Goal: Task Accomplishment & Management: Complete application form

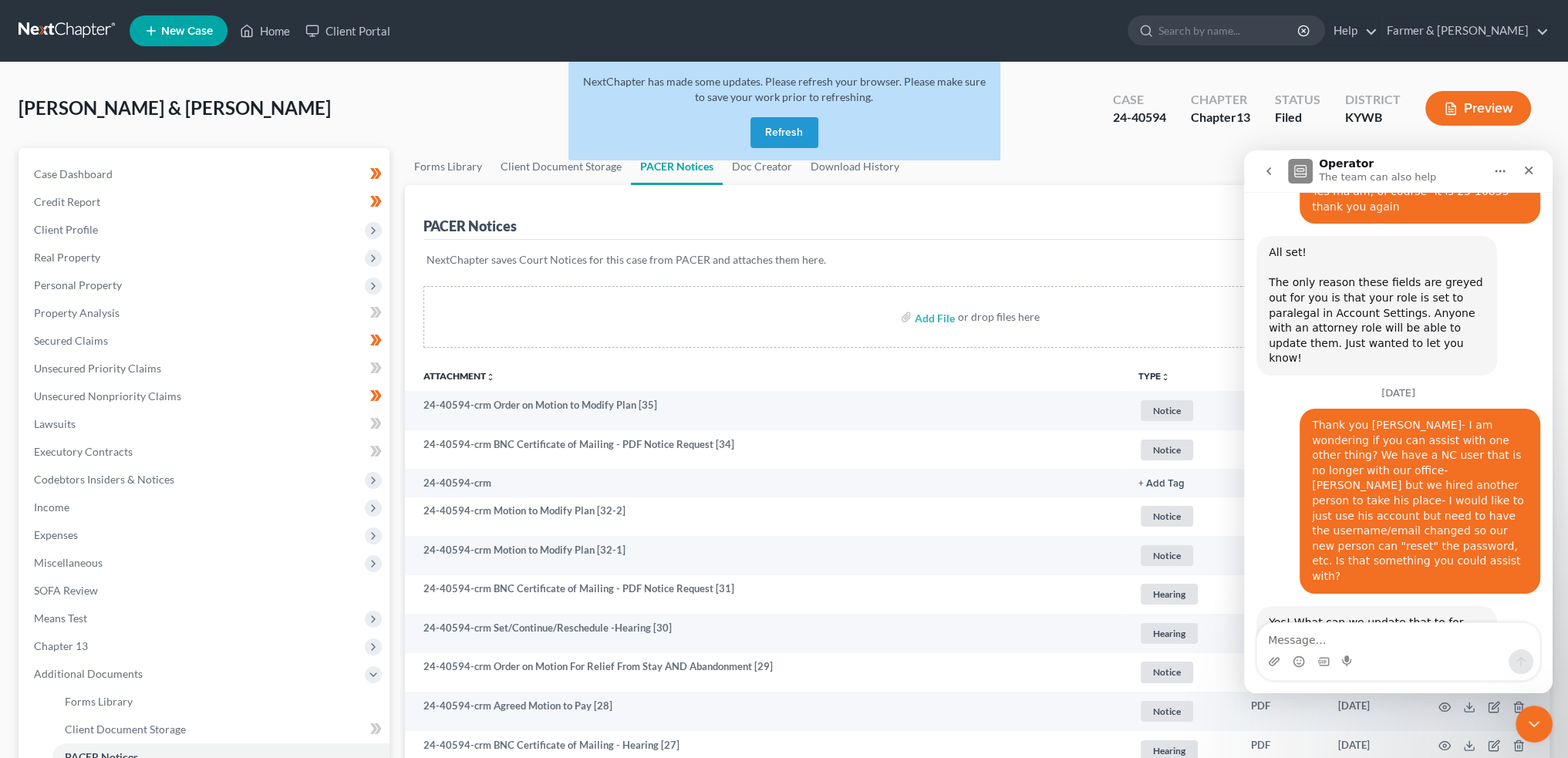
scroll to position [19210, 0]
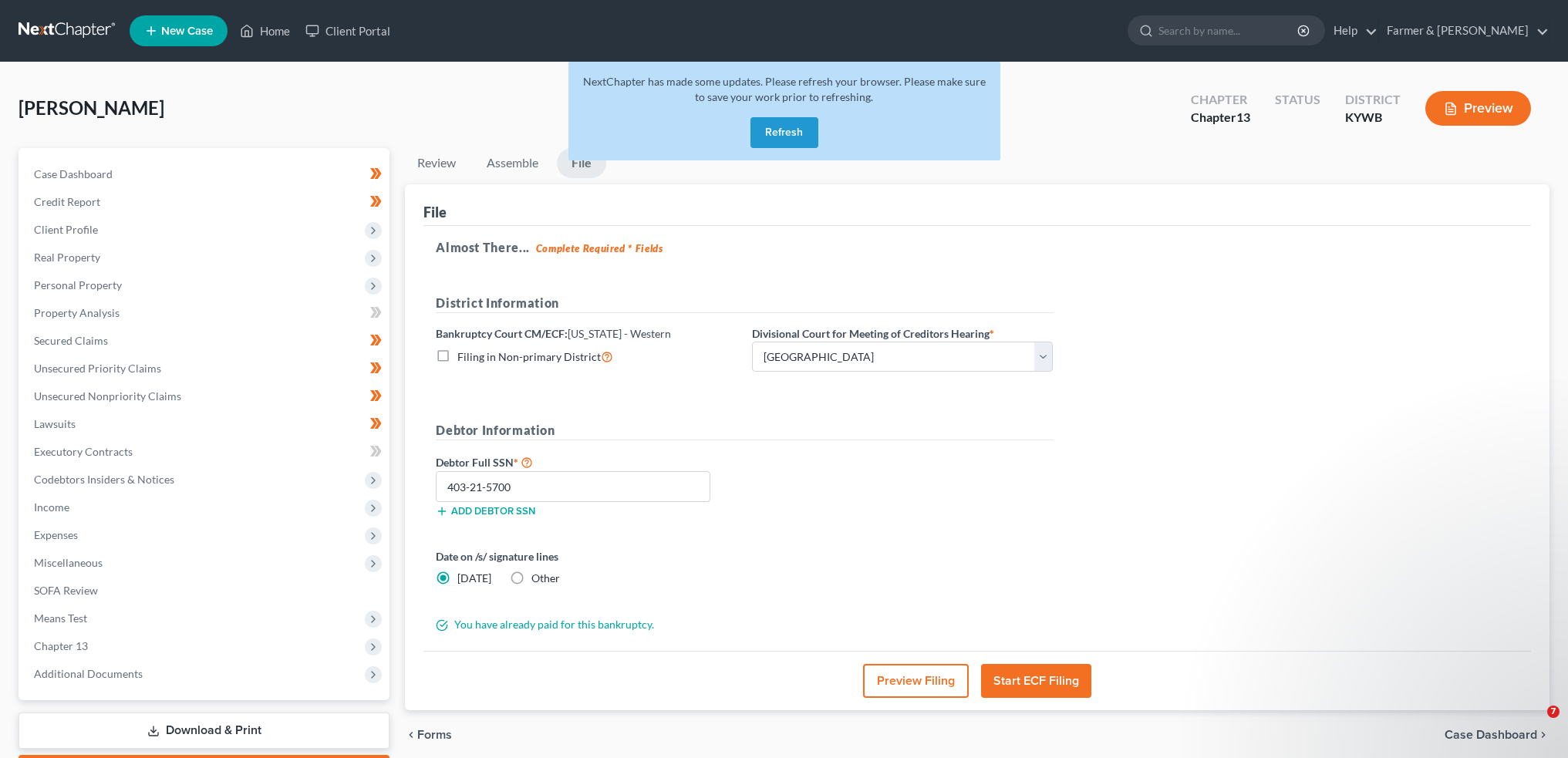
select select "1"
click at [787, 127] on button "Refresh" at bounding box center [784, 132] width 68 height 31
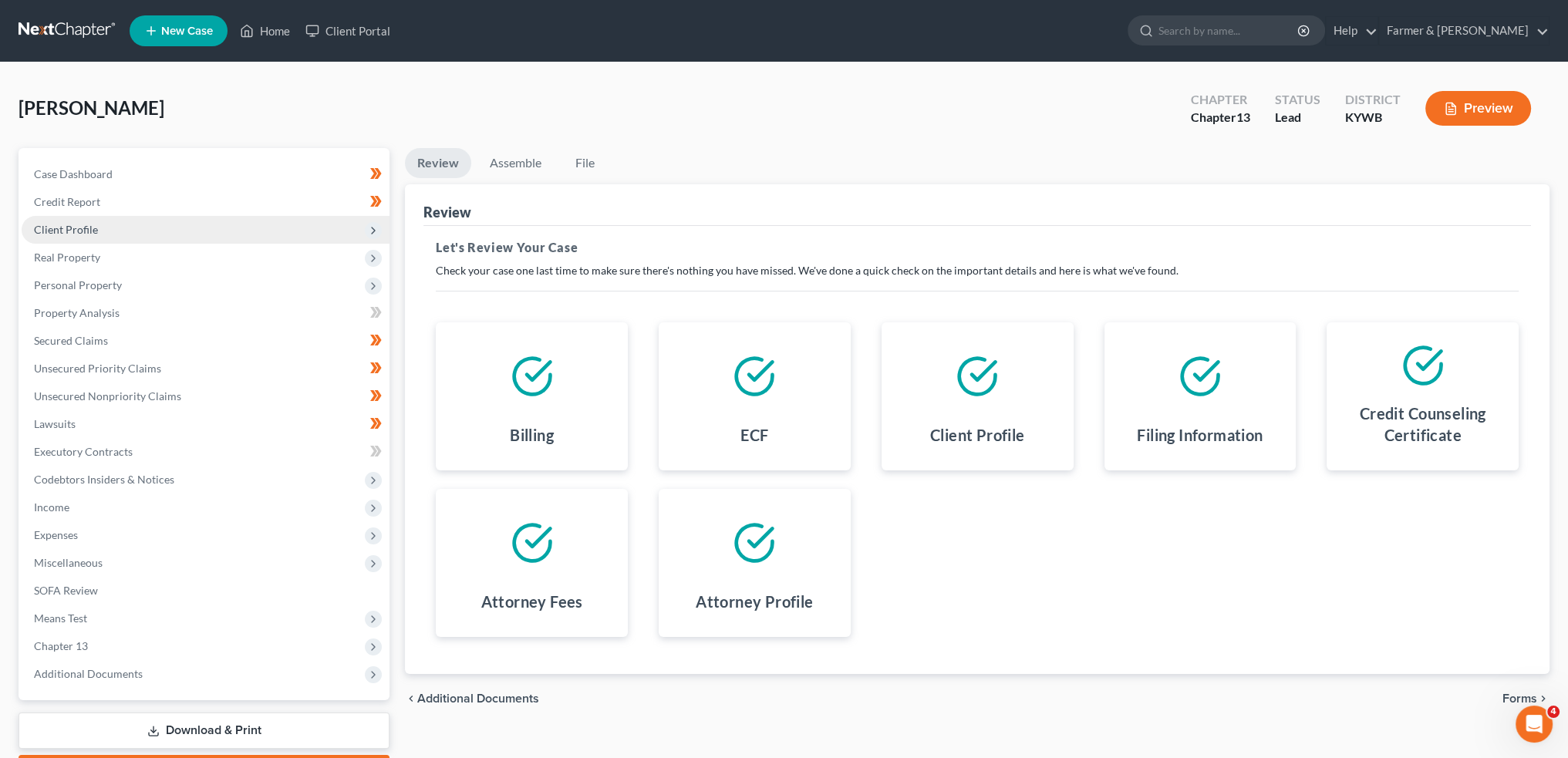
click at [91, 231] on span "Client Profile" at bounding box center [66, 230] width 64 height 13
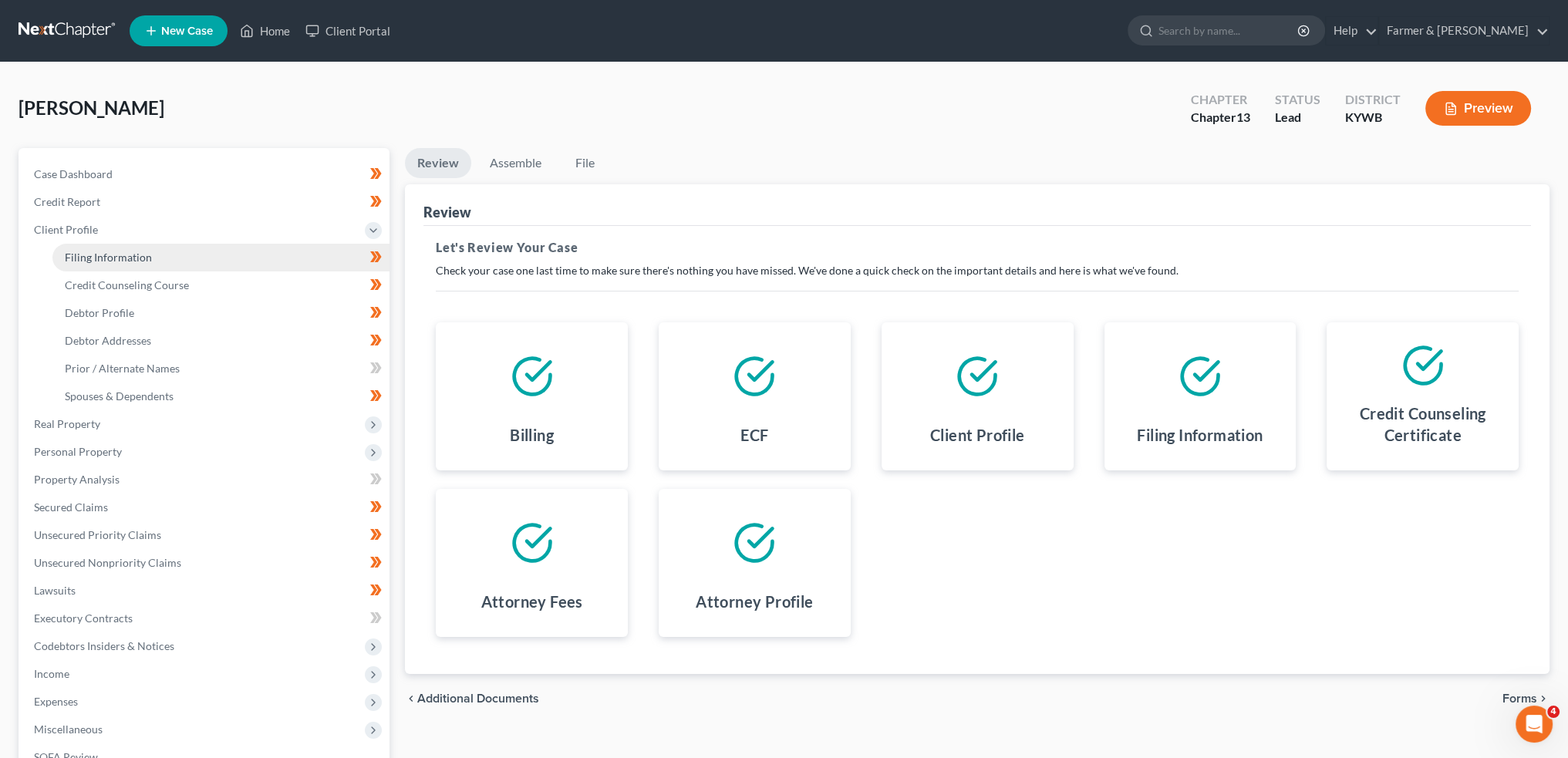
click at [102, 251] on span "Filing Information" at bounding box center [108, 257] width 87 height 13
select select "1"
select select "0"
select select "3"
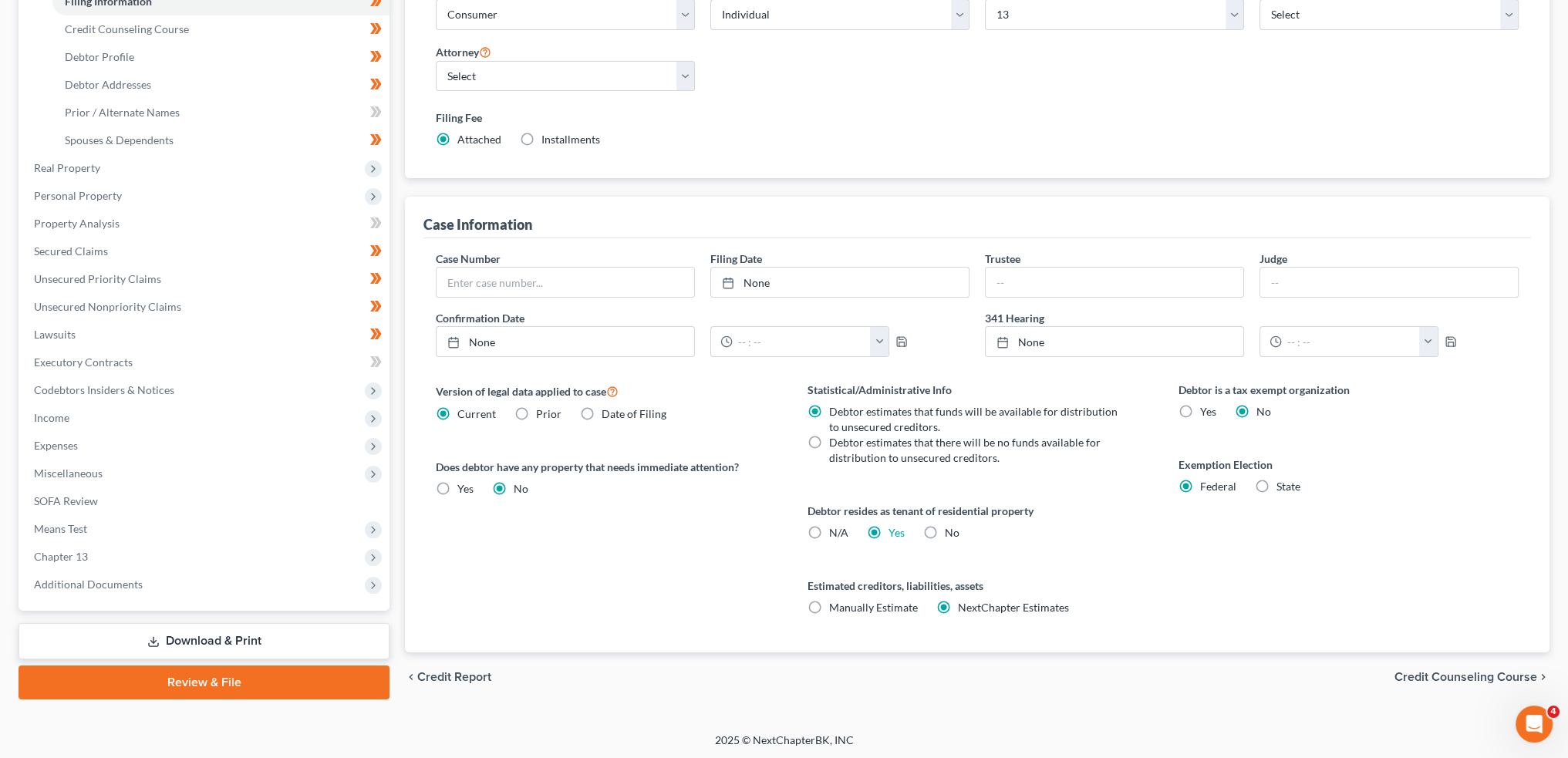
click at [249, 682] on link "Review & File" at bounding box center [204, 682] width 371 height 34
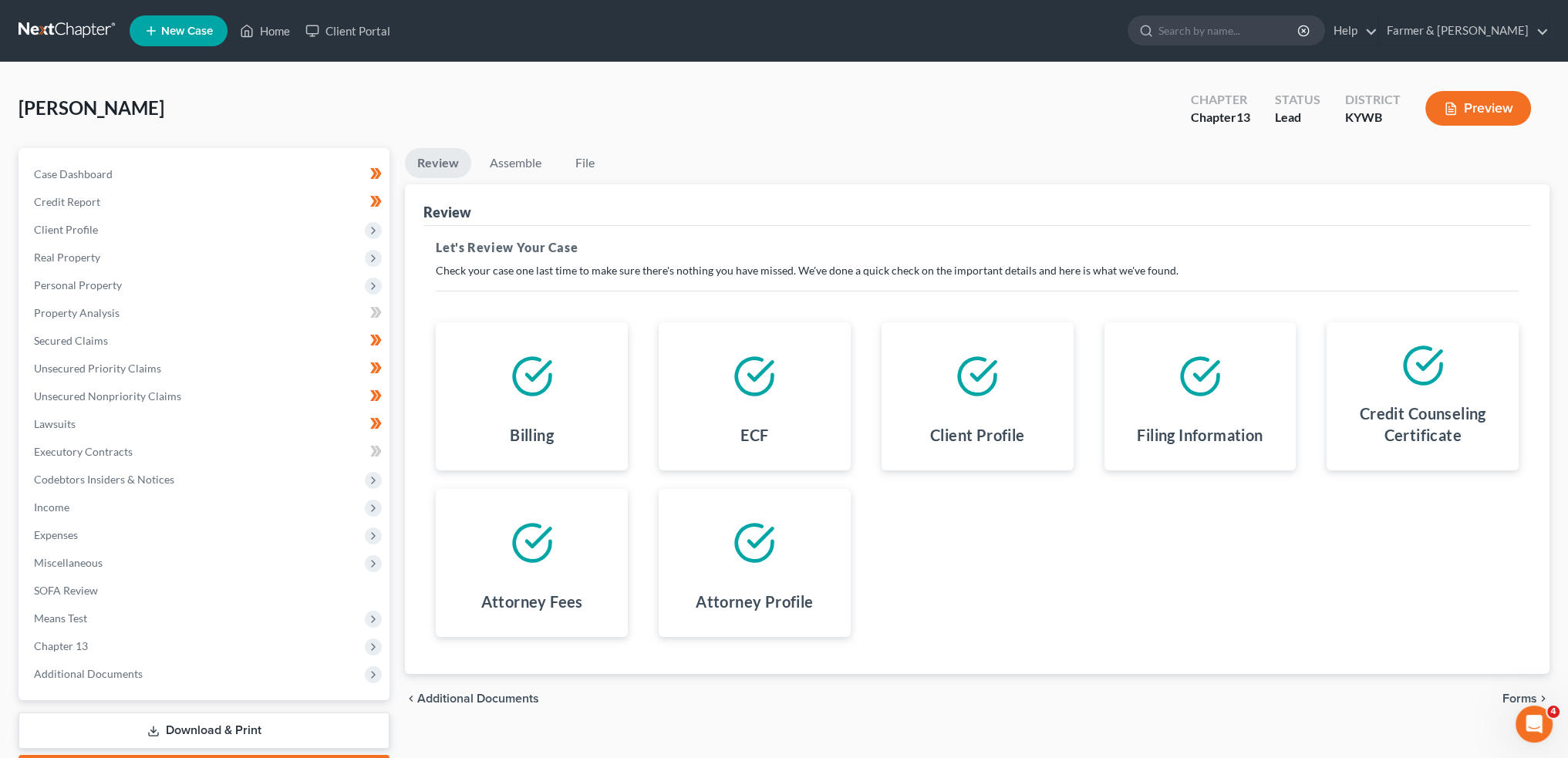
scroll to position [88, 0]
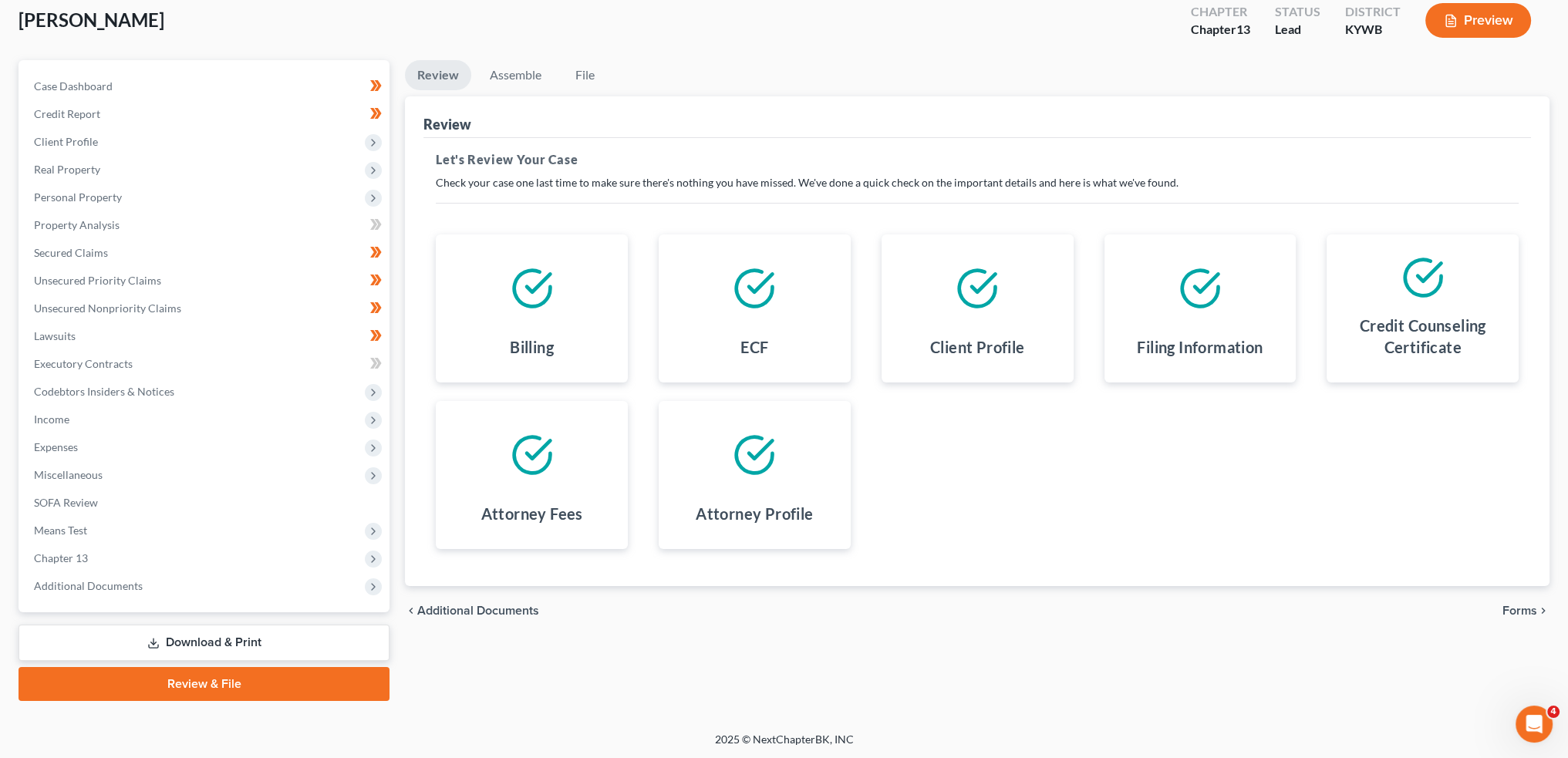
click at [1531, 605] on span "Forms" at bounding box center [1519, 611] width 34 height 12
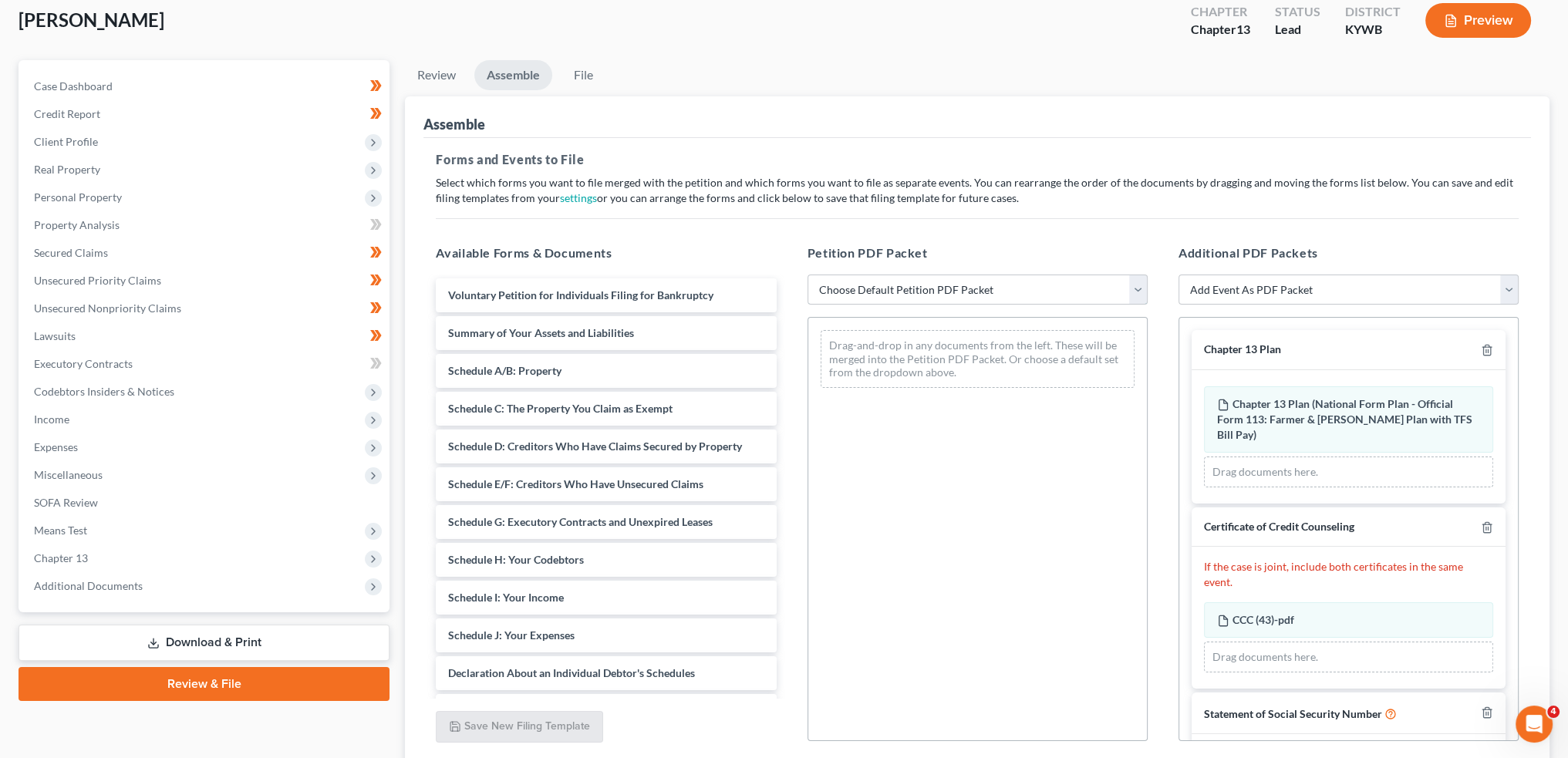
click at [997, 283] on select "Choose Default Petition PDF Packet Emergency Filing (Voluntary Petition and Cre…" at bounding box center [977, 289] width 340 height 31
select select "1"
click at [808, 274] on select "Choose Default Petition PDF Packet Emergency Filing (Voluntary Petition and Cre…" at bounding box center [977, 289] width 340 height 31
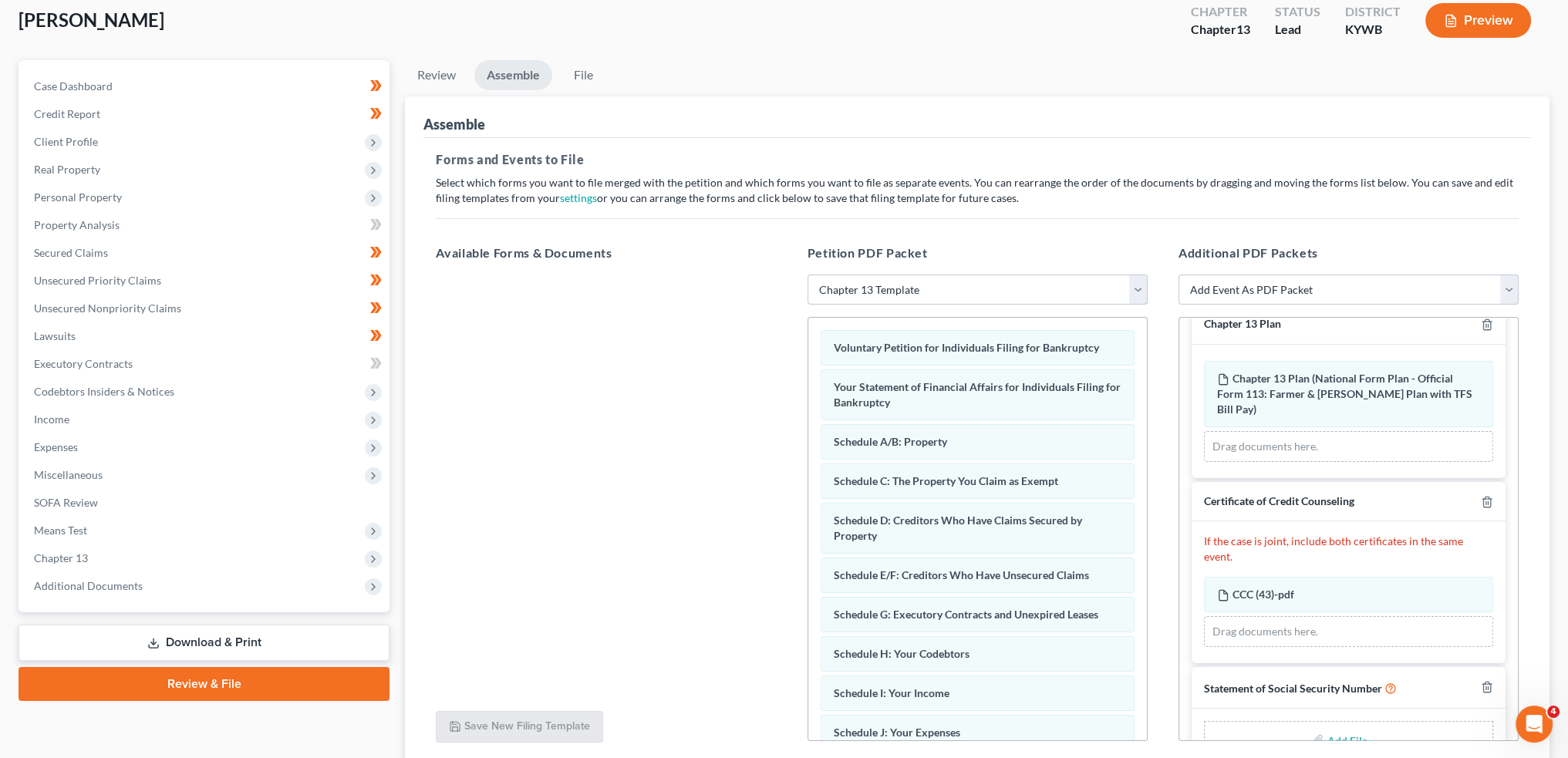
scroll to position [49, 0]
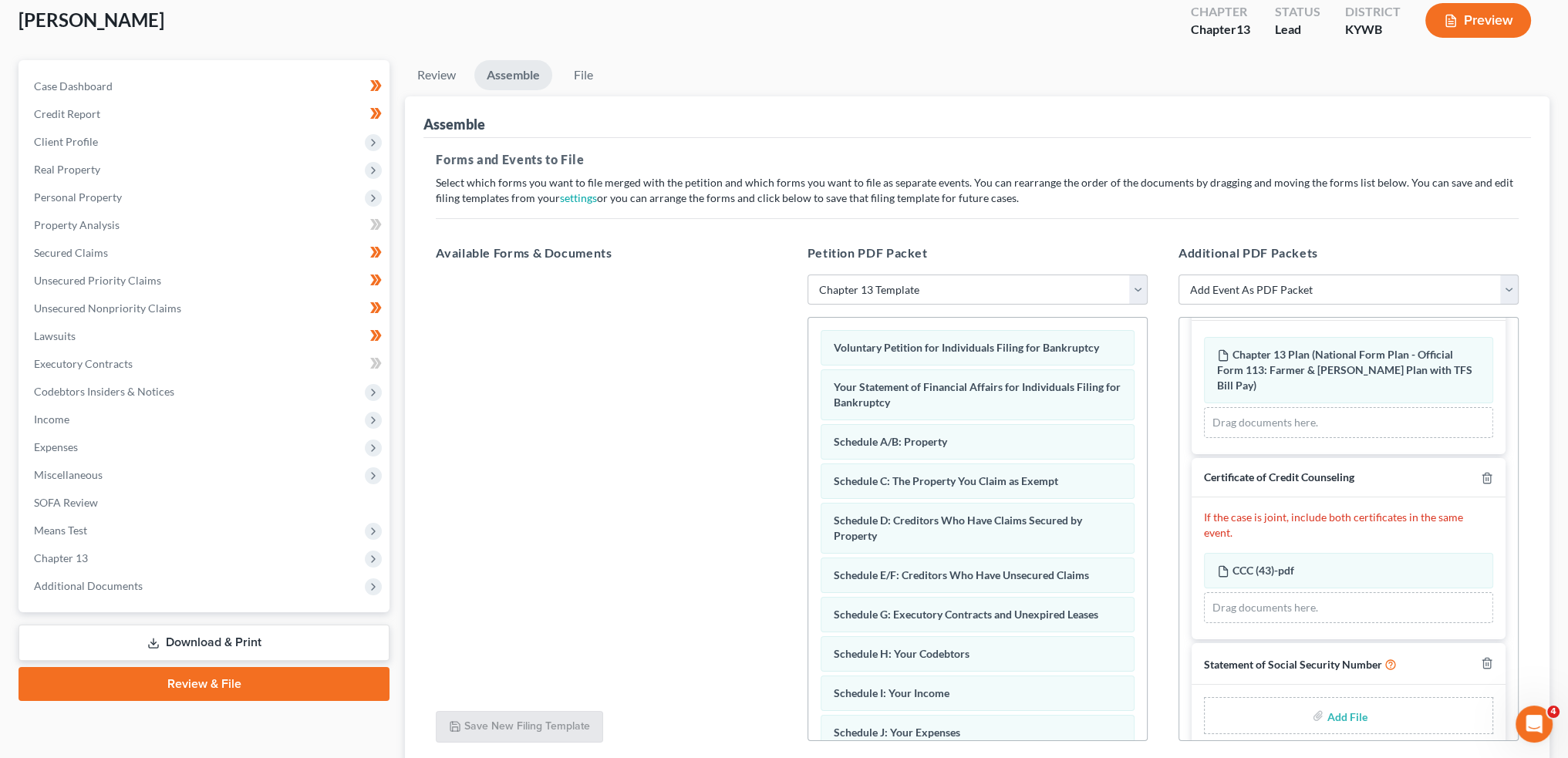
click at [1336, 702] on input "file" at bounding box center [1345, 716] width 37 height 28
type input "C:\fakepath\SSN to Sign (4).pdf"
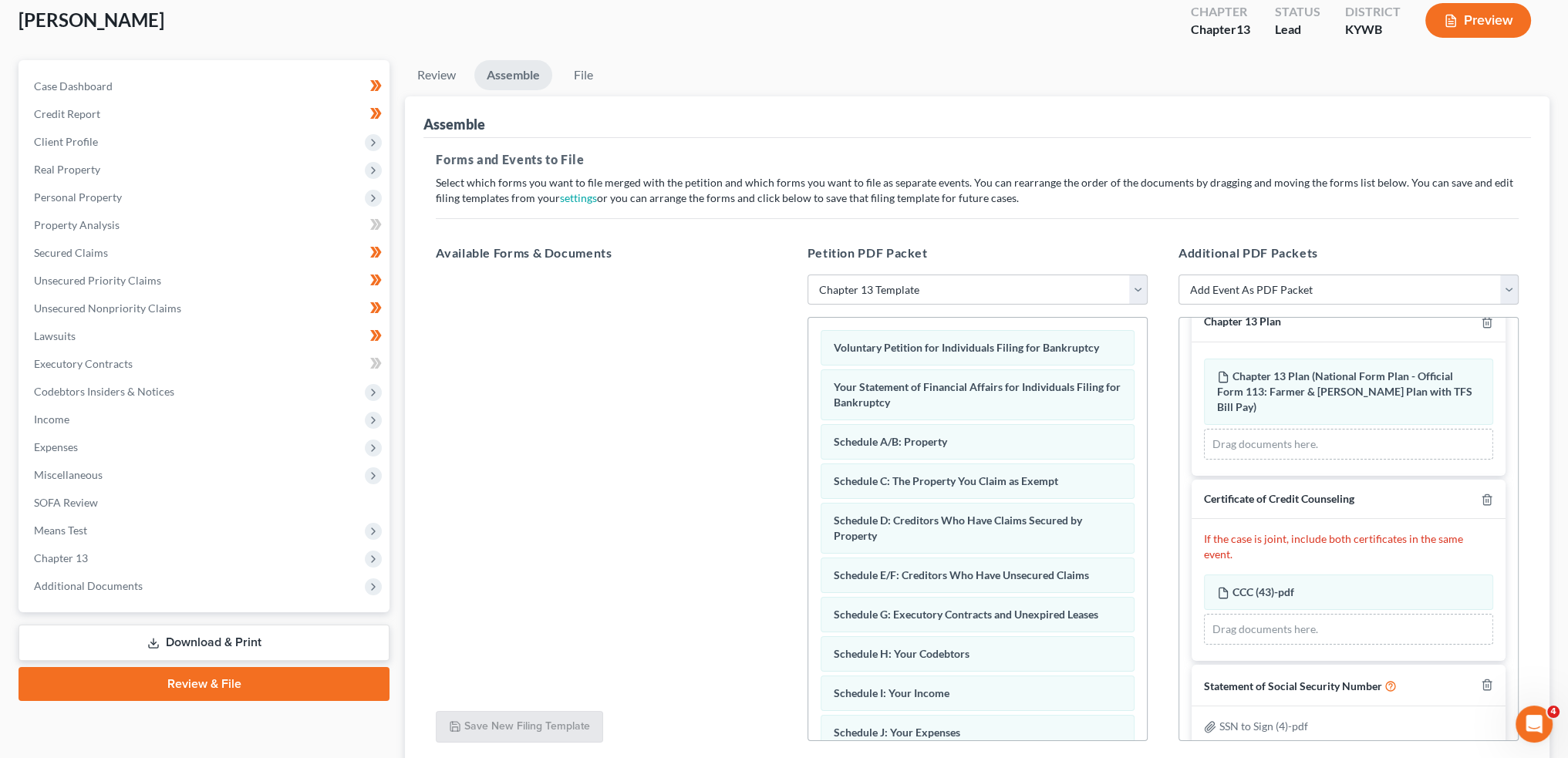
click at [1240, 200] on p "Select which forms you want to file merged with the petition and which forms yo…" at bounding box center [977, 190] width 1083 height 31
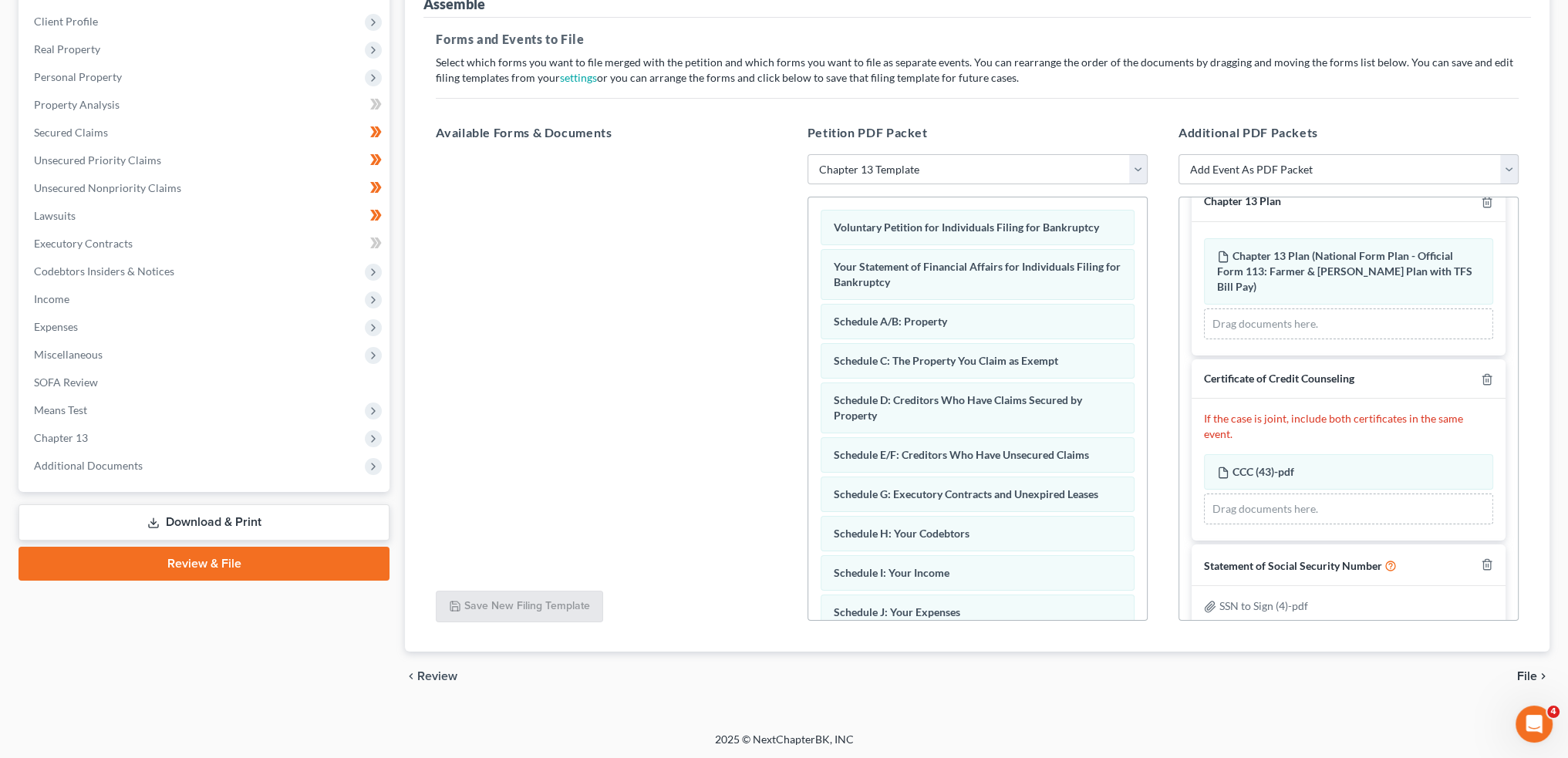
click at [1538, 670] on icon "chevron_right" at bounding box center [1543, 676] width 12 height 12
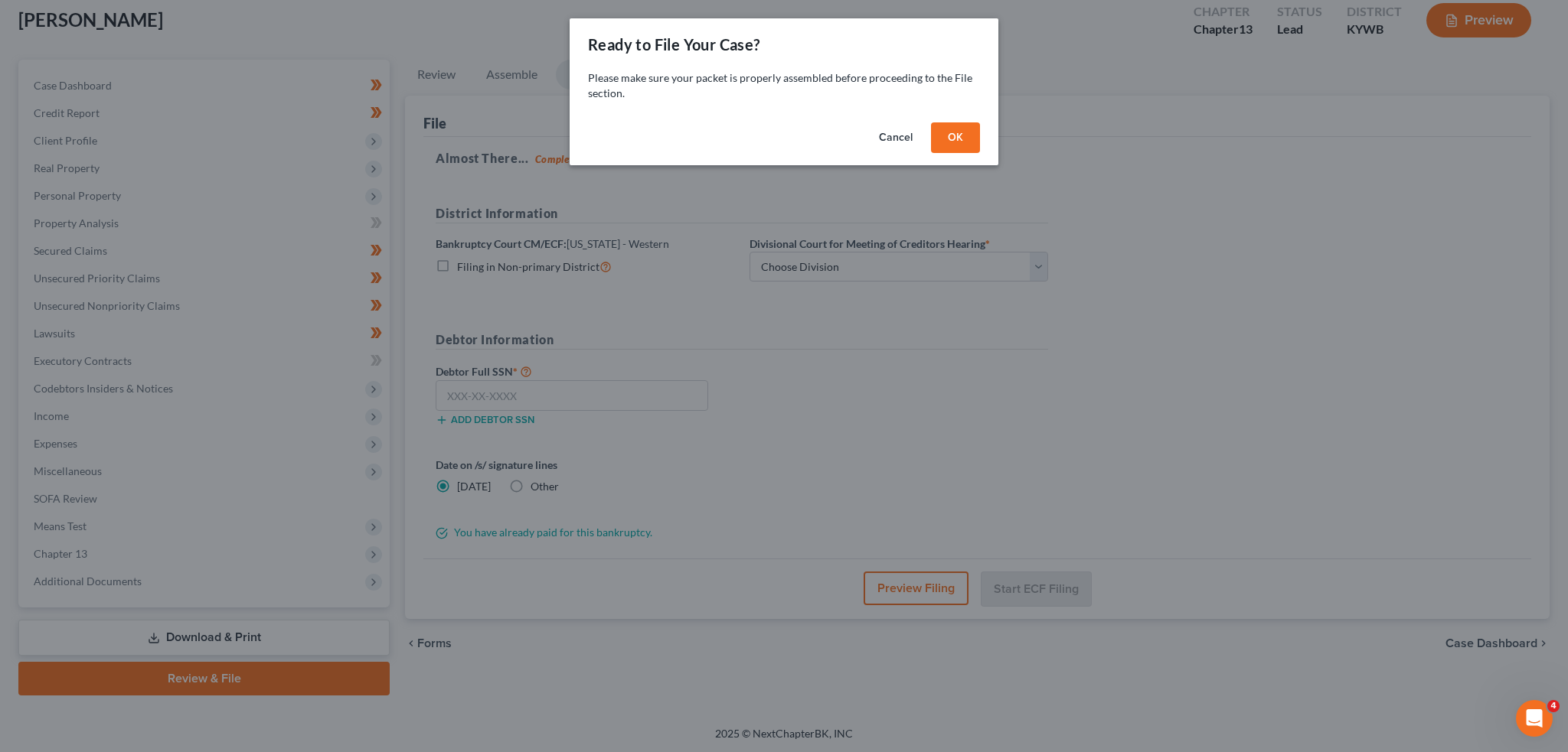
click at [955, 141] on button "OK" at bounding box center [955, 137] width 49 height 31
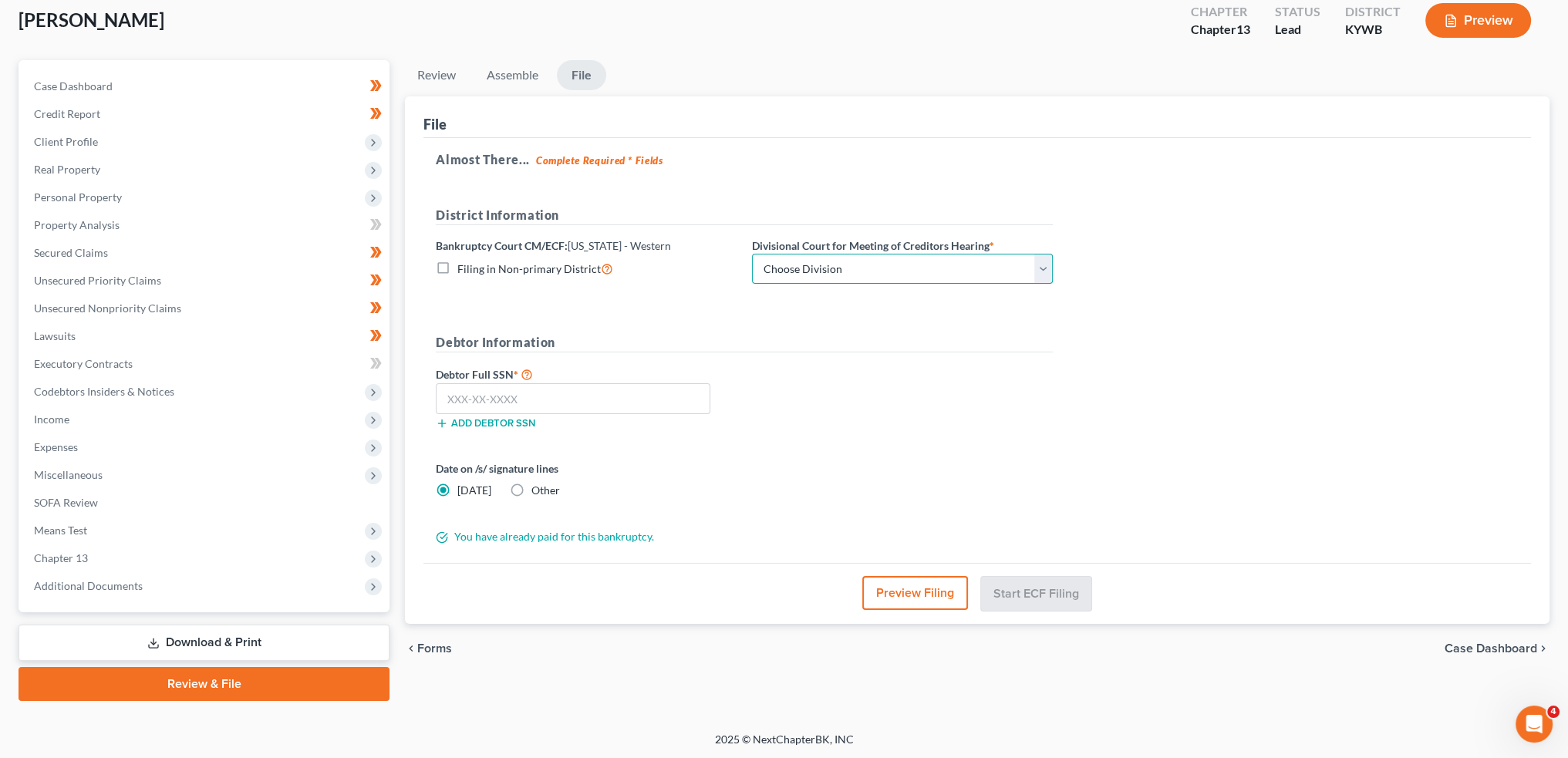
click at [958, 279] on select "Choose Division Bowling Green Louisville Owensboro Paducah" at bounding box center [902, 269] width 301 height 31
select select "1"
click at [751, 254] on select "Choose Division Bowling Green Louisville Owensboro Paducah" at bounding box center [902, 269] width 301 height 31
click at [553, 399] on input "text" at bounding box center [573, 398] width 274 height 31
paste input "403-21-5700"
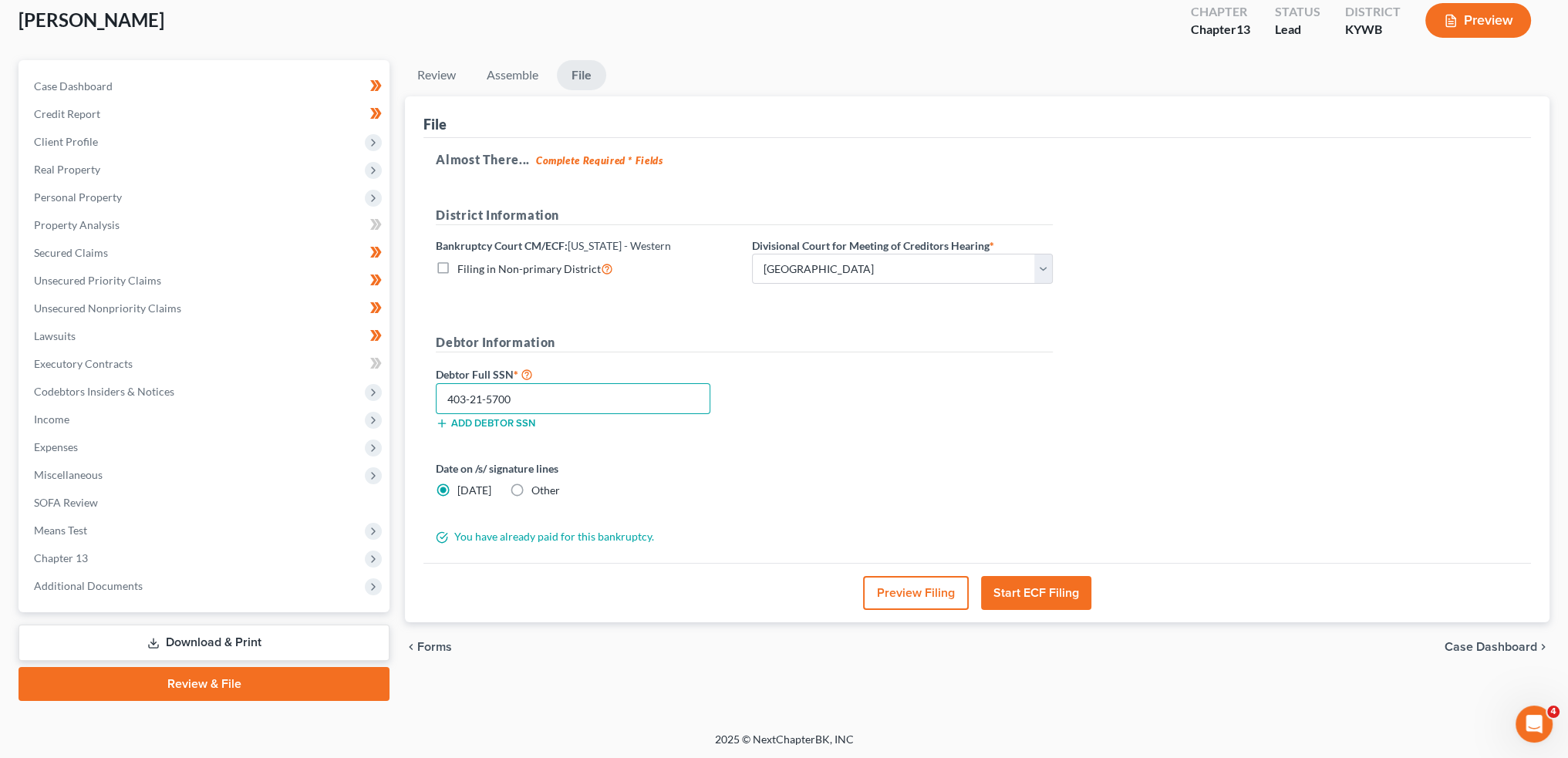
type input "403-21-5700"
click at [1025, 588] on button "Start ECF Filing" at bounding box center [1035, 593] width 110 height 34
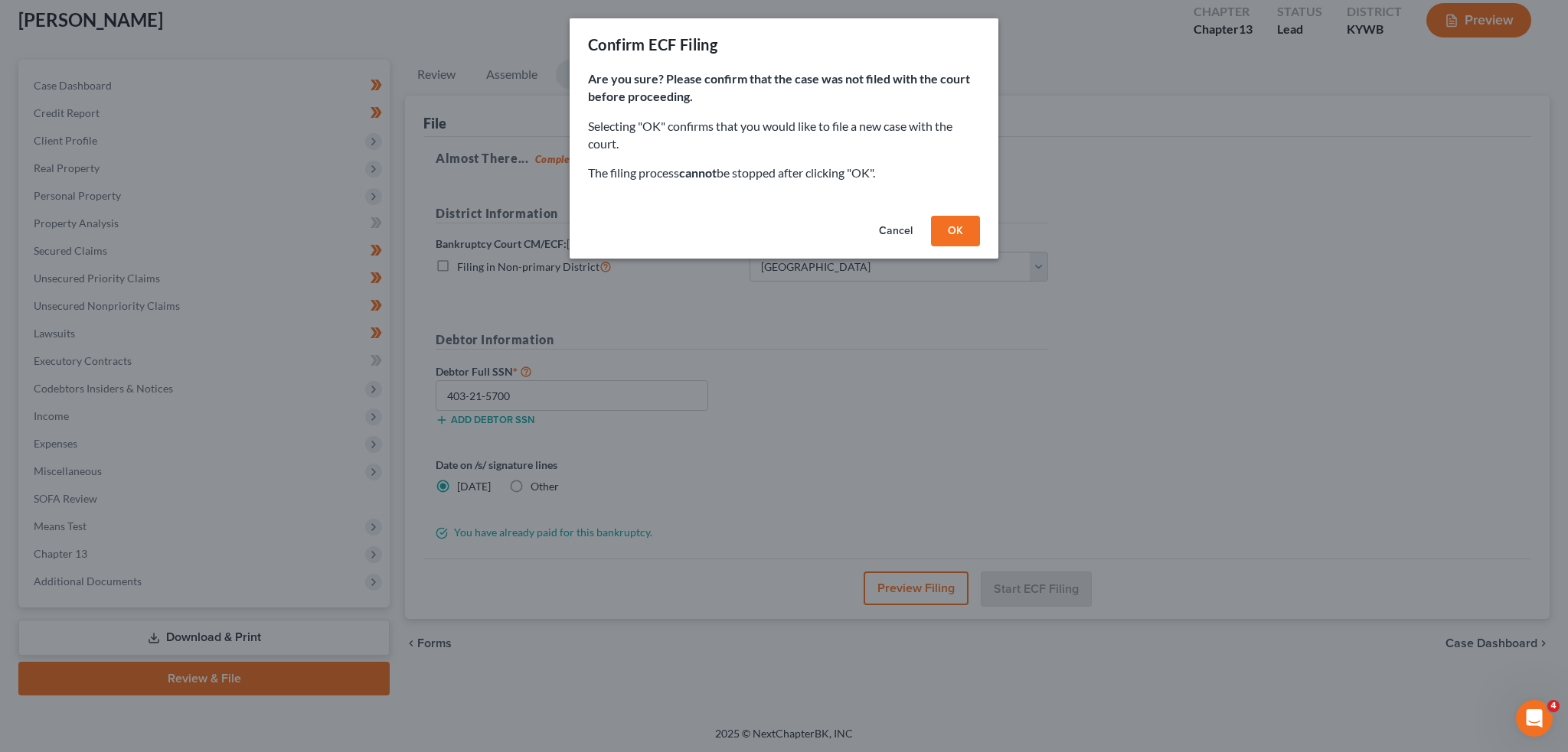
click at [952, 226] on button "OK" at bounding box center [955, 230] width 49 height 31
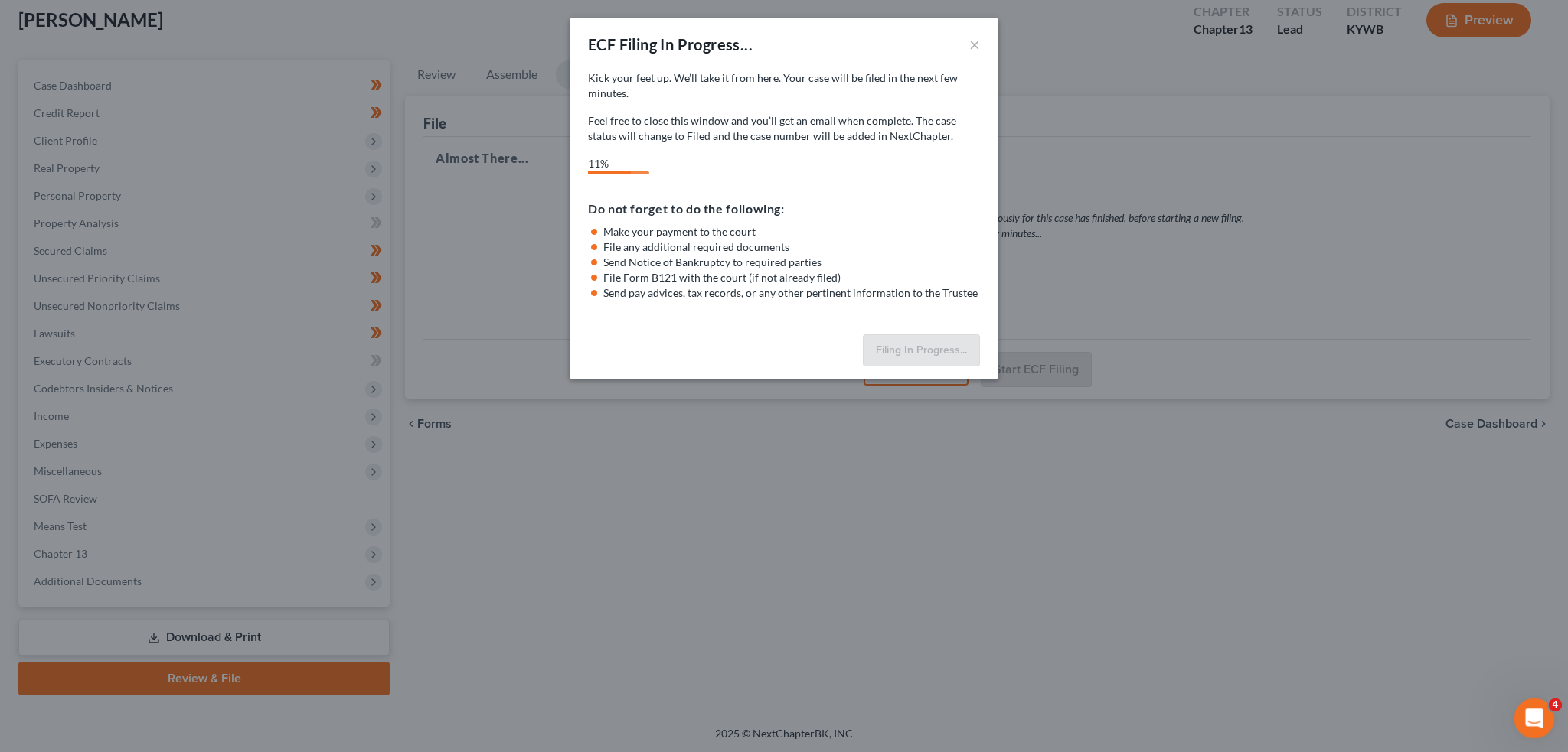
click at [1530, 701] on div "Open Intercom Messenger" at bounding box center [1532, 716] width 51 height 51
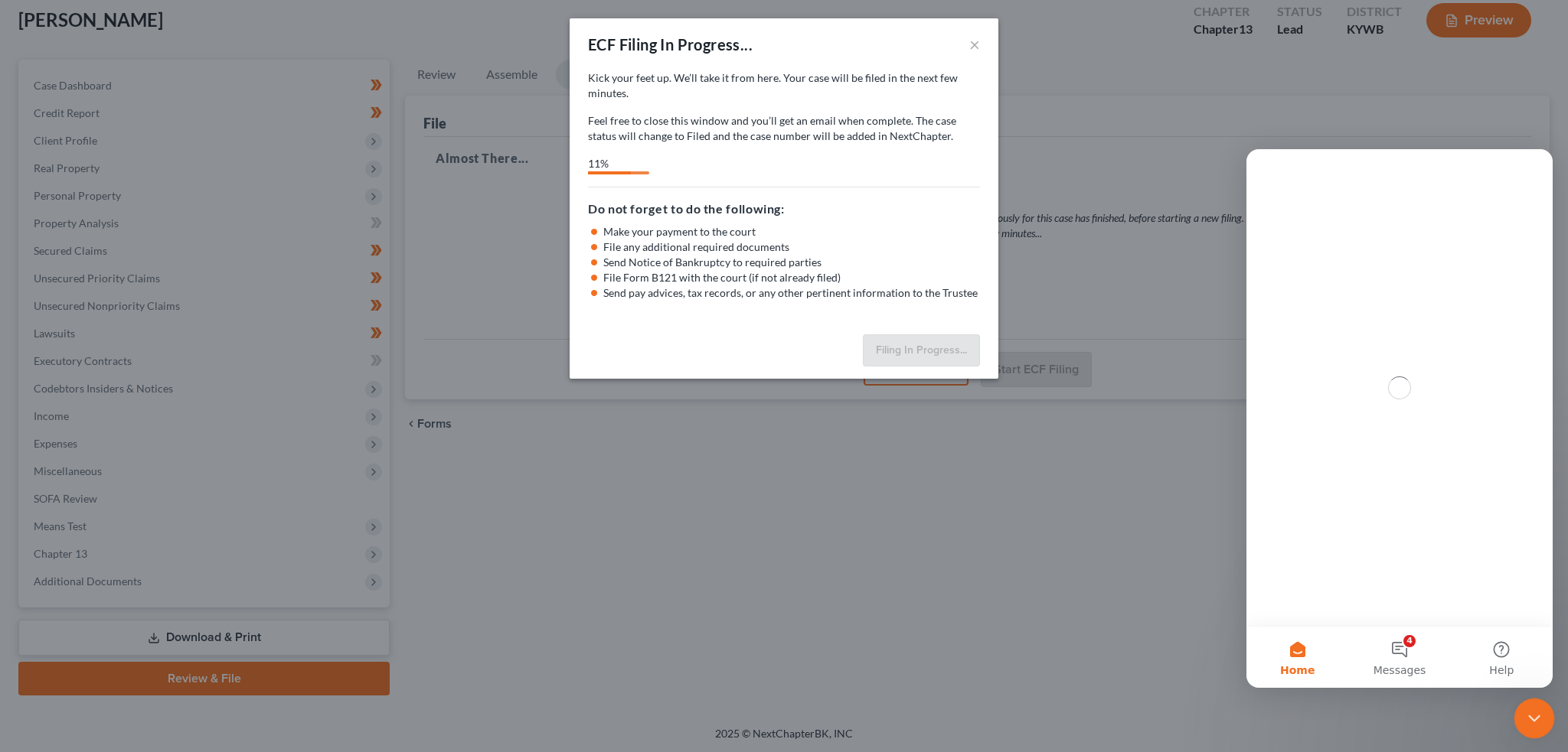
scroll to position [0, 0]
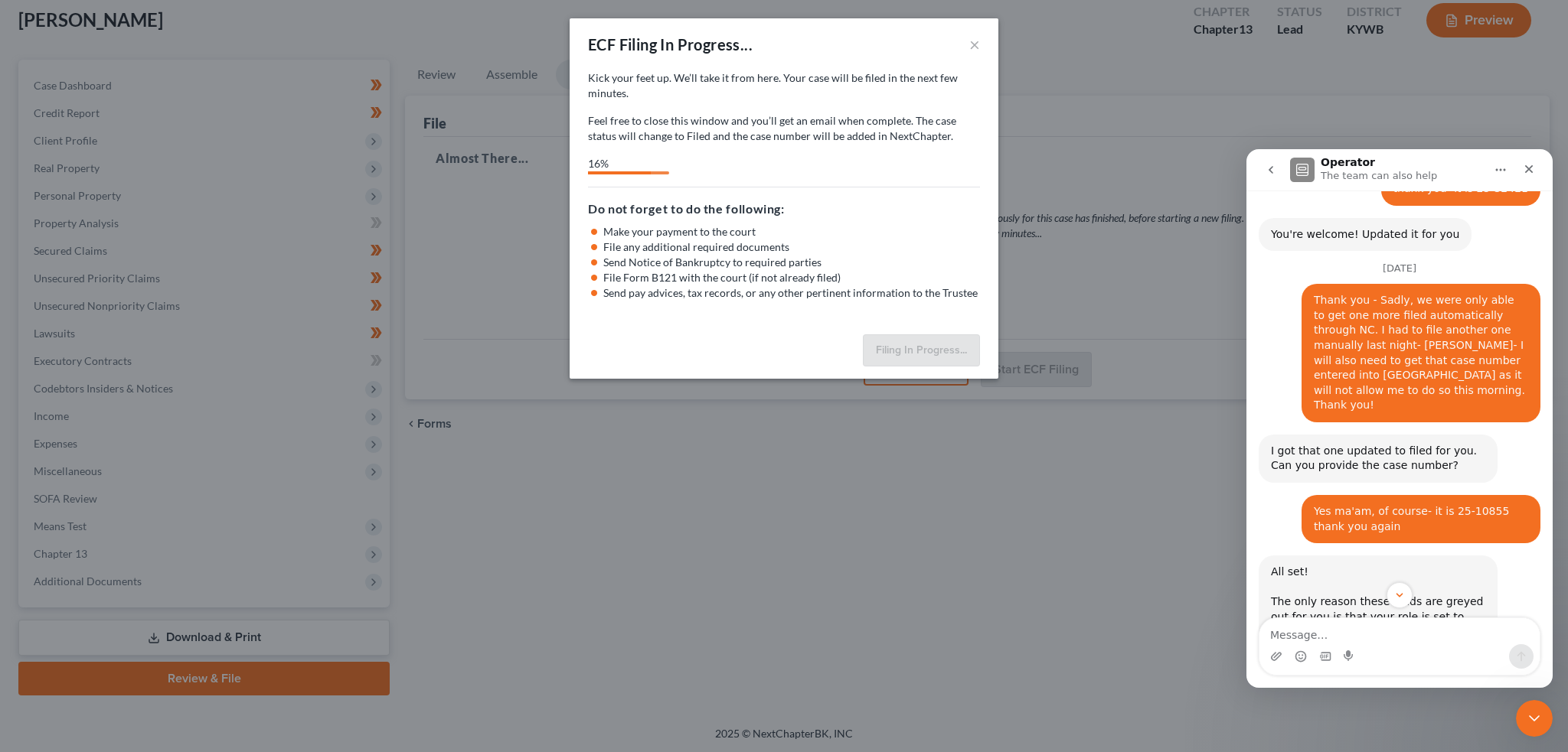
scroll to position [18803, 0]
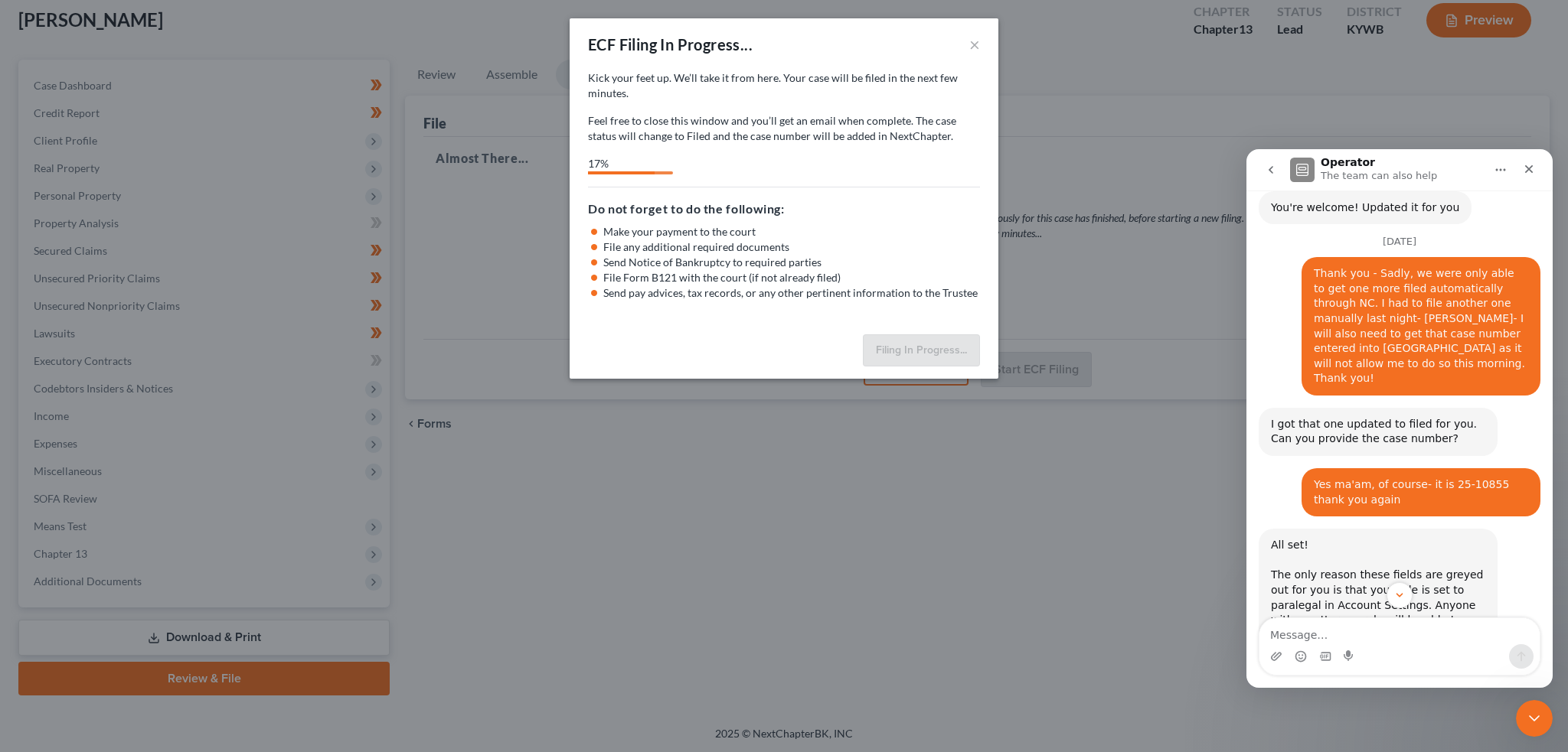
click at [1403, 641] on textarea "Message…" at bounding box center [1399, 632] width 280 height 26
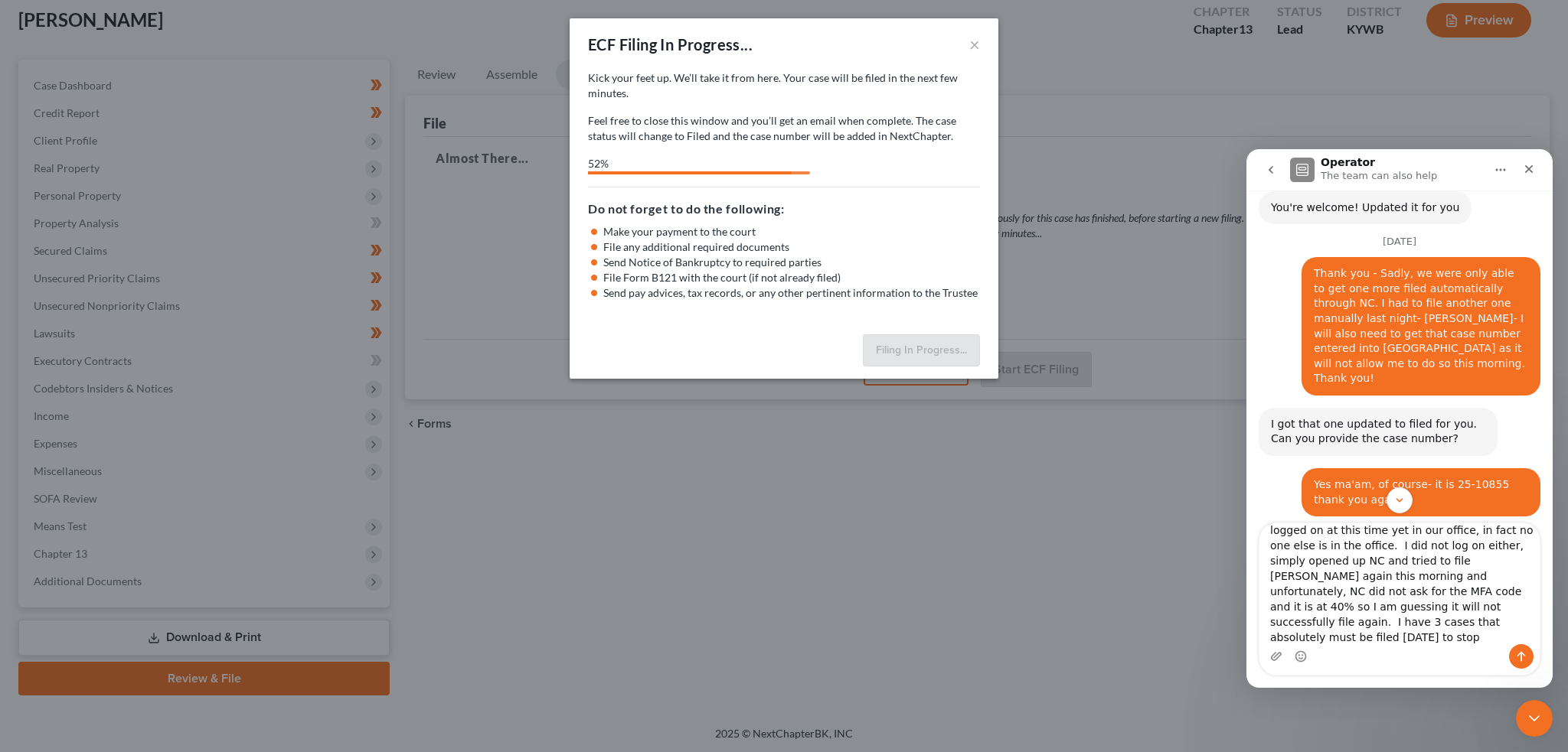
scroll to position [86, 0]
type textarea "Good morning - I know you guys are working on this issue, but I am concerned th…"
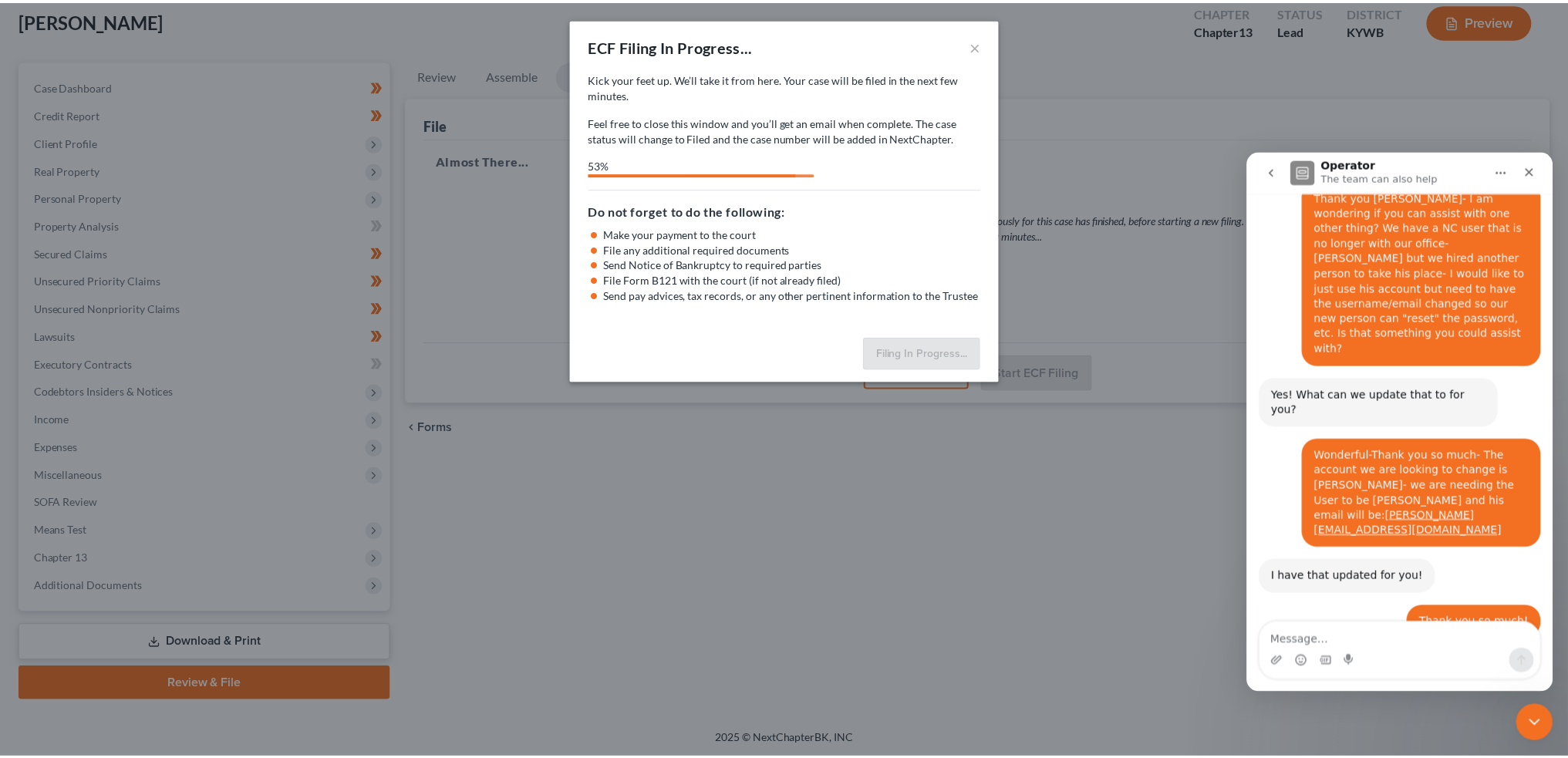
scroll to position [19490, 0]
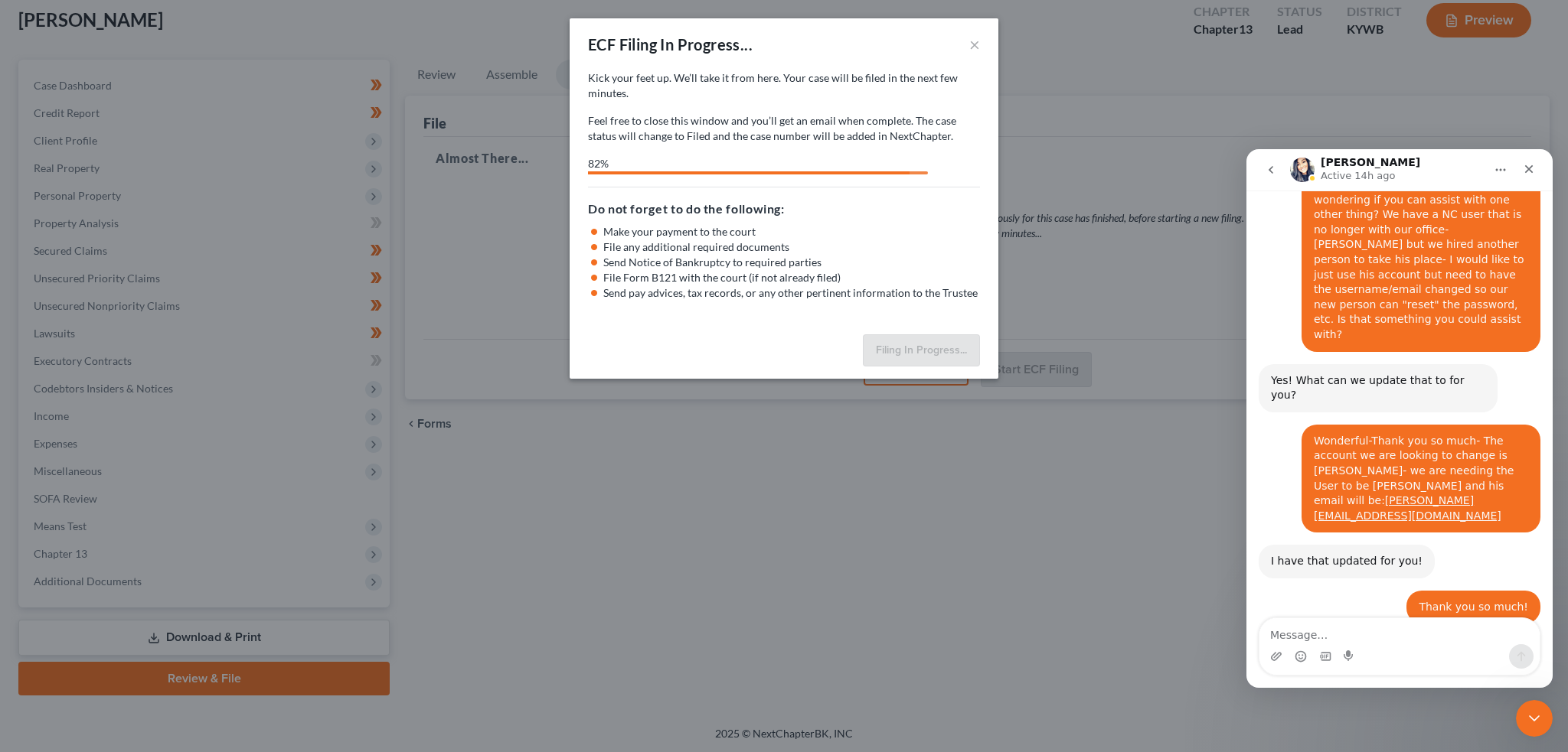
select select "1"
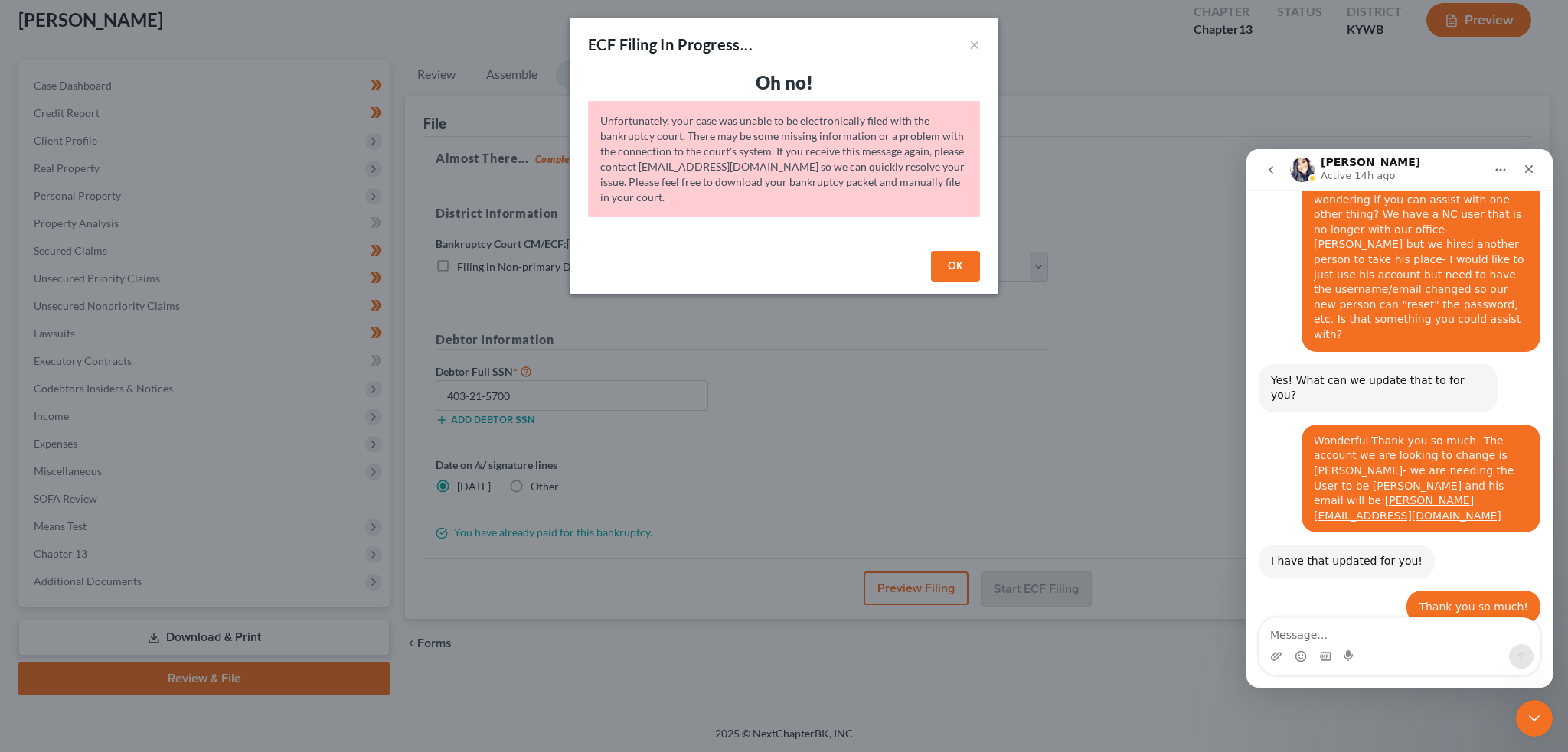
click at [940, 259] on button "OK" at bounding box center [955, 266] width 49 height 31
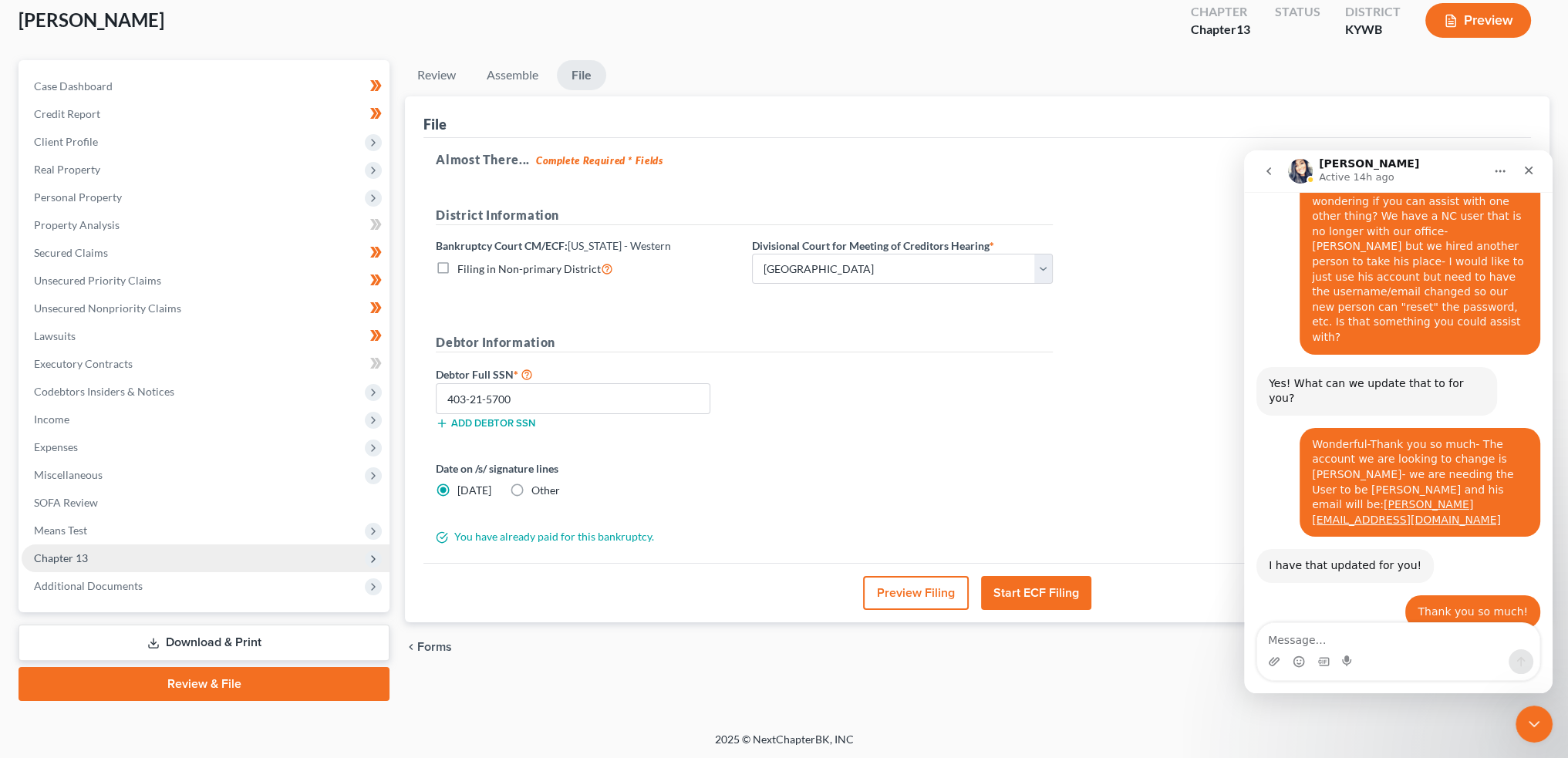
click at [116, 551] on span "Chapter 13" at bounding box center [206, 558] width 367 height 28
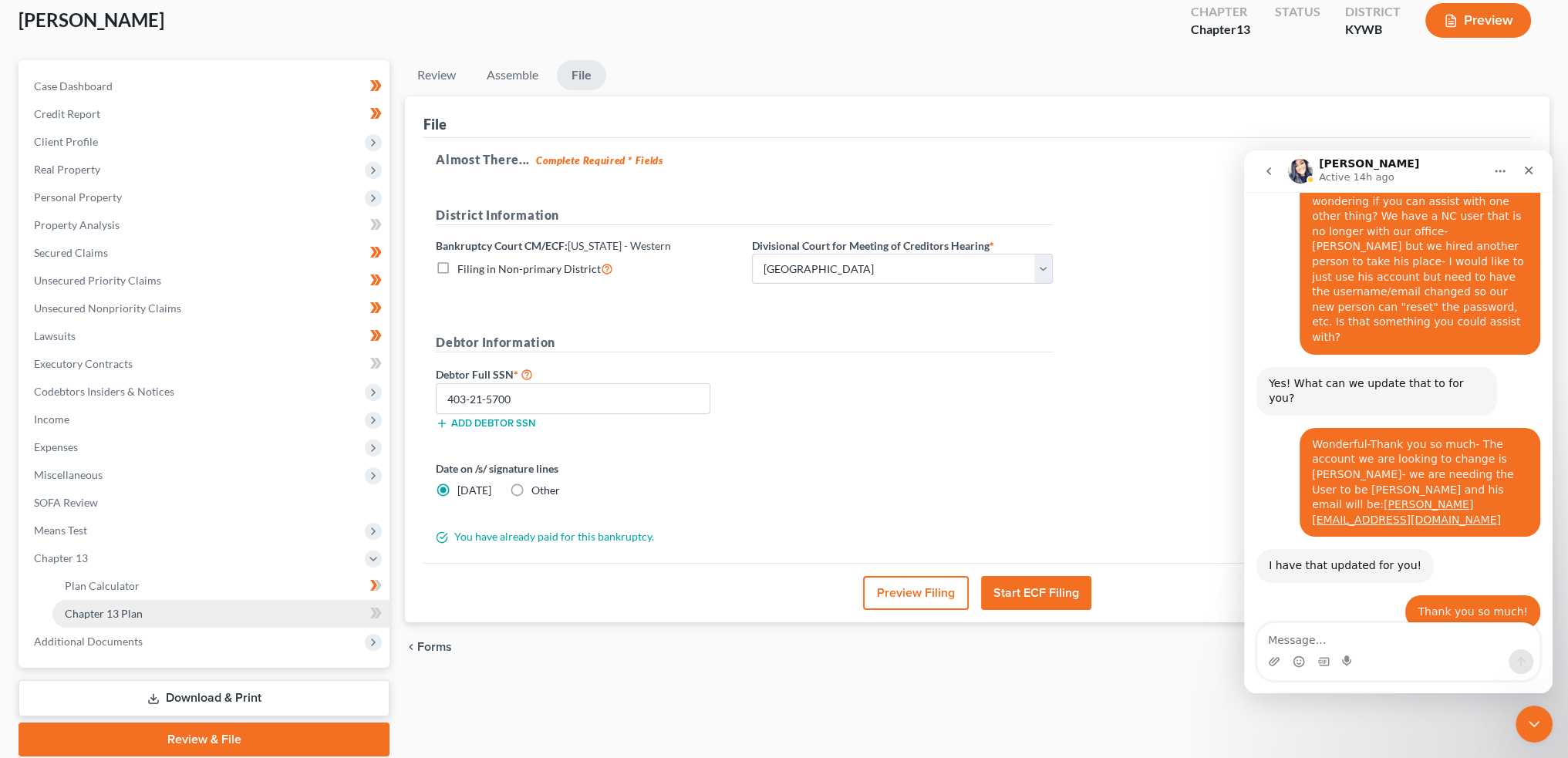
click at [113, 612] on span "Chapter 13 Plan" at bounding box center [104, 613] width 78 height 13
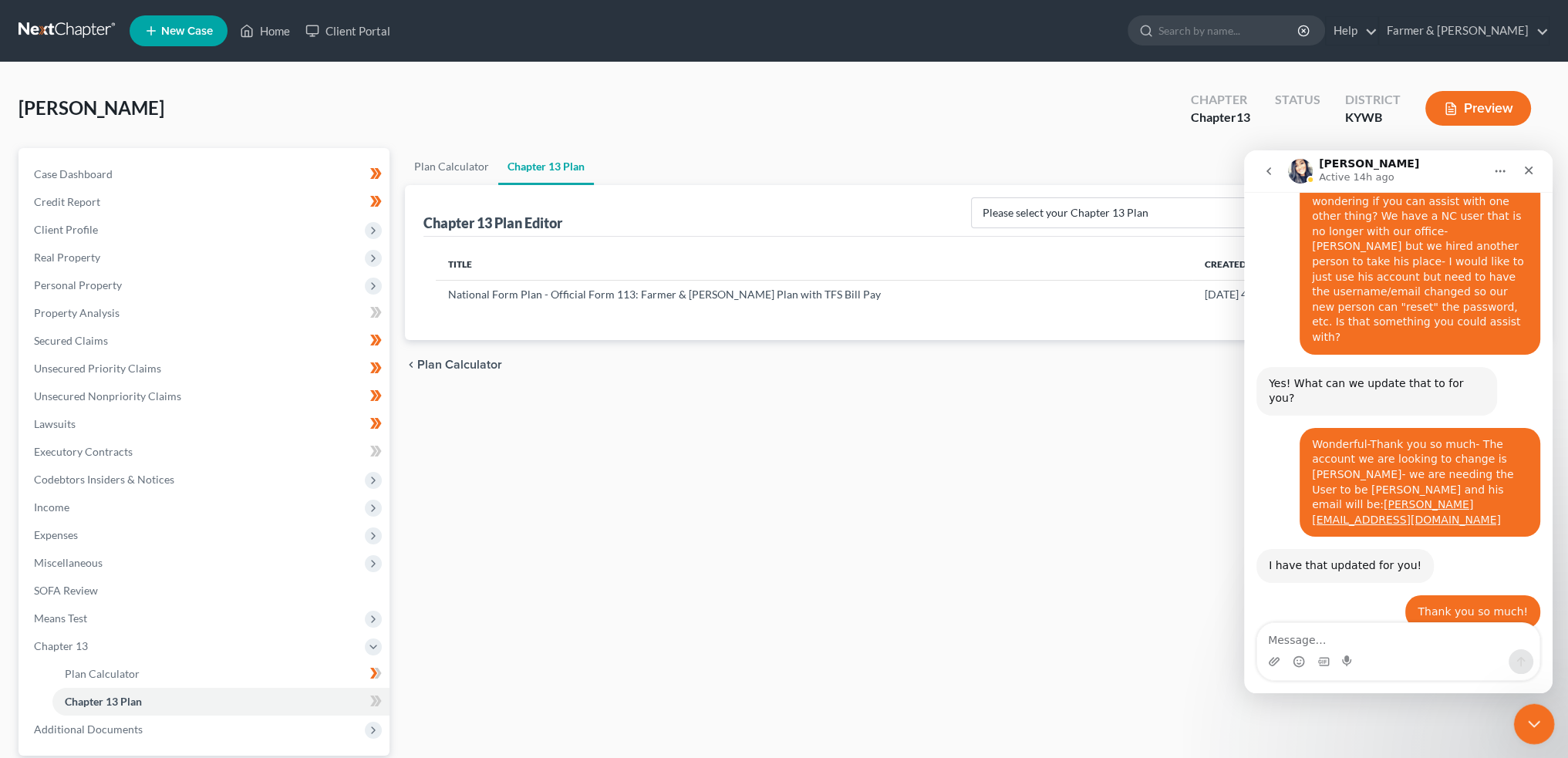
click at [1534, 718] on icon "Close Intercom Messenger" at bounding box center [1531, 722] width 18 height 18
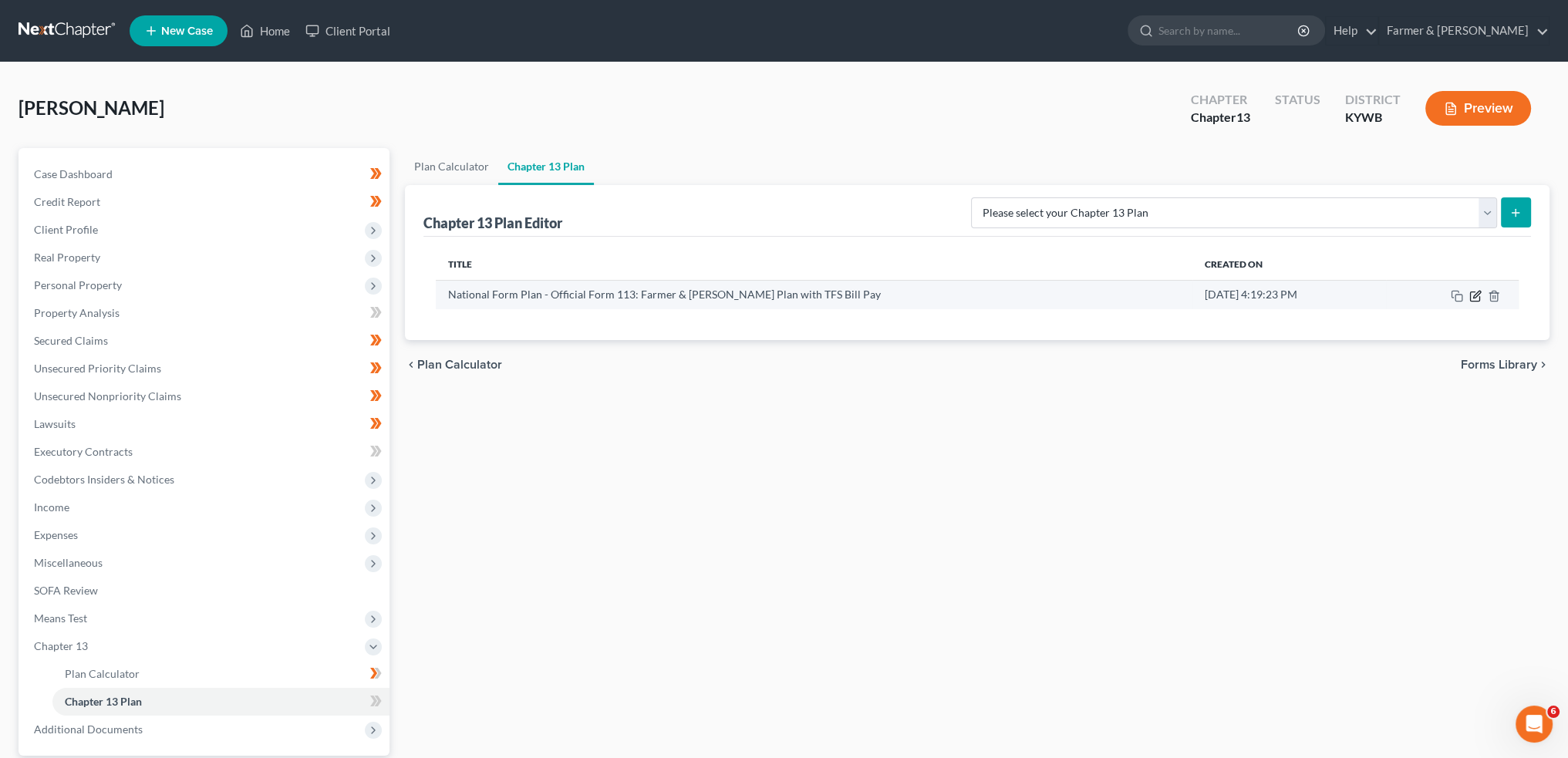
click at [1473, 294] on icon "button" at bounding box center [1475, 296] width 12 height 12
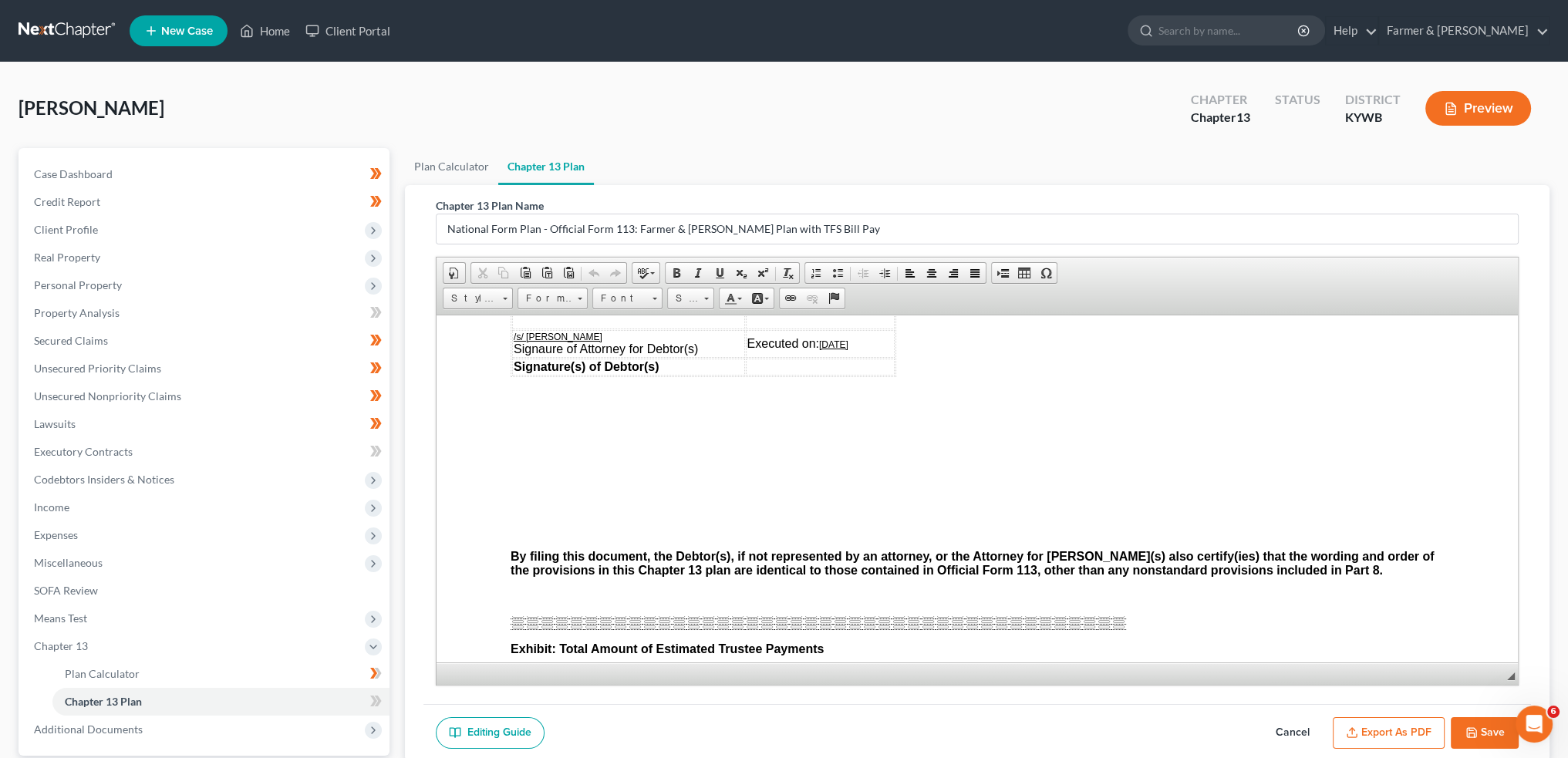
scroll to position [4629, 0]
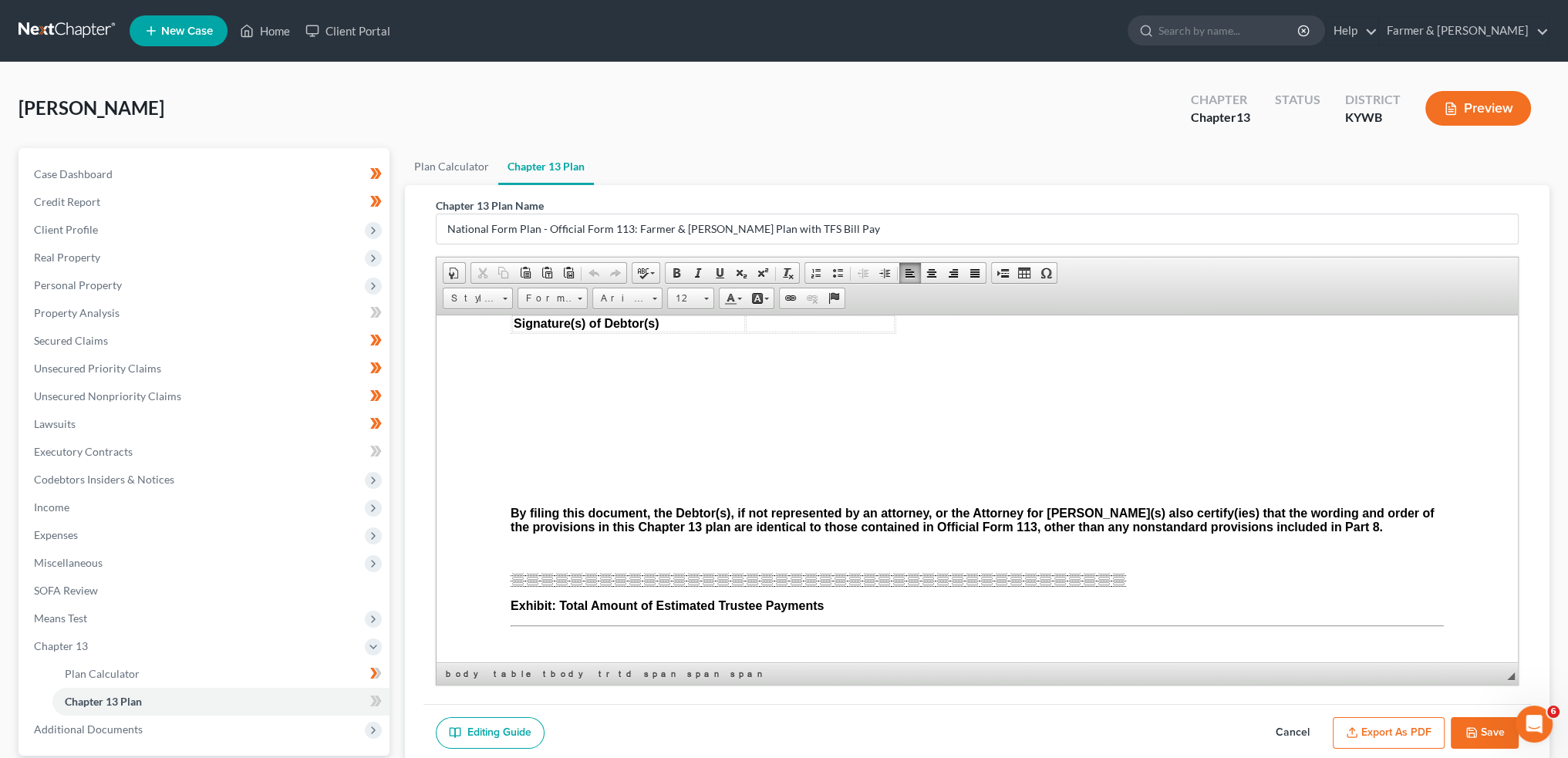
click at [572, 299] on u "/s/ Todd Farmer" at bounding box center [557, 293] width 89 height 11
drag, startPoint x: 578, startPoint y: 364, endPoint x: 527, endPoint y: 361, distance: 51.1
click at [527, 314] on td "/s/ Todd Farmer Signaure of Attorney for Debtor(s)" at bounding box center [628, 300] width 233 height 28
click at [1358, 718] on button "Export as PDF" at bounding box center [1388, 733] width 112 height 33
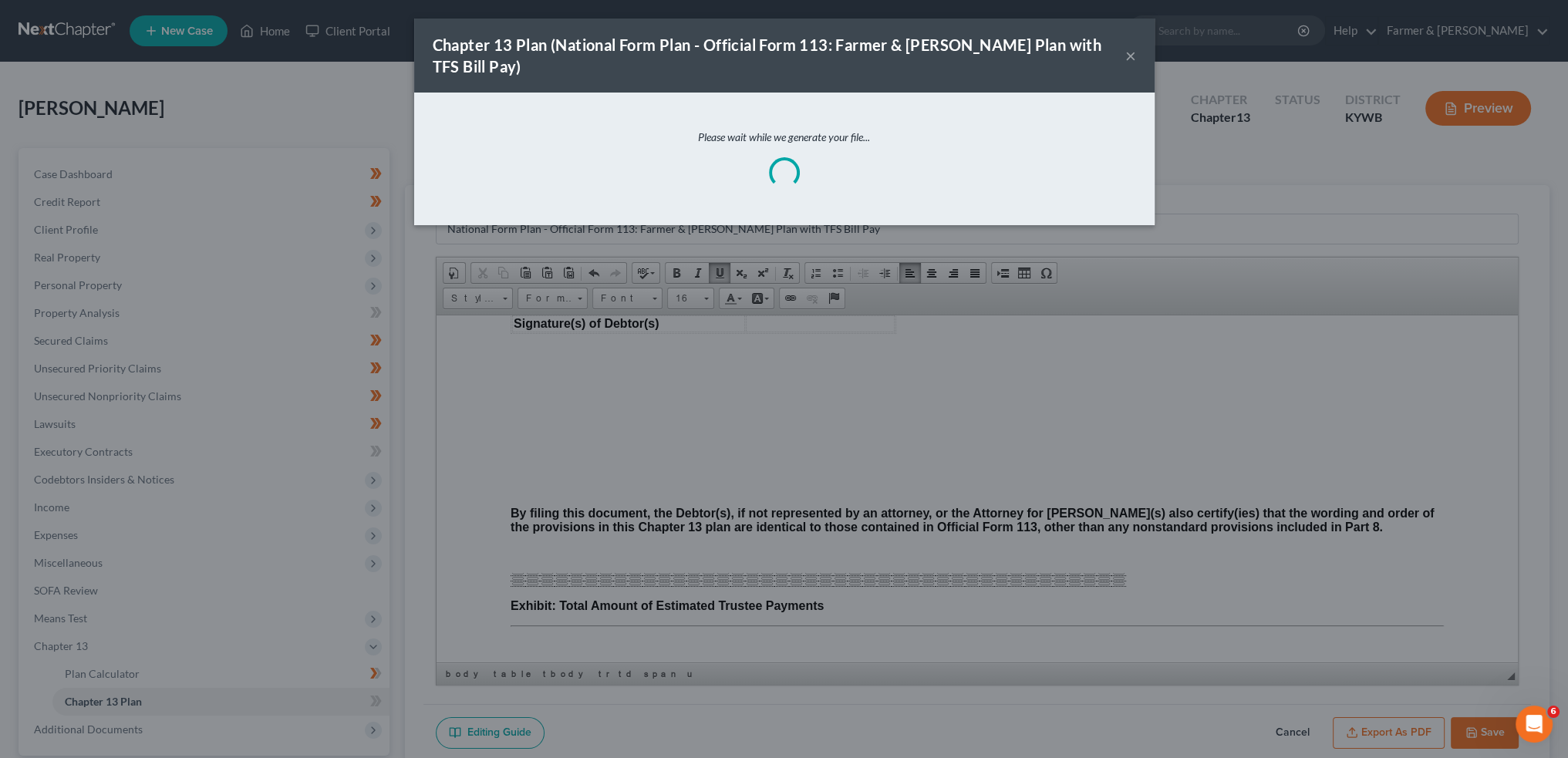
scroll to position [4614, 0]
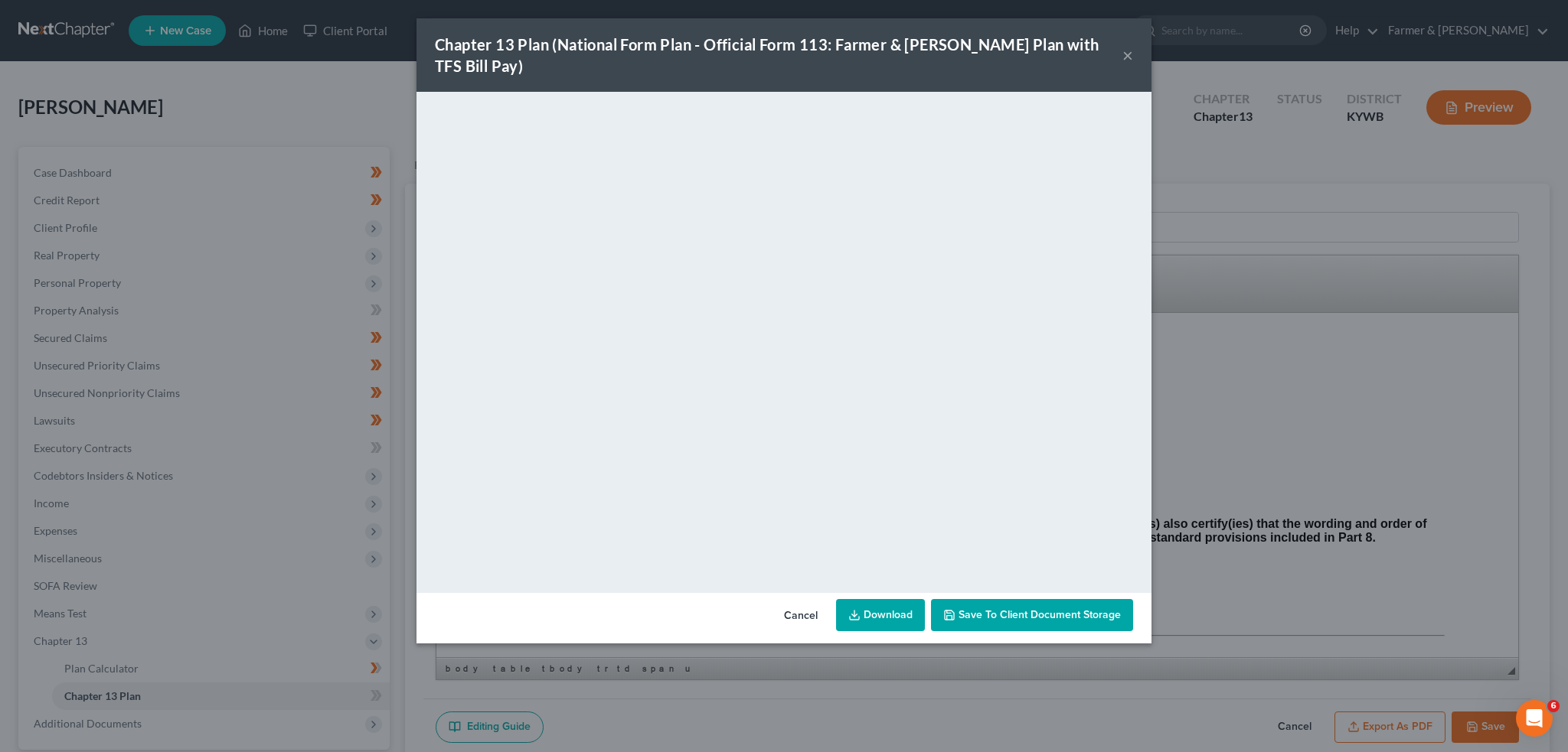
click at [1035, 608] on span "Save to Client Document Storage" at bounding box center [1039, 614] width 162 height 13
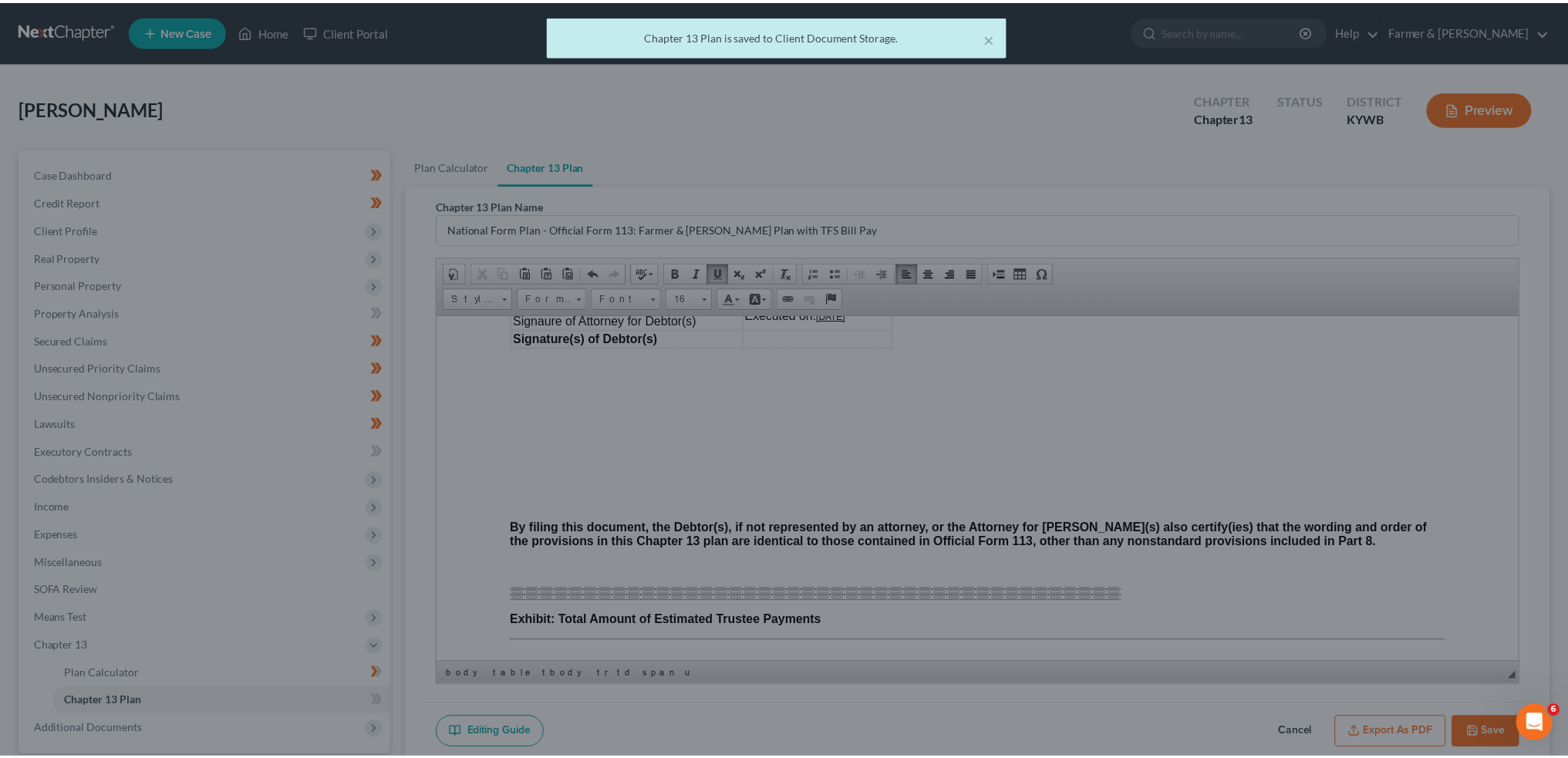
scroll to position [4629, 0]
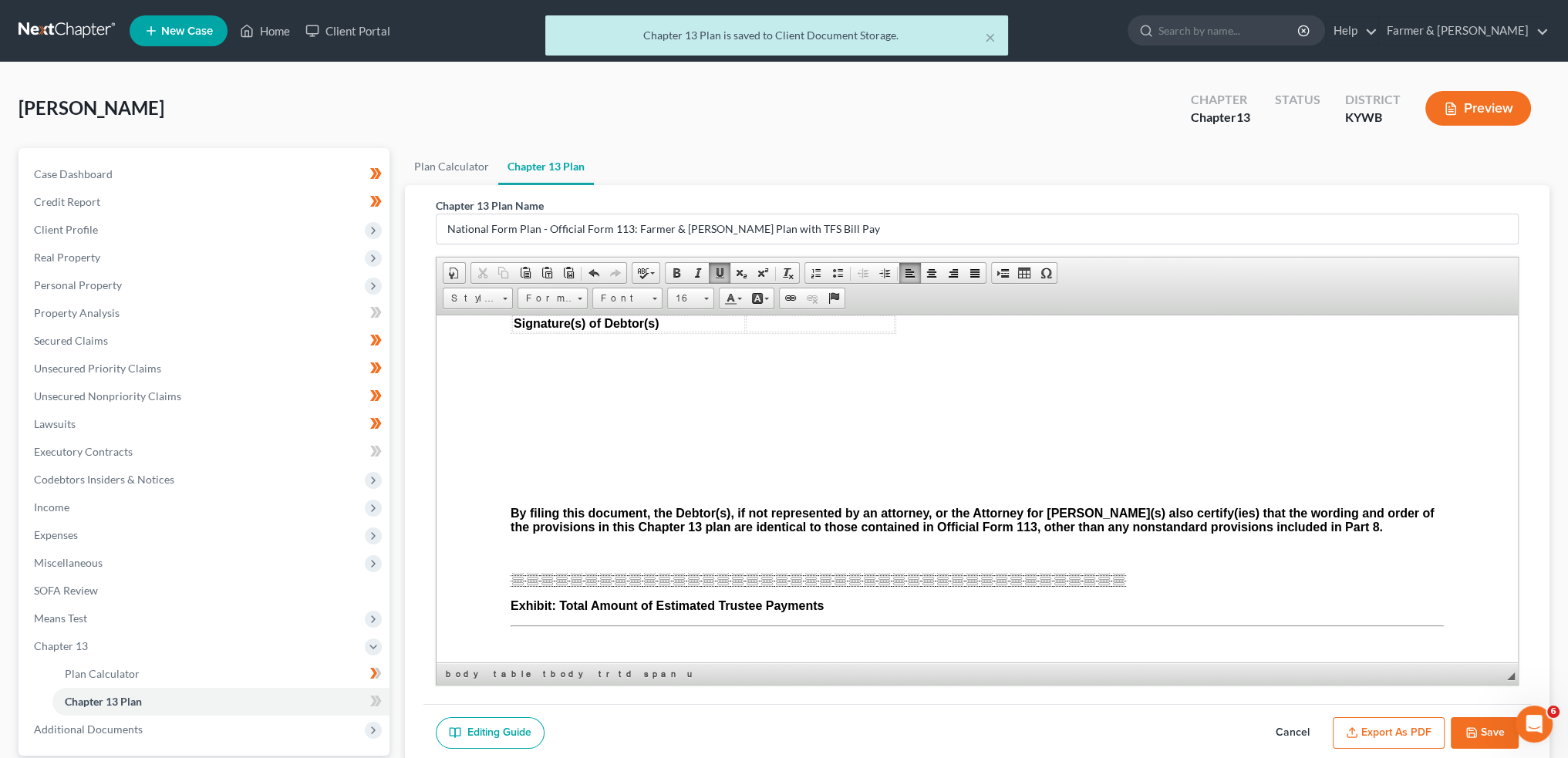
drag, startPoint x: 1493, startPoint y: 732, endPoint x: 300, endPoint y: 65, distance: 1366.8
click at [1493, 732] on button "Save" at bounding box center [1484, 733] width 68 height 33
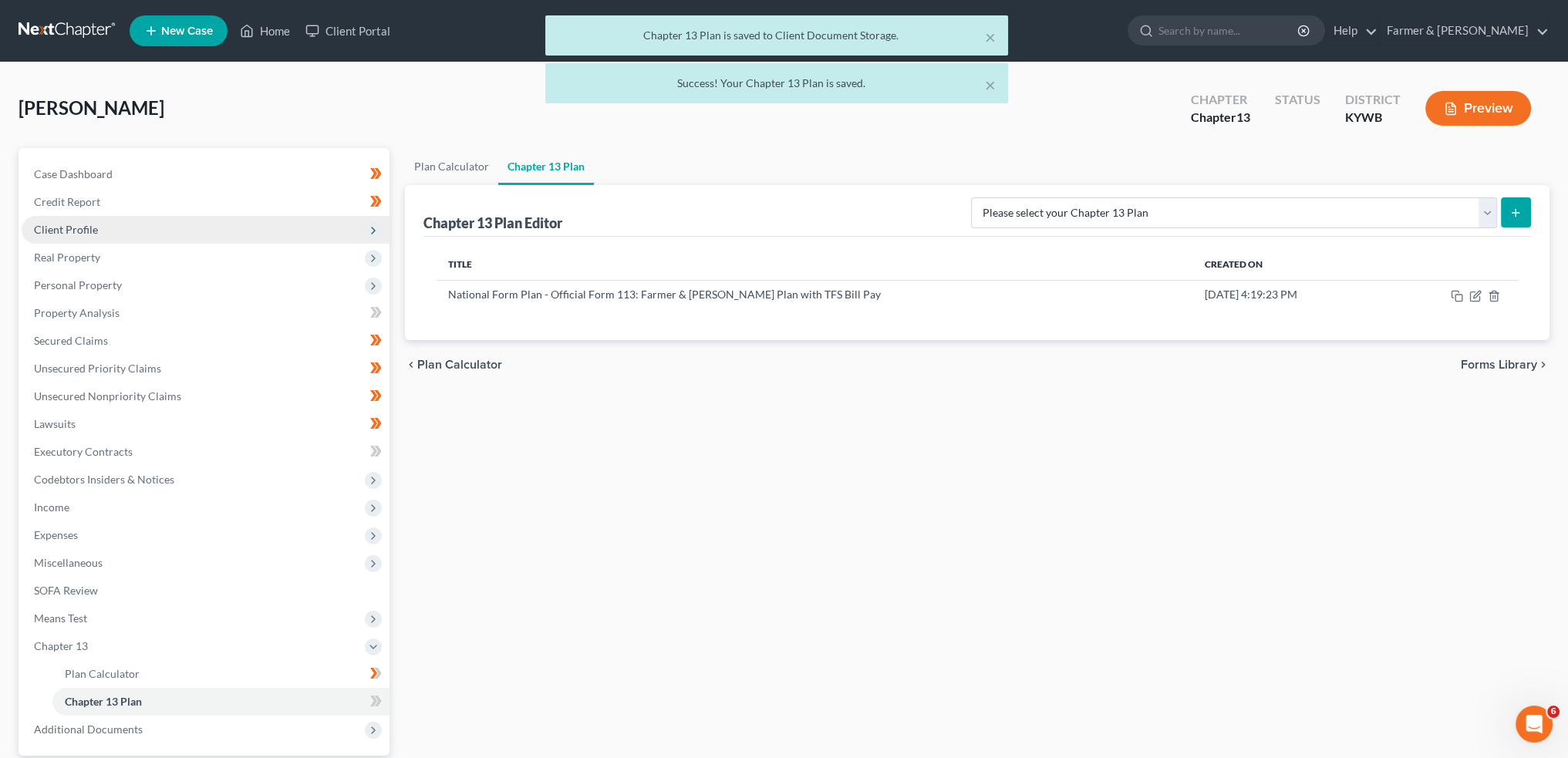
click at [112, 230] on span "Client Profile" at bounding box center [206, 230] width 367 height 28
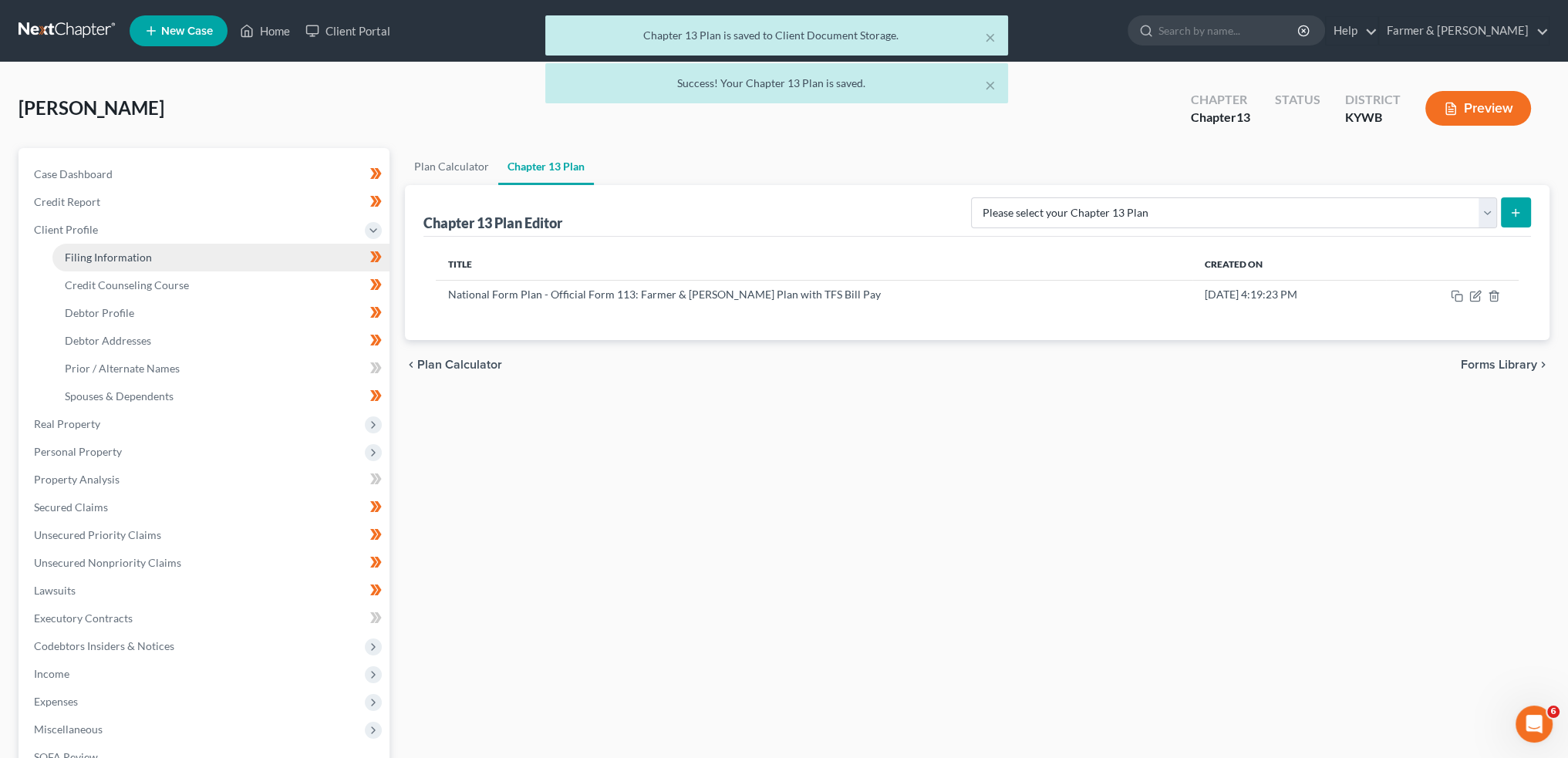
click at [116, 261] on span "Filing Information" at bounding box center [108, 257] width 87 height 13
select select "1"
select select "0"
select select "3"
select select "33"
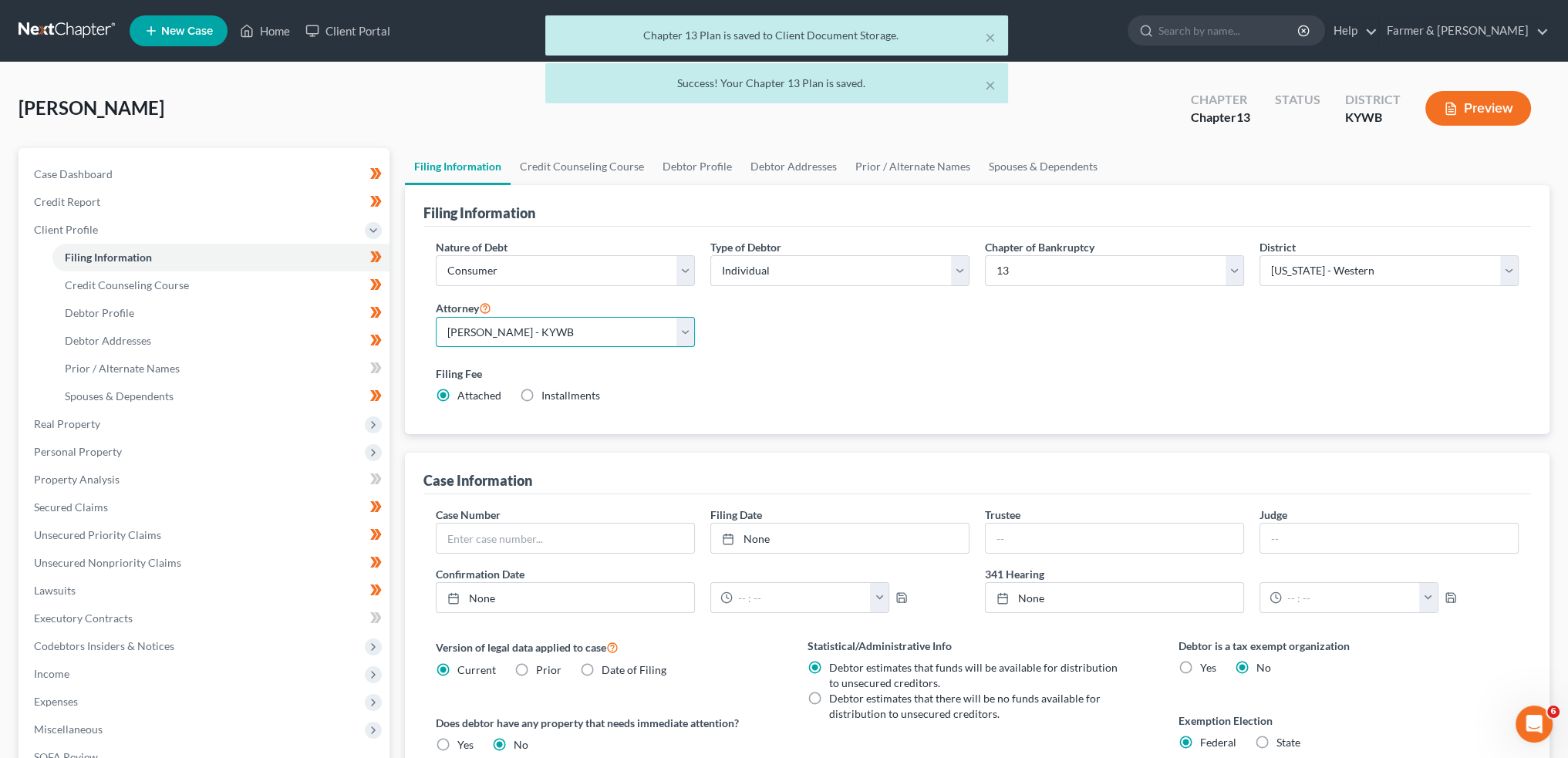
click at [481, 333] on select "Select Todd Farmer - KYWB Todd Farmer - KYEB Samuel Wright - KYWB" at bounding box center [565, 332] width 259 height 31
select select "2"
click at [436, 317] on select "Select Todd Farmer - KYWB Todd Farmer - KYEB Samuel Wright - KYWB" at bounding box center [565, 332] width 259 height 31
click at [813, 387] on div "Filing Fee Attached Installments Installments" at bounding box center [977, 384] width 1083 height 38
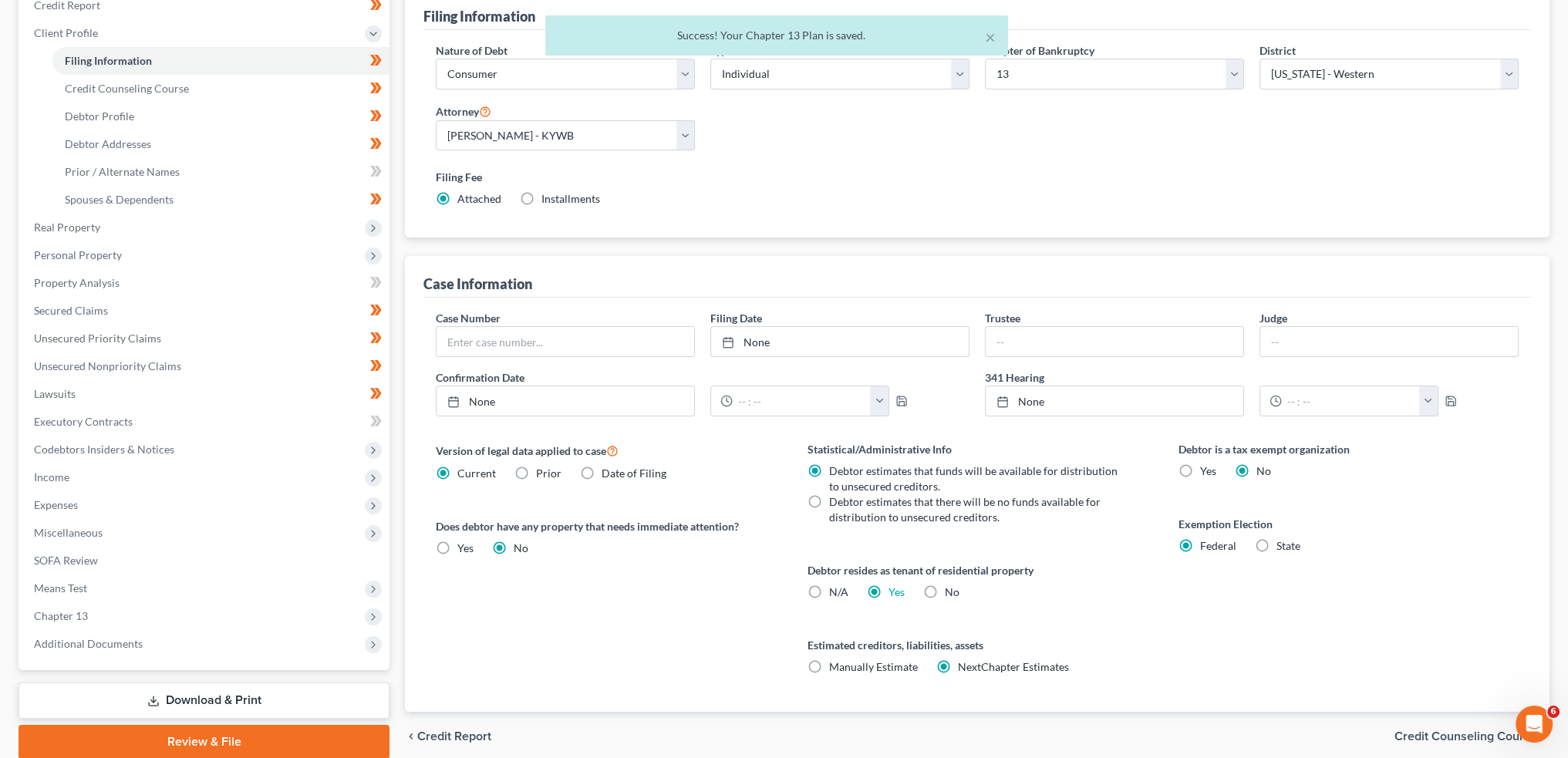
scroll to position [256, 0]
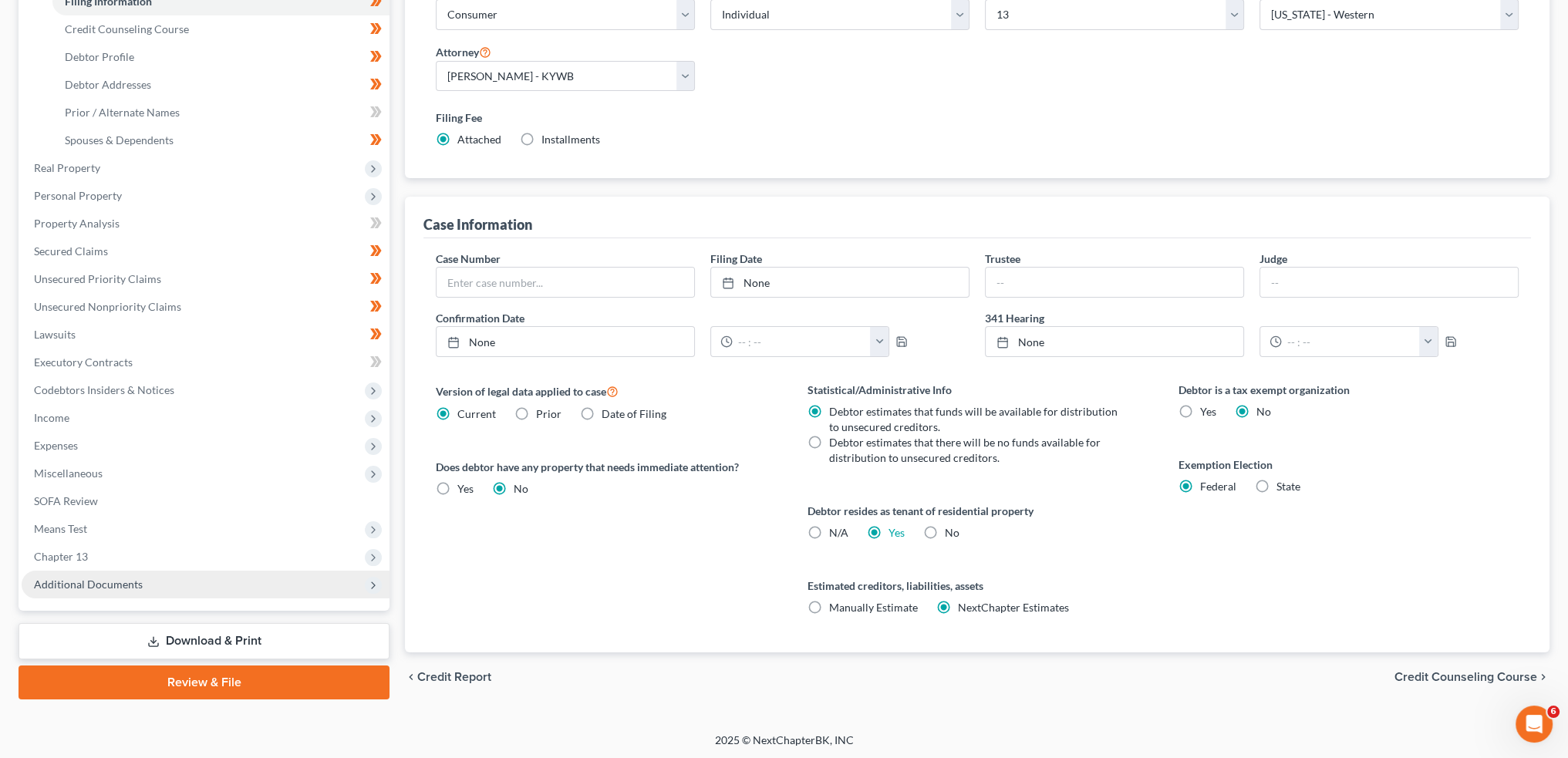
click at [96, 576] on span "Additional Documents" at bounding box center [206, 585] width 367 height 28
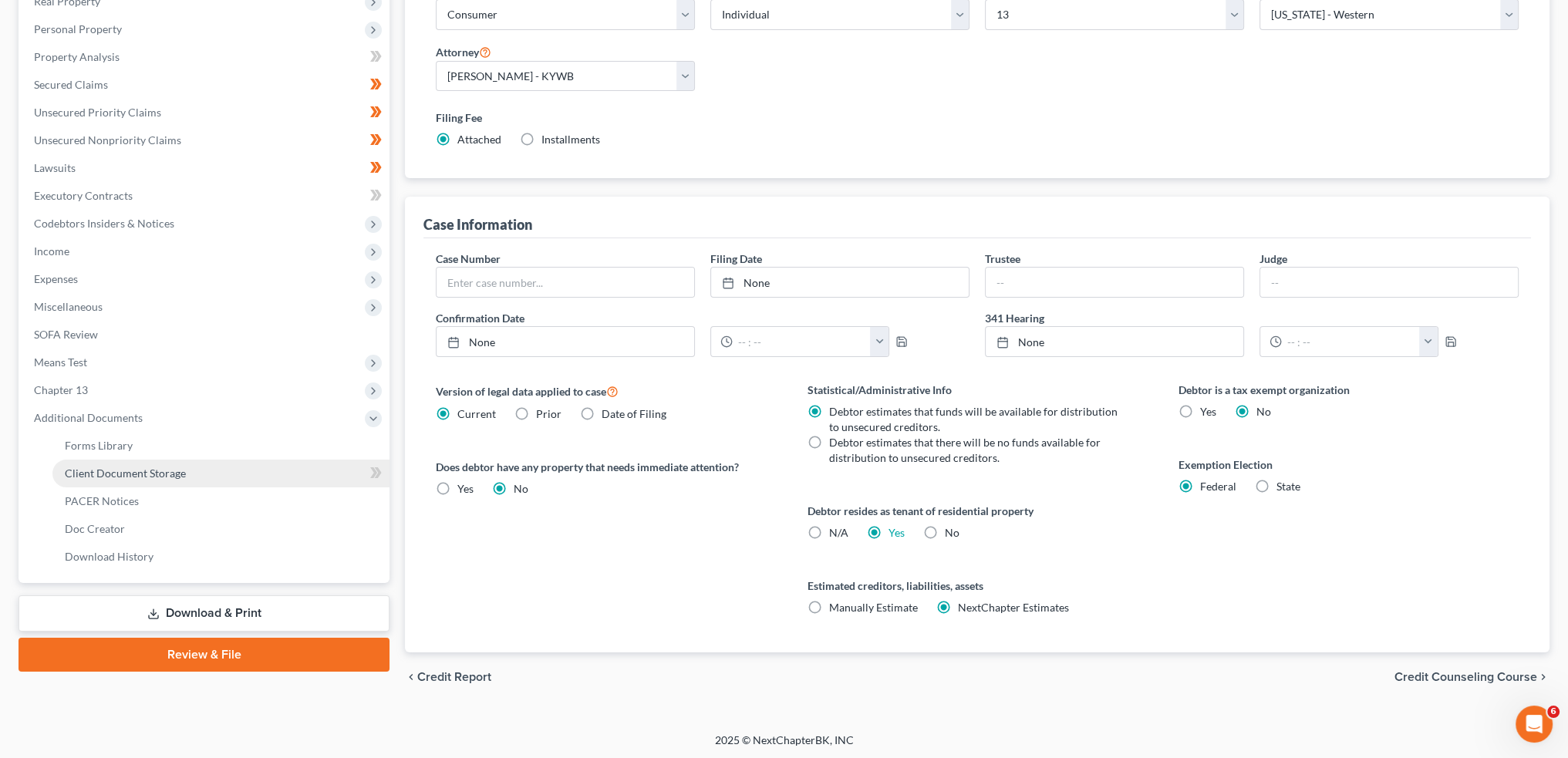
click at [135, 473] on span "Client Document Storage" at bounding box center [126, 473] width 121 height 13
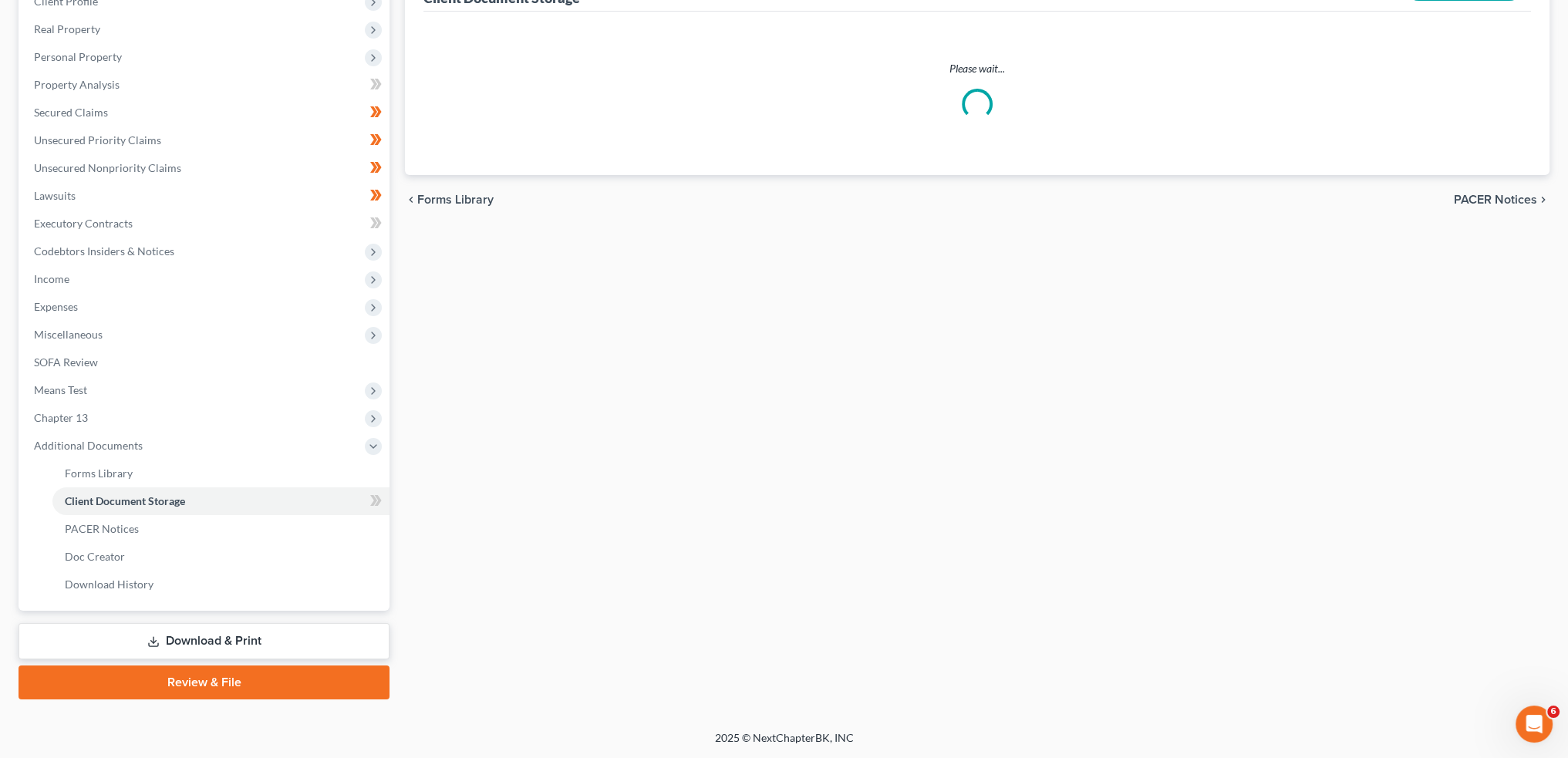
scroll to position [124, 0]
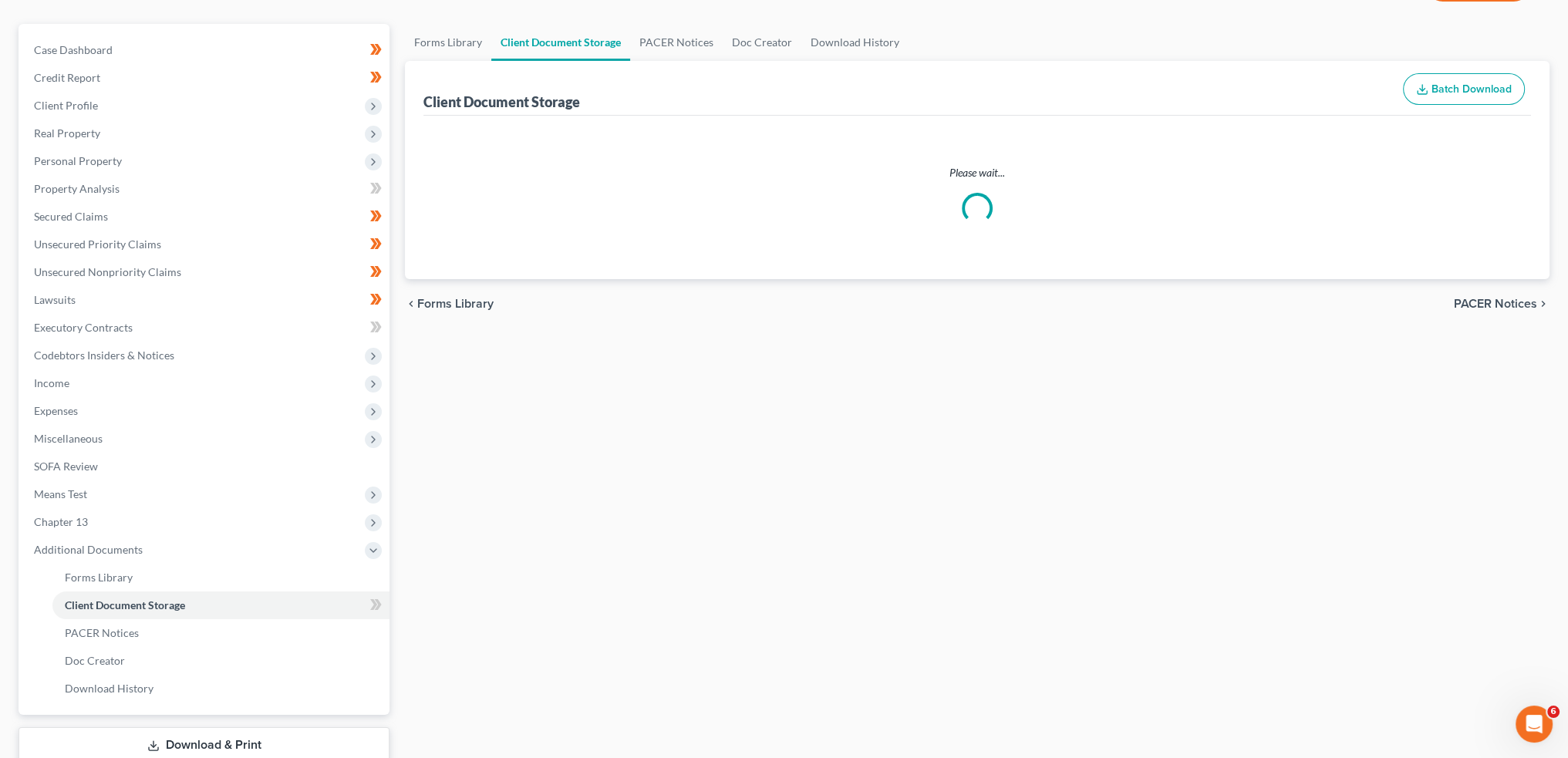
select select "16"
select select "7"
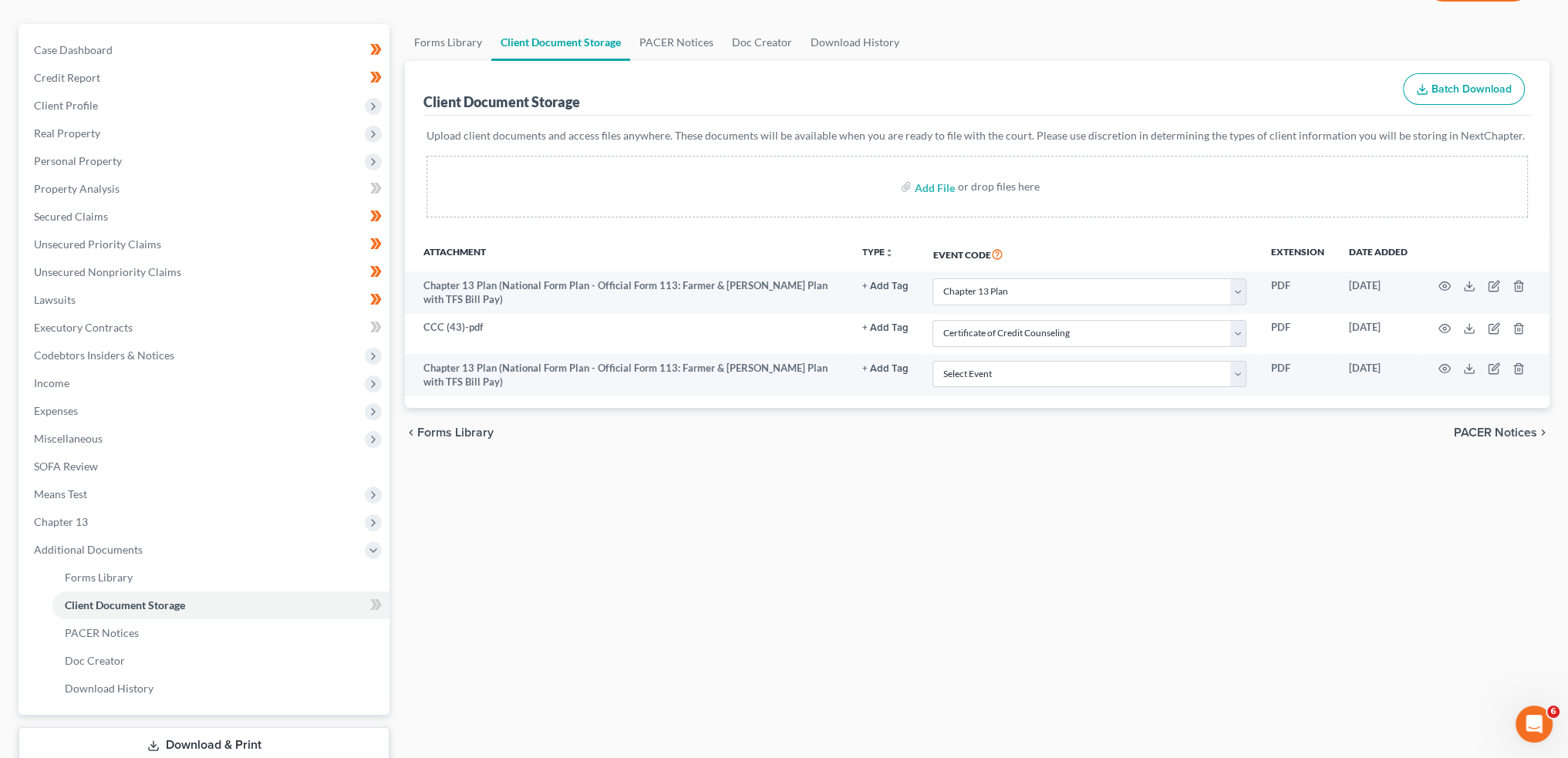
scroll to position [0, 0]
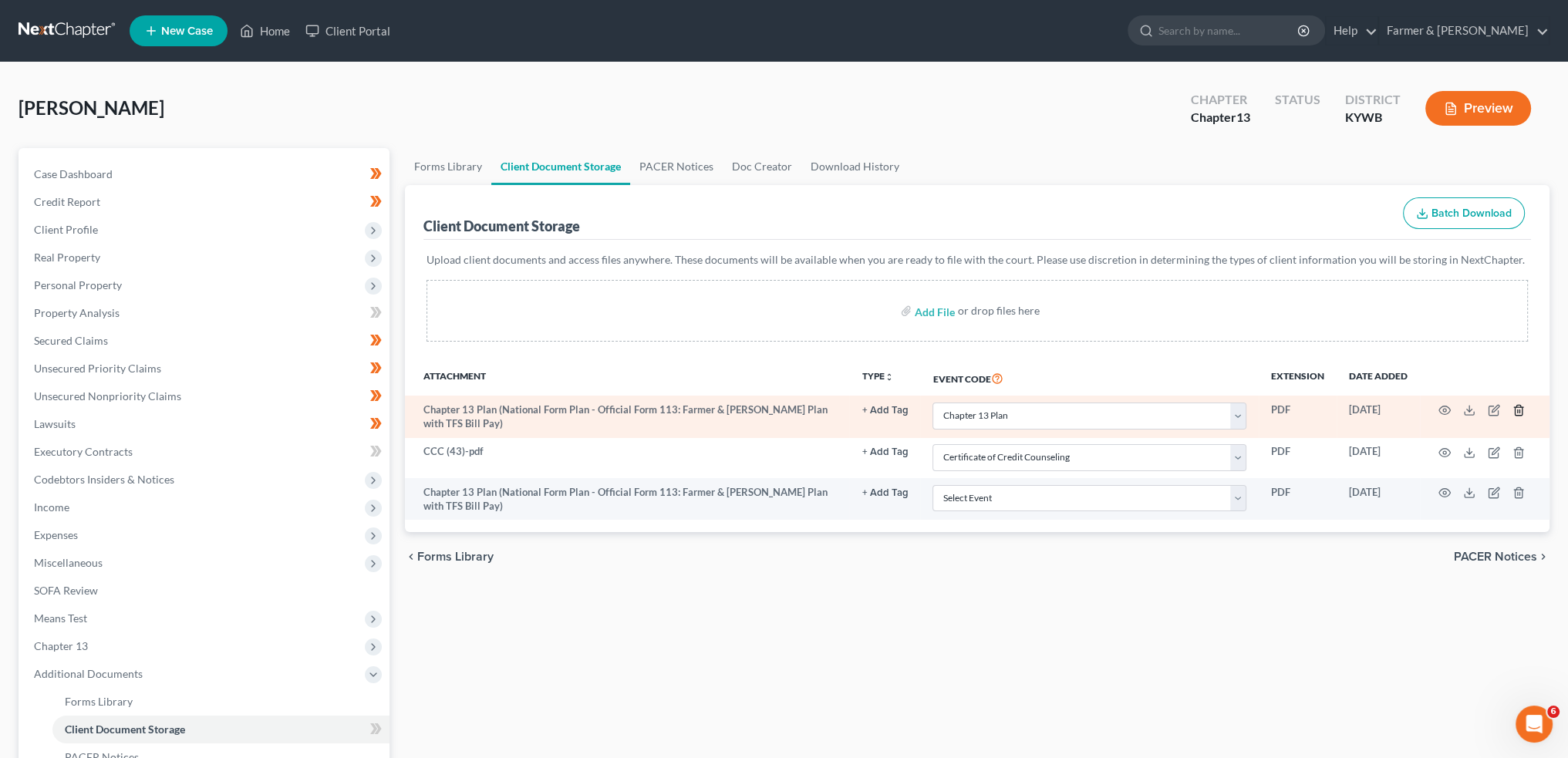
click at [1519, 408] on icon "button" at bounding box center [1518, 411] width 12 height 12
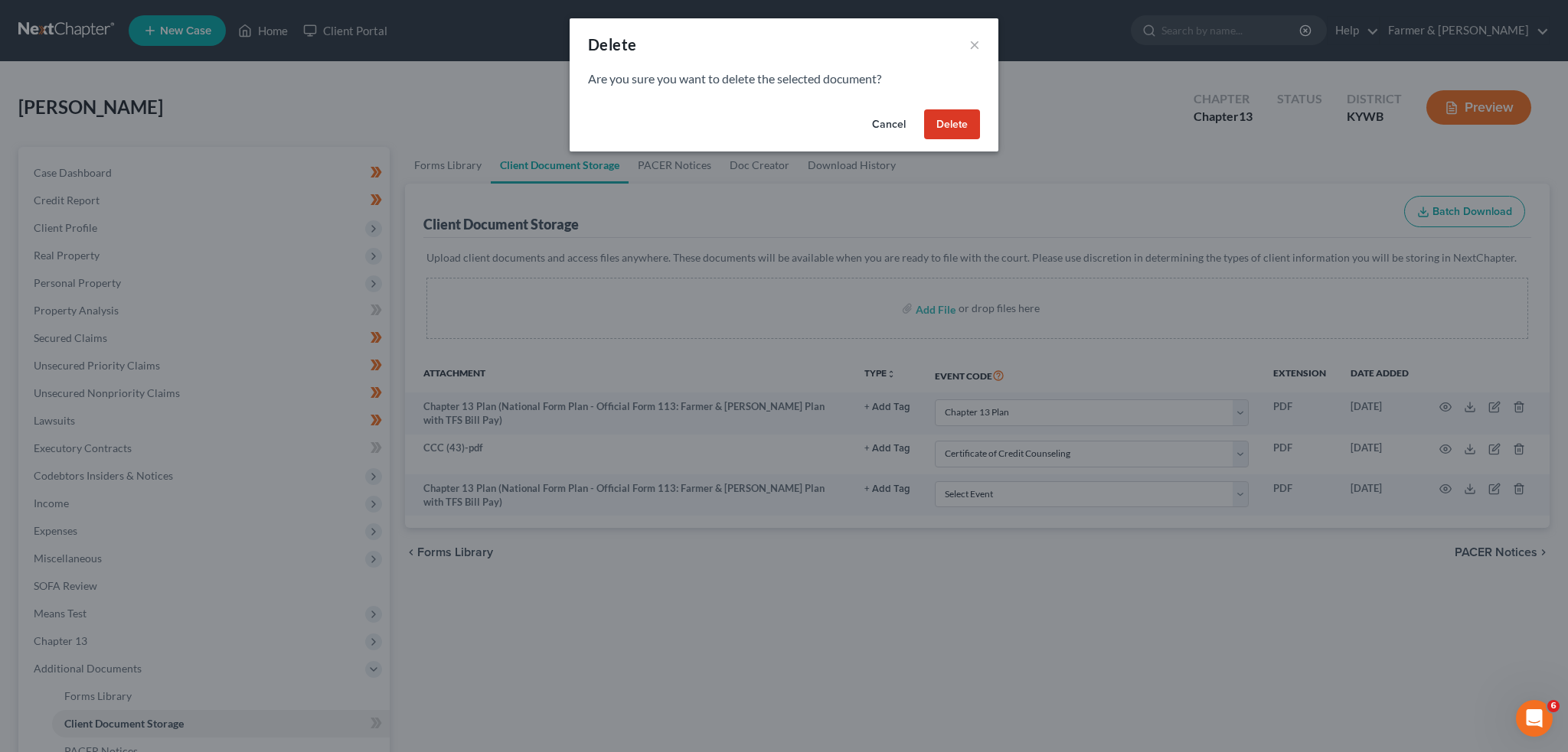
click at [940, 127] on button "Delete" at bounding box center [952, 124] width 56 height 31
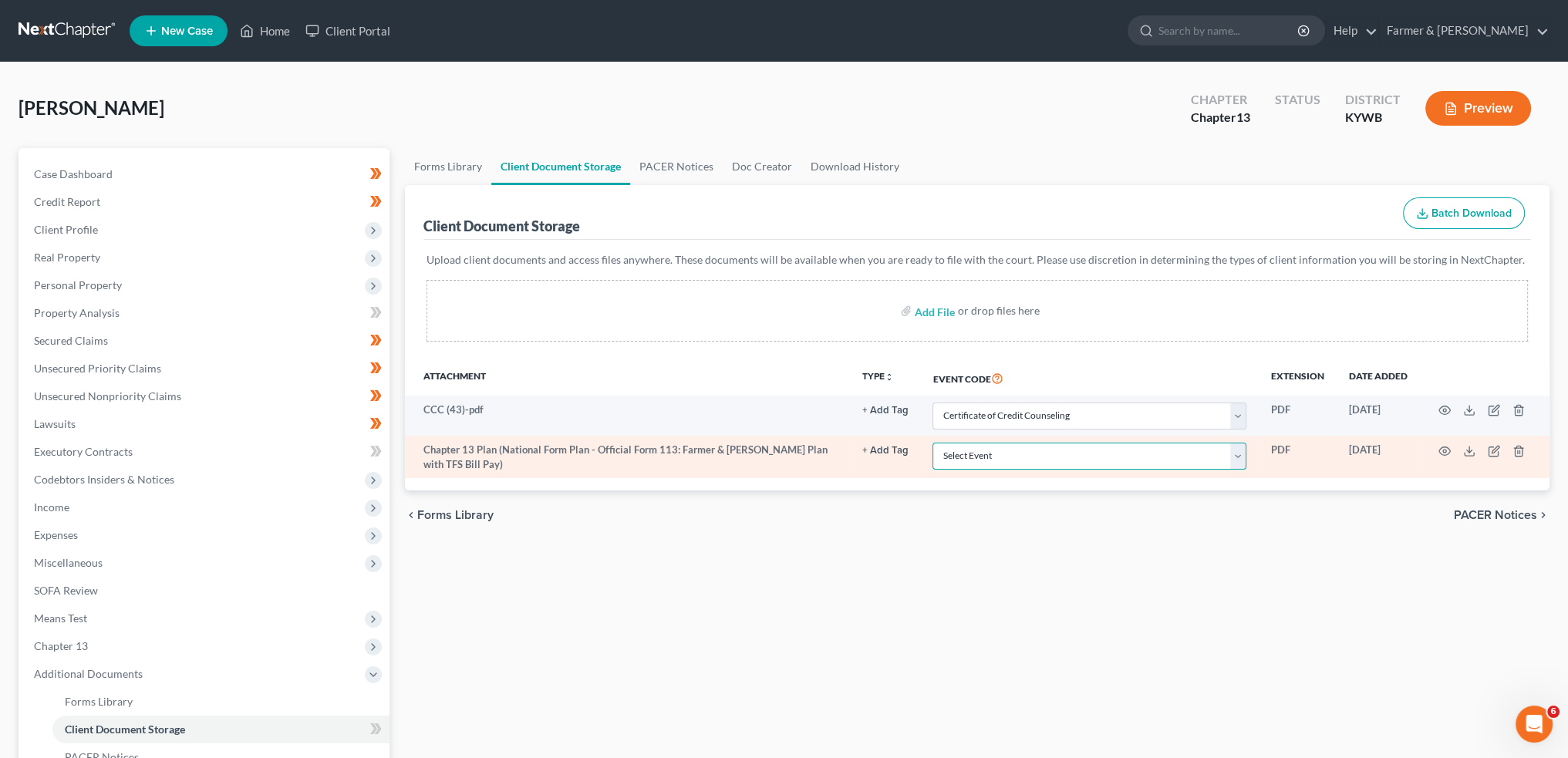
click at [977, 448] on select "Select Event Amended Answer Amended Complaint Amended List of Creditors (Fee) A…" at bounding box center [1089, 456] width 314 height 27
select select "16"
click at [933, 443] on select "Select Event Amended Answer Amended Complaint Amended List of Creditors (Fee) A…" at bounding box center [1089, 456] width 314 height 27
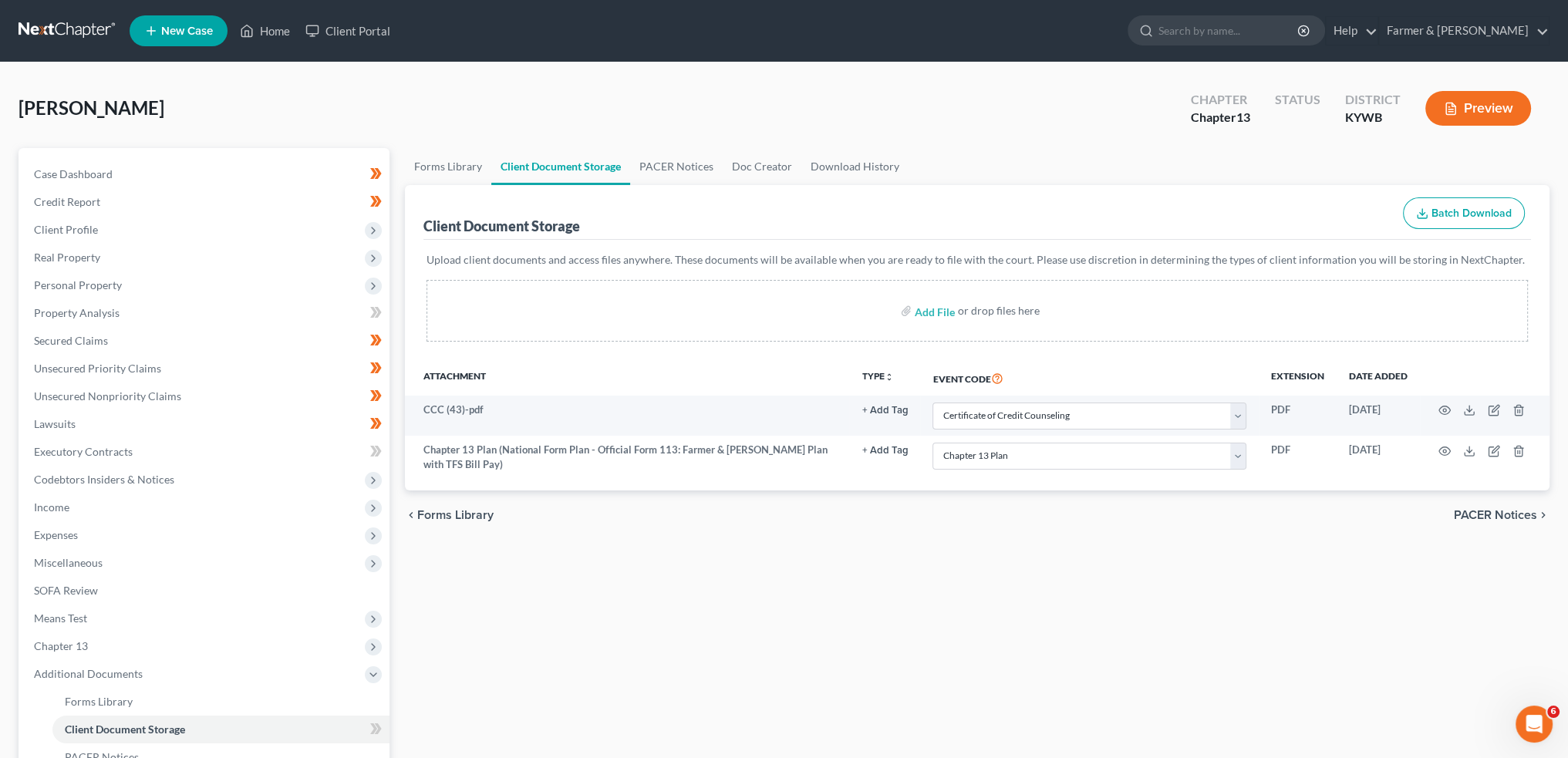
click at [940, 558] on div "Forms Library Client Document Storage PACER Notices Doc Creator Download Histor…" at bounding box center [977, 537] width 1160 height 780
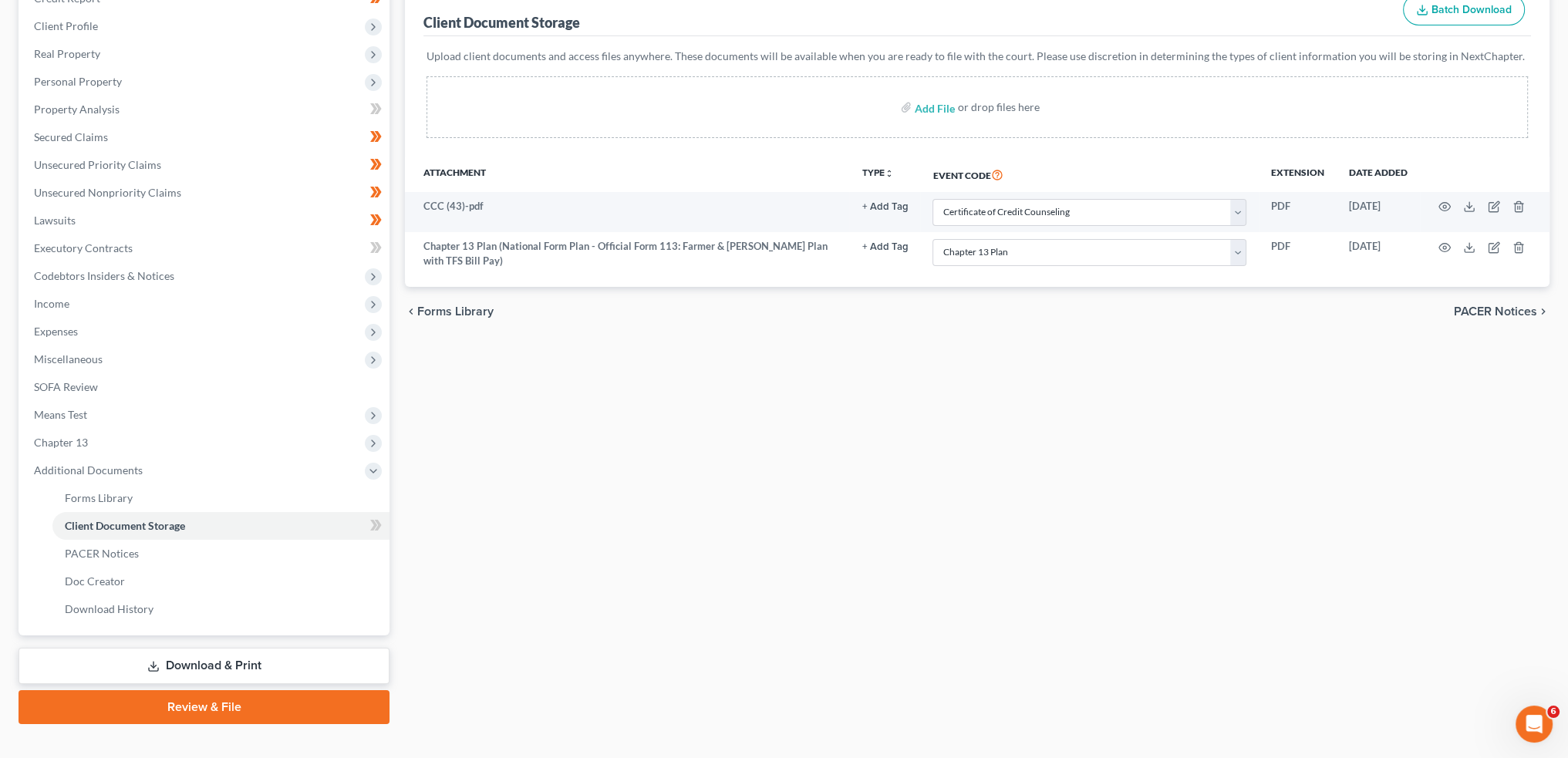
scroll to position [227, 0]
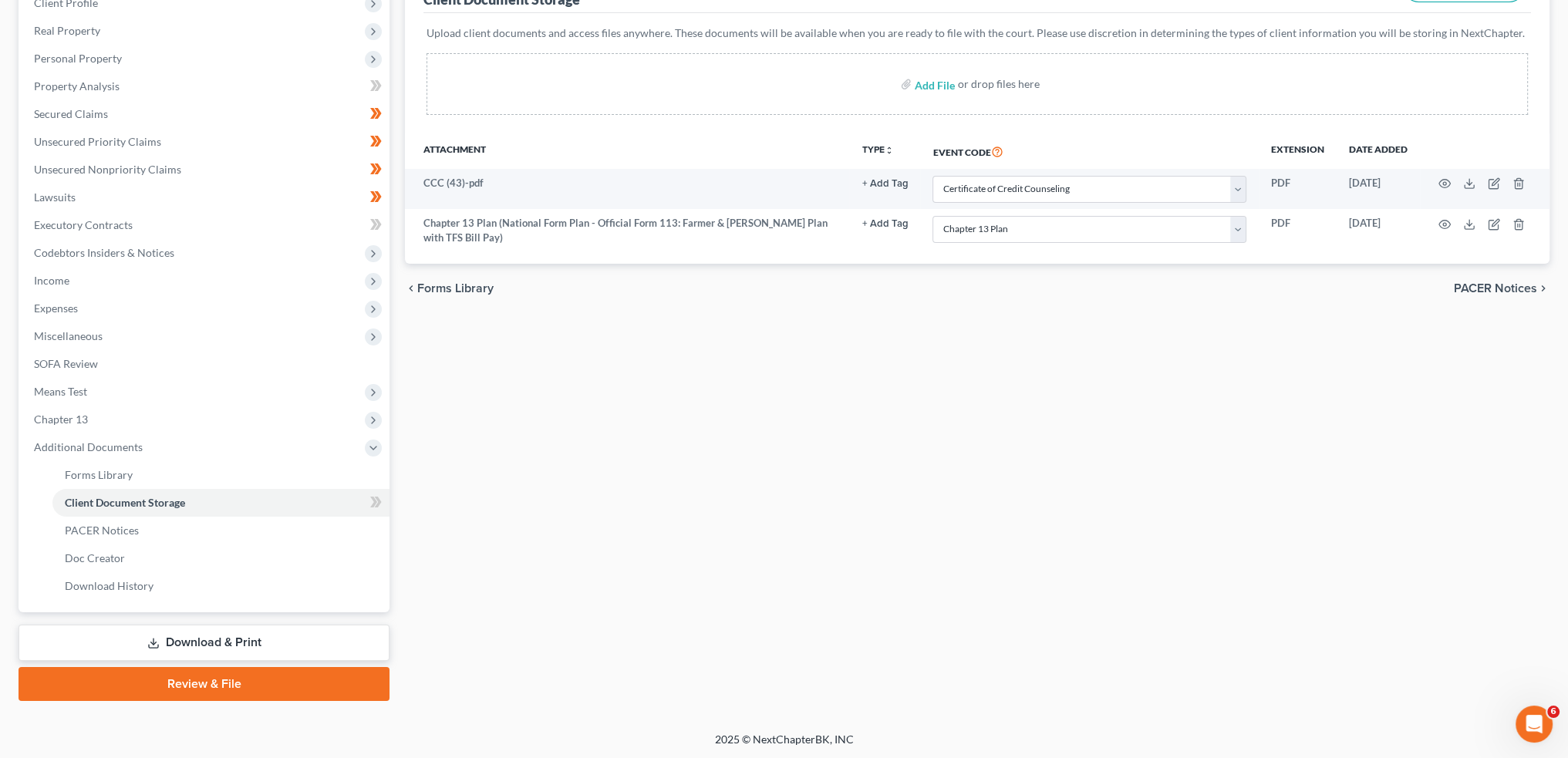
click at [216, 681] on link "Review & File" at bounding box center [204, 684] width 371 height 34
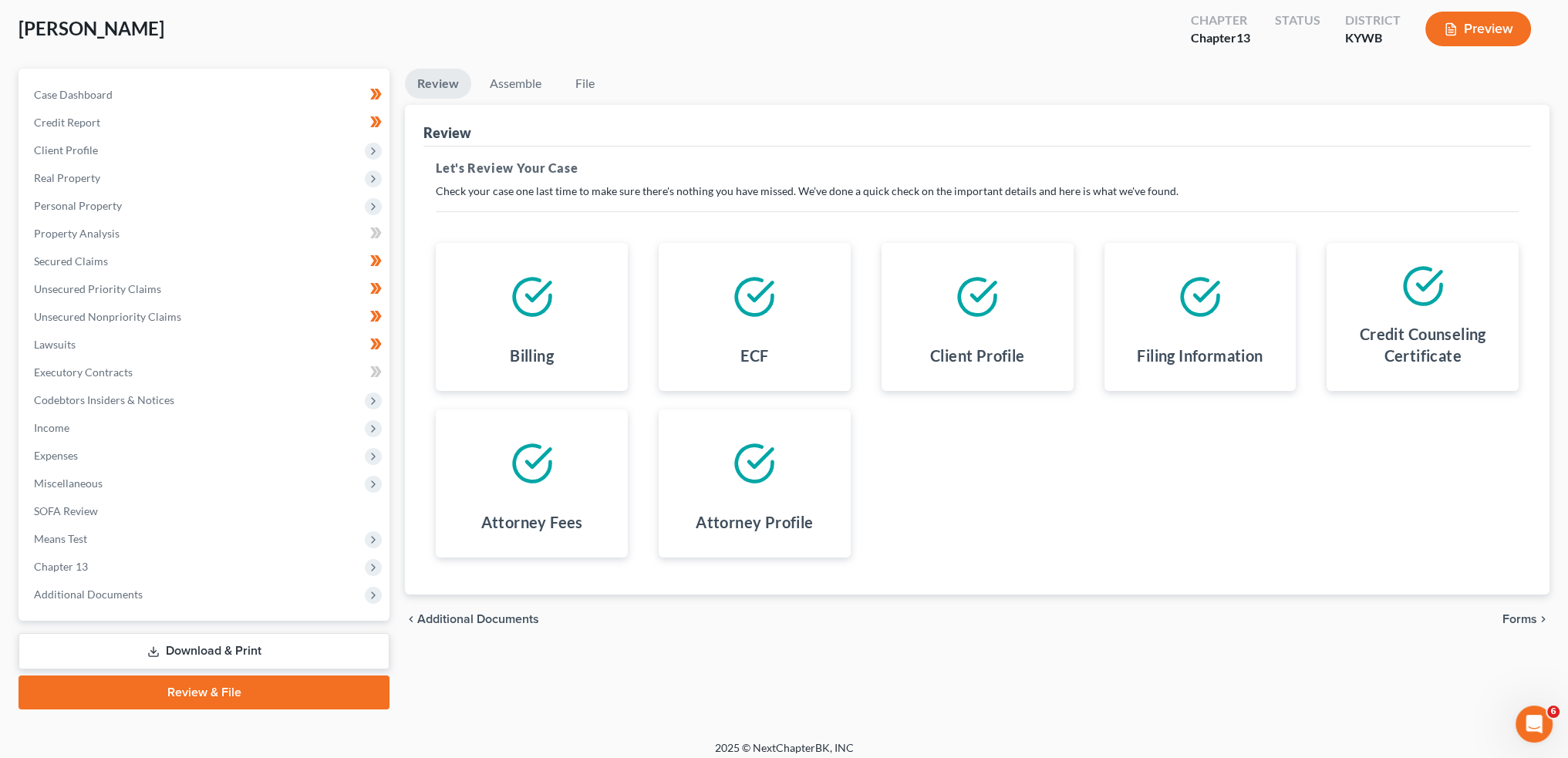
scroll to position [88, 0]
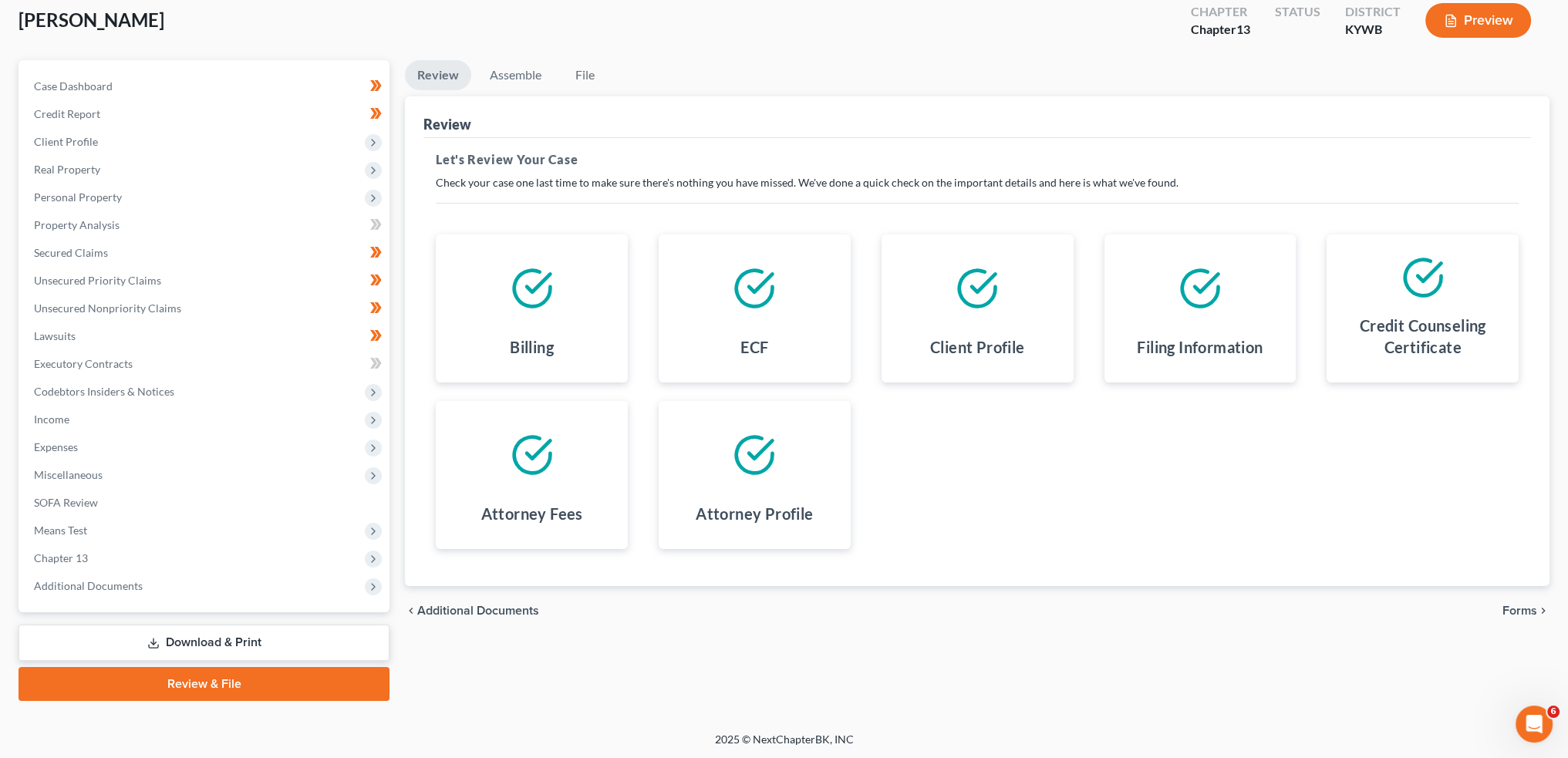
click at [1524, 605] on span "Forms" at bounding box center [1519, 611] width 34 height 12
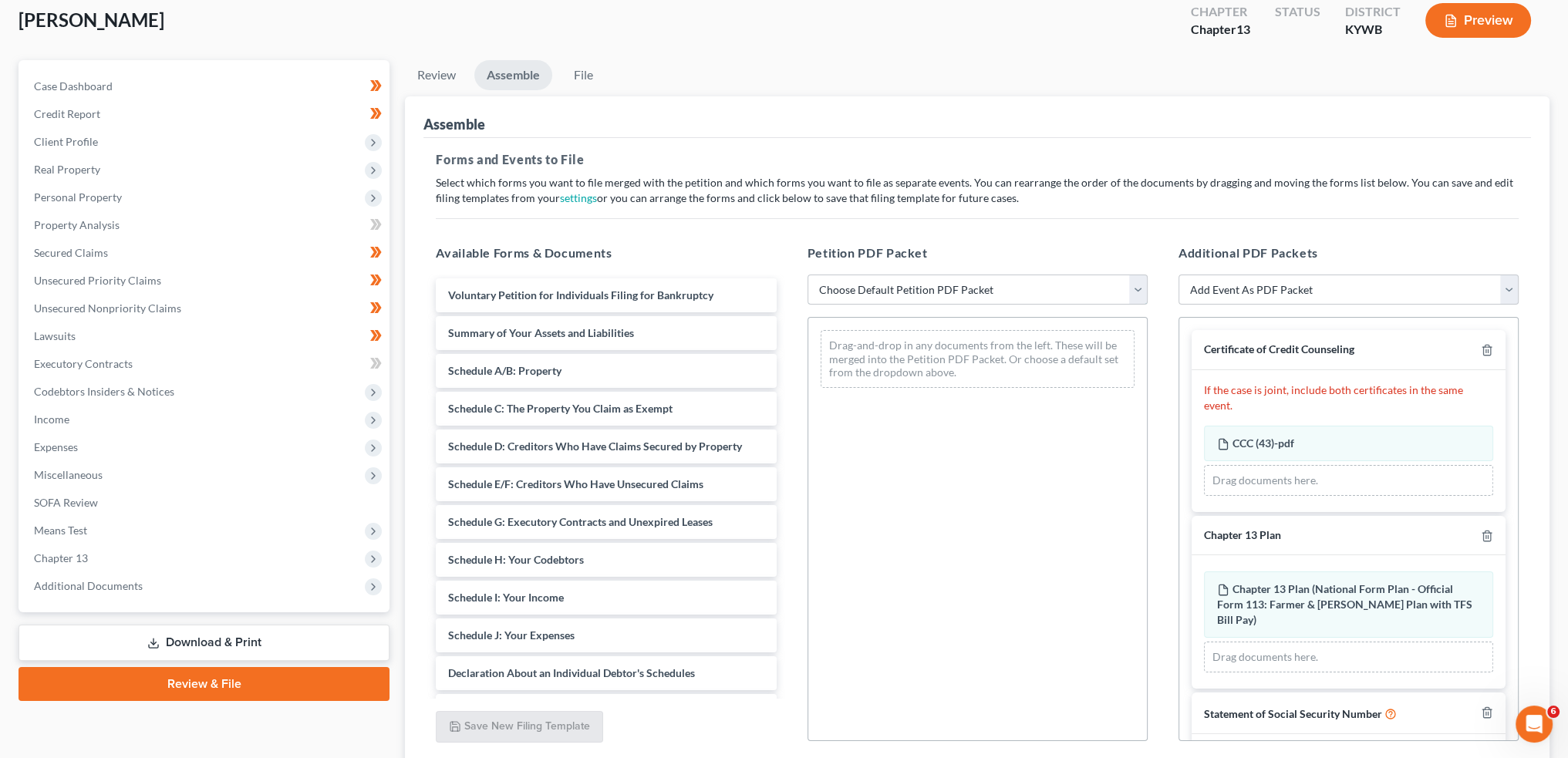
click at [921, 277] on select "Choose Default Petition PDF Packet Emergency Filing (Voluntary Petition and Cre…" at bounding box center [977, 289] width 340 height 31
select select "1"
click at [808, 274] on select "Choose Default Petition PDF Packet Emergency Filing (Voluntary Petition and Cre…" at bounding box center [977, 289] width 340 height 31
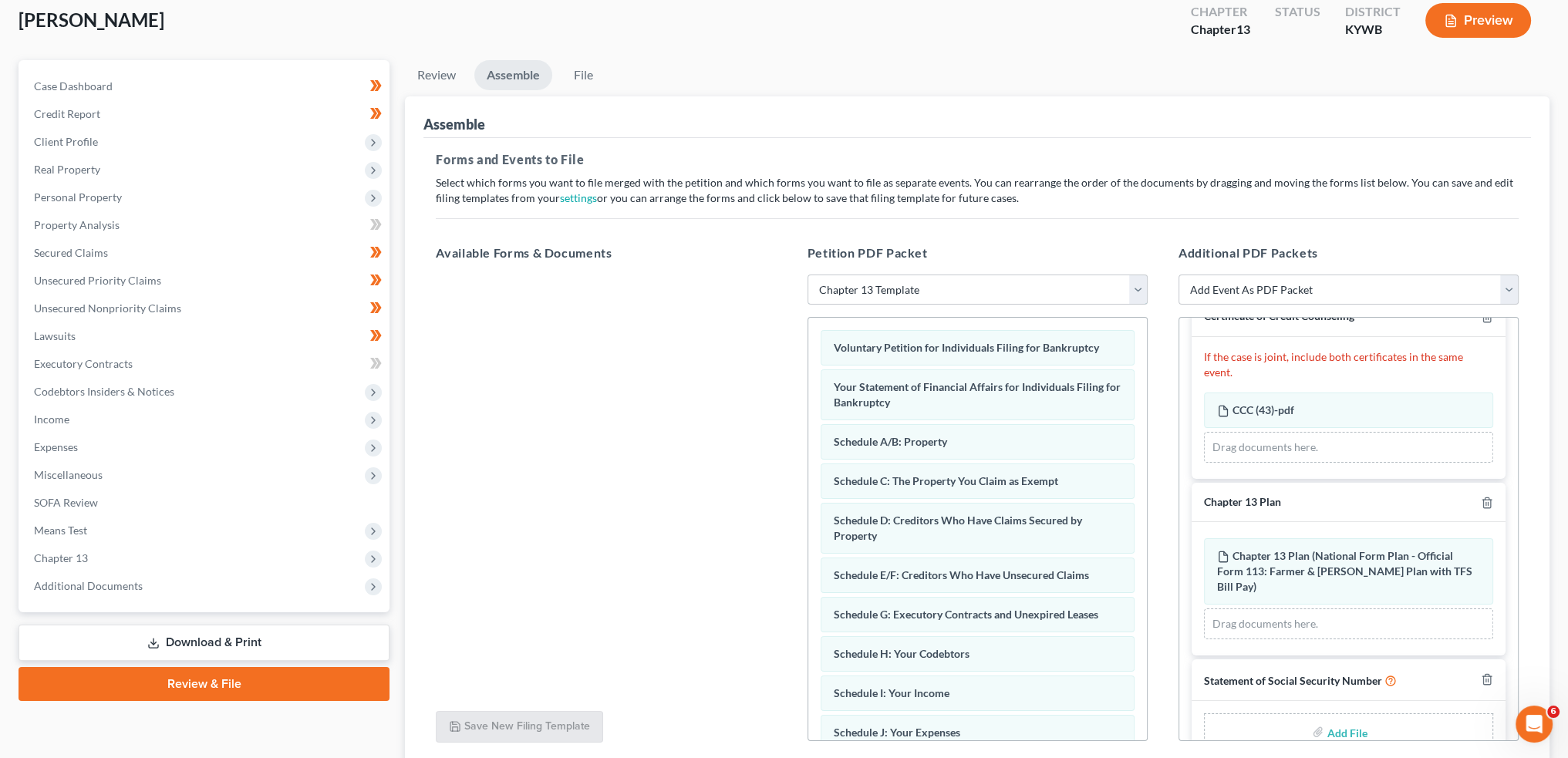
scroll to position [49, 0]
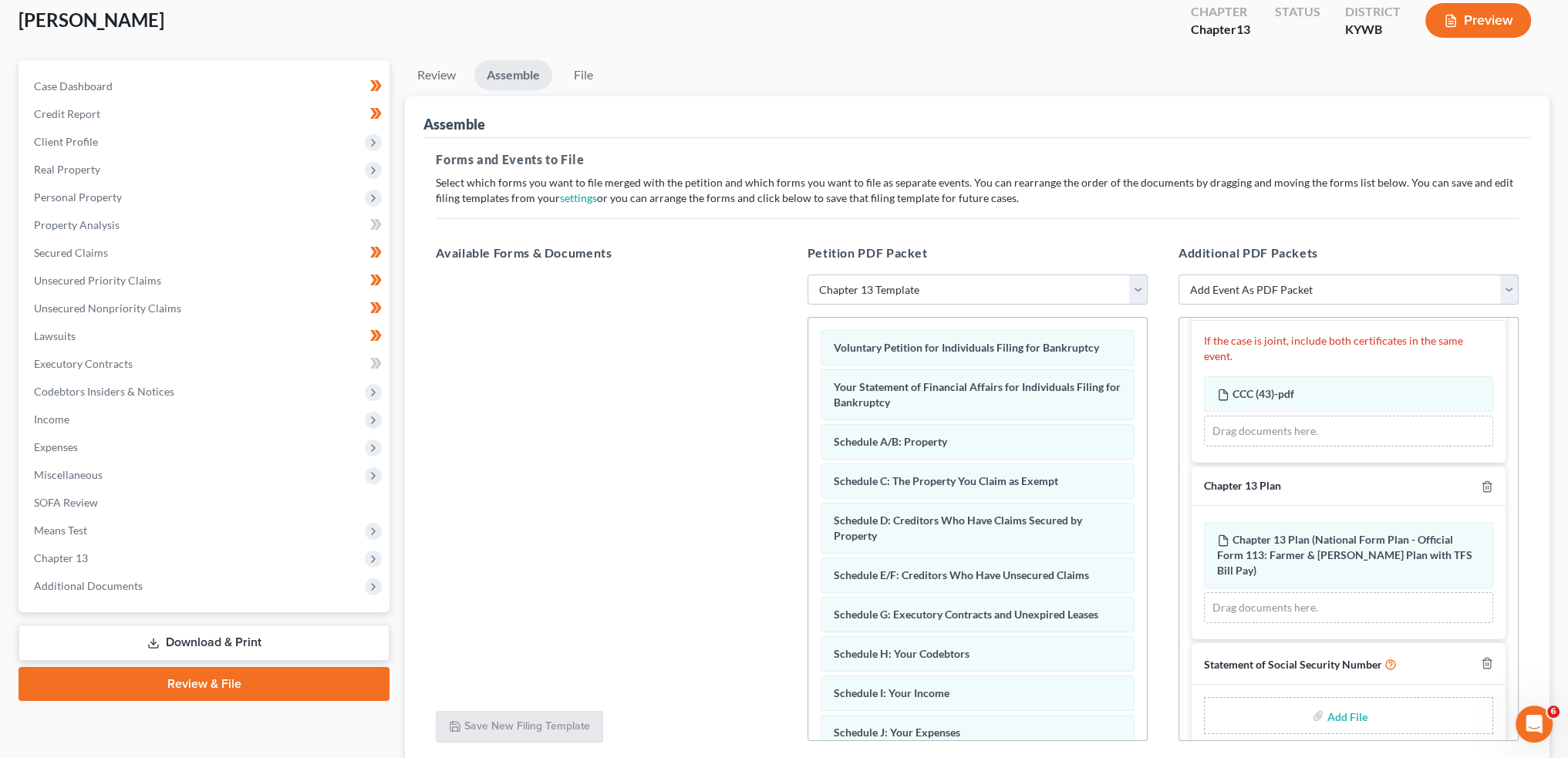
click at [1339, 702] on input "file" at bounding box center [1345, 716] width 37 height 28
type input "C:\fakepath\SSN to Sign (4).pdf"
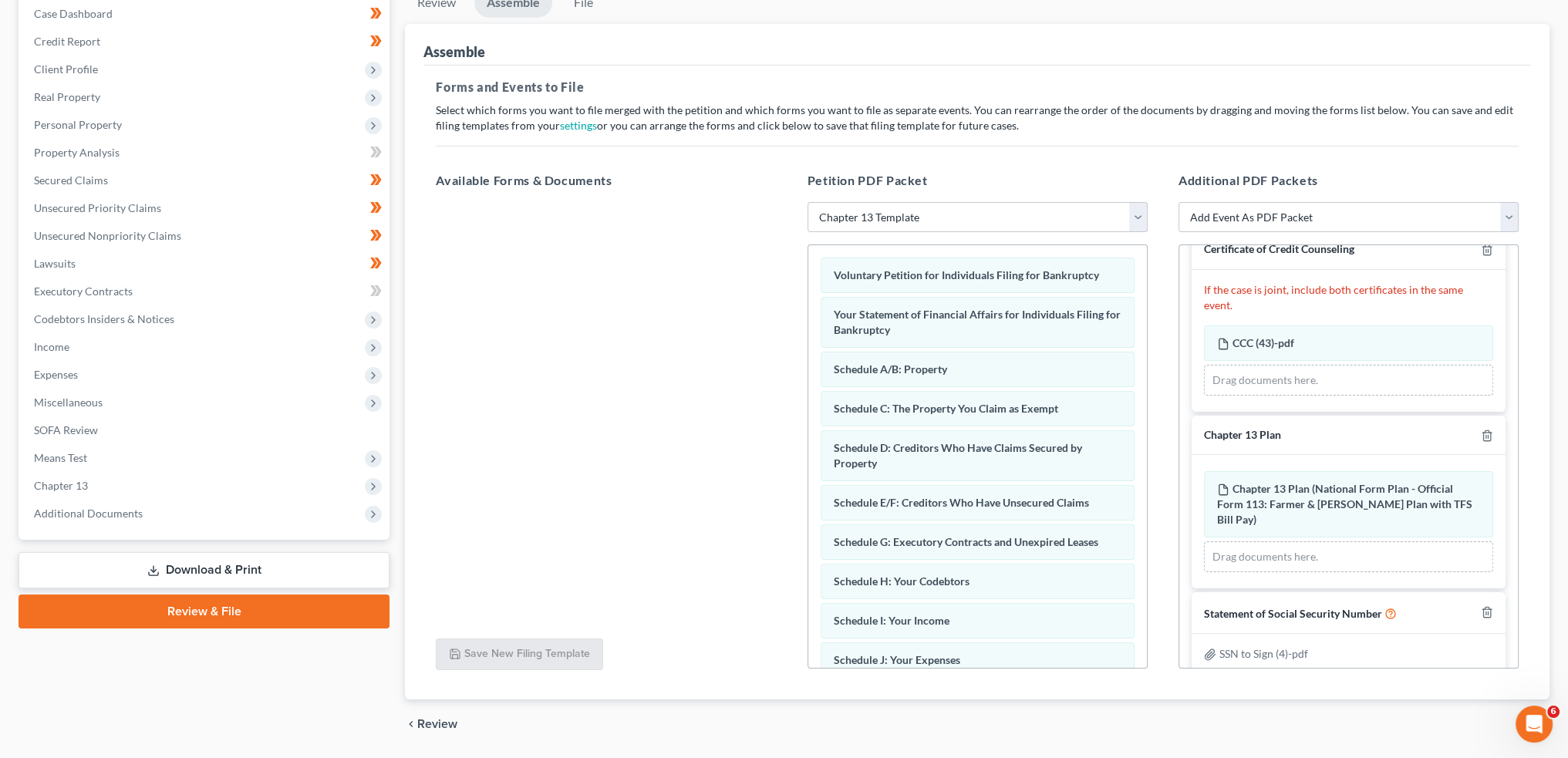
scroll to position [208, 0]
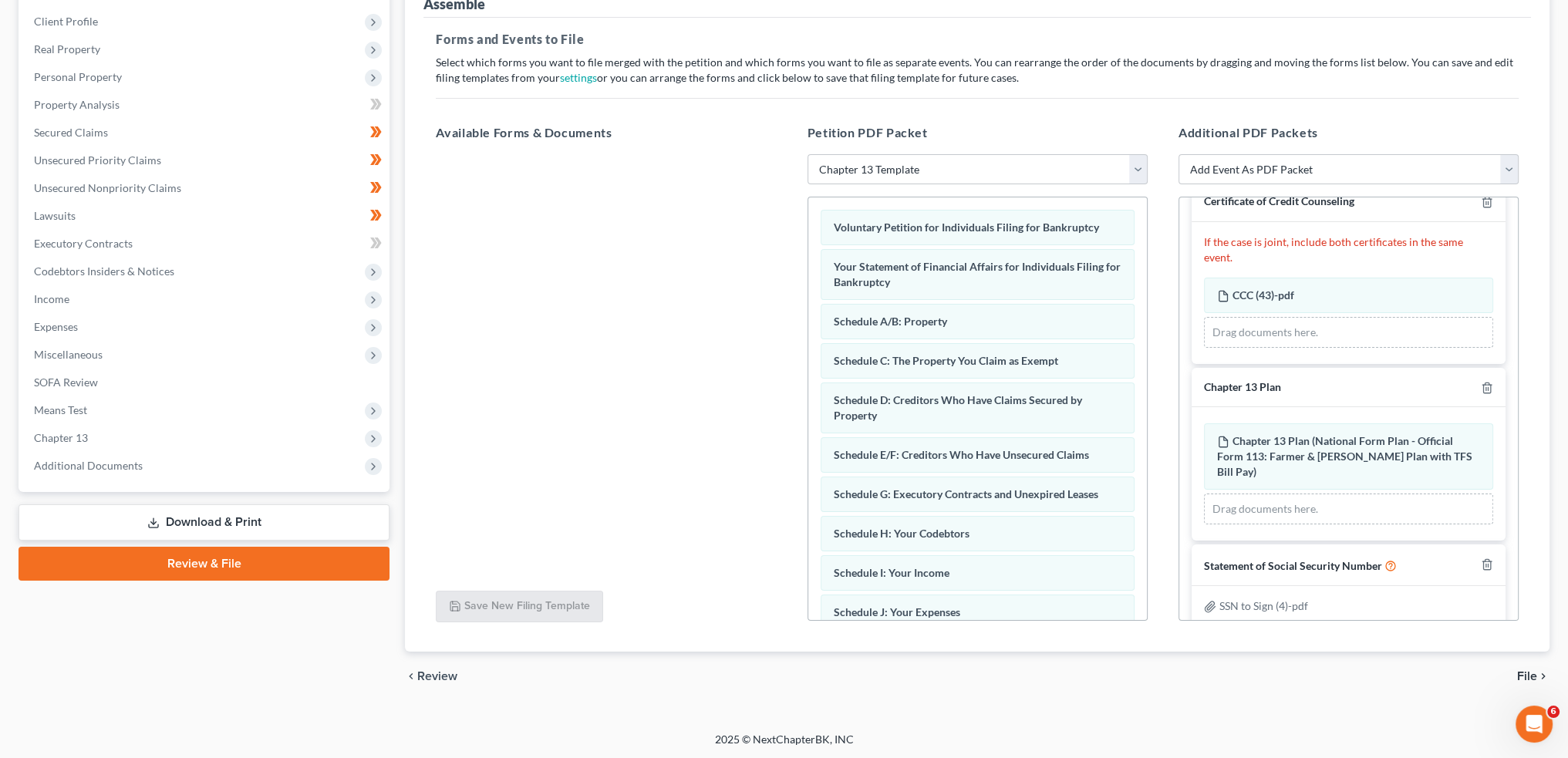
click at [1527, 672] on span "File" at bounding box center [1527, 676] width 20 height 12
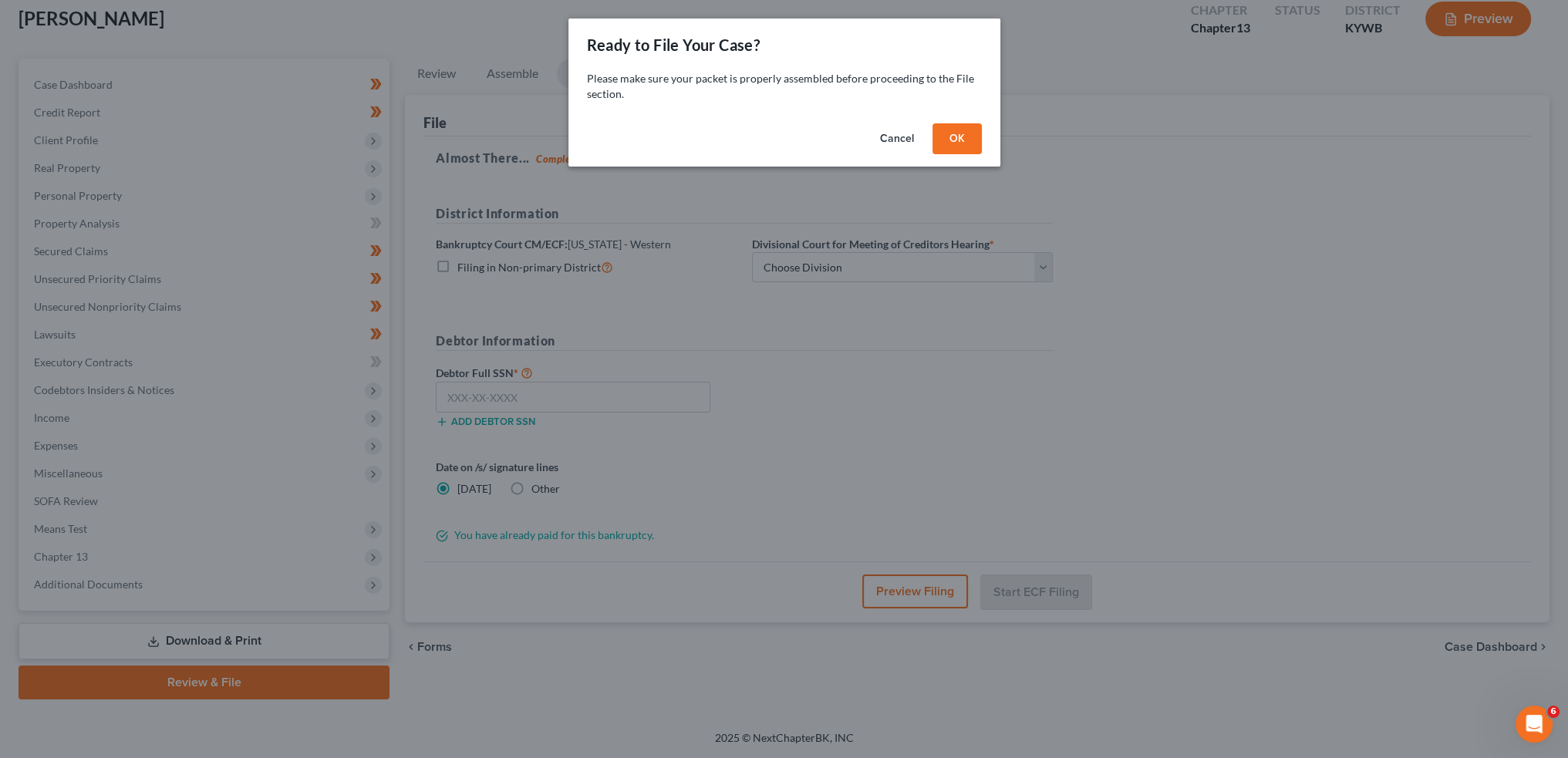
scroll to position [88, 0]
click at [969, 135] on button "OK" at bounding box center [962, 138] width 49 height 31
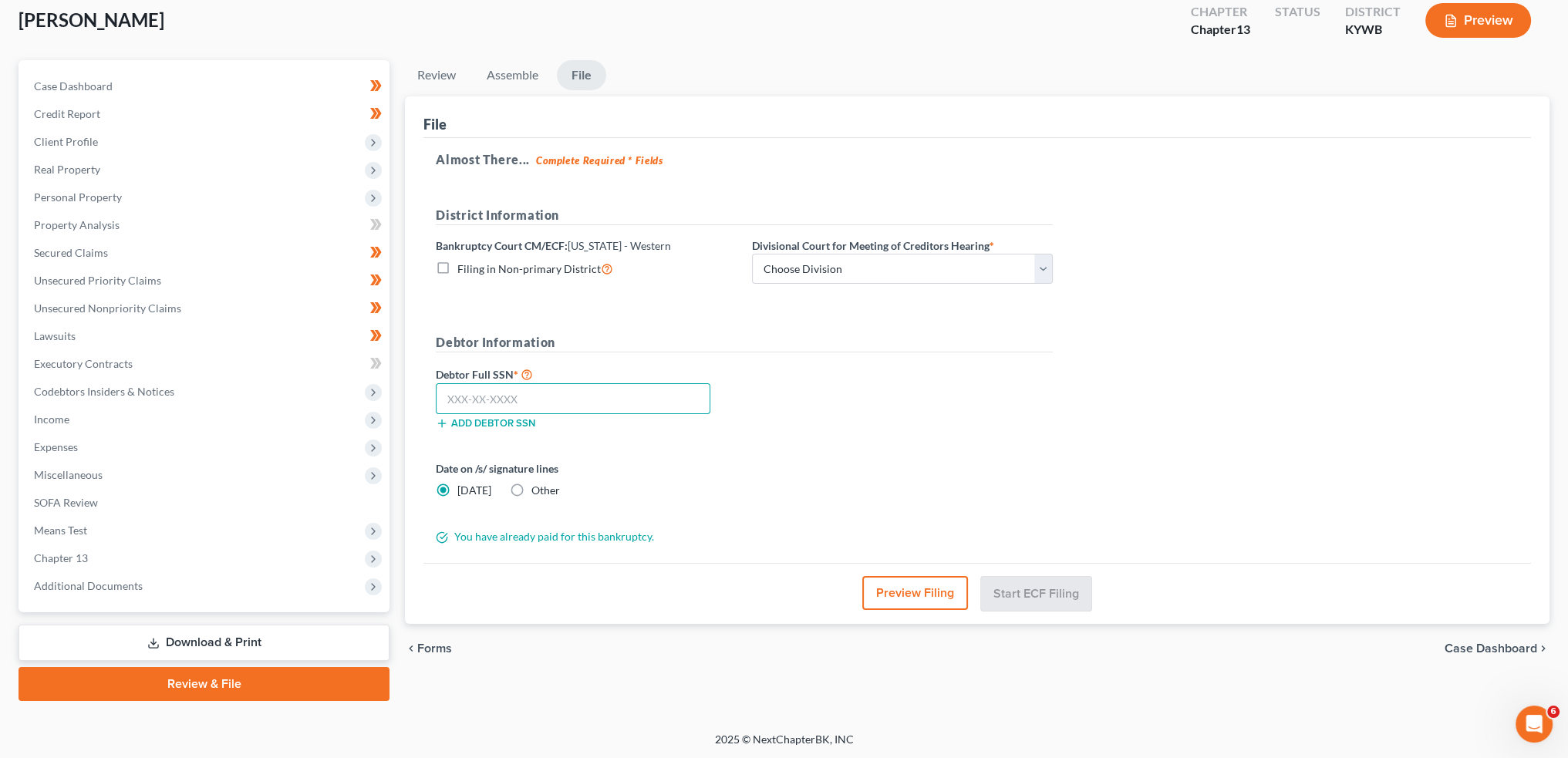
click at [579, 392] on input "text" at bounding box center [573, 398] width 274 height 31
paste input "403-21-5700"
type input "403-21-5700"
click at [927, 267] on select "Choose Division Bowling Green Louisville Owensboro Paducah" at bounding box center [902, 269] width 301 height 31
select select "1"
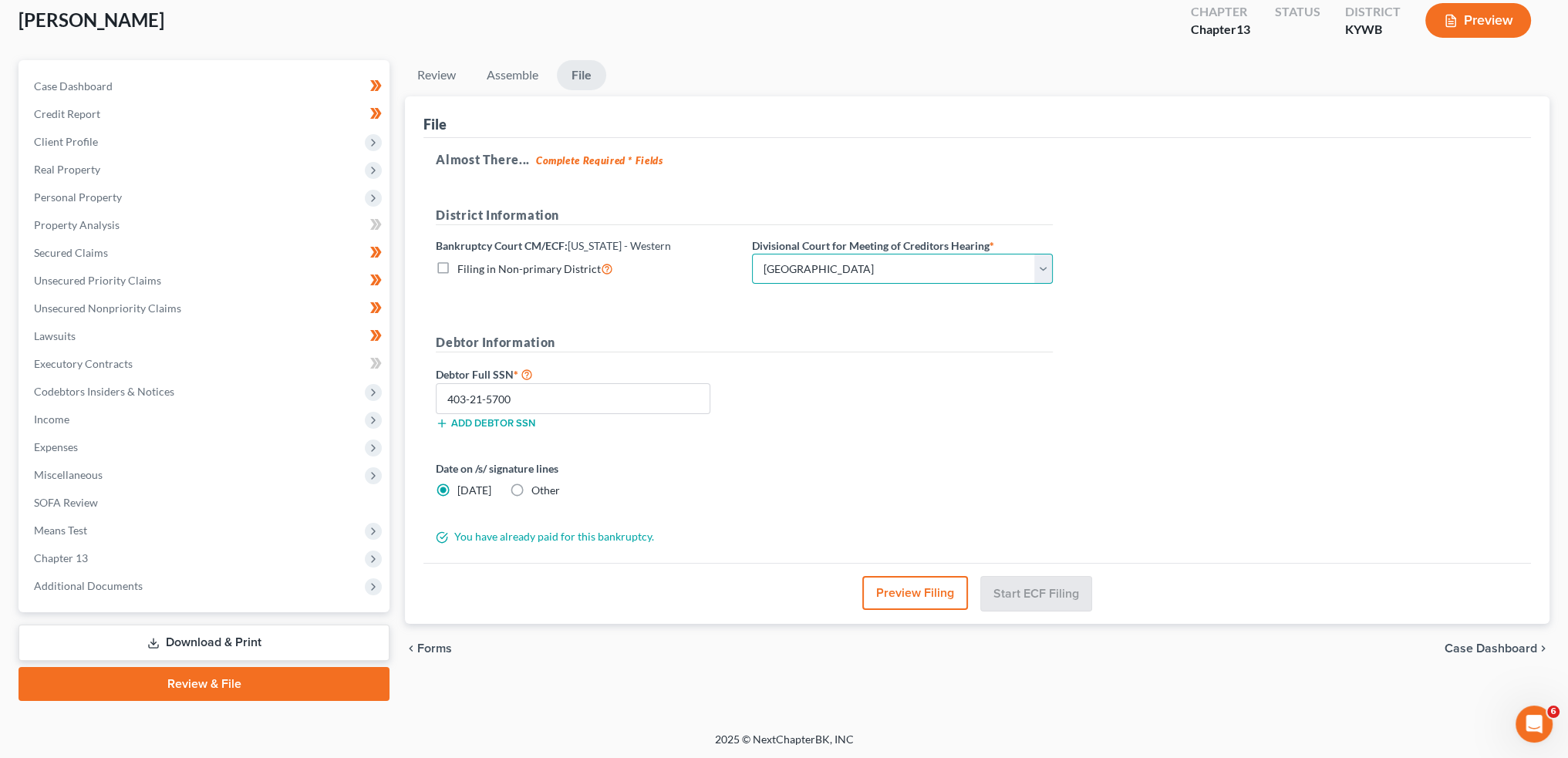
click at [751, 254] on select "Choose Division Bowling Green Louisville Owensboro Paducah" at bounding box center [902, 269] width 301 height 31
click at [1042, 594] on button "Start ECF Filing" at bounding box center [1035, 593] width 110 height 34
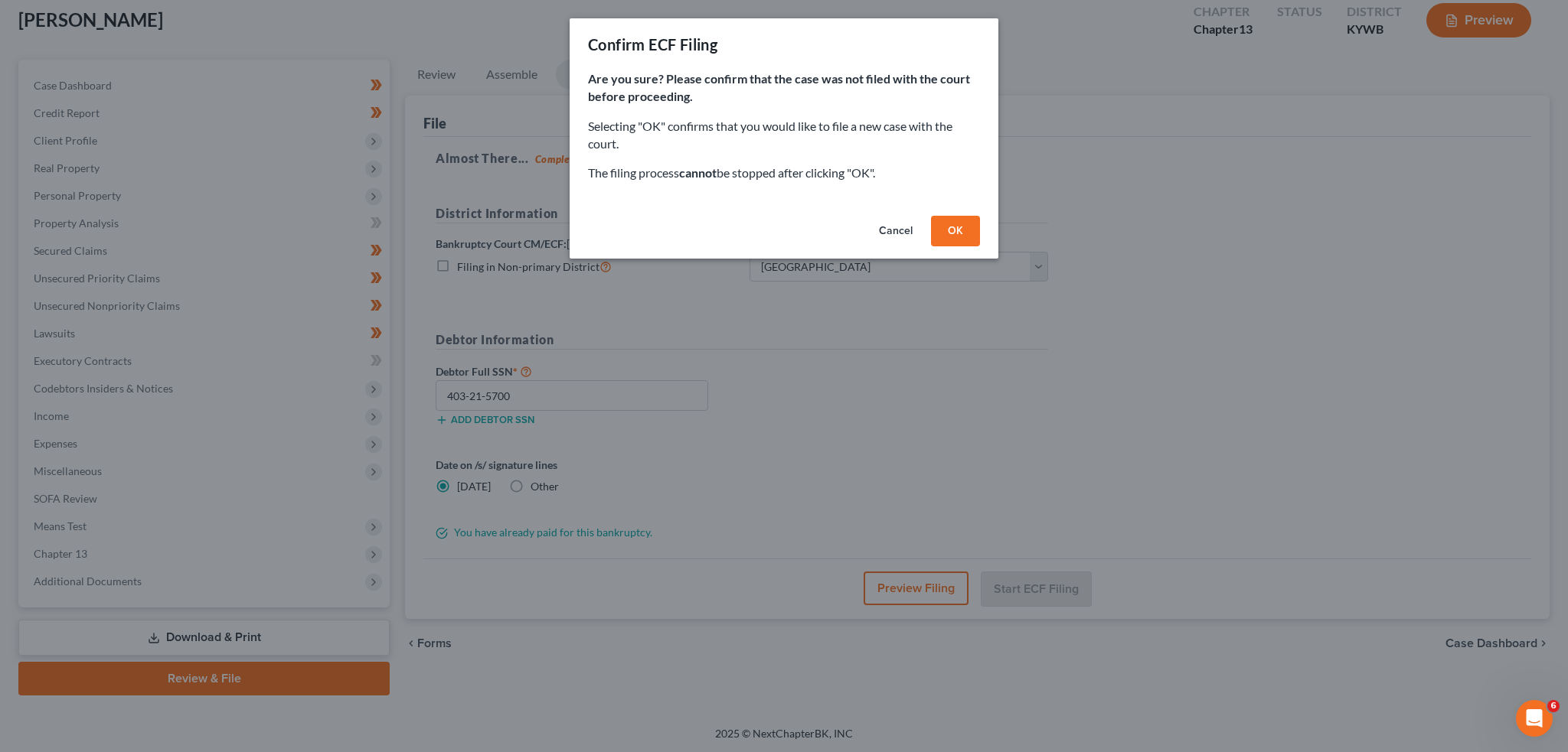
click at [974, 232] on button "OK" at bounding box center [955, 230] width 49 height 31
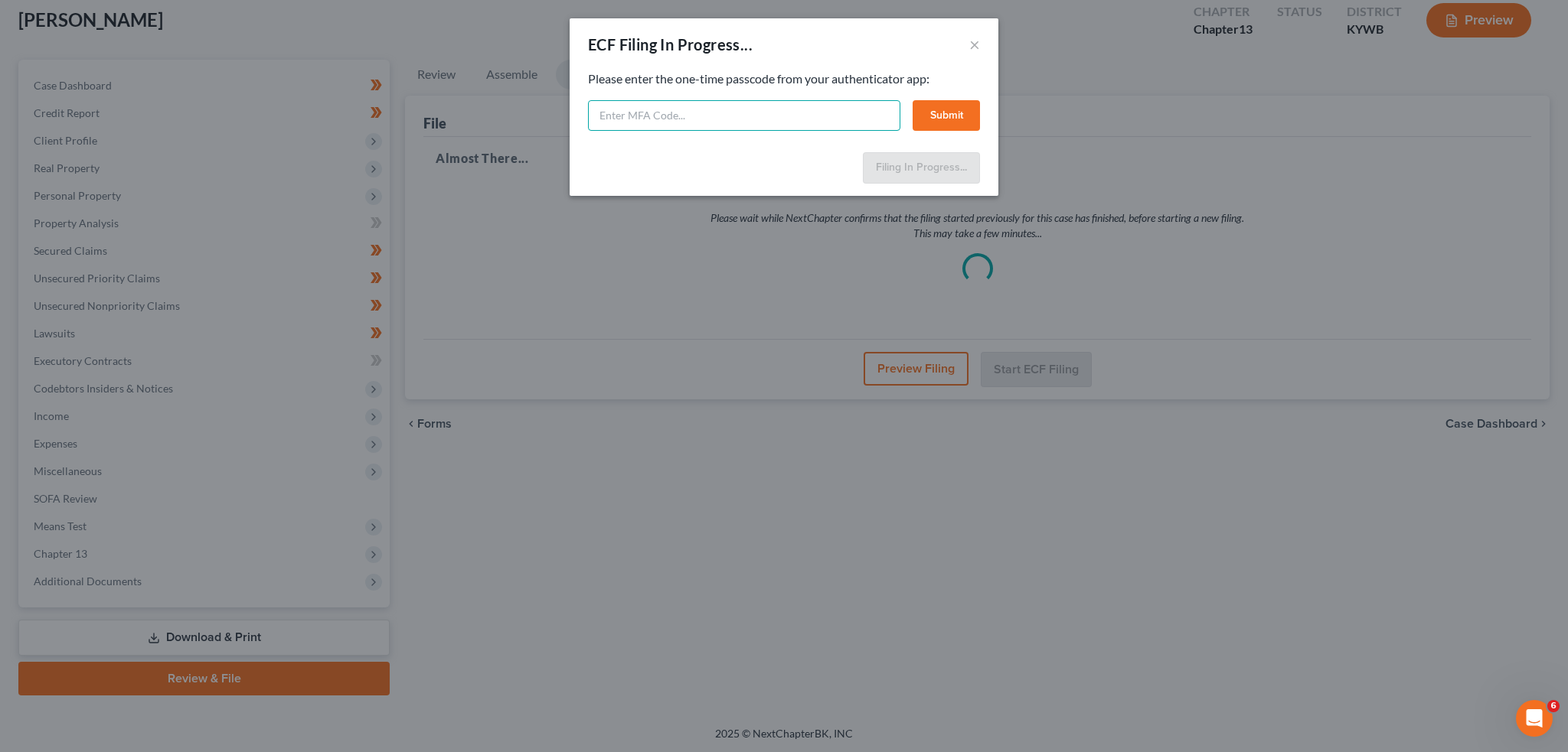
click at [863, 113] on input "text" at bounding box center [744, 115] width 312 height 31
type input "289830"
click at [955, 114] on button "Submit" at bounding box center [946, 115] width 67 height 31
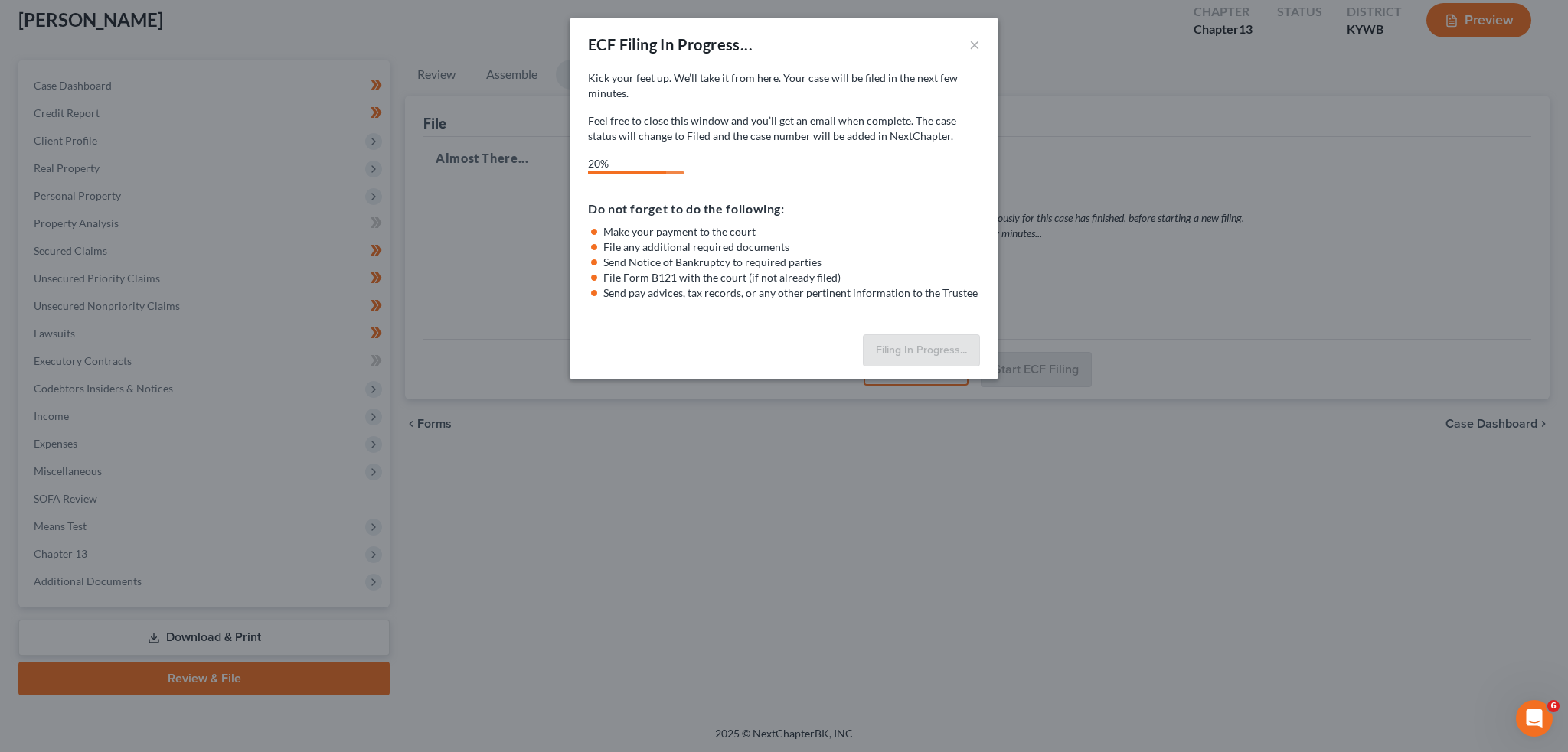
select select "1"
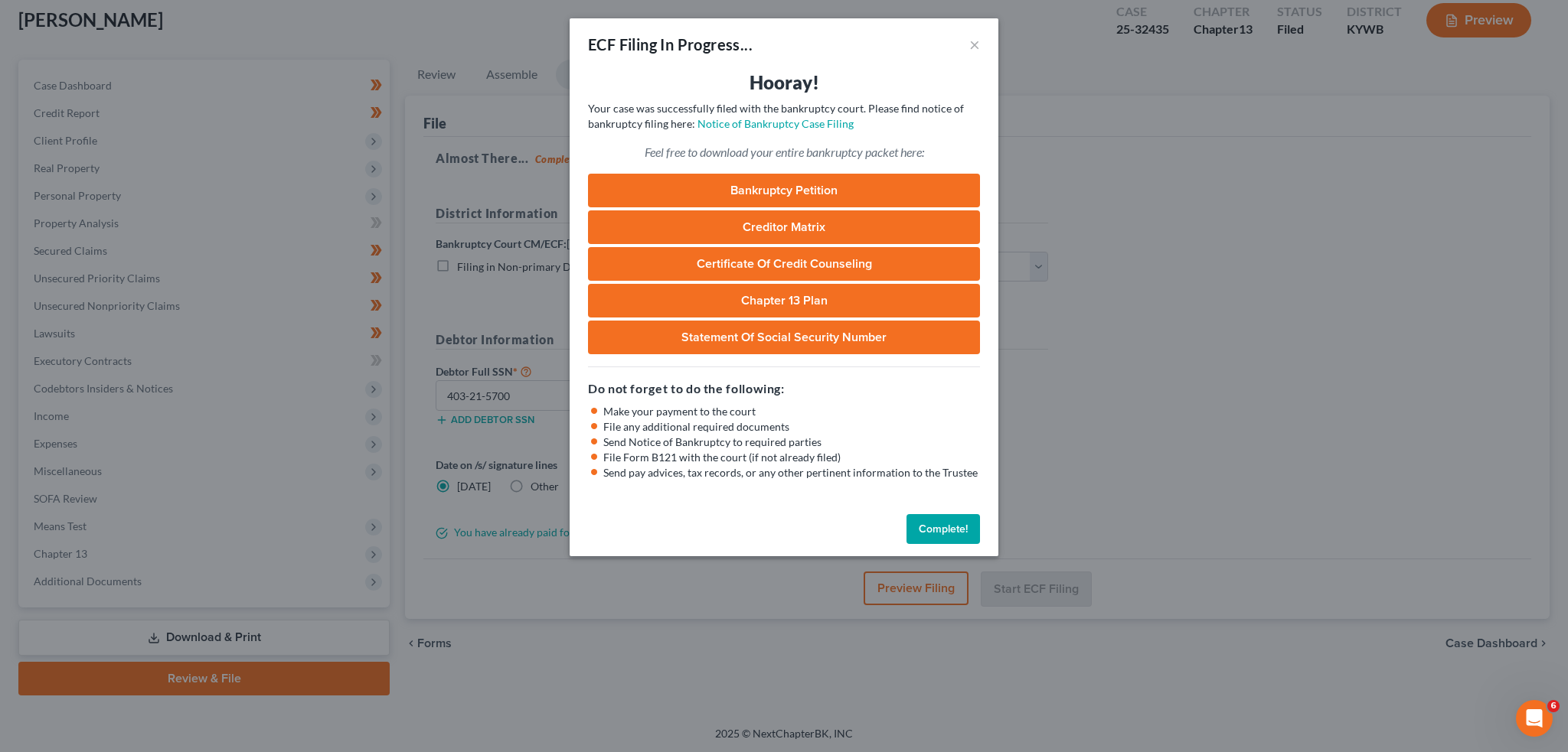
drag, startPoint x: 933, startPoint y: 526, endPoint x: 1058, endPoint y: 286, distance: 270.6
click at [934, 523] on button "Complete!" at bounding box center [943, 530] width 73 height 31
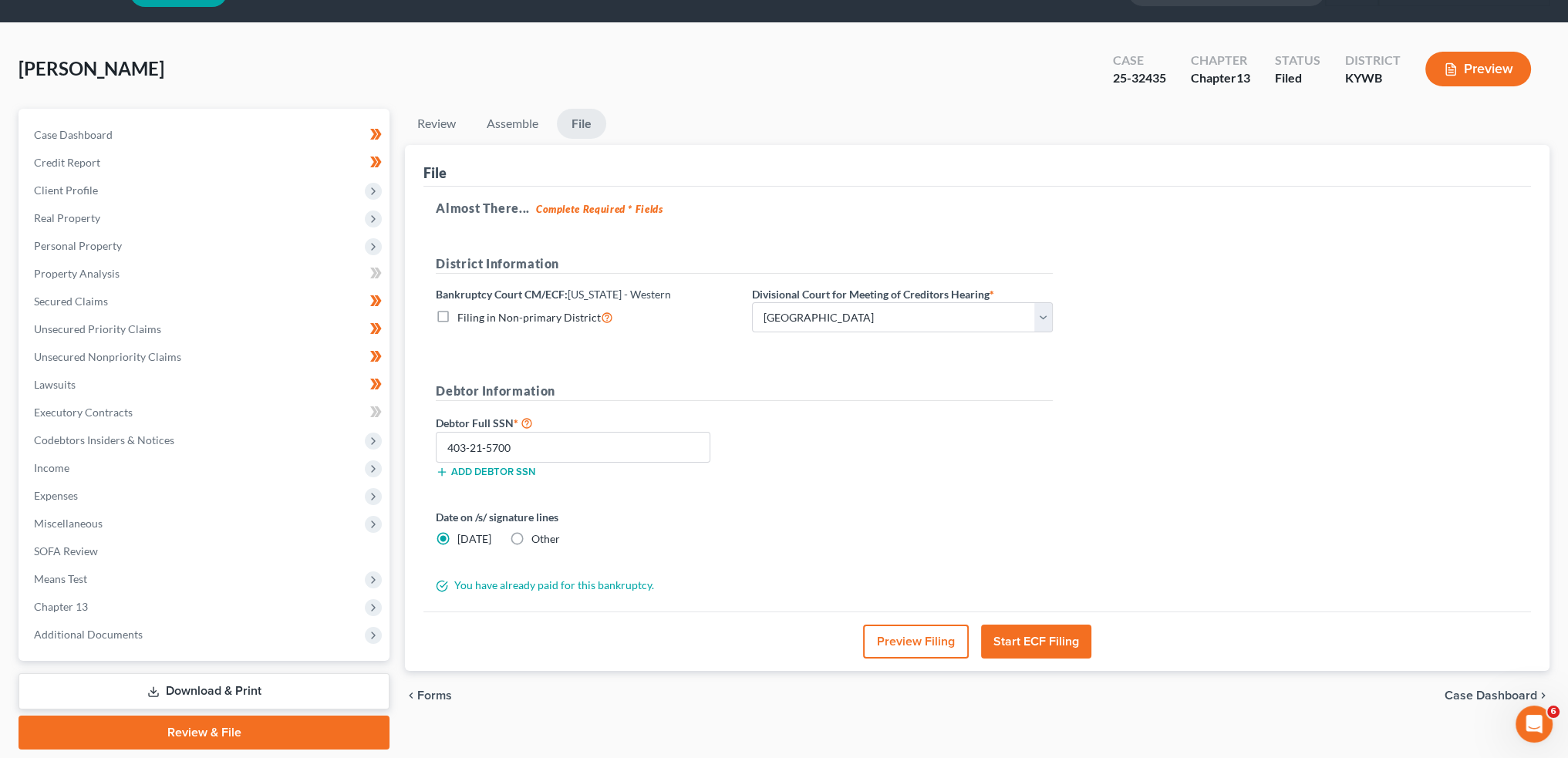
scroll to position [0, 0]
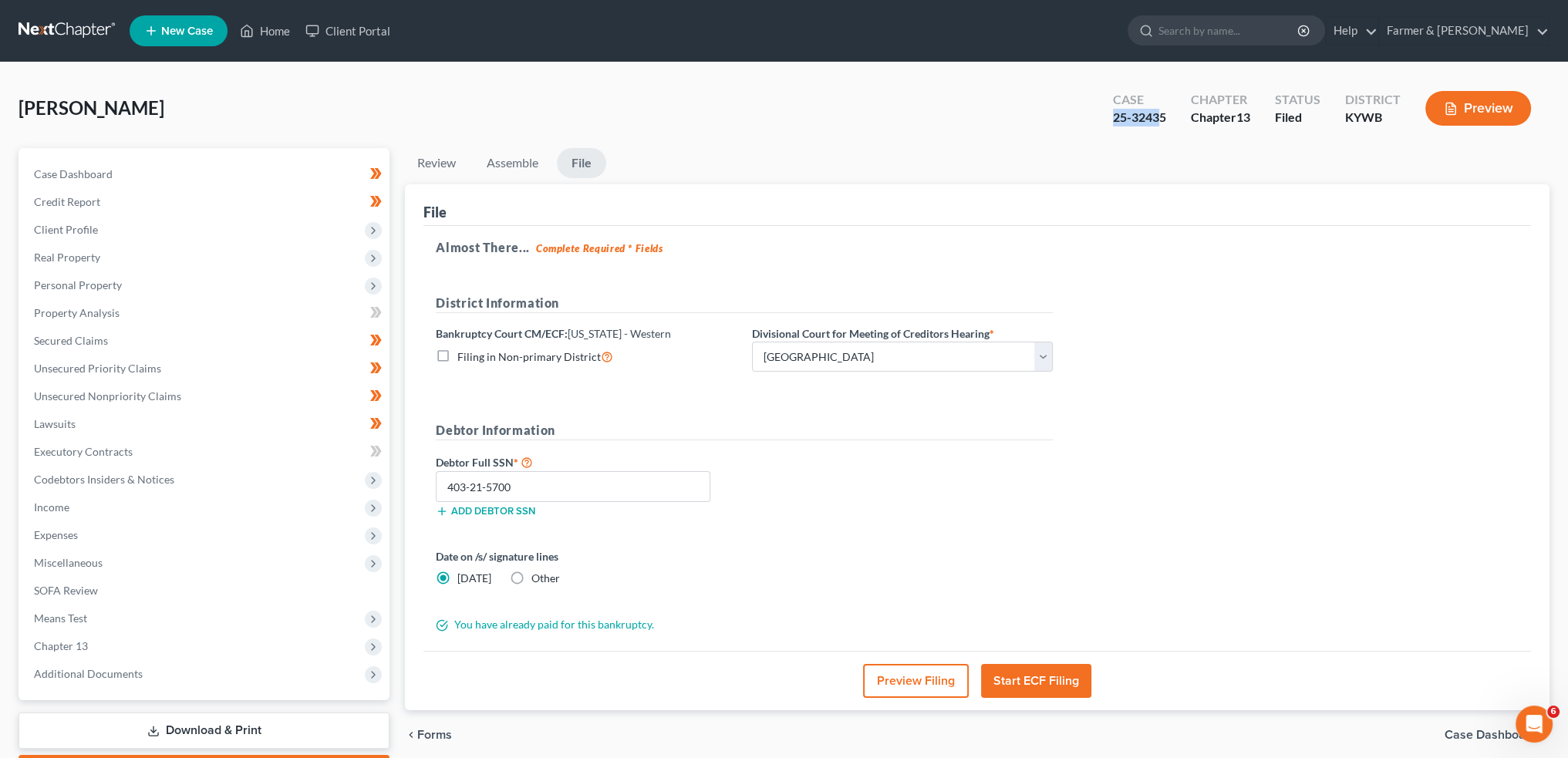
drag, startPoint x: 1162, startPoint y: 120, endPoint x: 1107, endPoint y: 120, distance: 55.0
click at [1107, 120] on div "Case 25-32435" at bounding box center [1139, 110] width 78 height 46
click at [1122, 135] on div "Jacobs, David Upgraded Case 25-32435 Chapter Chapter 13 Status Filed District K…" at bounding box center [784, 114] width 1531 height 67
click at [1175, 116] on div "Case 25-32435" at bounding box center [1139, 110] width 78 height 46
drag, startPoint x: 1165, startPoint y: 119, endPoint x: 1100, endPoint y: 121, distance: 65.0
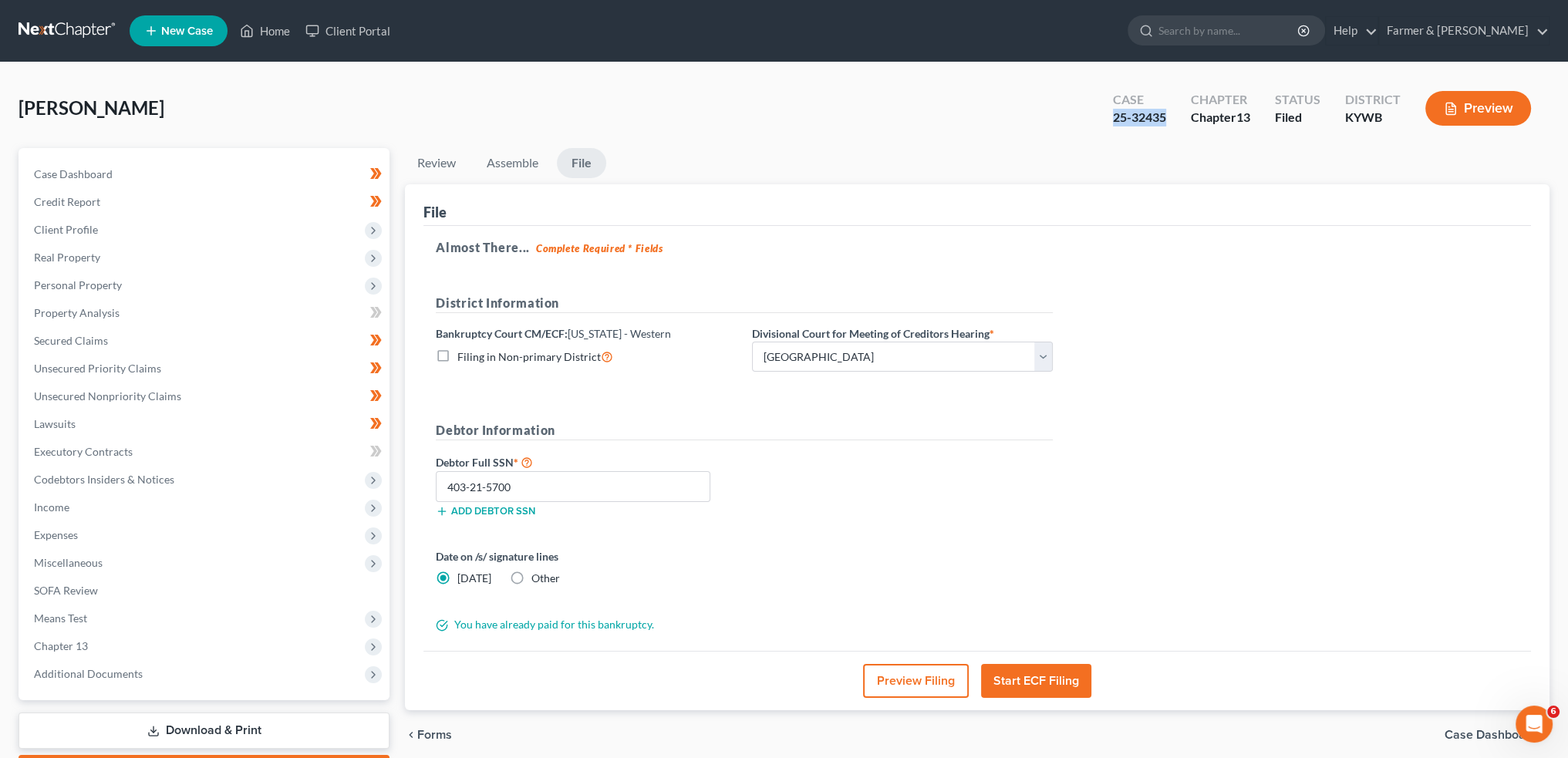
click at [1100, 121] on div "Case 25-32435" at bounding box center [1139, 110] width 78 height 46
copy div "25-32435"
drag, startPoint x: 268, startPoint y: 30, endPoint x: 343, endPoint y: 41, distance: 75.8
click at [268, 30] on link "Home" at bounding box center [265, 31] width 66 height 28
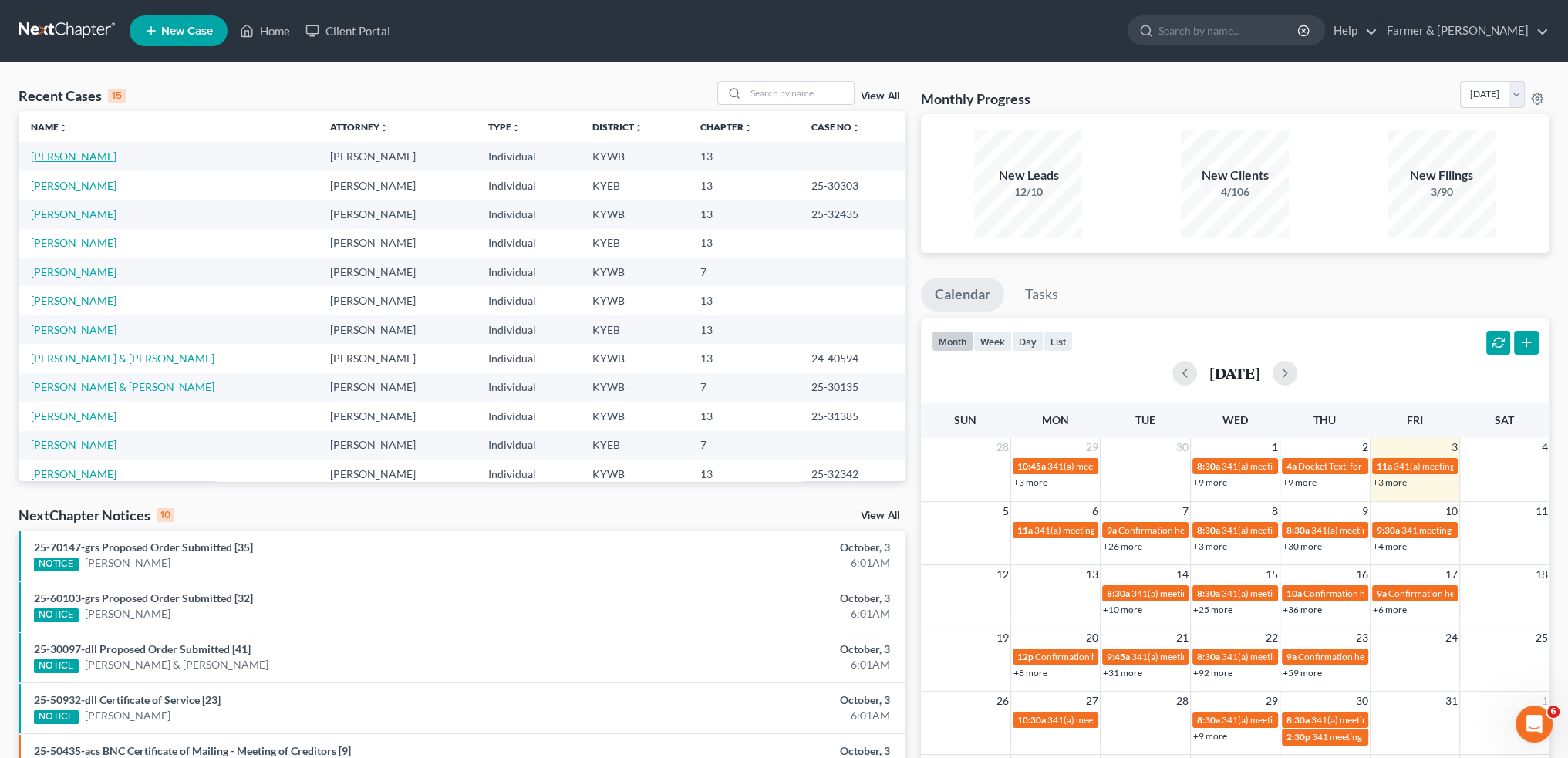
click at [62, 160] on link "[PERSON_NAME]" at bounding box center [73, 156] width 85 height 13
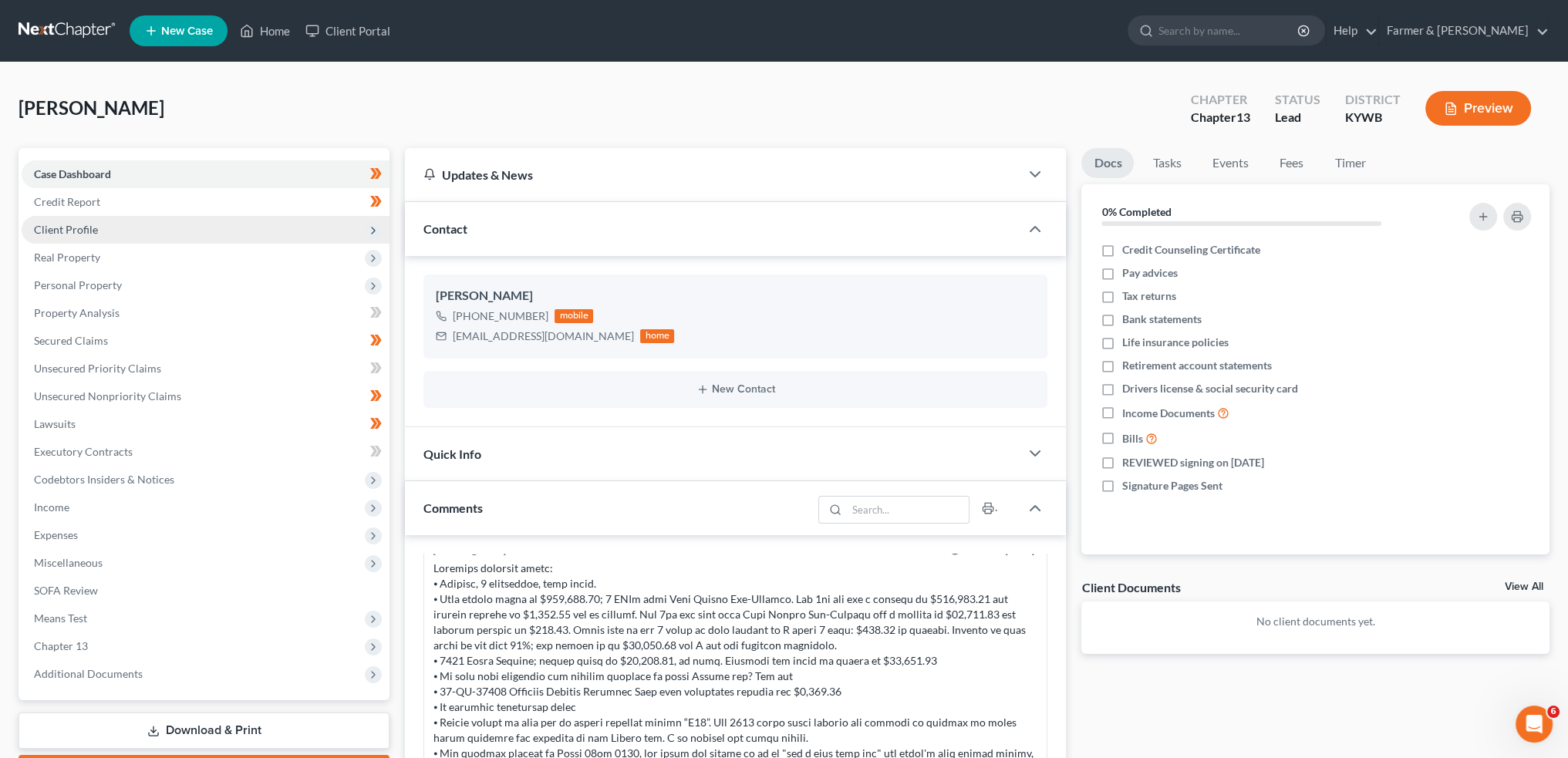
click at [109, 224] on span "Client Profile" at bounding box center [206, 230] width 367 height 28
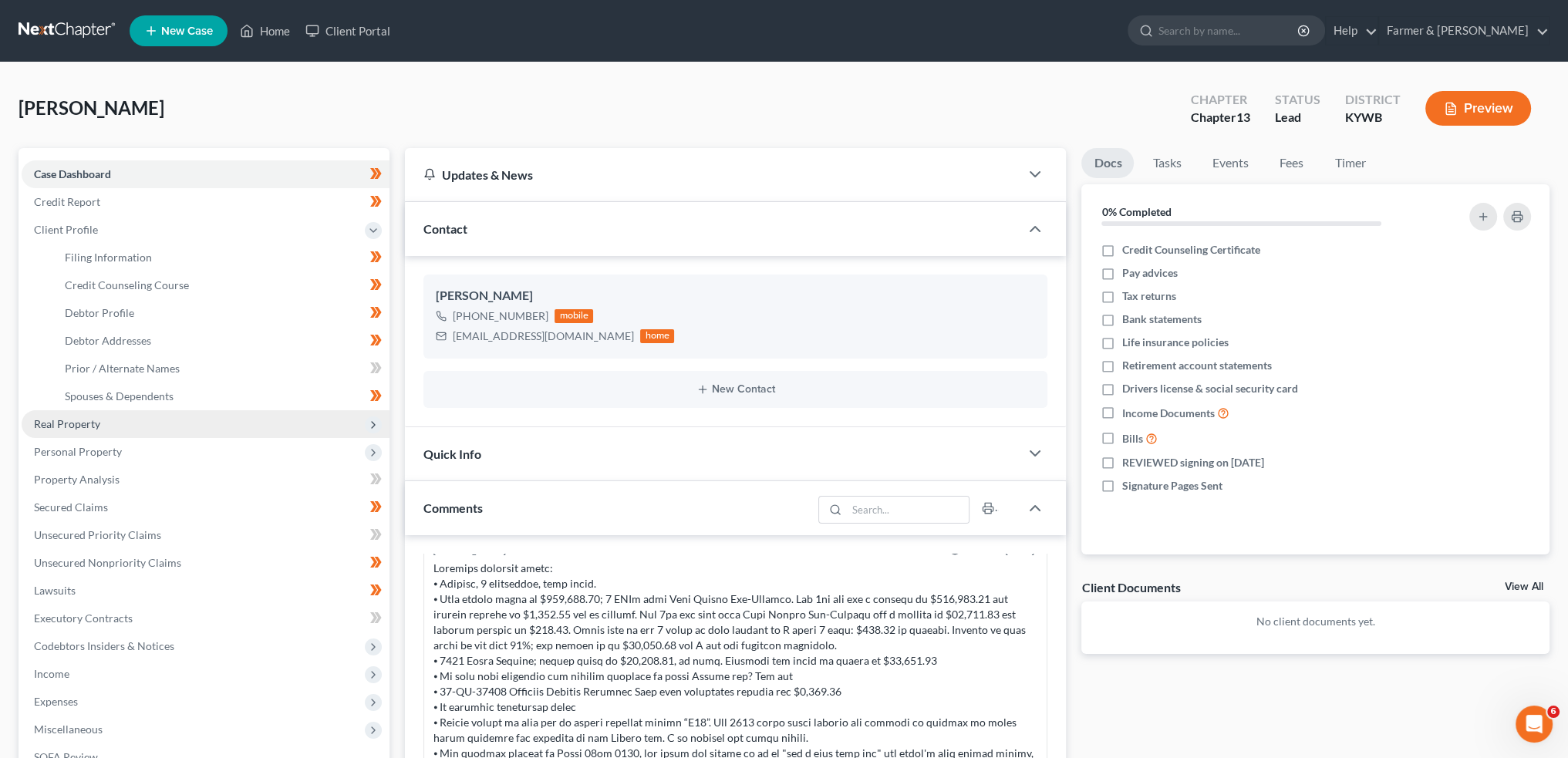
click at [116, 421] on span "Real Property" at bounding box center [206, 425] width 367 height 28
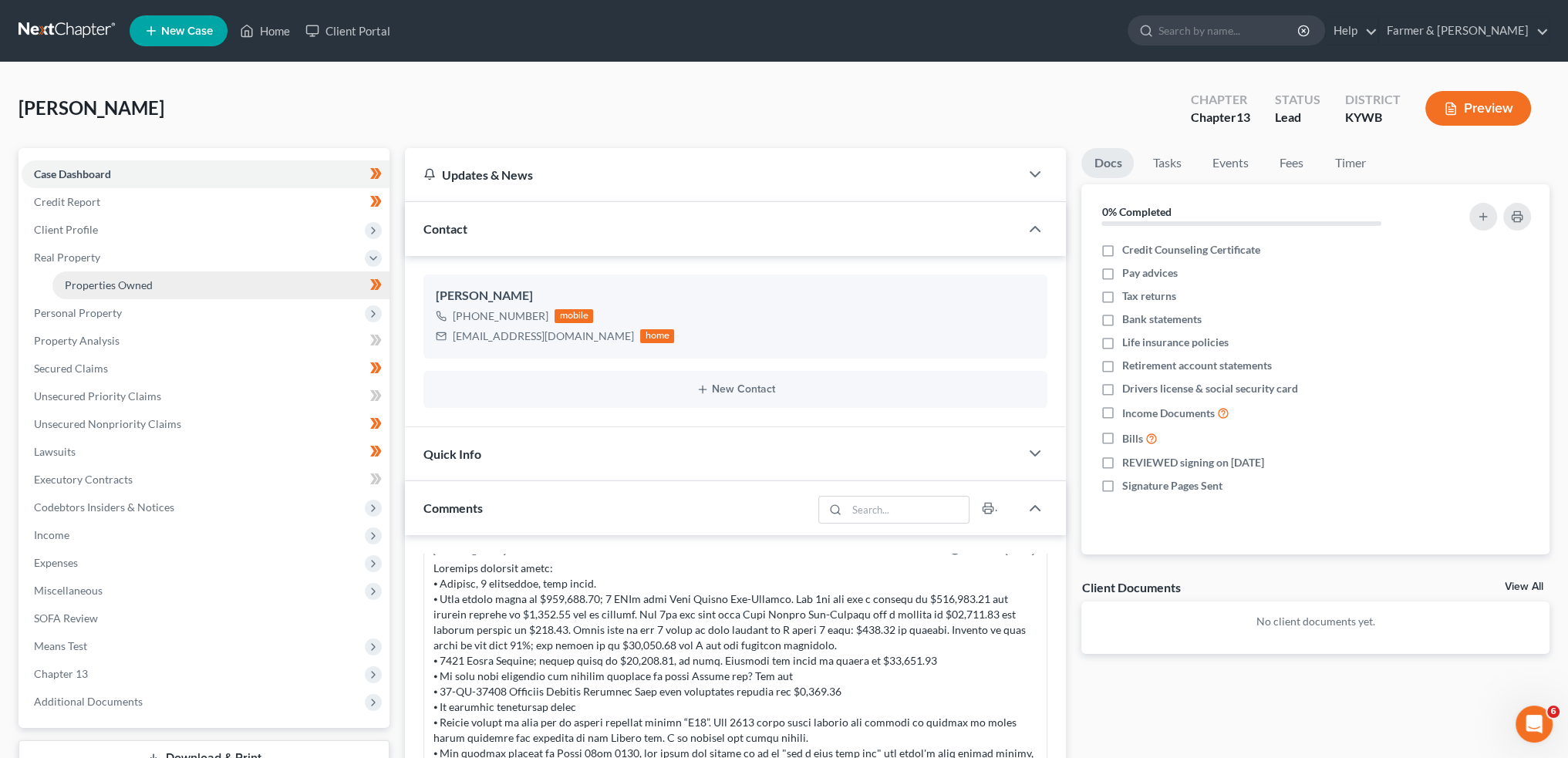
click at [133, 280] on span "Properties Owned" at bounding box center [109, 285] width 88 height 13
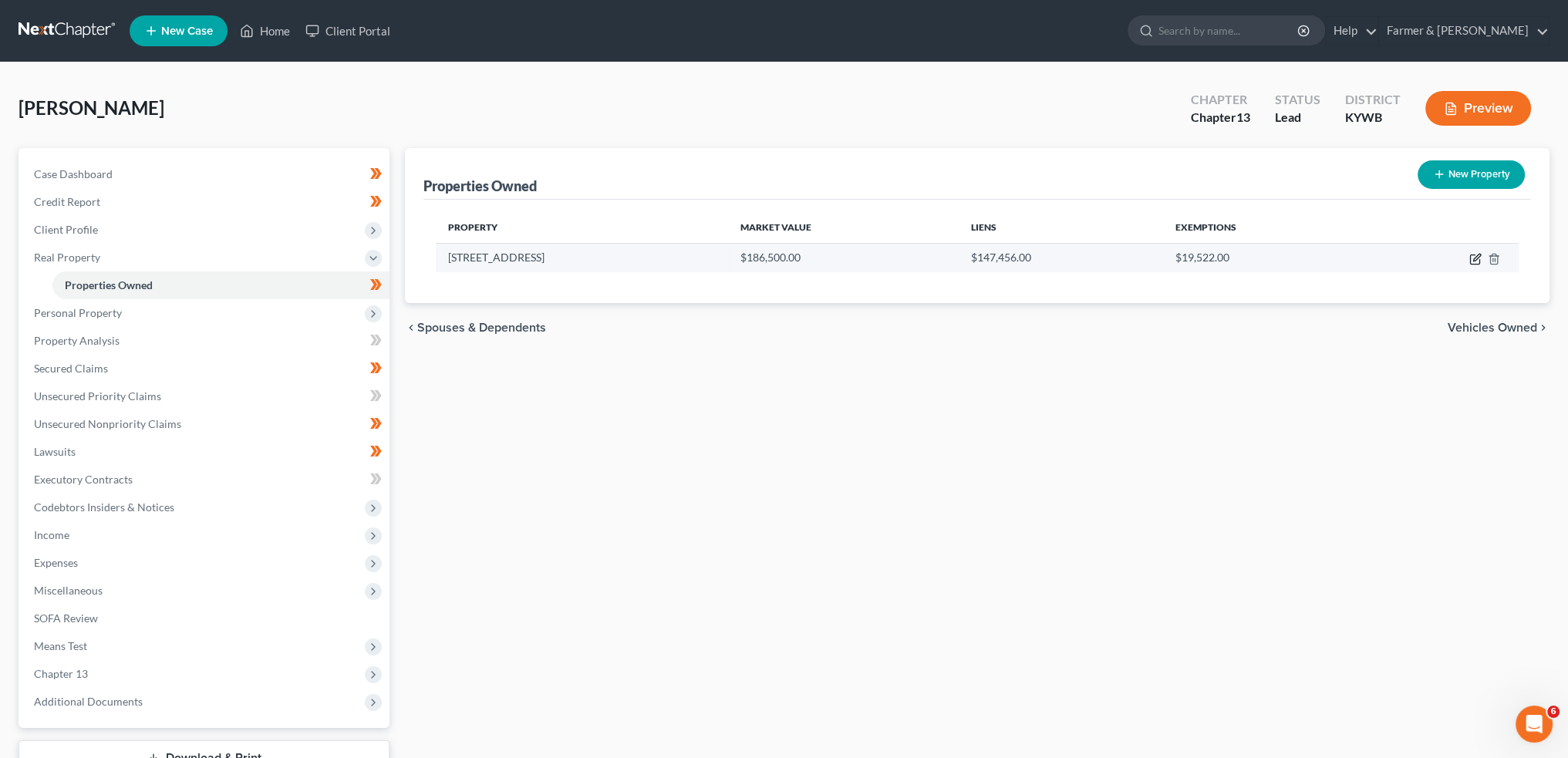
click at [1475, 260] on icon "button" at bounding box center [1475, 259] width 12 height 12
select select "18"
select select "15"
select select "3"
select select "1"
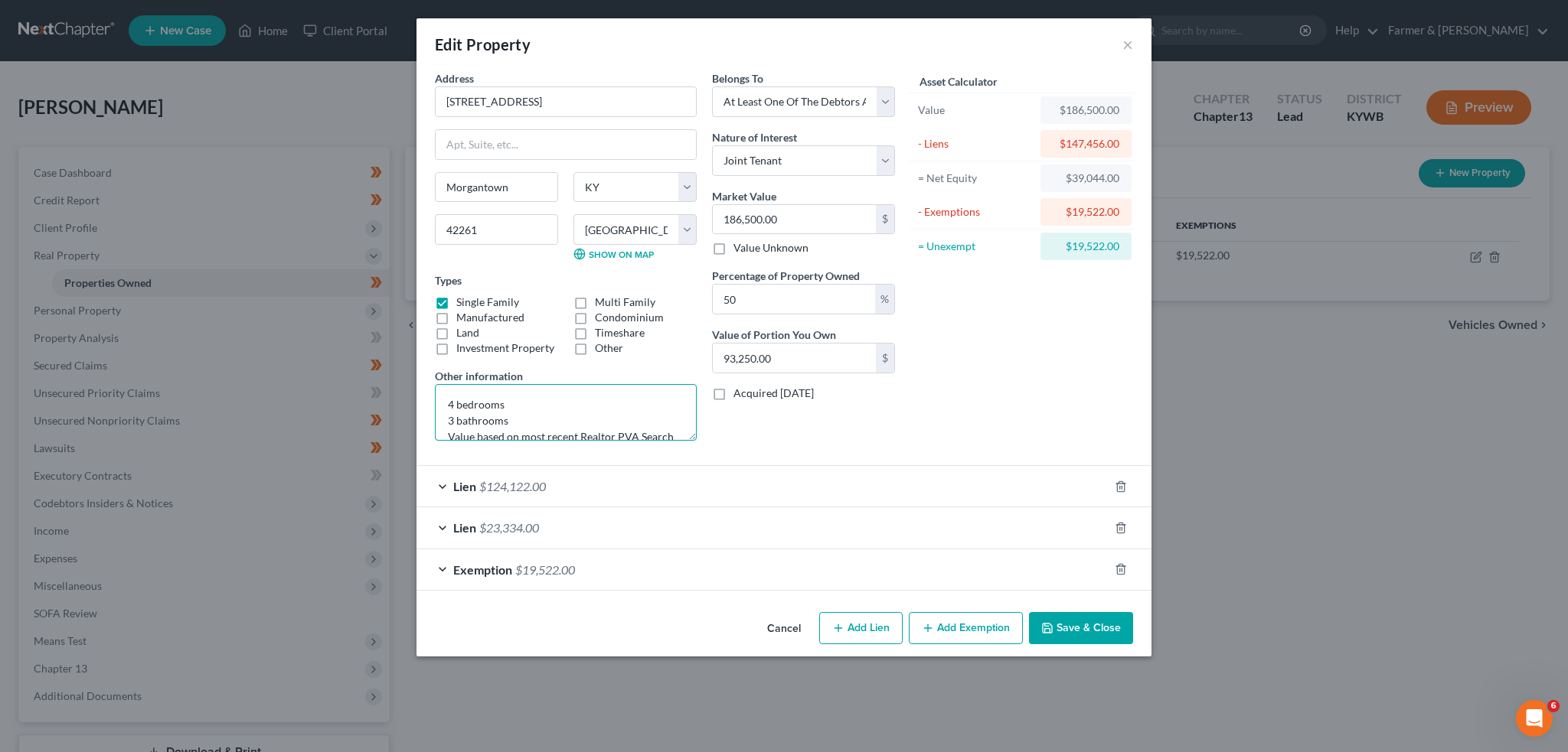
click at [440, 400] on textarea "4 bedrooms 3 bathrooms Value based on most recent Realtor PVA Search and fair m…" at bounding box center [565, 412] width 262 height 57
click at [605, 404] on textarea "1/2 interest w/ NFS; 4 bedrooms 3 bathrooms Value based on most recent Realtor …" at bounding box center [565, 412] width 262 height 57
drag, startPoint x: 565, startPoint y: 391, endPoint x: 633, endPoint y: 427, distance: 76.9
click at [633, 427] on textarea "1/2 interest w/ NFS; 4 bedrooms, 3 bathrooms Value based on most recent Realtor…" at bounding box center [565, 412] width 262 height 57
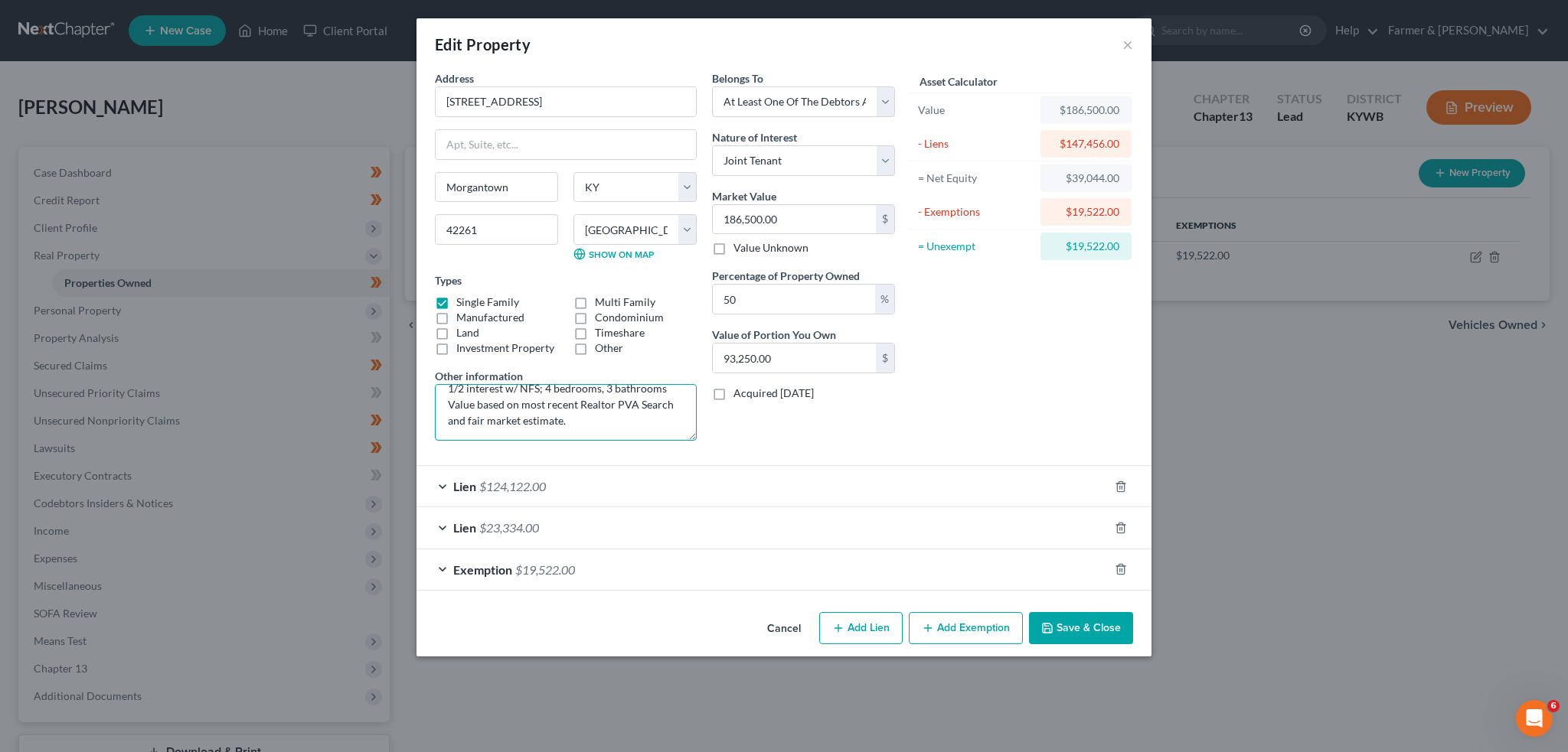
scroll to position [16, 0]
type textarea "1/2 interest w/ NFS; 4 bedrooms, 3 bathrooms Value based on most recent Realtor…"
click at [983, 483] on div "Lien $124,122.00" at bounding box center [762, 486] width 692 height 40
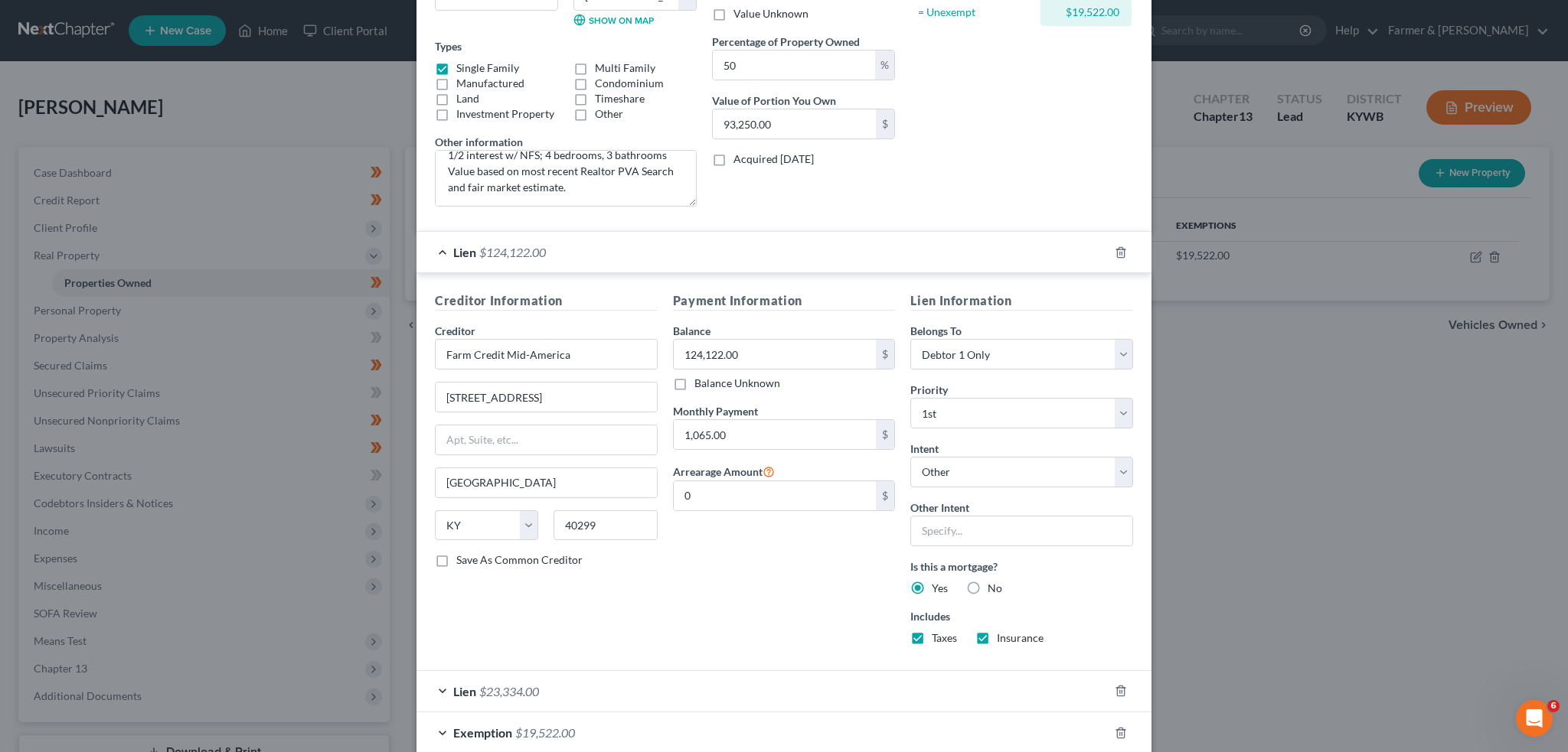
scroll to position [315, 0]
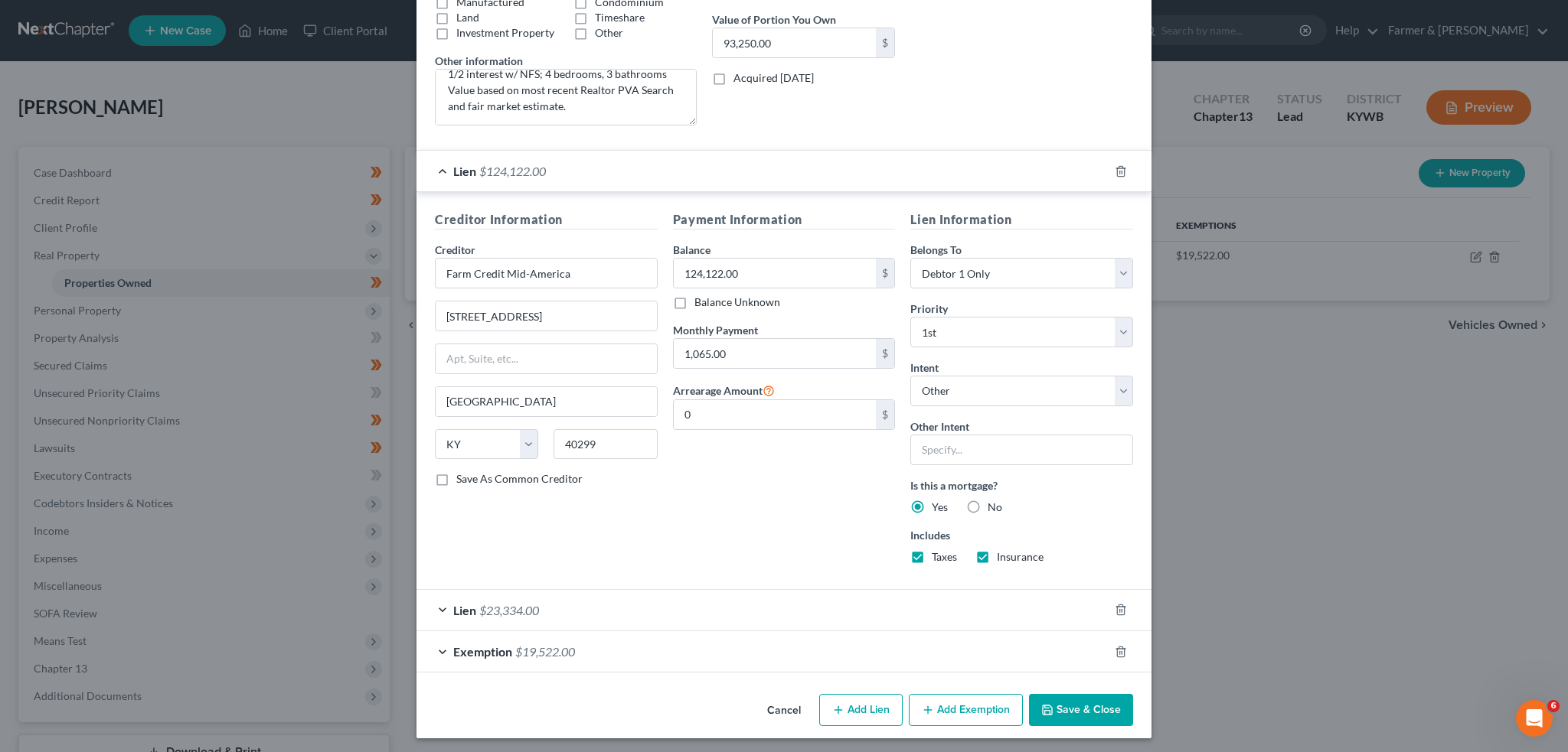
click at [1062, 709] on button "Save & Close" at bounding box center [1080, 710] width 104 height 32
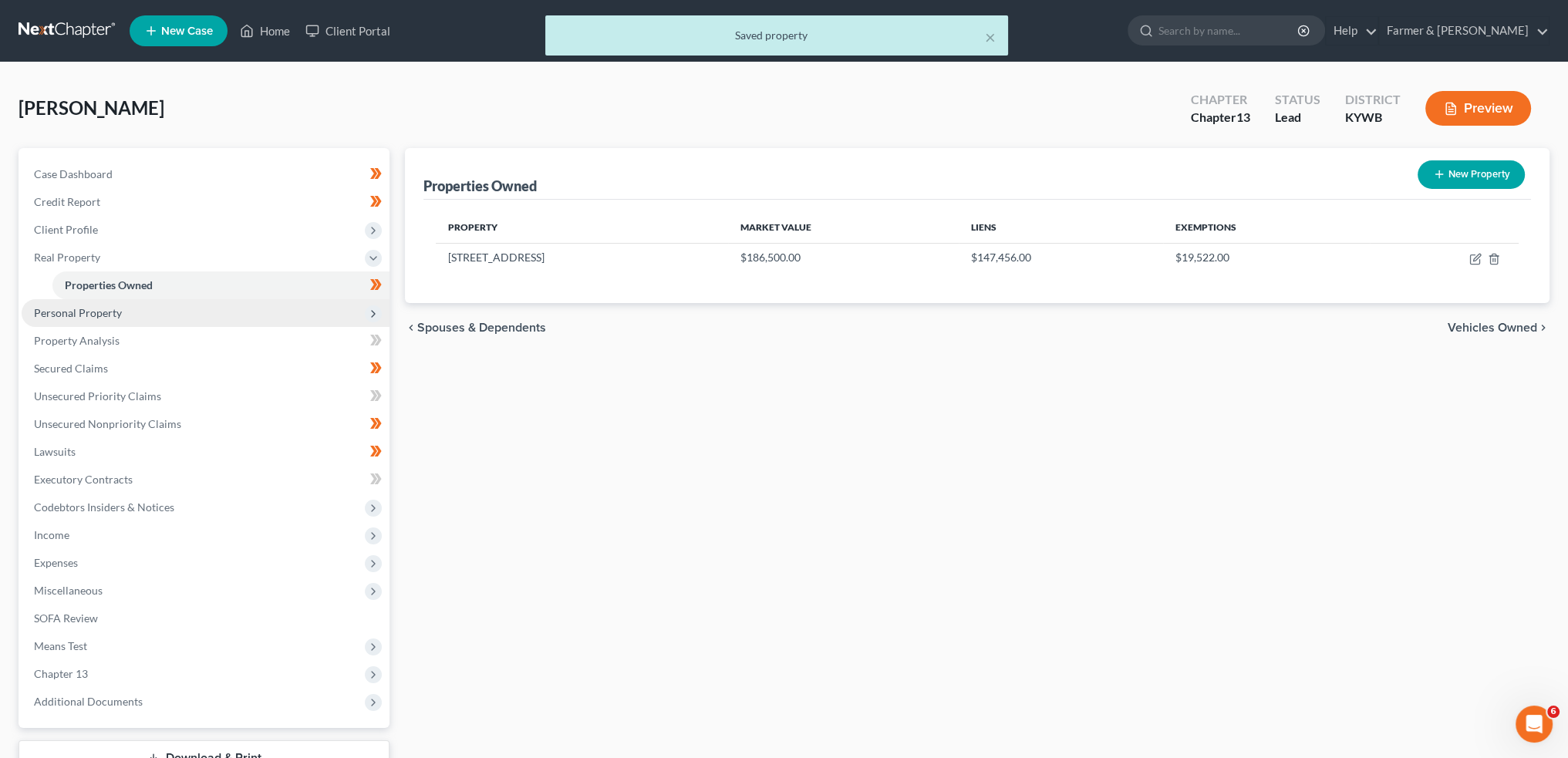
click at [177, 311] on span "Personal Property" at bounding box center [206, 313] width 367 height 28
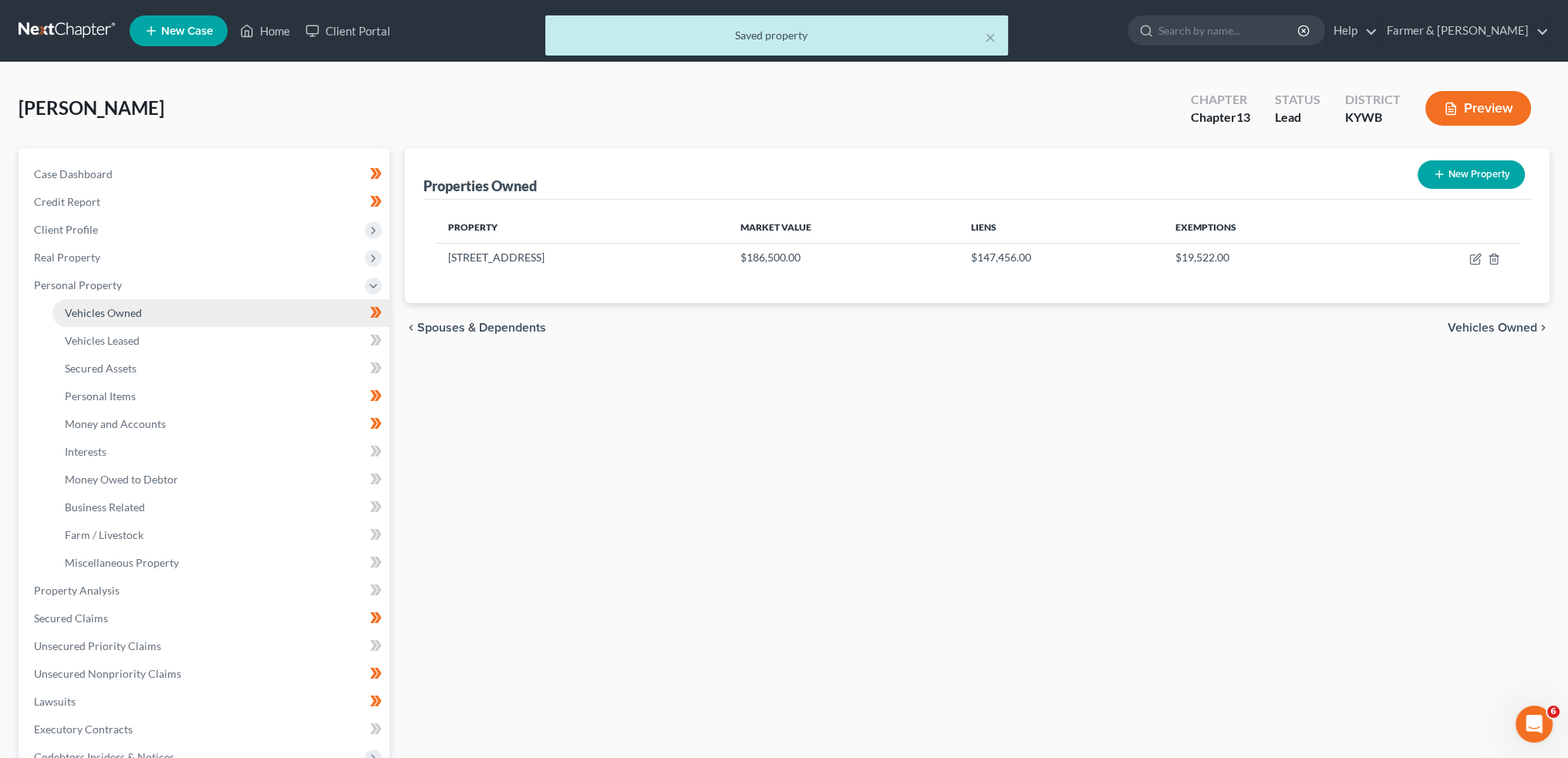
click at [171, 324] on link "Vehicles Owned" at bounding box center [221, 313] width 337 height 28
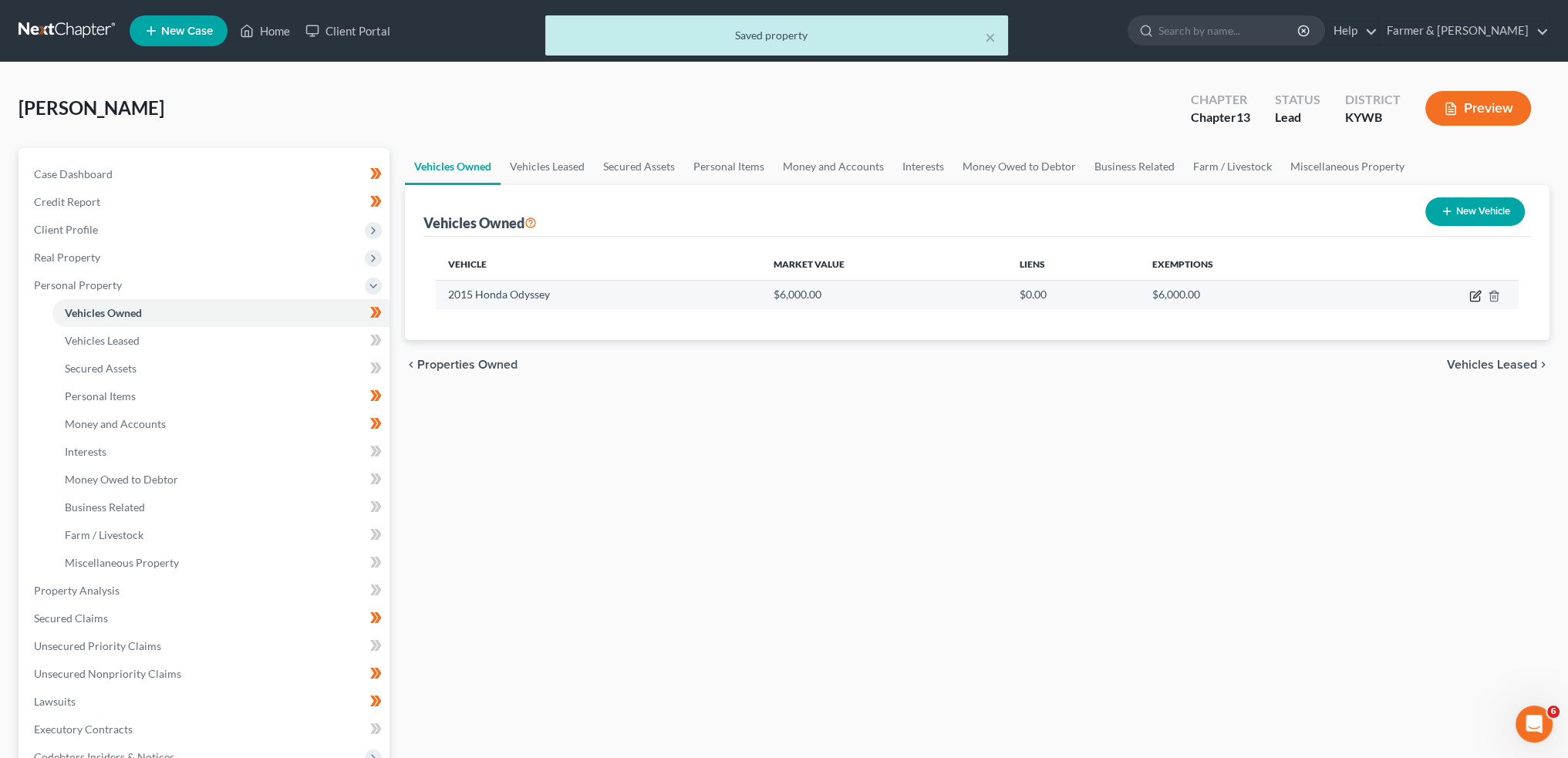
click at [1474, 293] on icon "button" at bounding box center [1474, 297] width 10 height 10
select select "0"
select select "11"
select select "3"
select select "0"
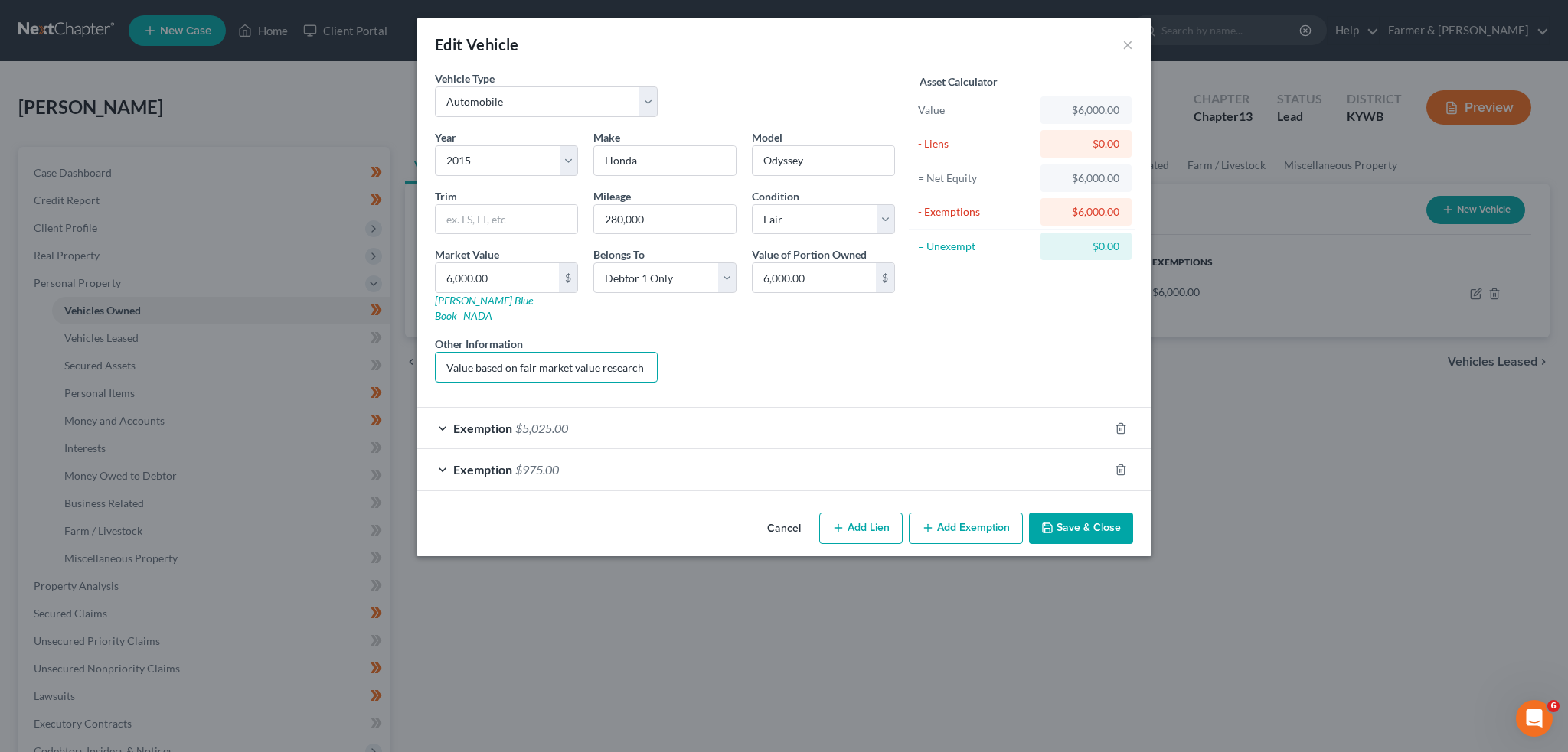
scroll to position [0, 97]
drag, startPoint x: 582, startPoint y: 341, endPoint x: 883, endPoint y: 360, distance: 301.6
click at [883, 360] on div "Year Select 2026 2025 2024 2023 2022 2021 2020 2019 2018 2017 2016 2015 2014 20…" at bounding box center [665, 262] width 476 height 265
click at [852, 425] on div "Exemption $5,025.00" at bounding box center [762, 428] width 692 height 40
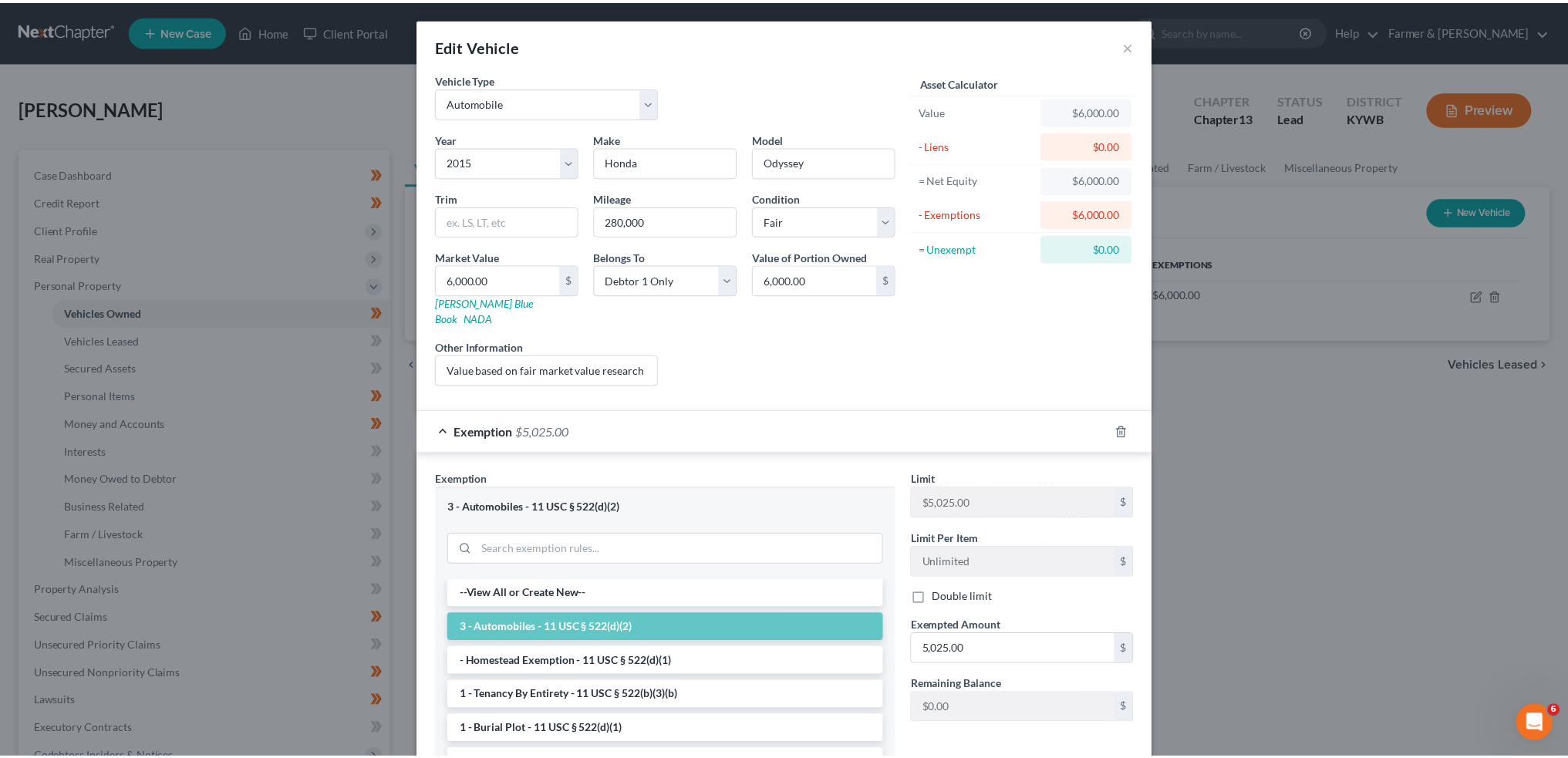
scroll to position [203, 0]
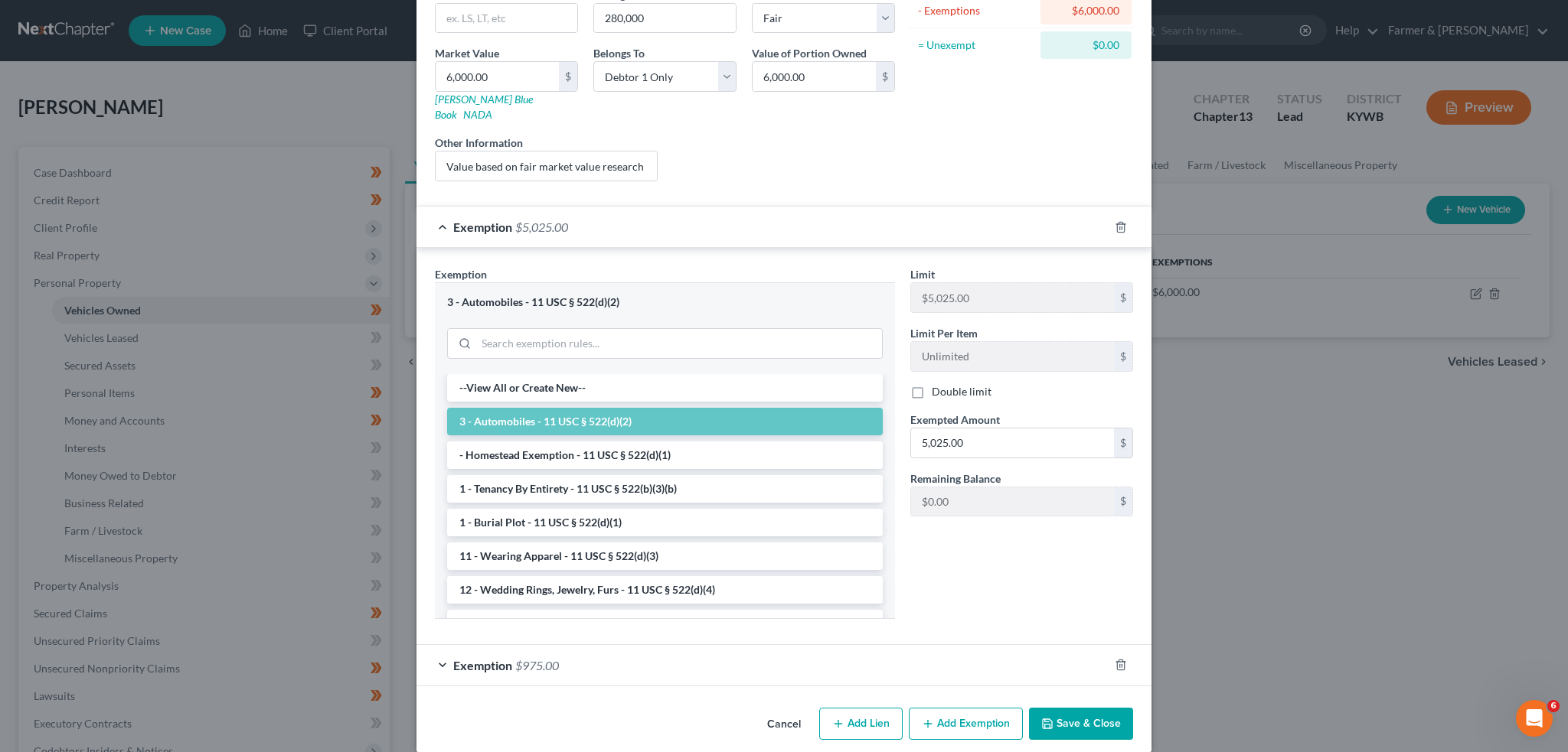
click at [1041, 708] on button "Save & Close" at bounding box center [1080, 724] width 104 height 32
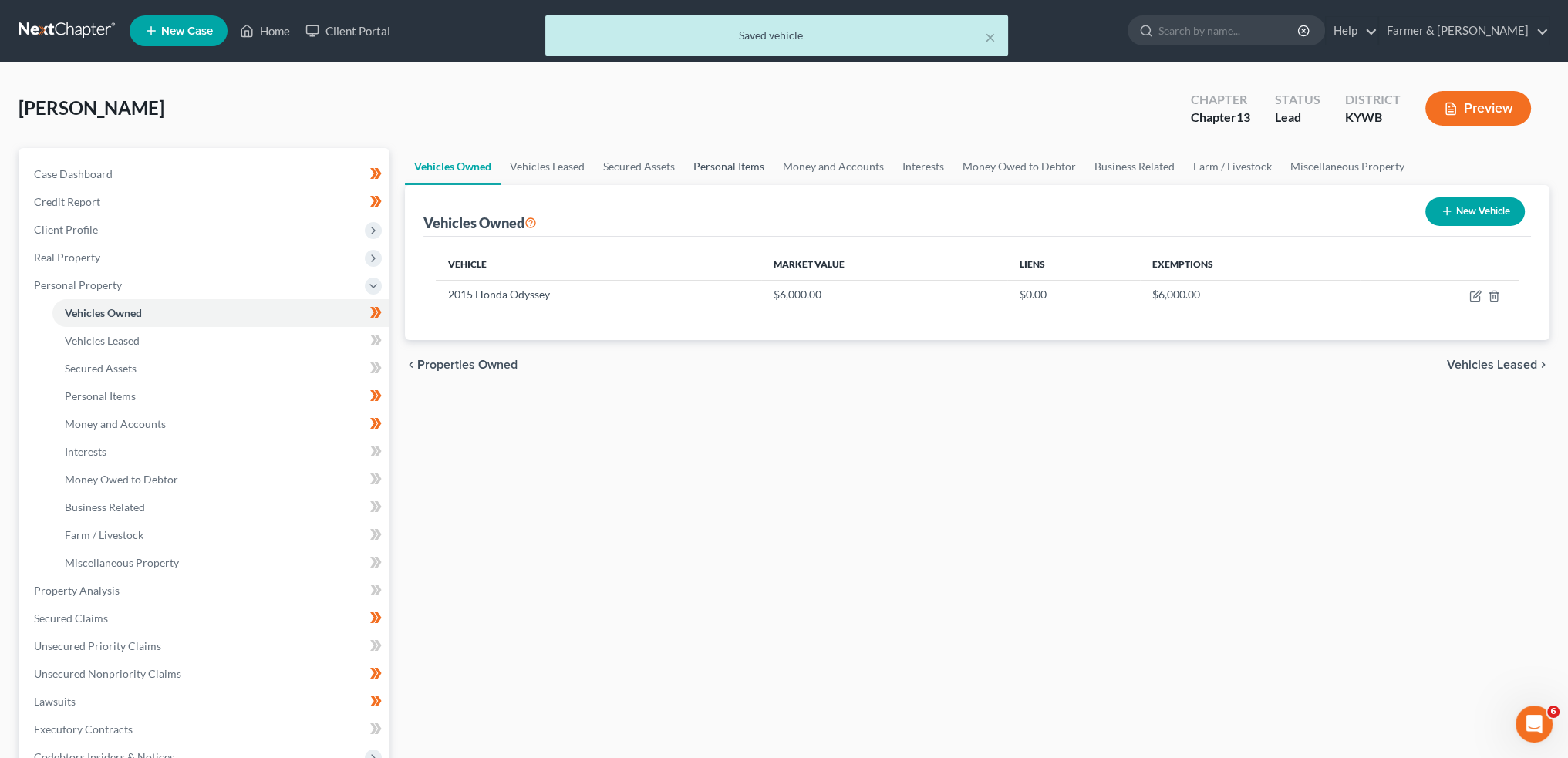
click at [698, 160] on link "Personal Items" at bounding box center [729, 166] width 90 height 37
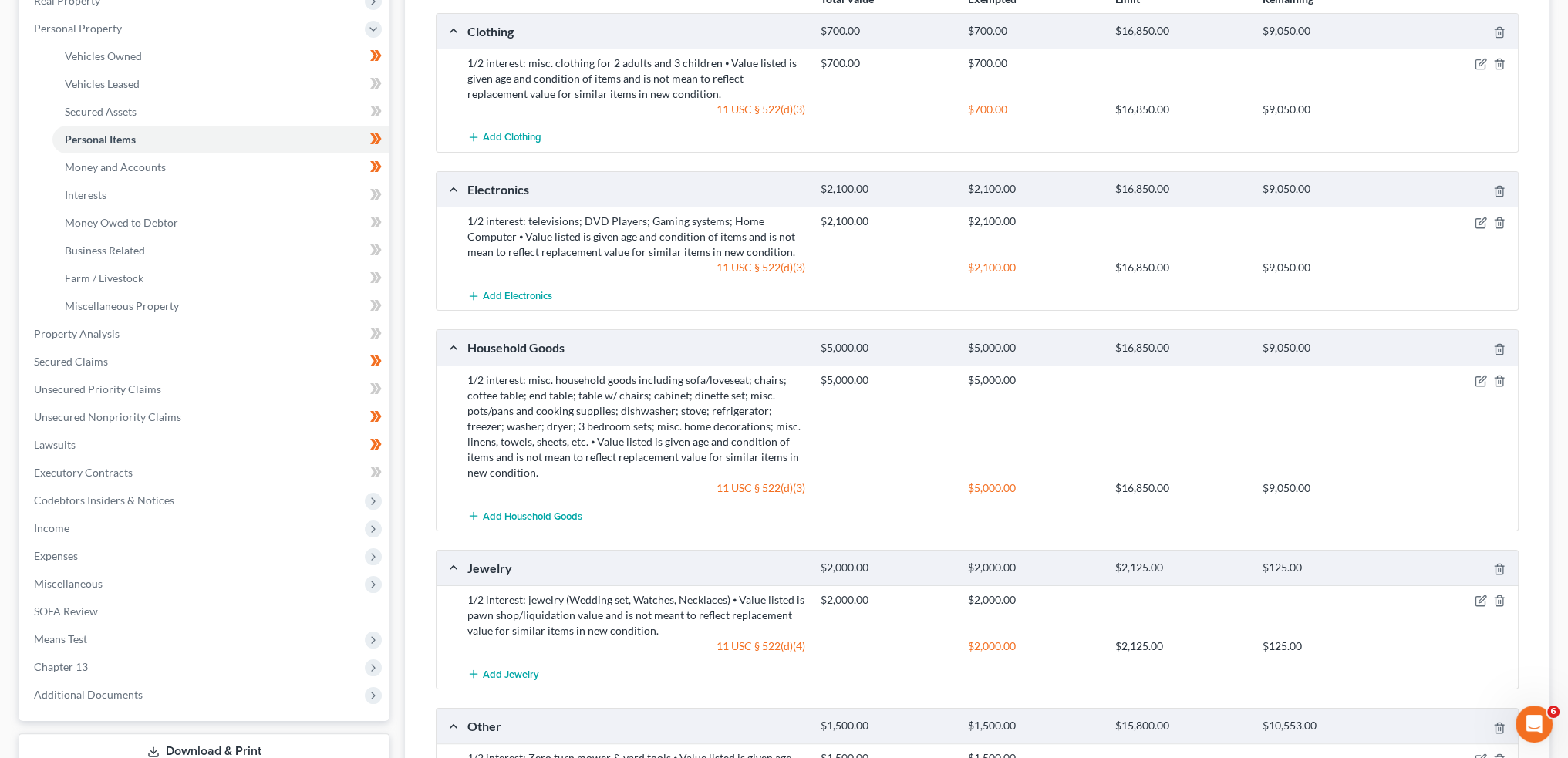
scroll to position [386, 0]
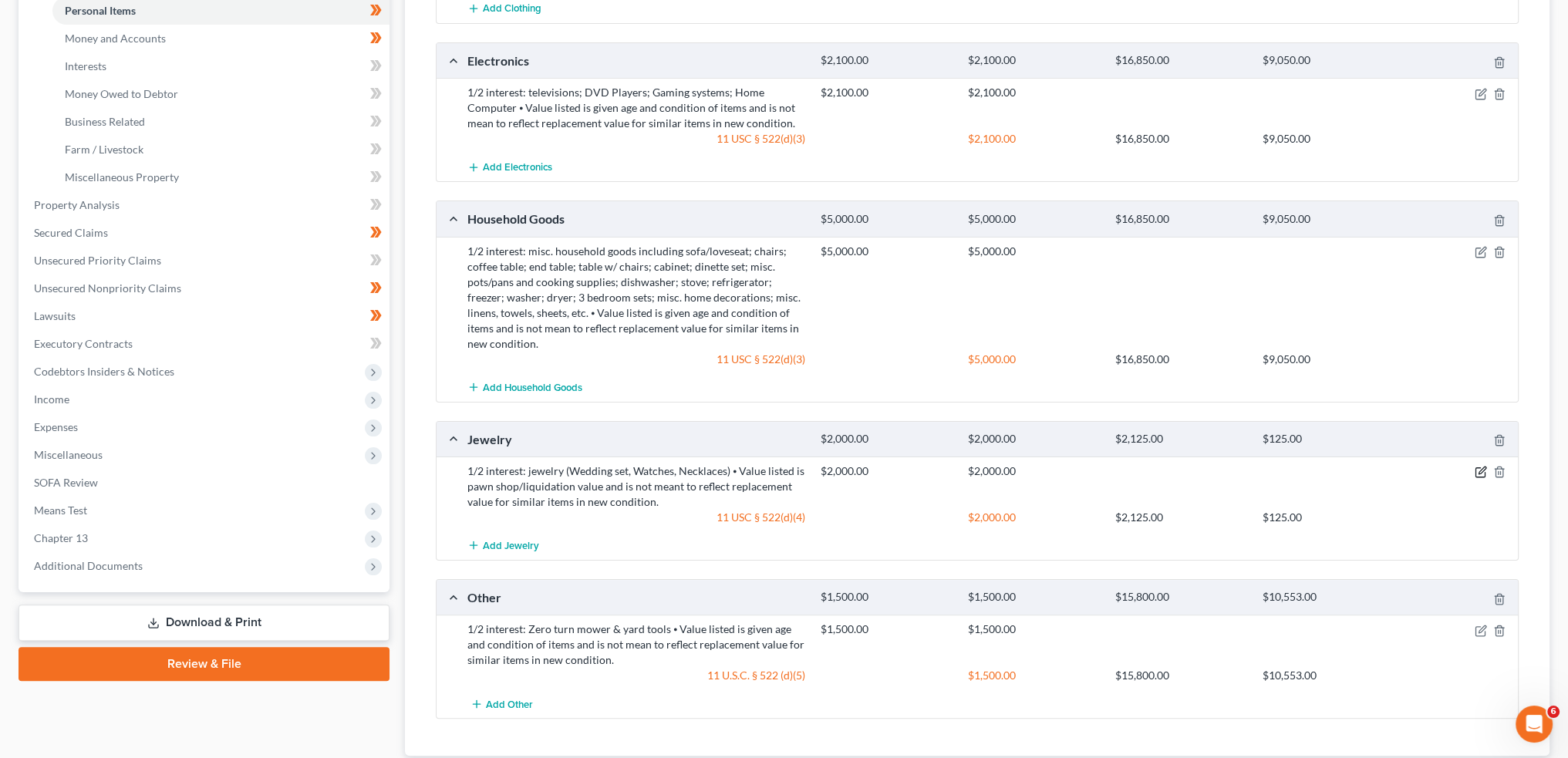
click at [1481, 470] on icon "button" at bounding box center [1482, 471] width 7 height 7
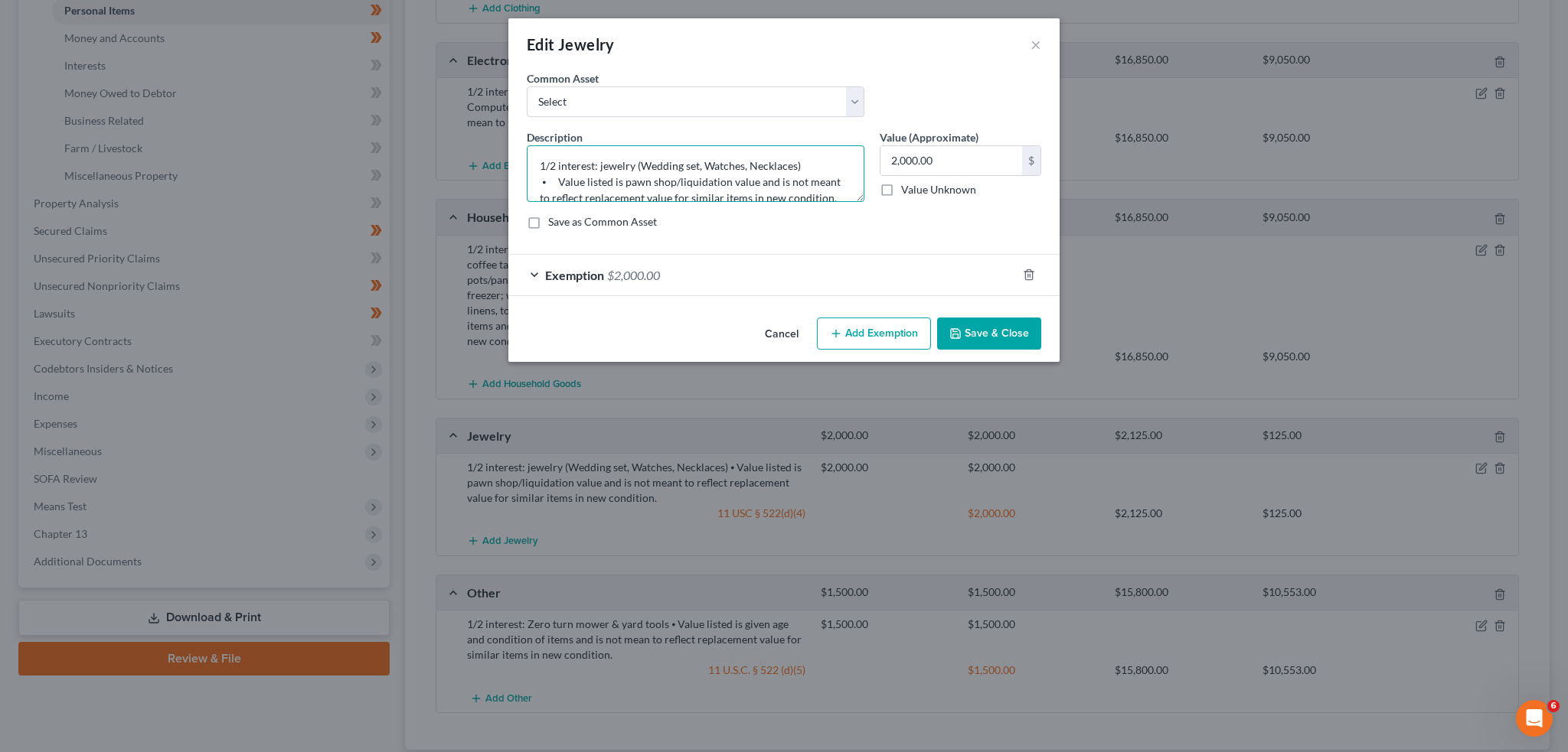
drag, startPoint x: 637, startPoint y: 162, endPoint x: 445, endPoint y: 153, distance: 192.2
click at [445, 153] on div "Edit Jewelry × An exemption set must first be selected from the Filing Informat…" at bounding box center [784, 376] width 1568 height 752
click at [558, 163] on textarea "1/2 interest: jewelry (Wedding set, Watches, Necklaces) ⦁ Value listed is pawn …" at bounding box center [695, 174] width 338 height 57
drag, startPoint x: 598, startPoint y: 162, endPoint x: 447, endPoint y: 153, distance: 151.3
click at [447, 153] on div "Edit Jewelry × An exemption set must first be selected from the Filing Informat…" at bounding box center [784, 376] width 1568 height 752
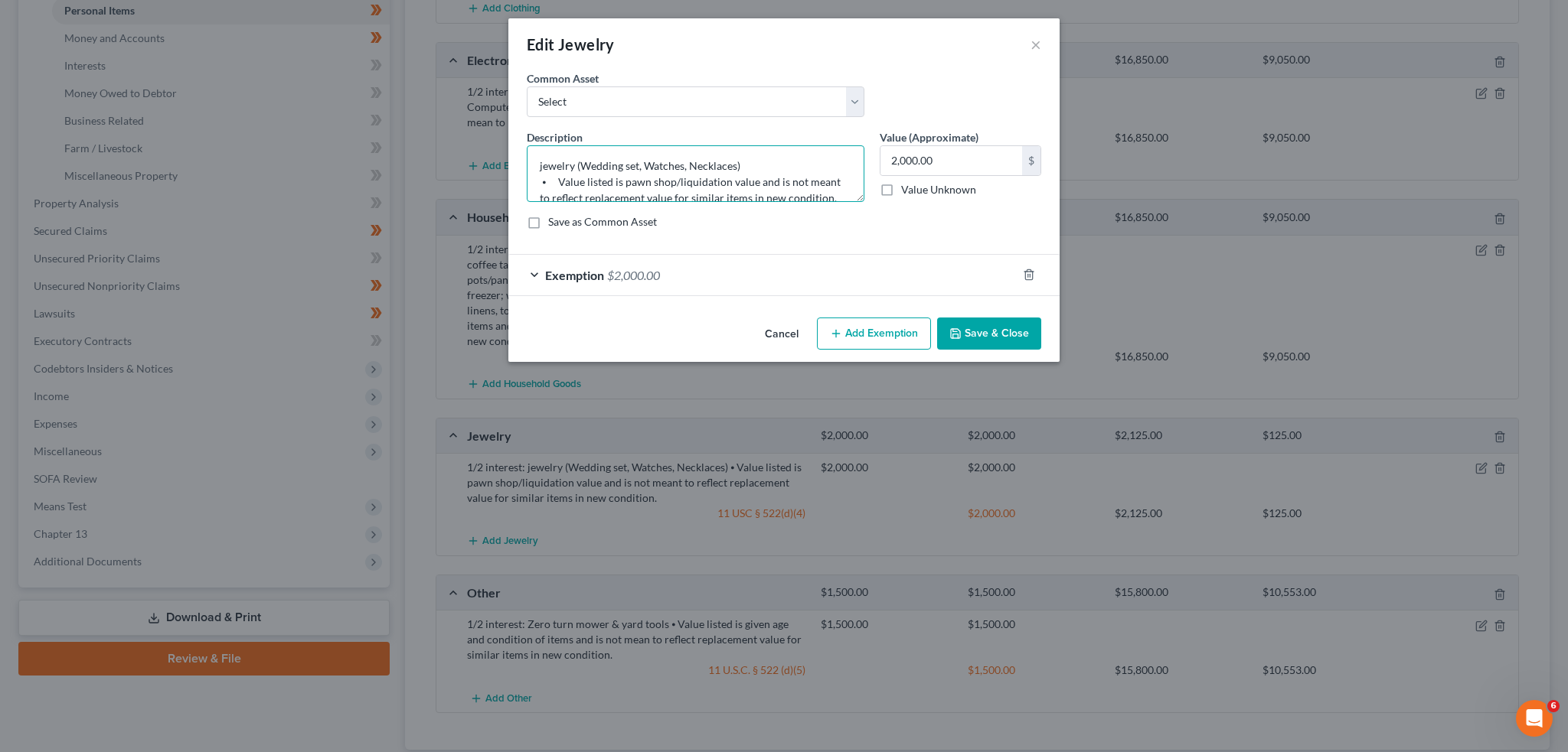
type textarea "jewelry (Wedding set, Watches, Necklaces) ⦁ Value listed is pawn shop/liquidati…"
click at [938, 277] on div "Exemption $2,000.00" at bounding box center [763, 275] width 509 height 40
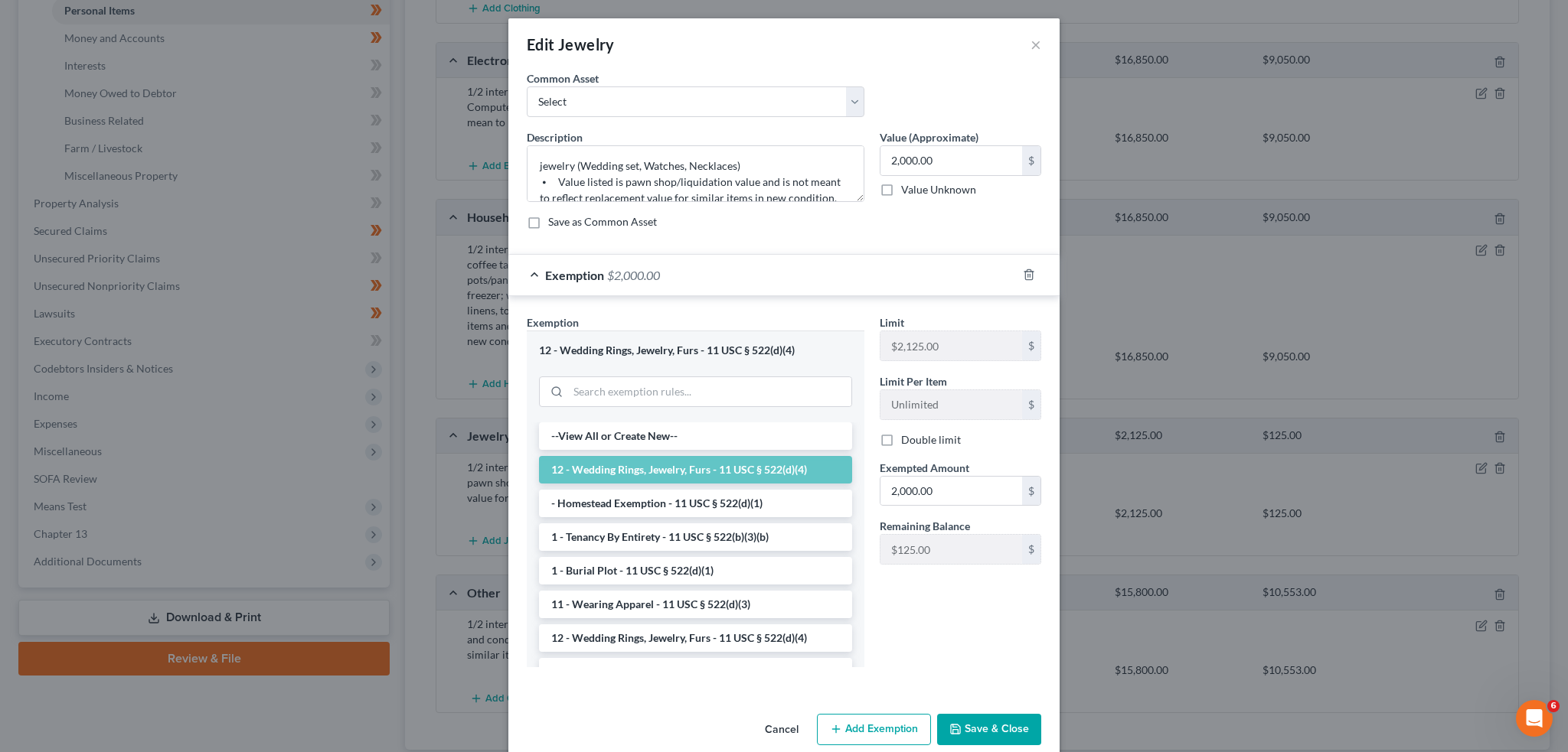
click at [964, 725] on button "Save & Close" at bounding box center [989, 730] width 104 height 32
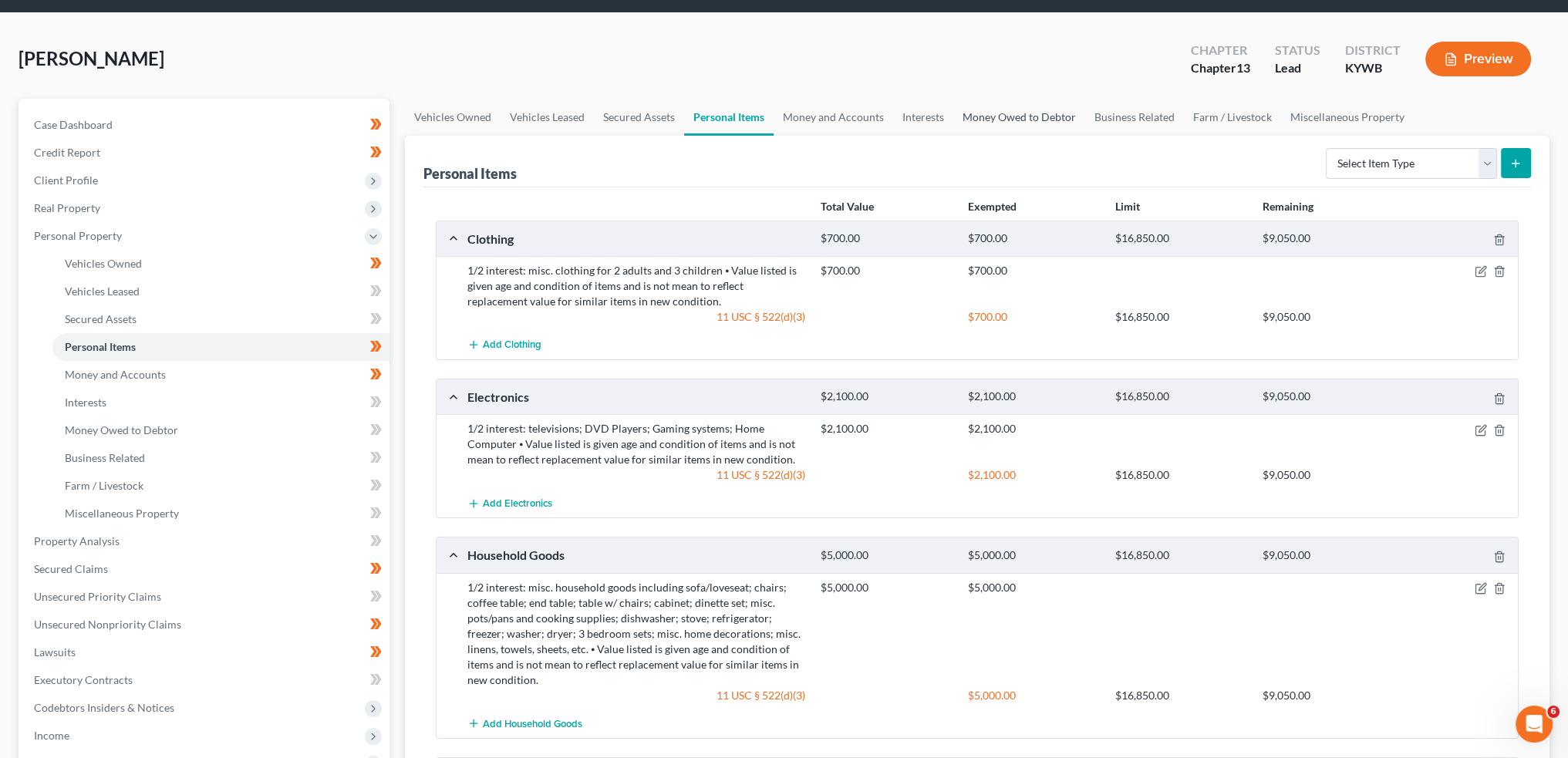
scroll to position [0, 0]
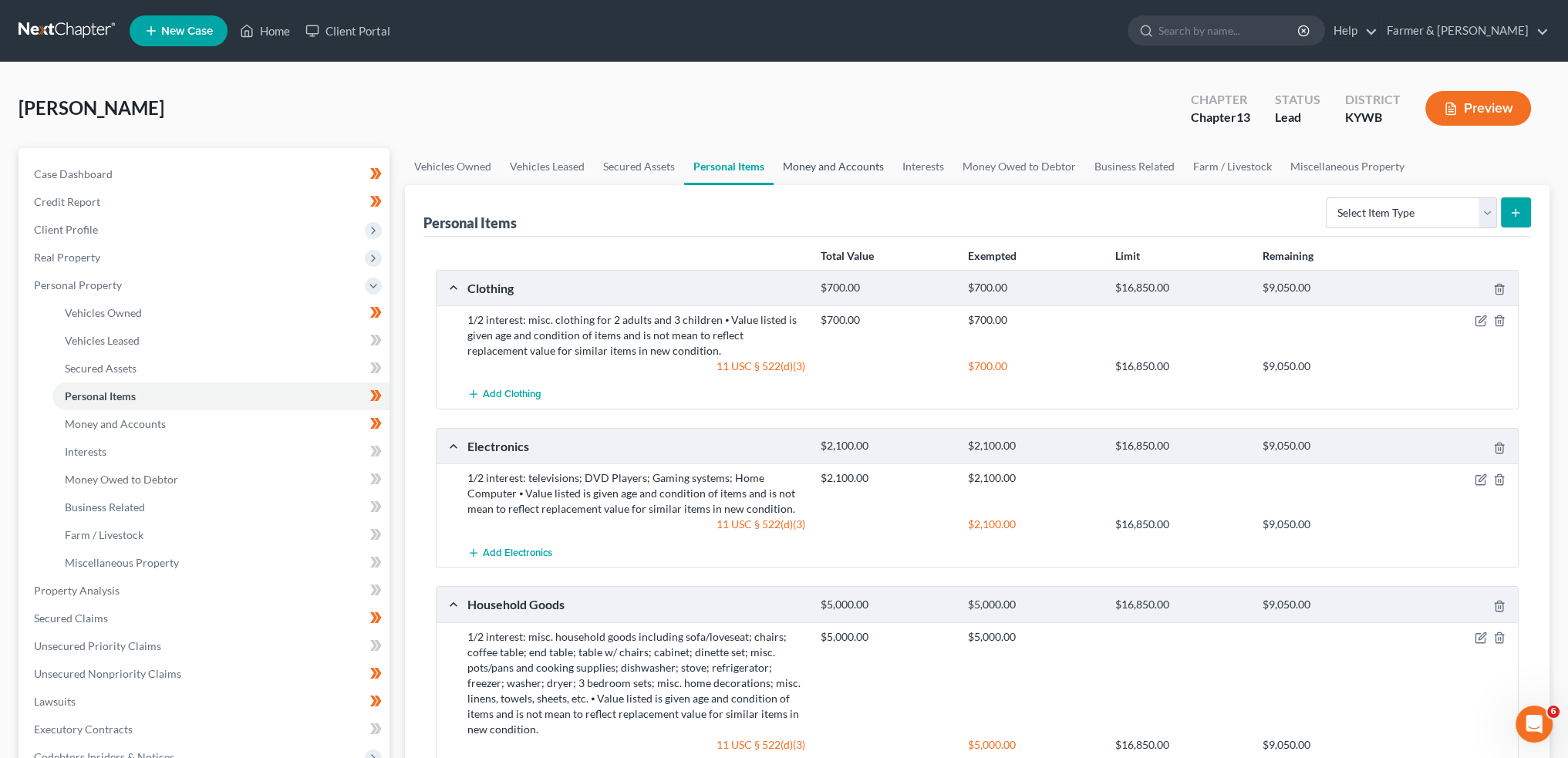
click at [826, 162] on link "Money and Accounts" at bounding box center [833, 166] width 120 height 37
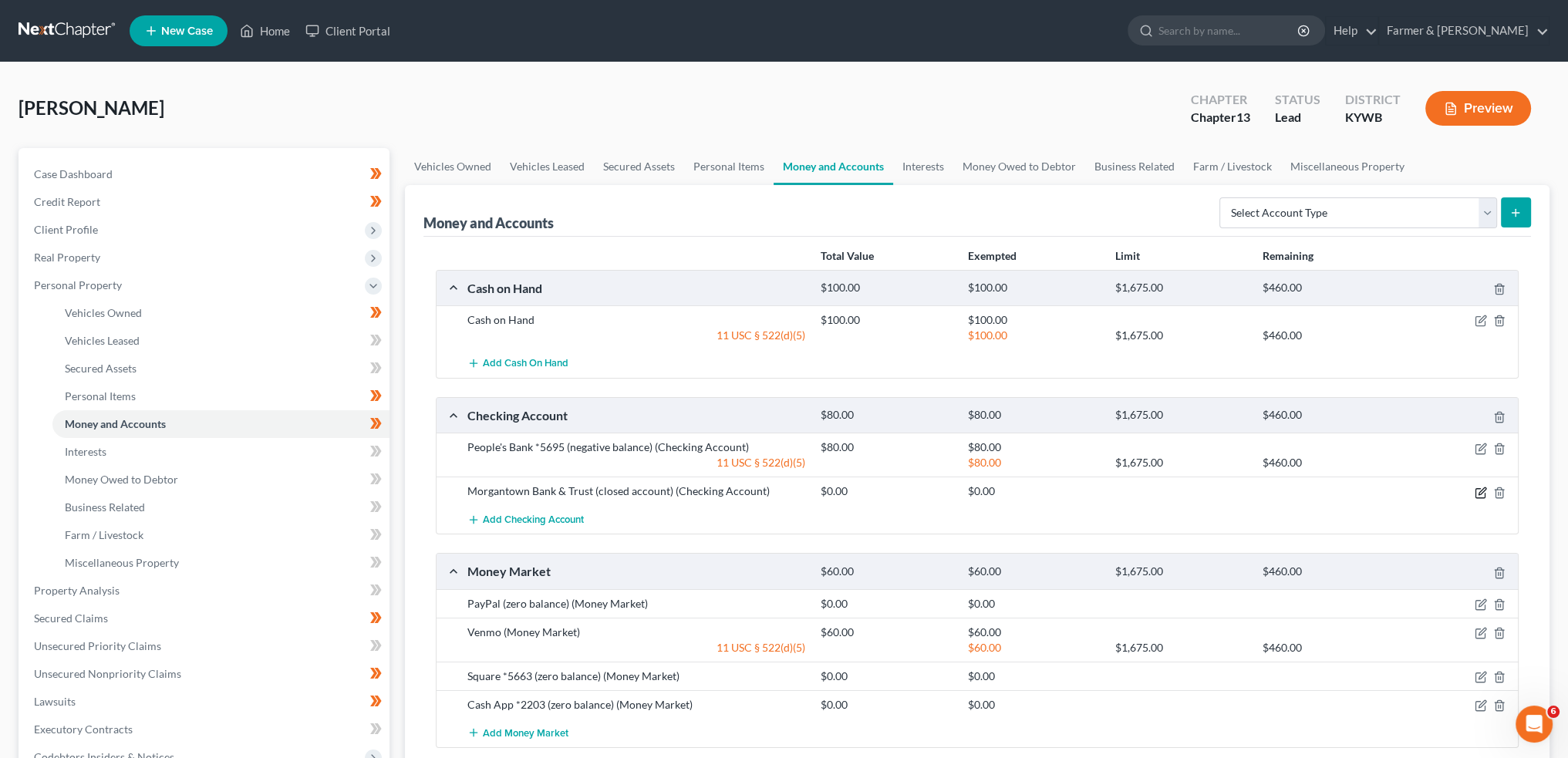
click at [1480, 487] on icon "button" at bounding box center [1481, 493] width 12 height 12
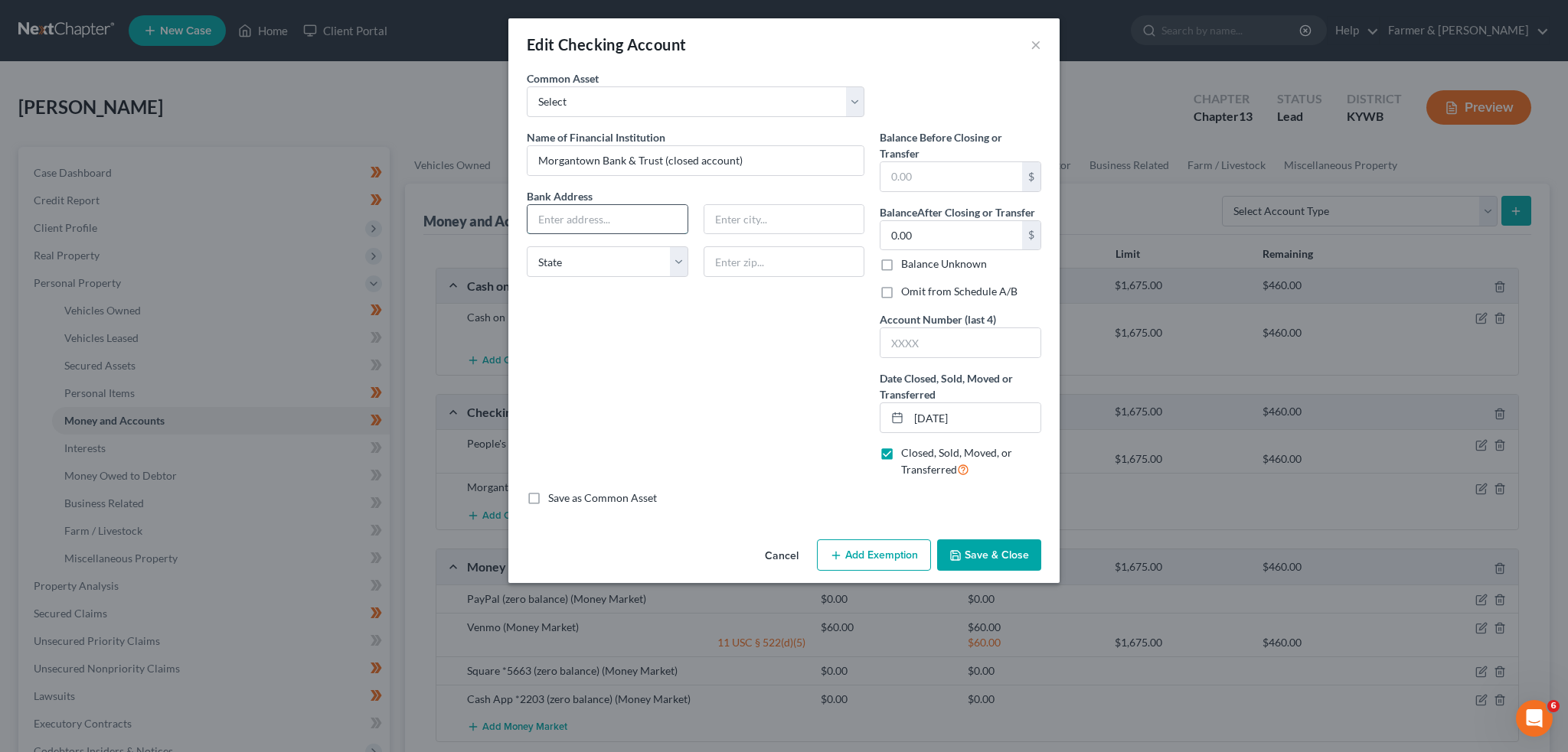
click at [632, 209] on input "text" at bounding box center [606, 219] width 160 height 29
type input "1848 Morgantown Rd."
type input "42101"
type input "Bowling Green"
select select "18"
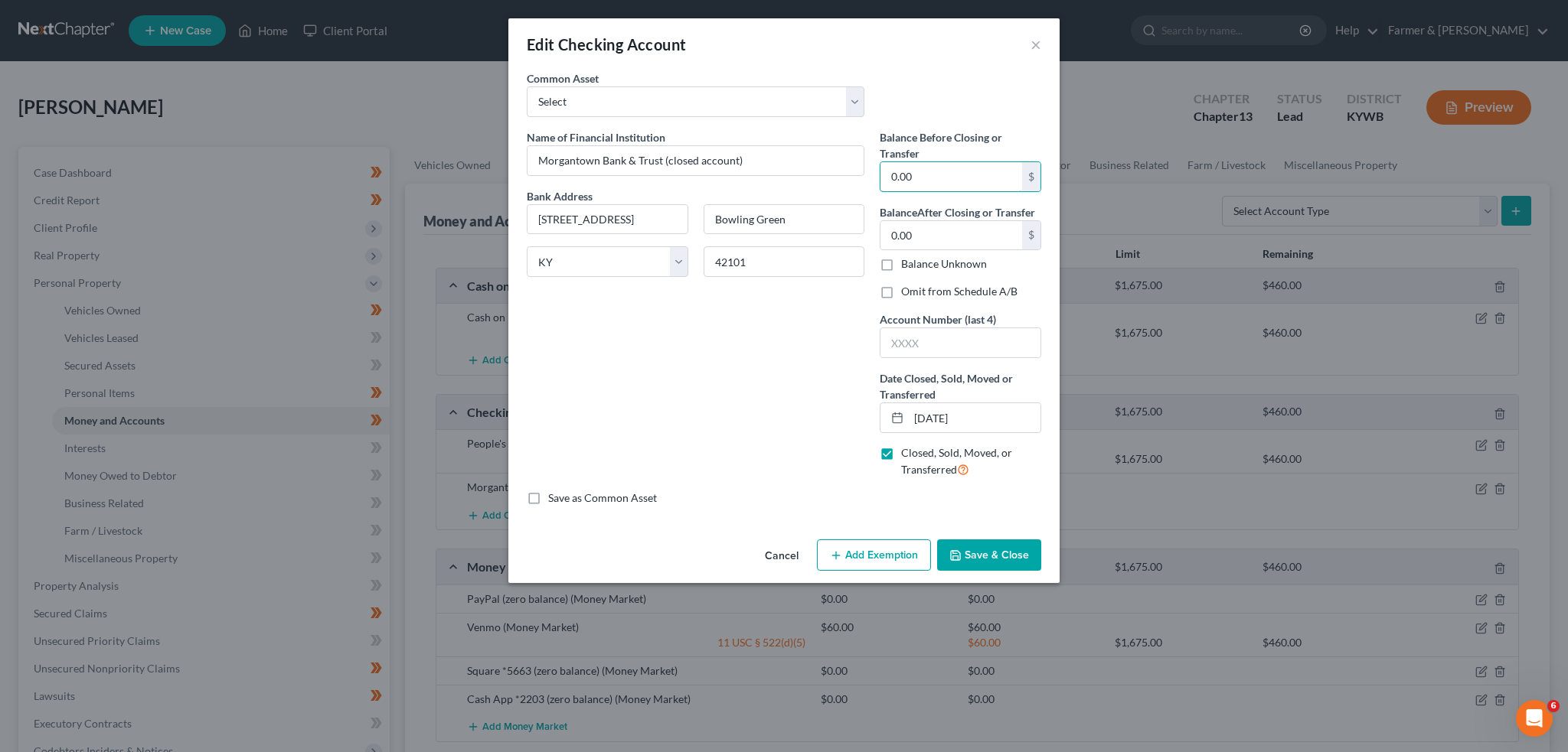
type input "0.00"
click at [901, 291] on label "Omit from Schedule A/B" at bounding box center [959, 291] width 116 height 16
click at [907, 291] on input "Omit from Schedule A/B" at bounding box center [912, 288] width 10 height 10
checkbox input "true"
drag, startPoint x: 921, startPoint y: 345, endPoint x: 926, endPoint y: 354, distance: 10.3
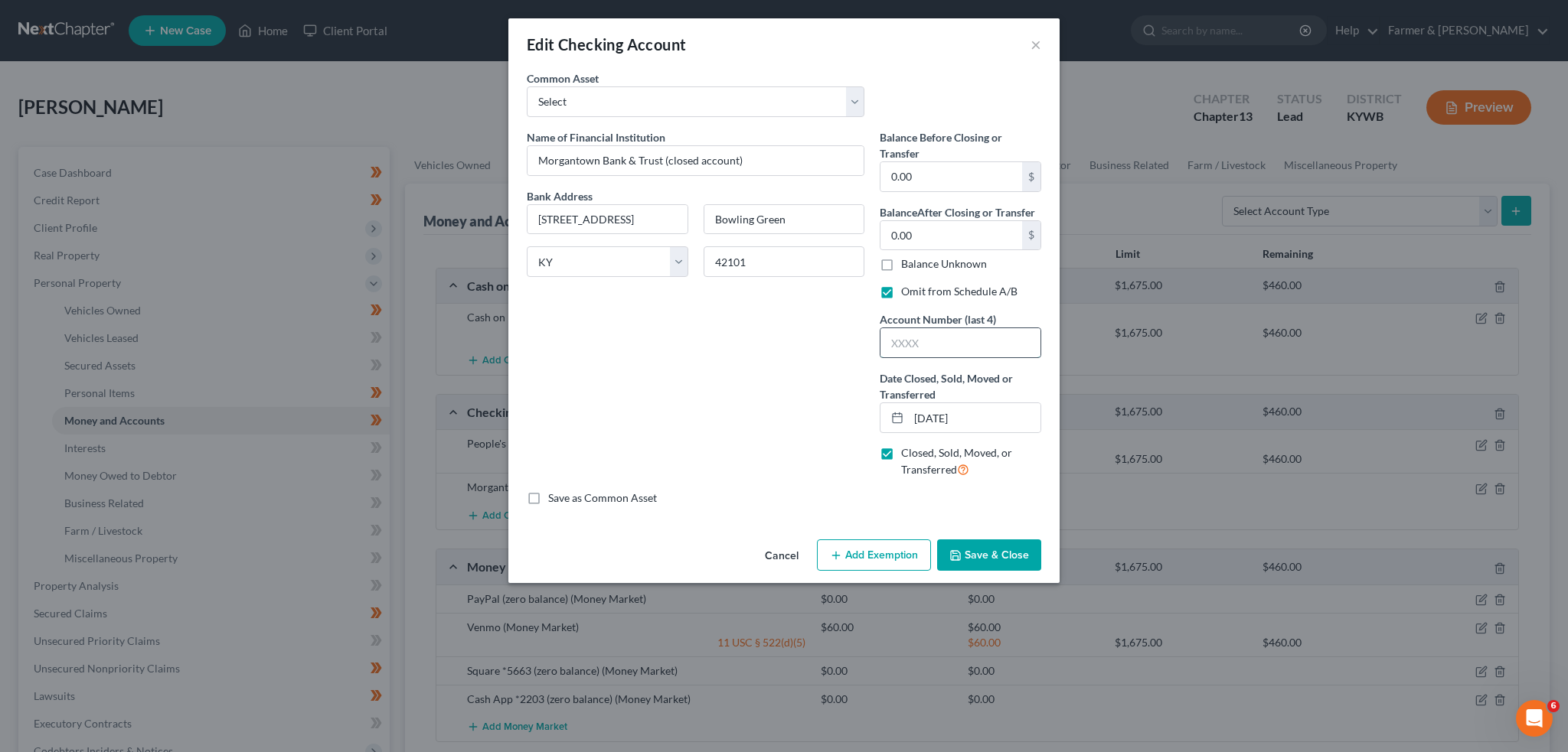
click at [921, 345] on input "text" at bounding box center [960, 342] width 160 height 29
type input "0000"
click at [970, 558] on button "Save & Close" at bounding box center [989, 556] width 104 height 32
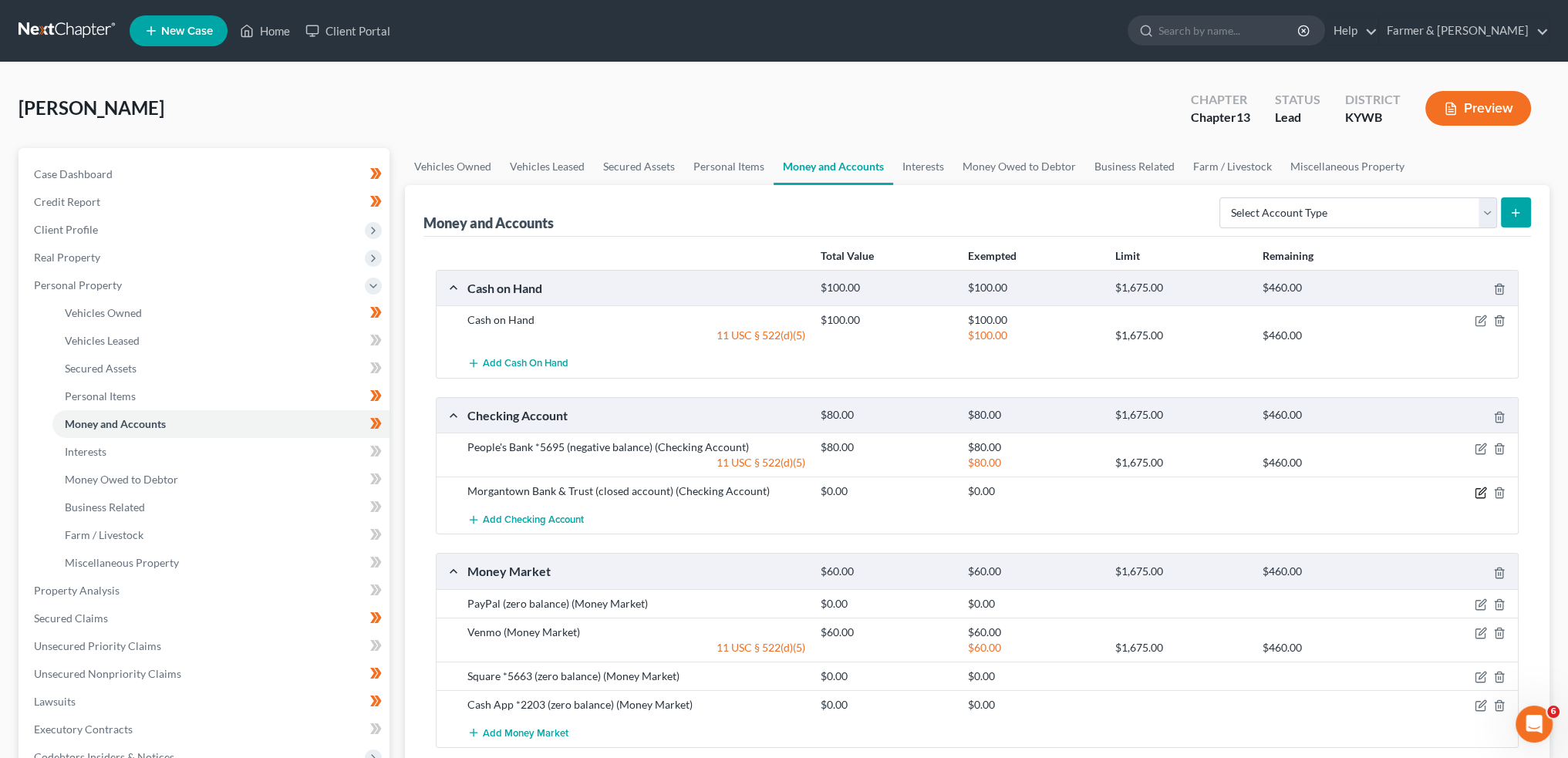
click at [1483, 490] on icon "button" at bounding box center [1482, 491] width 7 height 7
select select "18"
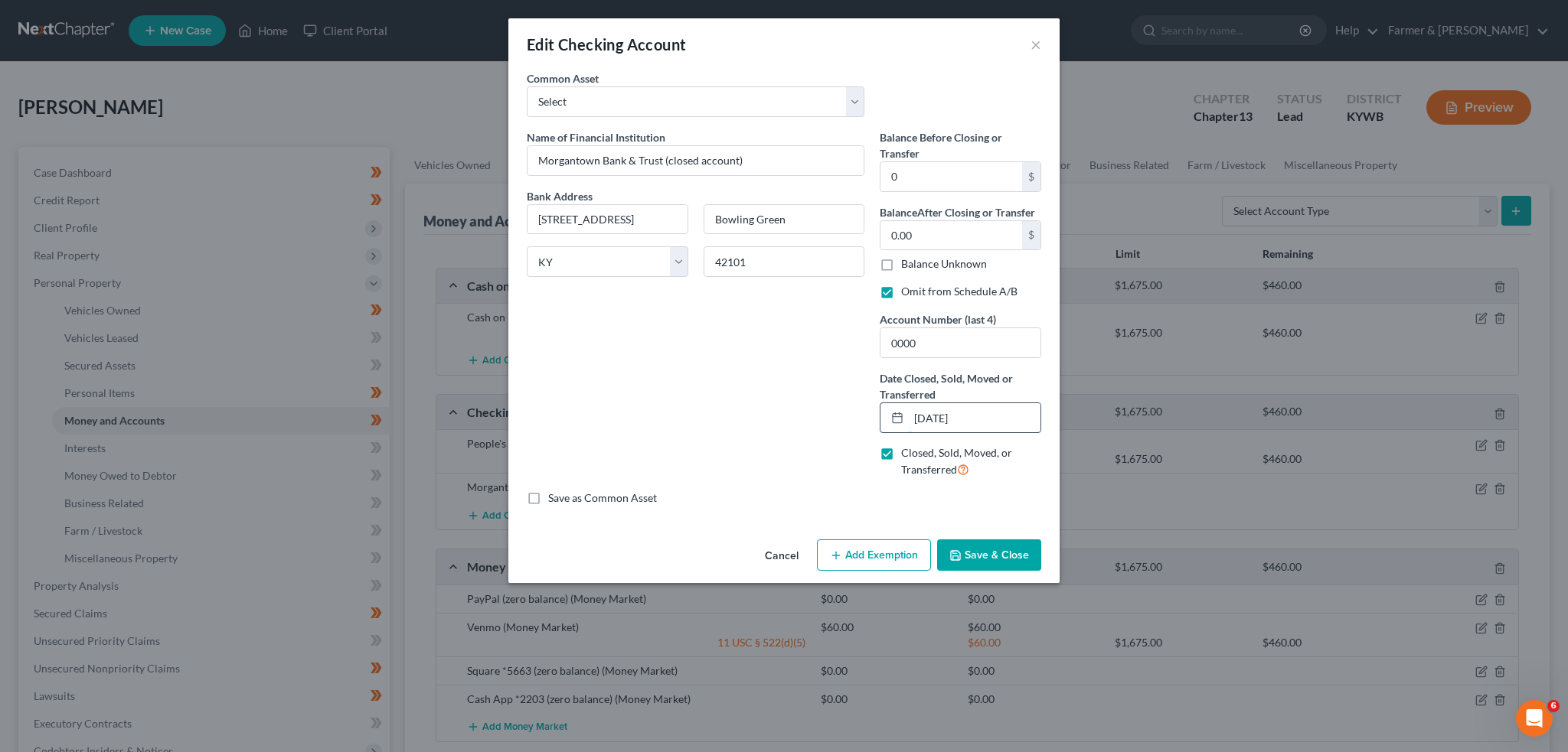
click at [989, 418] on input "12/15/2025" at bounding box center [974, 417] width 132 height 29
type input "12/15/2024"
click at [964, 562] on button "Save & Close" at bounding box center [989, 556] width 104 height 32
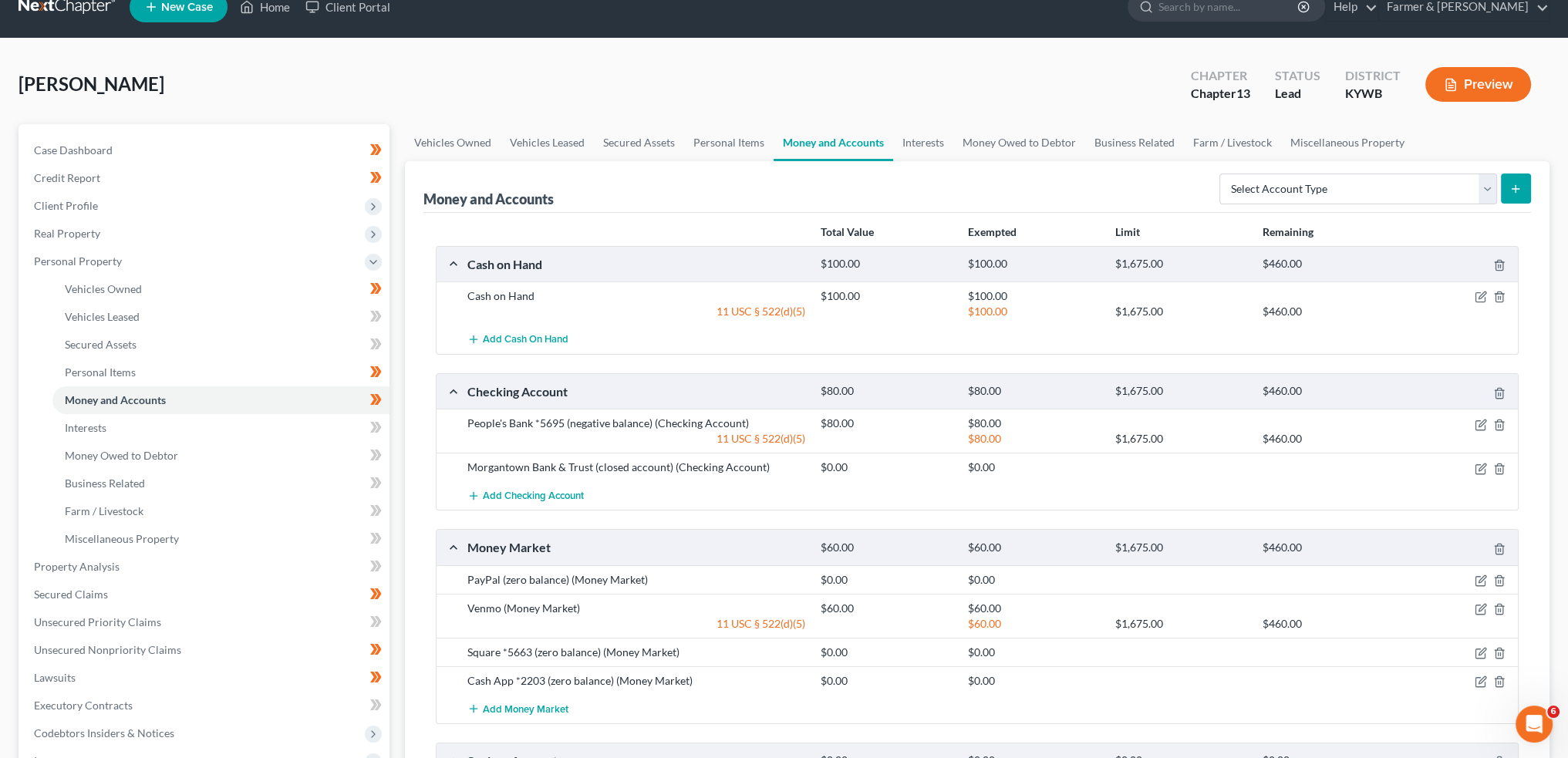
scroll to position [257, 0]
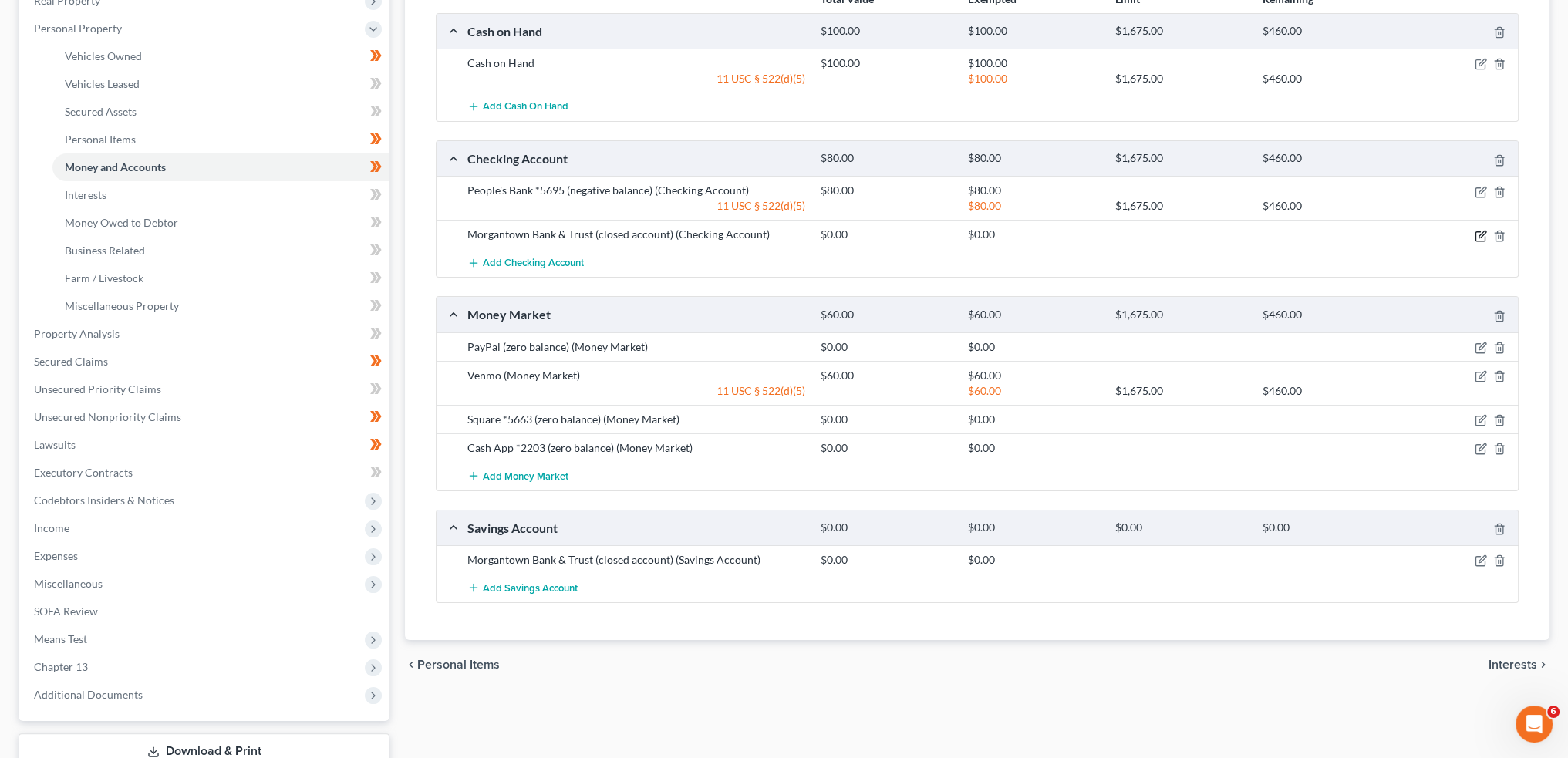
click at [1481, 230] on icon "button" at bounding box center [1481, 236] width 12 height 12
select select "18"
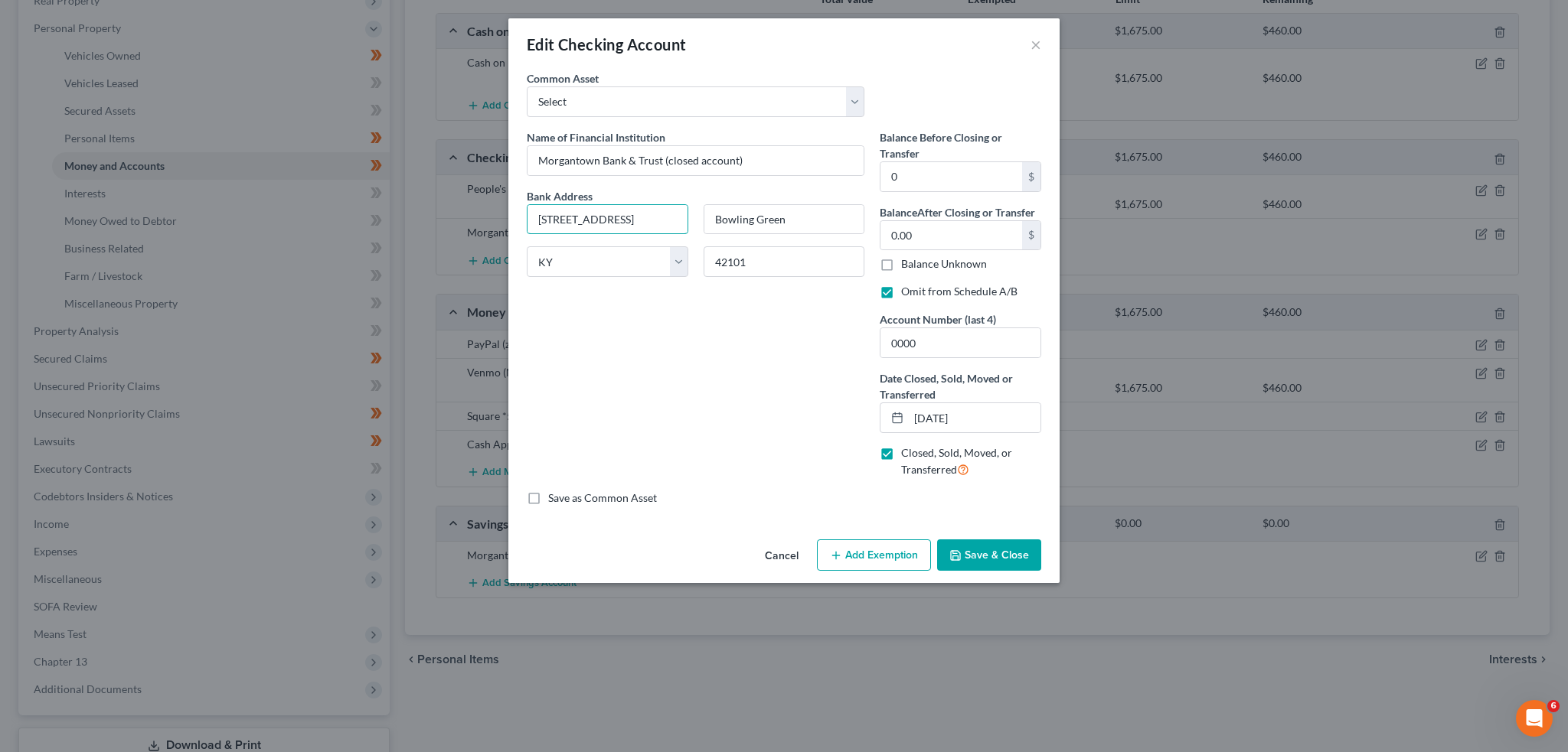
drag, startPoint x: 649, startPoint y: 222, endPoint x: 446, endPoint y: 211, distance: 203.3
click at [447, 212] on div "Edit Checking Account × An exemption set must first be selected from the Filing…" at bounding box center [784, 376] width 1568 height 752
click at [653, 419] on div "Name of Financial Institution * Morgantown Bank & Trust (closed account) Bank A…" at bounding box center [695, 310] width 353 height 361
click at [1017, 566] on button "Save & Close" at bounding box center [989, 556] width 104 height 32
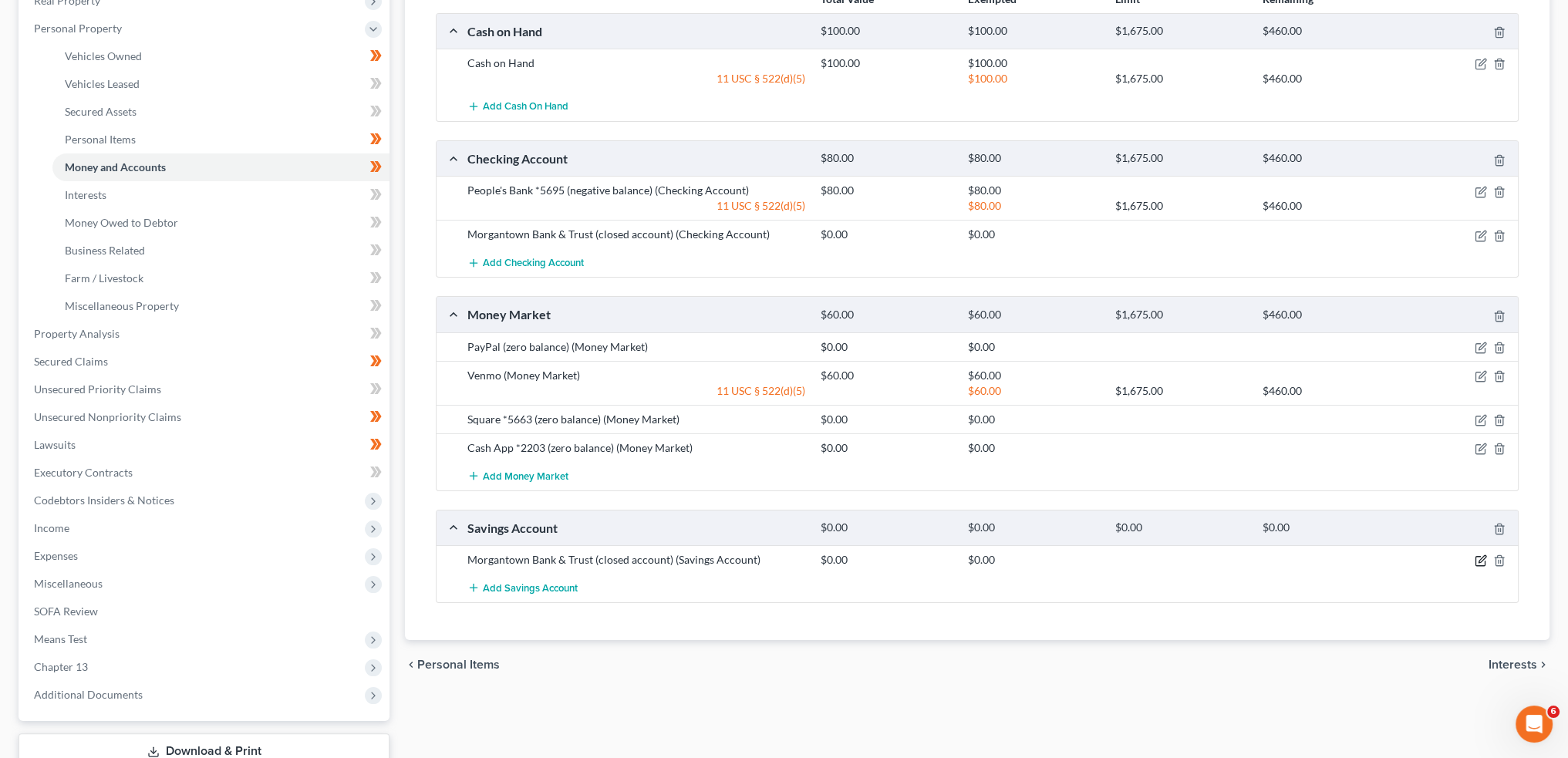
click at [1483, 562] on icon "button" at bounding box center [1479, 561] width 10 height 10
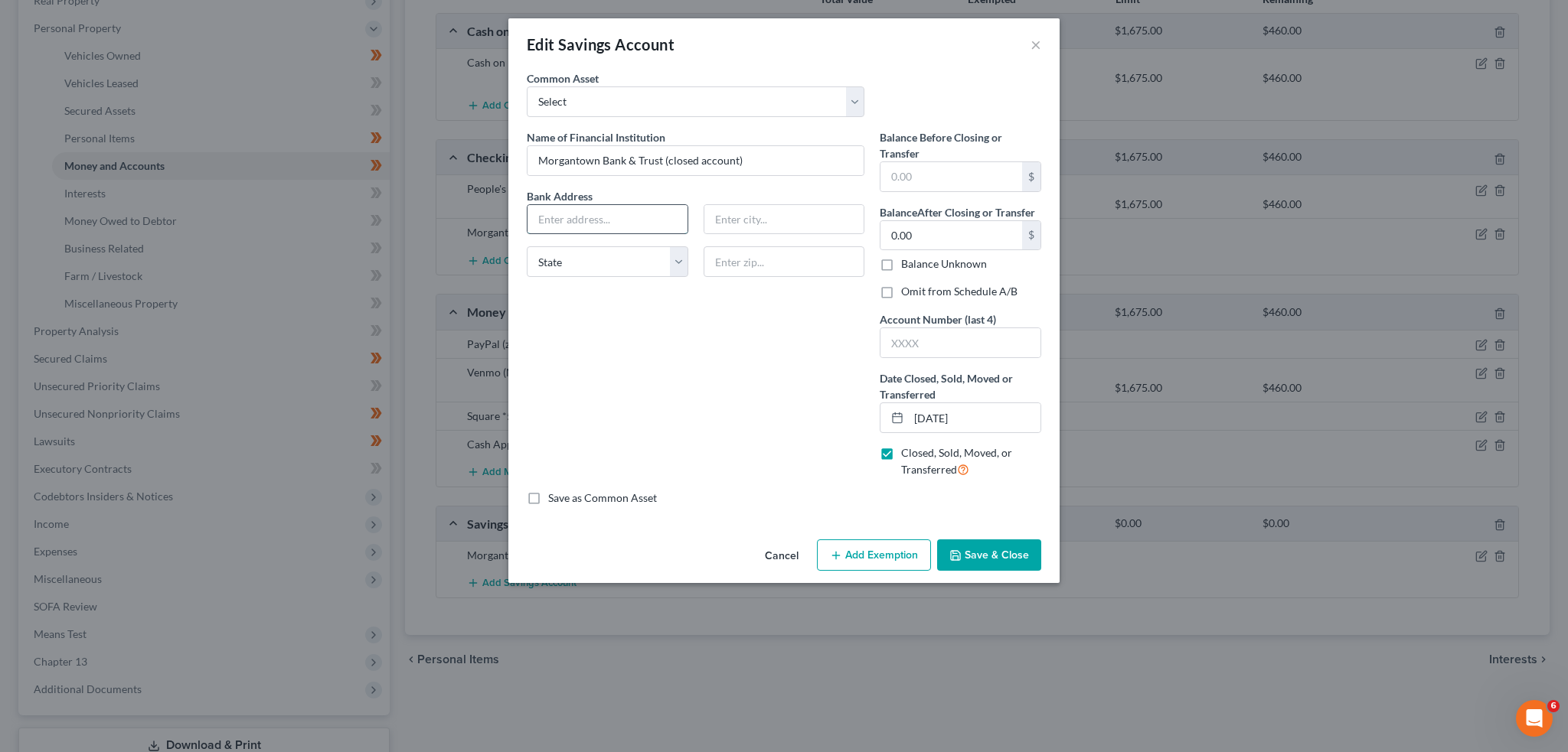
click at [593, 214] on input "text" at bounding box center [606, 219] width 160 height 29
paste input "1848 Morgantown Rd."
type input "1848 Morgantown Rd."
click at [755, 222] on input "text" at bounding box center [784, 219] width 160 height 29
click at [753, 269] on input "text" at bounding box center [784, 262] width 161 height 31
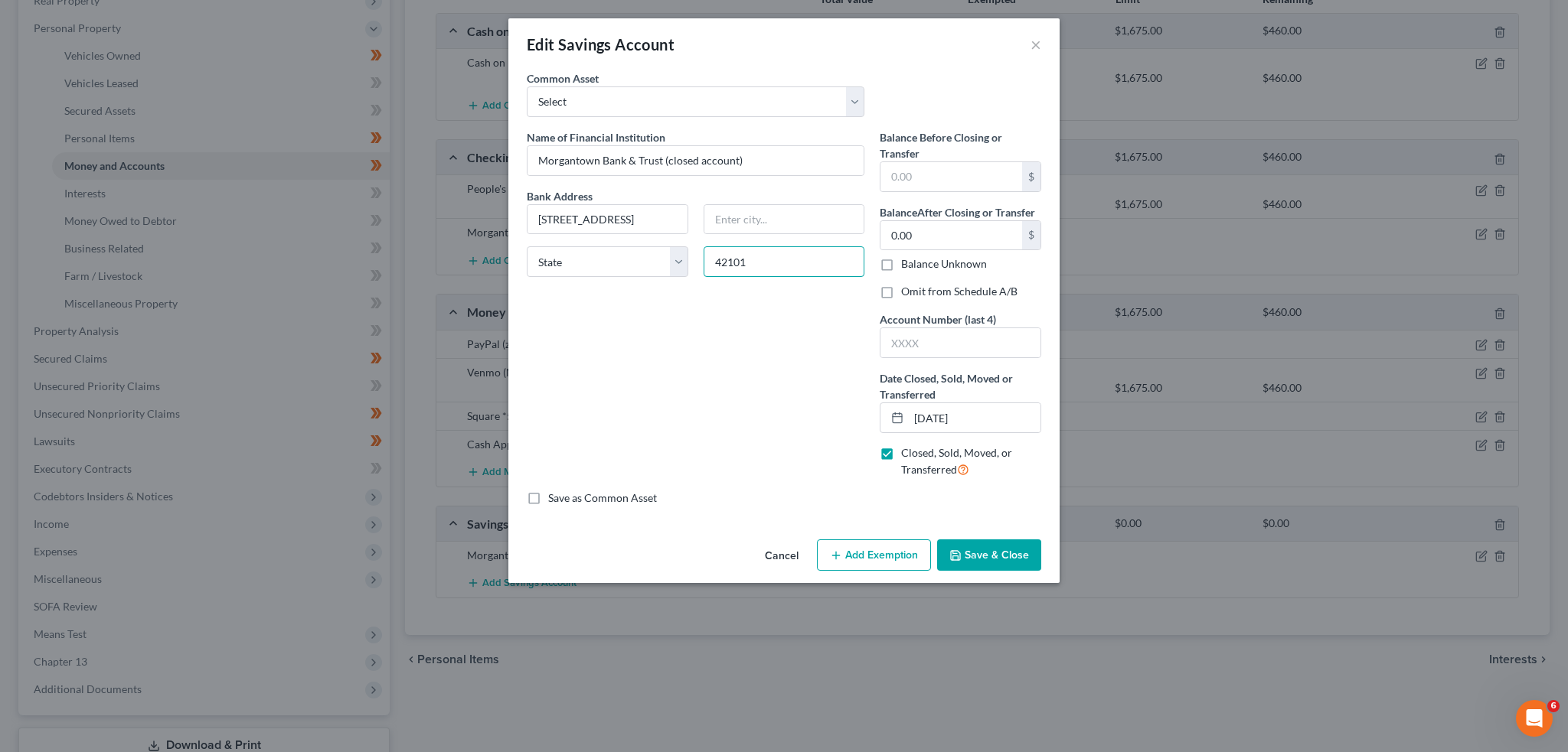
type input "42101"
type input "Bowling Green"
select select "18"
click at [921, 177] on input "text" at bounding box center [951, 176] width 141 height 29
type input "0.00"
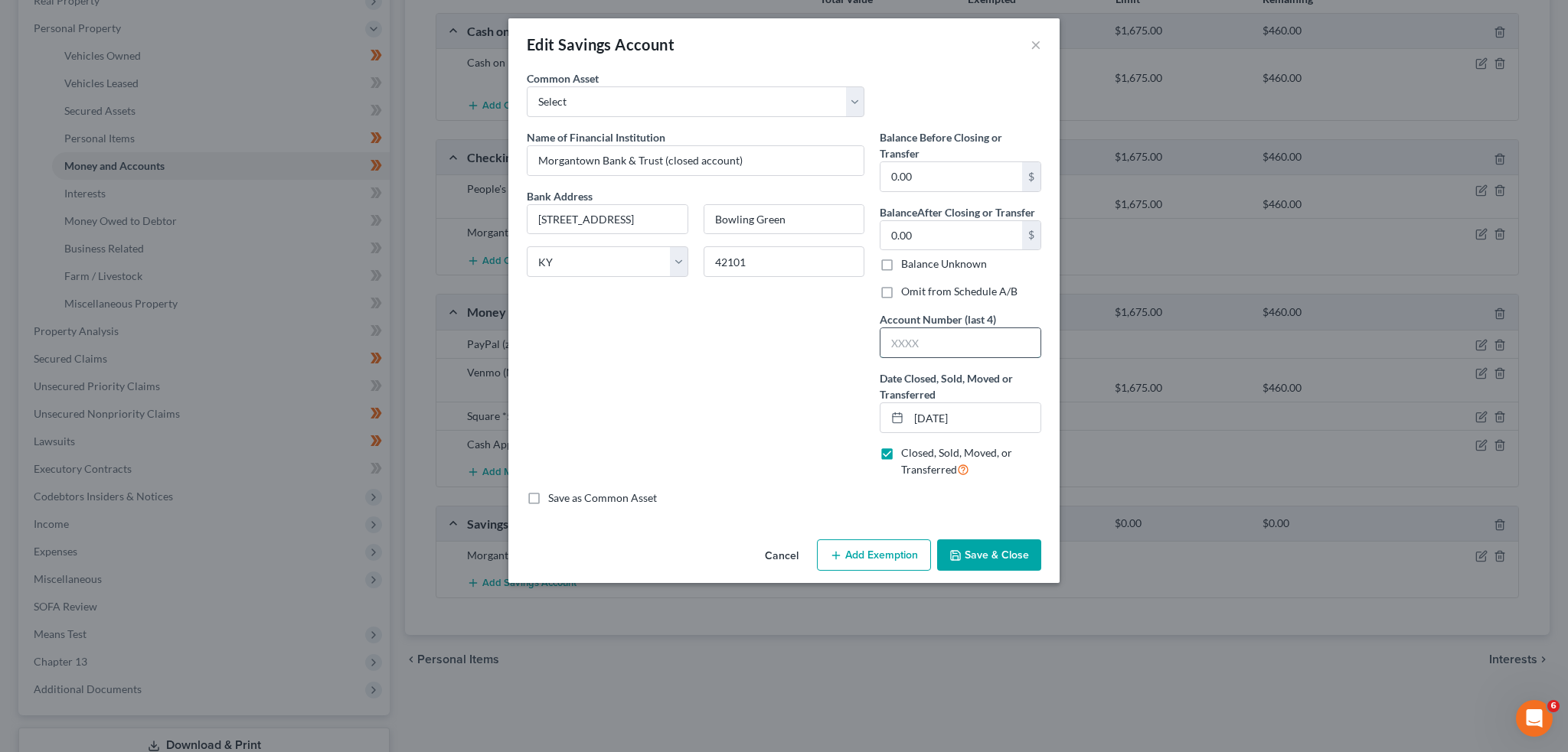
click at [925, 347] on input "text" at bounding box center [960, 342] width 160 height 29
type input "0000"
click at [990, 415] on input "12/15/2025" at bounding box center [974, 417] width 132 height 29
type input "12/15/2024"
click at [1021, 559] on button "Save & Close" at bounding box center [989, 556] width 104 height 32
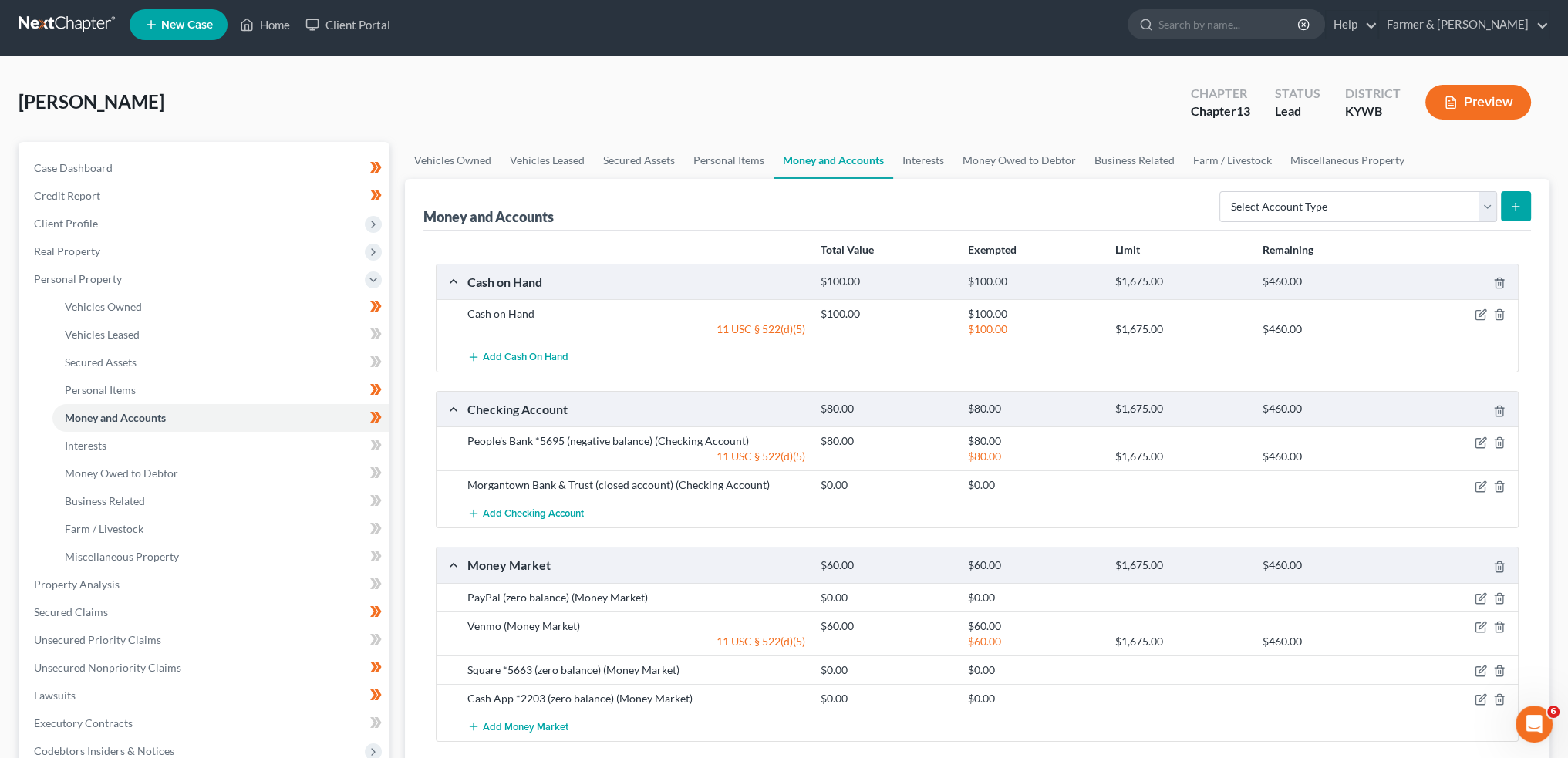
scroll to position [0, 0]
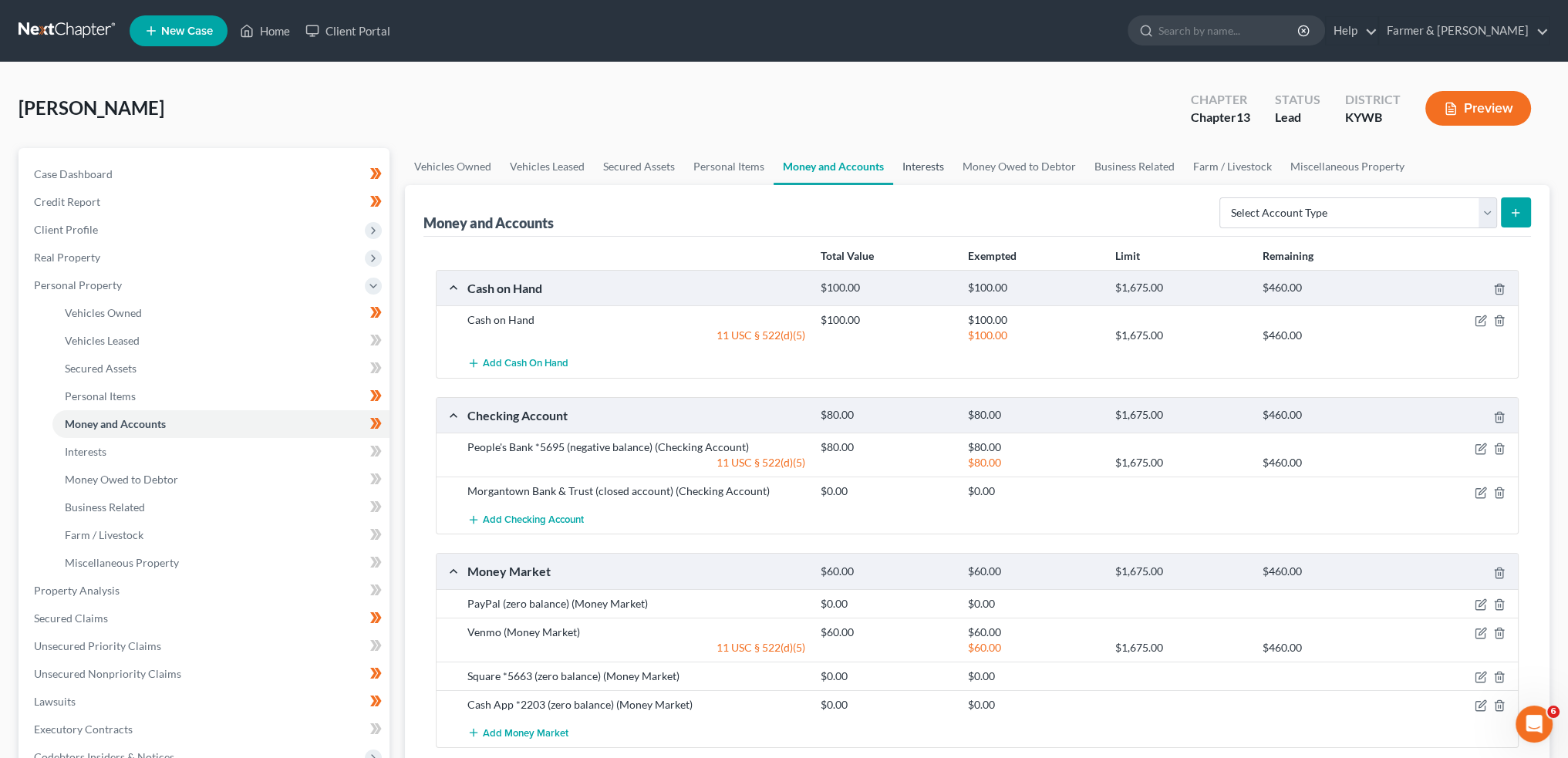
click at [907, 148] on link "Interests" at bounding box center [923, 166] width 60 height 37
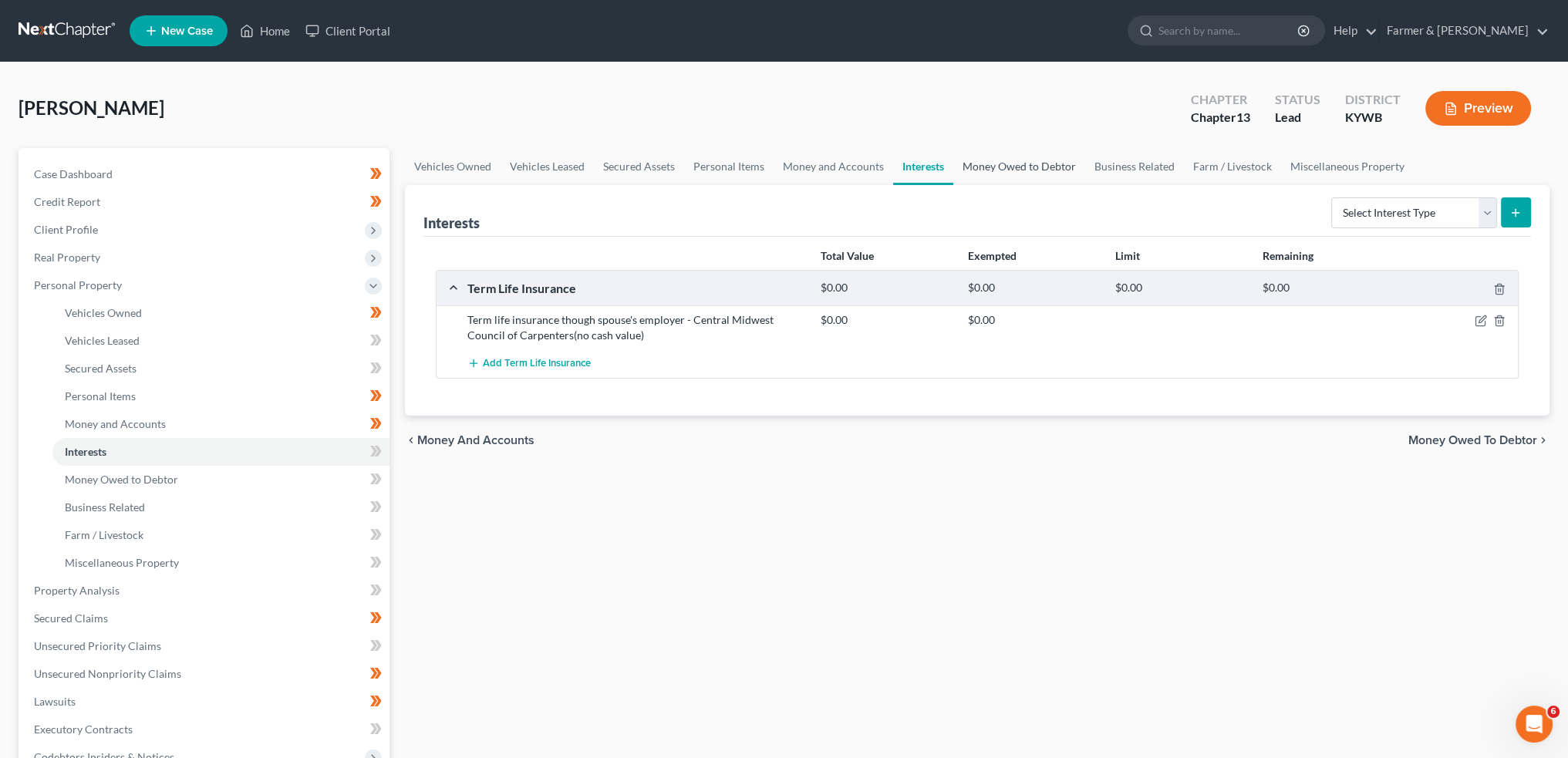
click at [1014, 170] on link "Money Owed to Debtor" at bounding box center [1019, 166] width 132 height 37
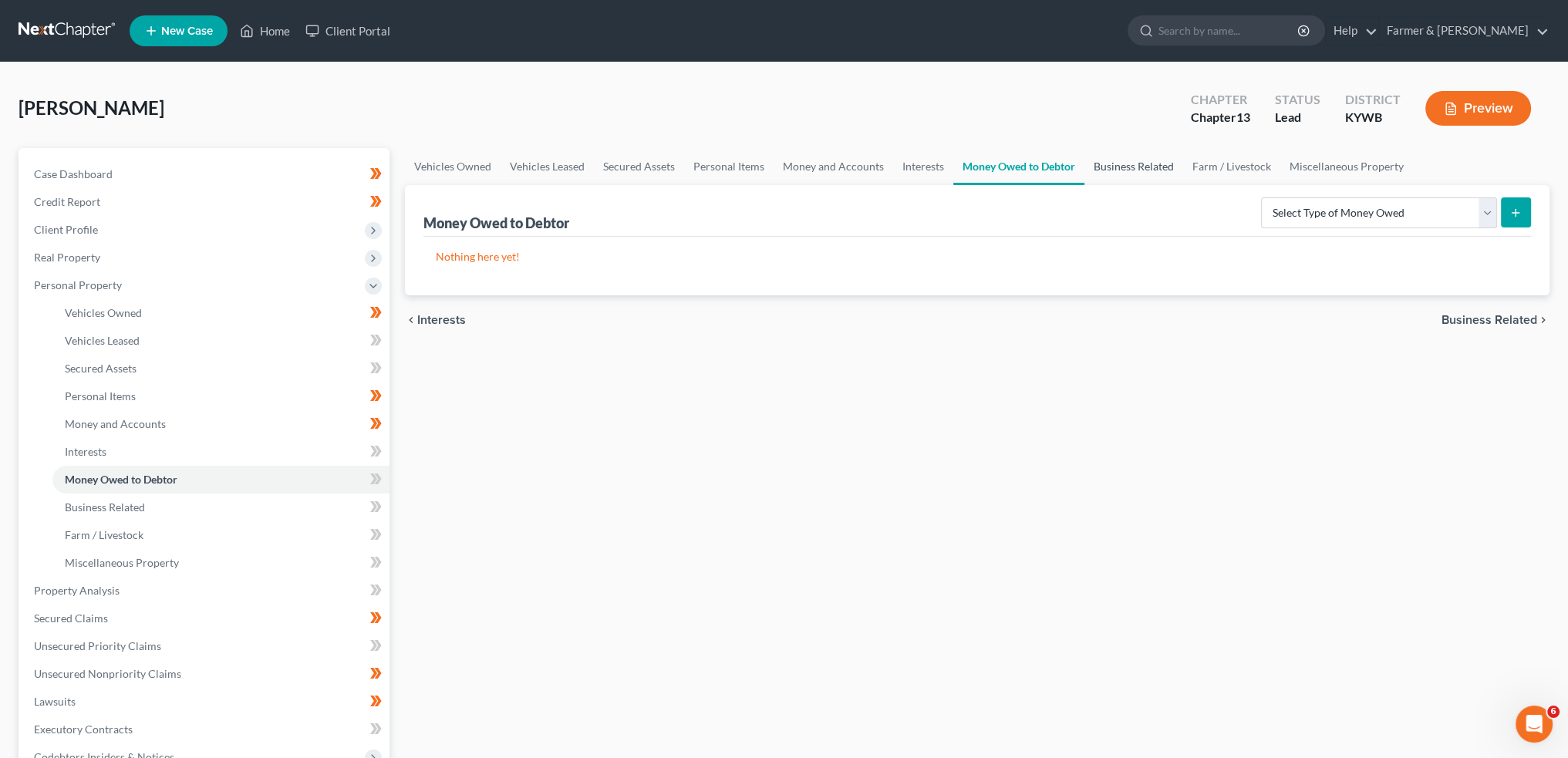
click at [1122, 167] on link "Business Related" at bounding box center [1134, 166] width 98 height 37
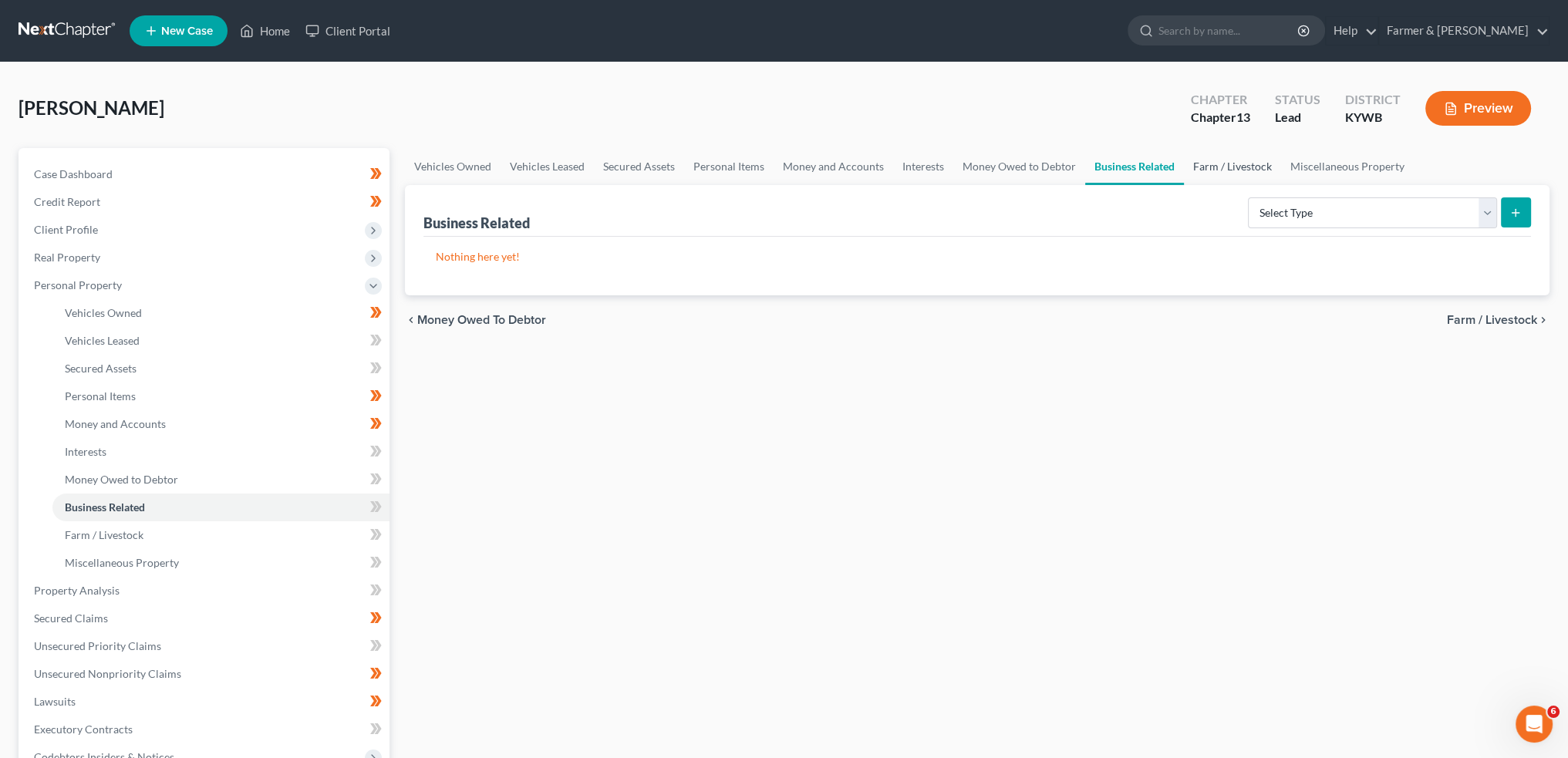
click at [1246, 167] on link "Farm / Livestock" at bounding box center [1232, 166] width 98 height 37
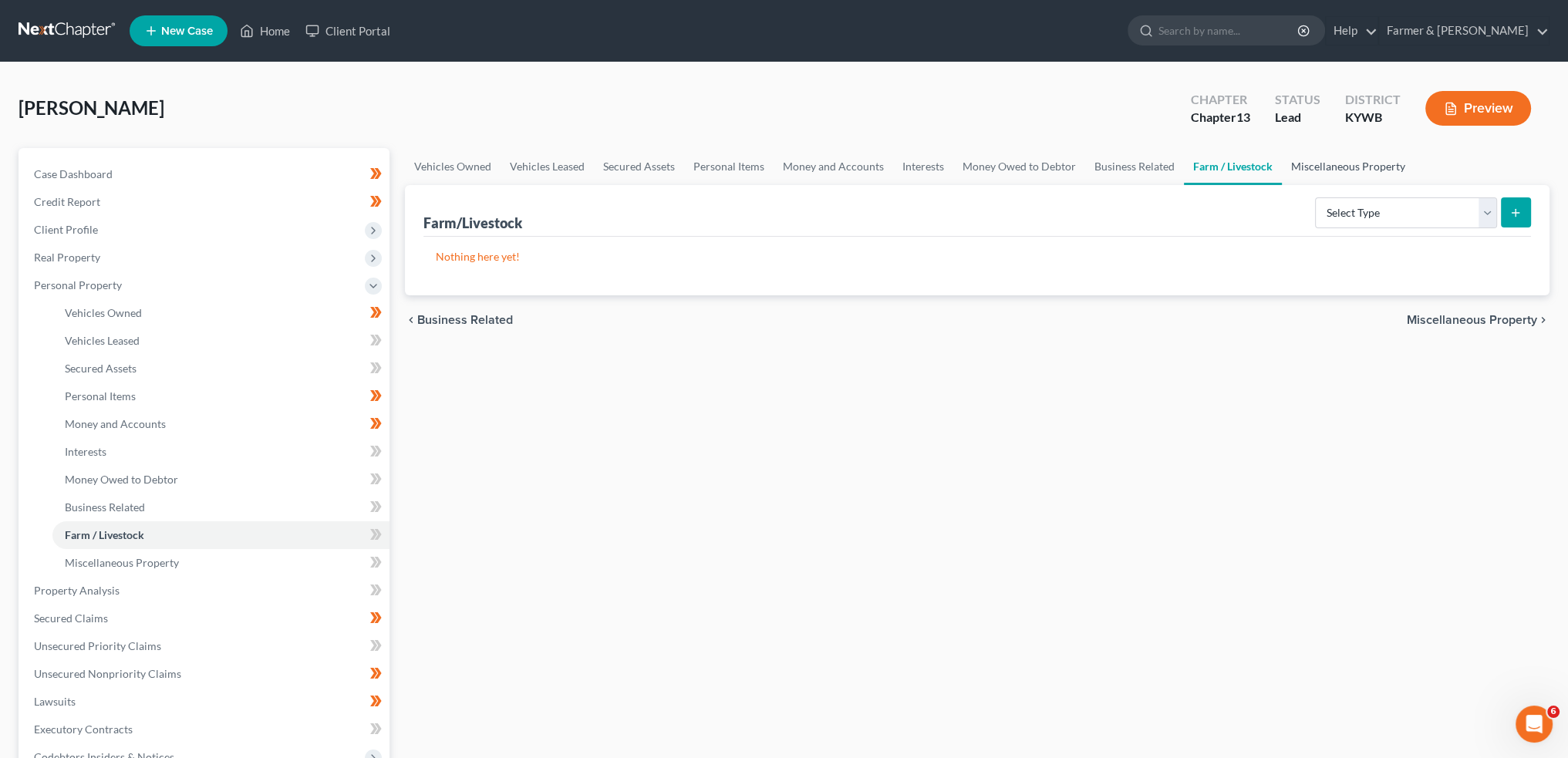
click at [1304, 173] on link "Miscellaneous Property" at bounding box center [1347, 166] width 133 height 37
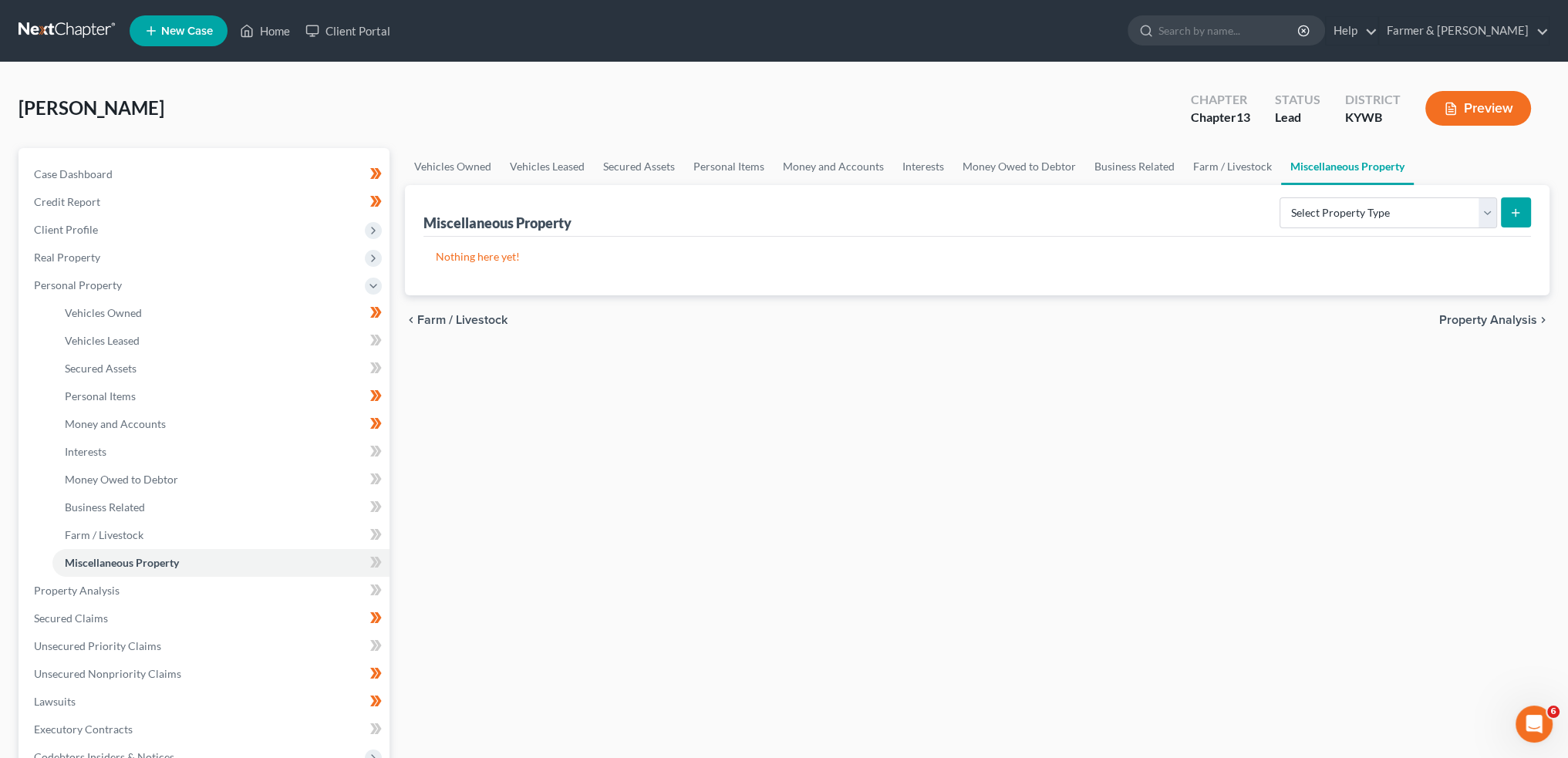
scroll to position [128, 0]
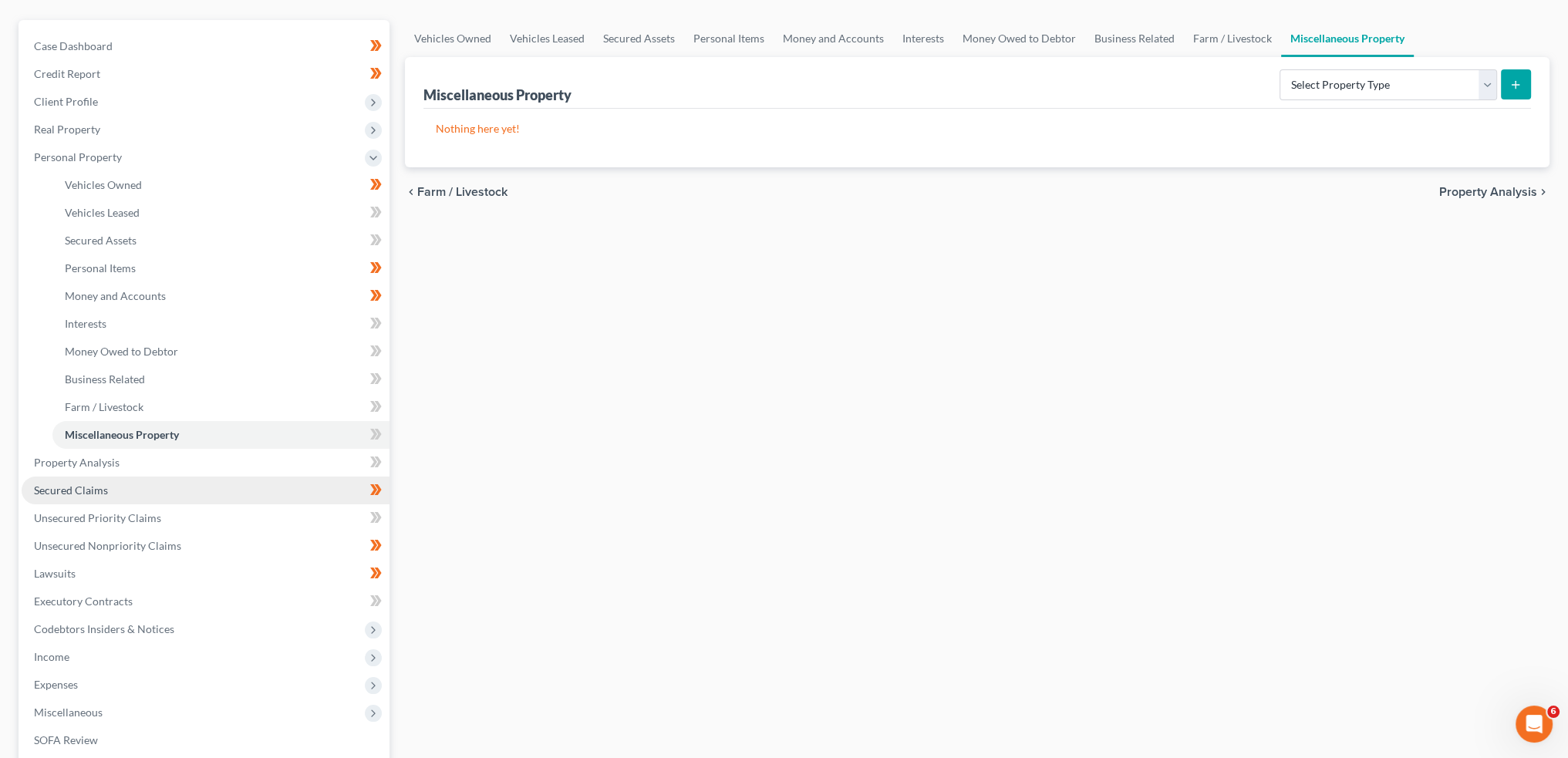
click at [85, 491] on span "Secured Claims" at bounding box center [71, 490] width 74 height 13
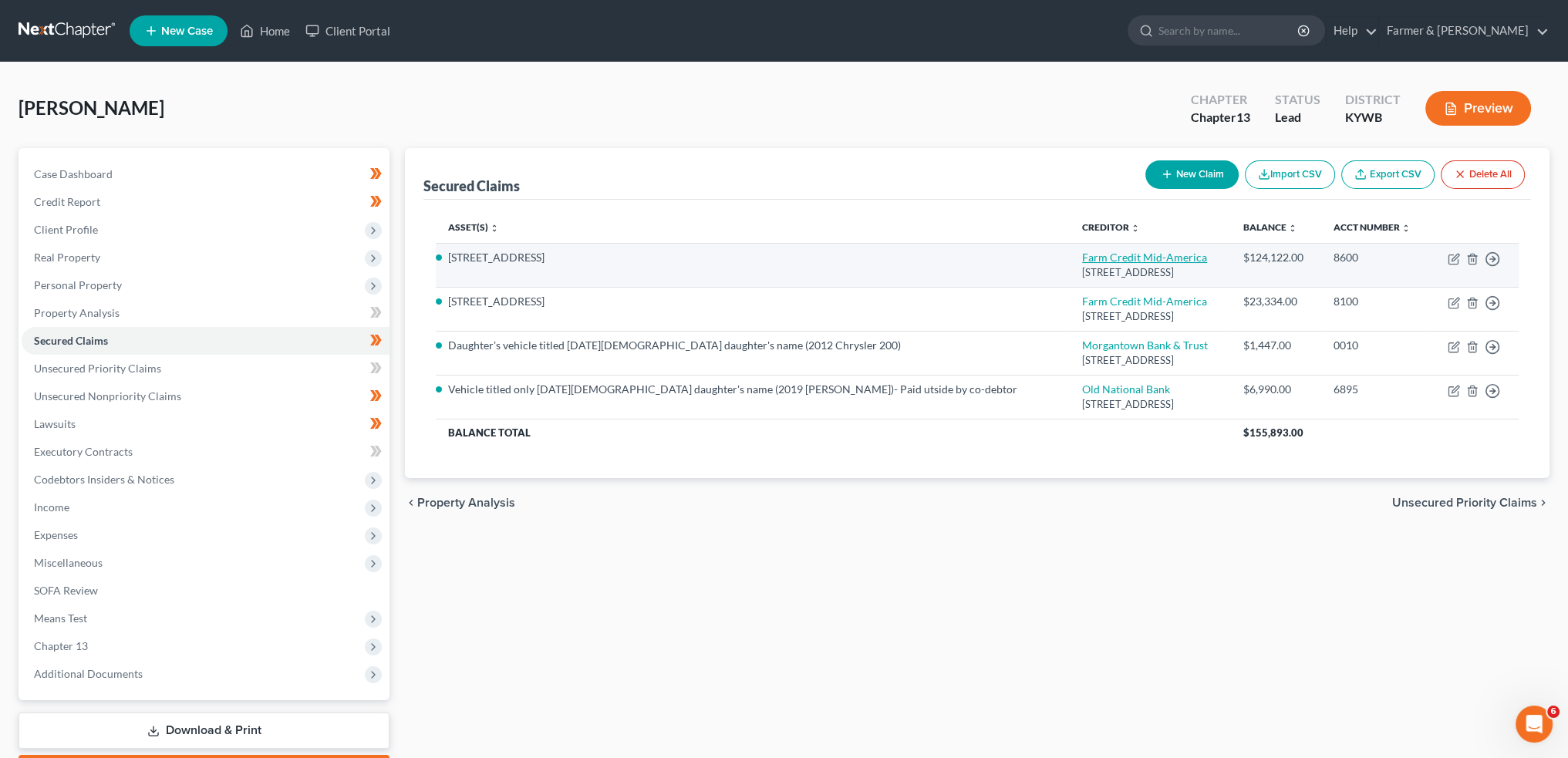
click at [1082, 256] on link "Farm Credit Mid-America" at bounding box center [1144, 257] width 125 height 13
select select "18"
select select "4"
select select "0"
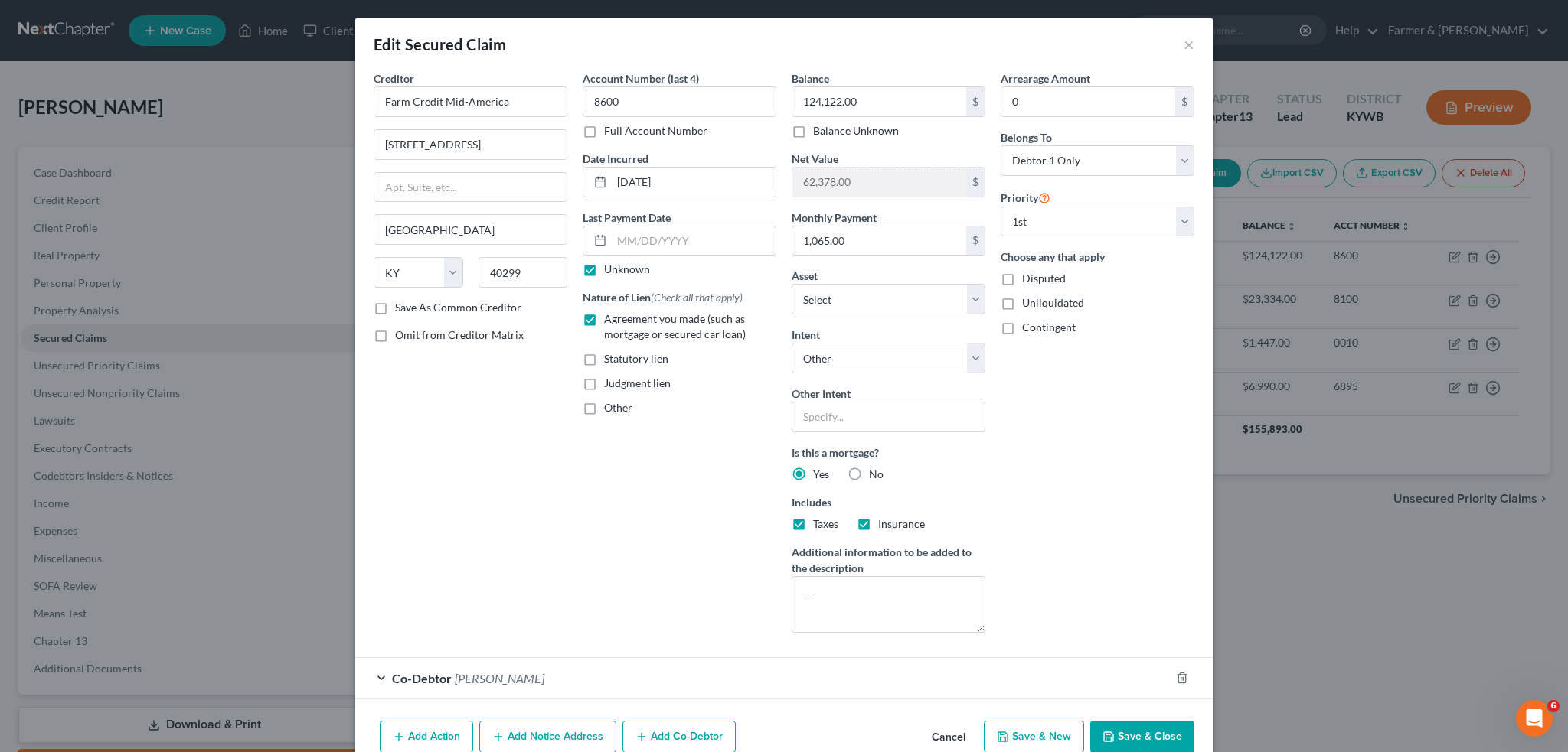
click at [604, 269] on label "Unknown" at bounding box center [627, 270] width 46 height 16
click at [610, 269] on input "Unknown" at bounding box center [614, 266] width 10 height 10
checkbox input "false"
click at [637, 250] on input "text" at bounding box center [694, 241] width 164 height 29
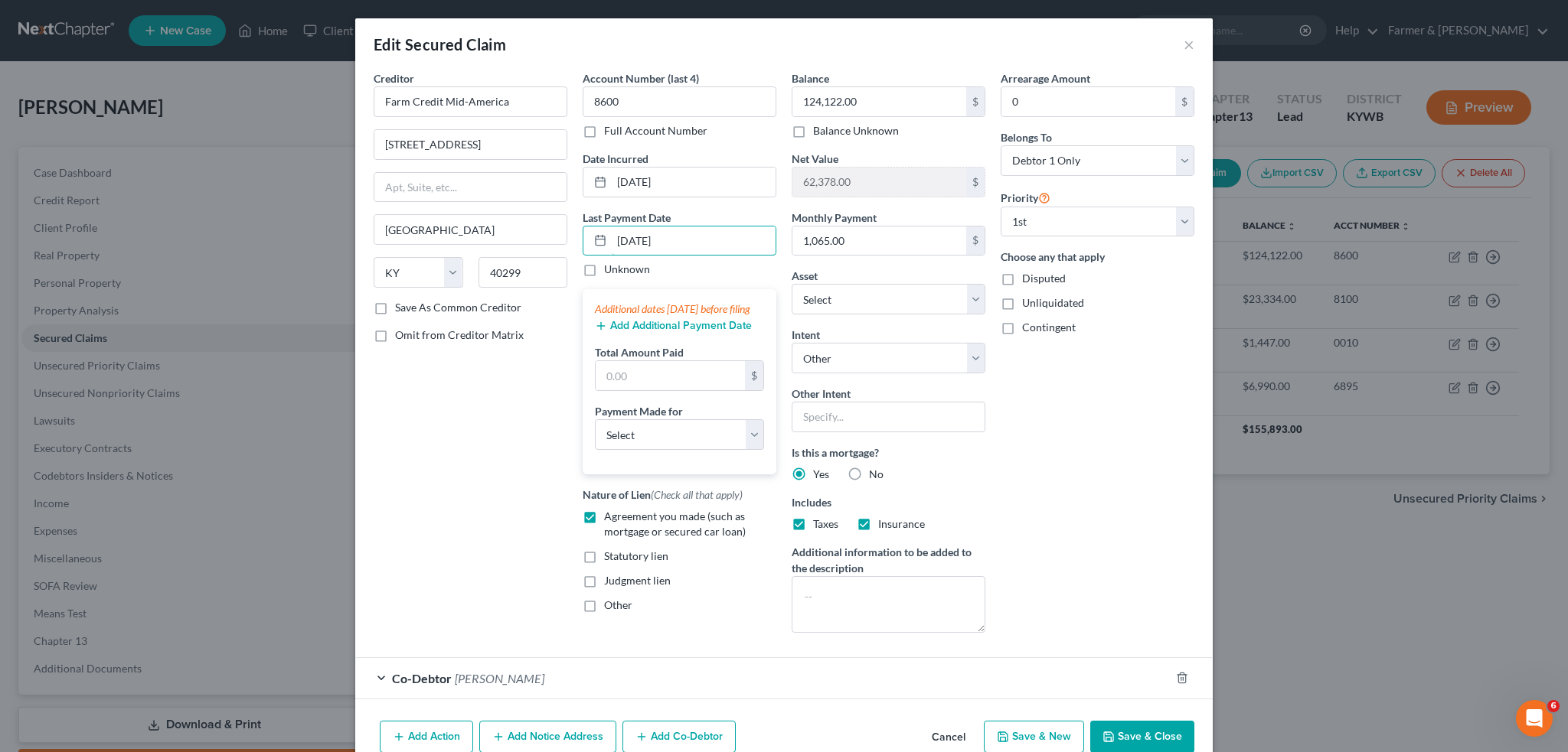
type input "09/10/2025"
click at [623, 332] on button "Add Additional Payment Date" at bounding box center [674, 326] width 157 height 12
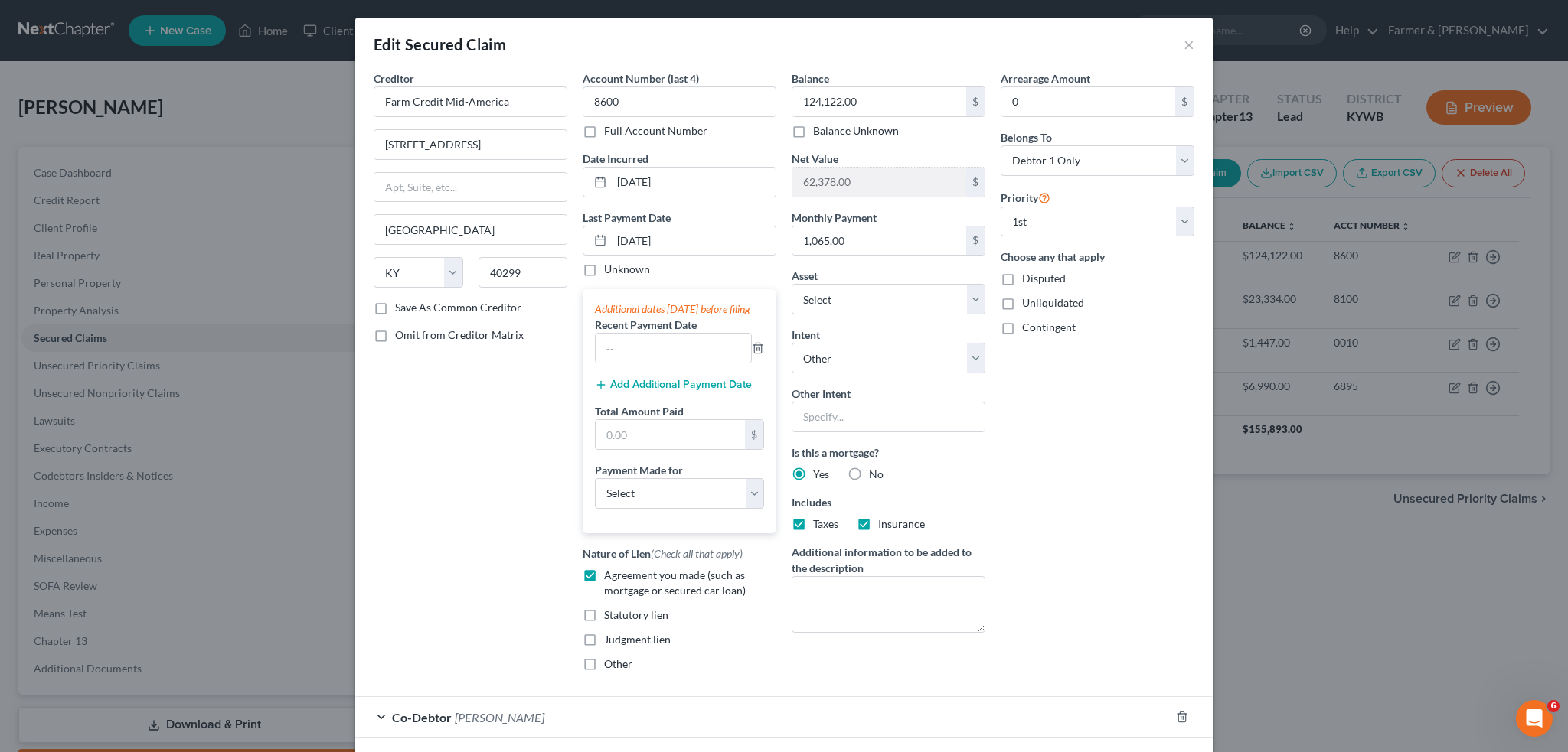
click at [630, 391] on button "Add Additional Payment Date" at bounding box center [674, 385] width 157 height 12
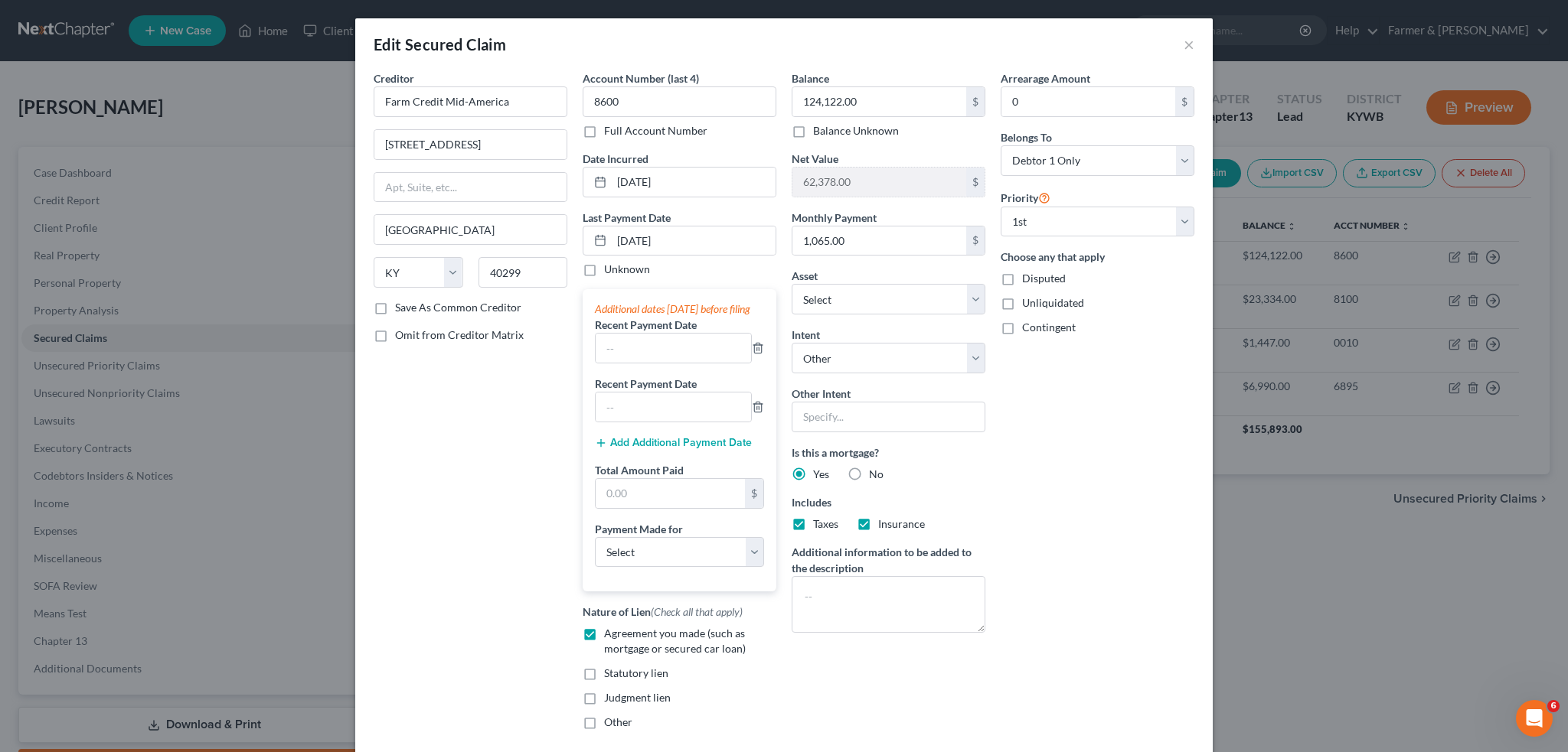
click at [637, 449] on button "Add Additional Payment Date" at bounding box center [674, 443] width 157 height 12
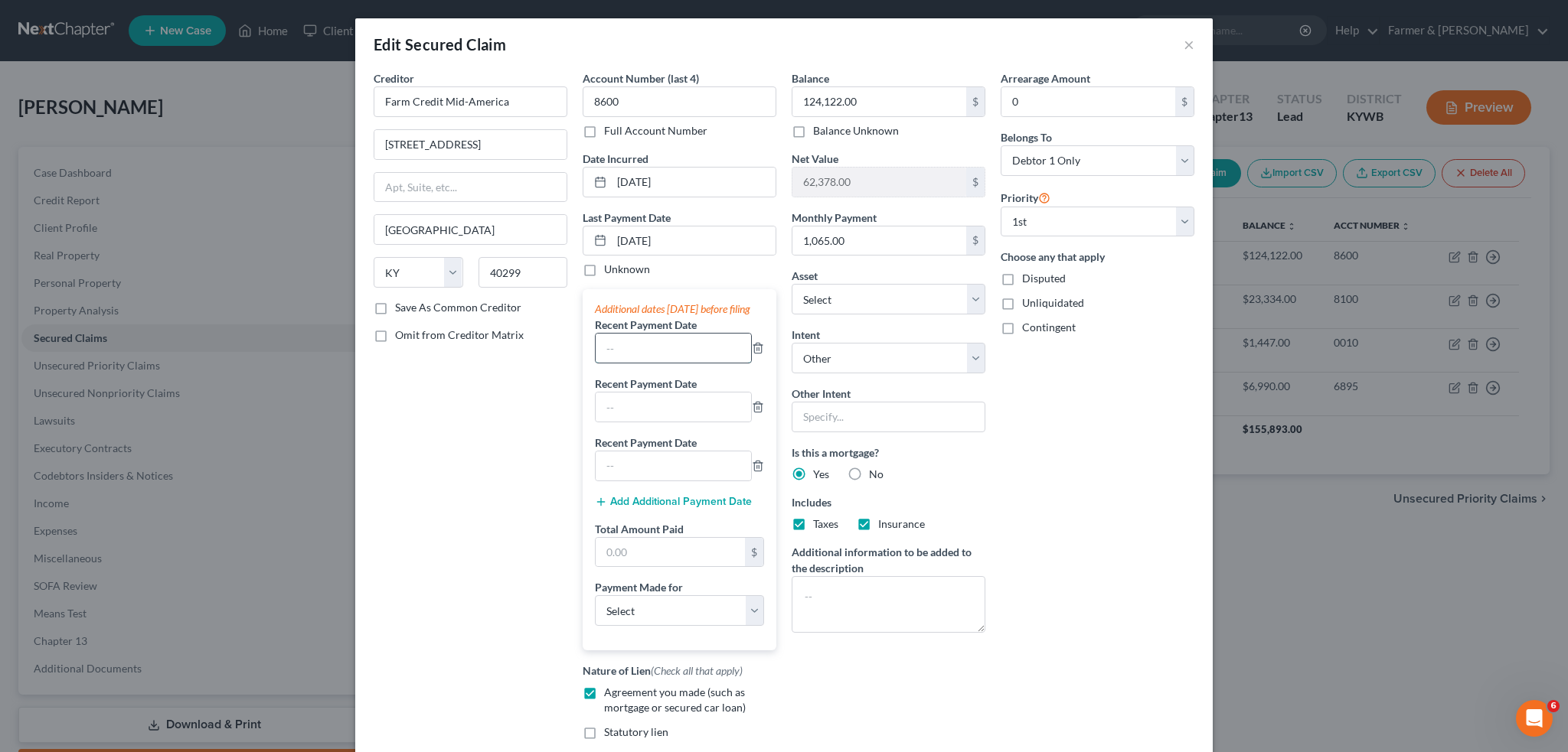
click at [643, 363] on input "text" at bounding box center [674, 348] width 155 height 29
type input "09/2025"
type input "08/2025"
type input "07/2025"
type input "3,195.00"
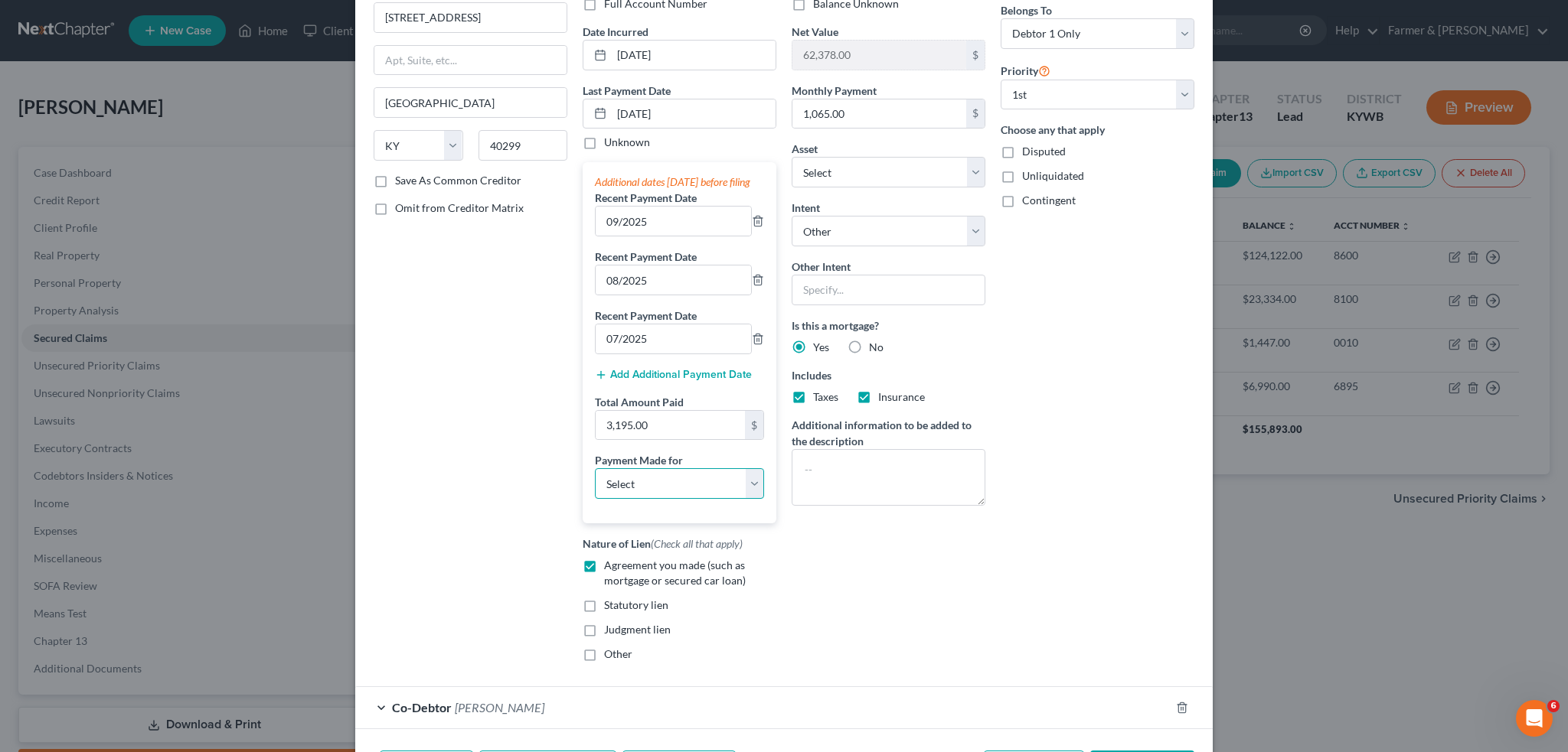
scroll to position [244, 0]
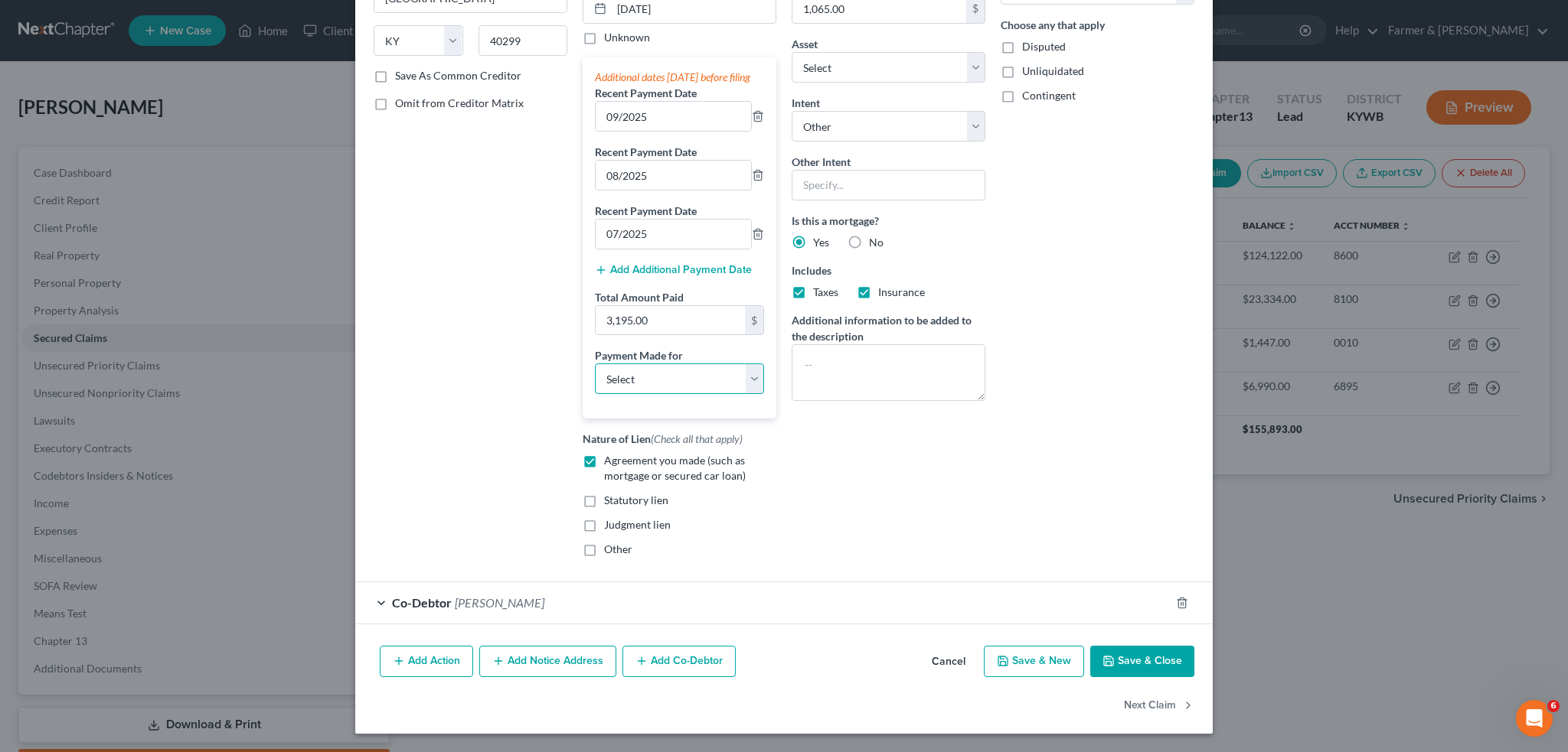
click at [646, 387] on select "Select Car Credit Card Loan Repayment Mortgage Other Suppliers Or Vendors" at bounding box center [680, 379] width 169 height 31
select select "3"
click at [595, 365] on select "Select Car Credit Card Loan Repayment Mortgage Other Suppliers Or Vendors" at bounding box center [680, 379] width 169 height 31
click at [1122, 654] on button "Save & Close" at bounding box center [1141, 661] width 104 height 32
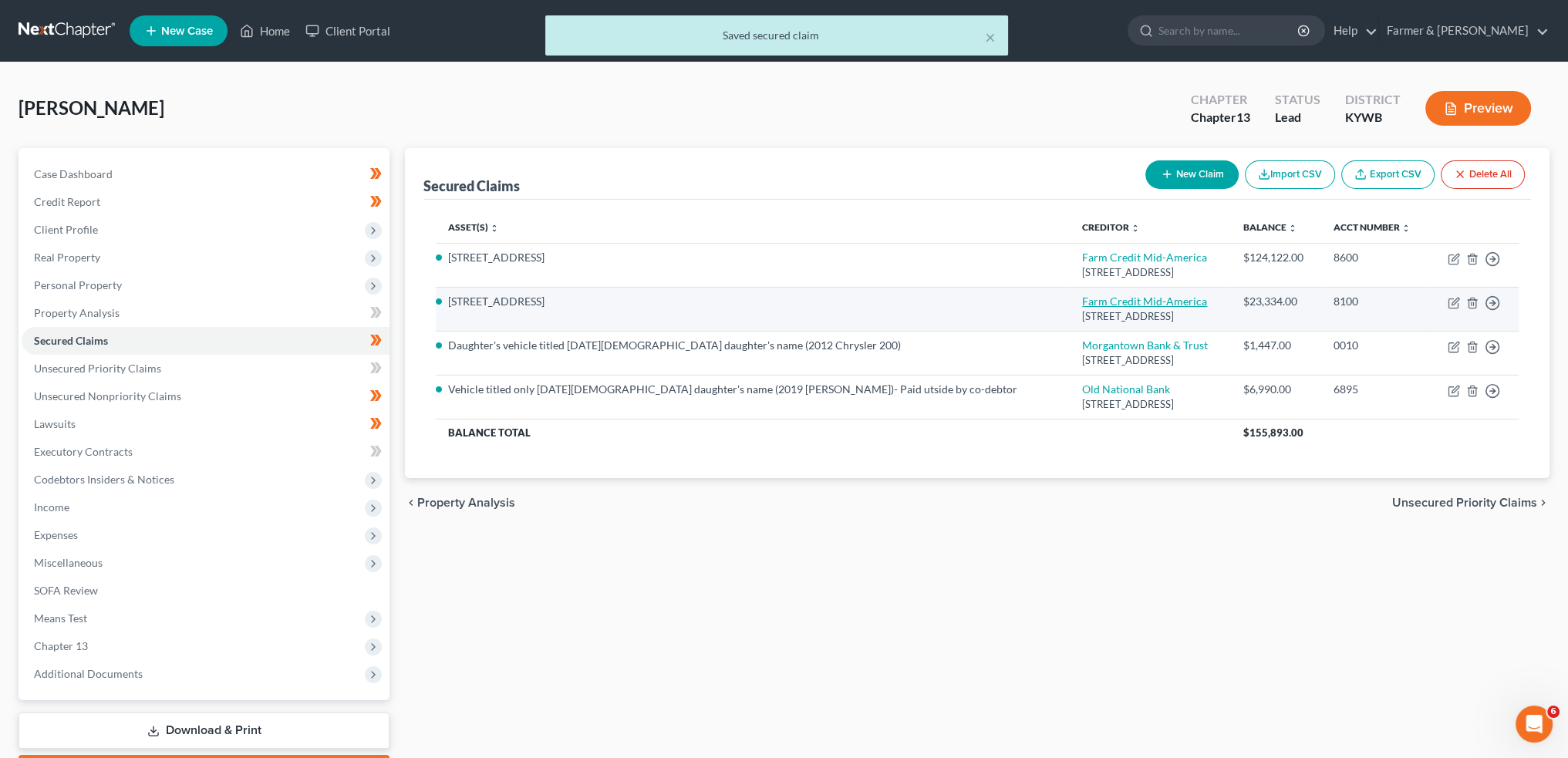
click at [1082, 305] on link "Farm Credit Mid-America" at bounding box center [1144, 301] width 125 height 13
select select "18"
select select "4"
select select "0"
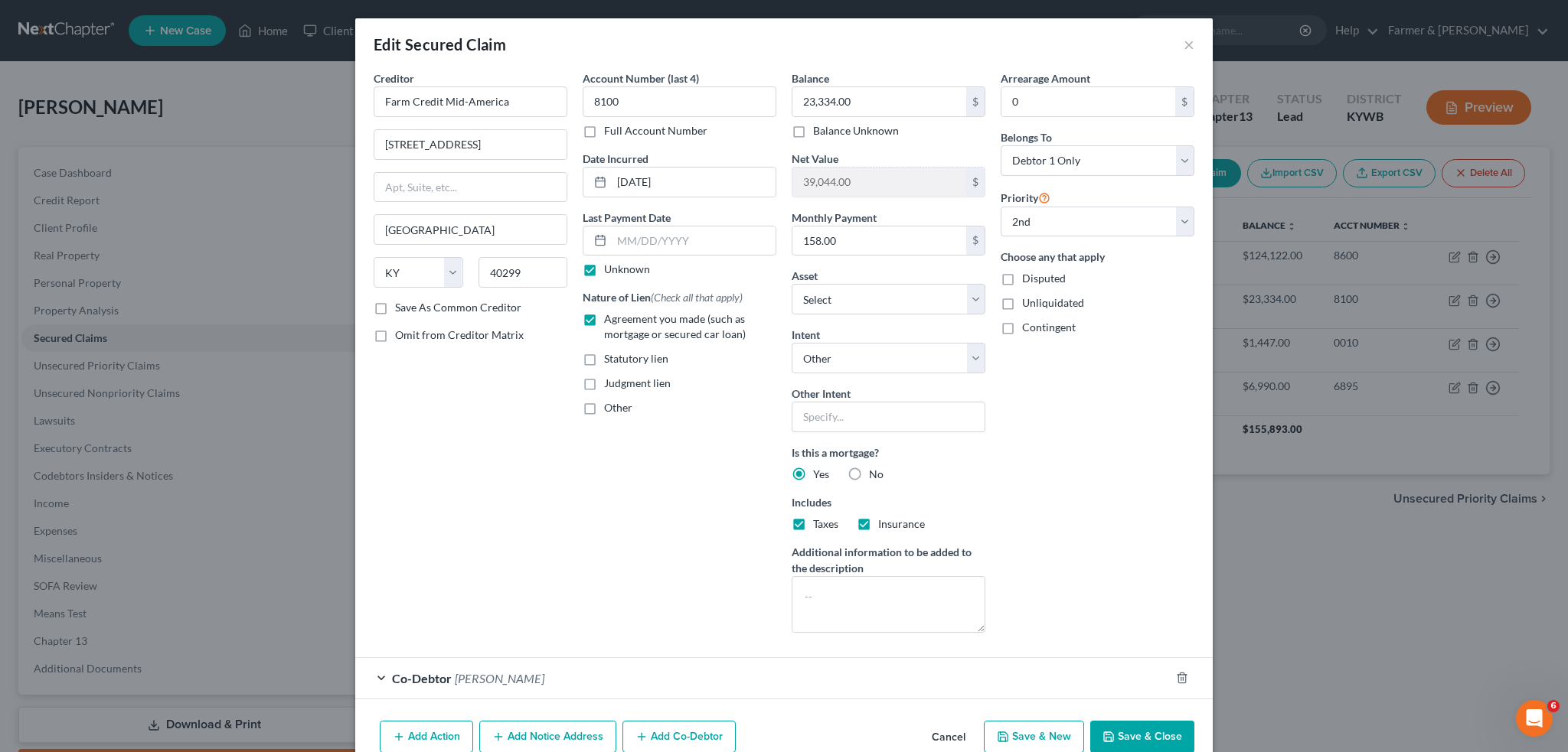
click at [1166, 734] on button "Save & Close" at bounding box center [1141, 736] width 104 height 32
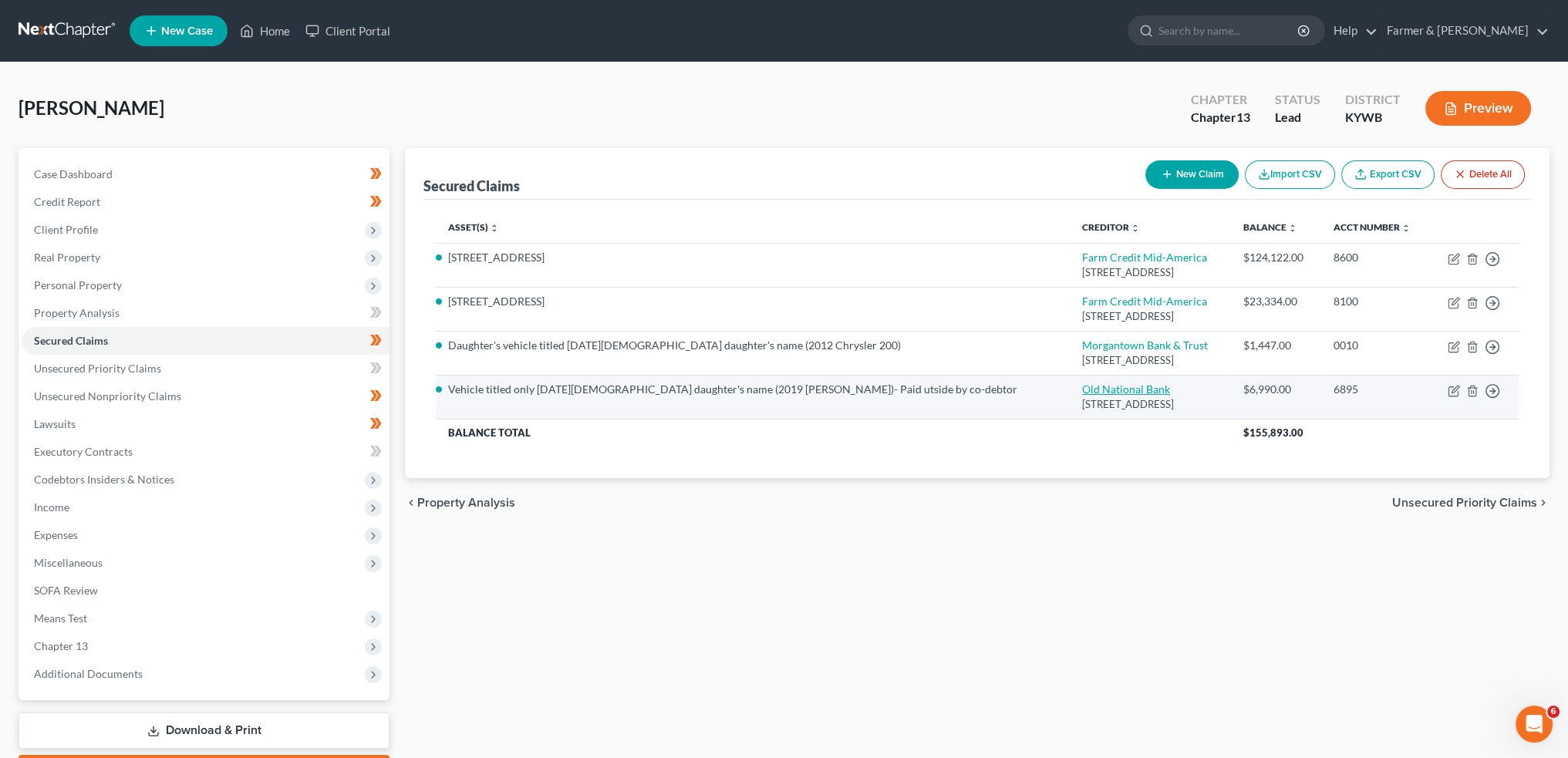
click at [1082, 391] on link "Old National Bank" at bounding box center [1126, 389] width 88 height 13
select select "15"
select select "4"
select select "0"
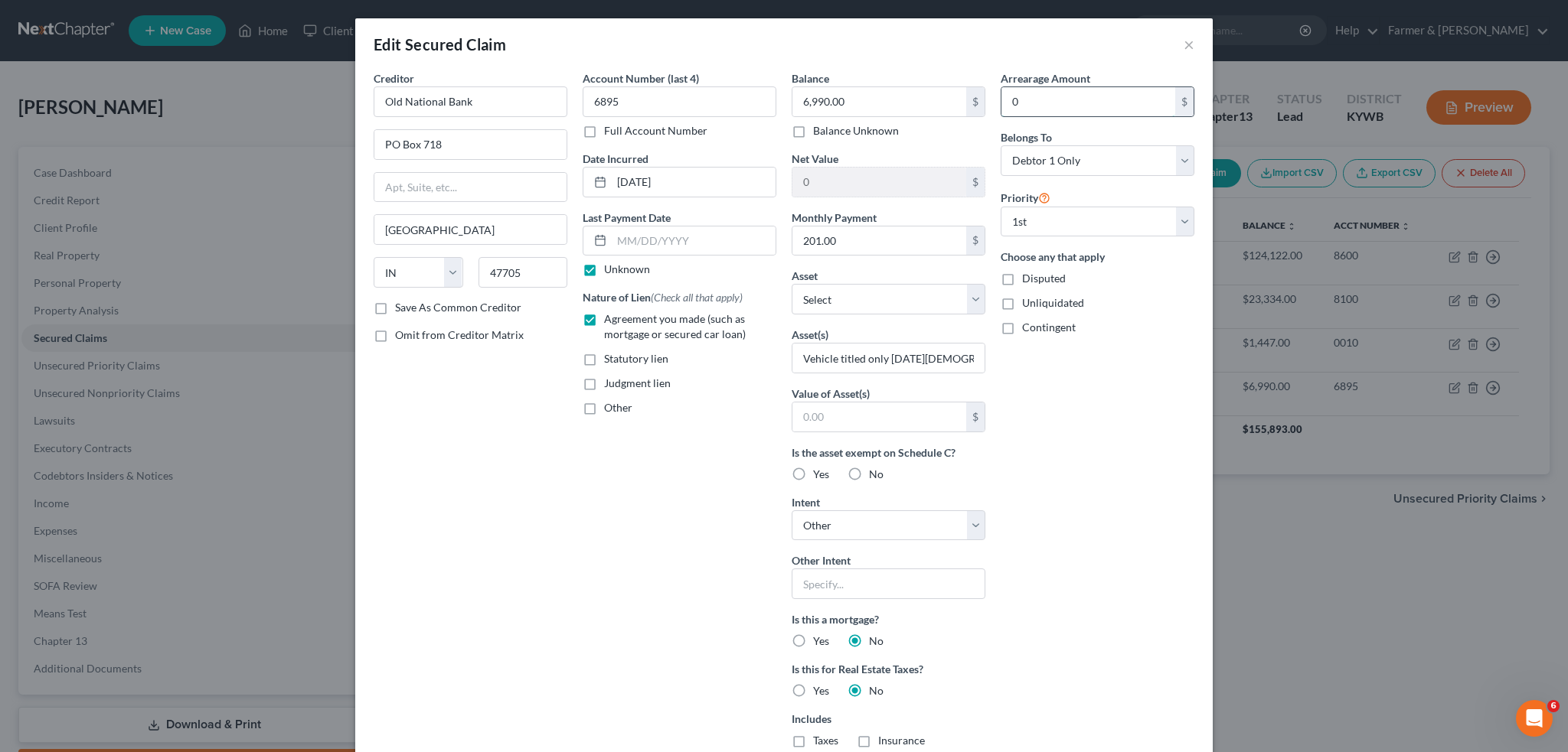
click at [1027, 99] on input "0" at bounding box center [1088, 101] width 174 height 29
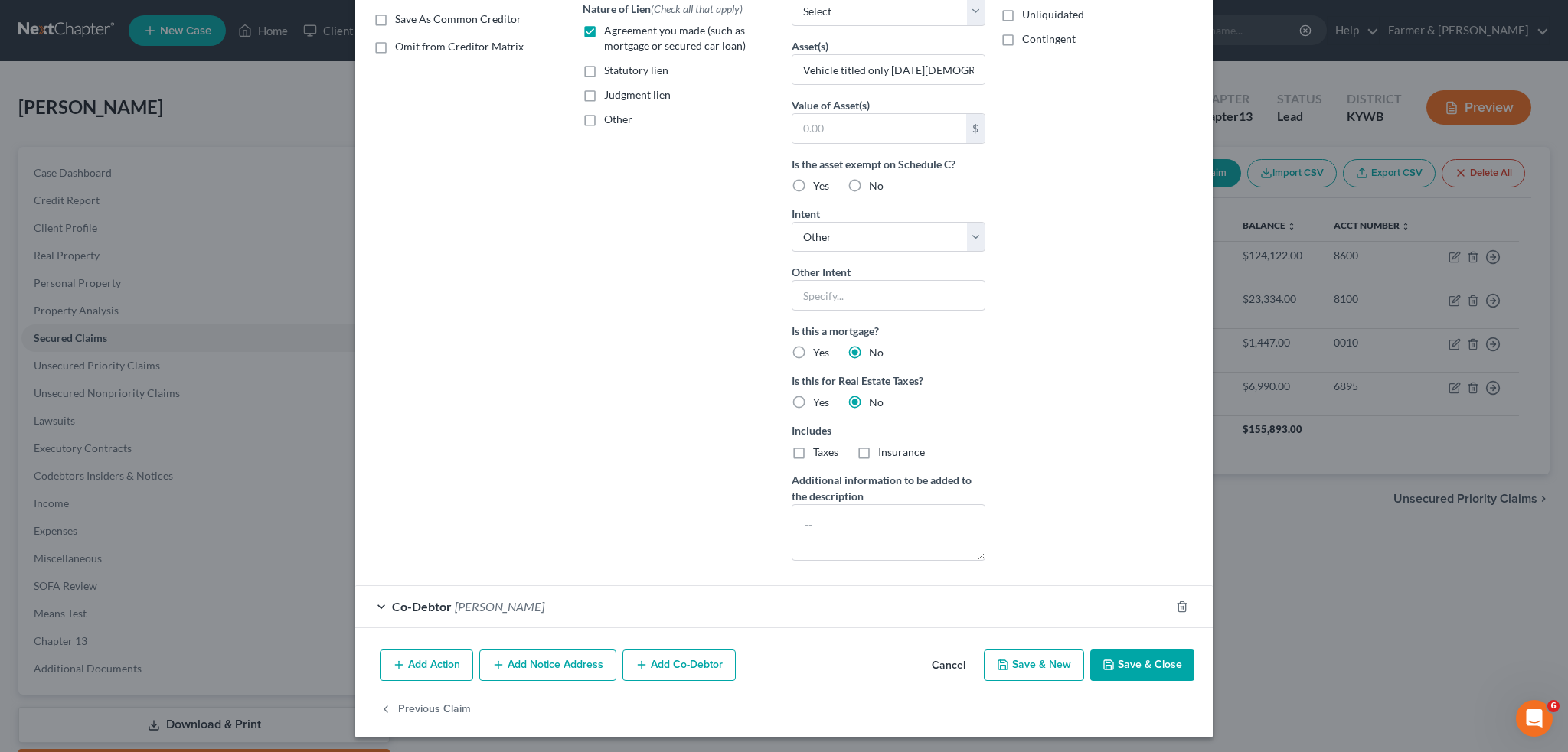
type input "1.00"
click at [1144, 668] on button "Save & Close" at bounding box center [1141, 666] width 104 height 32
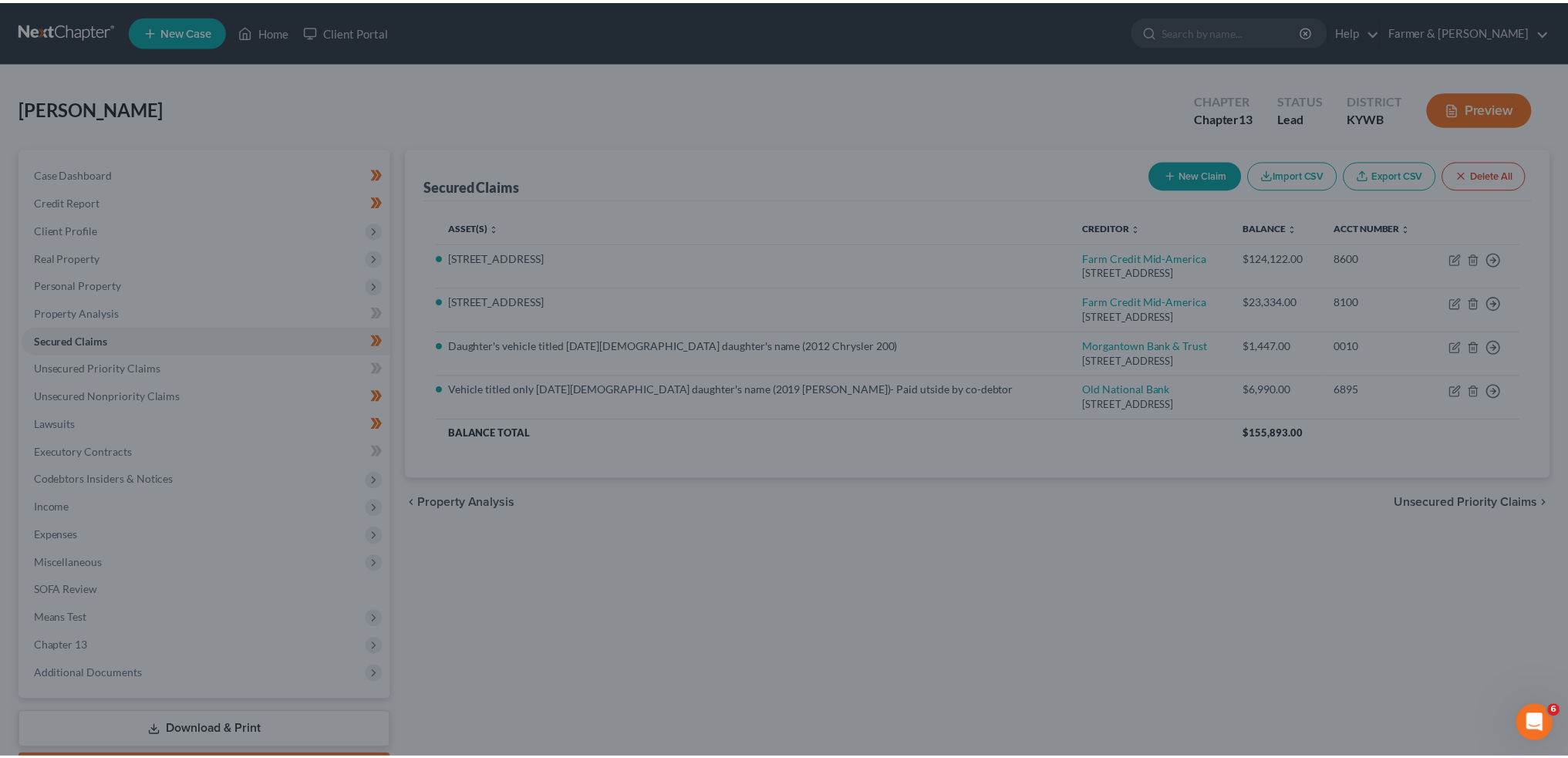
scroll to position [123, 0]
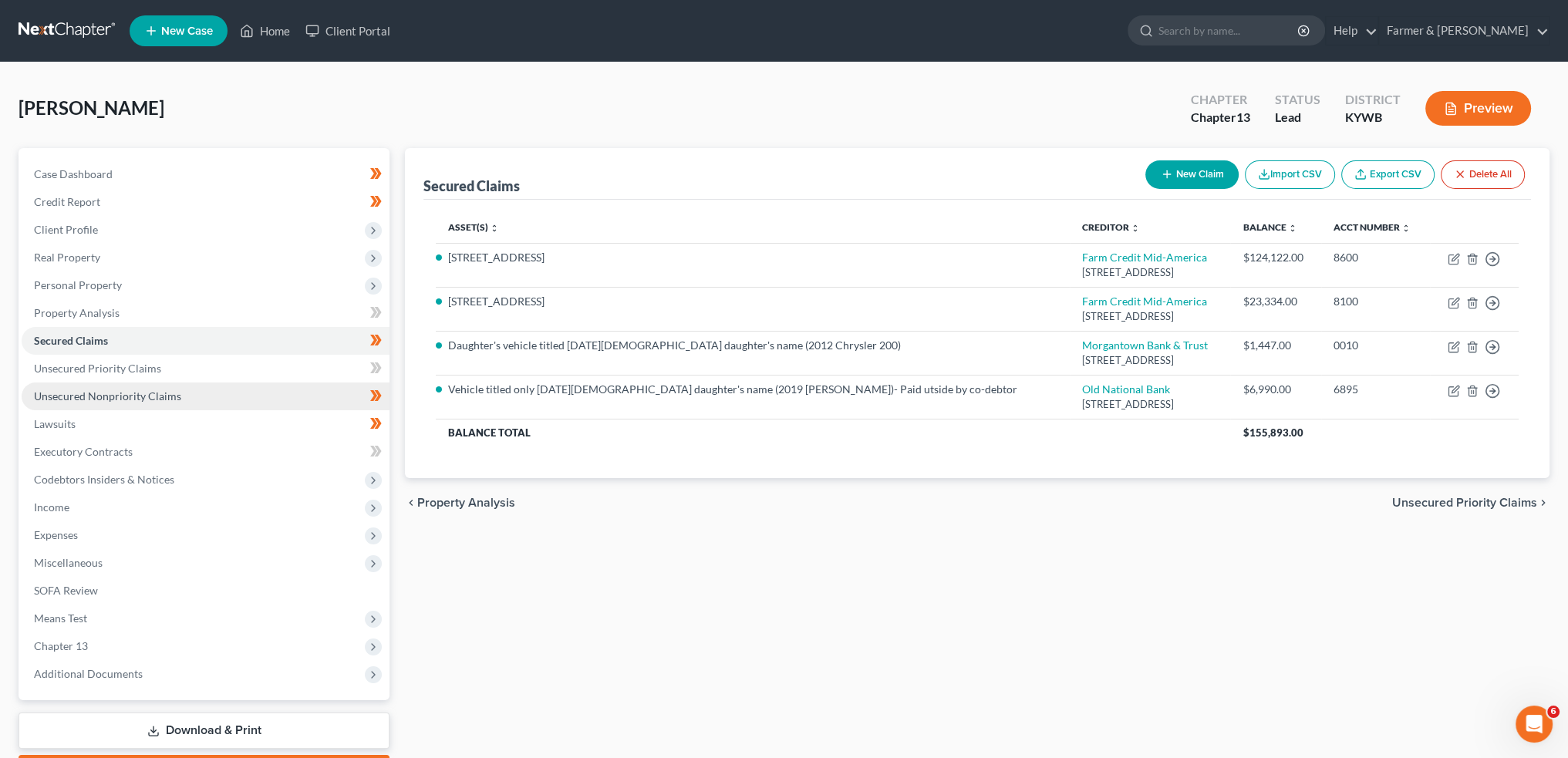
click at [105, 388] on link "Unsecured Nonpriority Claims" at bounding box center [206, 397] width 367 height 28
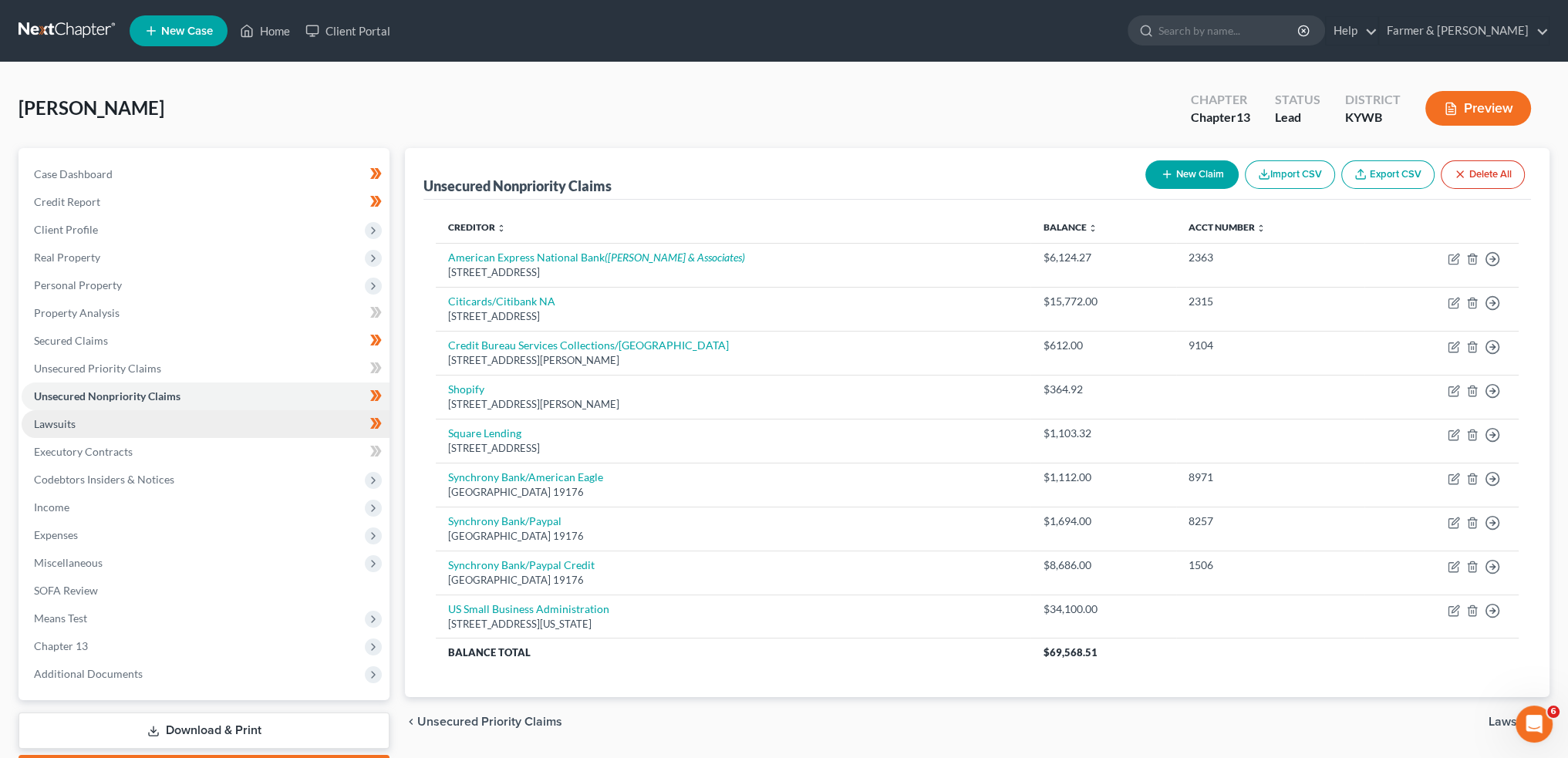
click at [71, 425] on span "Lawsuits" at bounding box center [54, 424] width 41 height 13
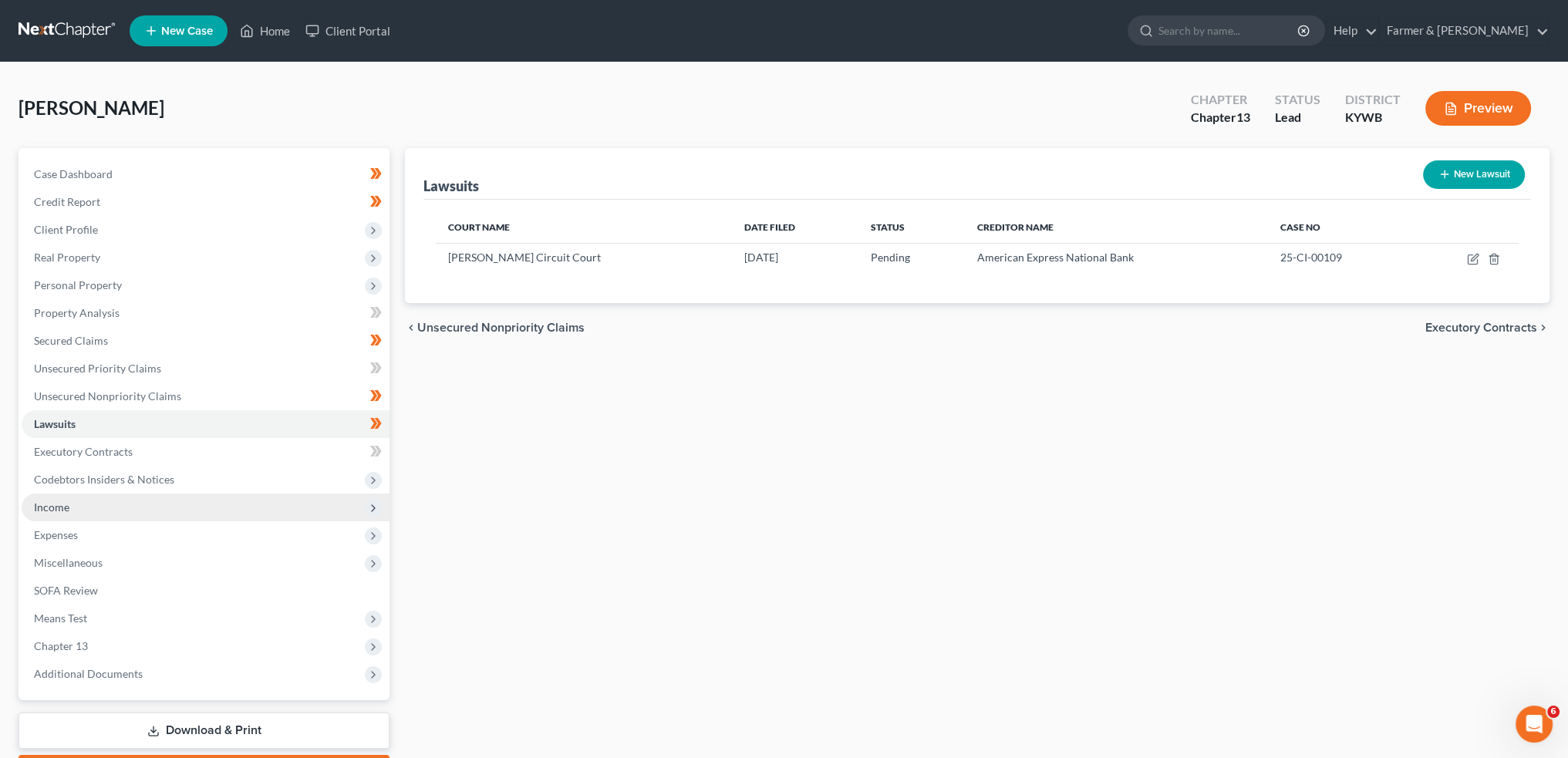
click at [105, 510] on span "Income" at bounding box center [206, 508] width 367 height 28
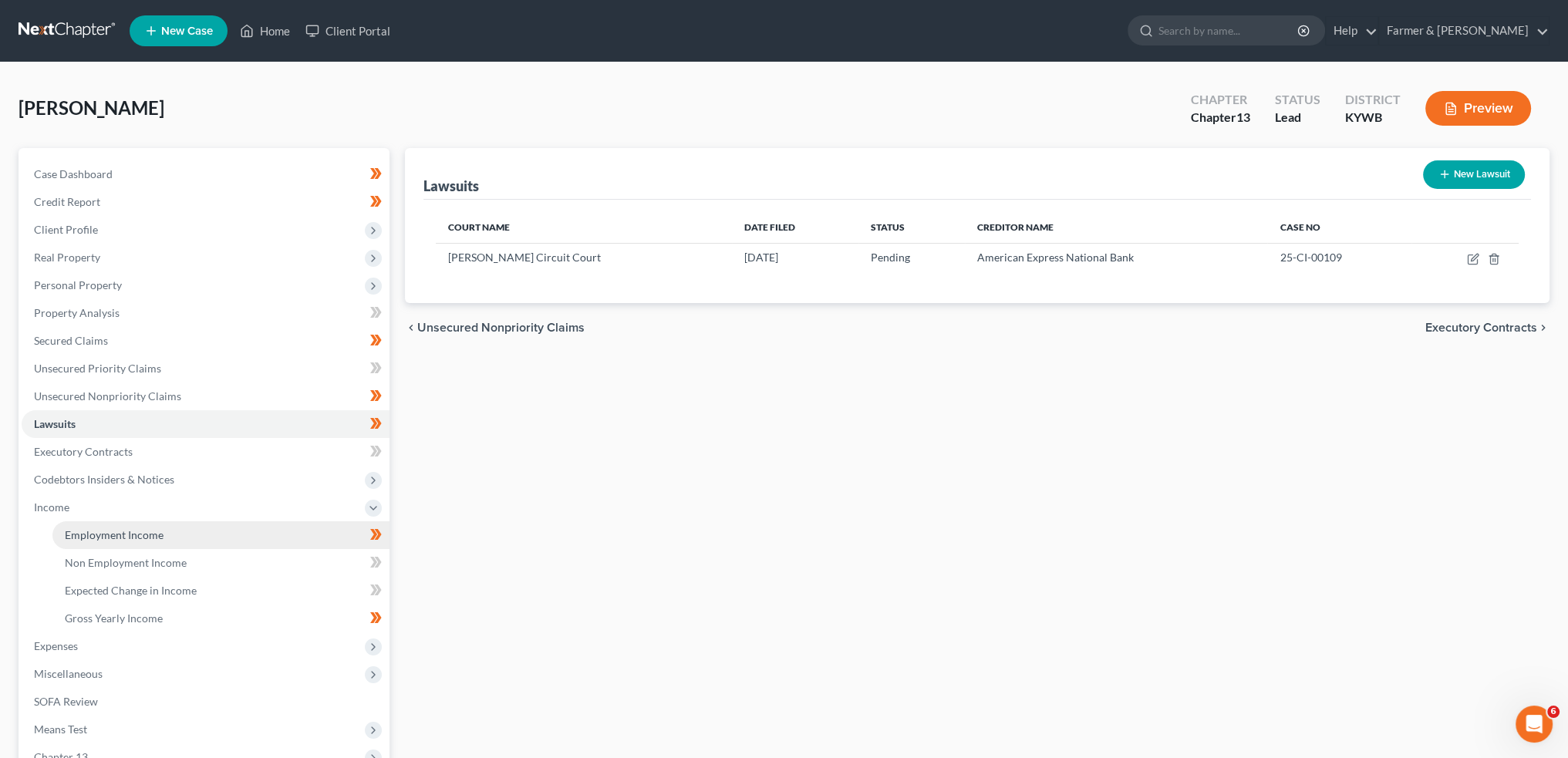
click at [107, 525] on link "Employment Income" at bounding box center [221, 536] width 337 height 28
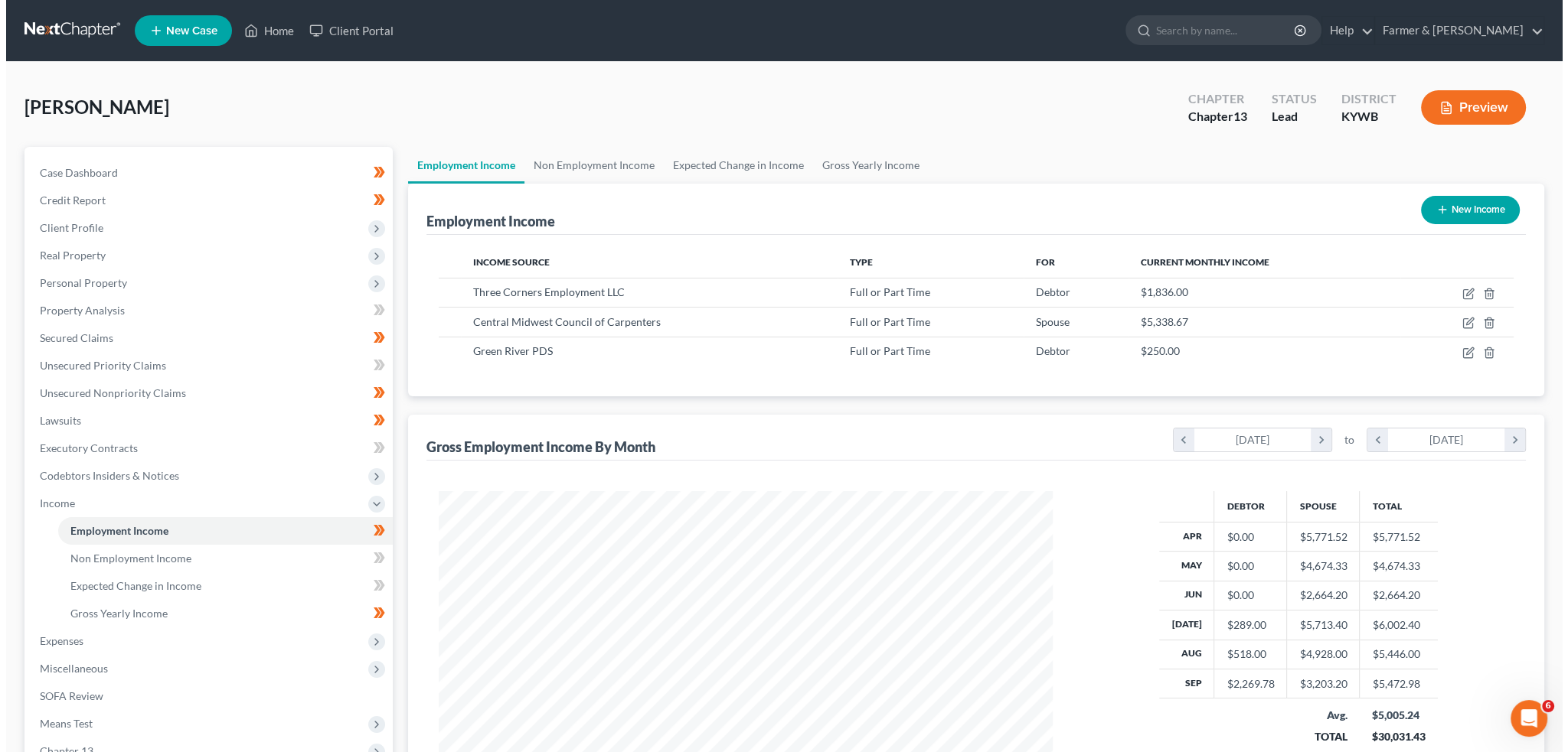
scroll to position [307, 644]
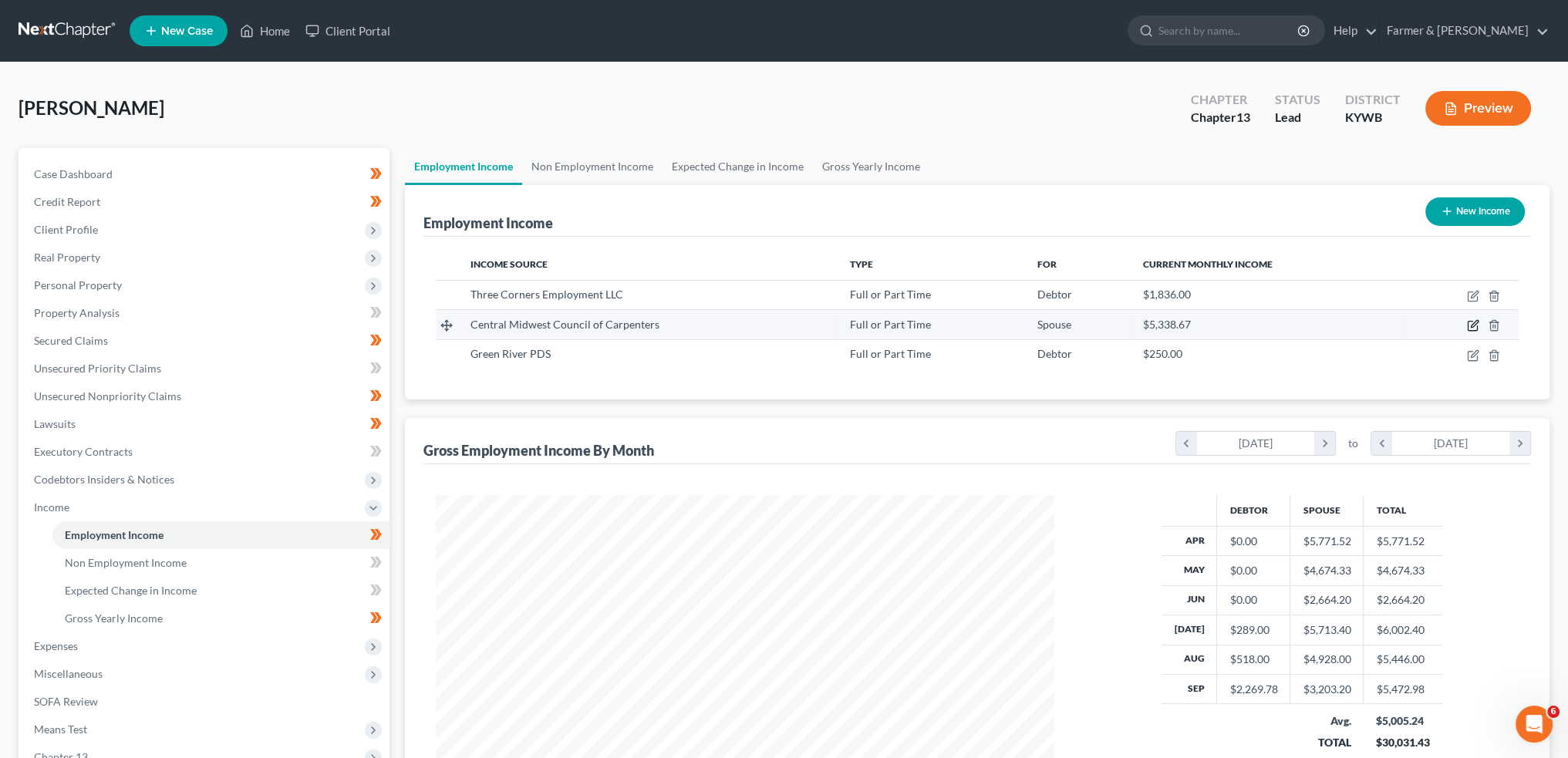
click at [1477, 325] on icon "button" at bounding box center [1472, 326] width 10 height 10
select select "0"
select select "18"
select select "3"
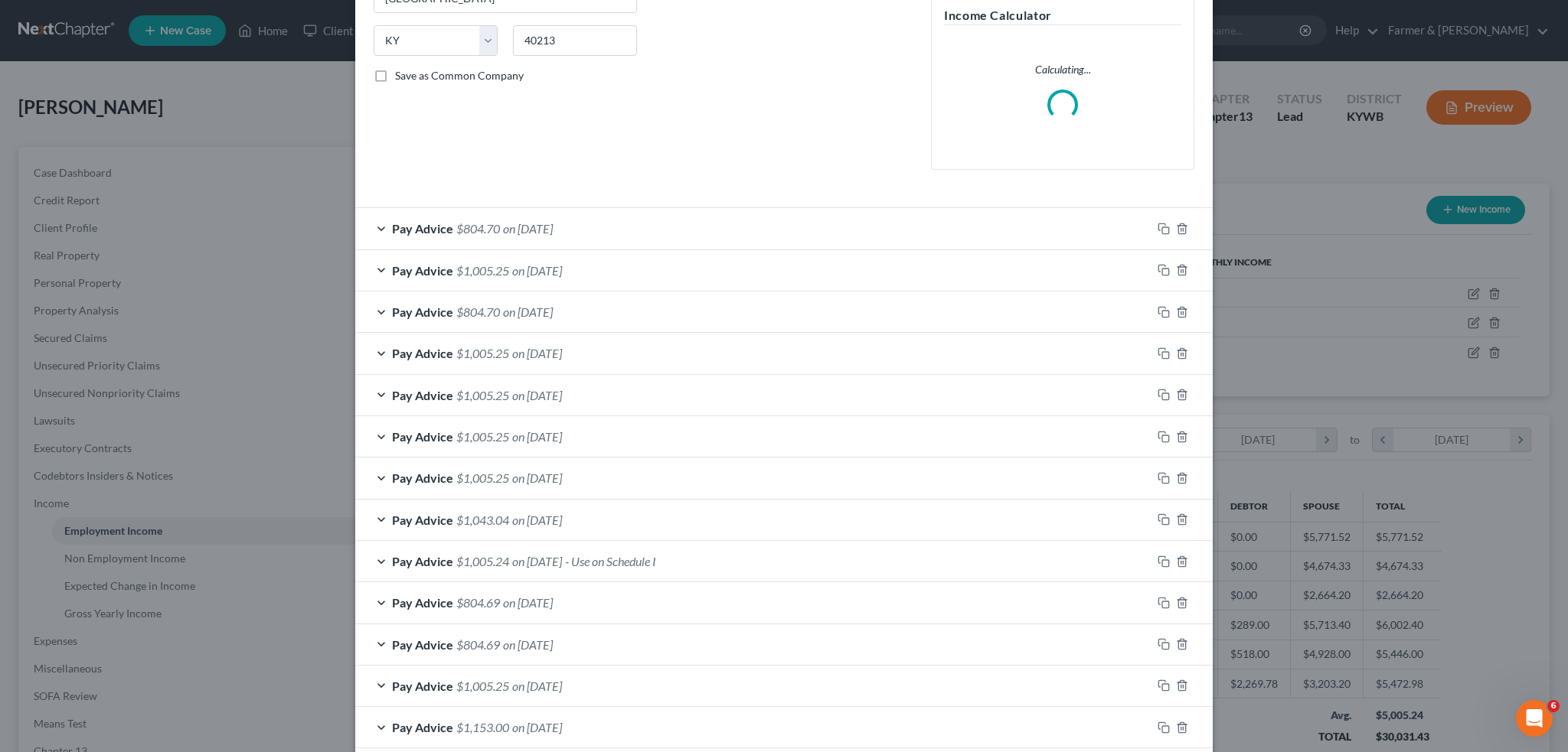
scroll to position [509, 0]
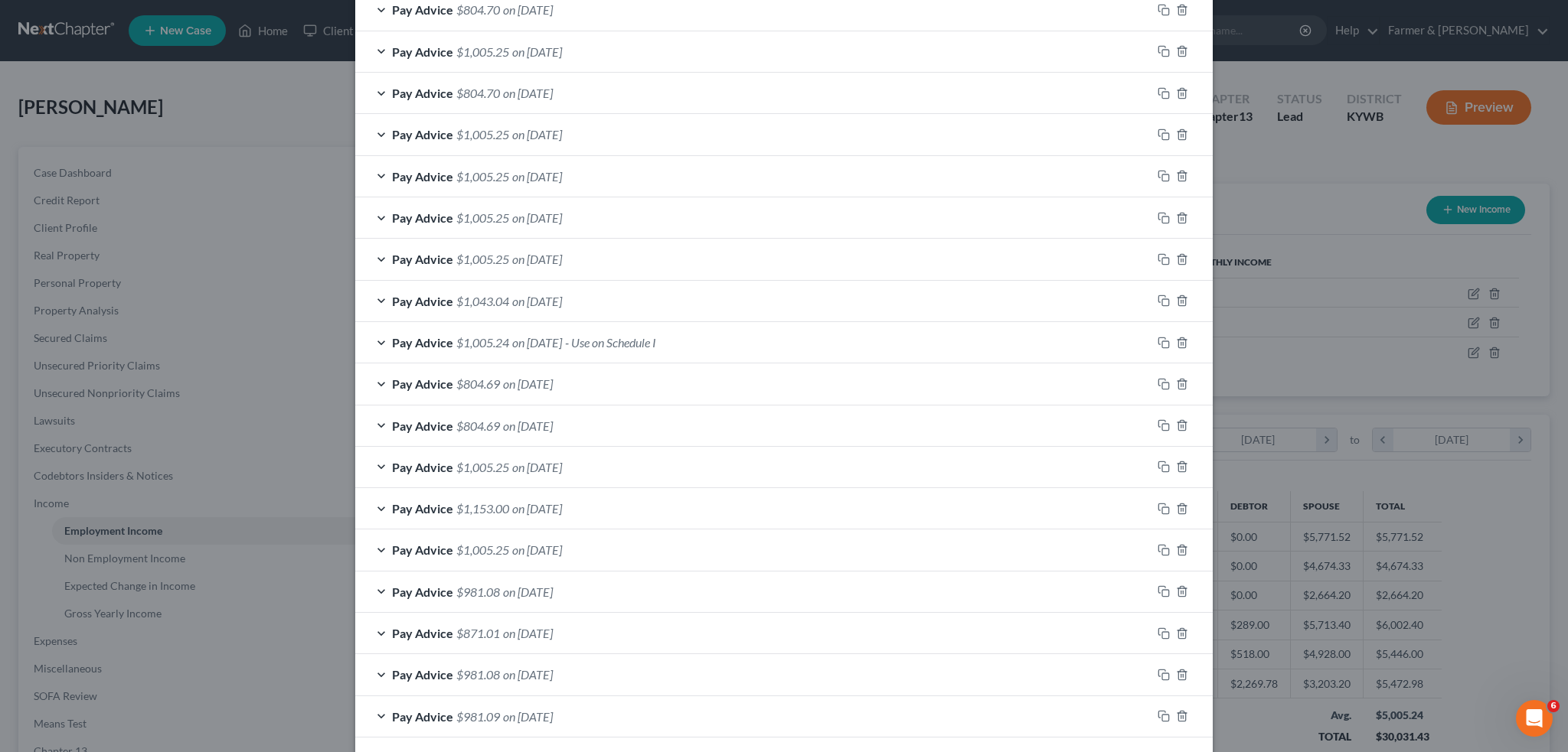
click at [730, 334] on div "Pay Advice $1,005.24 on 07/23/2025 - Use on Schedule I" at bounding box center [753, 342] width 796 height 40
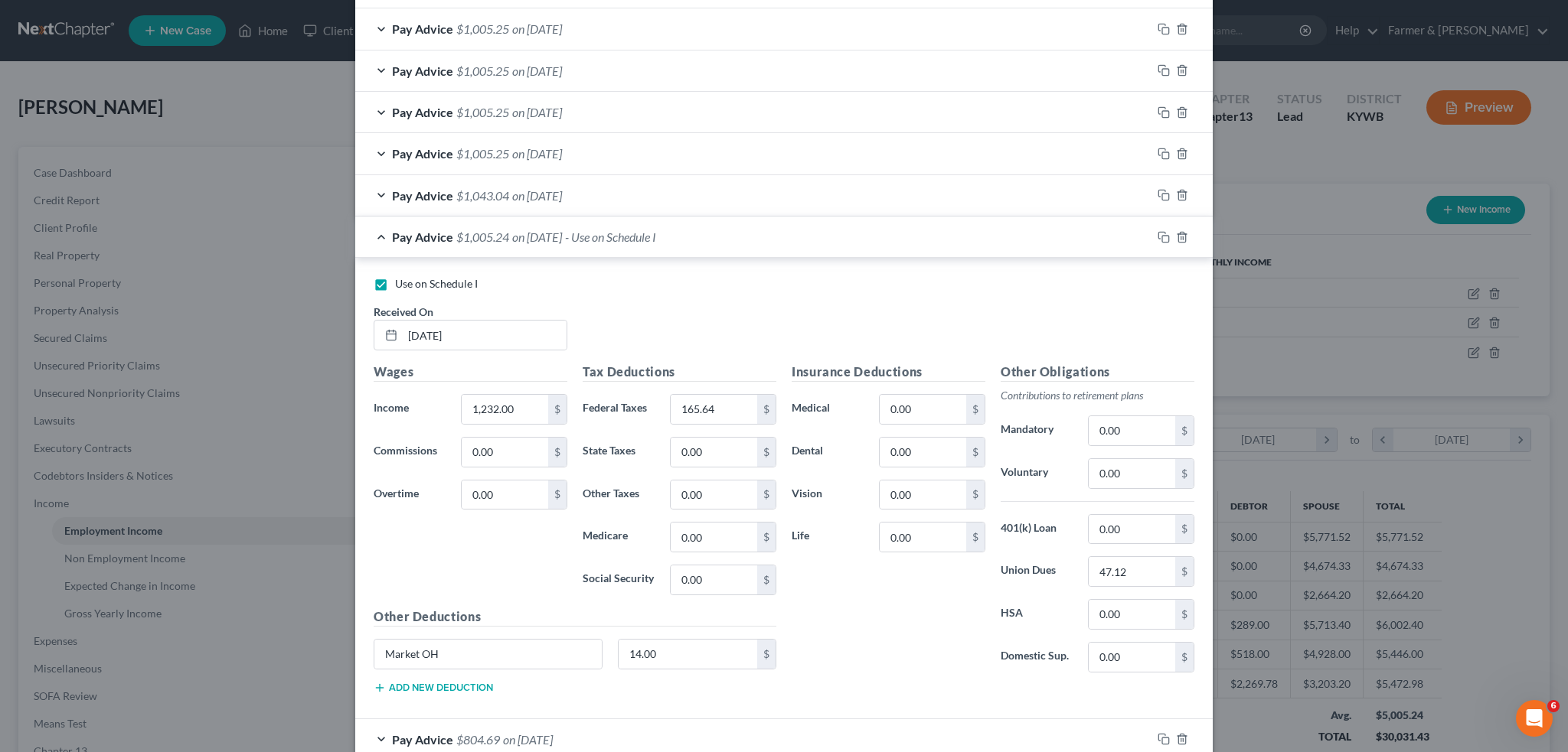
scroll to position [683, 0]
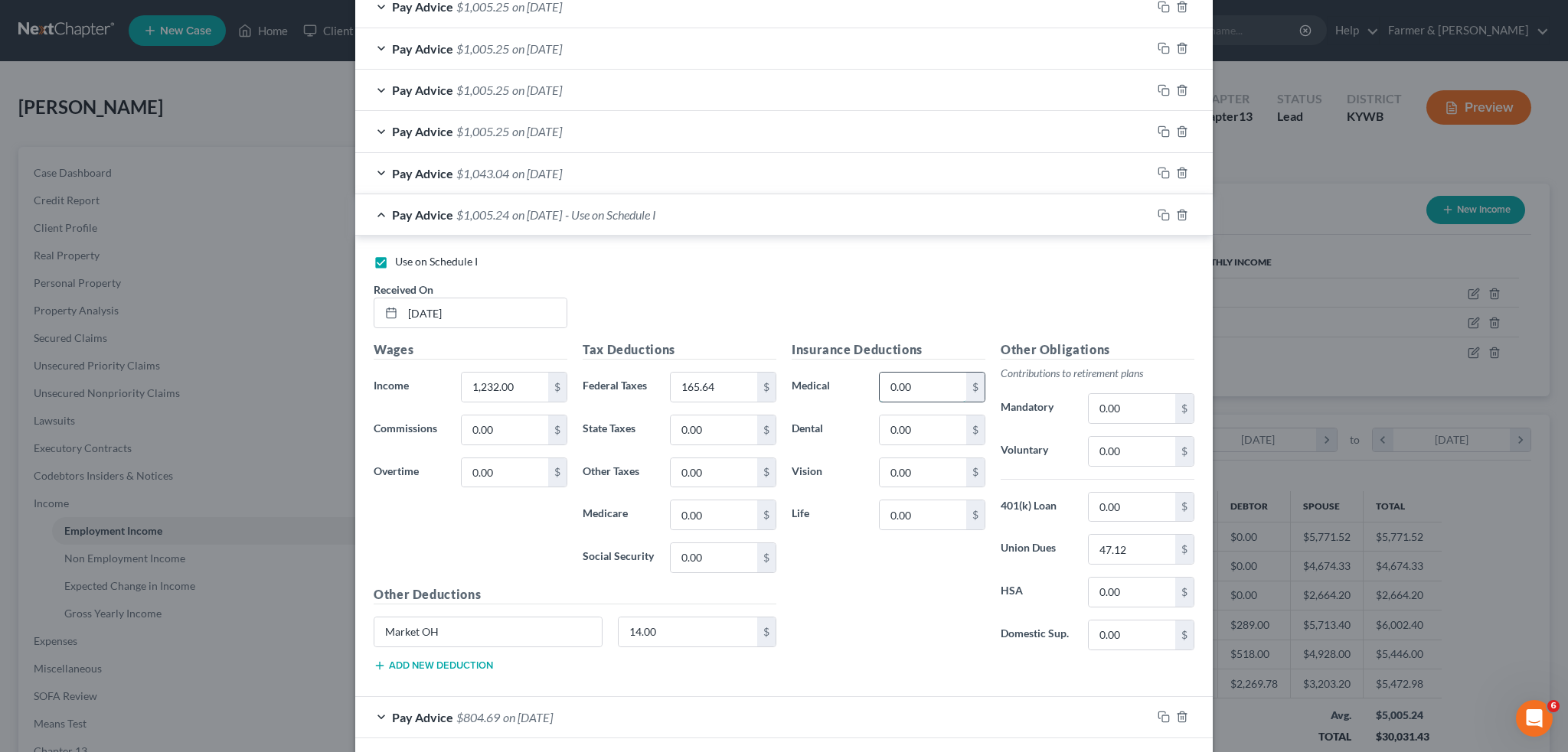
click at [919, 382] on input "0.00" at bounding box center [922, 386] width 86 height 29
type input "14.00"
drag, startPoint x: 418, startPoint y: 623, endPoint x: 223, endPoint y: 594, distance: 197.1
click at [225, 594] on div "Edit Income Source × Employment Type * Select Full or Part Time Employment Self…" at bounding box center [784, 376] width 1568 height 752
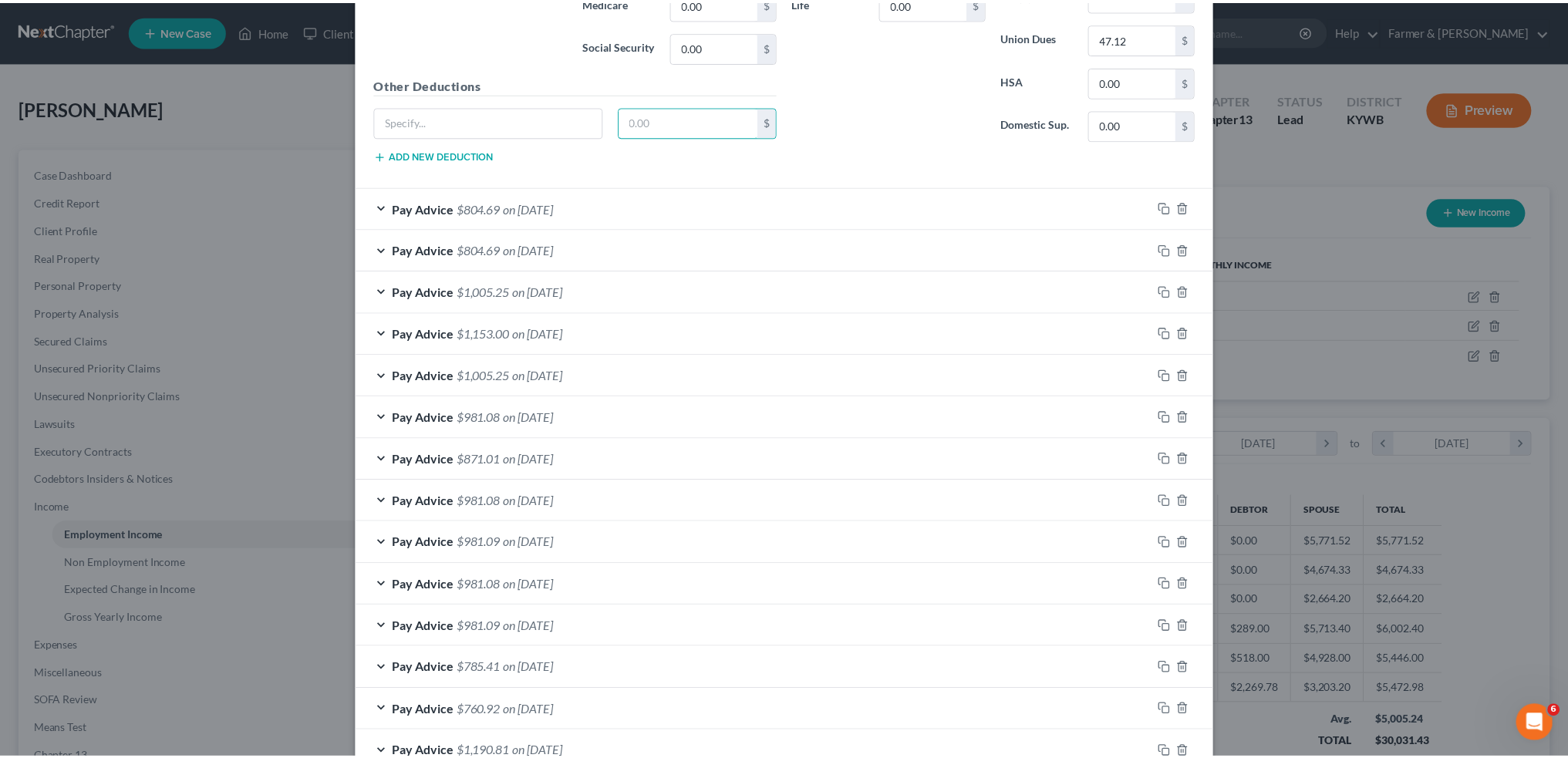
scroll to position [1297, 0]
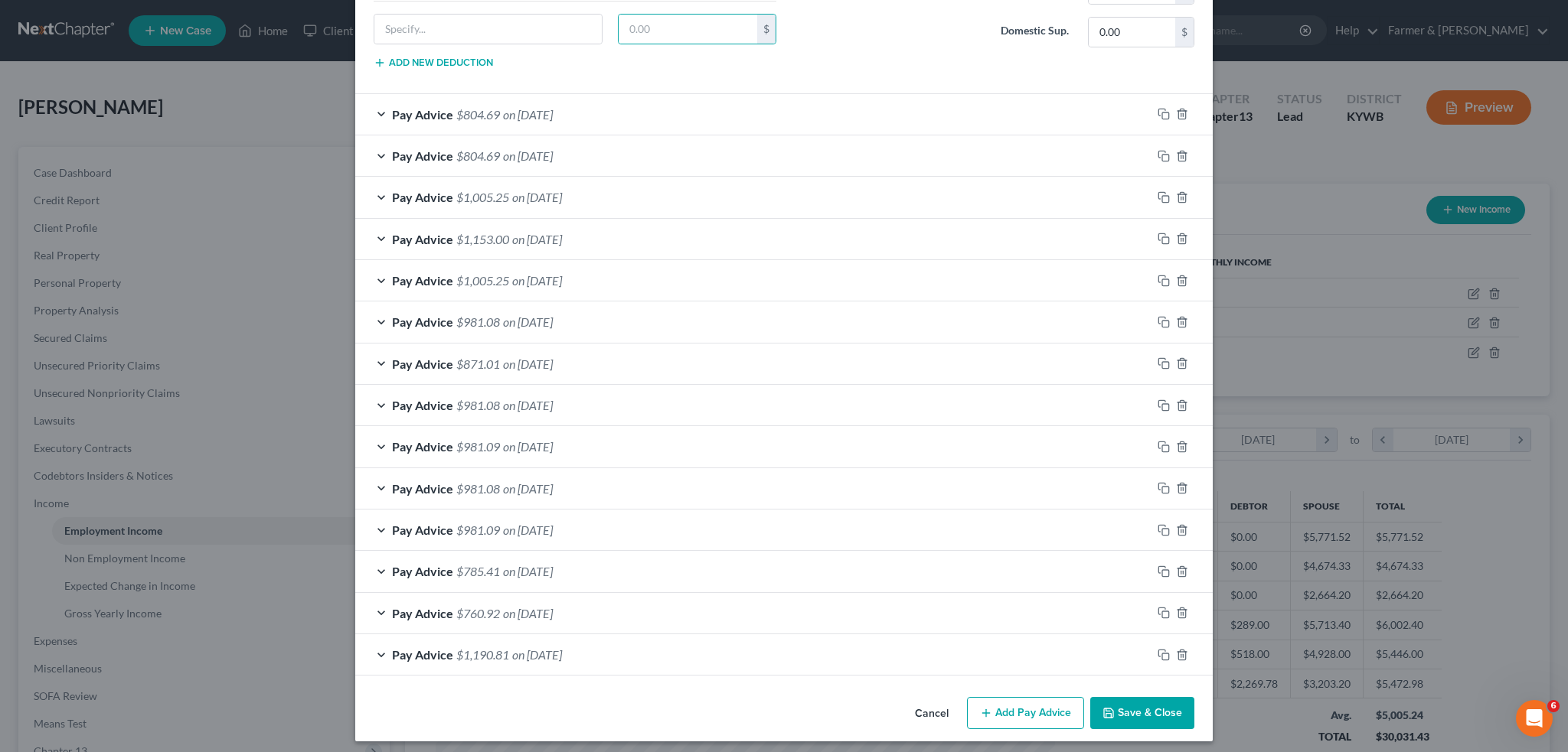
click at [1112, 709] on button "Save & Close" at bounding box center [1141, 713] width 104 height 32
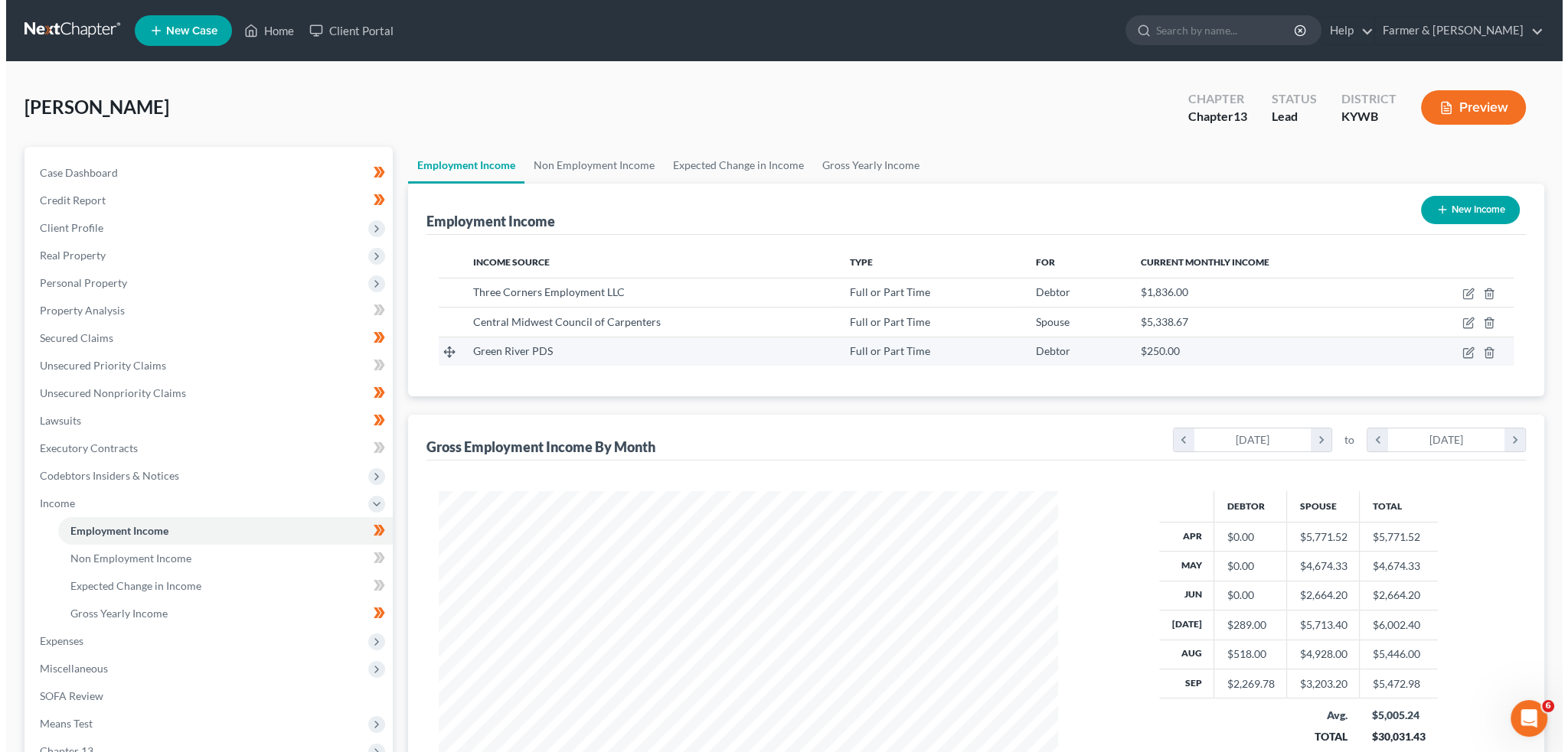
scroll to position [765088, 764903]
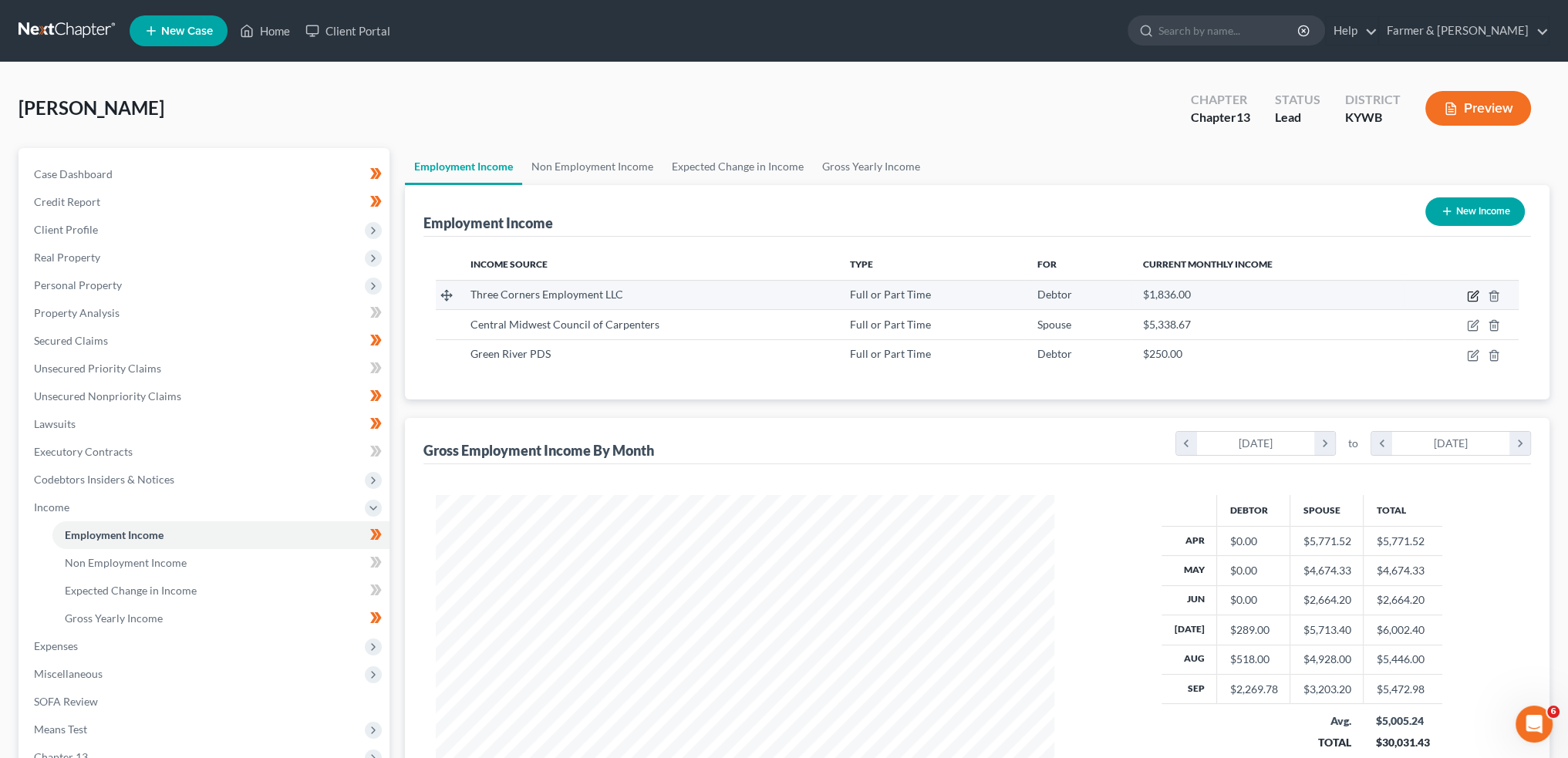
click at [1477, 295] on icon "button" at bounding box center [1473, 296] width 12 height 12
select select "0"
select select "18"
select select "1"
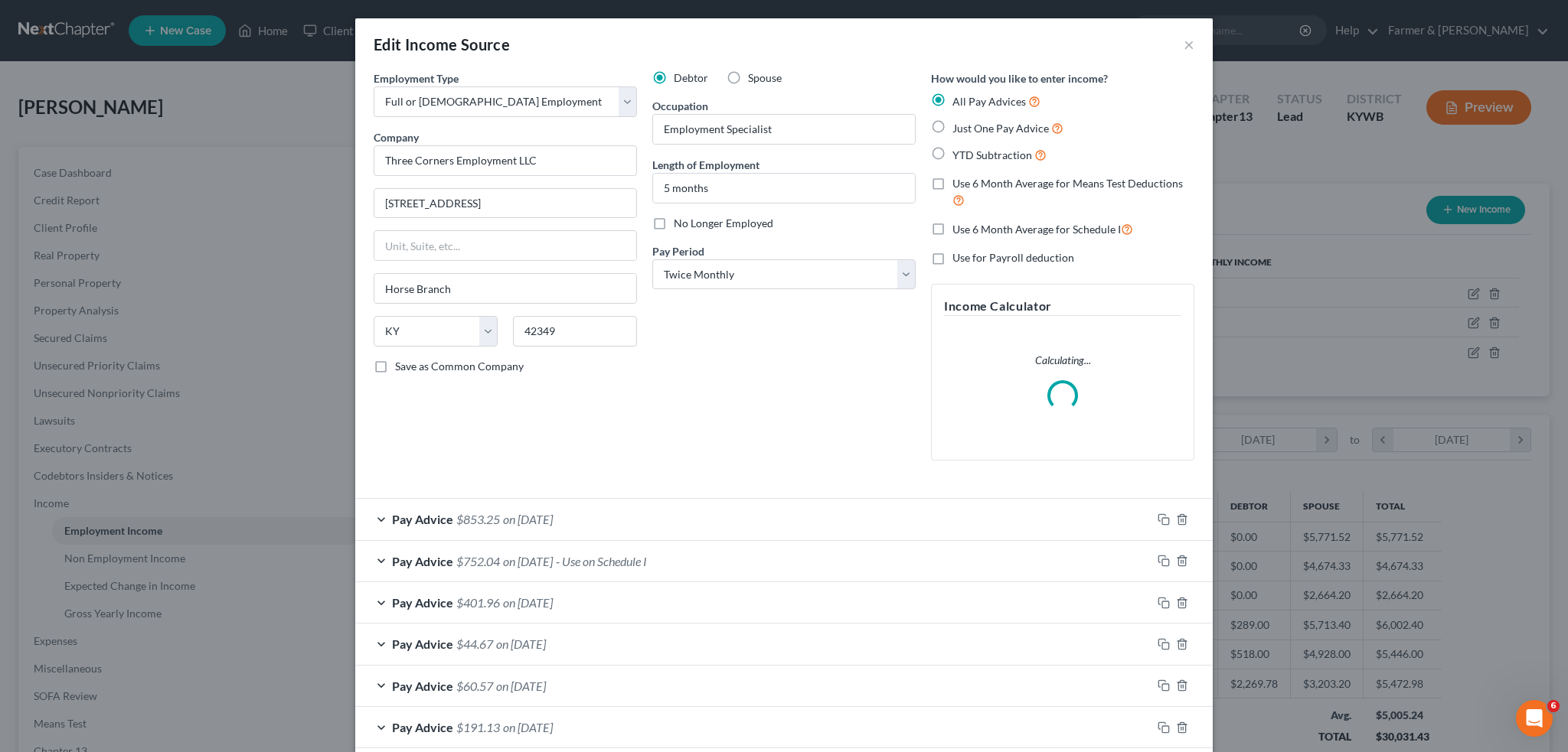
scroll to position [78, 0]
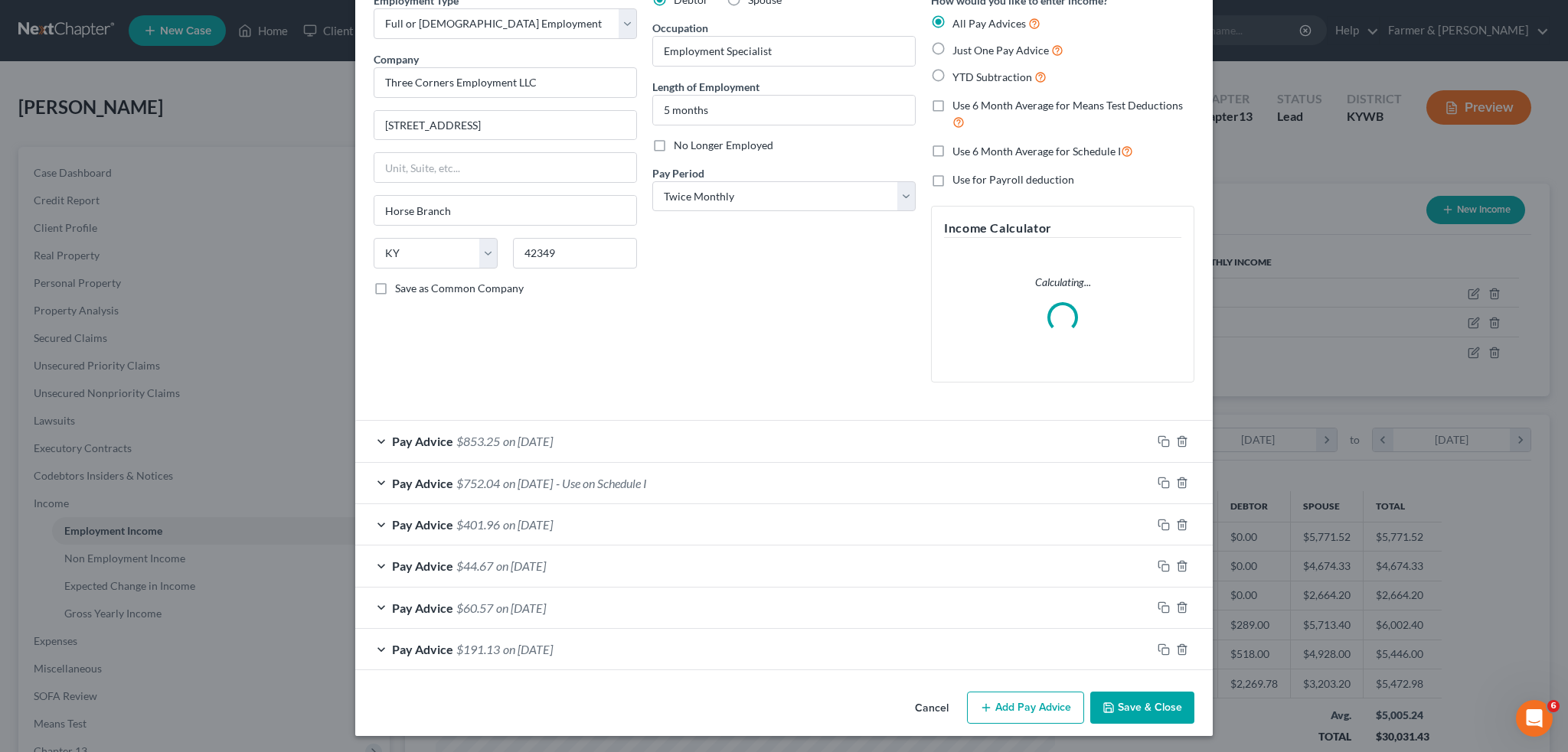
click at [764, 465] on div "Pay Advice $752.04 on 09/15/2025 - Use on Schedule I" at bounding box center [753, 483] width 796 height 40
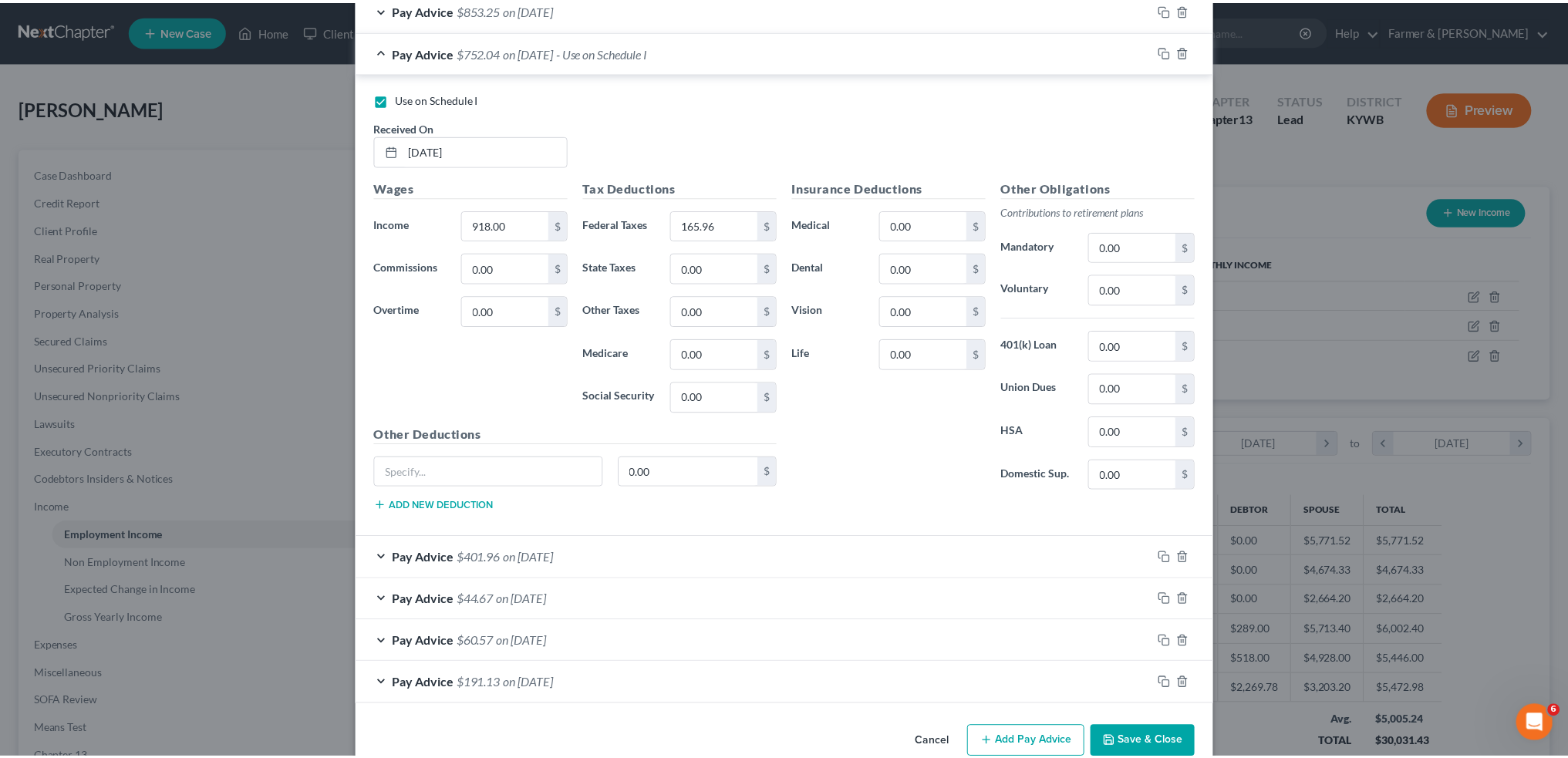
scroll to position [541, 0]
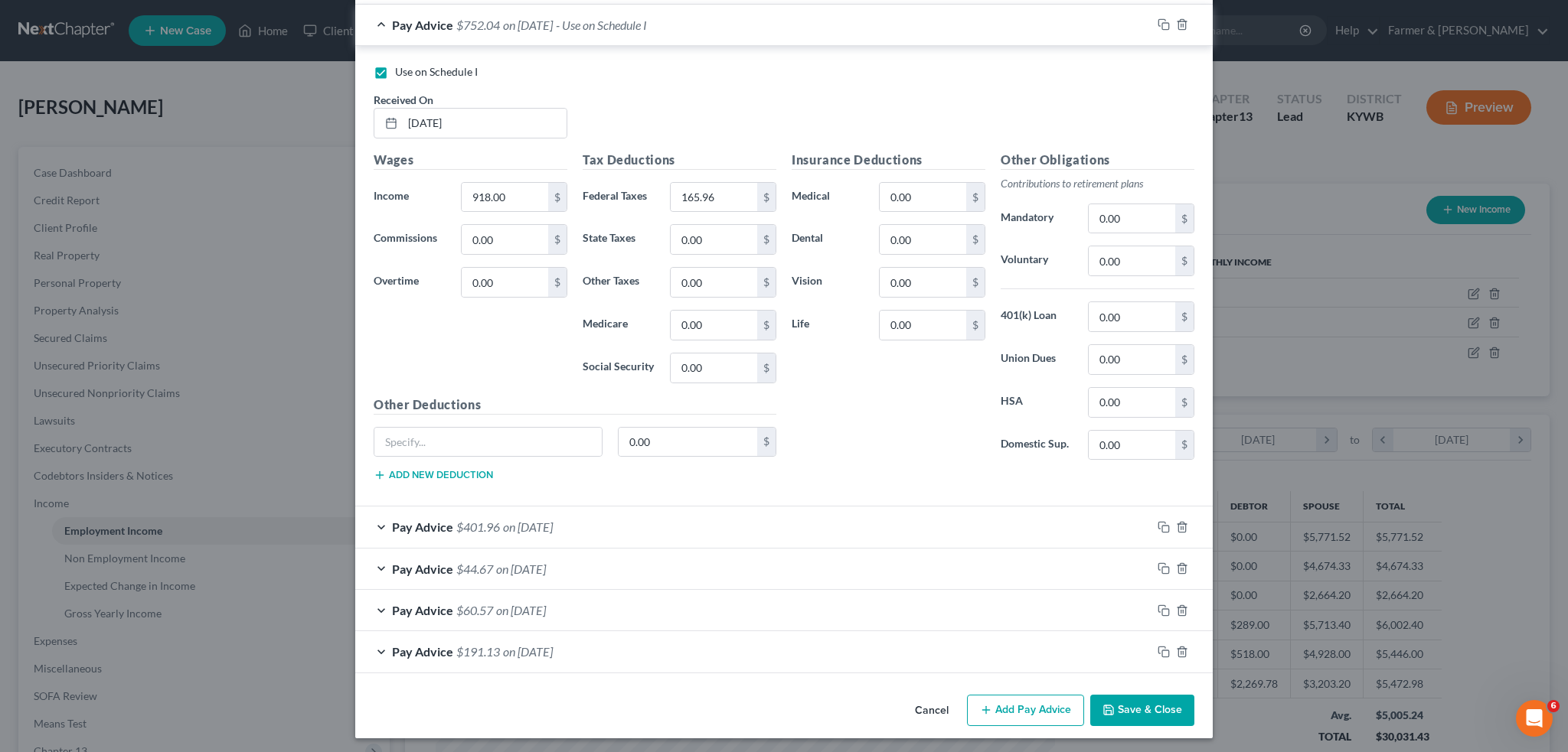
click at [1104, 705] on icon "button" at bounding box center [1108, 710] width 12 height 12
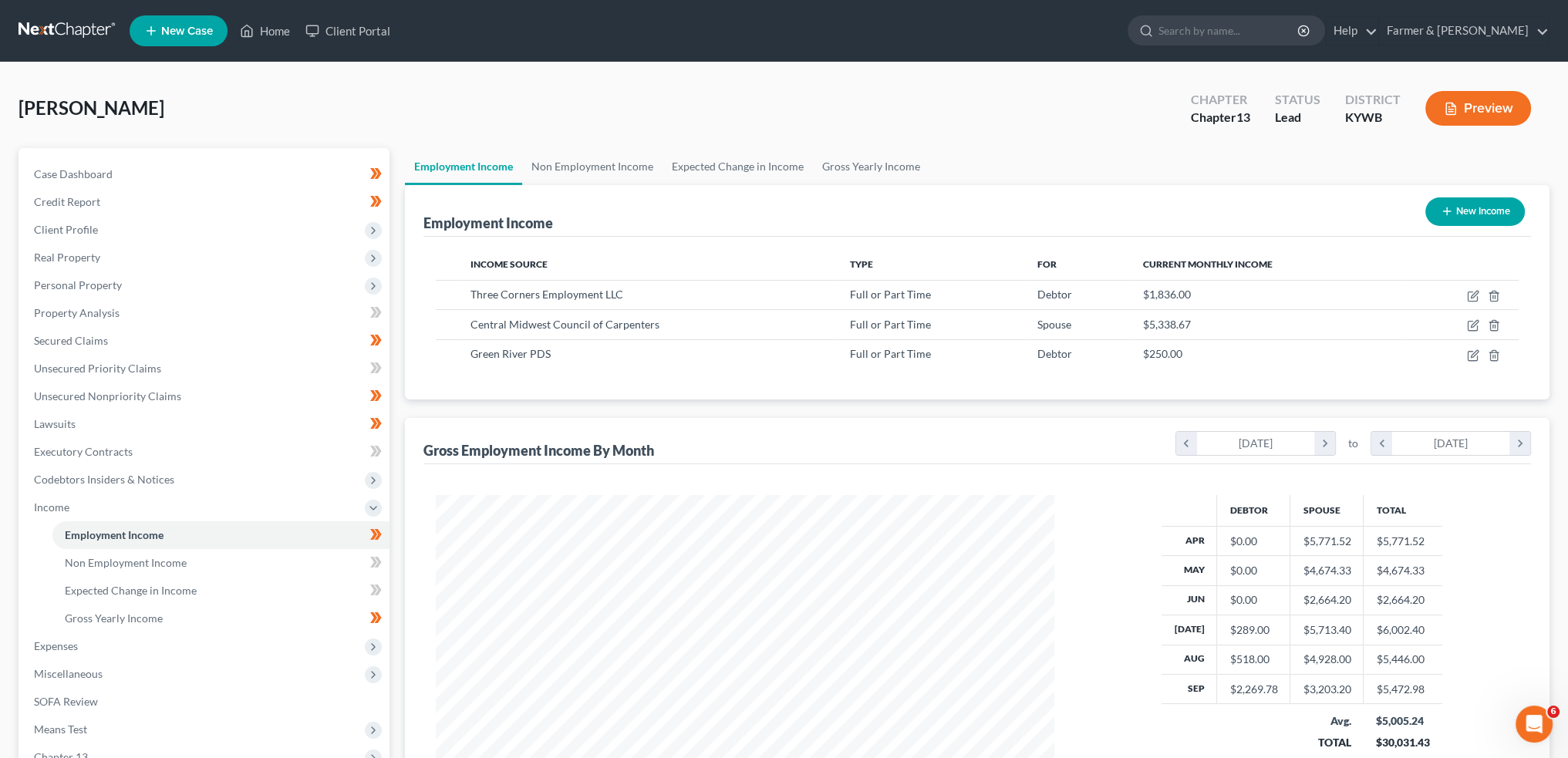
scroll to position [310, 649]
click at [1472, 351] on icon "button" at bounding box center [1473, 355] width 12 height 12
select select "0"
select select "18"
select select "0"
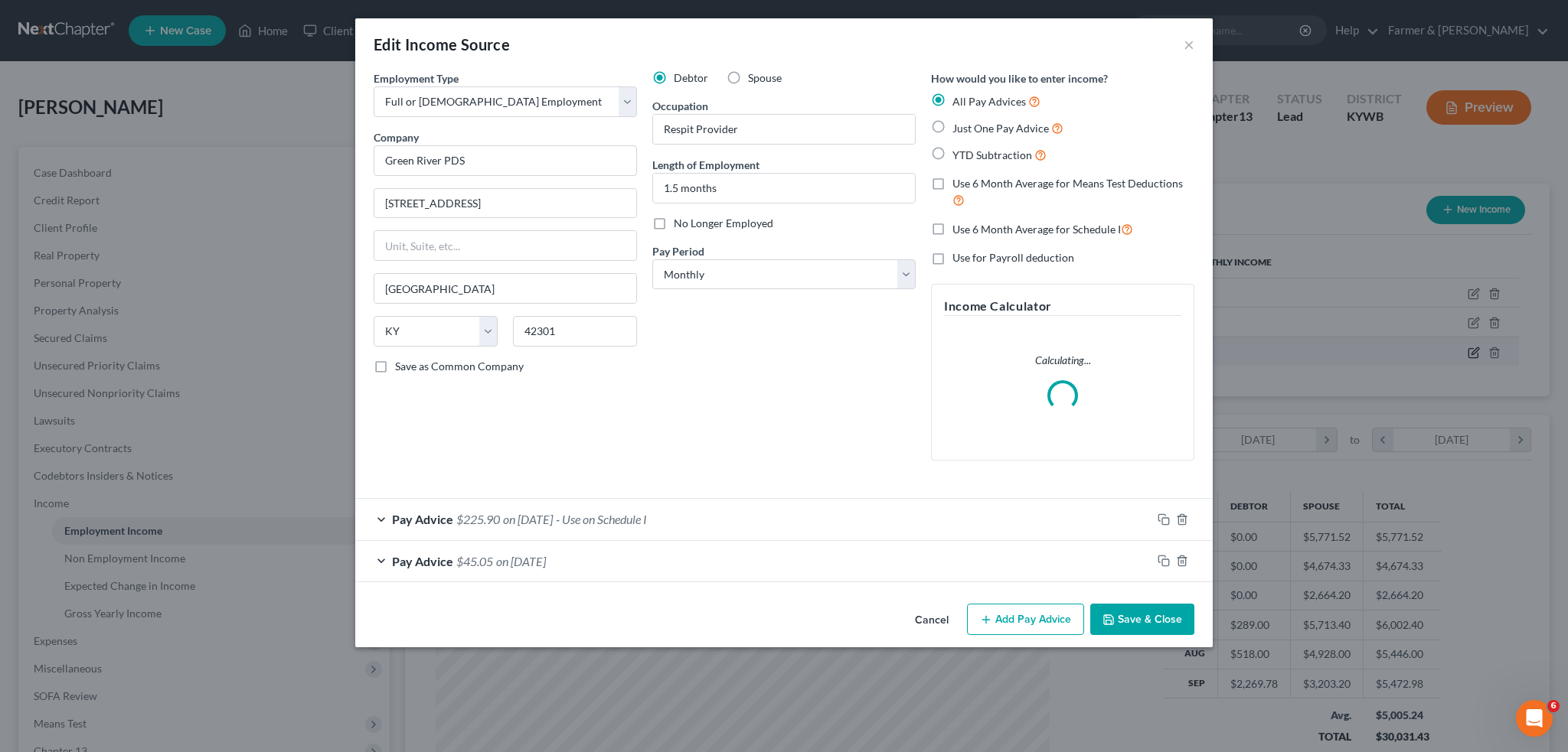
scroll to position [309, 649]
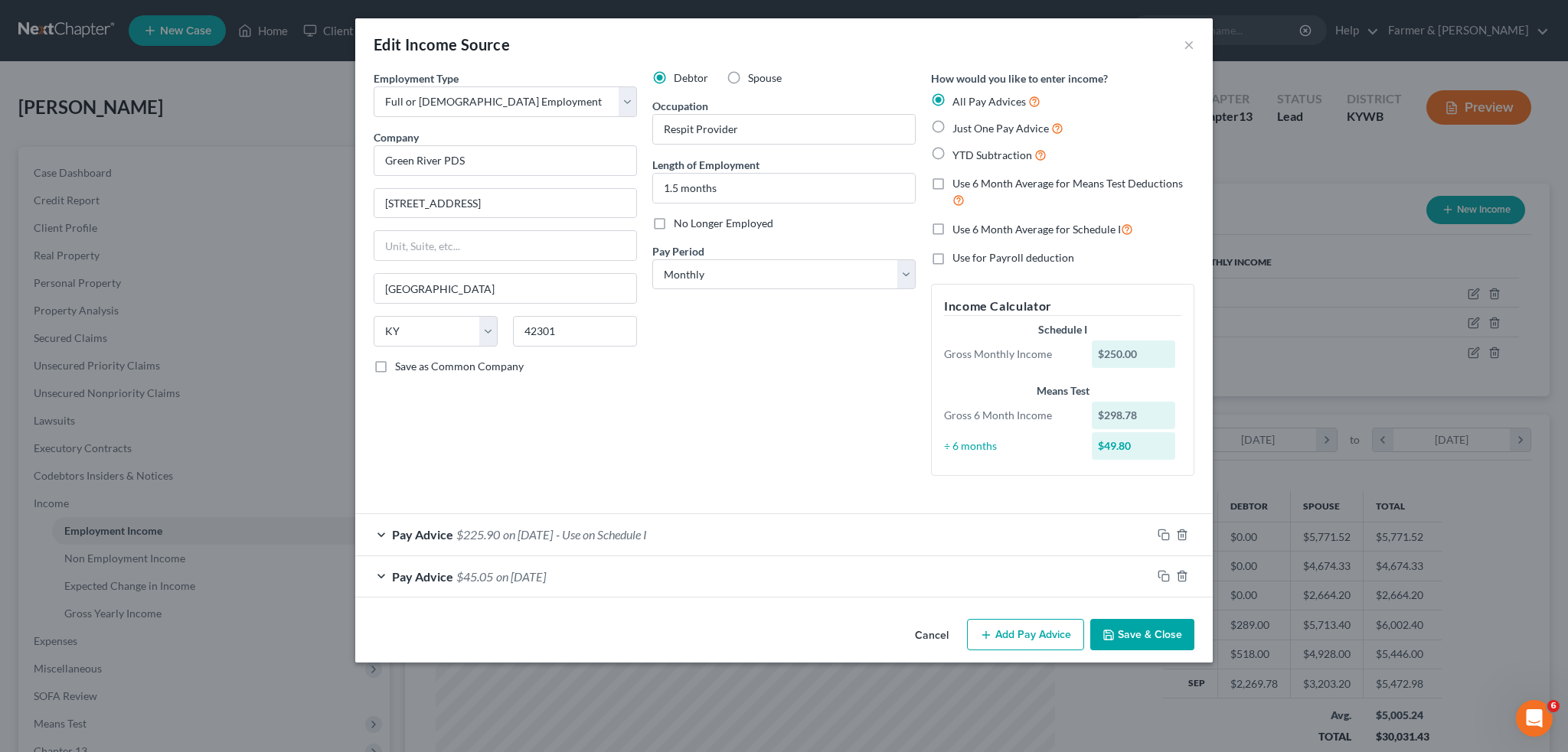
click at [769, 532] on div "Pay Advice $225.90 on 09/26/2025 - Use on Schedule I" at bounding box center [753, 535] width 796 height 40
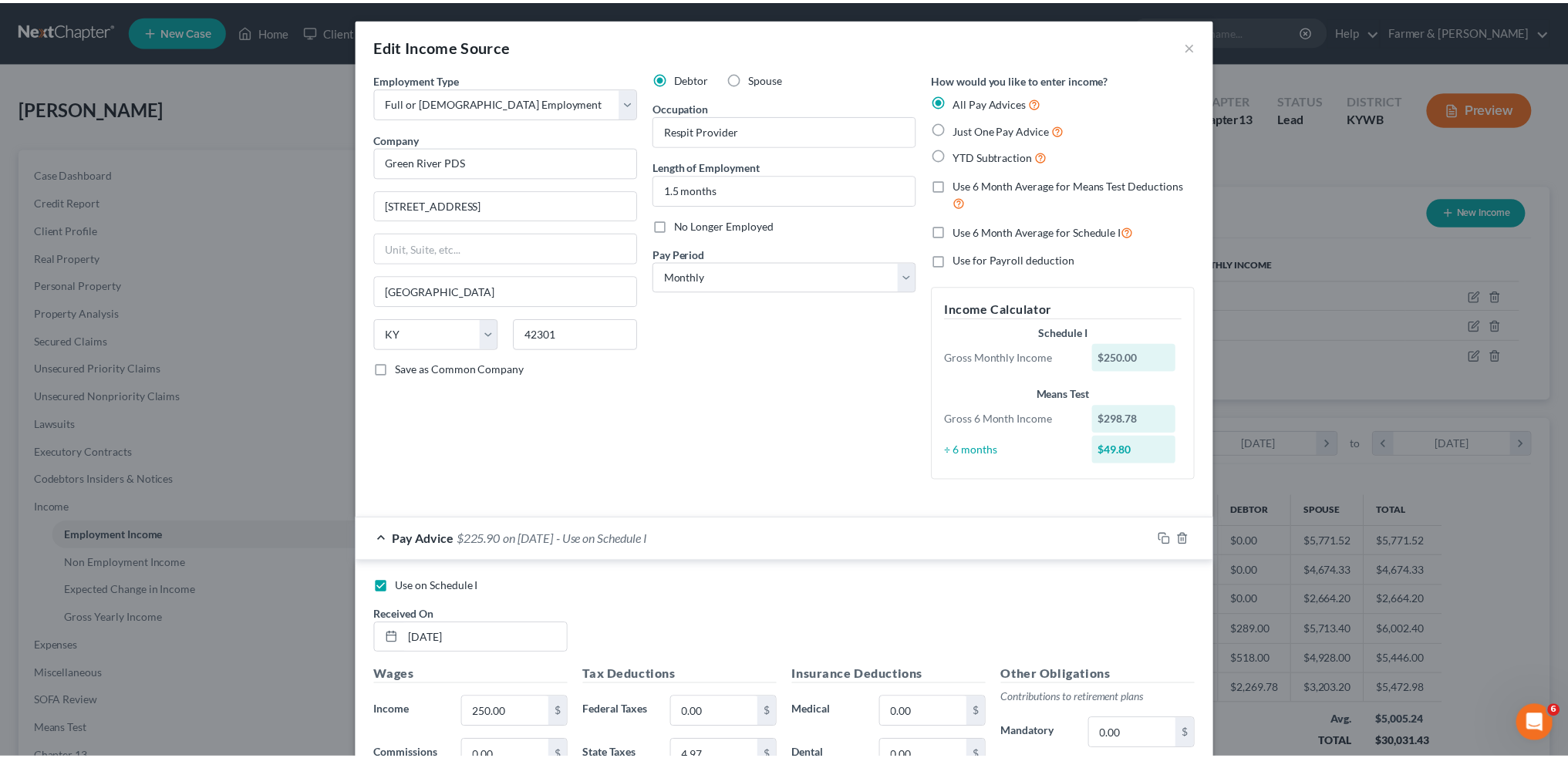
scroll to position [390, 0]
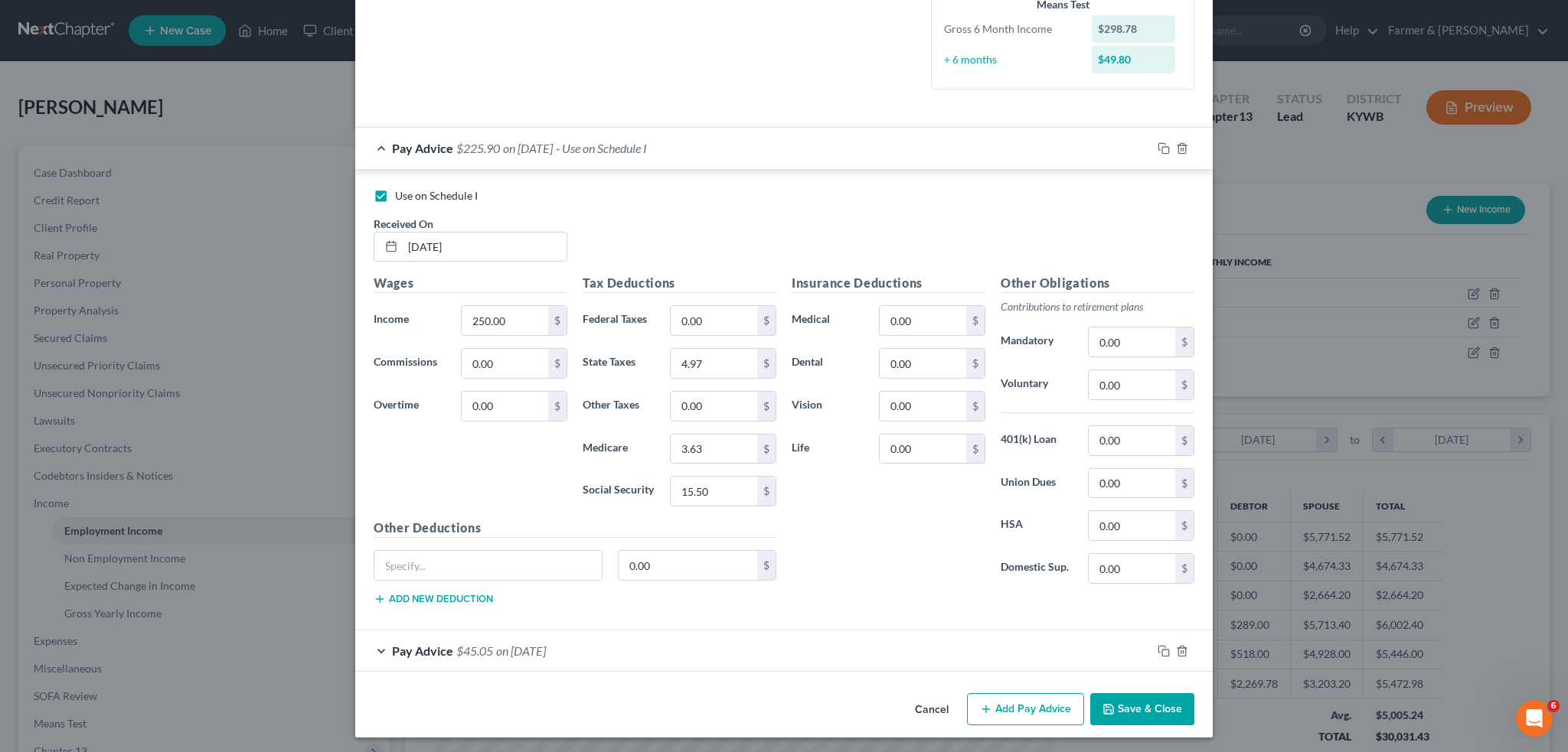
click at [1126, 701] on button "Save & Close" at bounding box center [1141, 709] width 104 height 32
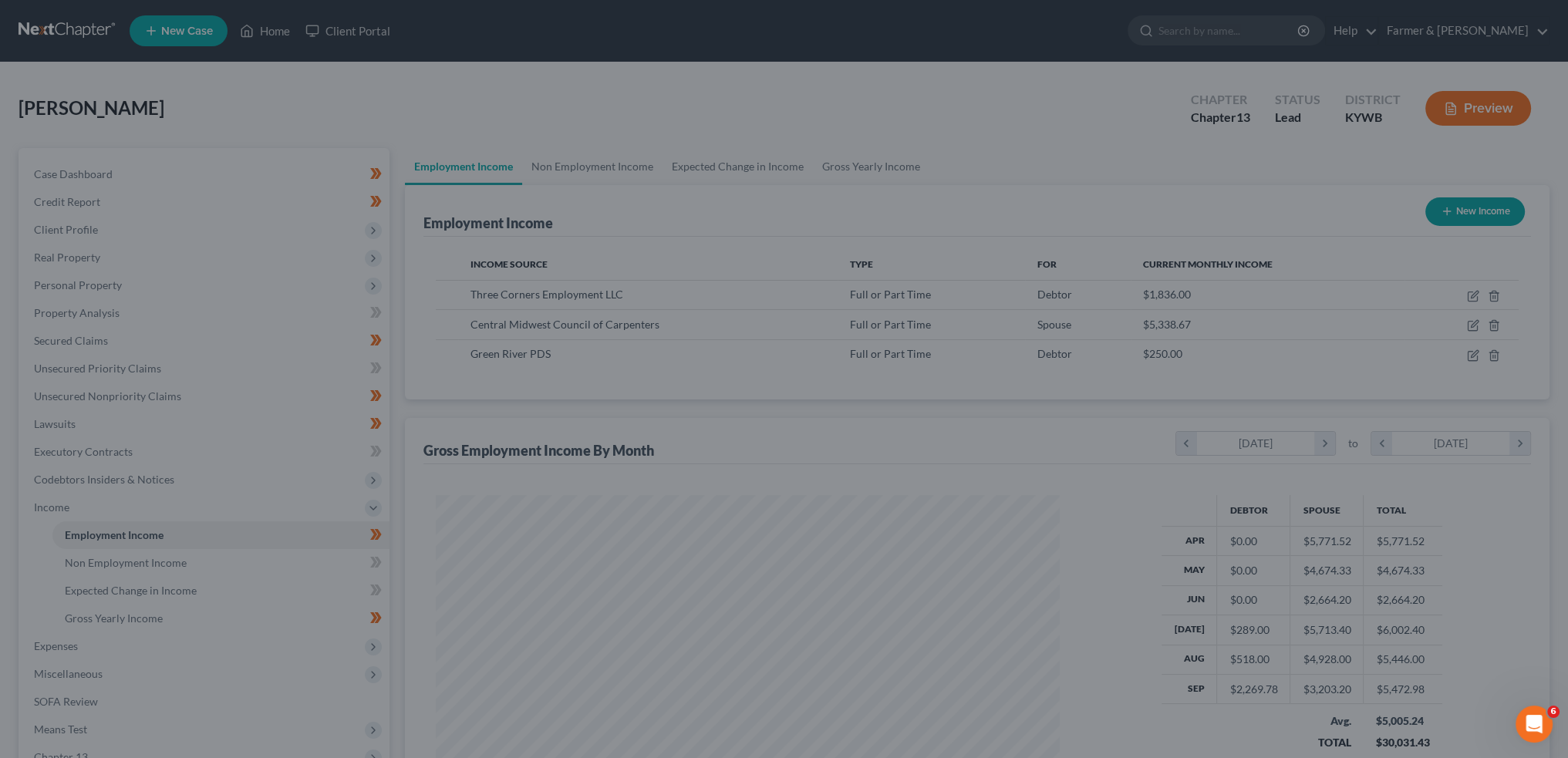
scroll to position [771192, 770477]
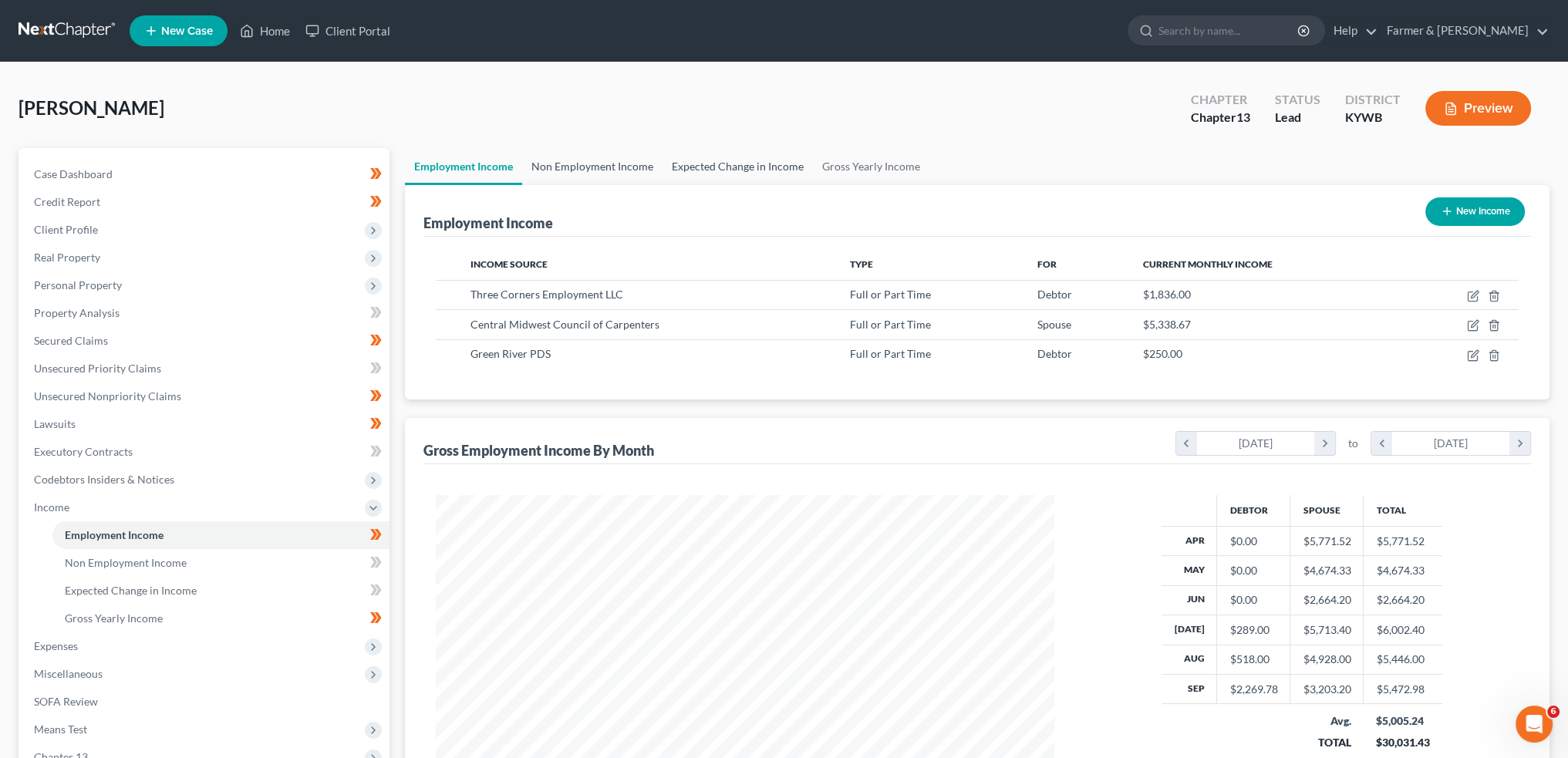
click at [550, 164] on link "Non Employment Income" at bounding box center [592, 166] width 141 height 37
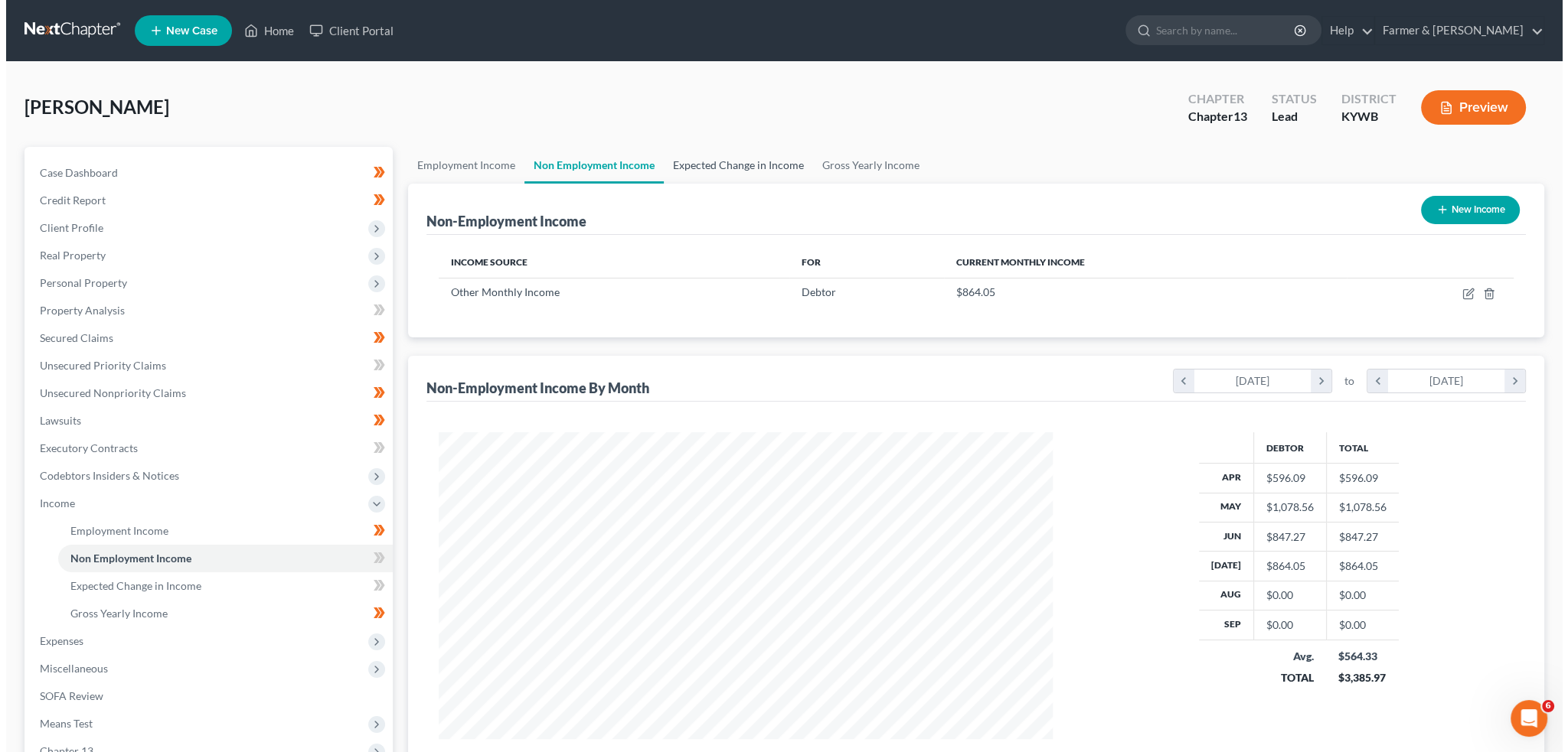
scroll to position [307, 644]
click at [1461, 291] on icon "button" at bounding box center [1463, 292] width 7 height 7
select select "13"
select select "0"
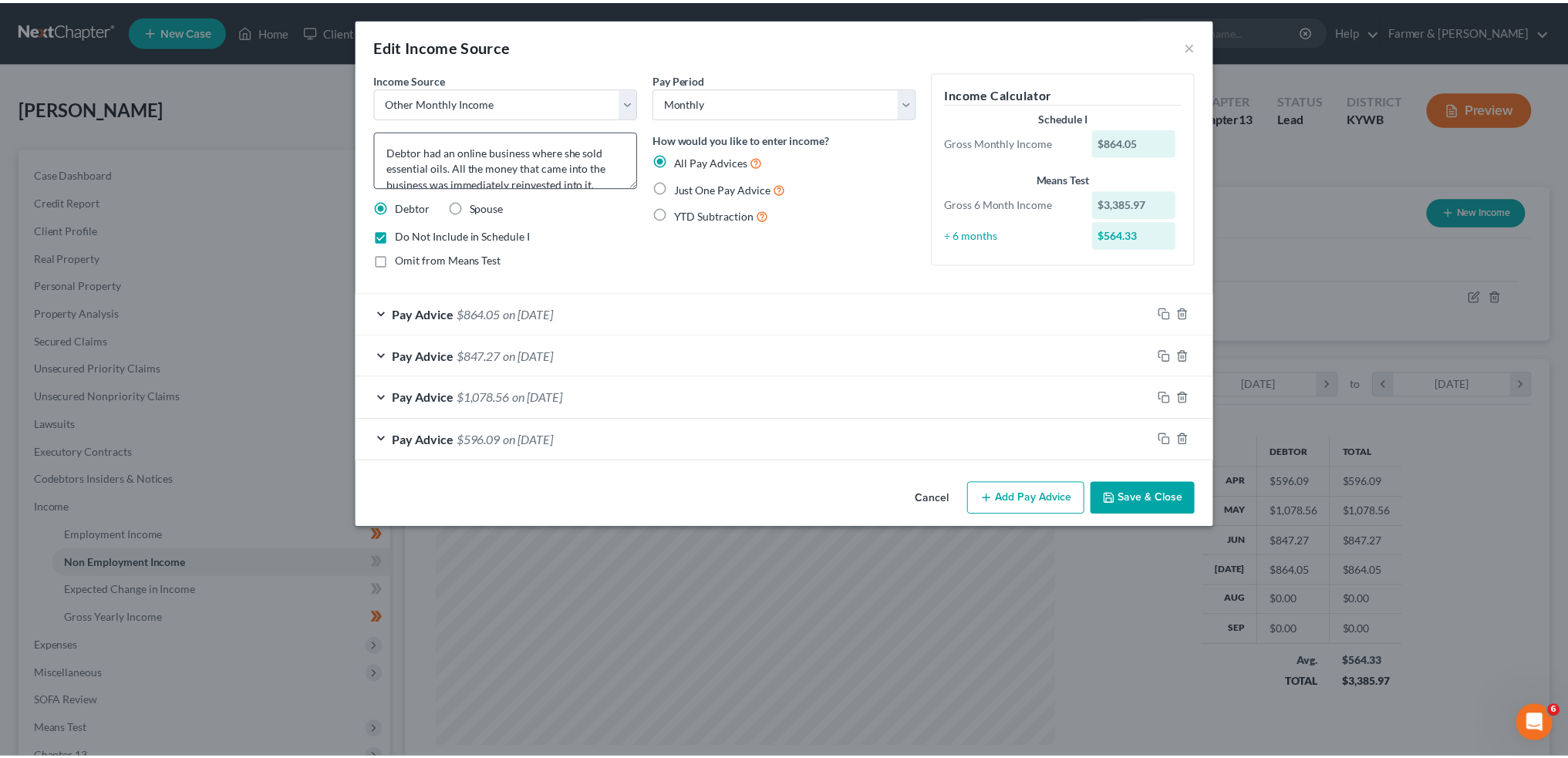
scroll to position [16, 0]
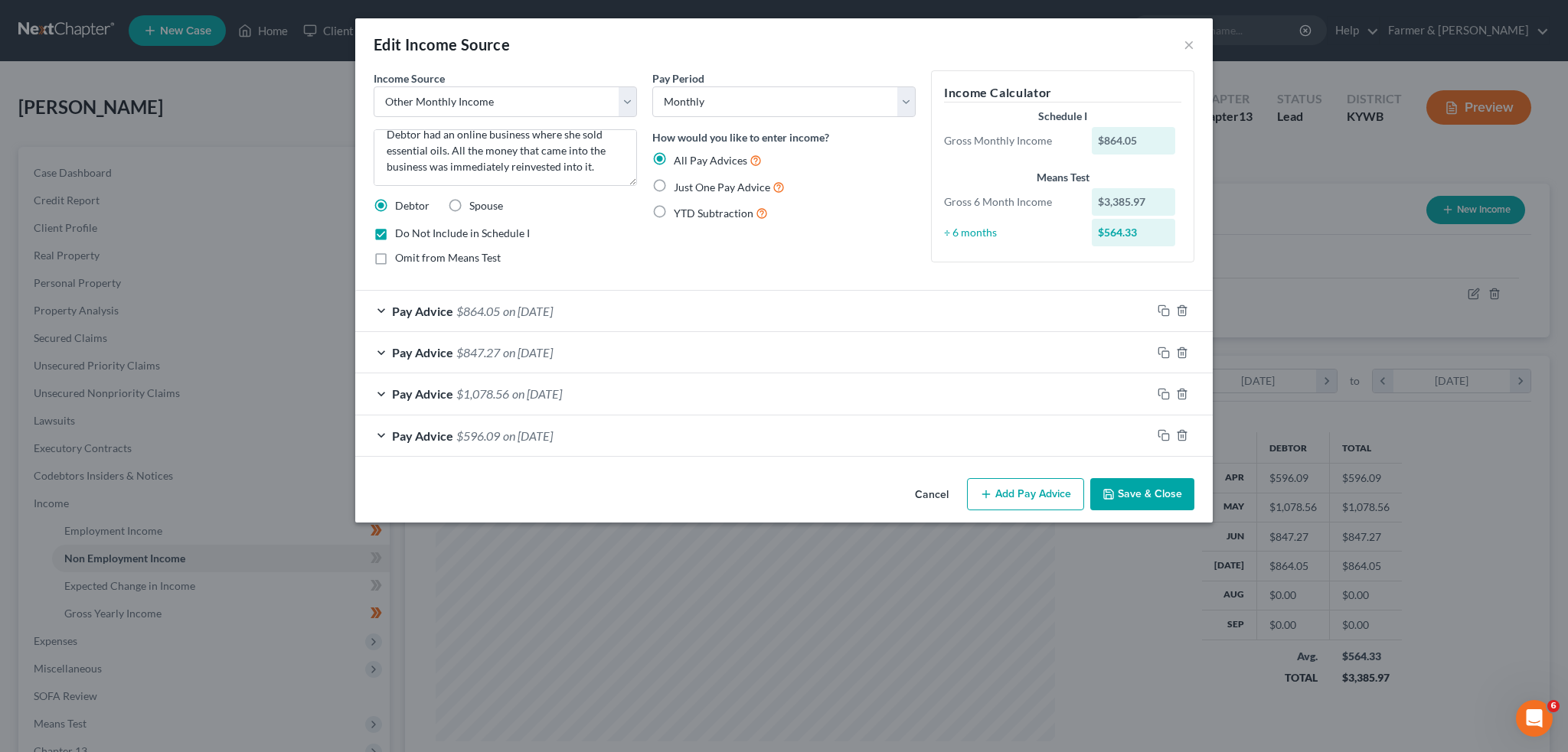
click at [1160, 502] on button "Save & Close" at bounding box center [1141, 494] width 104 height 32
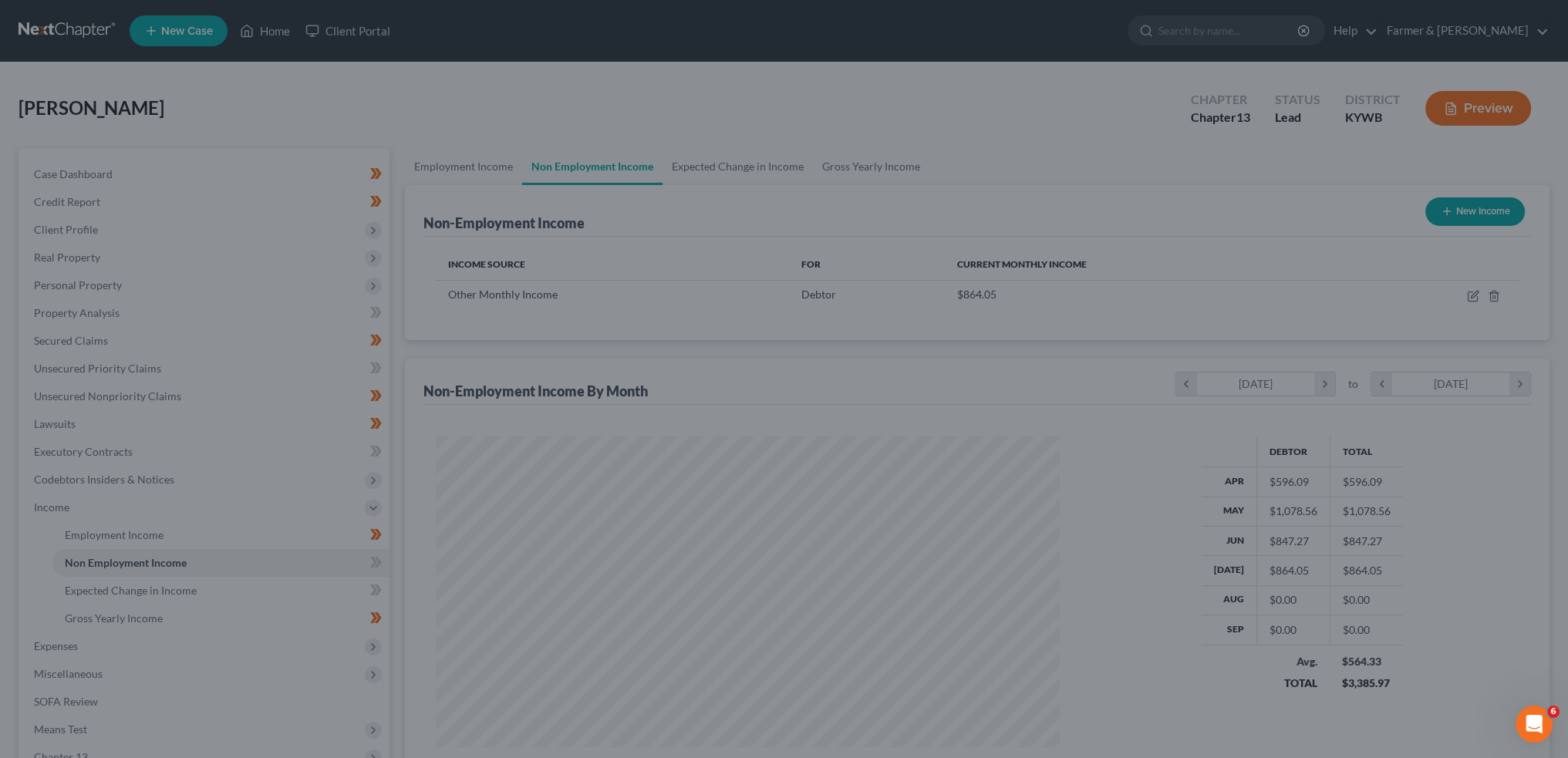
scroll to position [771192, 770477]
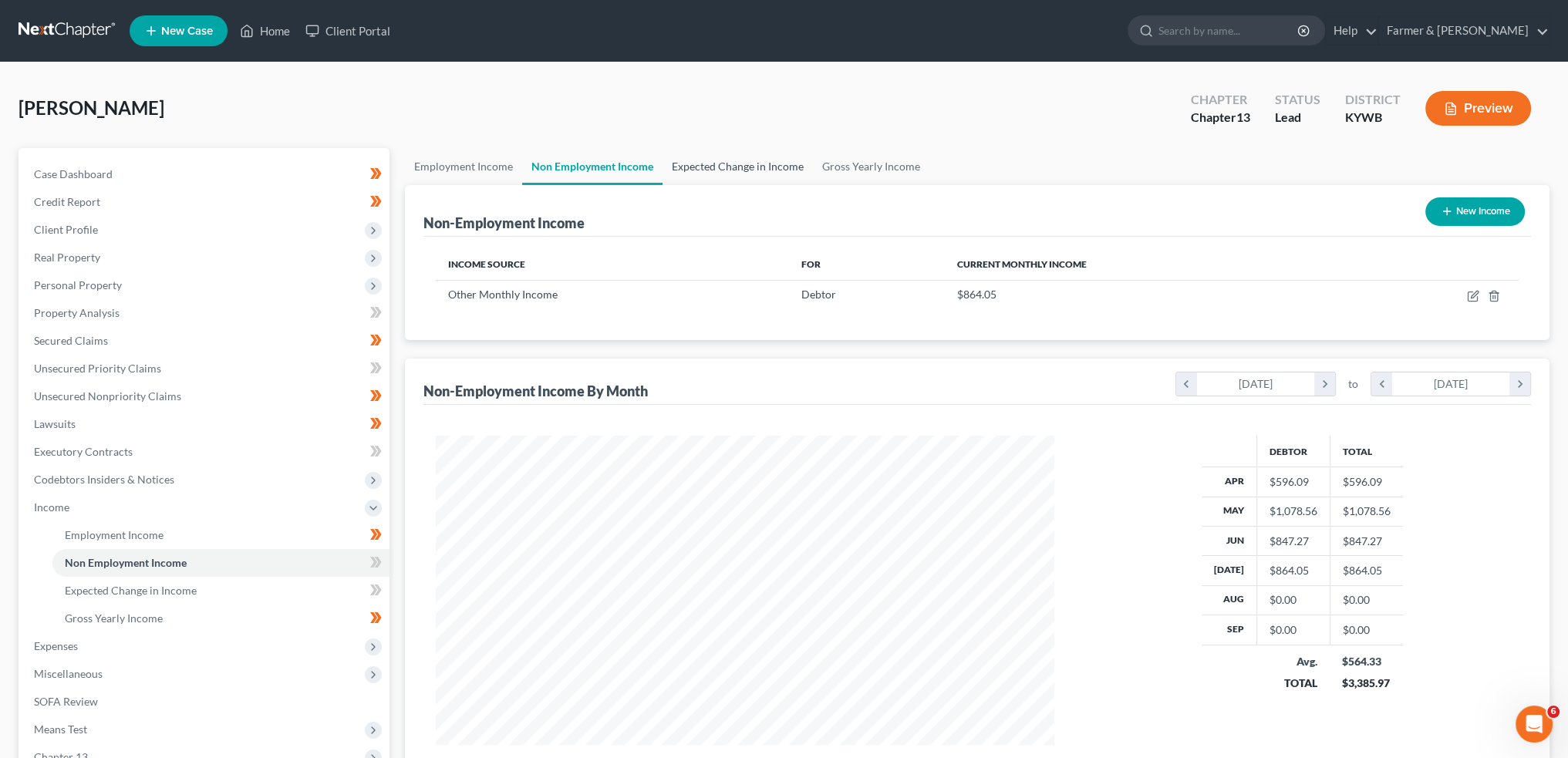
click at [742, 165] on link "Expected Change in Income" at bounding box center [737, 166] width 150 height 37
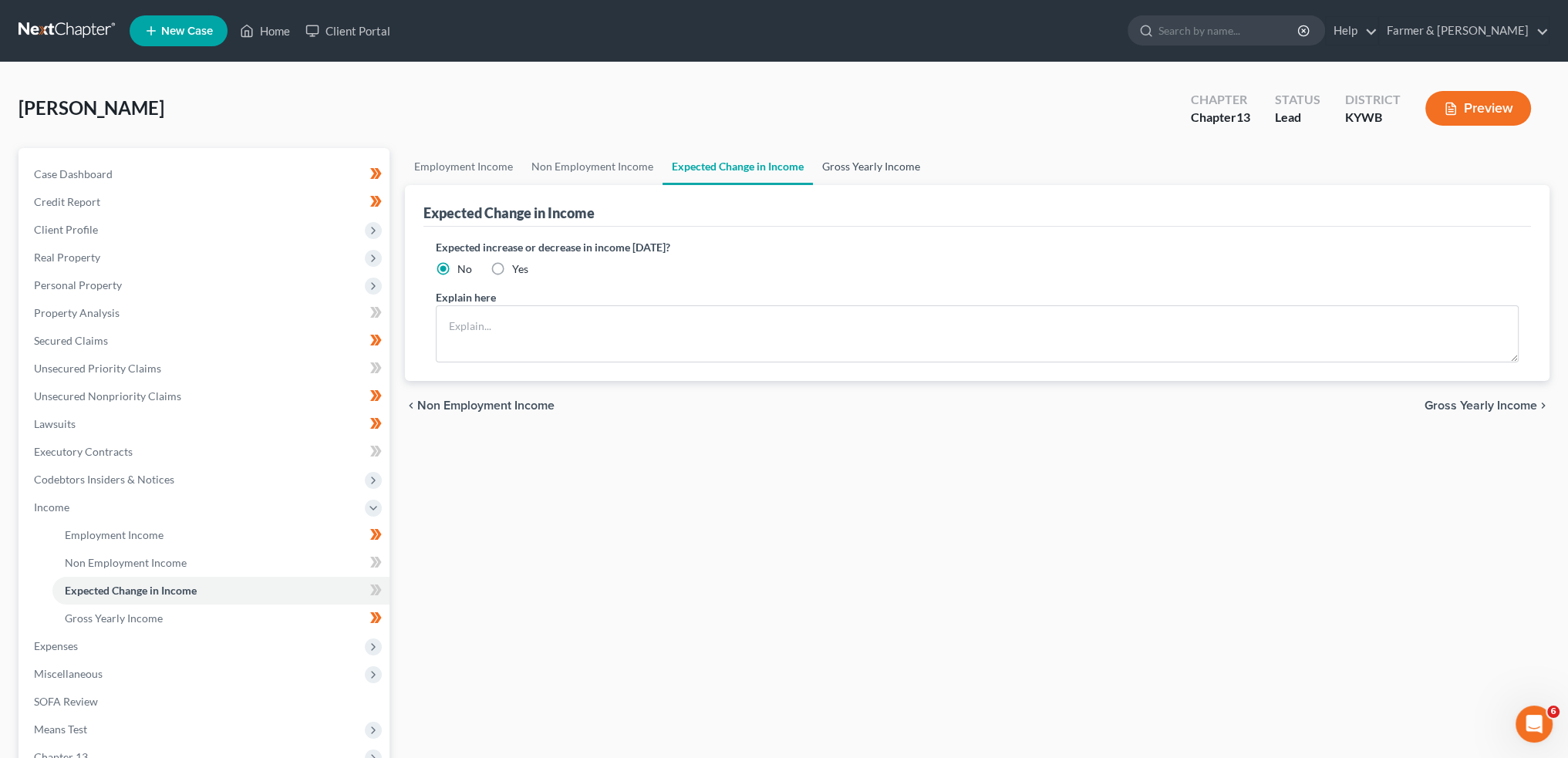
click at [870, 170] on link "Gross Yearly Income" at bounding box center [871, 166] width 116 height 37
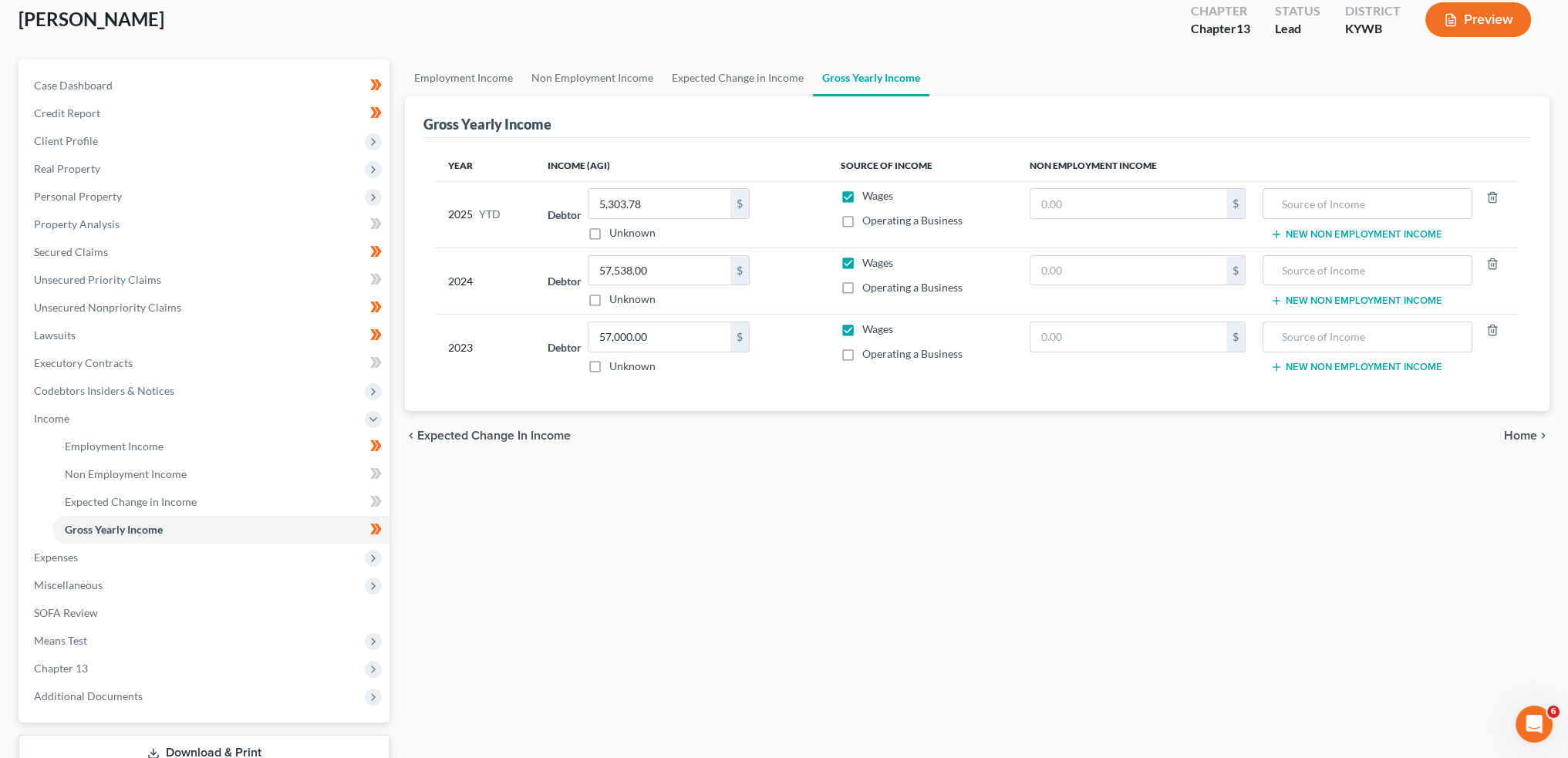
scroll to position [128, 0]
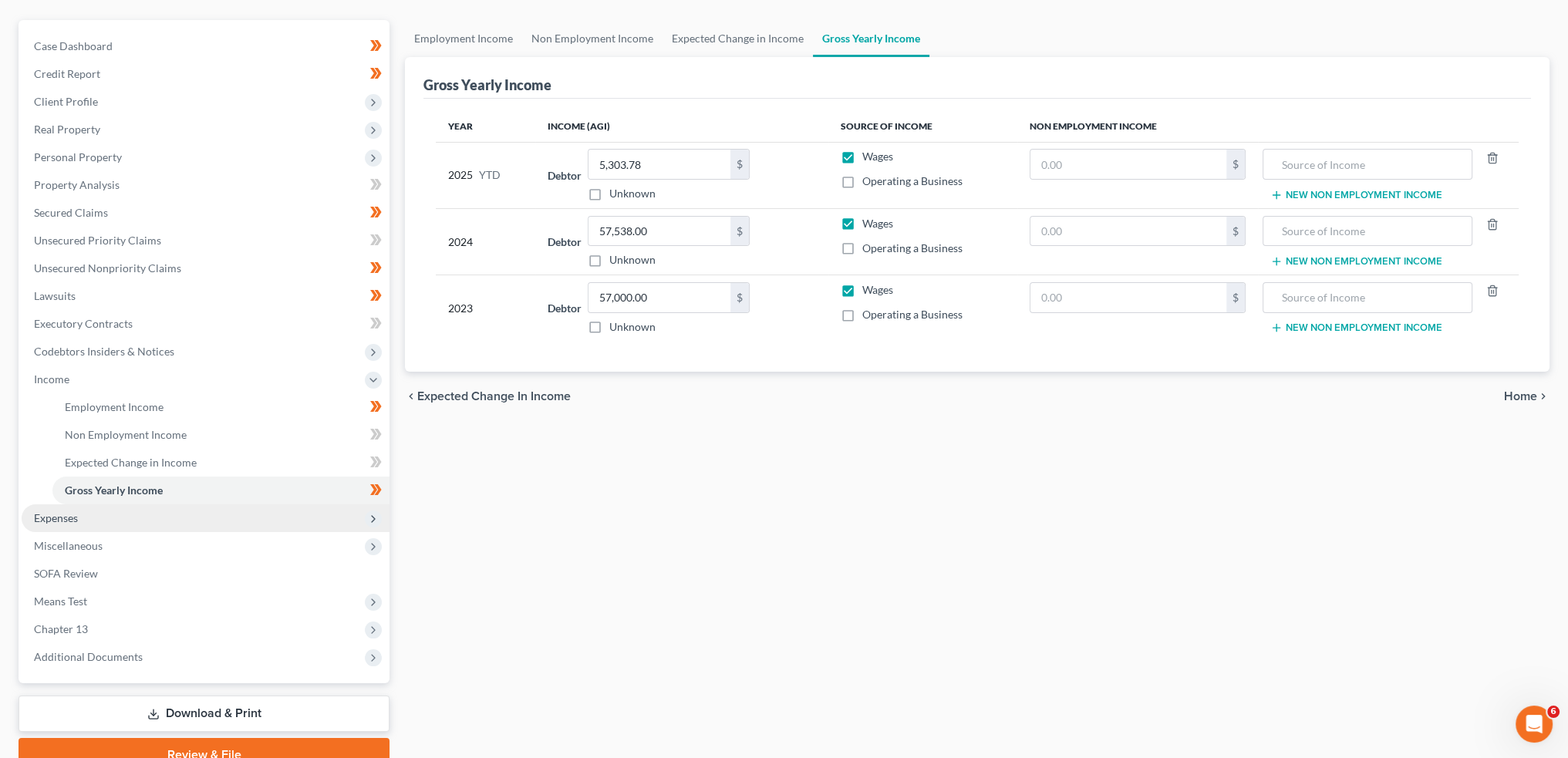
click at [150, 524] on span "Expenses" at bounding box center [206, 519] width 367 height 28
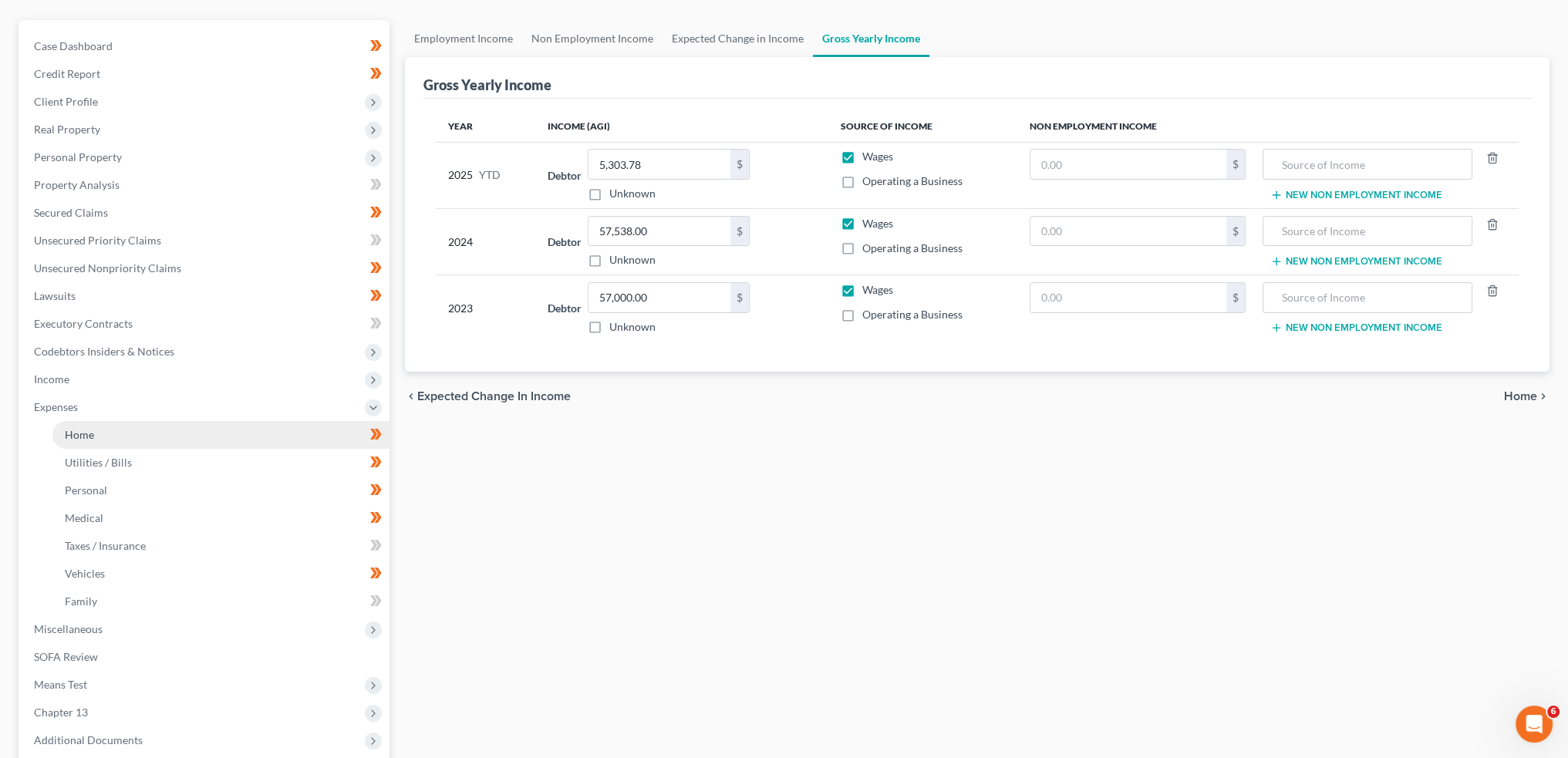
click at [142, 433] on link "Home" at bounding box center [221, 435] width 337 height 28
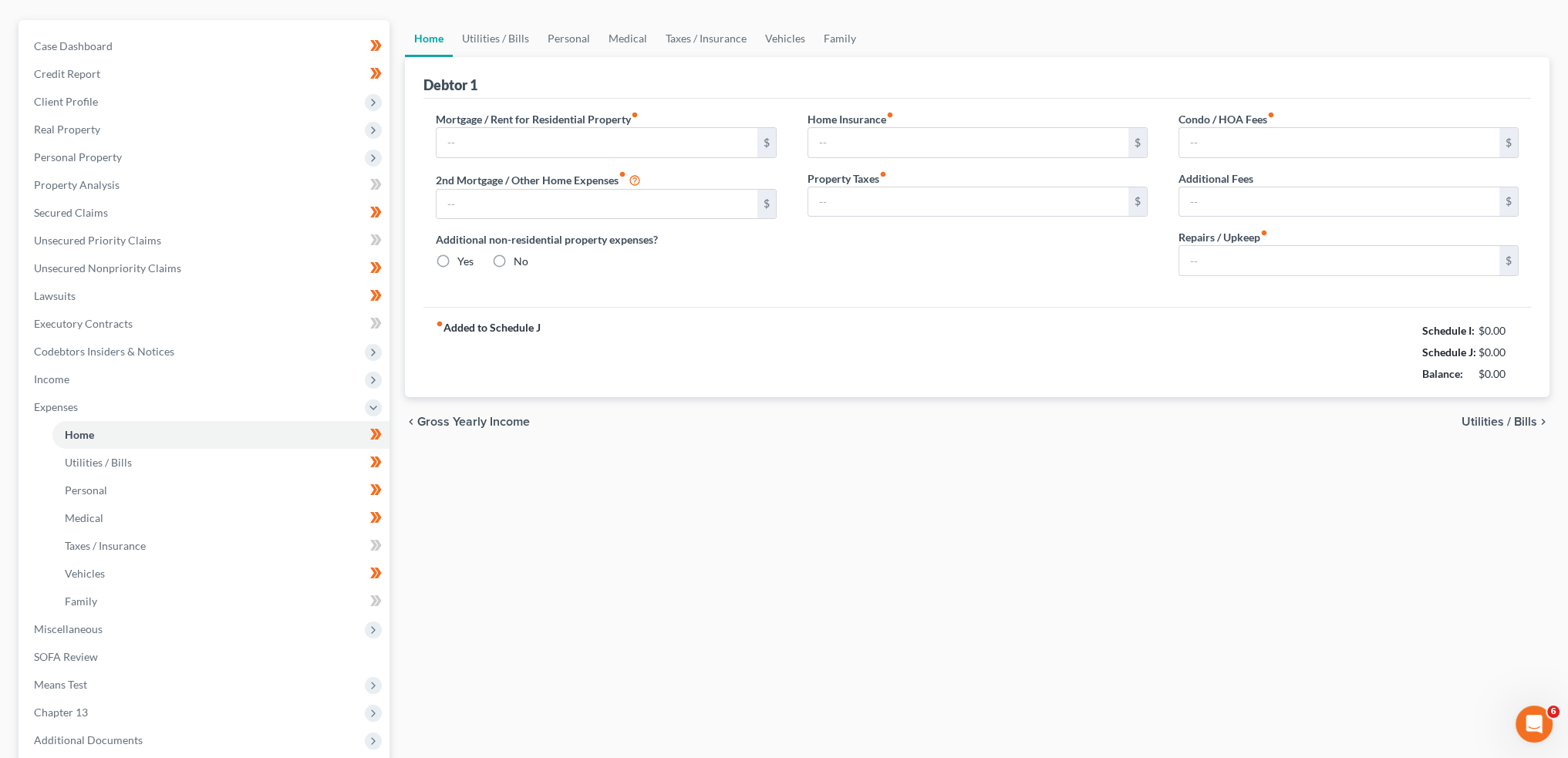
scroll to position [1, 0]
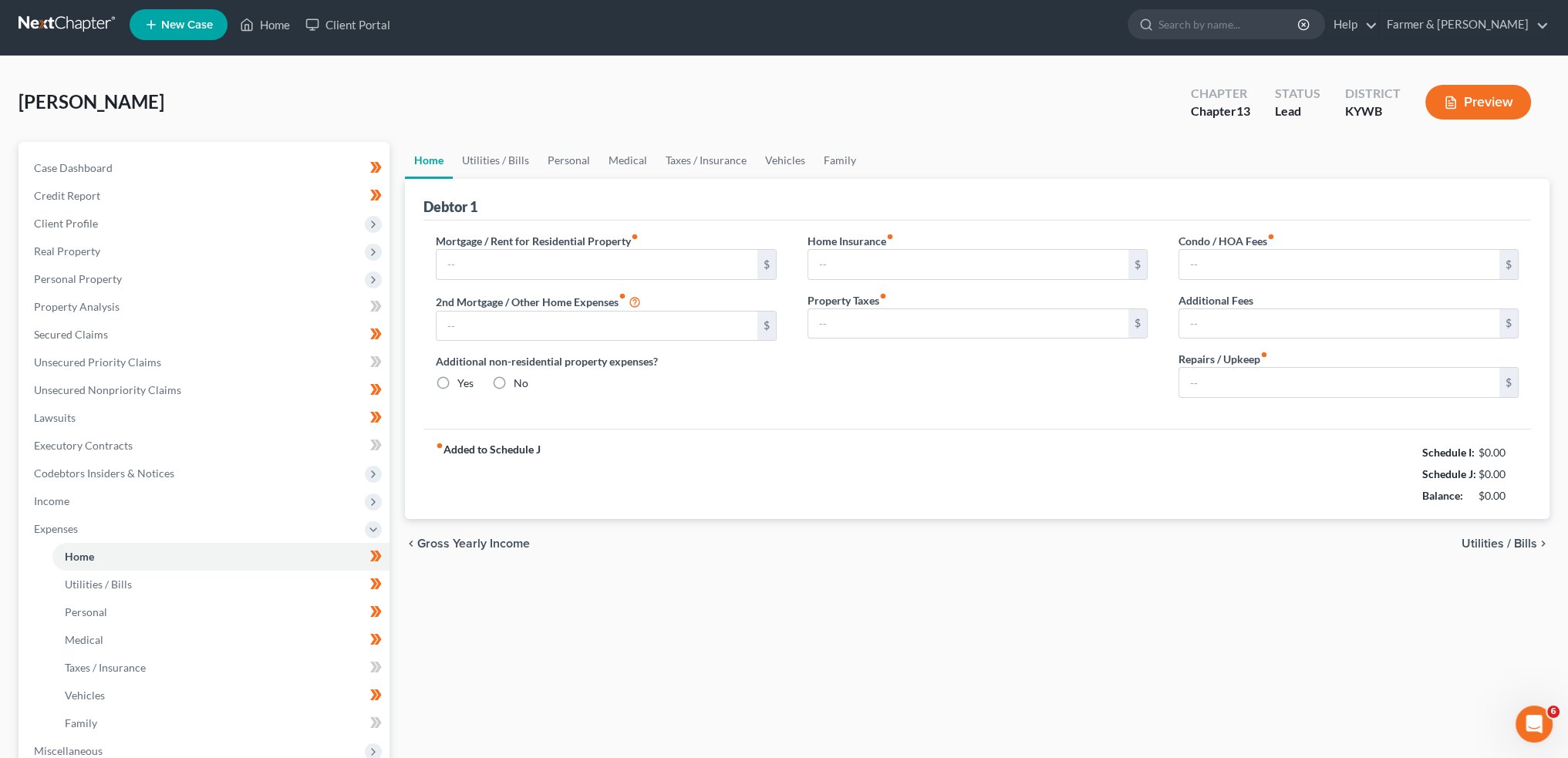
type input "1,068.00"
type input "158.00"
radio input "true"
type input "100.00"
type input "158.33"
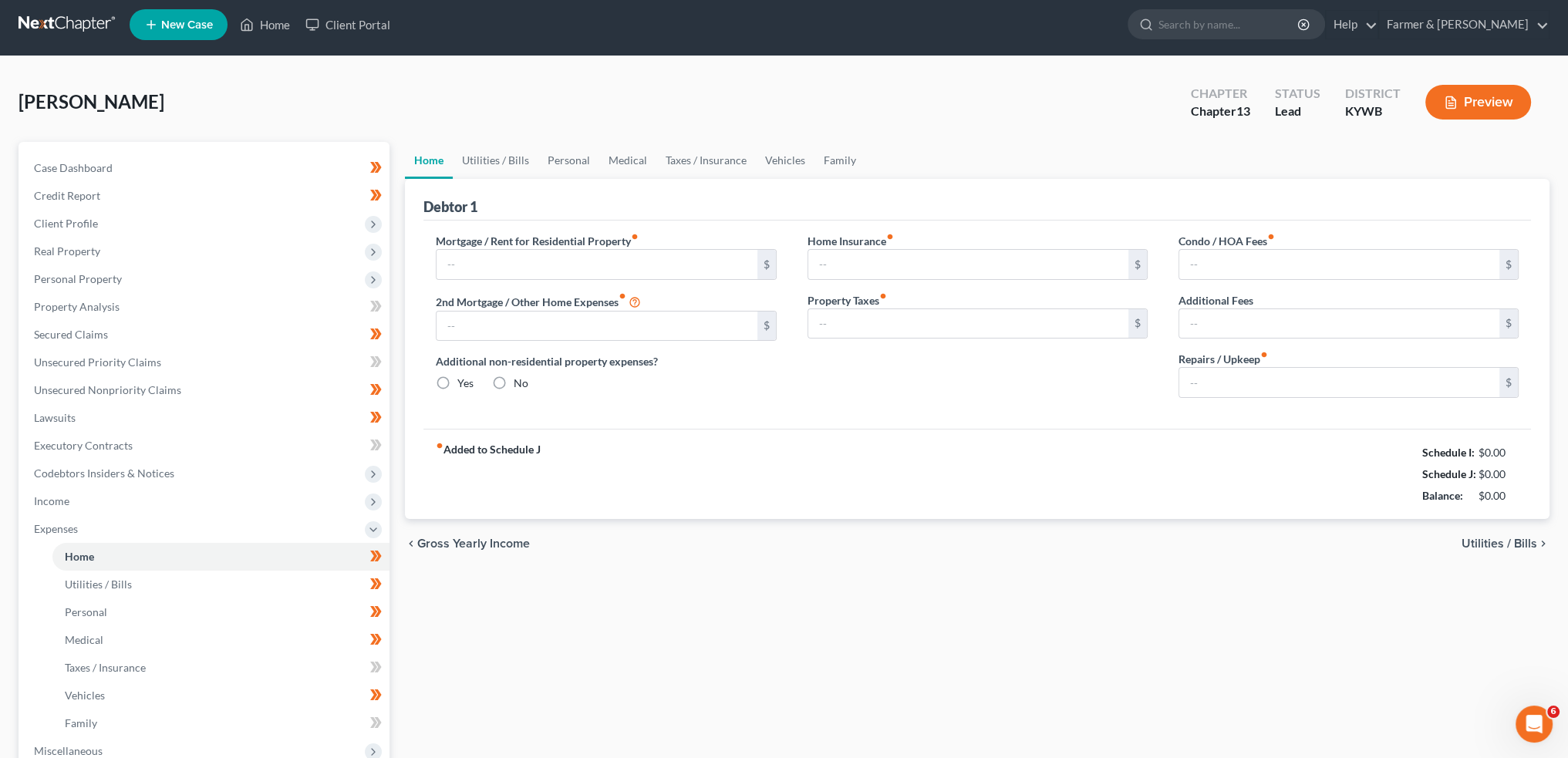
type input "0.00"
type input "100.00"
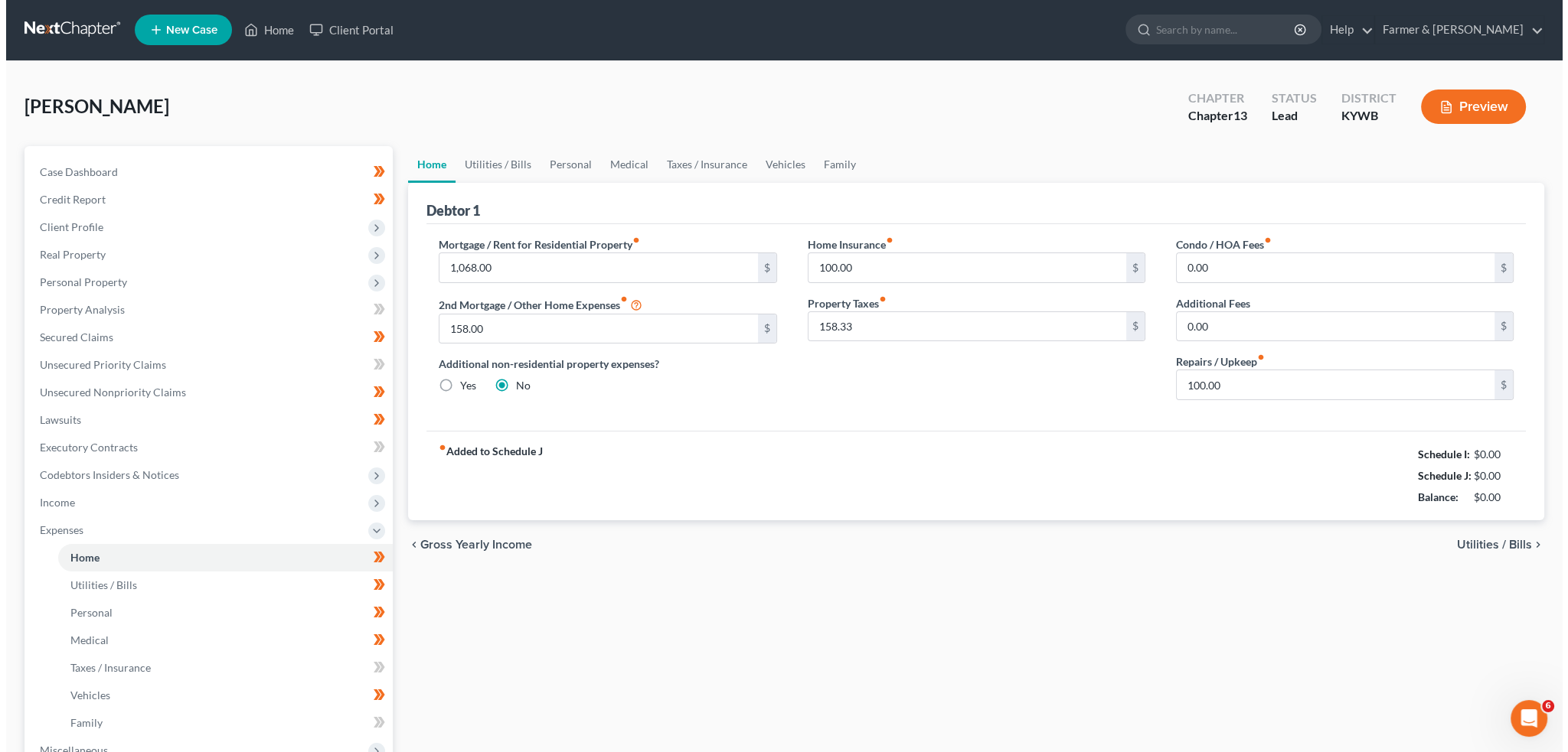
scroll to position [0, 0]
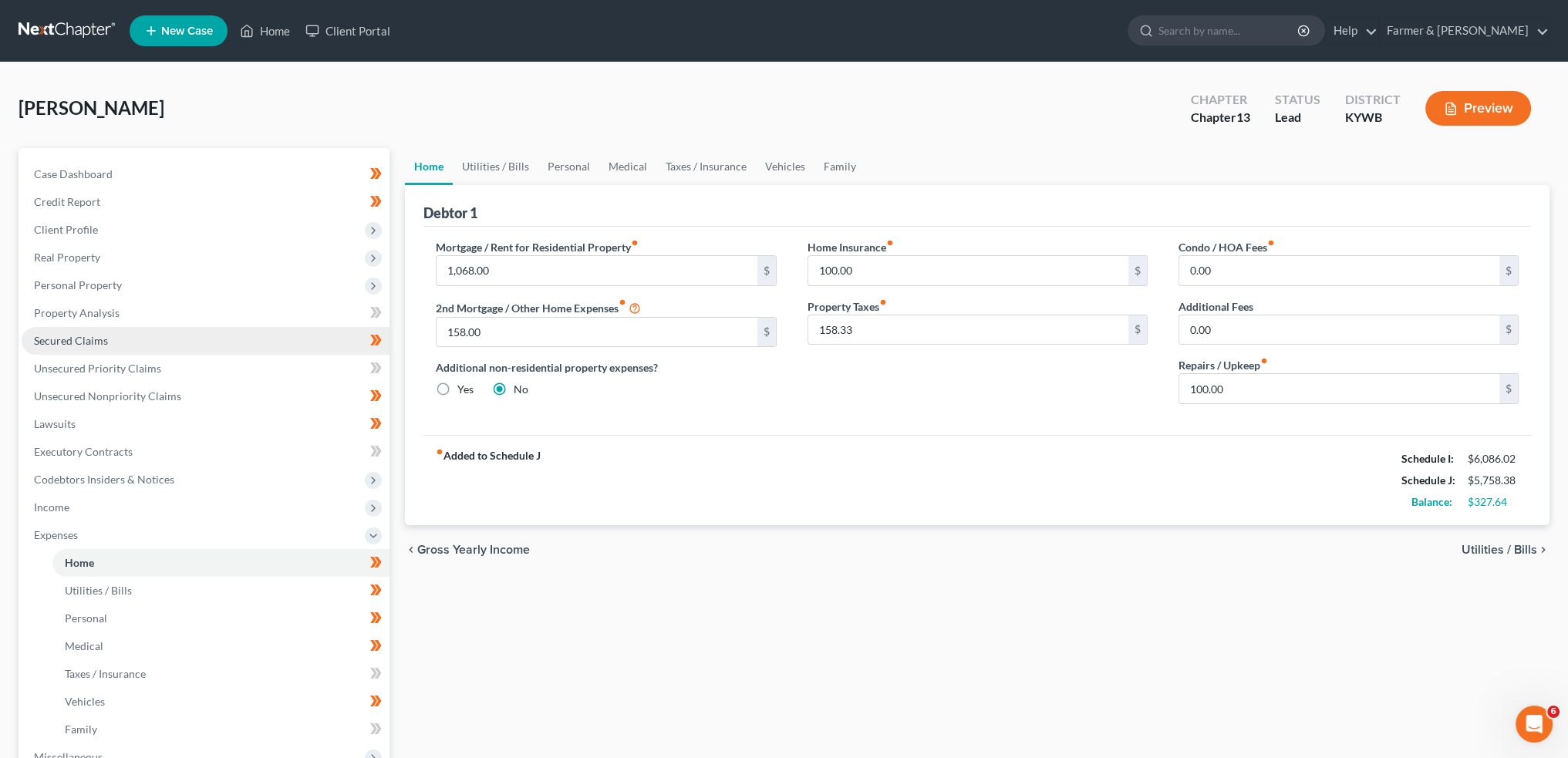
click at [34, 337] on span "Secured Claims" at bounding box center [71, 340] width 74 height 13
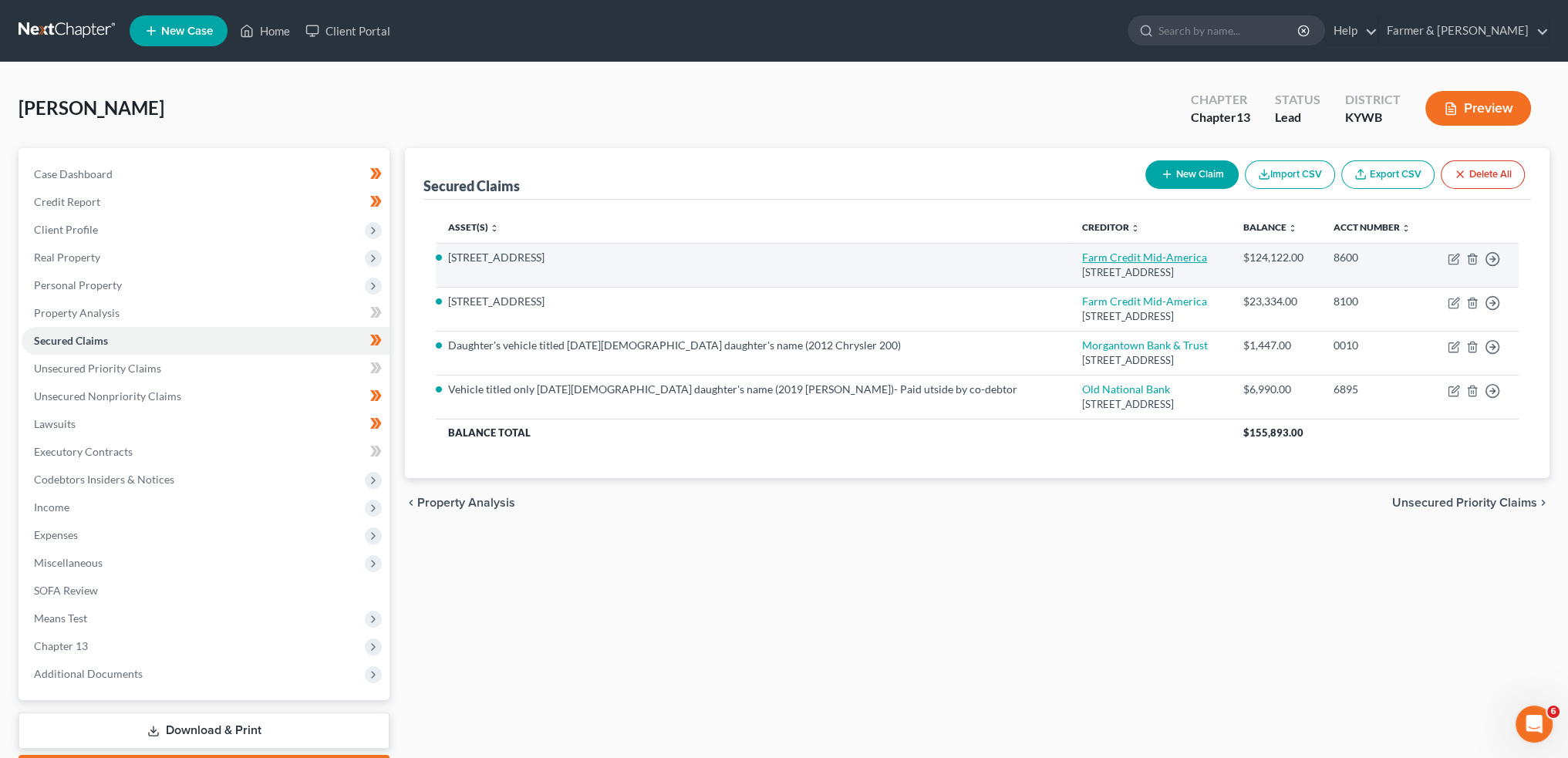
click at [1082, 254] on link "Farm Credit Mid-America" at bounding box center [1144, 257] width 125 height 13
select select "18"
select select "3"
select select "15"
select select "4"
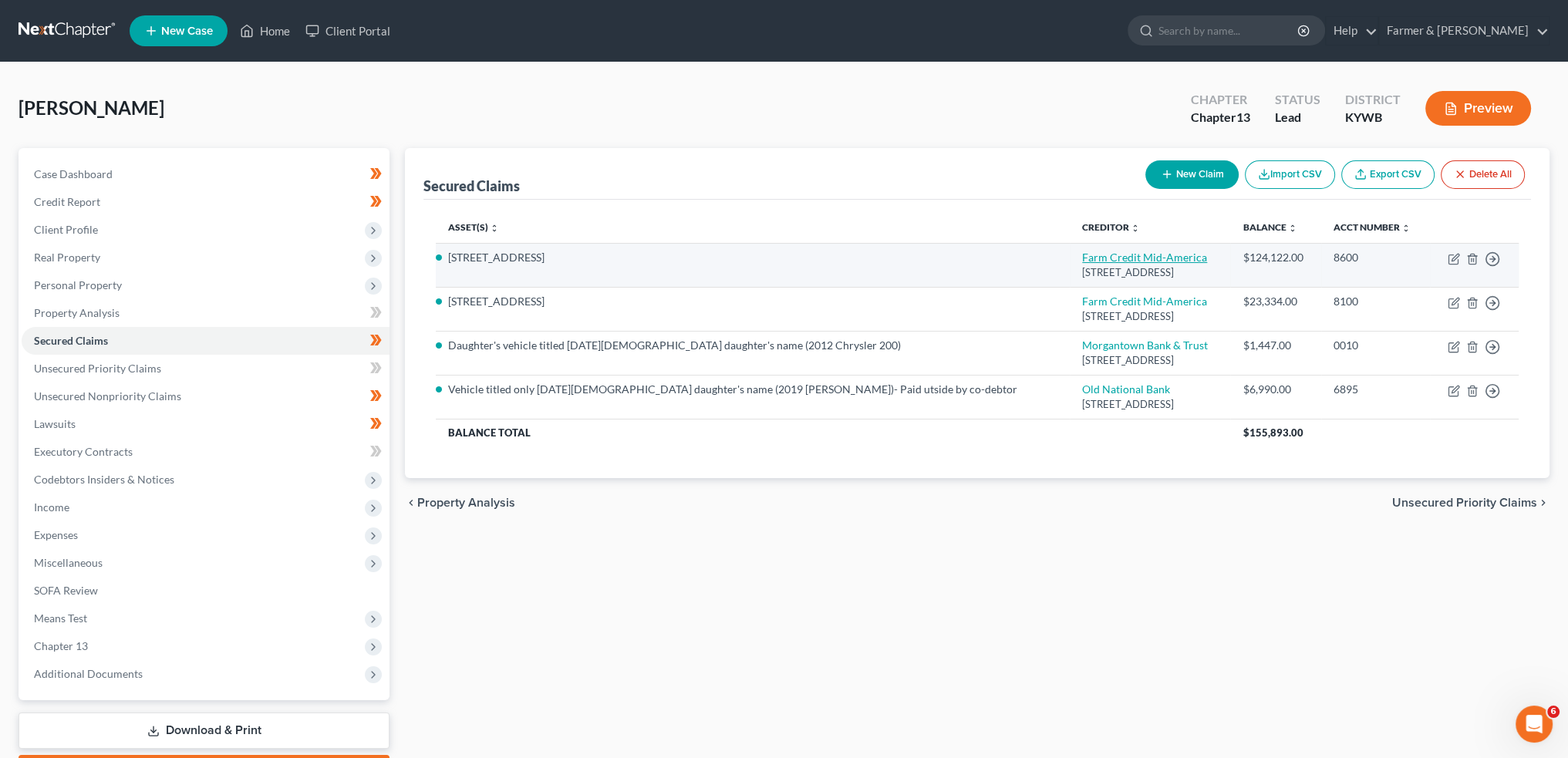
select select "0"
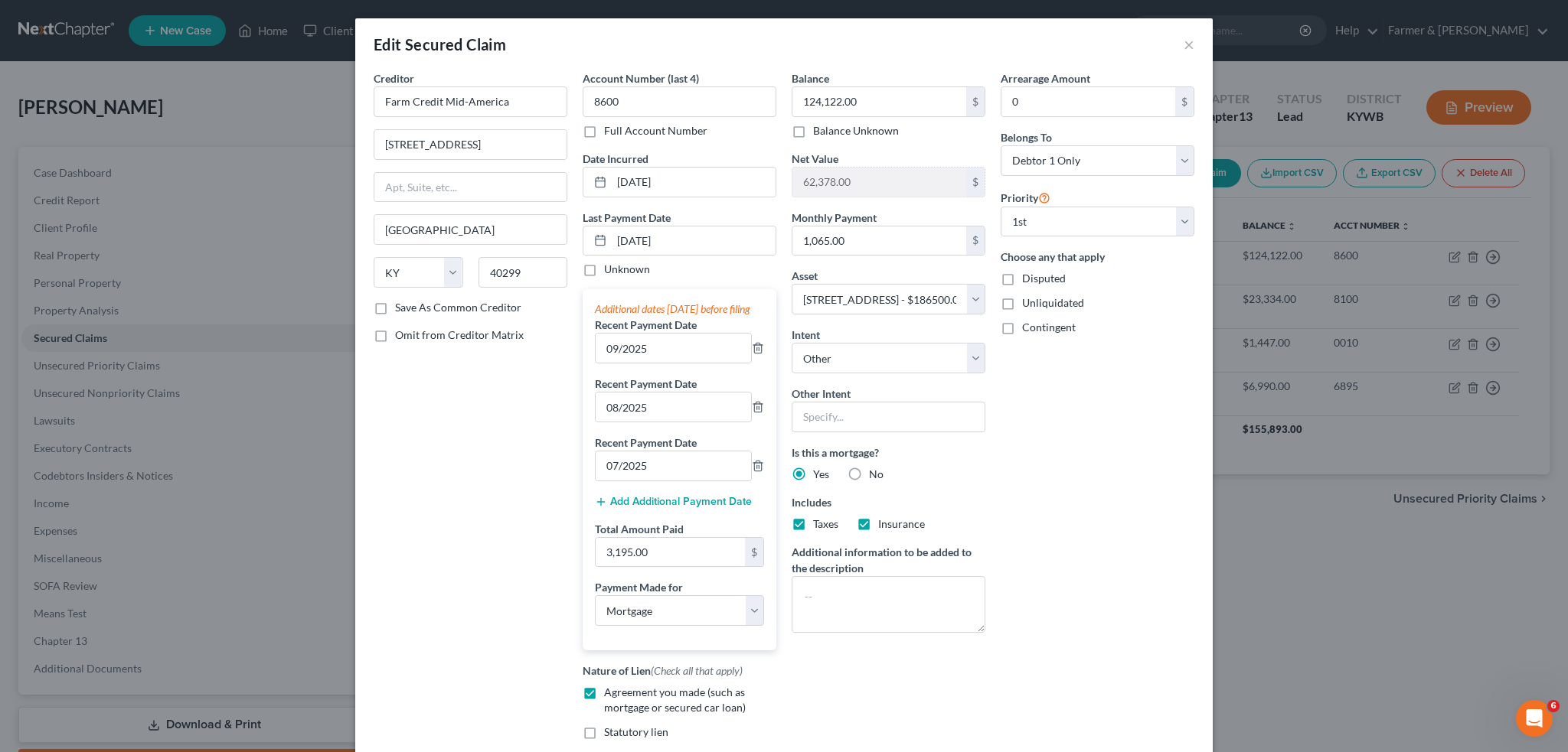
scroll to position [244, 0]
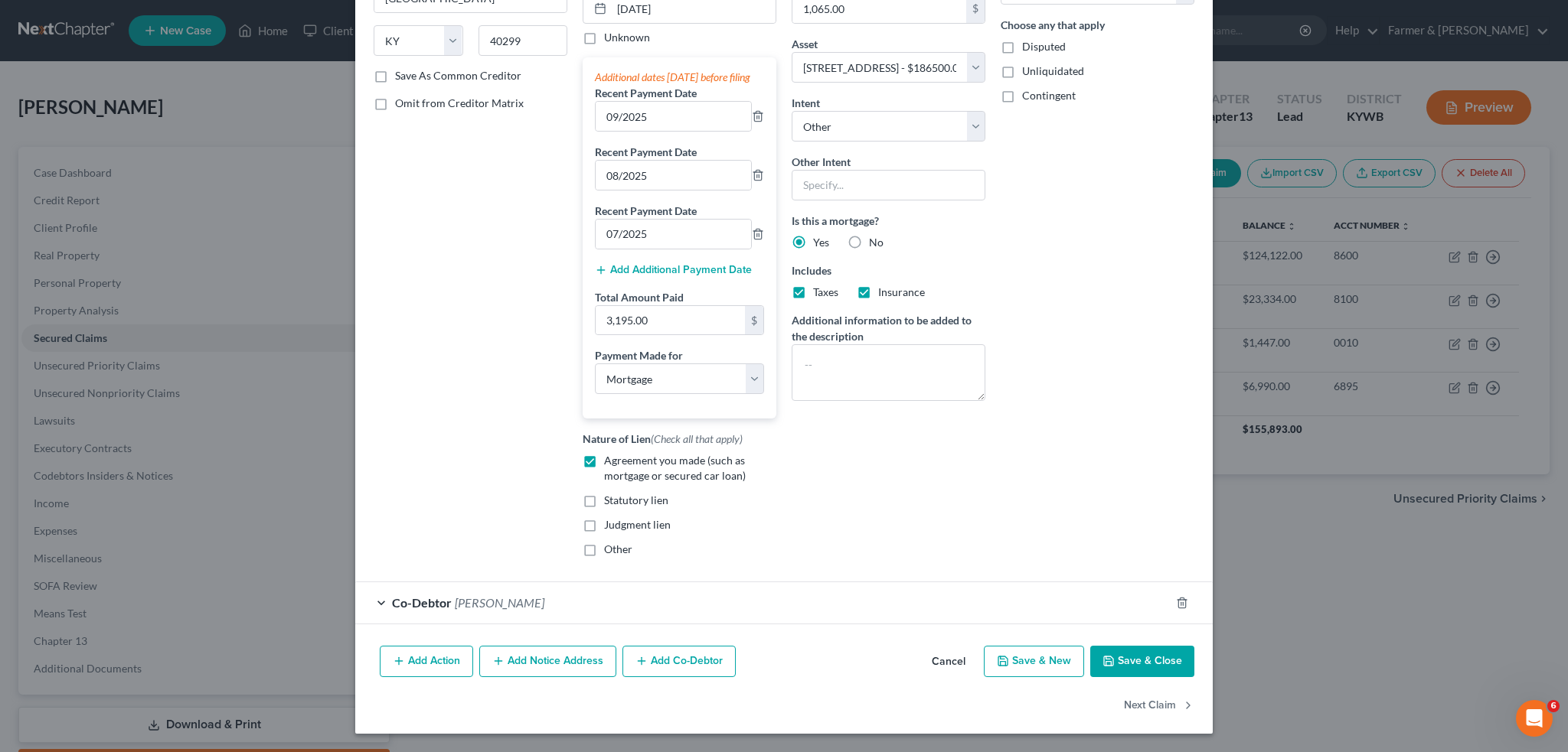
click at [1139, 667] on button "Save & Close" at bounding box center [1141, 661] width 104 height 32
select select
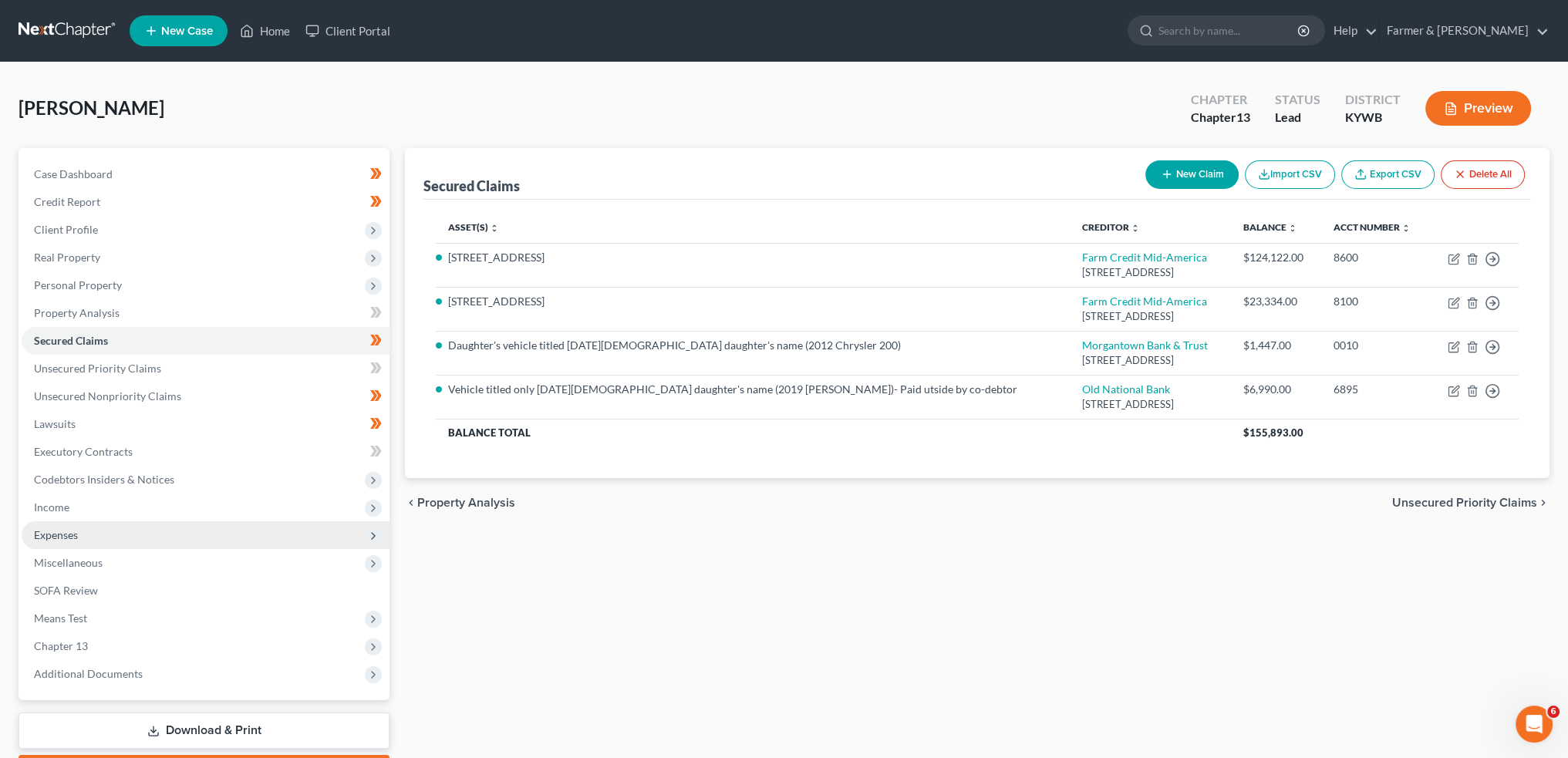
click at [151, 538] on span "Expenses" at bounding box center [206, 536] width 367 height 28
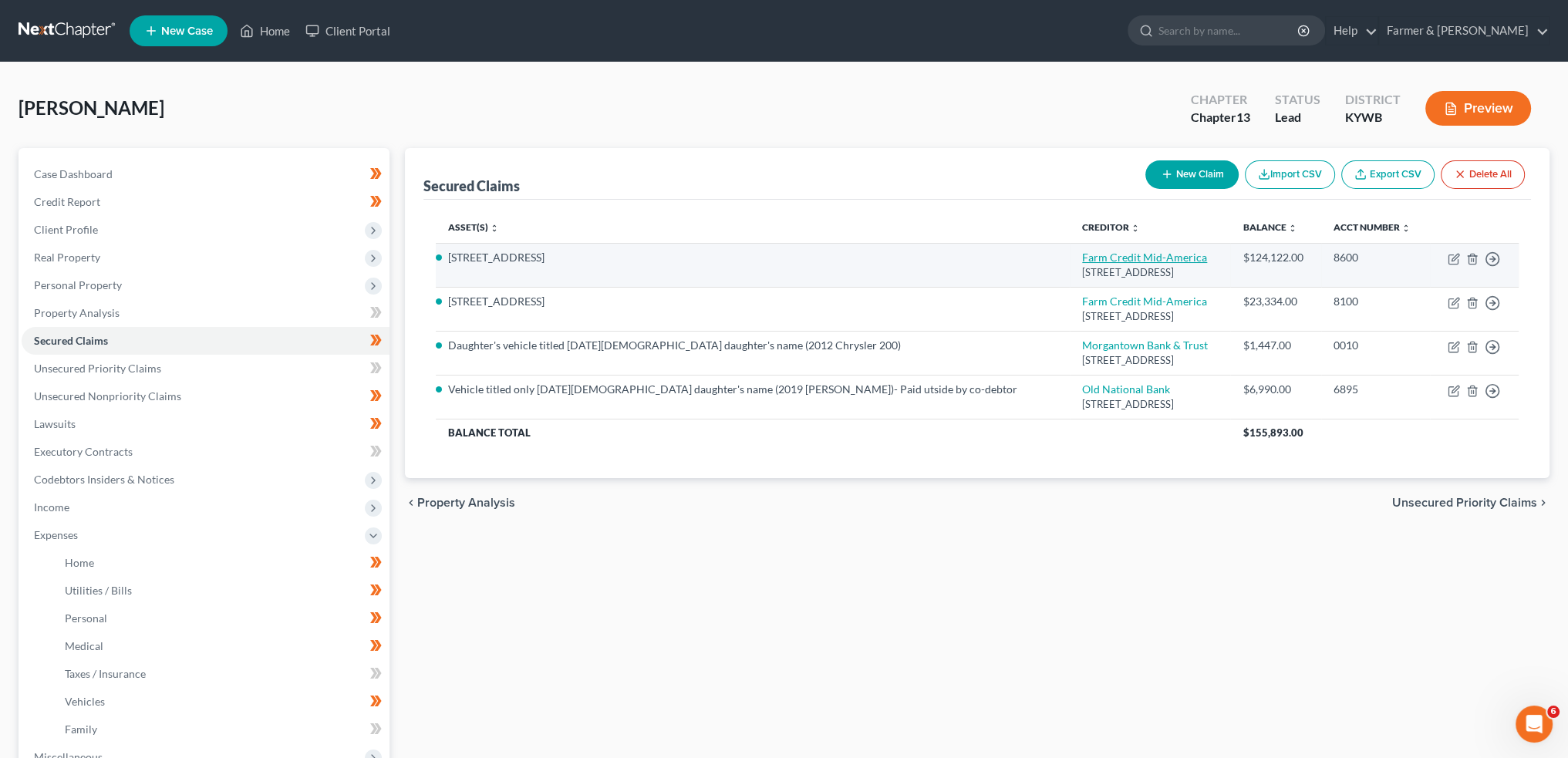
click at [1082, 255] on link "Farm Credit Mid-America" at bounding box center [1144, 257] width 125 height 13
select select "18"
select select "3"
select select "4"
select select "0"
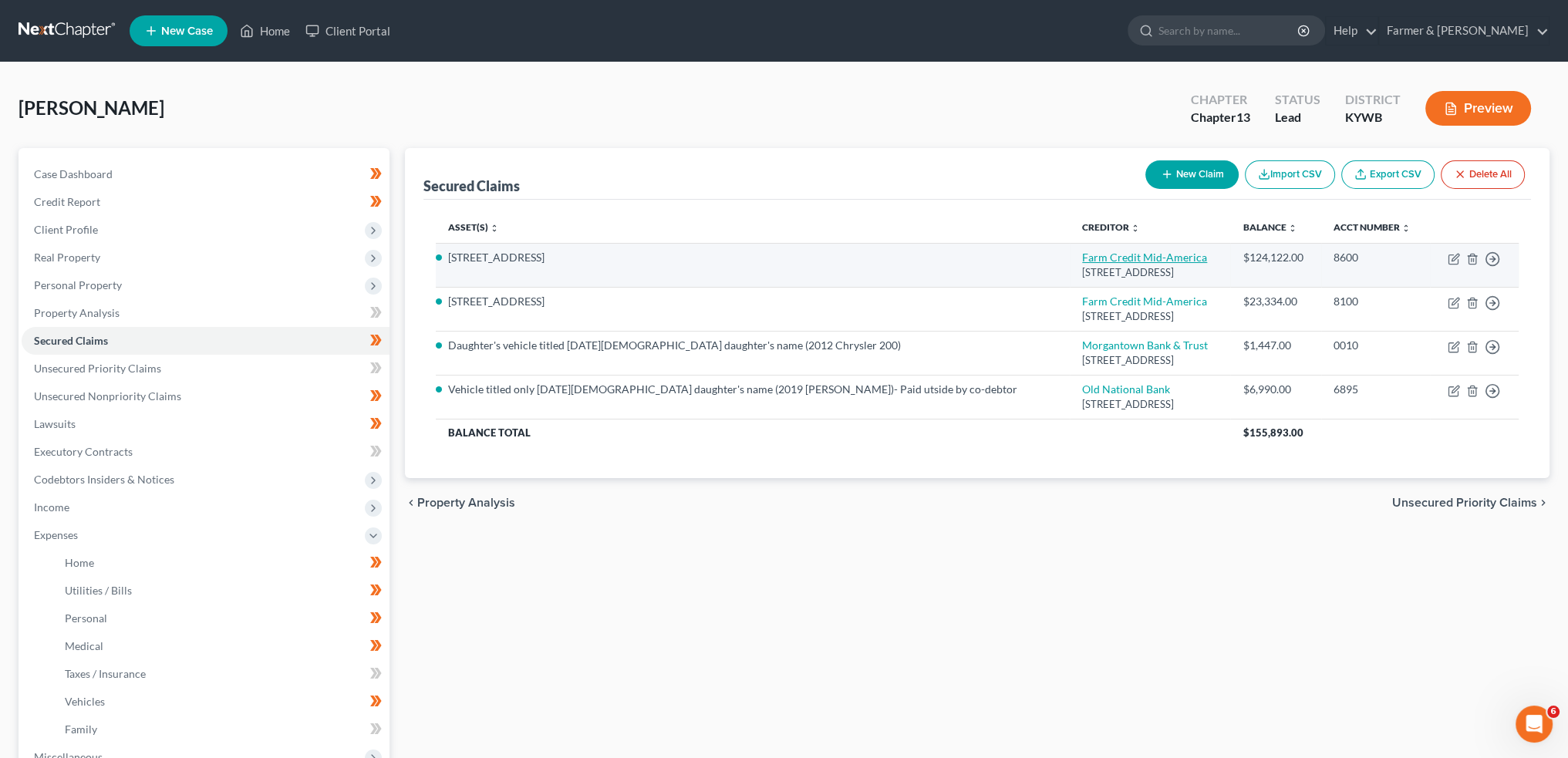
select select "0"
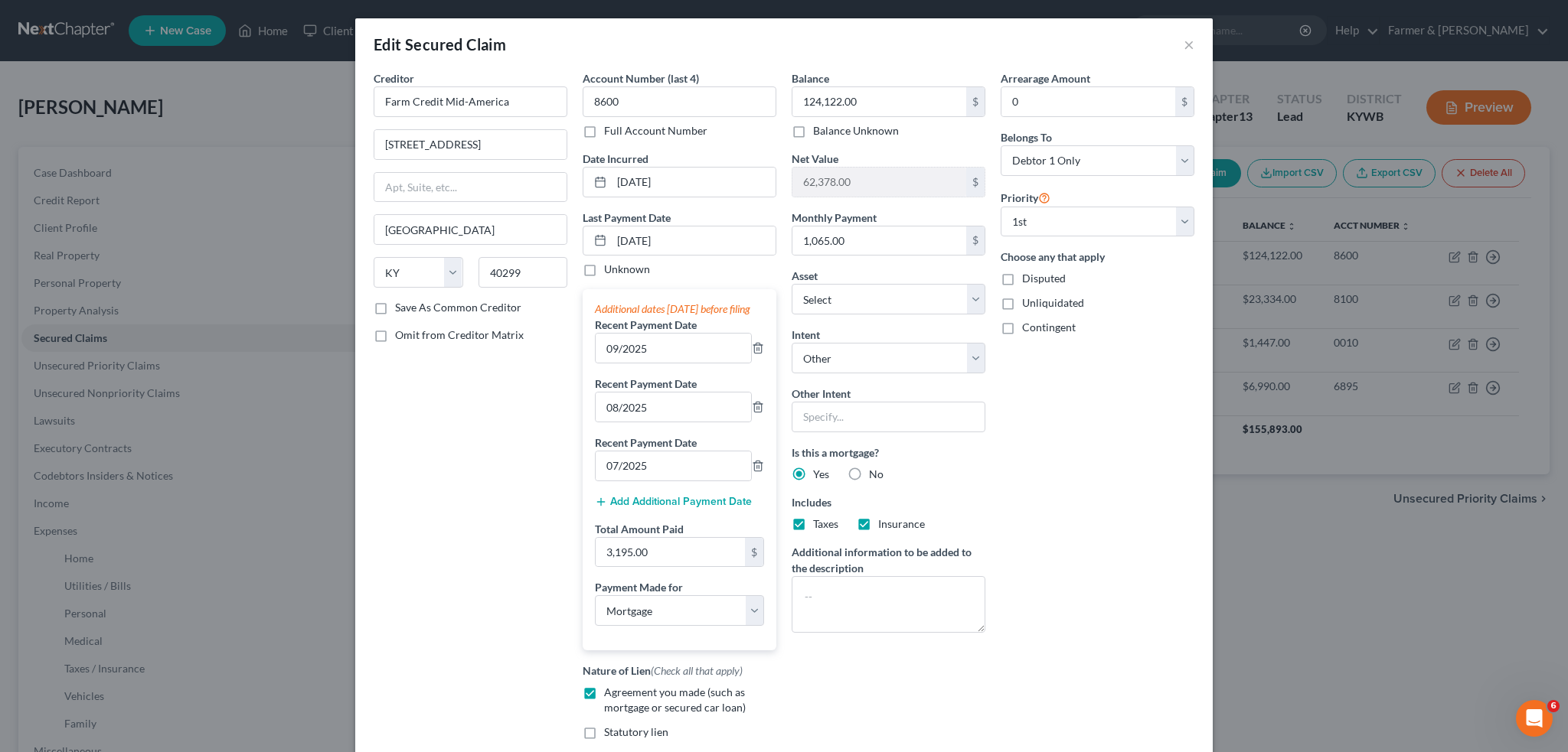
click at [813, 523] on label "Taxes" at bounding box center [825, 524] width 25 height 16
click at [819, 523] on input "Taxes" at bounding box center [824, 521] width 10 height 10
checkbox input "false"
click at [878, 516] on label "Insurance" at bounding box center [901, 524] width 47 height 16
click at [884, 516] on input "Insurance" at bounding box center [888, 521] width 10 height 10
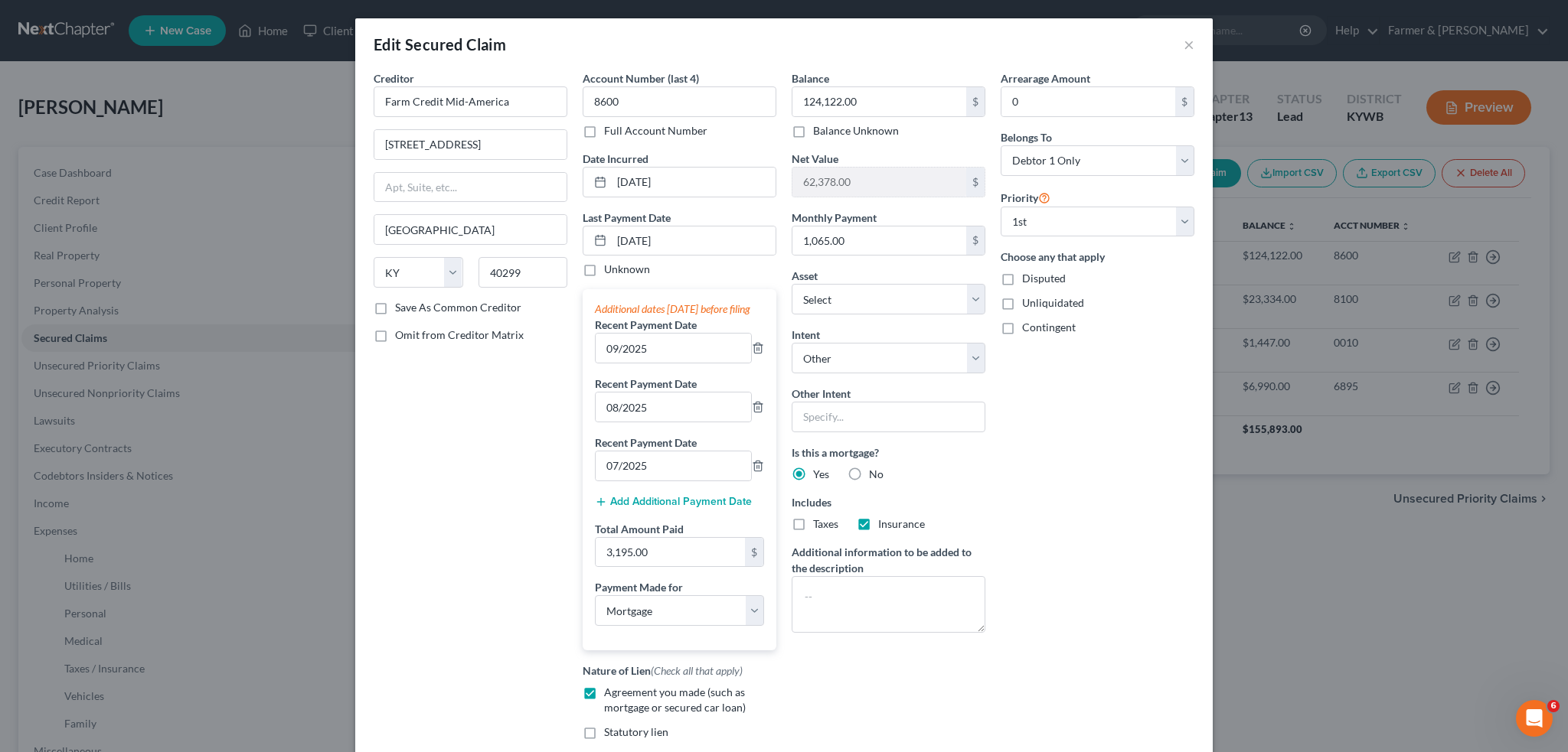
checkbox input "false"
click at [860, 581] on textarea at bounding box center [888, 605] width 194 height 57
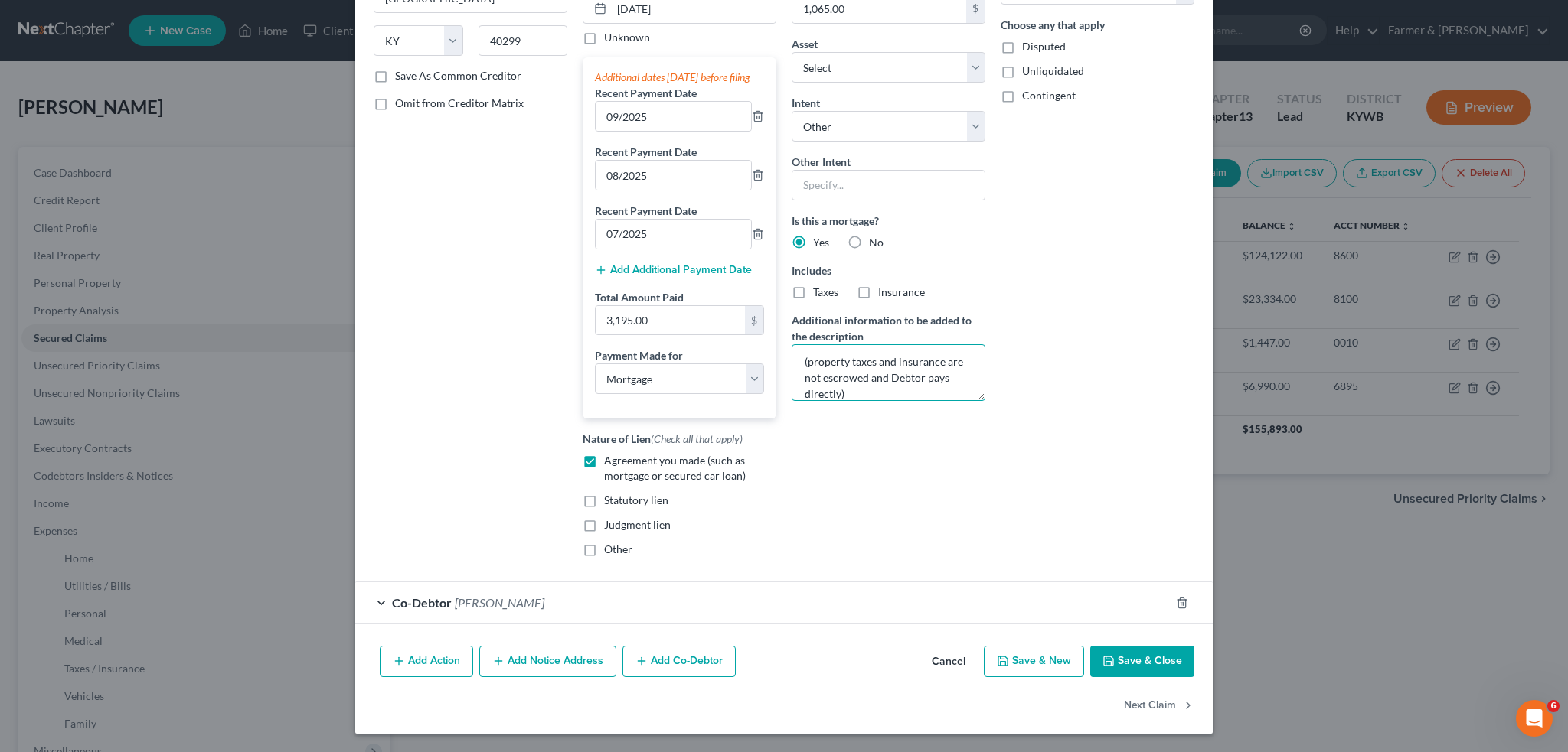
type textarea "(property taxes and insurance are not escrowed and Debtor pays directly)"
click at [1106, 659] on polyline "button" at bounding box center [1108, 658] width 3 height 3
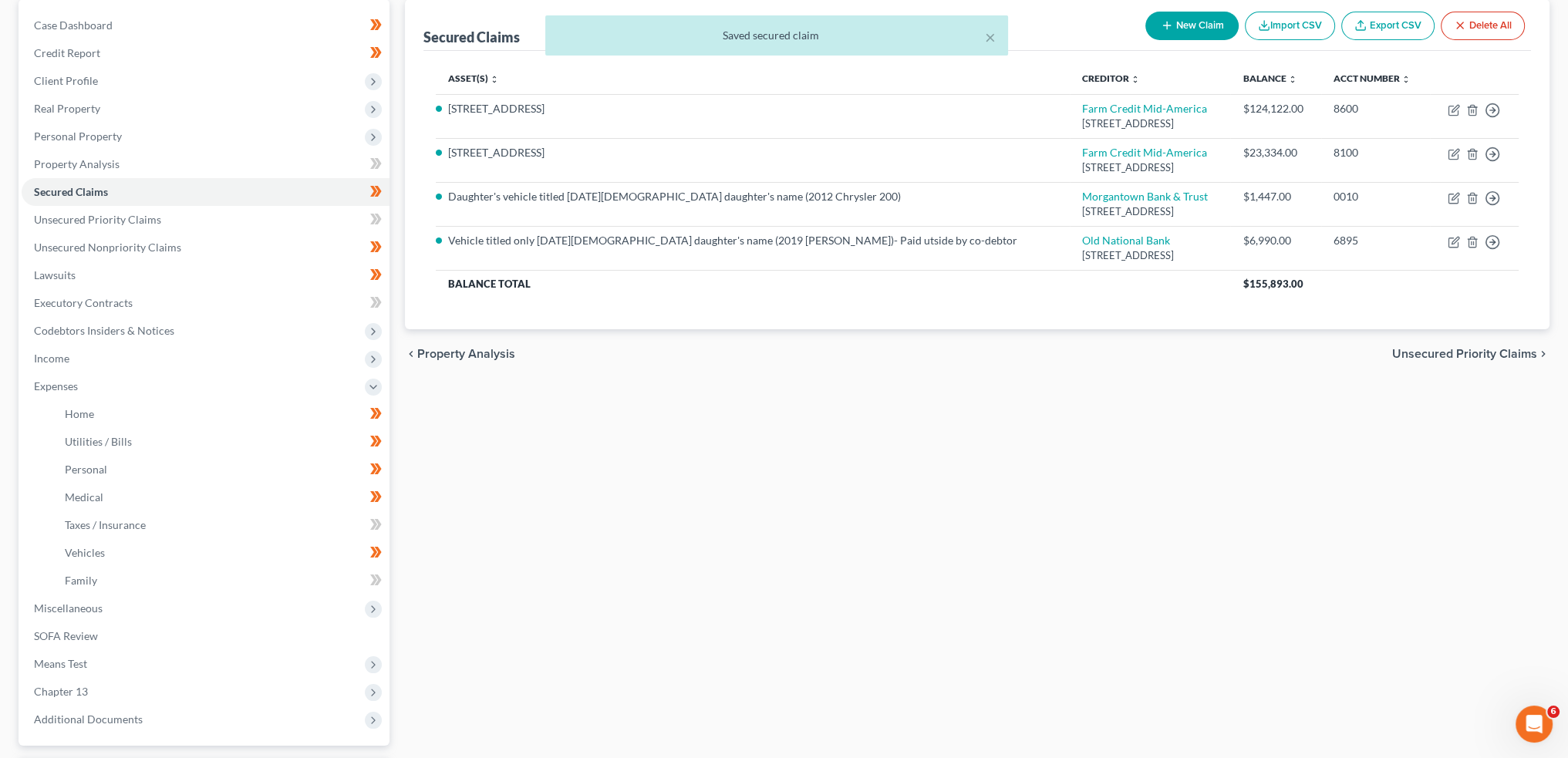
scroll to position [257, 0]
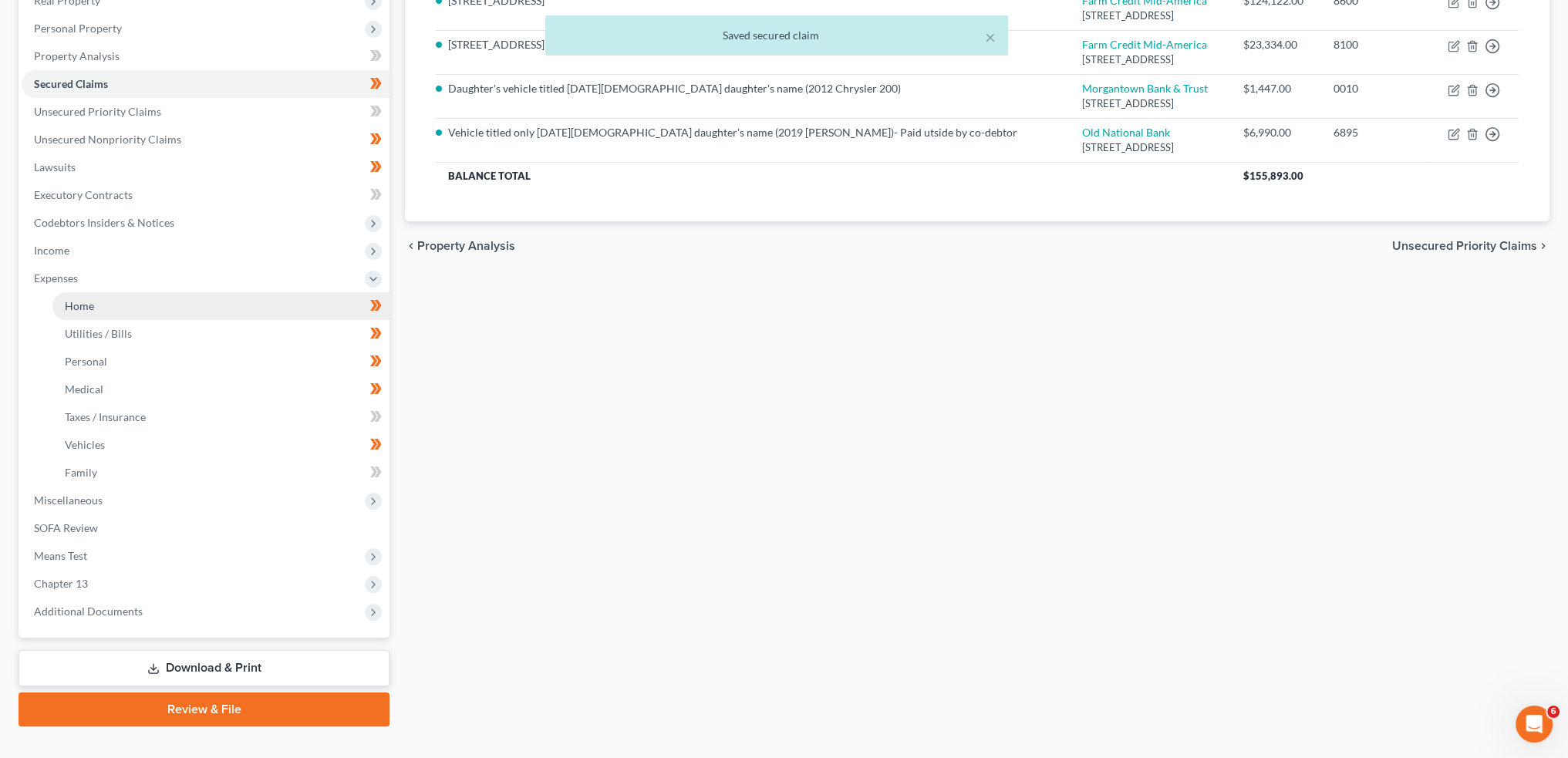
click at [129, 298] on link "Home" at bounding box center [221, 307] width 337 height 28
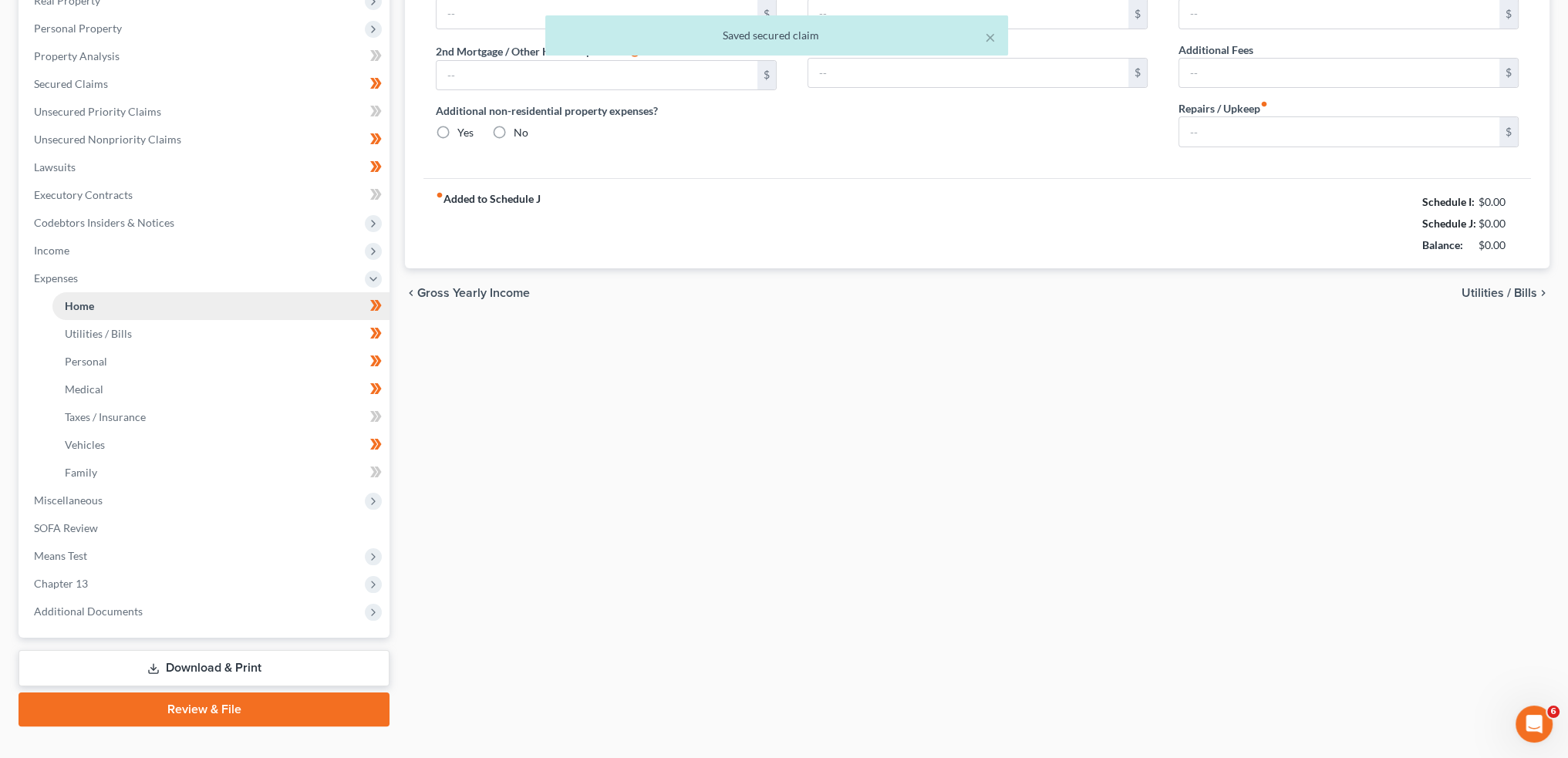
scroll to position [7, 0]
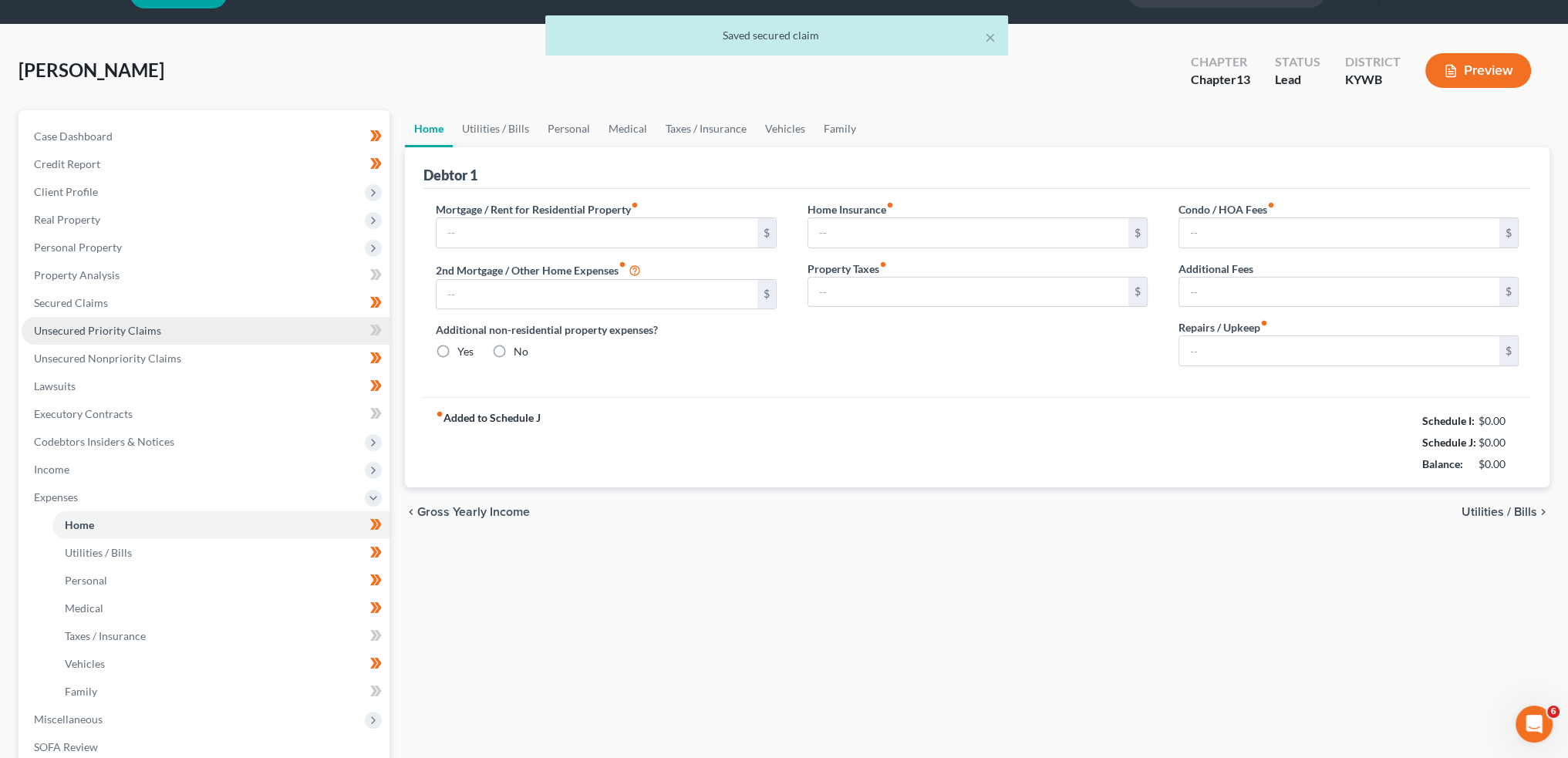
type input "1,068.00"
type input "158.00"
radio input "true"
type input "100.00"
type input "158.33"
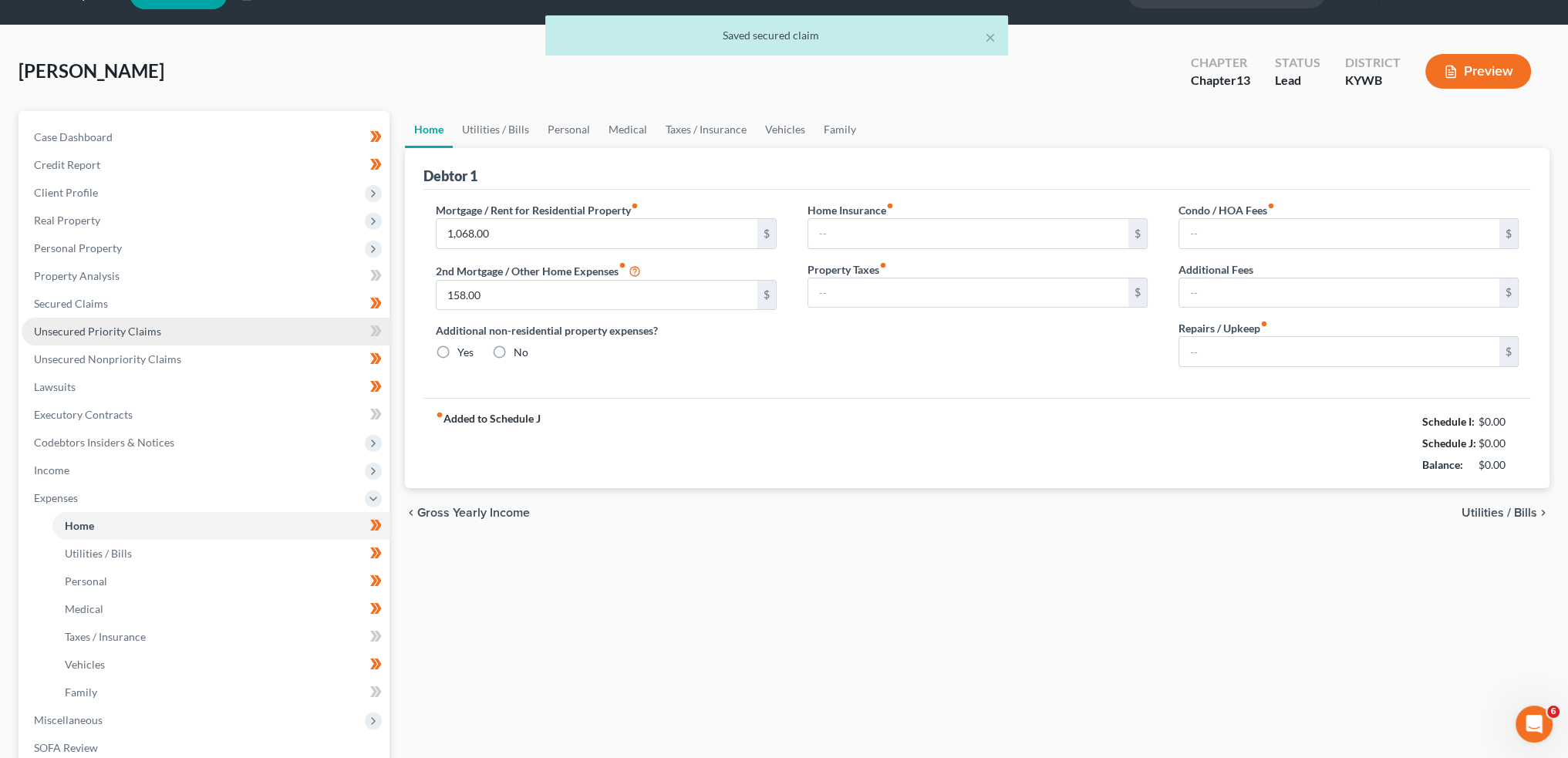
type input "0.00"
type input "100.00"
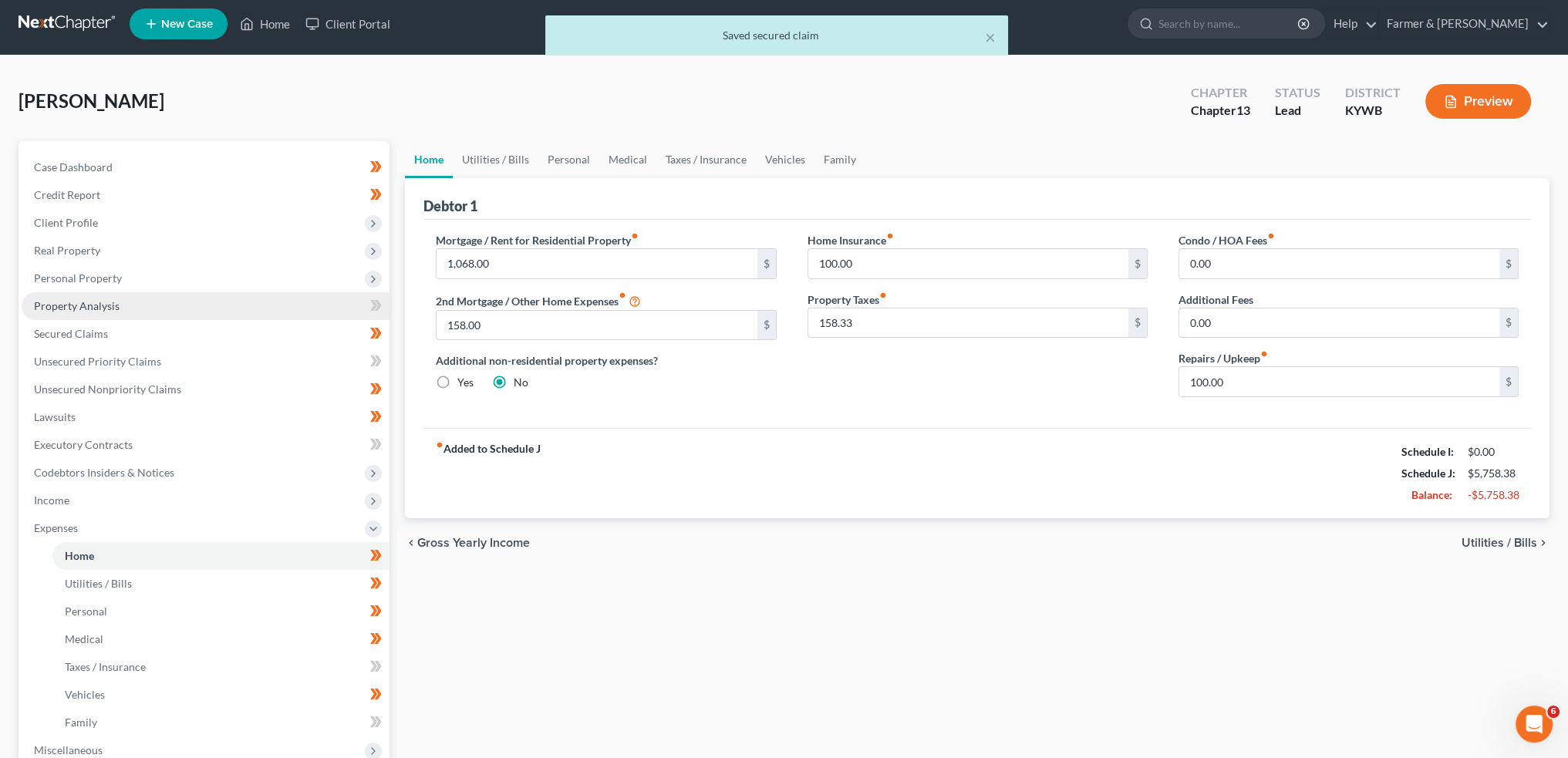
scroll to position [0, 0]
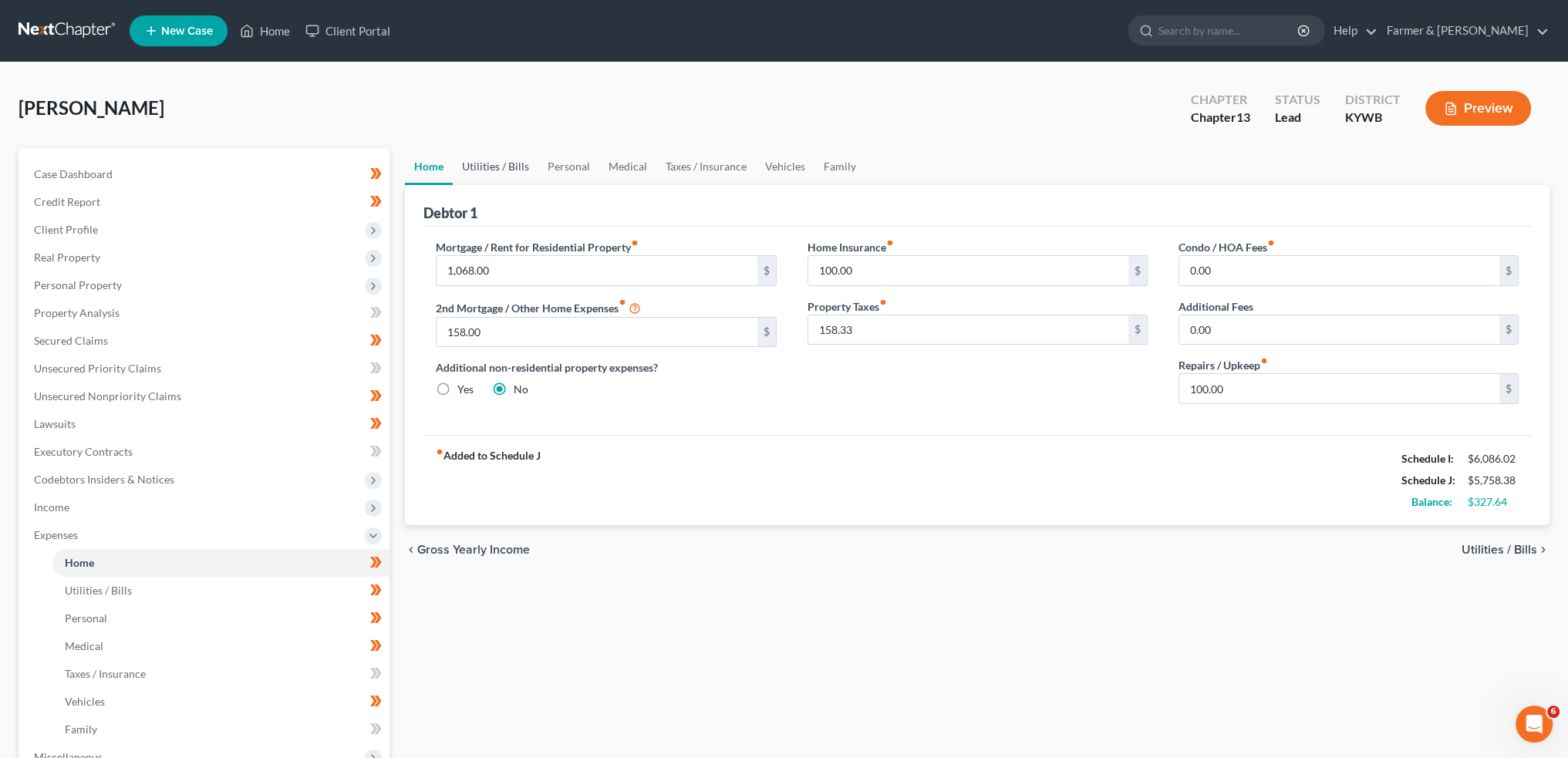
click at [500, 162] on link "Utilities / Bills" at bounding box center [495, 166] width 85 height 37
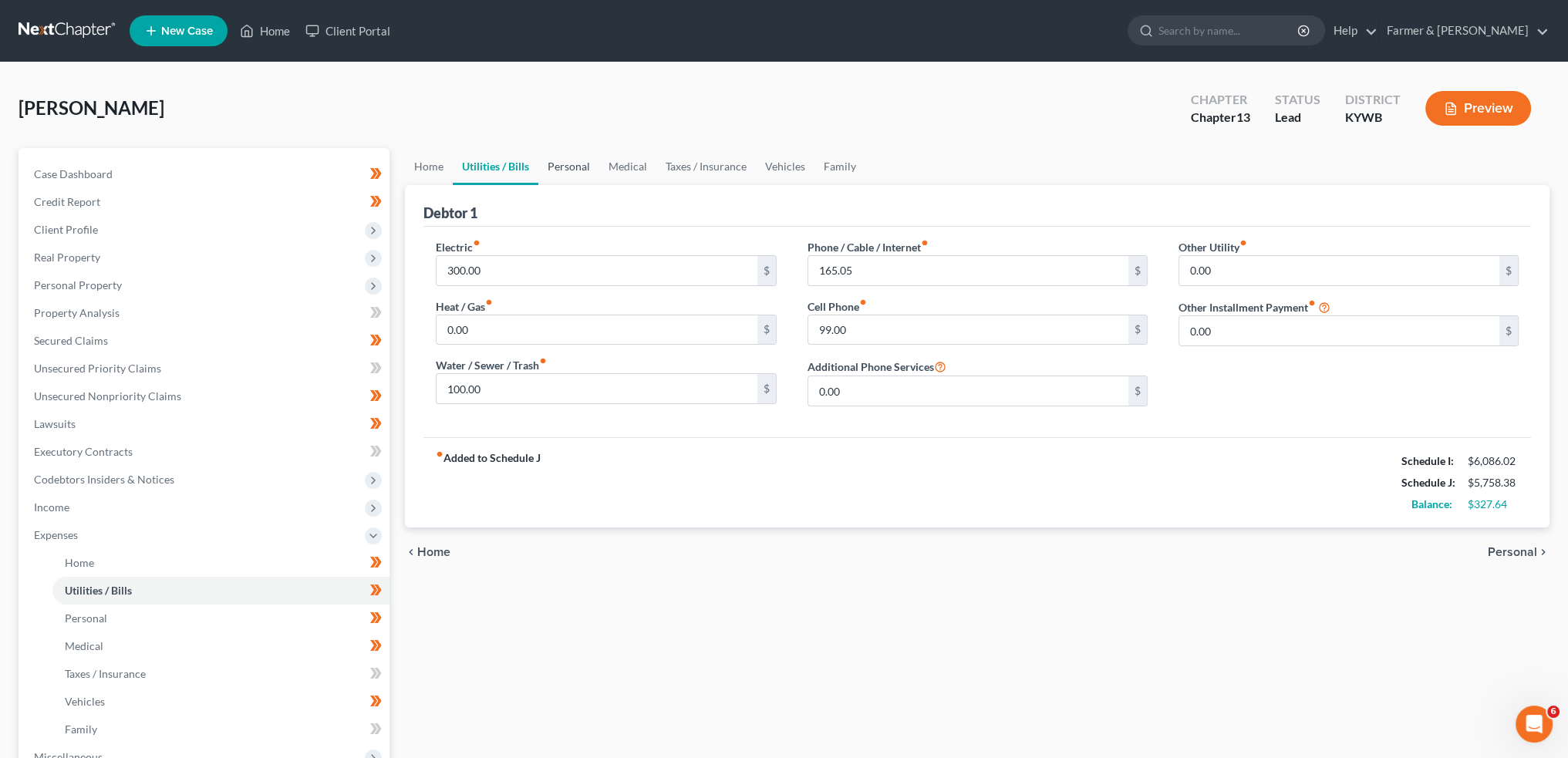
click at [556, 157] on link "Personal" at bounding box center [568, 166] width 61 height 37
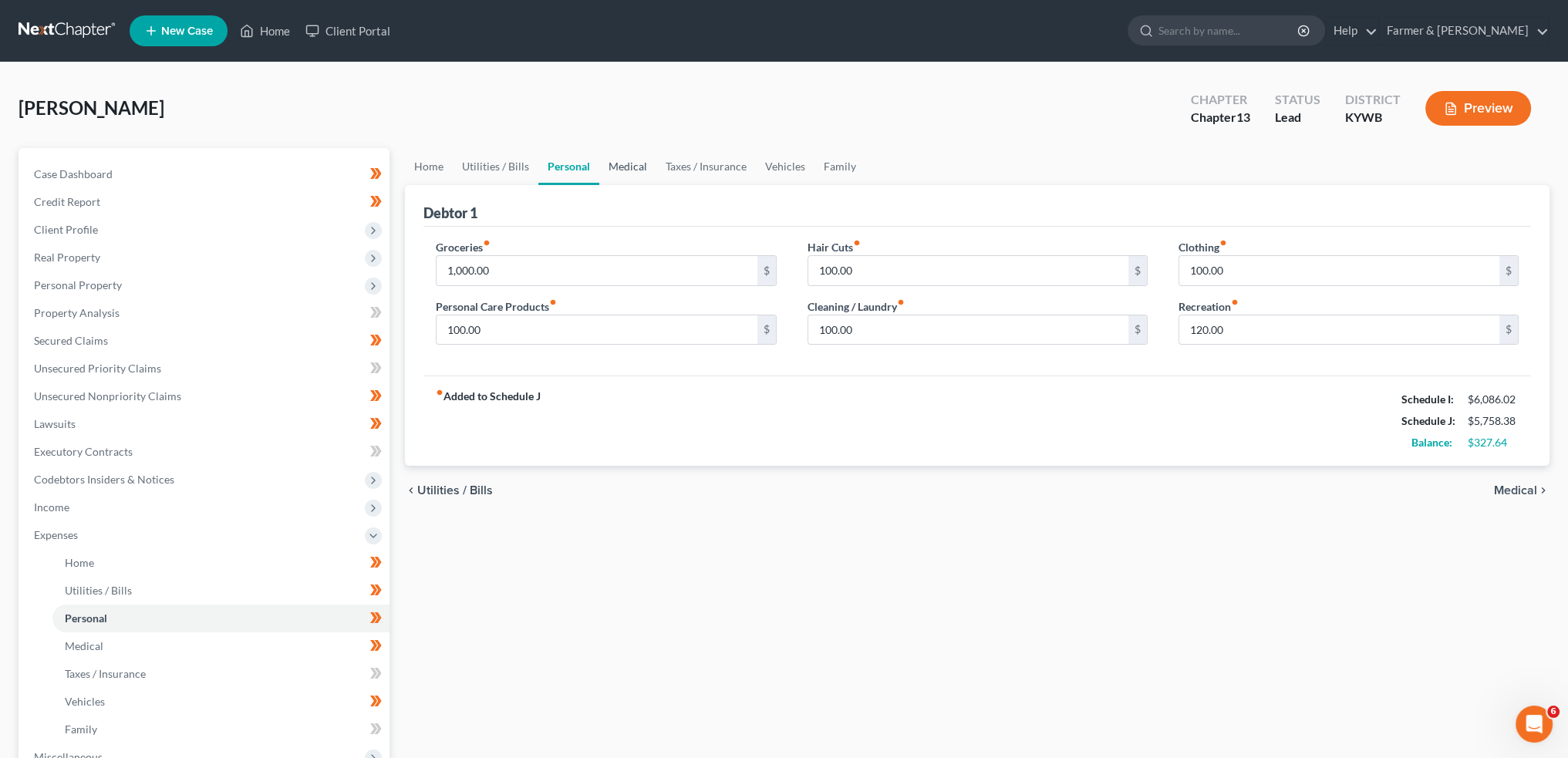
click at [626, 169] on link "Medical" at bounding box center [628, 166] width 57 height 37
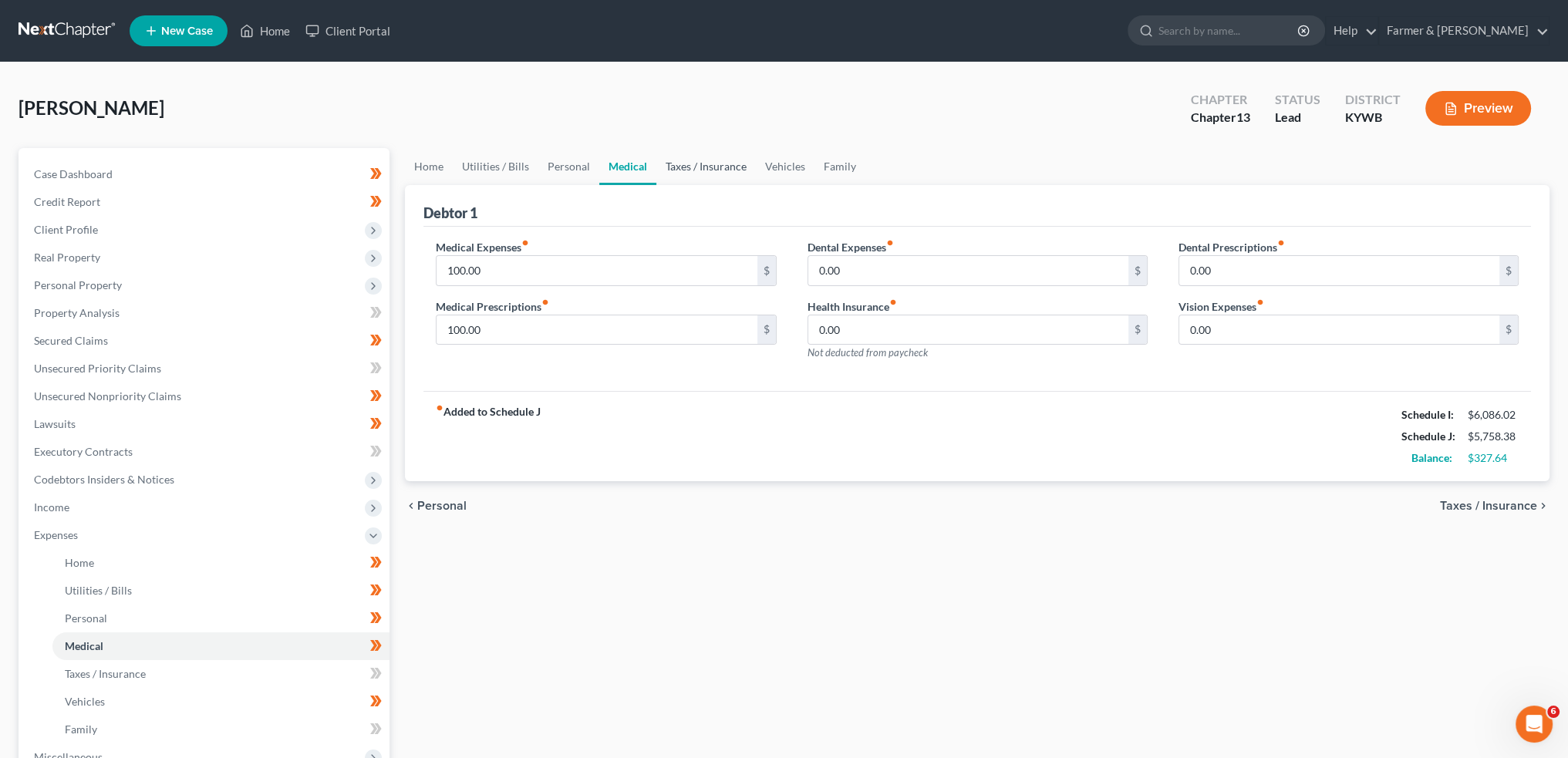
click at [746, 163] on link "Taxes / Insurance" at bounding box center [706, 166] width 99 height 37
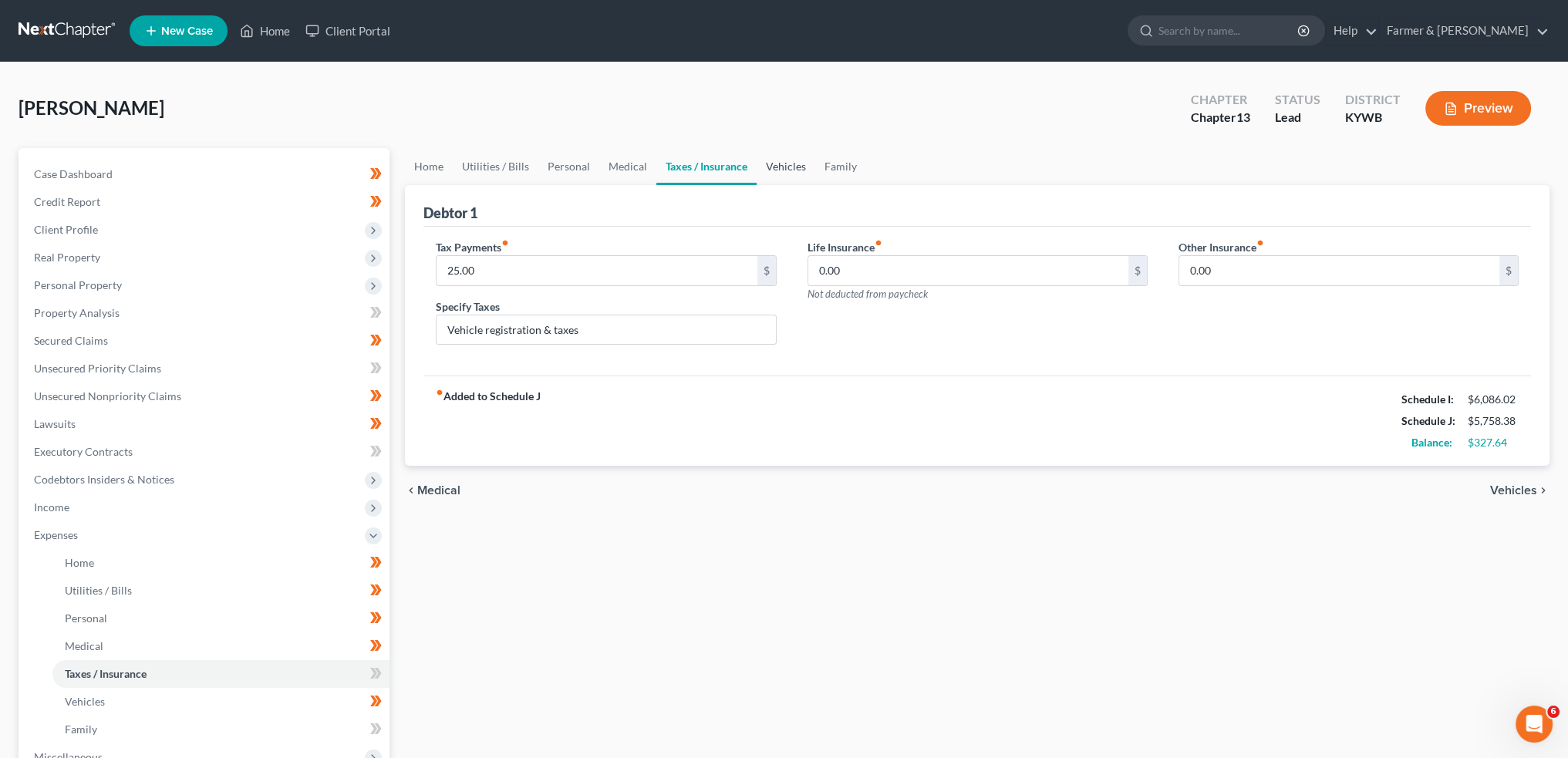
click at [790, 161] on link "Vehicles" at bounding box center [786, 166] width 59 height 37
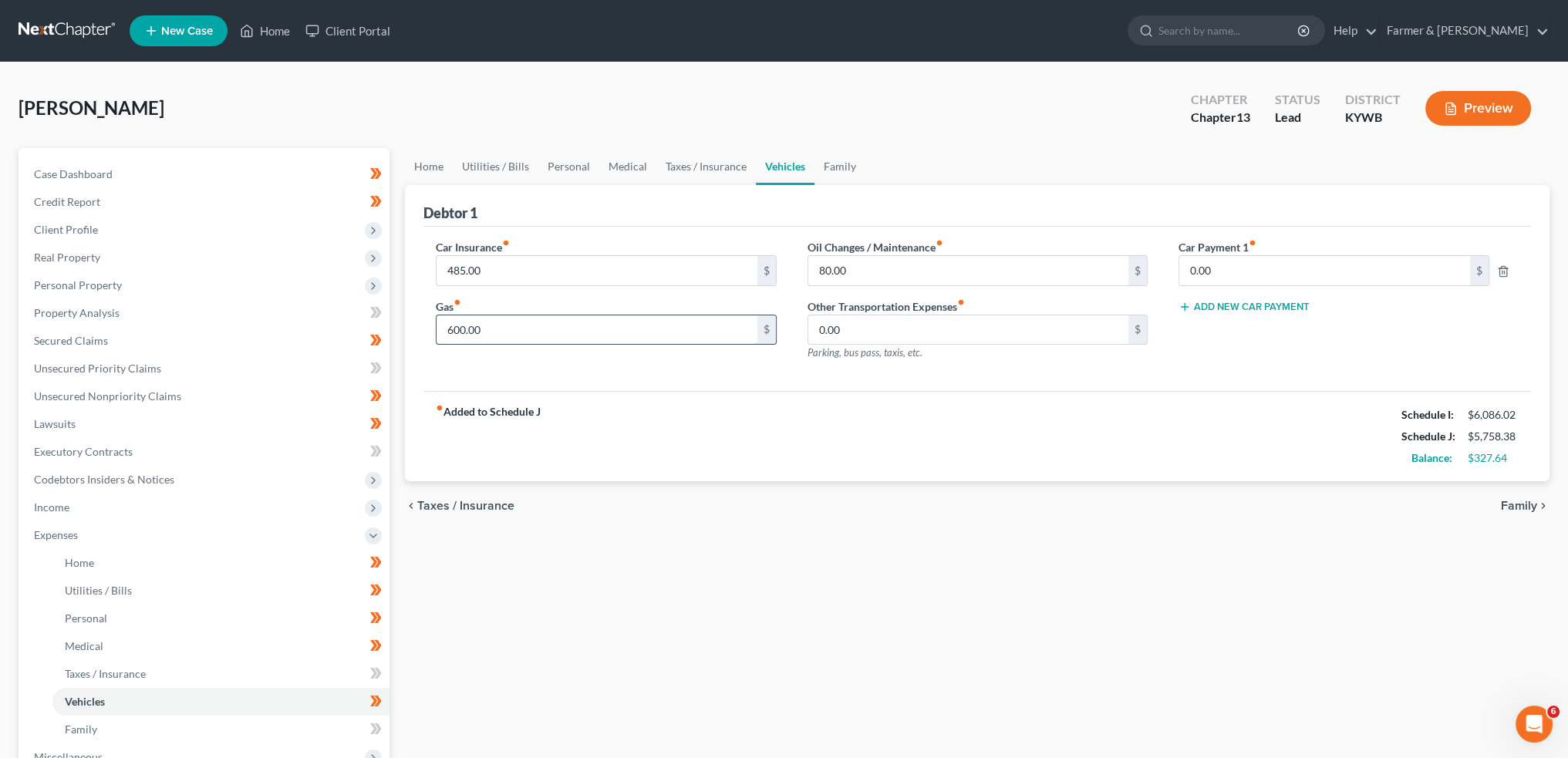
click at [568, 329] on input "600.00" at bounding box center [597, 330] width 320 height 29
type input "500.00"
click at [837, 171] on link "Family" at bounding box center [839, 166] width 51 height 37
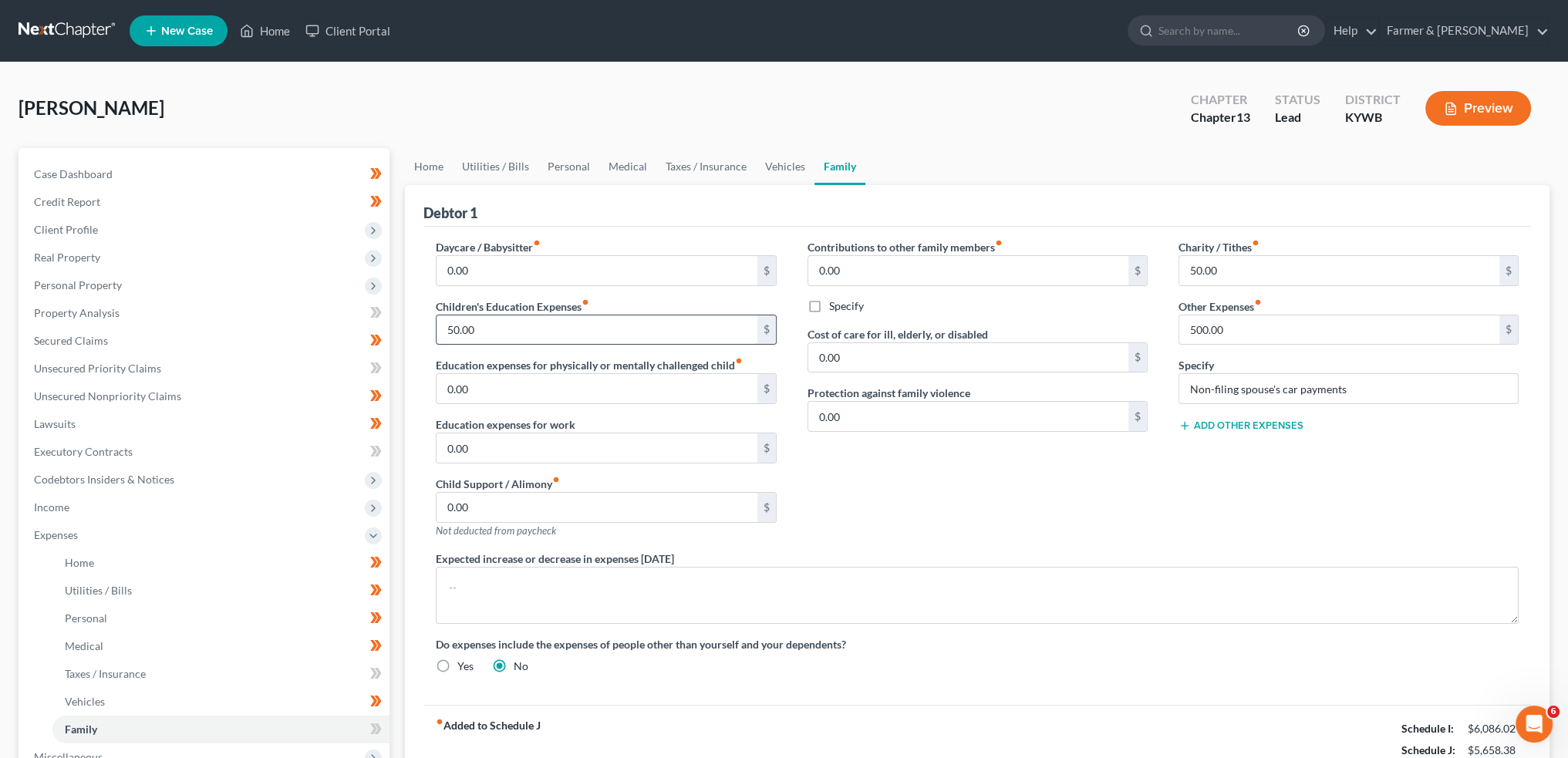
click at [624, 324] on input "50.00" at bounding box center [597, 330] width 320 height 29
type input "150.00"
click at [1282, 332] on input "500.00" at bounding box center [1339, 330] width 320 height 29
type input "420.00"
click at [1350, 385] on input "Non-filing spouse's car payments" at bounding box center [1347, 389] width 338 height 29
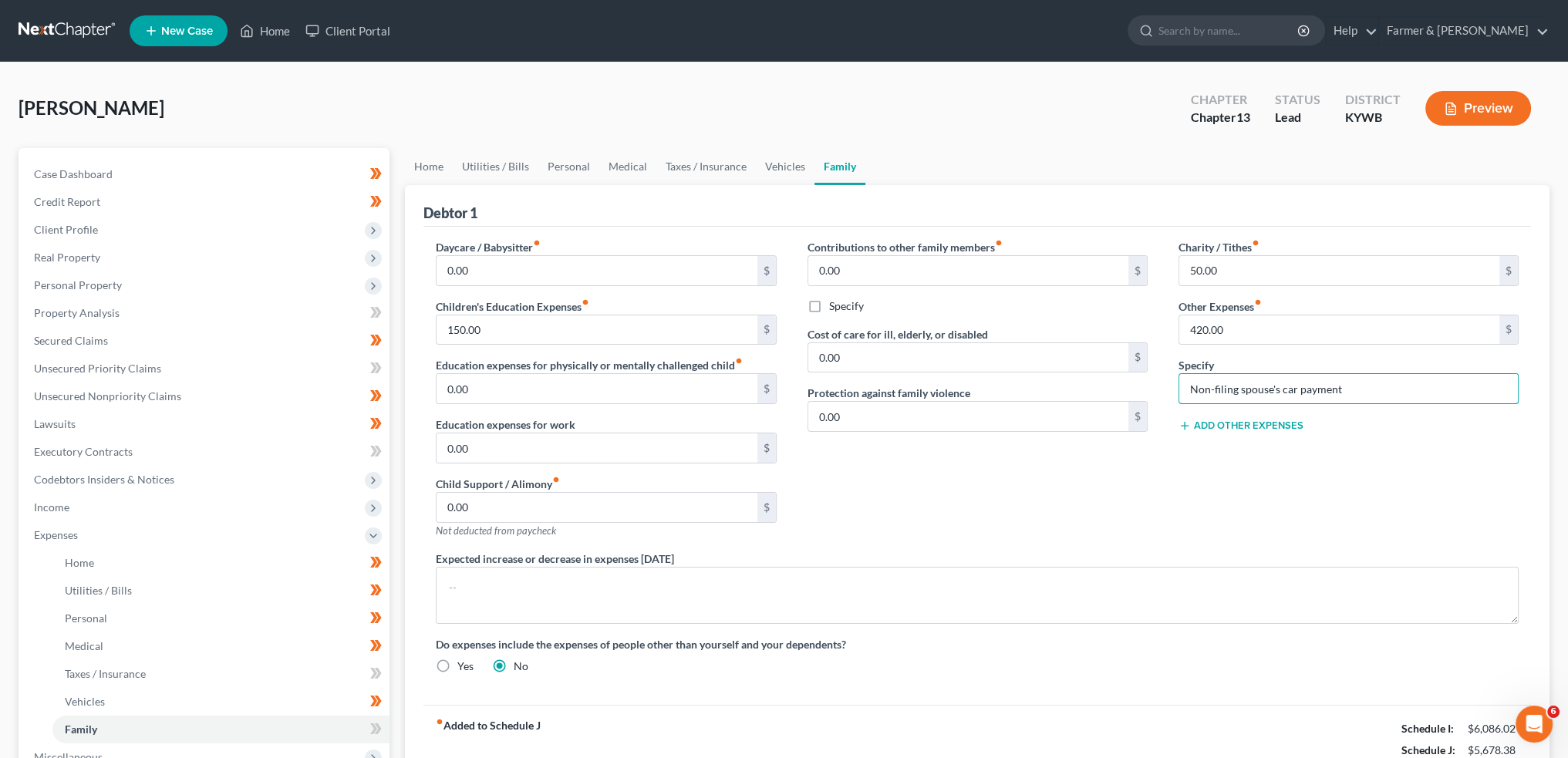
type input "Non-filing spouse's car payment"
click at [1289, 422] on button "Add Other Expenses" at bounding box center [1241, 426] width 125 height 12
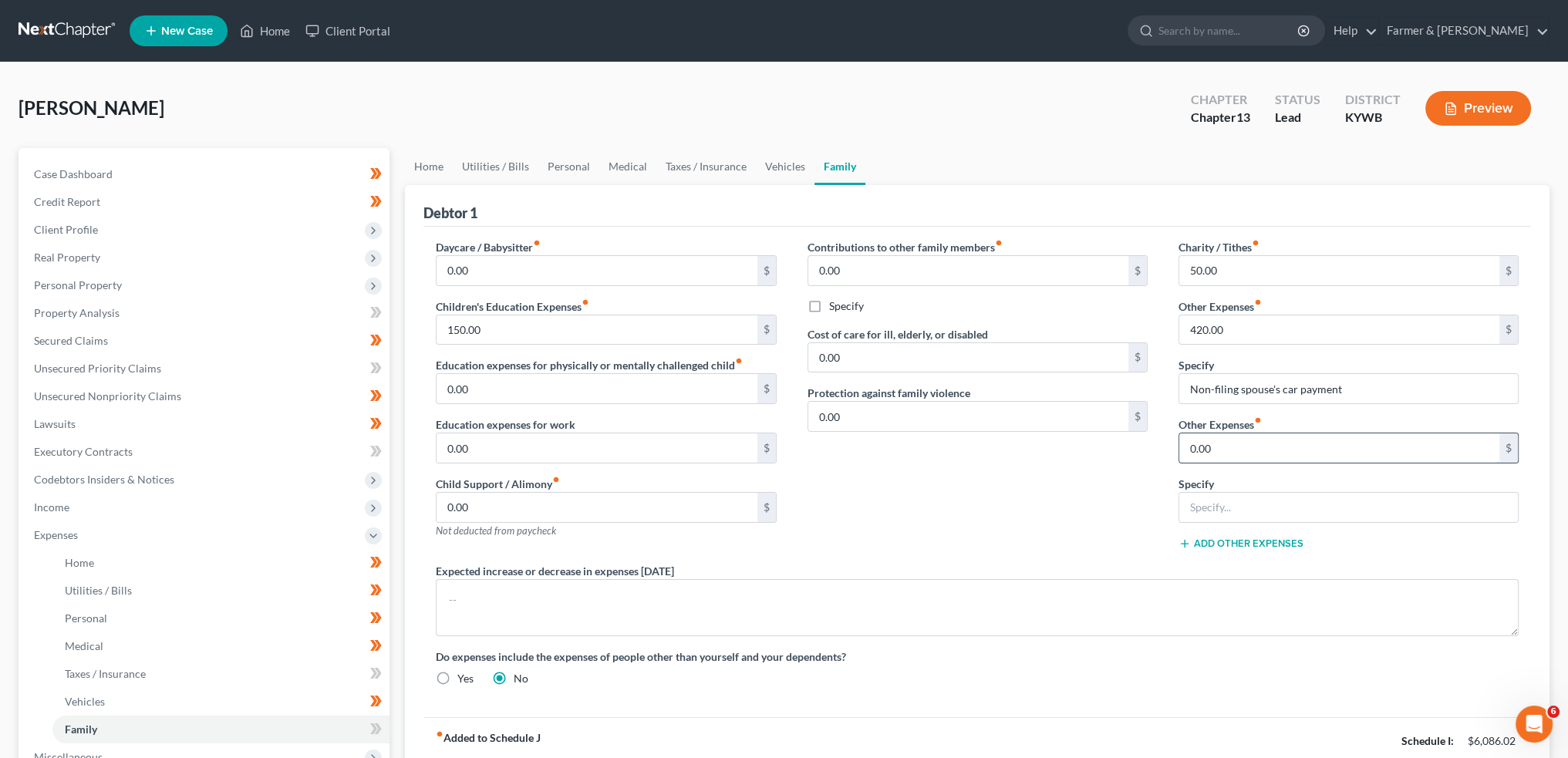
click at [1254, 452] on input "0.00" at bounding box center [1339, 448] width 320 height 29
type input "80.00"
type input "Non-filing spouse credit card payment"
click at [1138, 437] on div "Contributions to other family members fiber_manual_record 0.00 $ Specify Cost o…" at bounding box center [977, 401] width 371 height 324
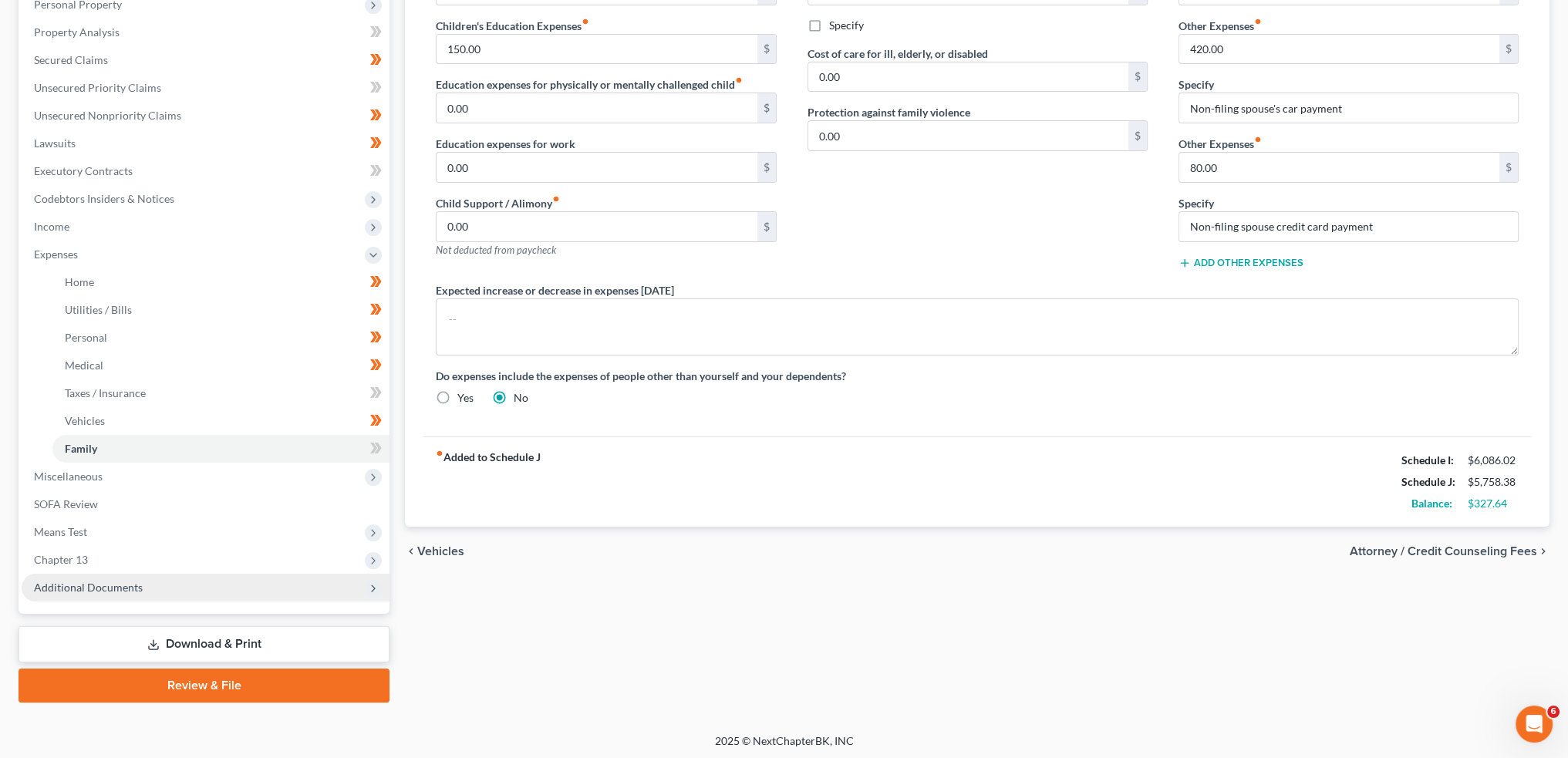
scroll to position [282, 0]
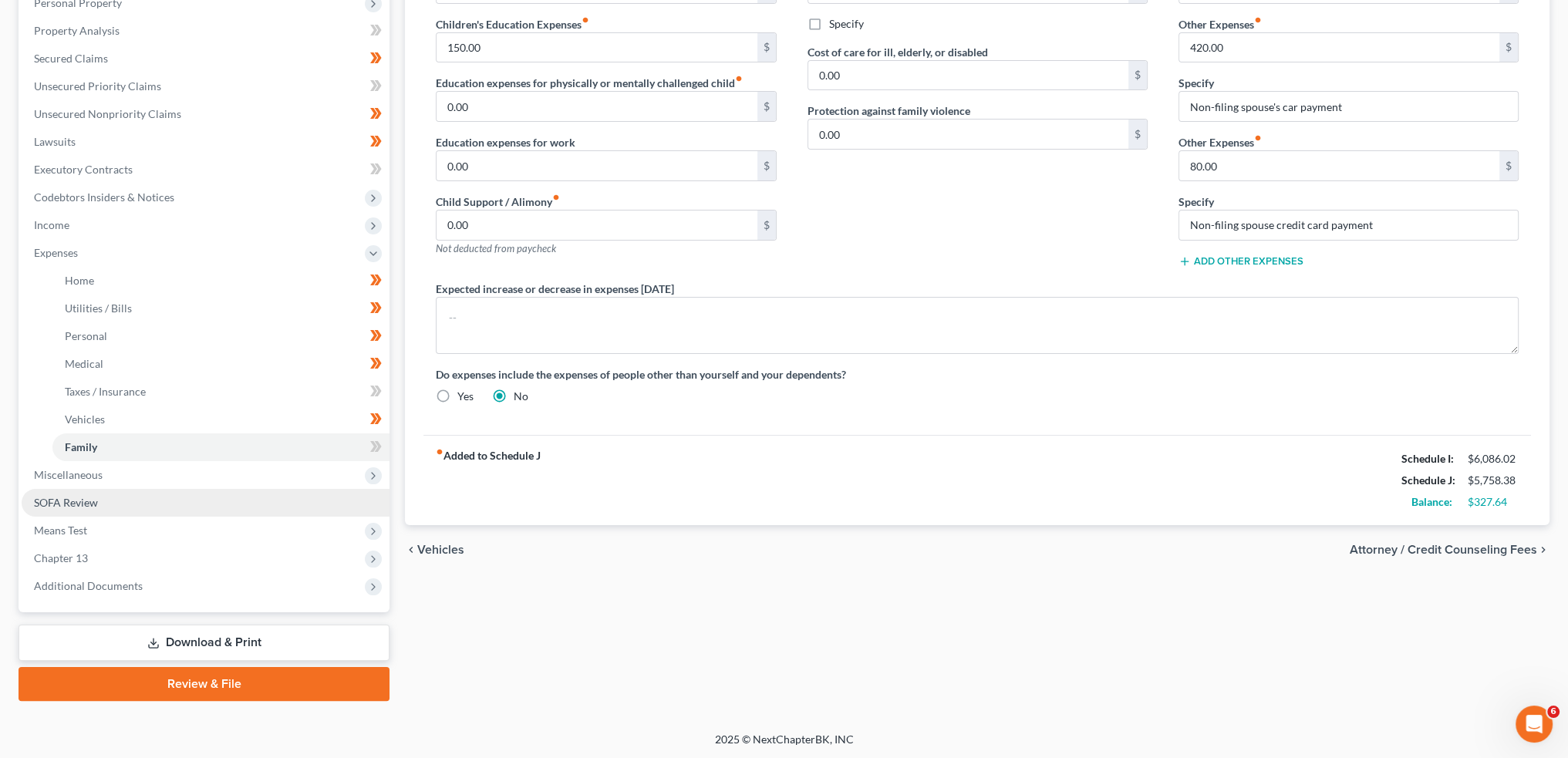
click at [102, 499] on link "SOFA Review" at bounding box center [206, 503] width 367 height 28
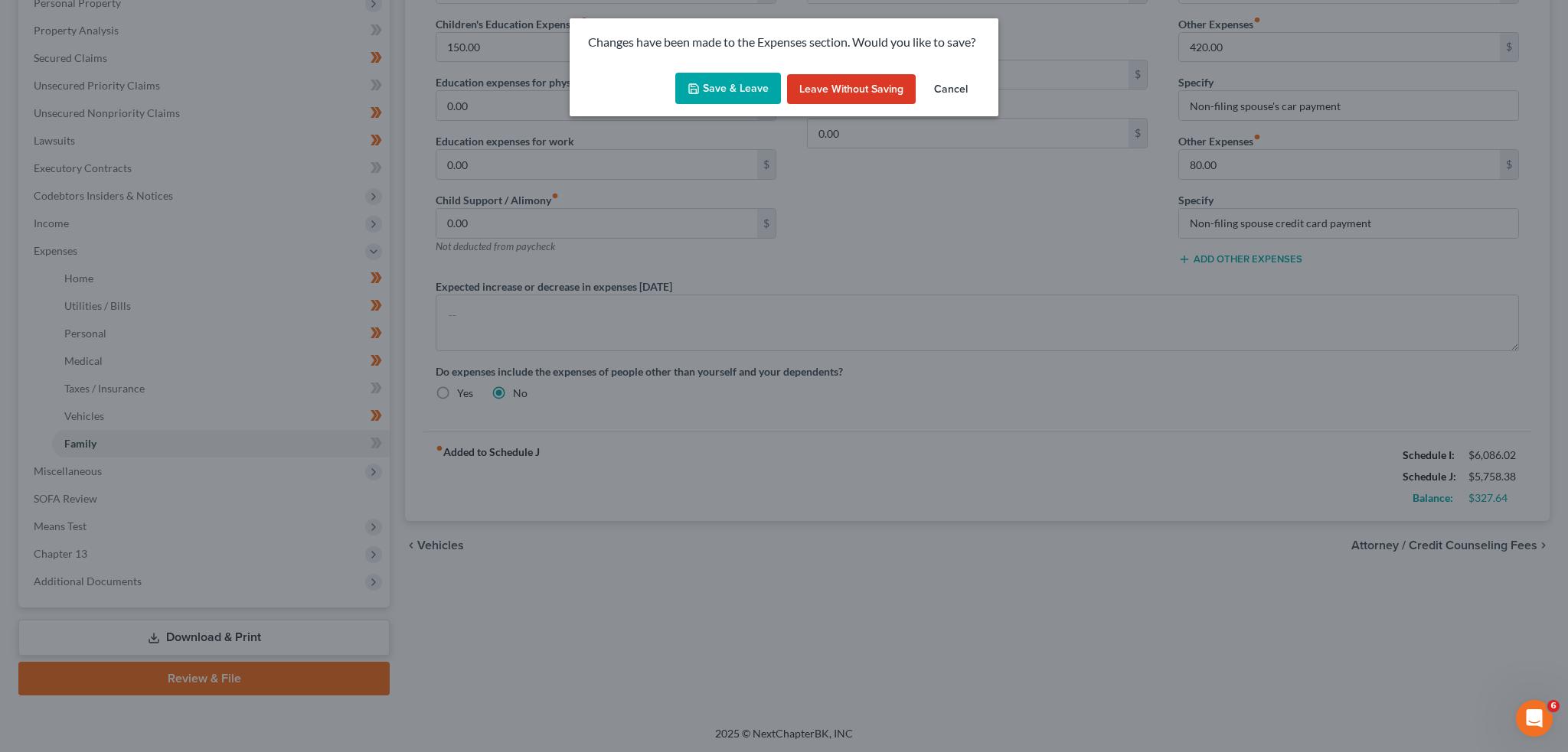
click at [710, 83] on button "Save & Leave" at bounding box center [728, 88] width 106 height 32
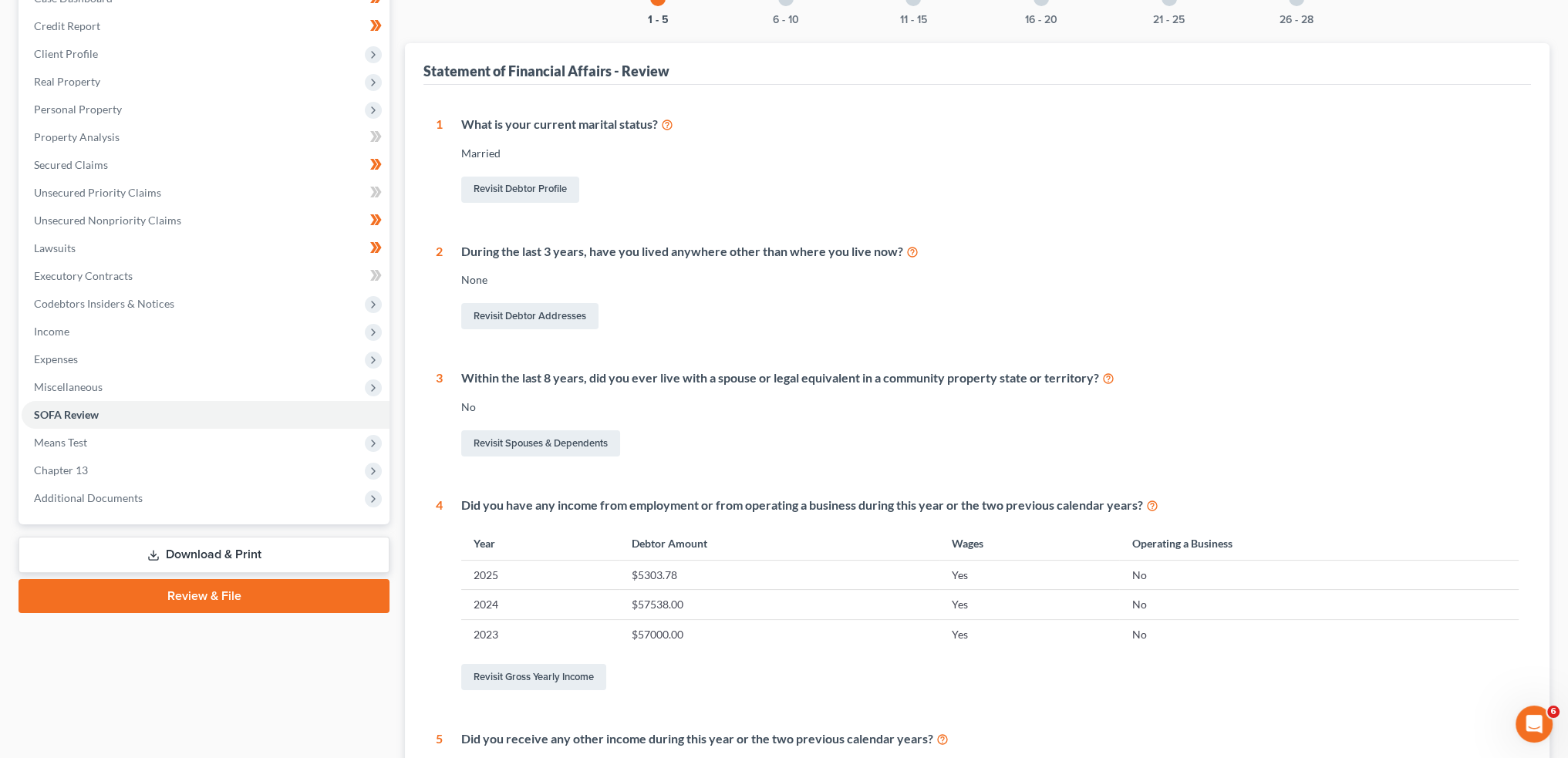
scroll to position [142, 0]
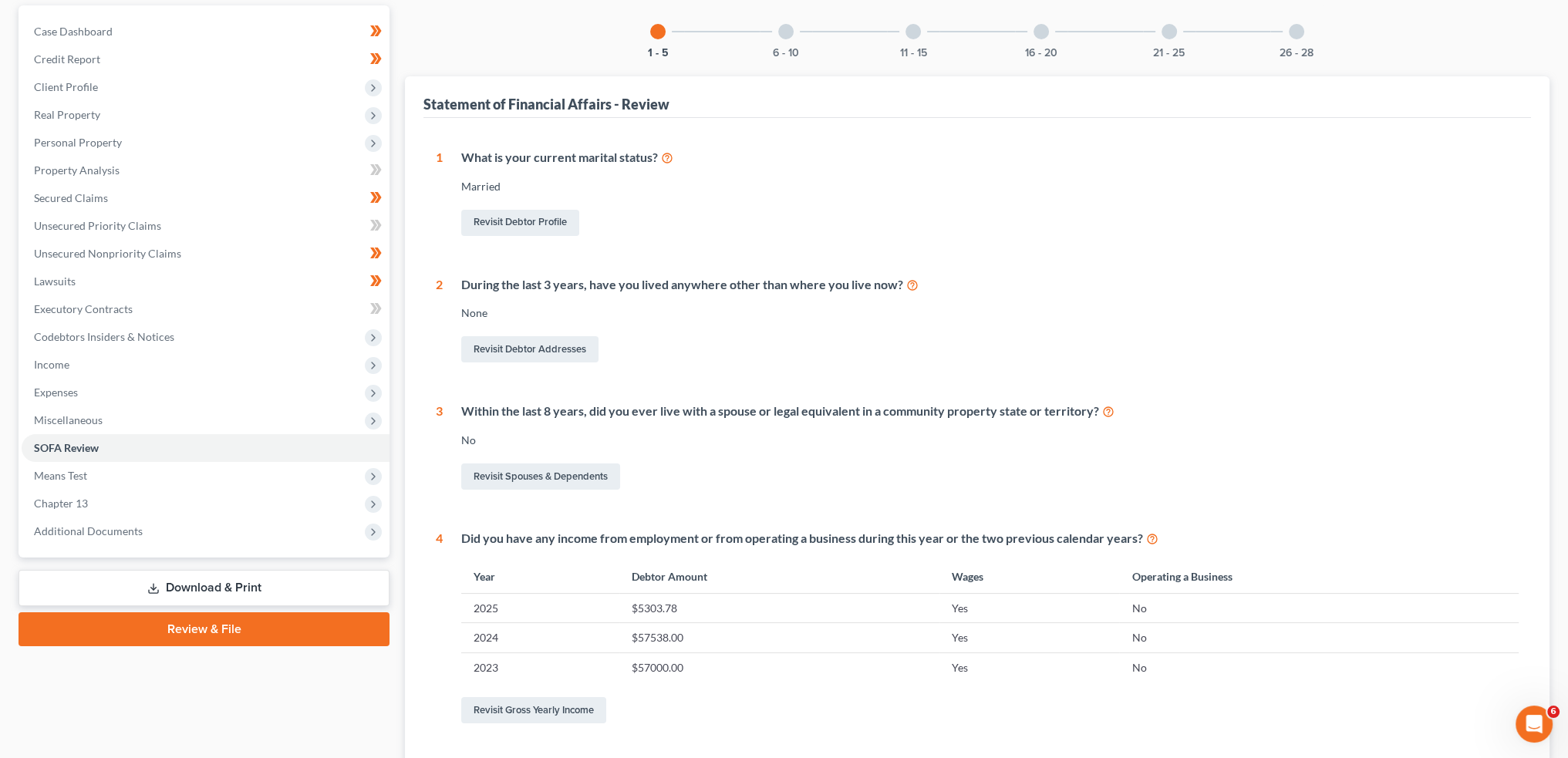
click at [792, 24] on div "6 - 10" at bounding box center [786, 32] width 53 height 53
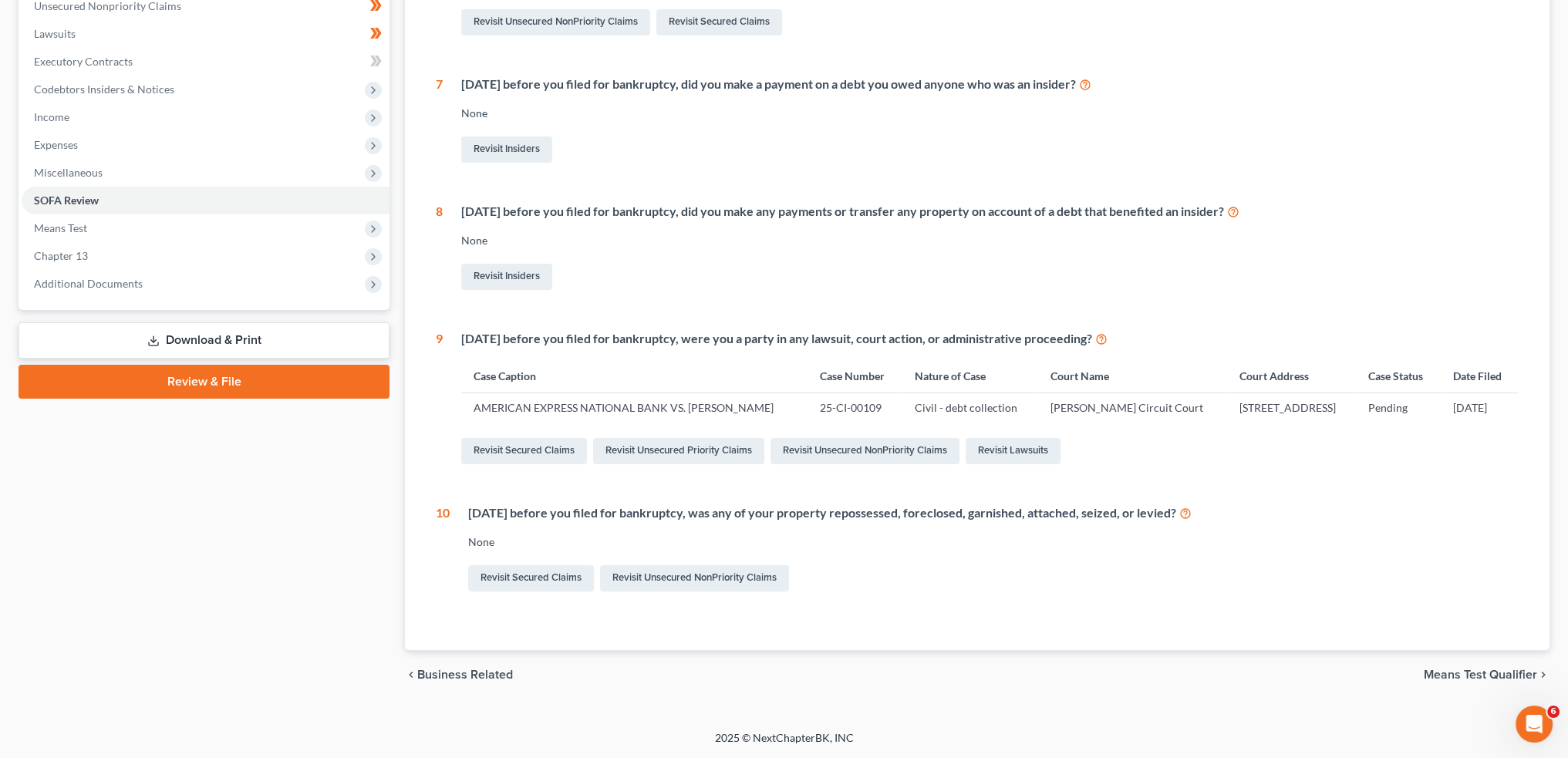
scroll to position [0, 0]
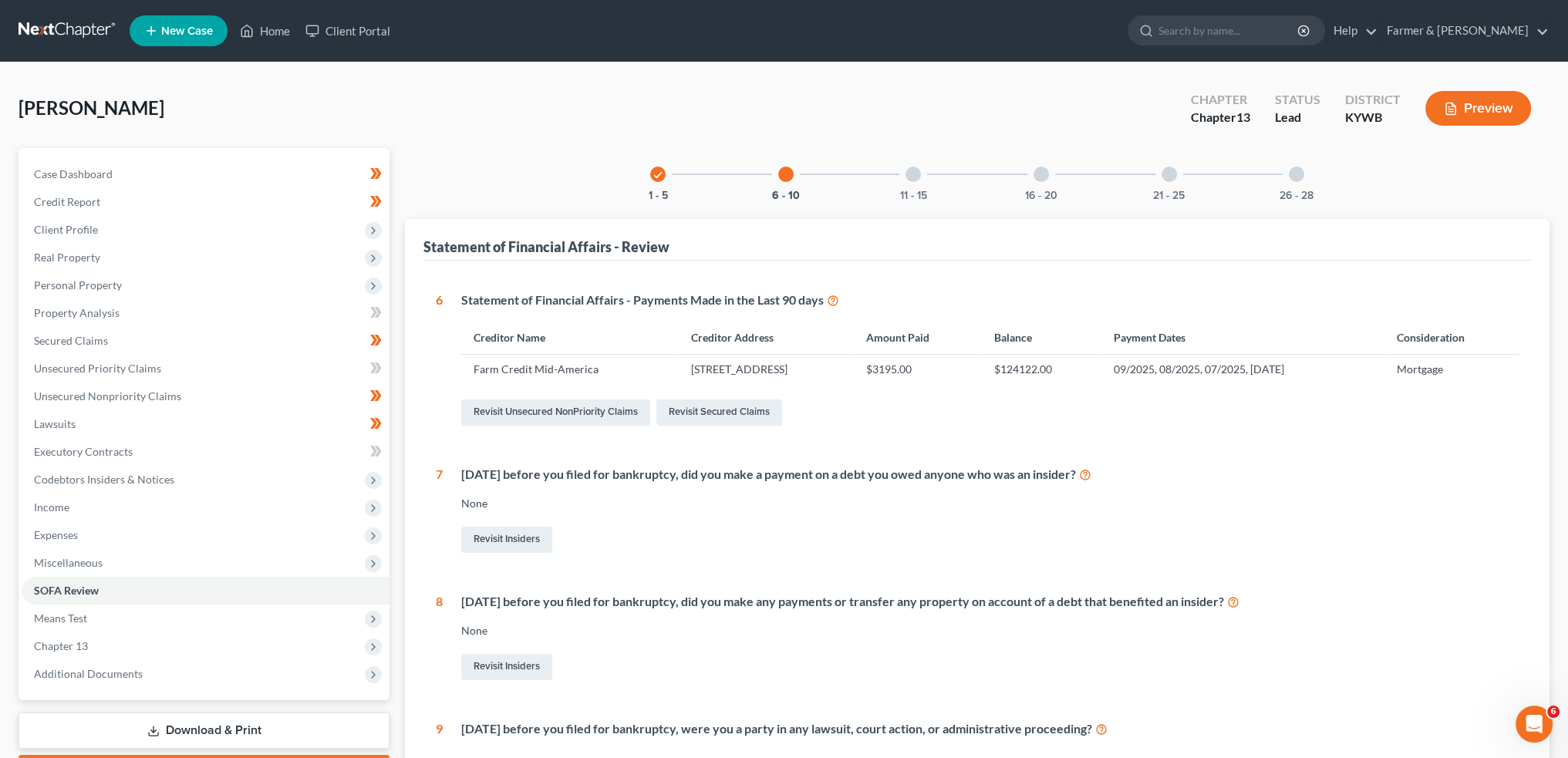
click at [915, 171] on div at bounding box center [913, 175] width 16 height 16
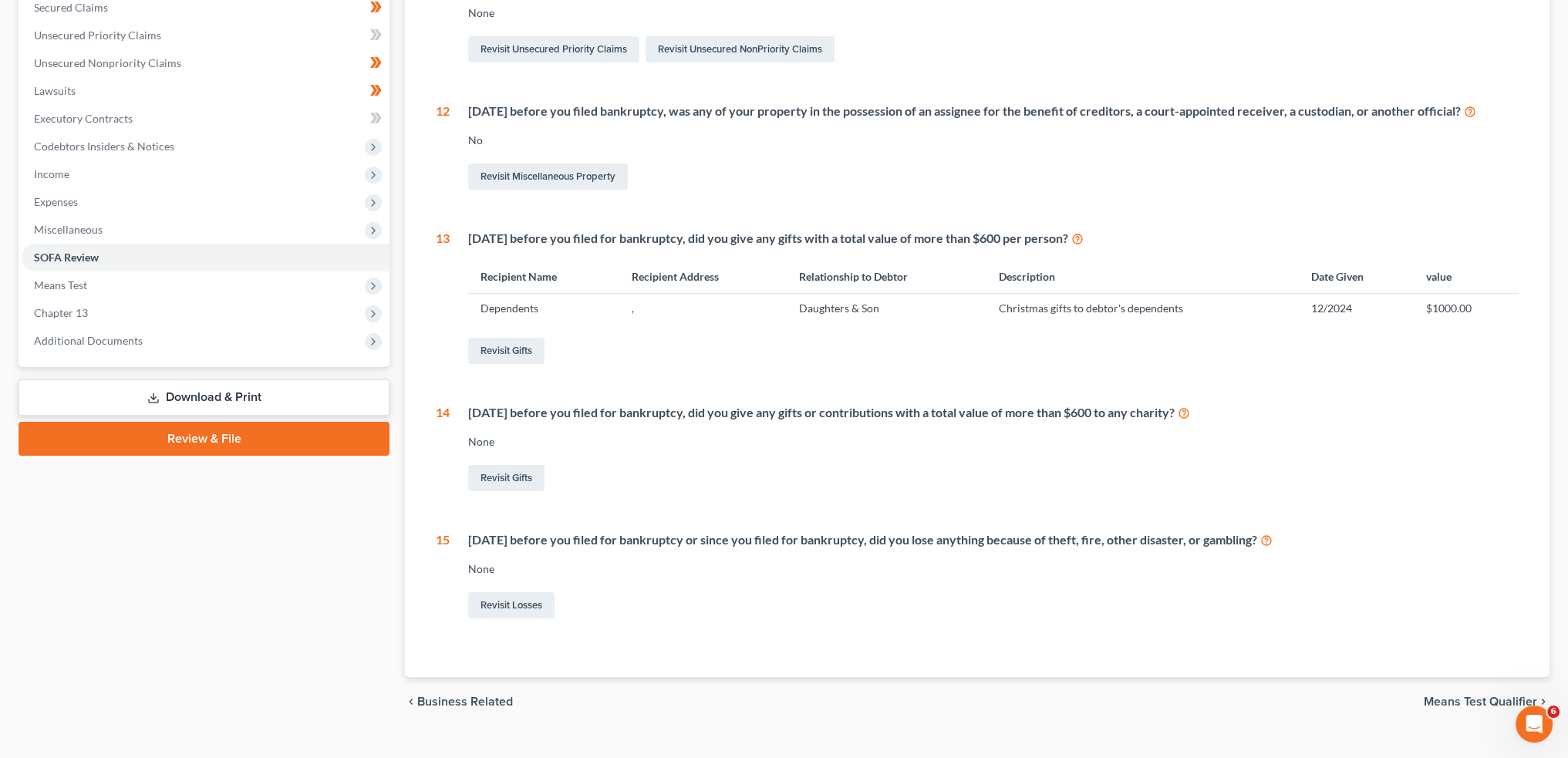
scroll to position [359, 0]
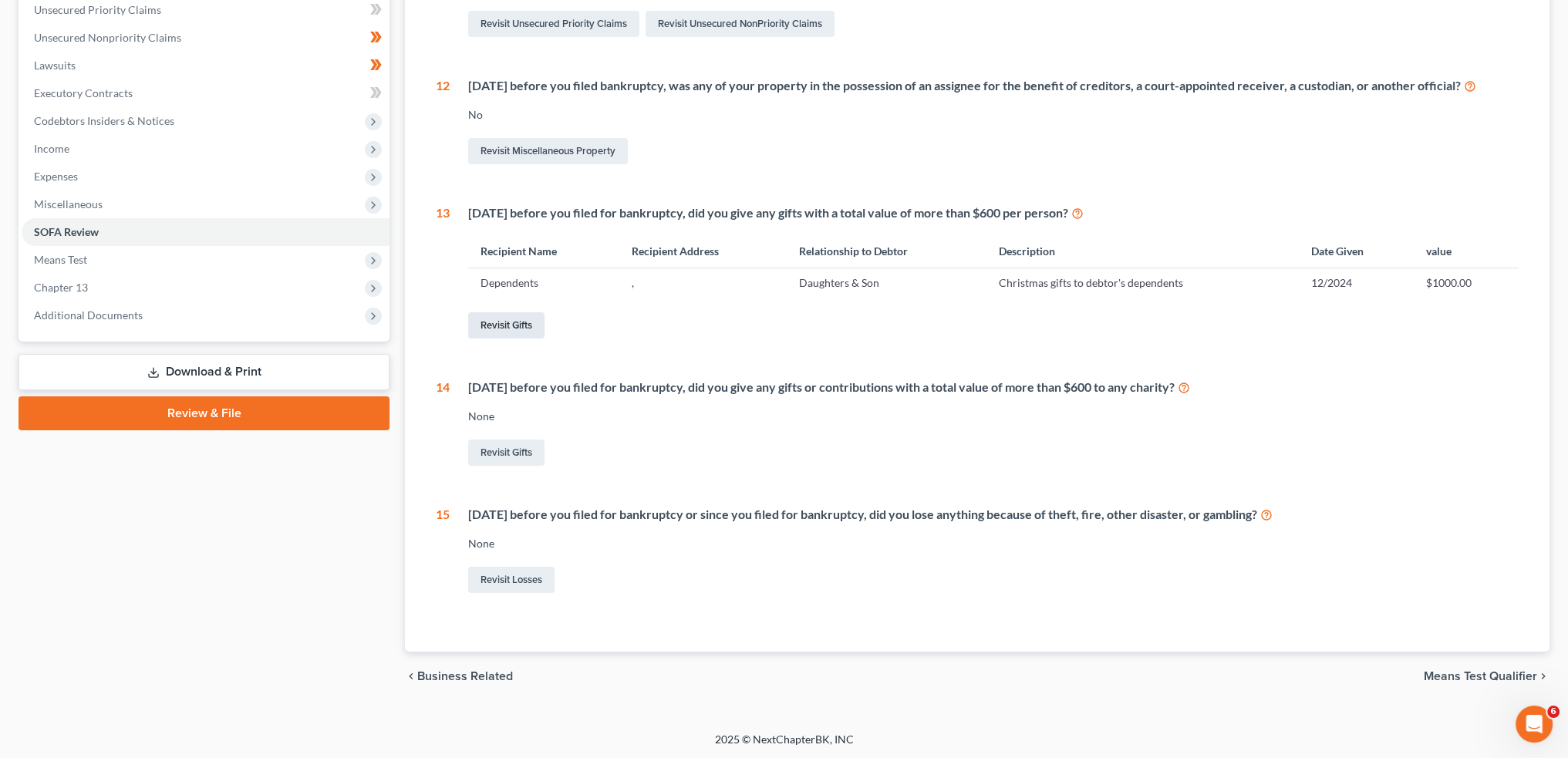
click at [515, 324] on link "Revisit Gifts" at bounding box center [506, 325] width 76 height 26
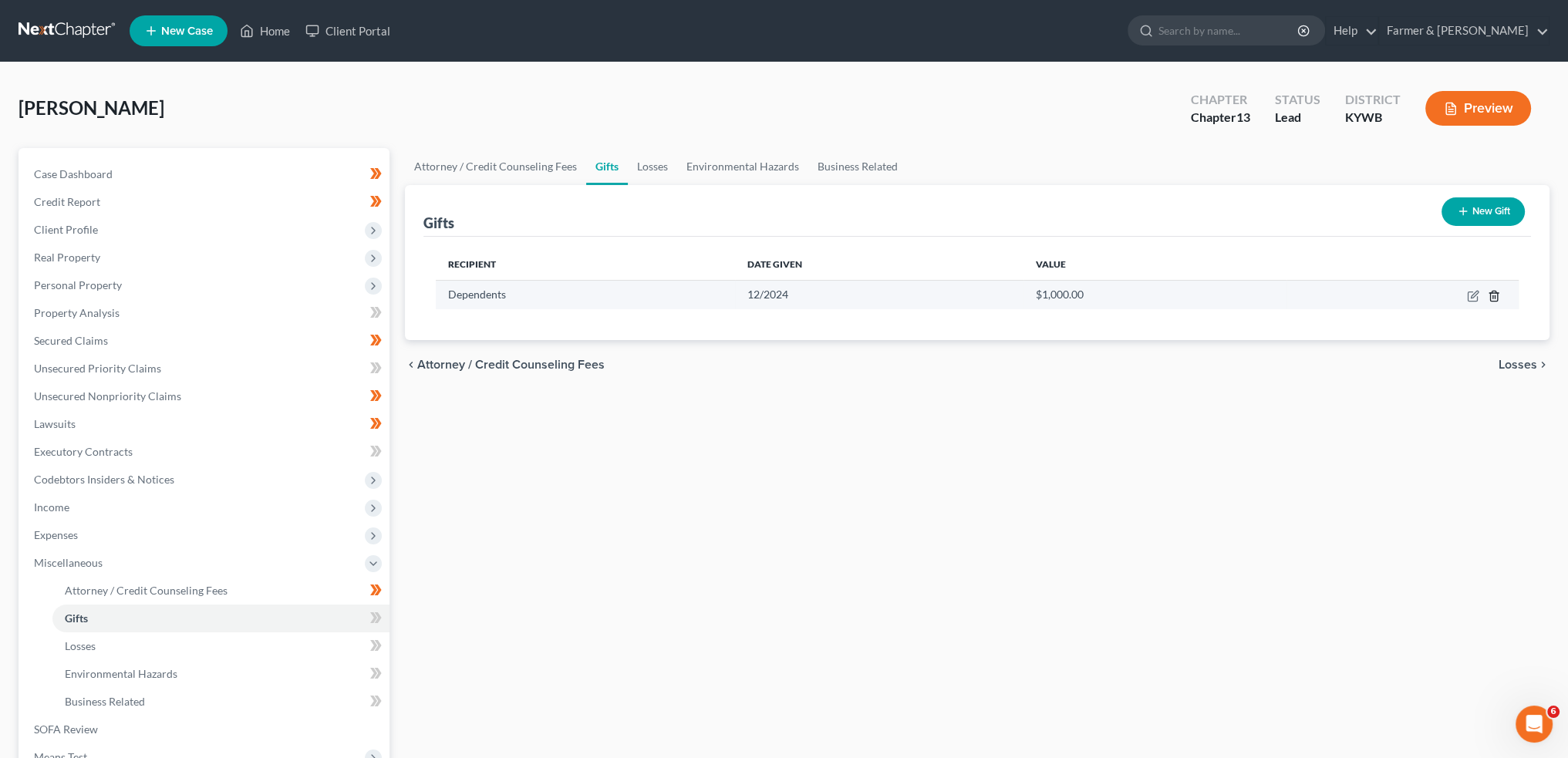
click at [1491, 300] on icon "button" at bounding box center [1493, 295] width 7 height 10
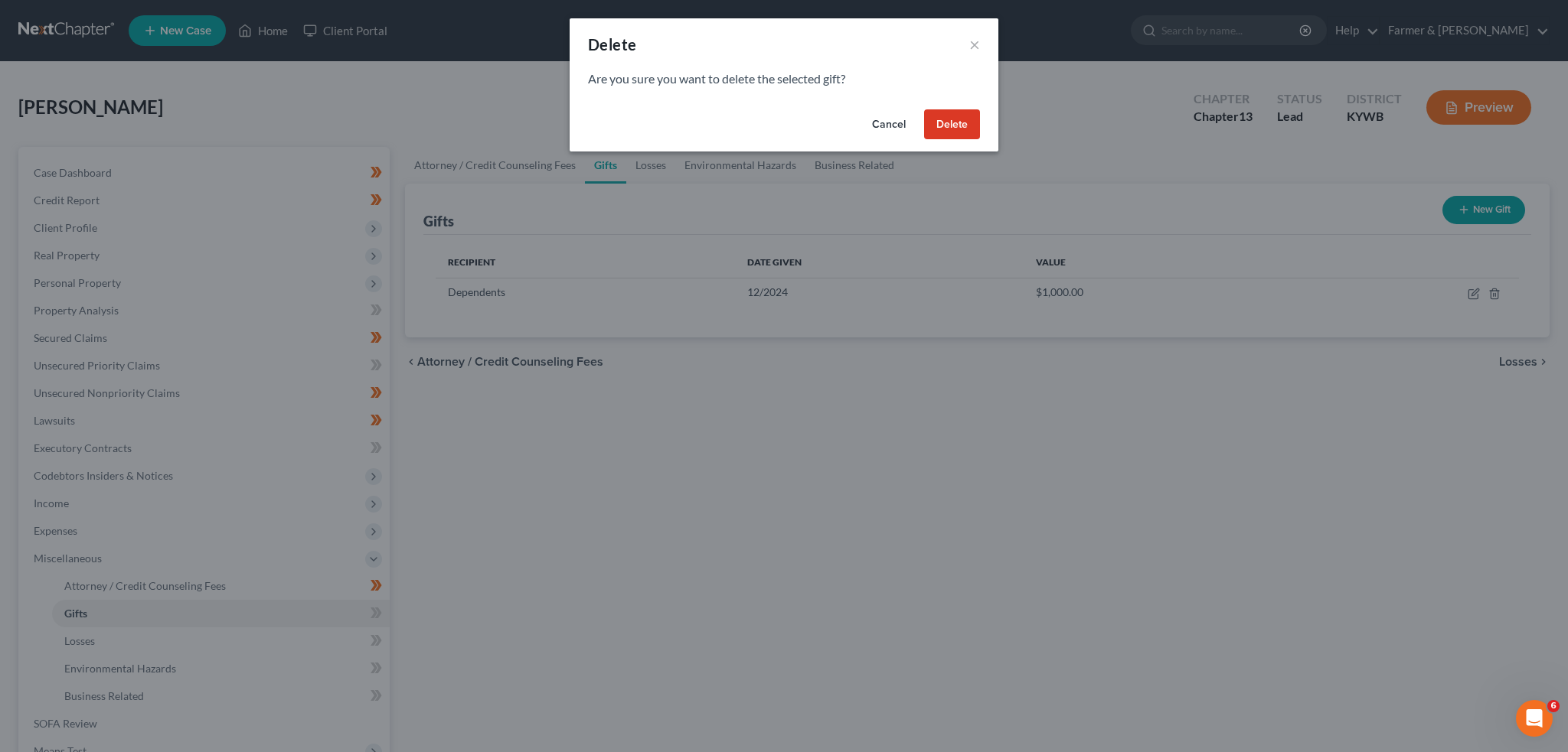
click at [963, 101] on div "Are you sure you want to delete the selected gift?" at bounding box center [784, 87] width 428 height 33
click at [961, 121] on button "Delete" at bounding box center [952, 124] width 56 height 31
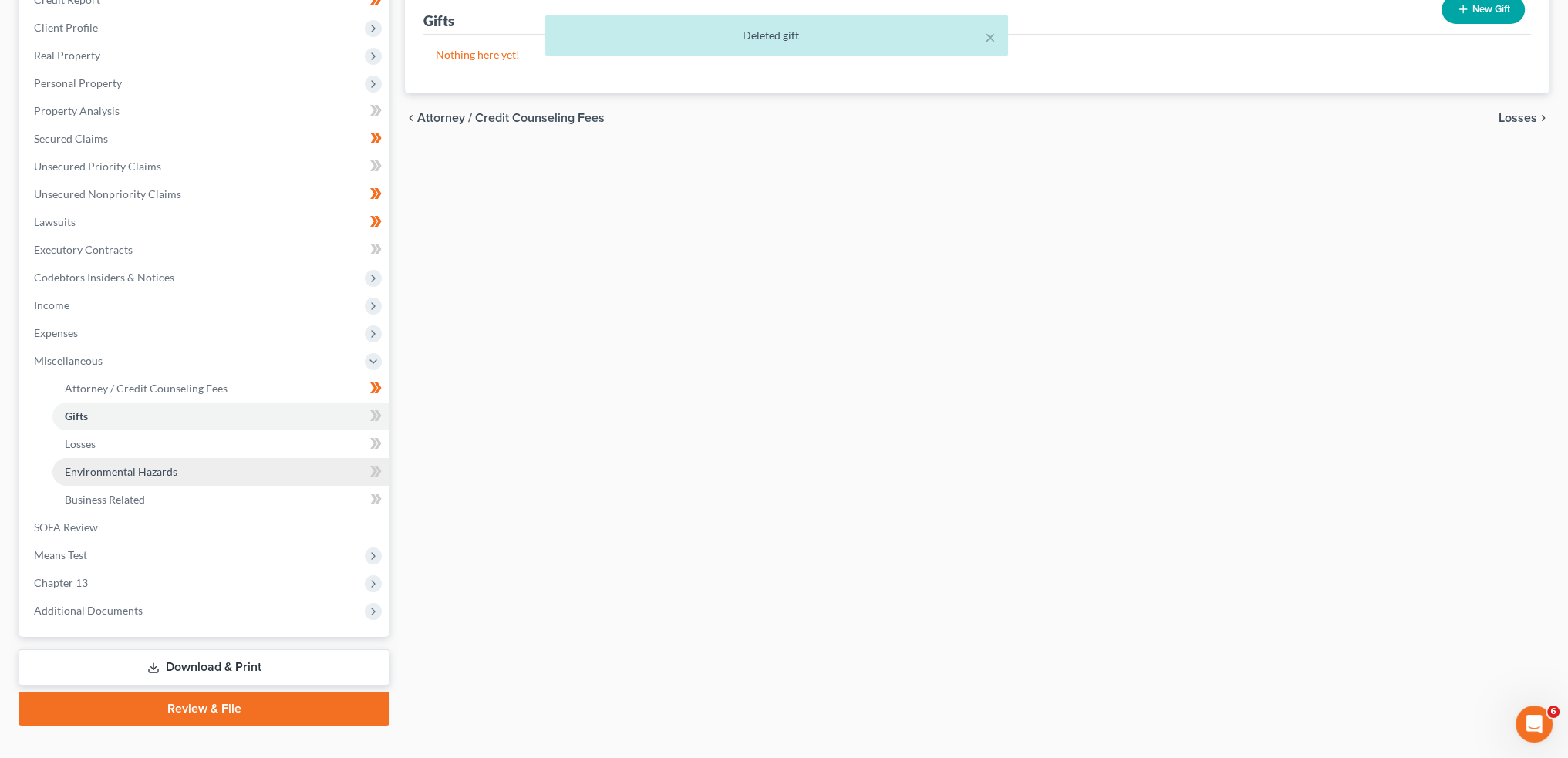
scroll to position [227, 0]
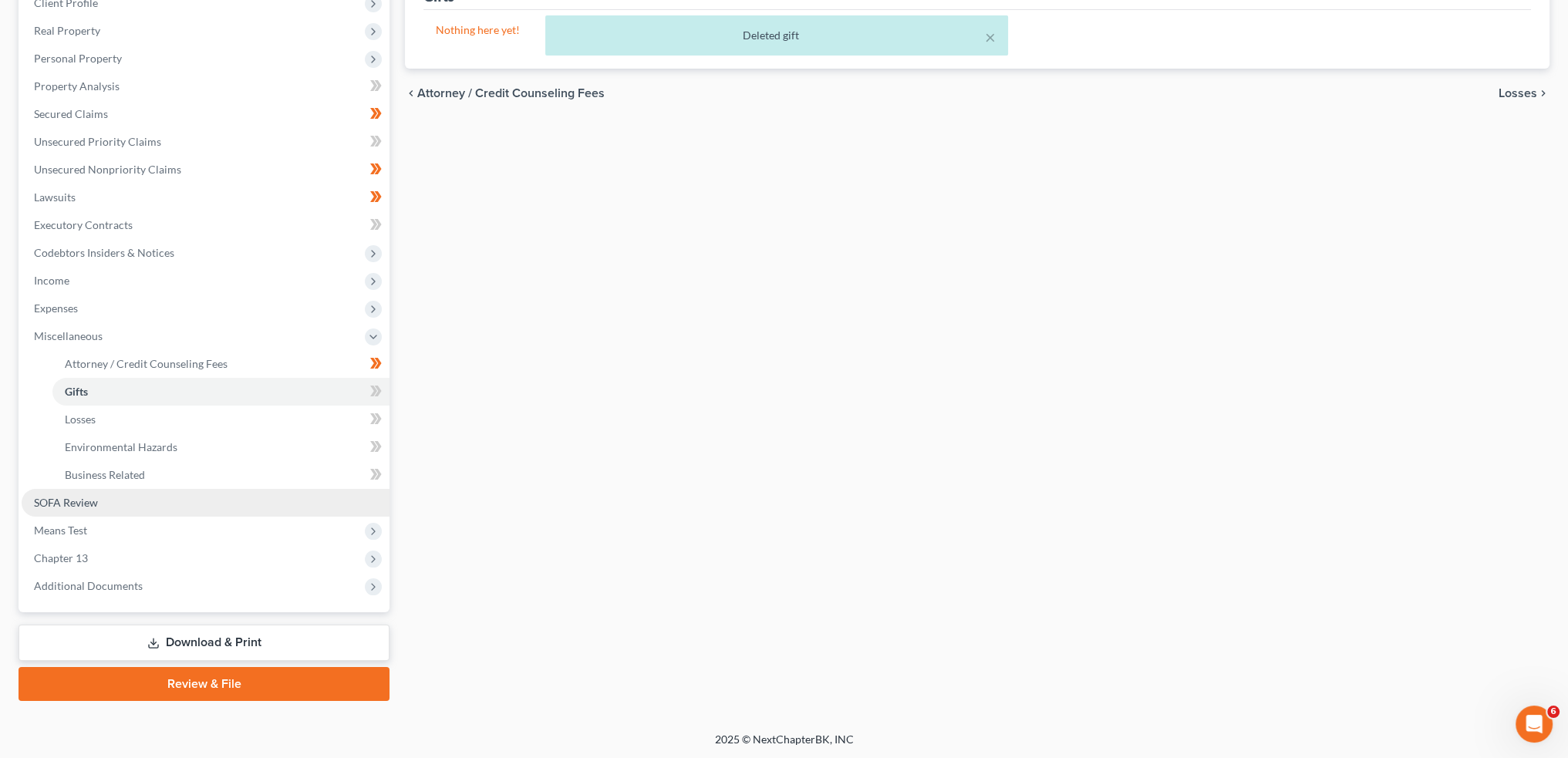
click at [114, 501] on link "SOFA Review" at bounding box center [206, 503] width 367 height 28
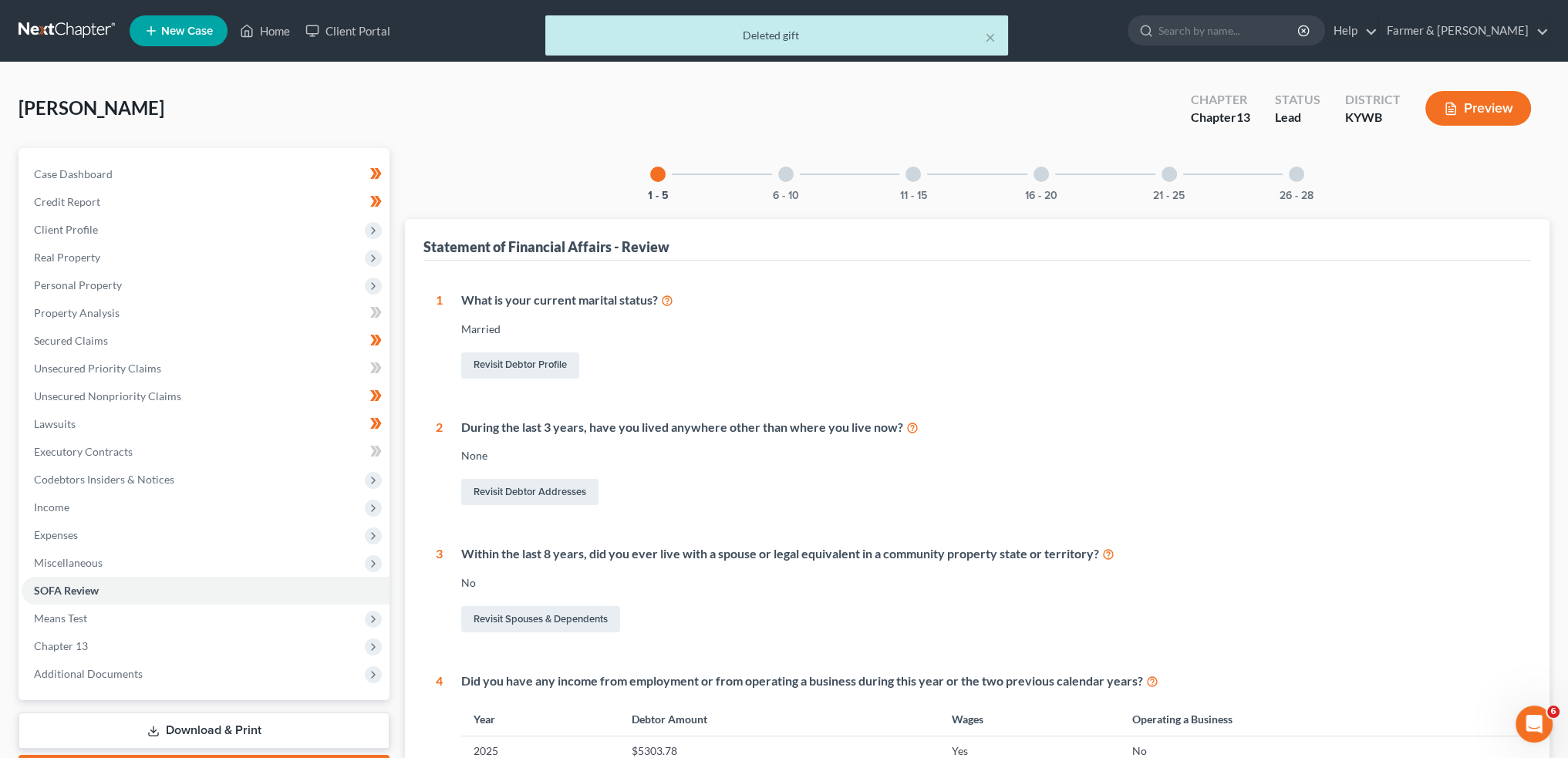
click at [1066, 186] on div "16 - 20" at bounding box center [1042, 174] width 53 height 53
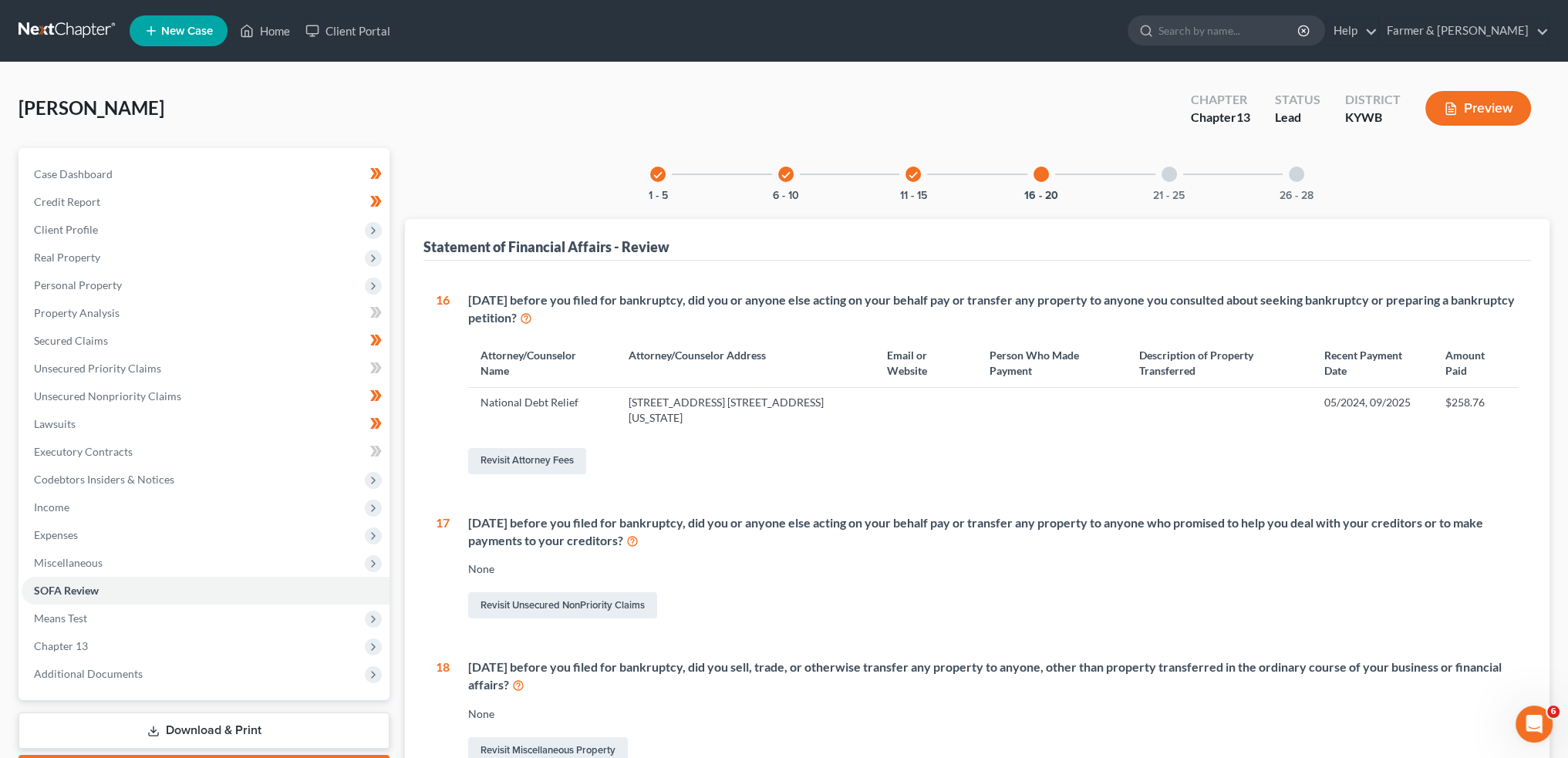
click at [1171, 173] on div at bounding box center [1169, 175] width 16 height 16
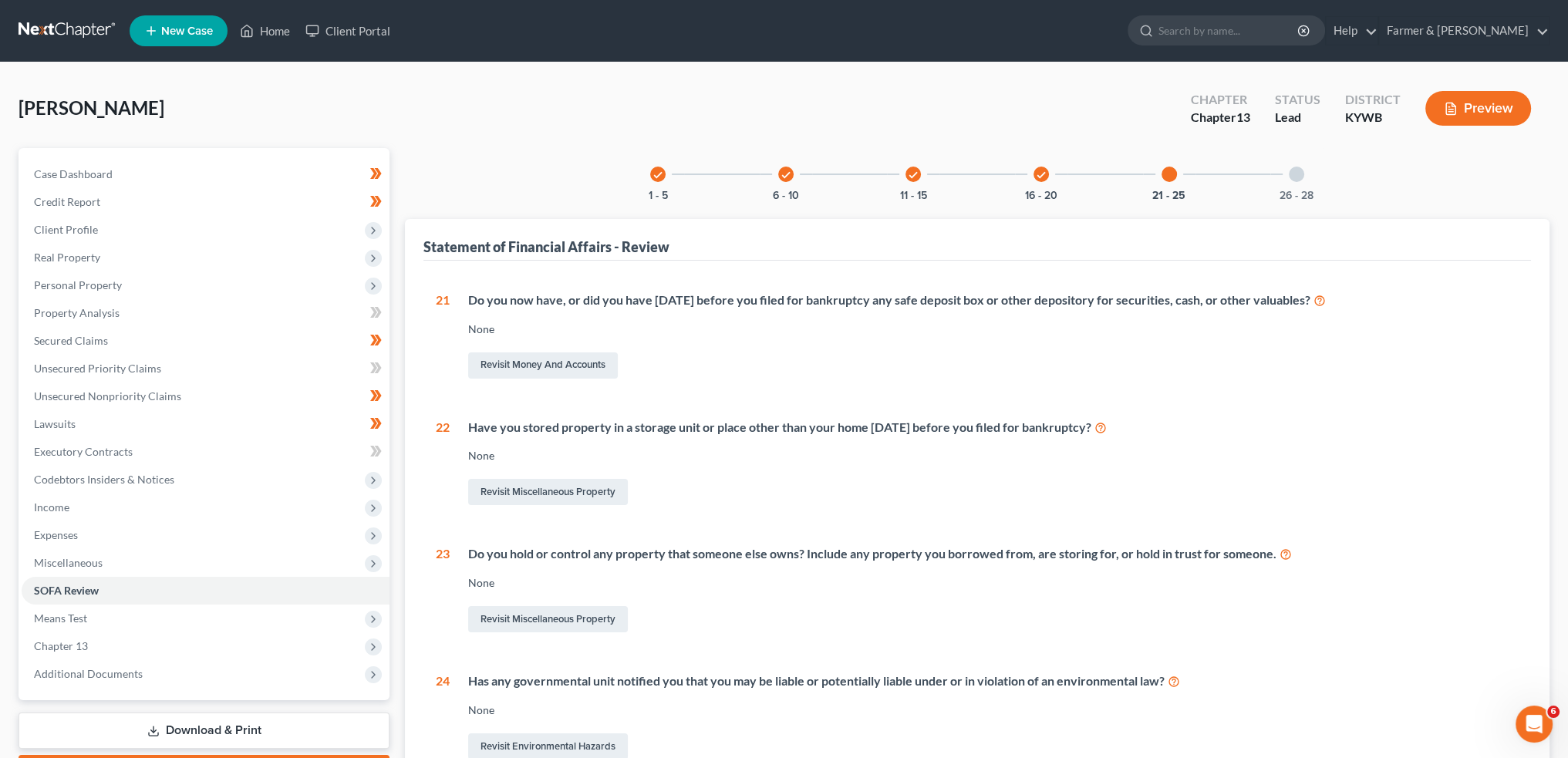
click at [1298, 184] on div "26 - 28" at bounding box center [1296, 174] width 53 height 53
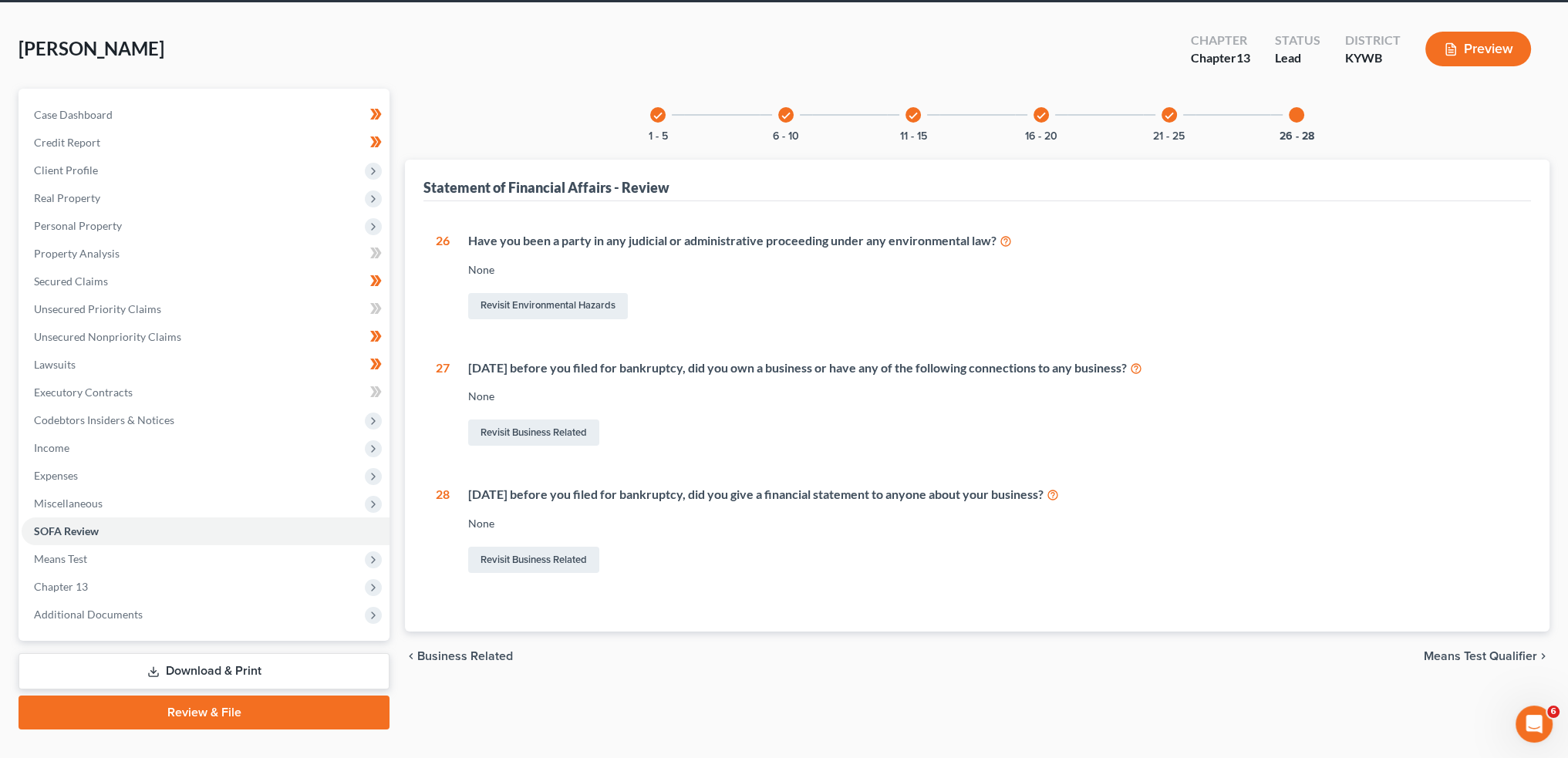
scroll to position [88, 0]
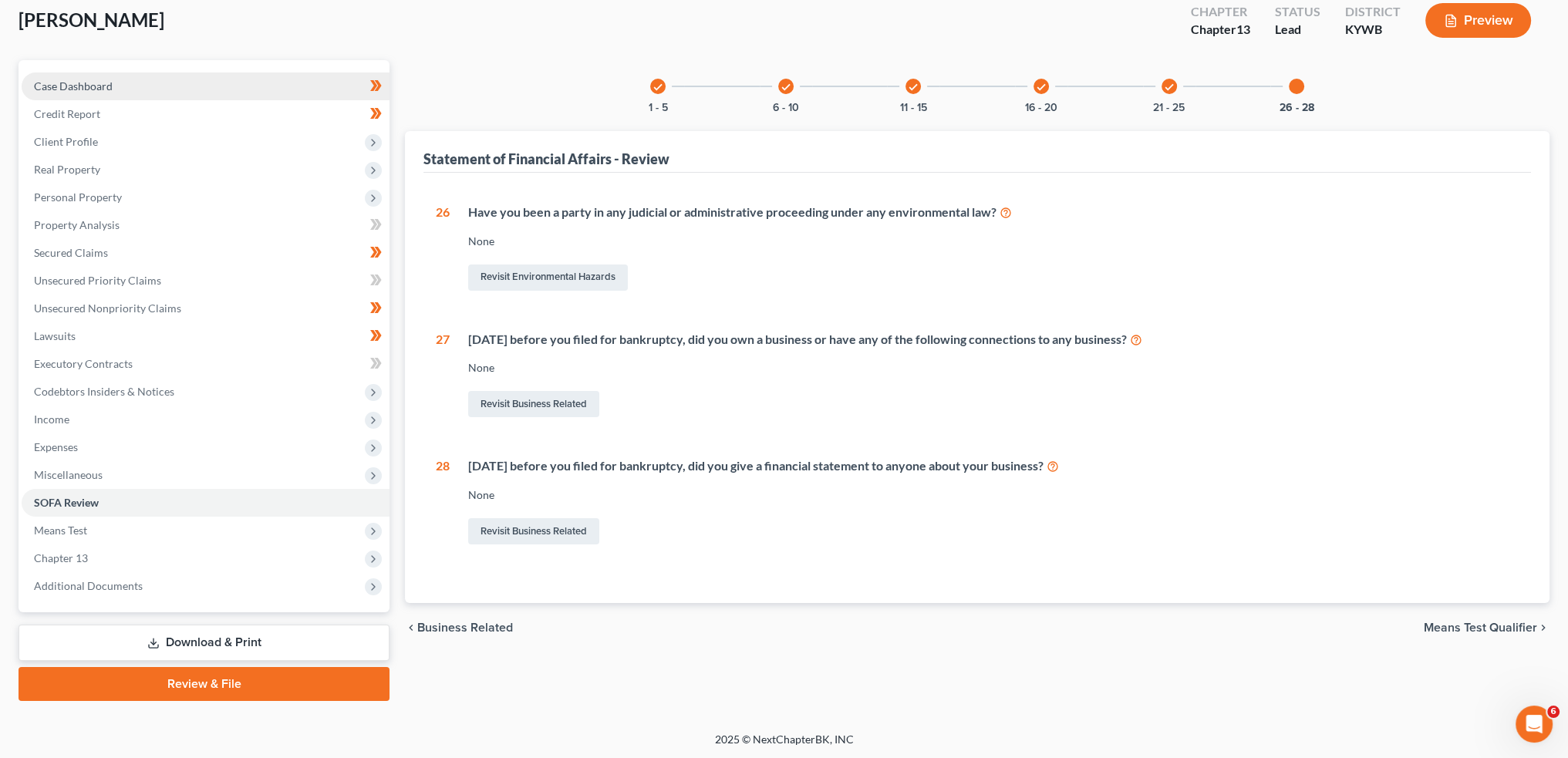
click at [129, 78] on link "Case Dashboard" at bounding box center [206, 86] width 367 height 28
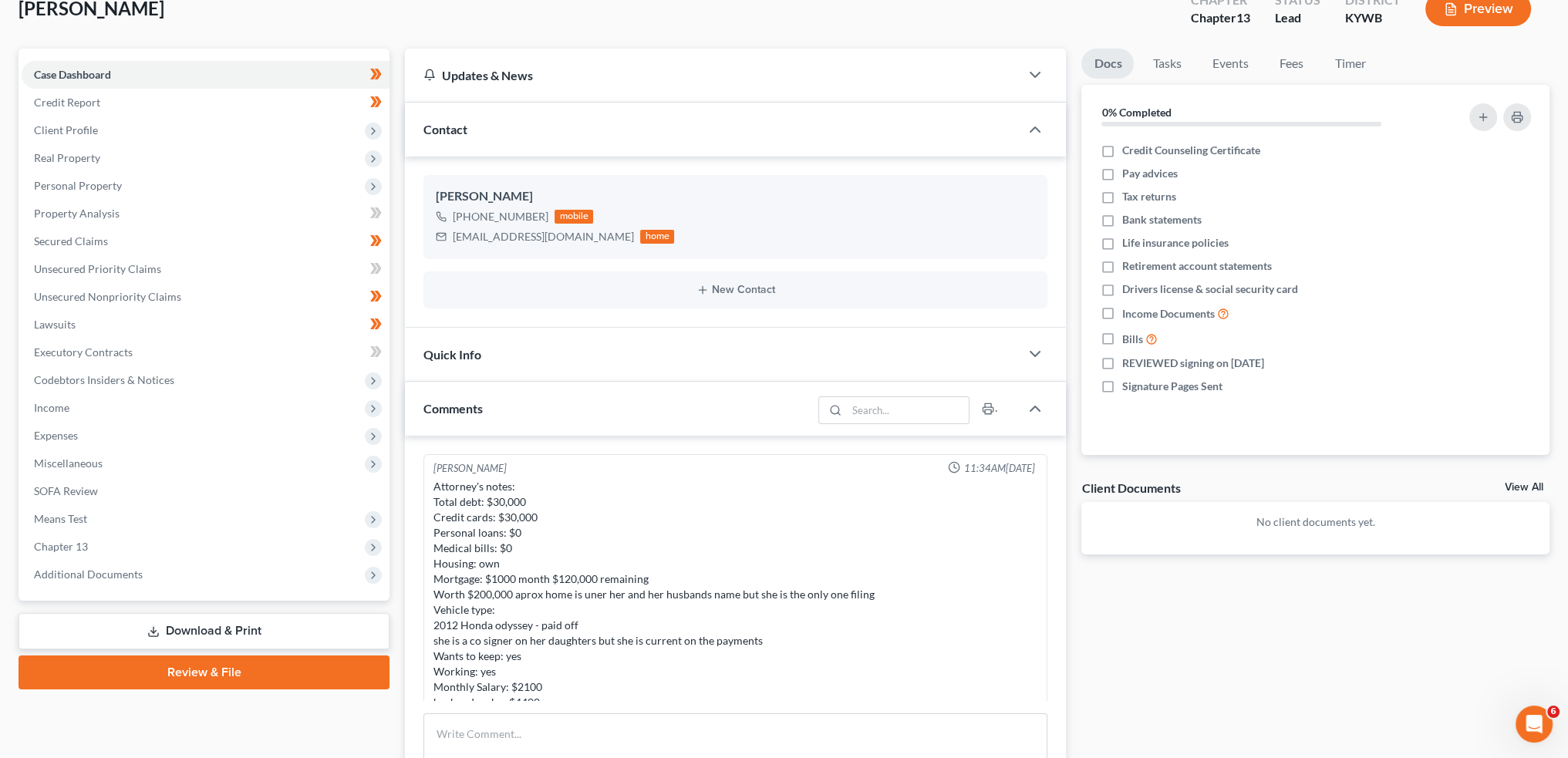
scroll to position [128, 0]
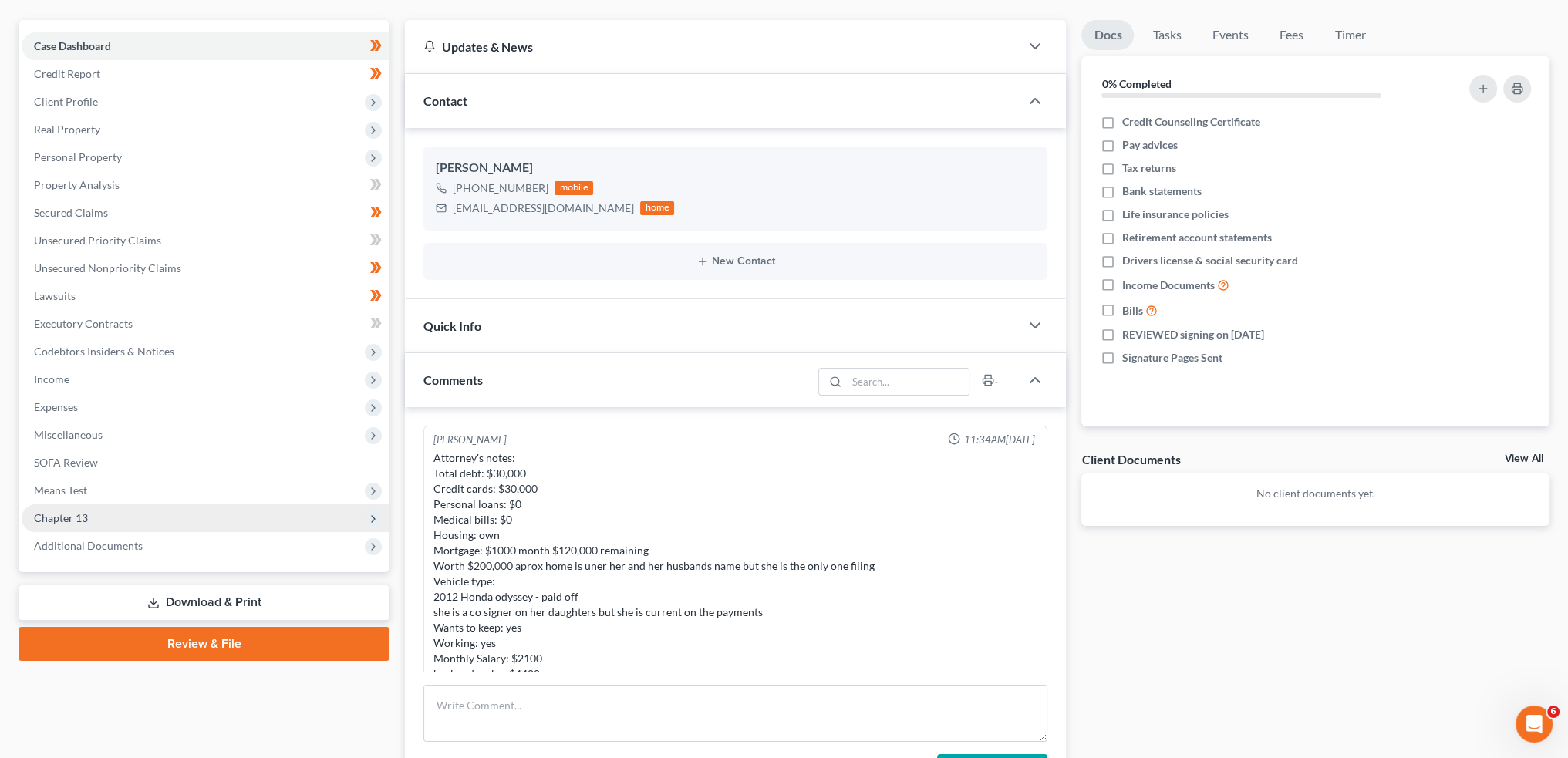
click at [135, 511] on span "Chapter 13" at bounding box center [206, 519] width 367 height 28
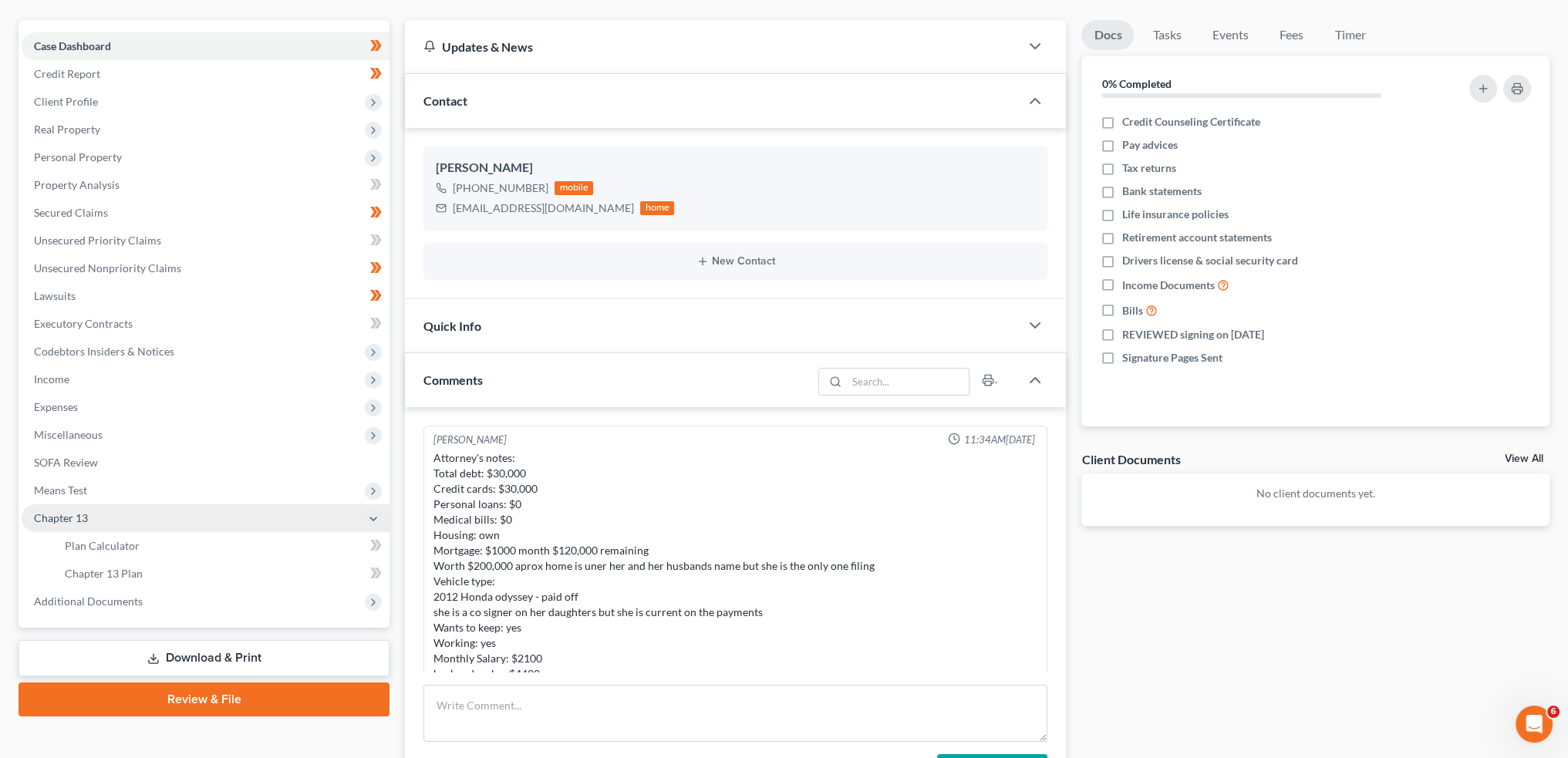
click at [138, 530] on span "Chapter 13" at bounding box center [206, 519] width 367 height 28
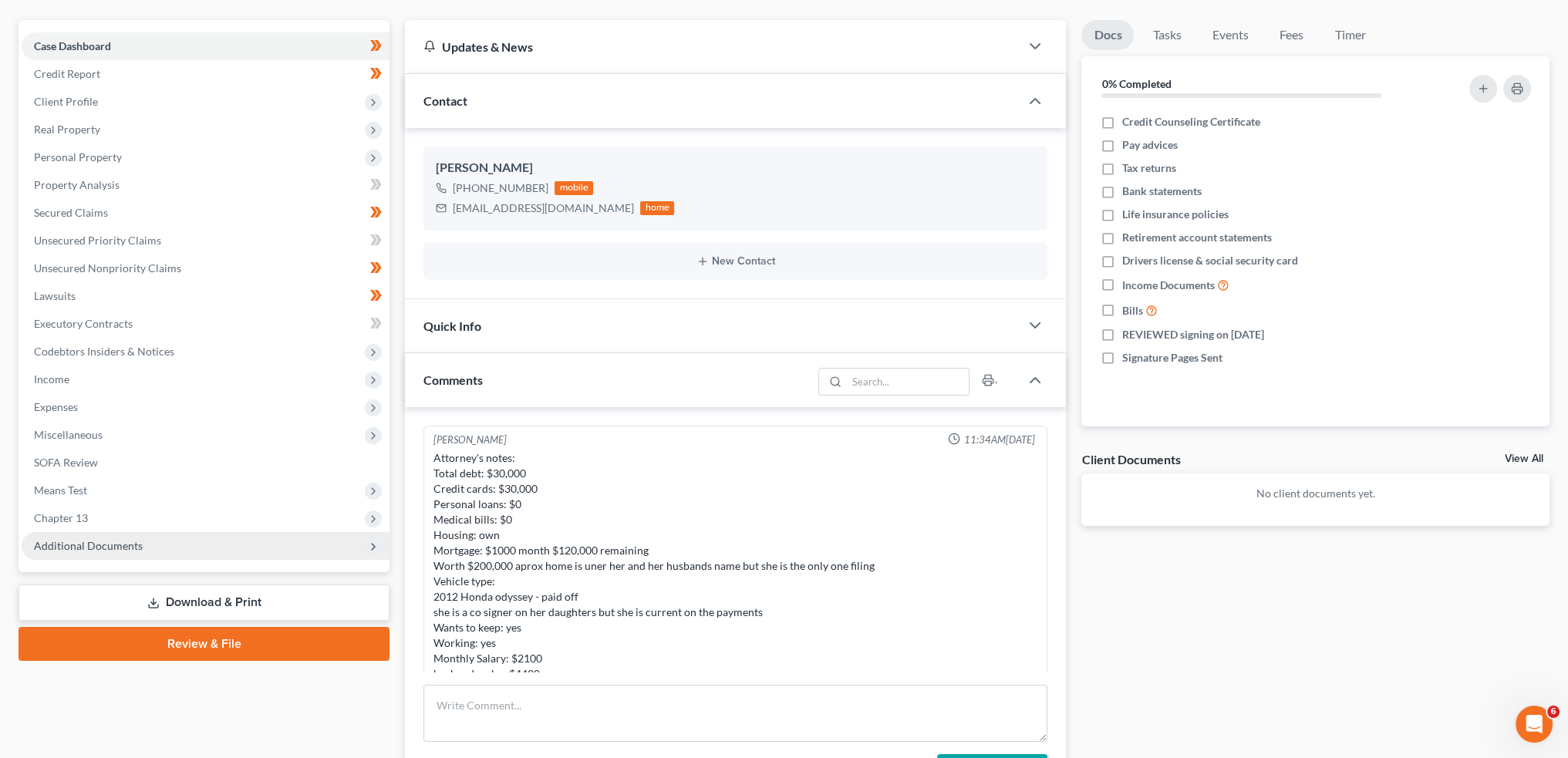
click at [139, 533] on span "Additional Documents" at bounding box center [206, 546] width 367 height 28
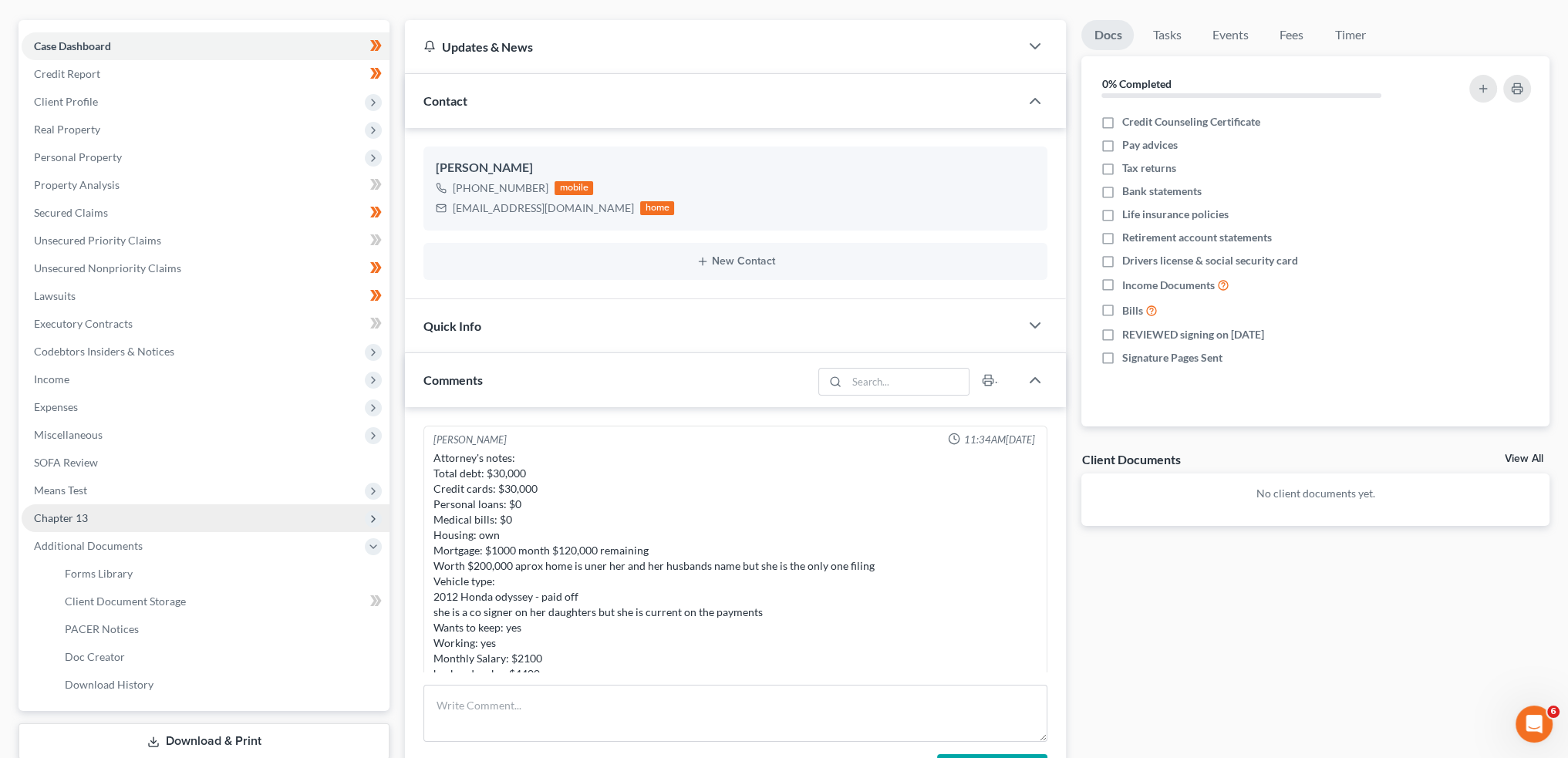
click at [143, 521] on span "Chapter 13" at bounding box center [206, 519] width 367 height 28
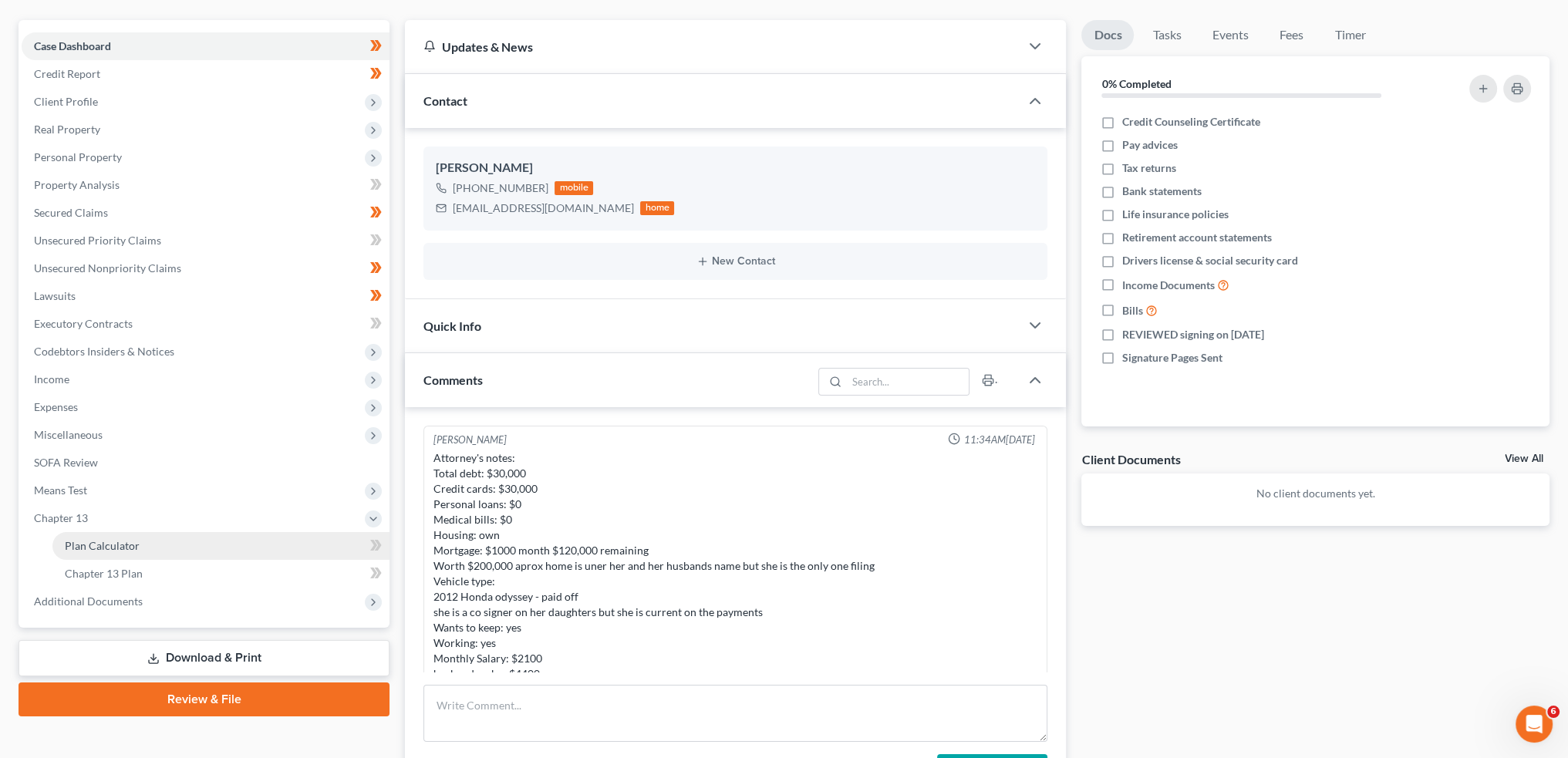
click at [145, 543] on link "Plan Calculator" at bounding box center [221, 546] width 337 height 28
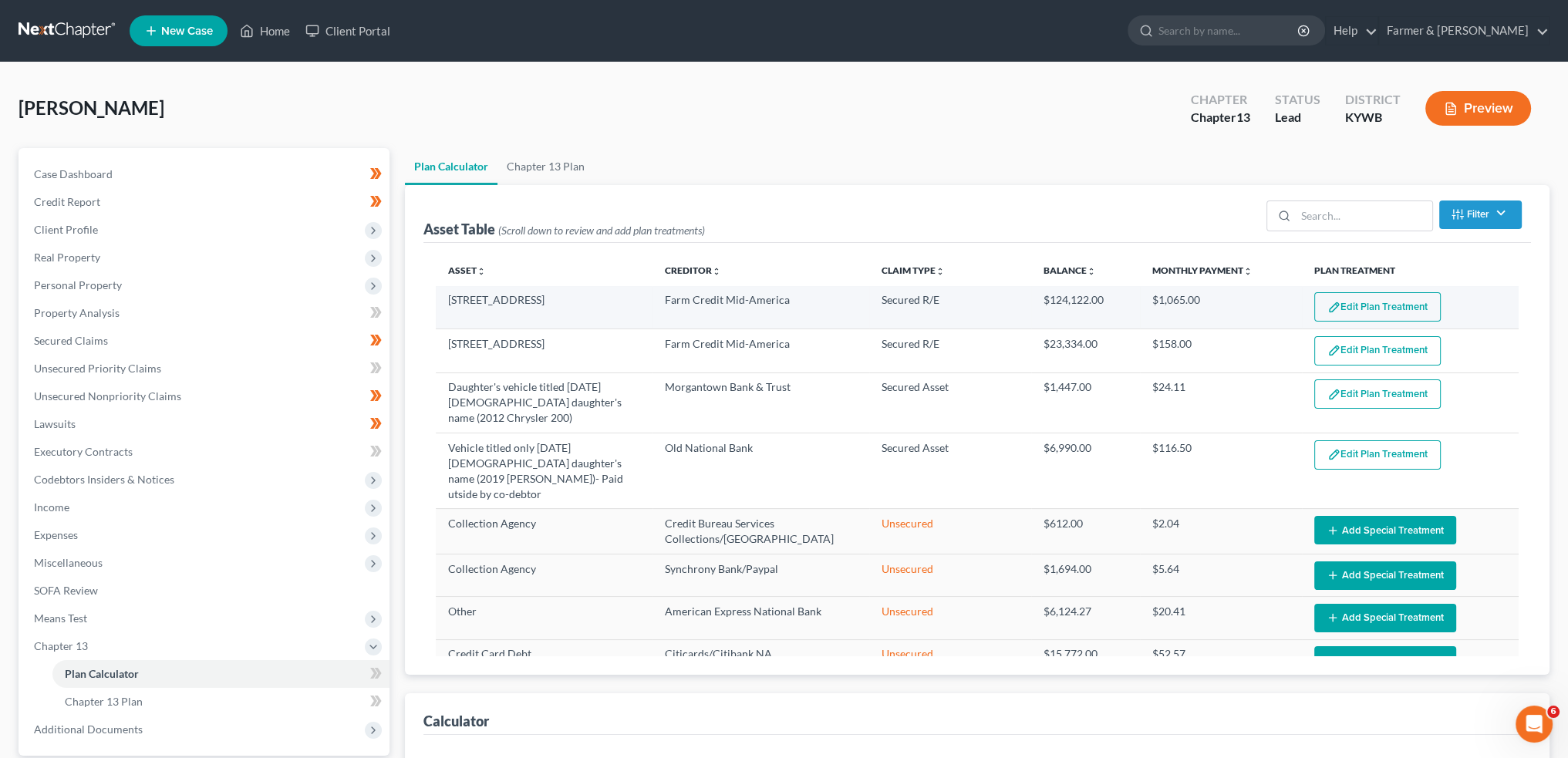
select select "59"
click at [1354, 312] on button "Edit Plan Treatment" at bounding box center [1377, 307] width 127 height 29
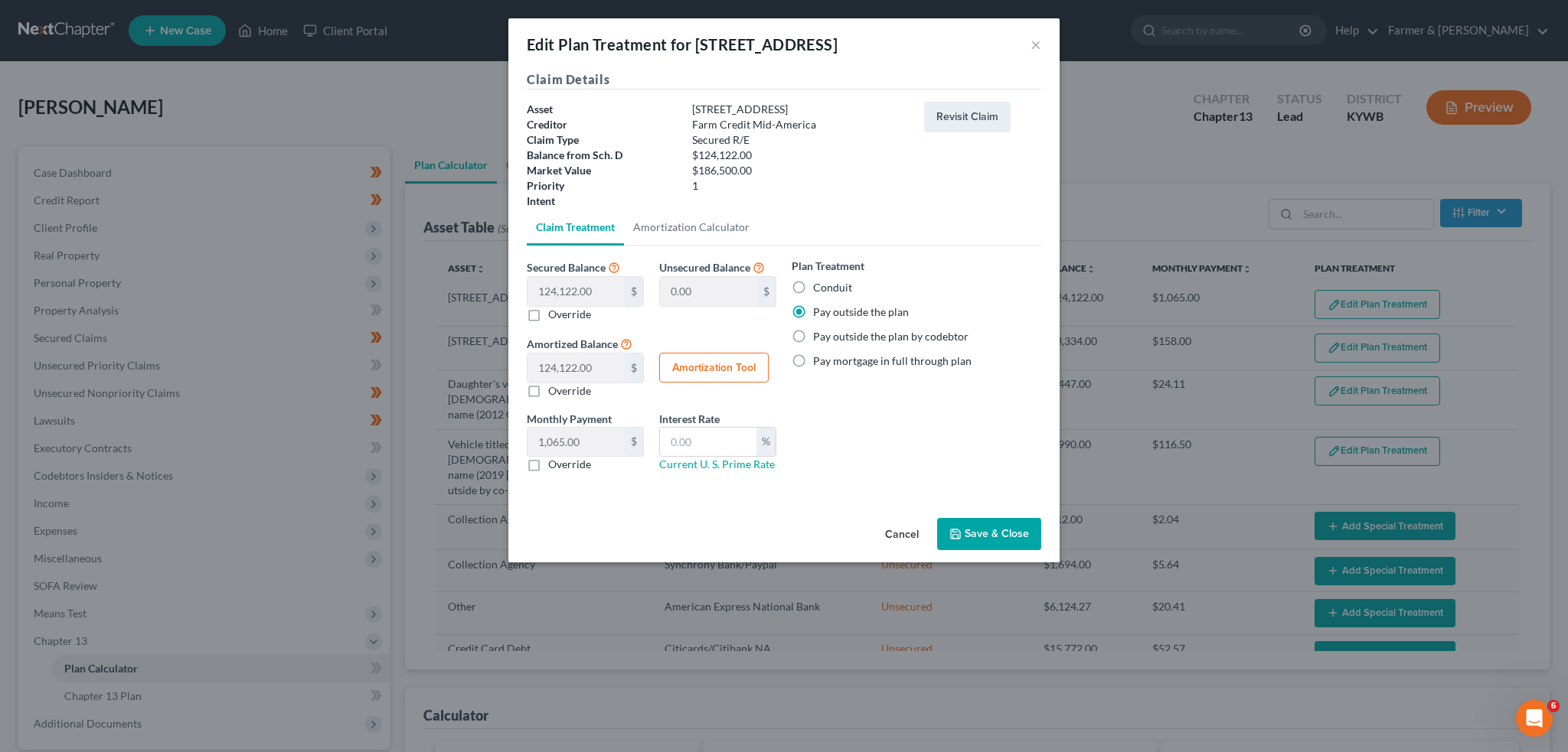
click at [974, 540] on button "Save & Close" at bounding box center [989, 534] width 104 height 32
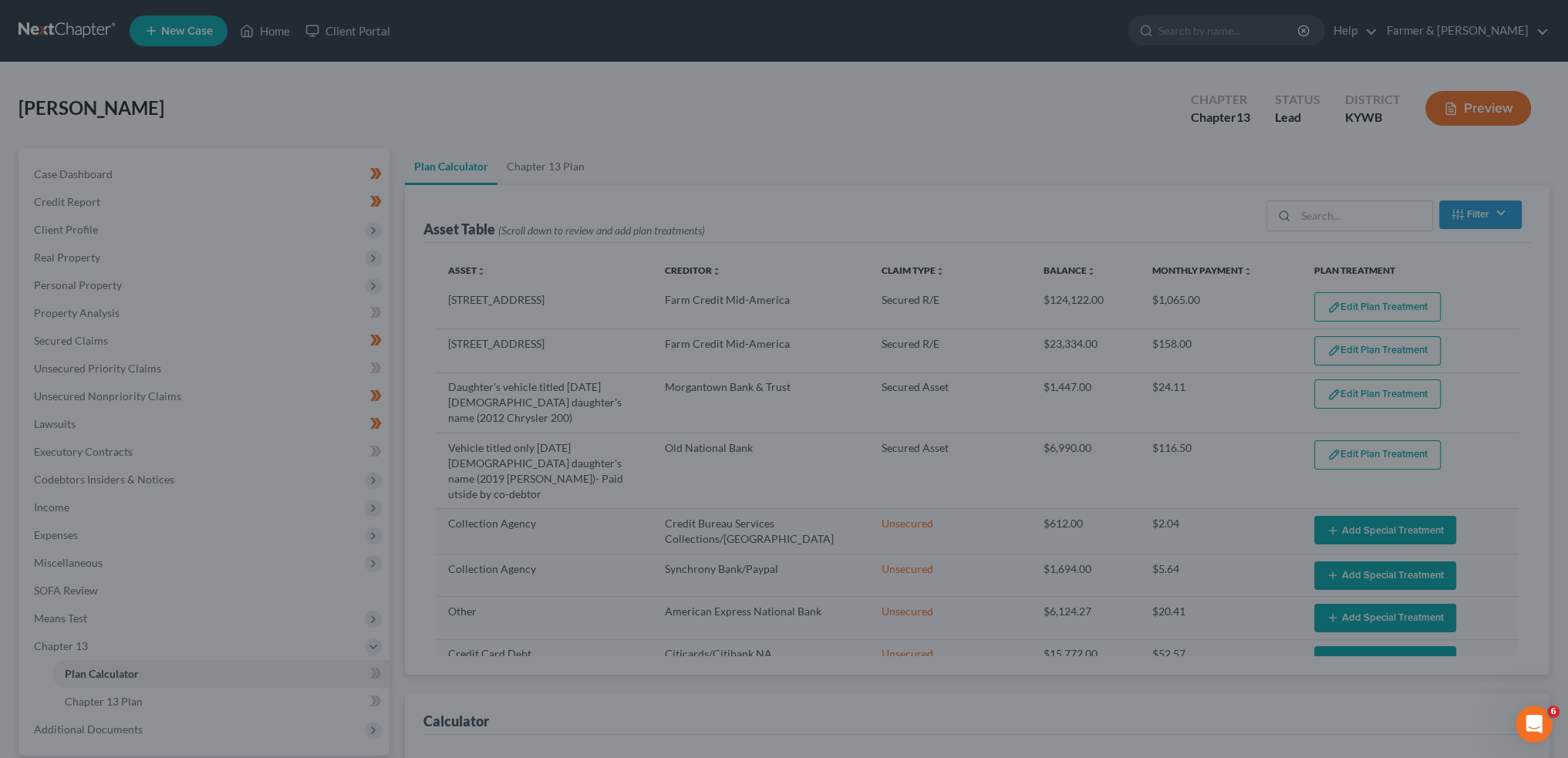
select select "59"
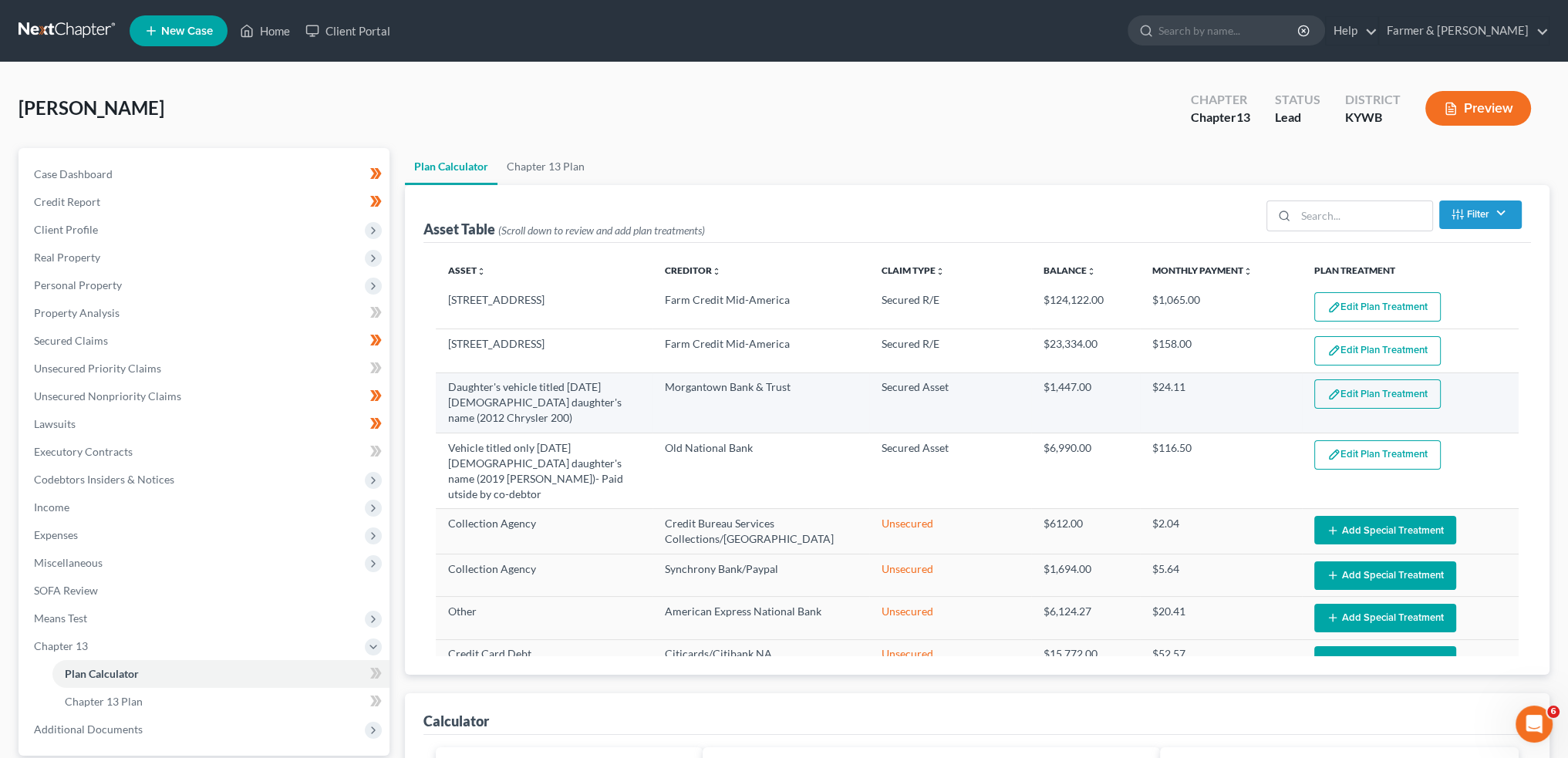
click at [1363, 384] on button "Edit Plan Treatment" at bounding box center [1377, 394] width 127 height 29
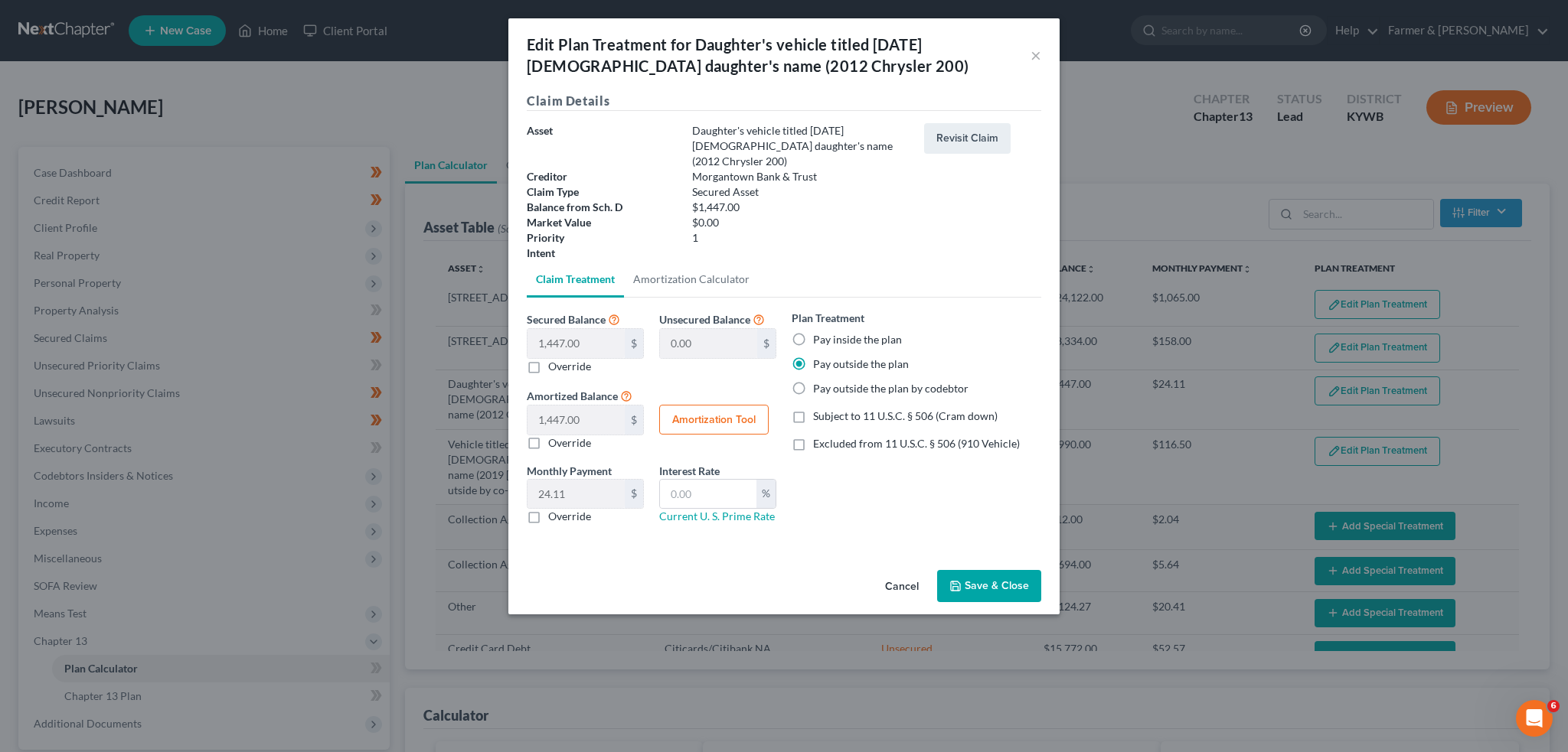
click at [548, 509] on label "Override" at bounding box center [569, 516] width 43 height 16
click at [554, 509] on input "Override" at bounding box center [558, 513] width 10 height 10
checkbox input "true"
click at [553, 487] on input "0.00" at bounding box center [575, 494] width 97 height 29
type input "201.00"
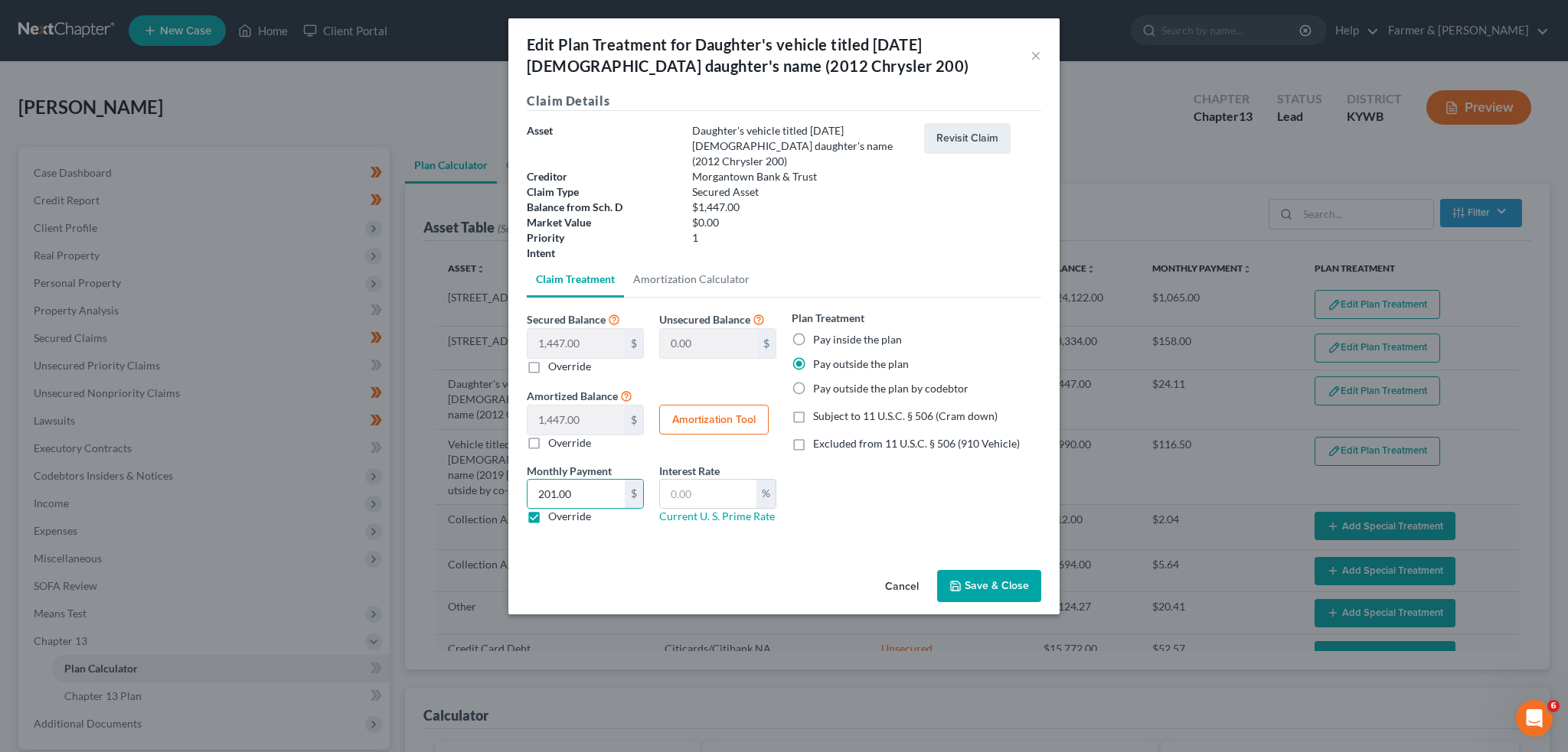
click at [993, 571] on button "Save & Close" at bounding box center [989, 586] width 104 height 32
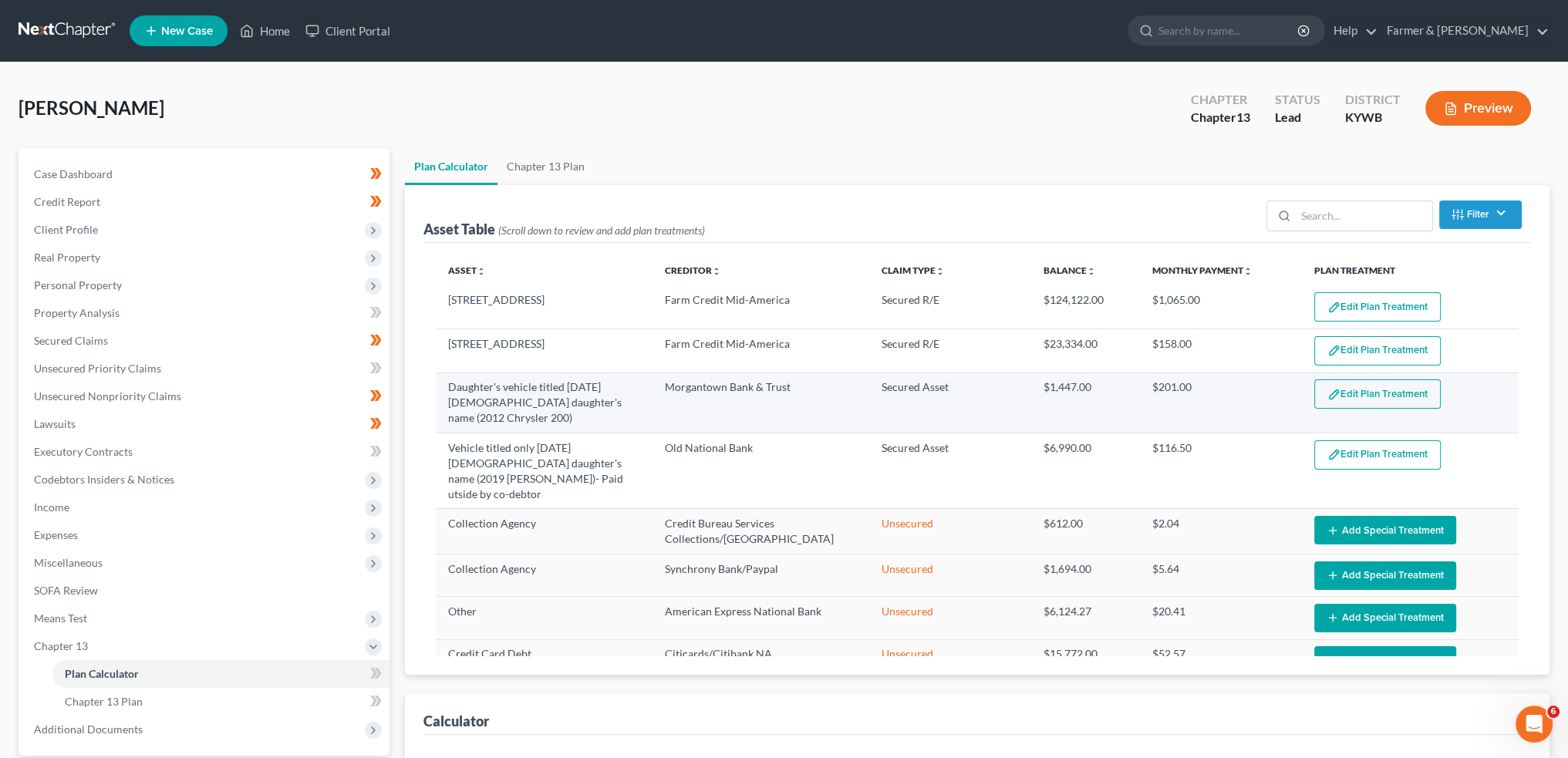
select select "59"
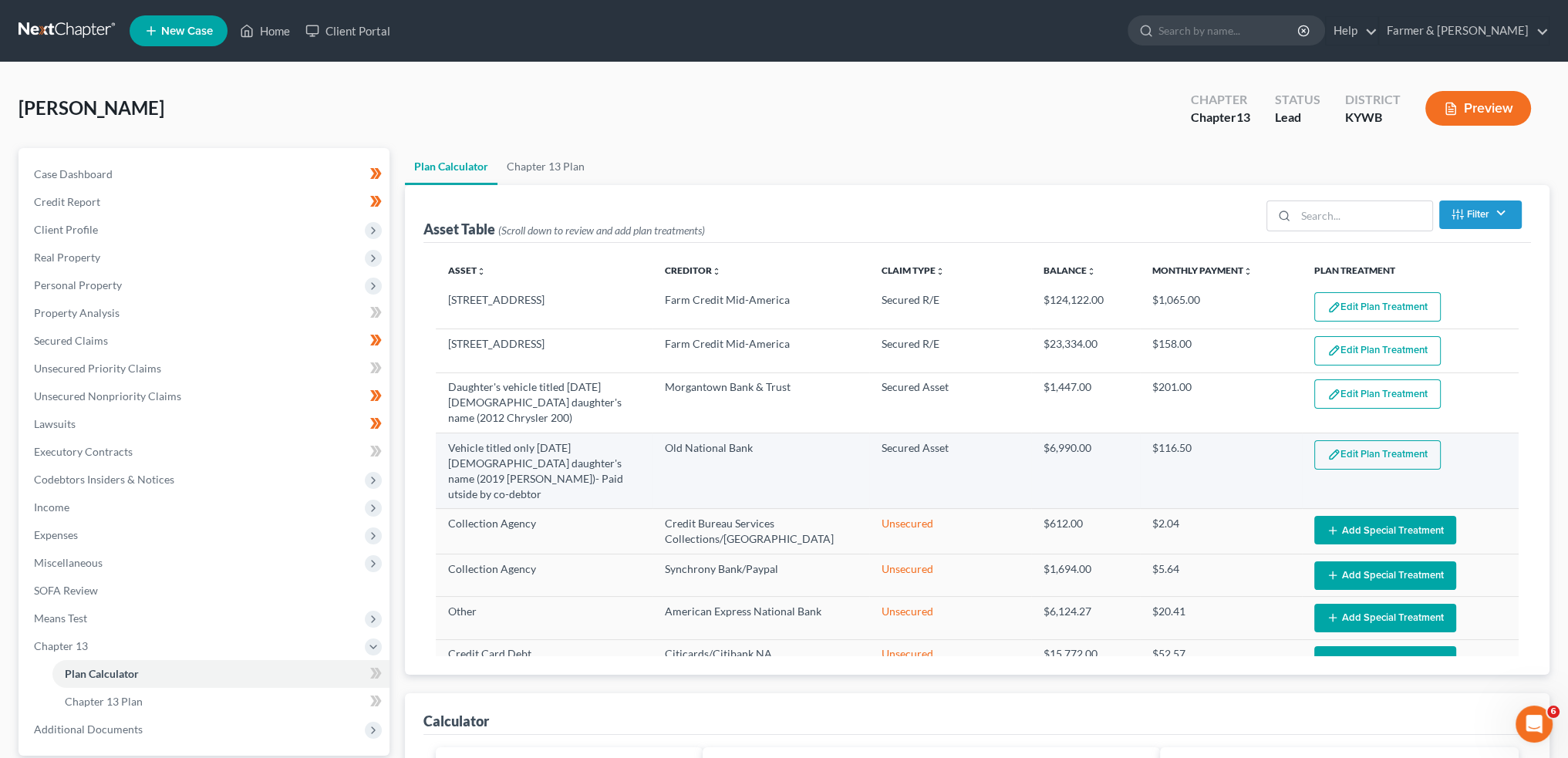
click at [1366, 441] on button "Edit Plan Treatment" at bounding box center [1377, 455] width 127 height 29
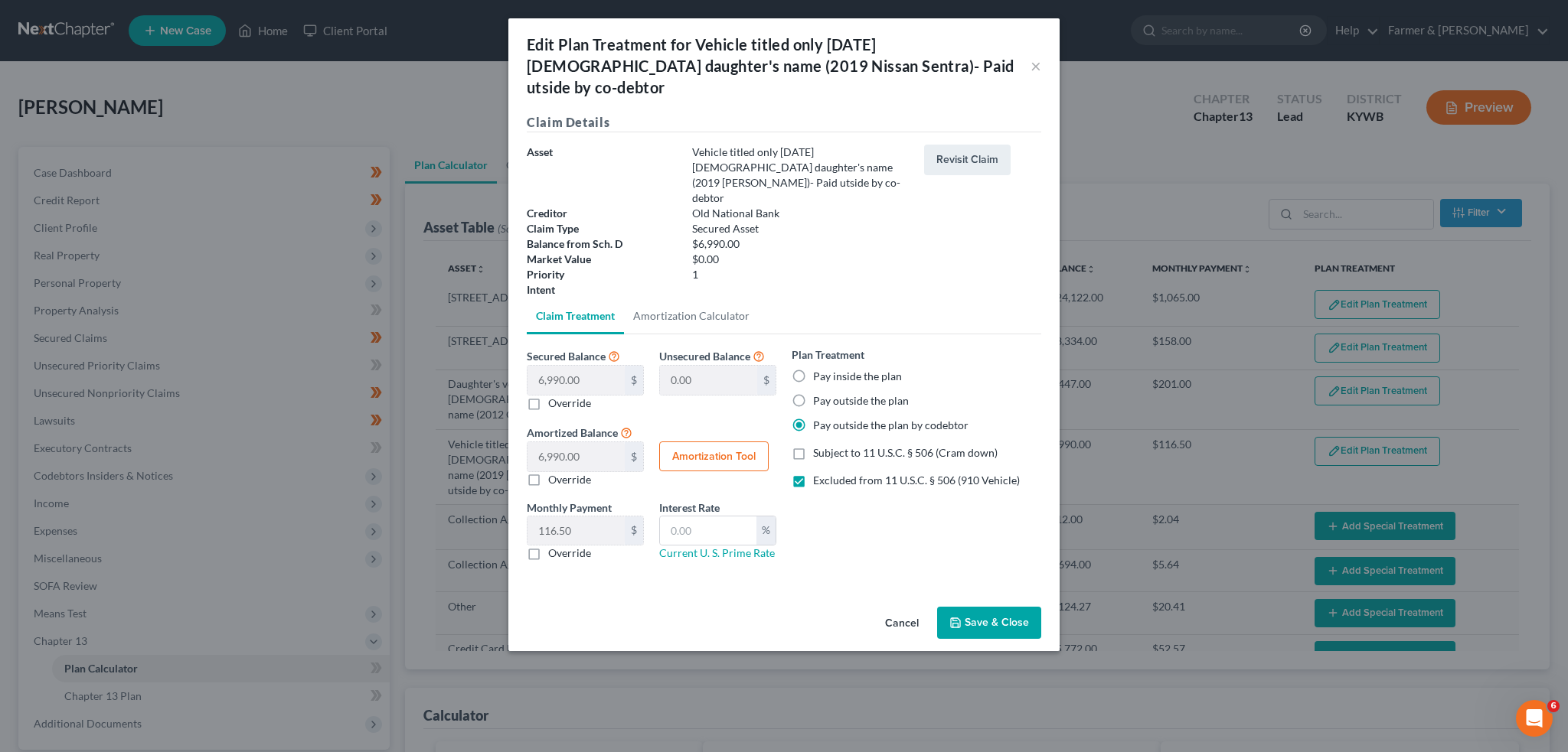
click at [903, 608] on button "Cancel" at bounding box center [901, 623] width 58 height 31
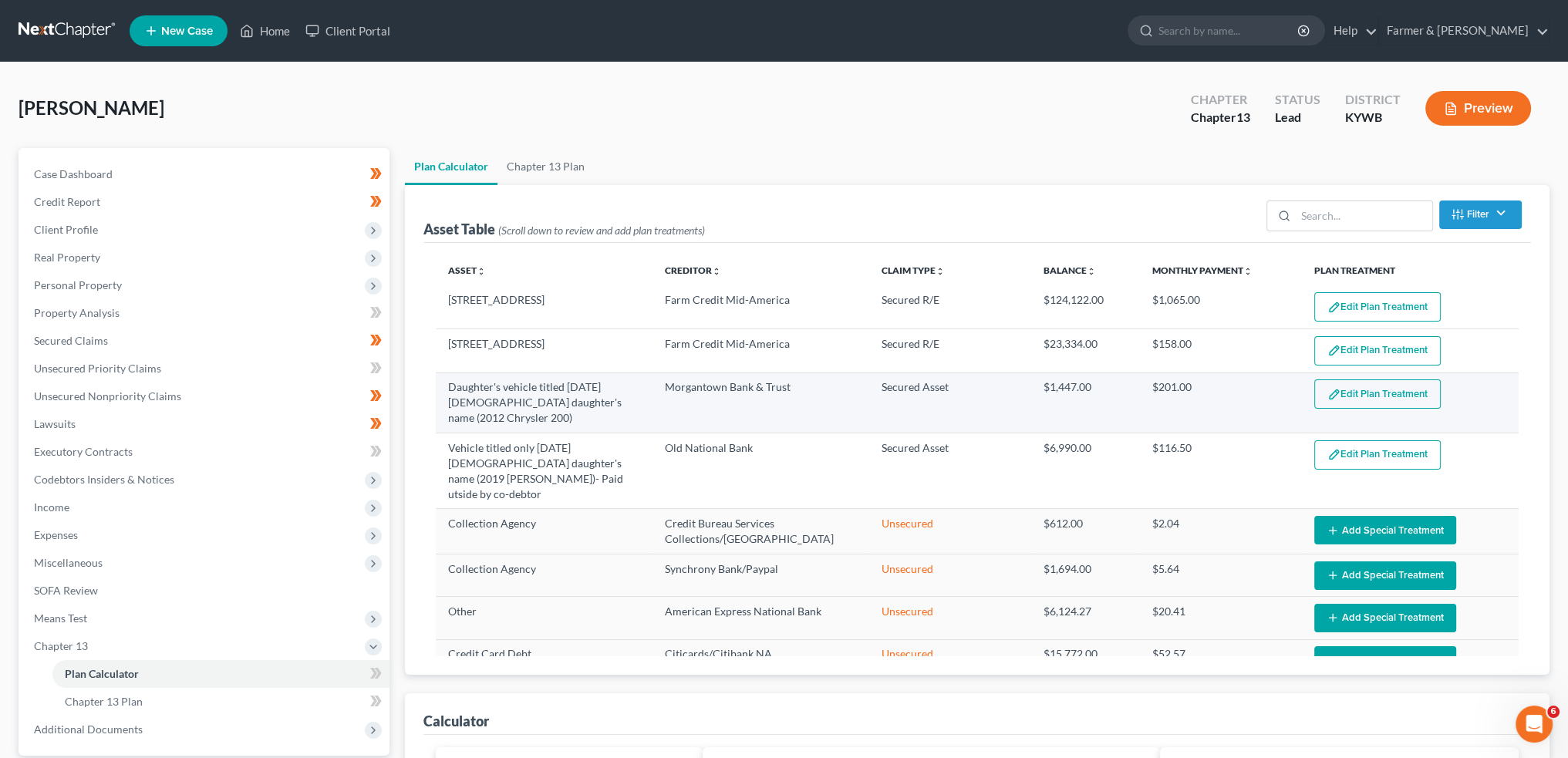
click at [1391, 389] on button "Edit Plan Treatment" at bounding box center [1377, 394] width 127 height 29
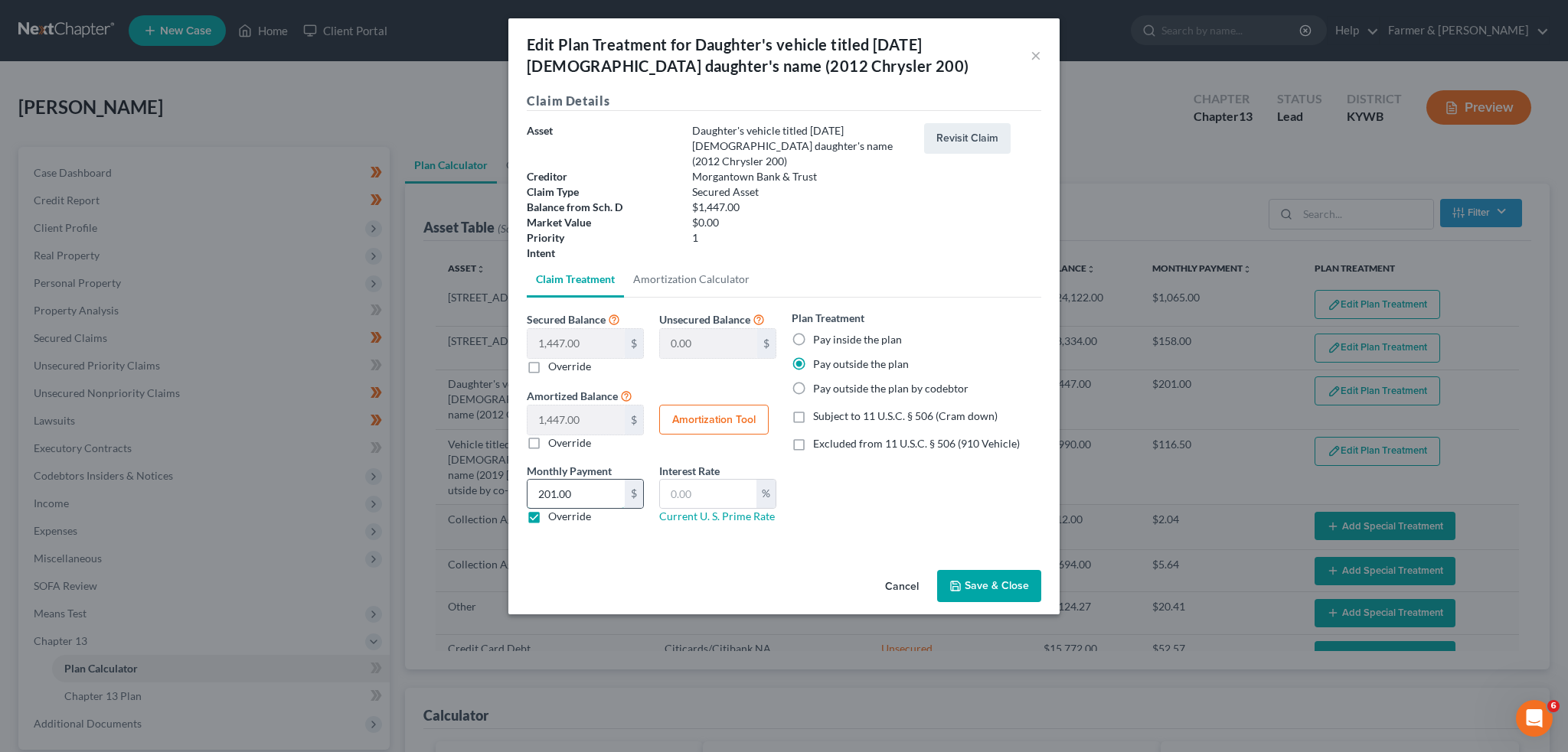
click at [598, 480] on input "201.00" at bounding box center [575, 494] width 97 height 29
type input "116.00"
click at [991, 571] on button "Save & Close" at bounding box center [989, 586] width 104 height 32
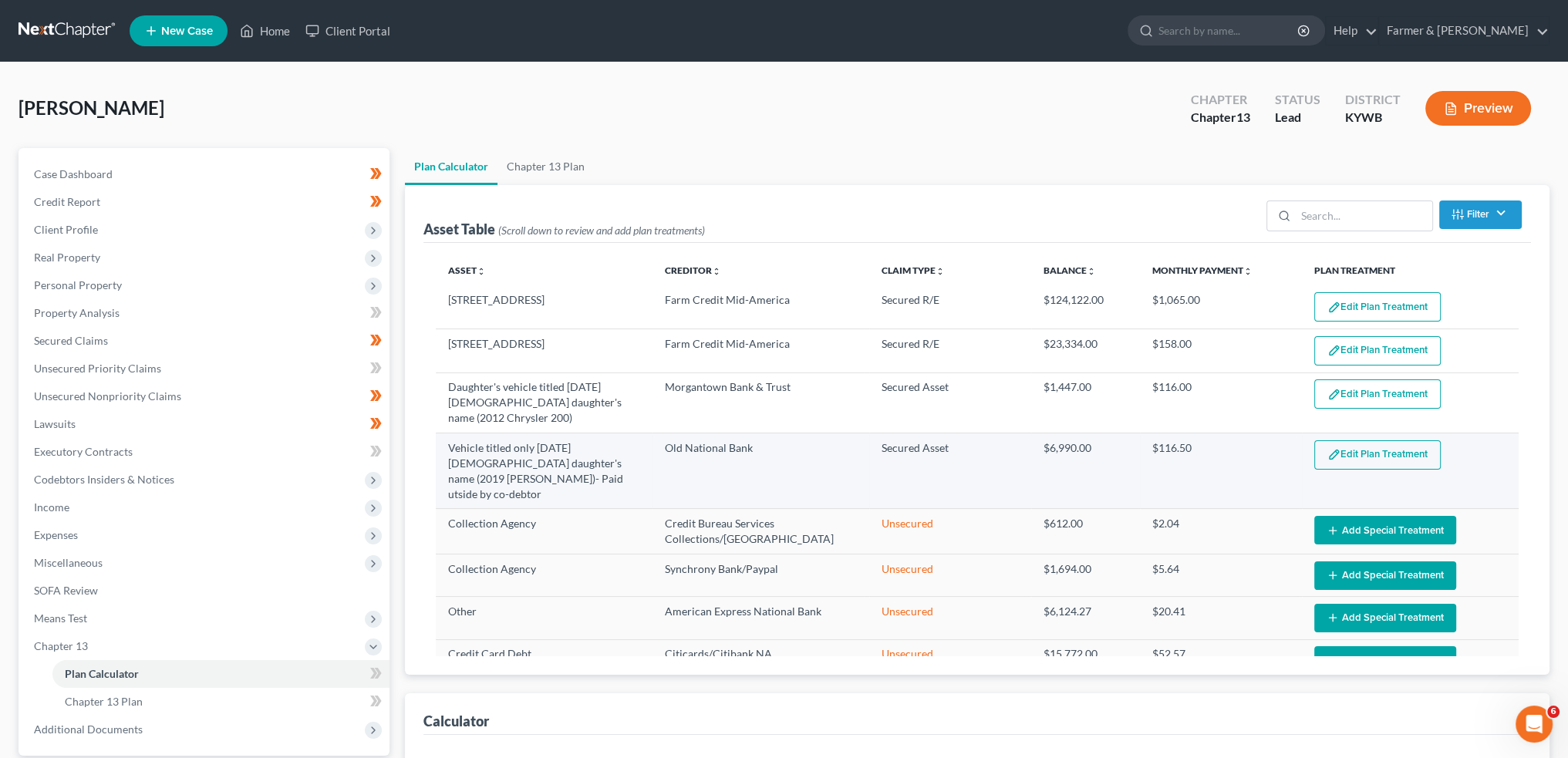
select select "59"
click at [1382, 441] on button "Edit Plan Treatment" at bounding box center [1377, 455] width 127 height 29
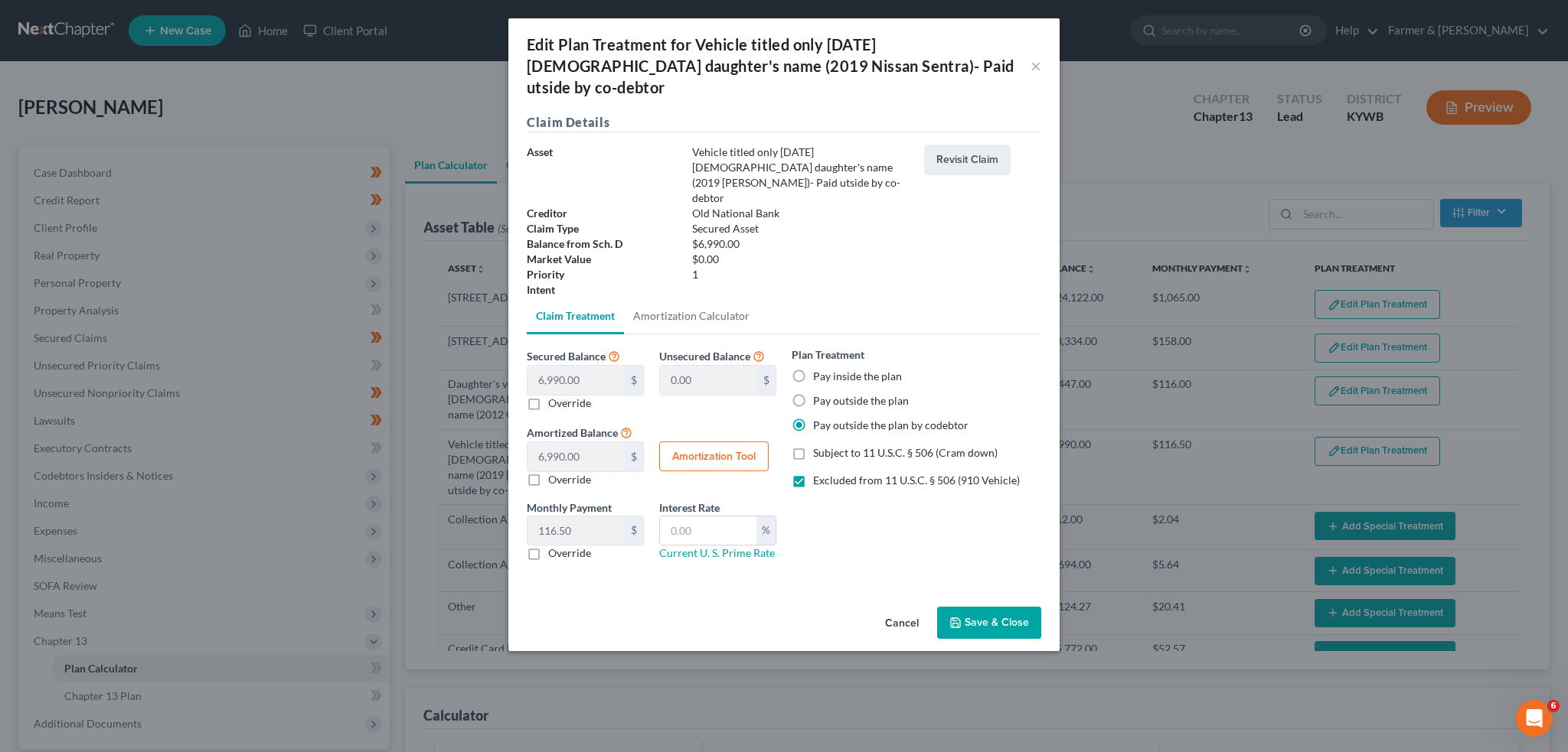
click at [548, 546] on label "Override" at bounding box center [569, 554] width 43 height 16
click at [554, 546] on input "Override" at bounding box center [558, 550] width 10 height 10
checkbox input "true"
click at [582, 516] on input "0.00" at bounding box center [575, 530] width 97 height 29
type input "201.00"
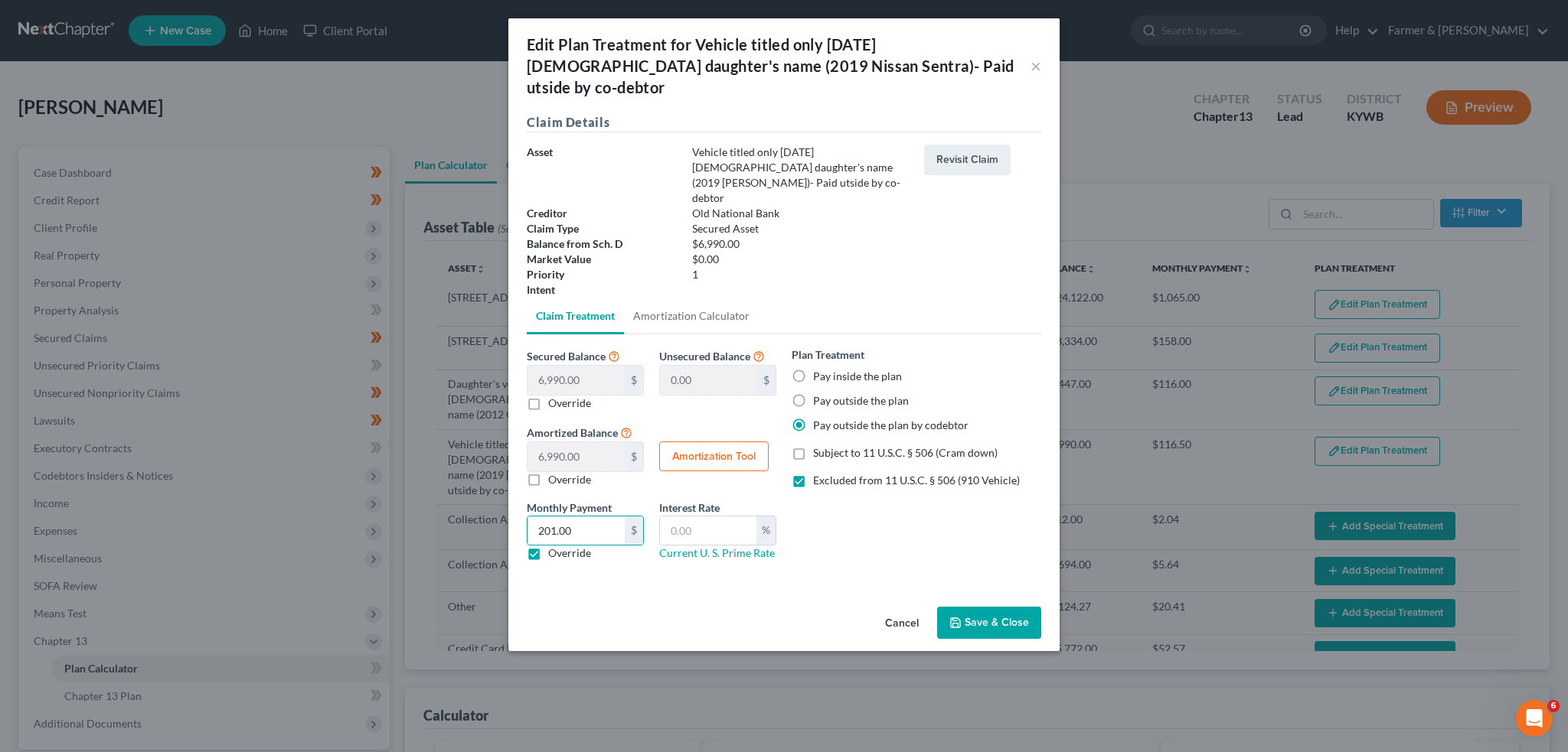
click at [813, 473] on label "Excluded from 11 U.S.C. § 506 (910 Vehicle)" at bounding box center [916, 481] width 207 height 16
click at [819, 473] on input "Excluded from 11 U.S.C. § 506 (910 Vehicle)" at bounding box center [824, 477] width 10 height 10
checkbox input "false"
click at [813, 393] on label "Pay outside the plan" at bounding box center [861, 401] width 96 height 16
click at [819, 393] on input "Pay outside the plan" at bounding box center [824, 398] width 10 height 10
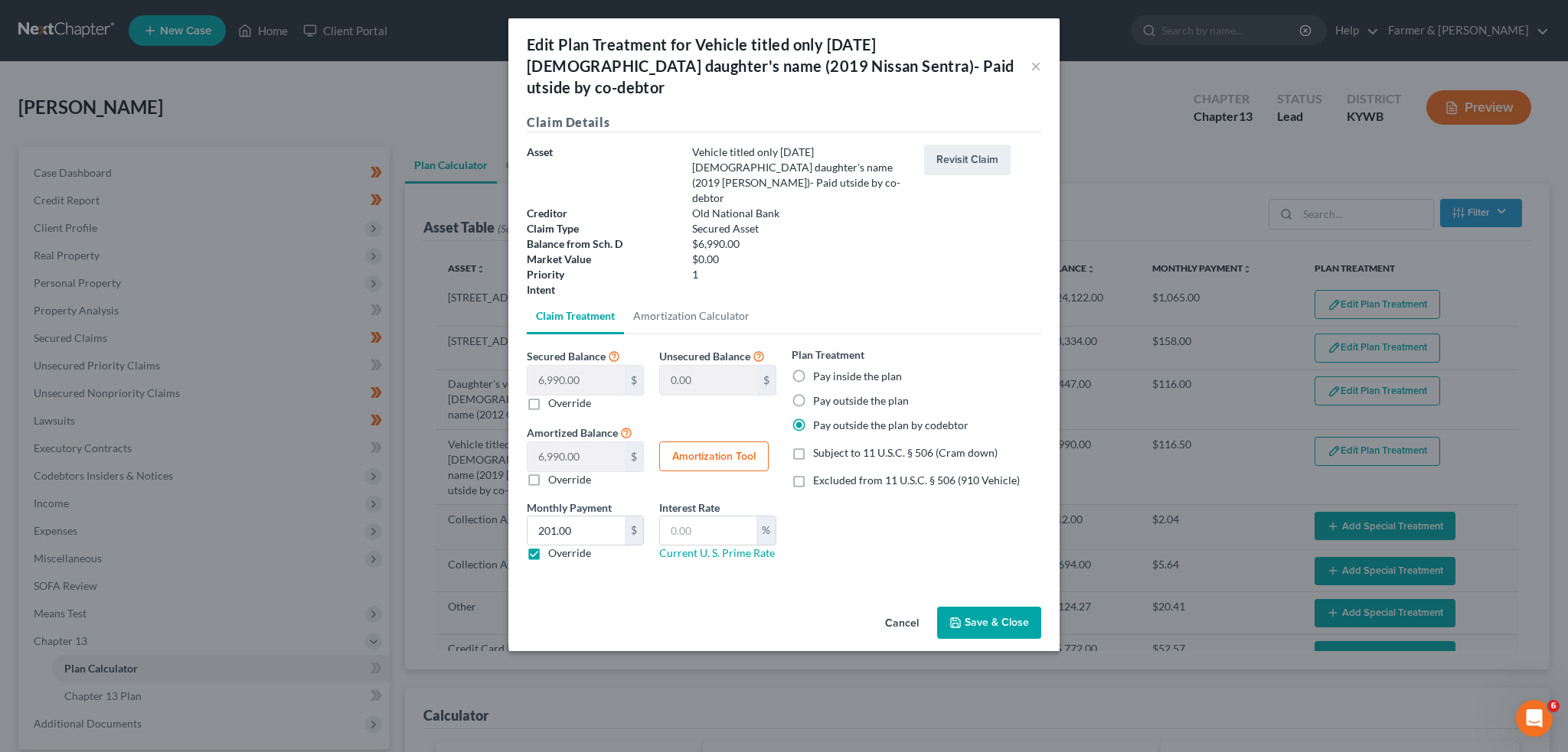
radio input "true"
click at [980, 607] on button "Save & Close" at bounding box center [989, 623] width 104 height 32
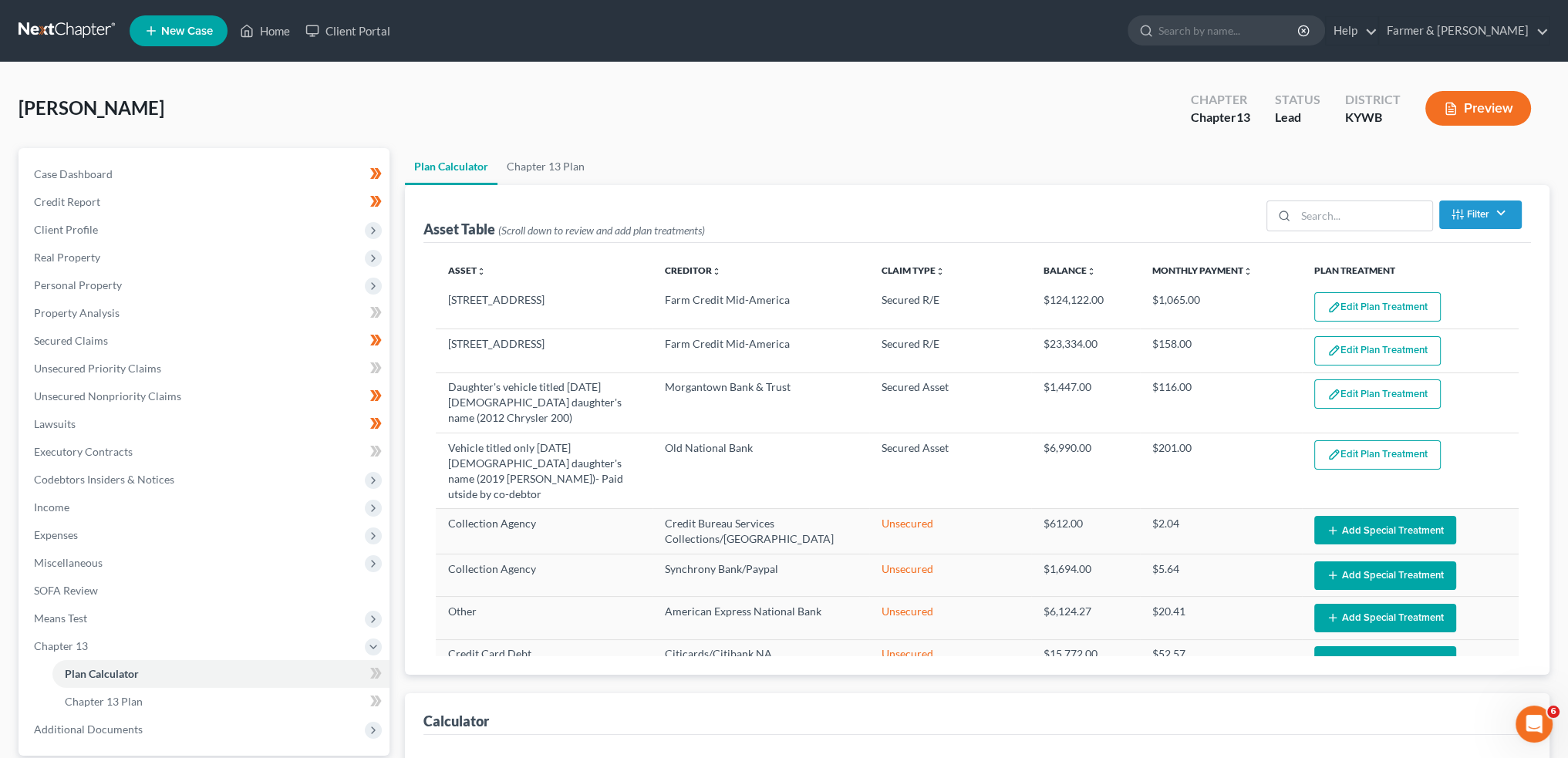
select select "59"
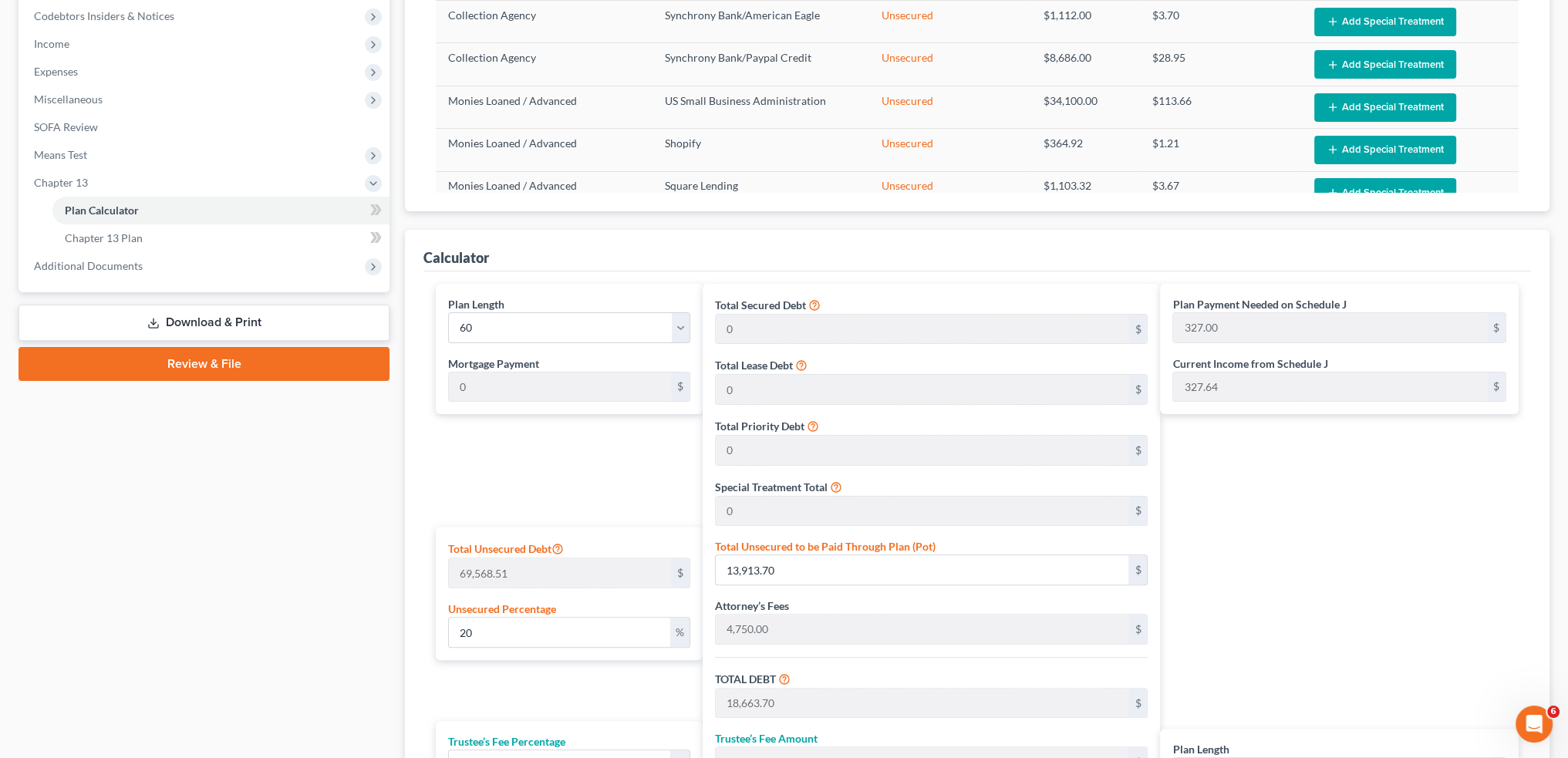
scroll to position [643, 0]
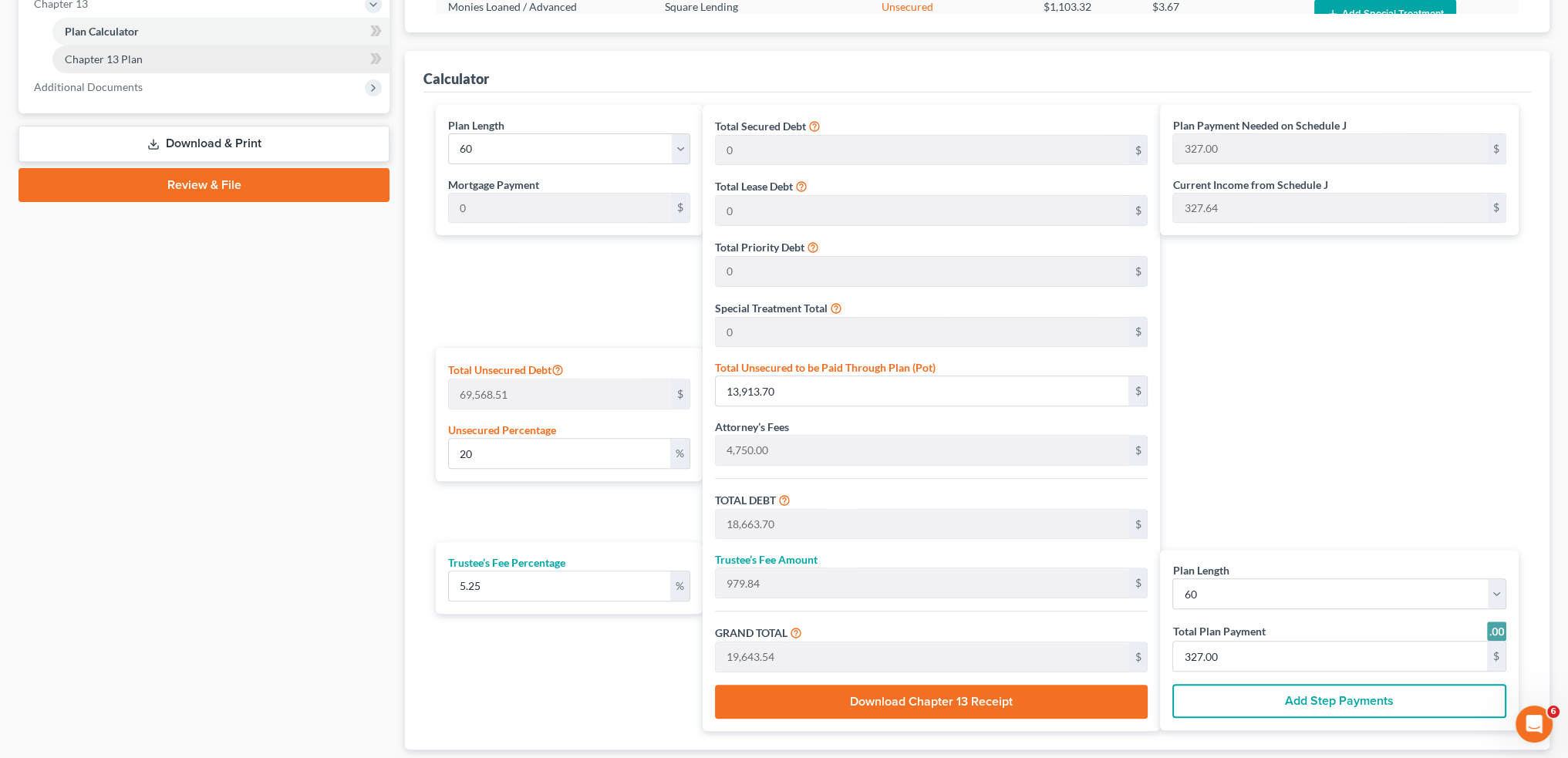
click at [133, 55] on span "Chapter 13 Plan" at bounding box center [104, 59] width 78 height 13
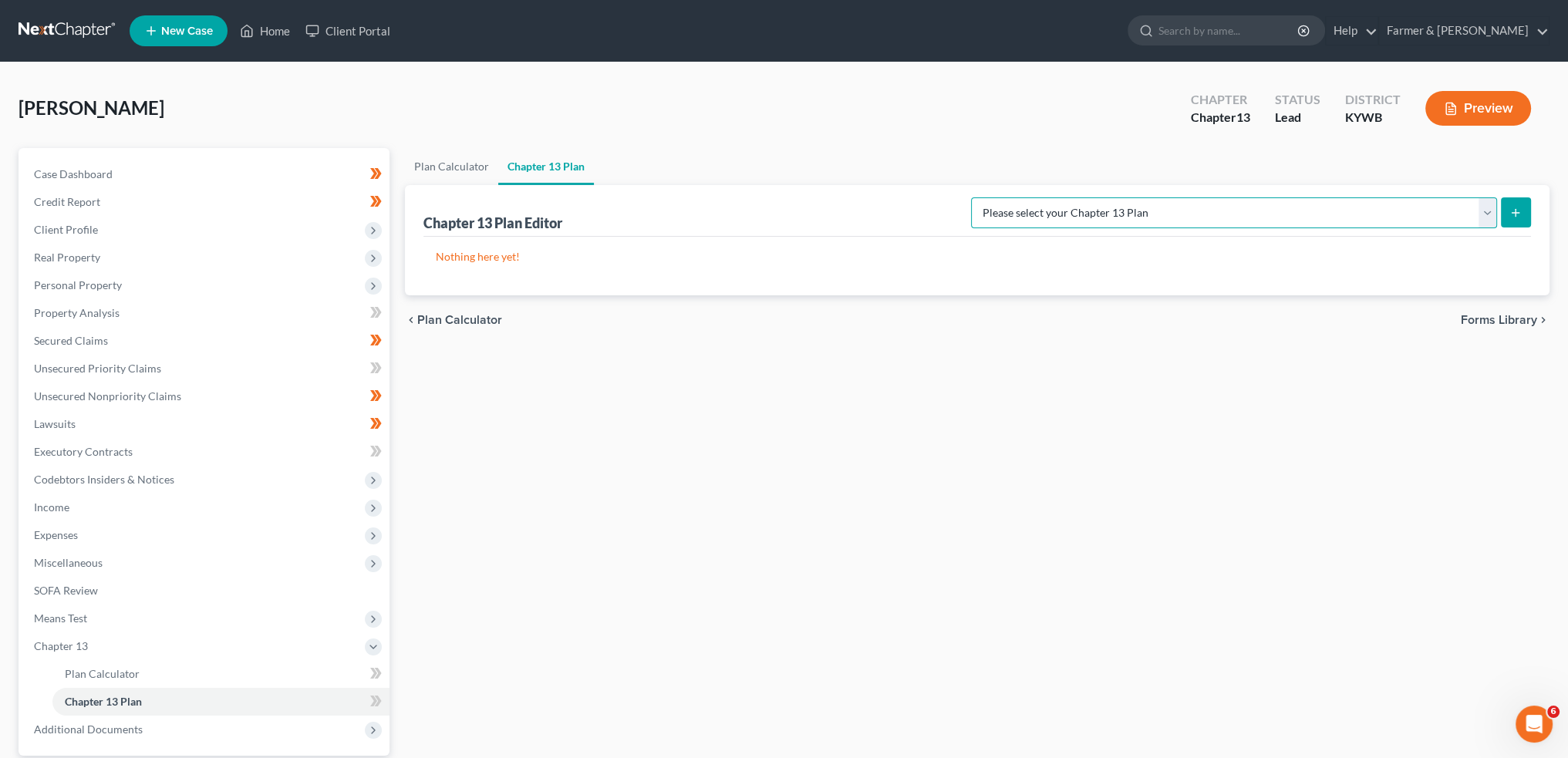
click at [1230, 204] on select "Please select your Chapter 13 Plan National Form Plan - Official Form 113 Natio…" at bounding box center [1234, 213] width 526 height 31
select select "3"
click at [1033, 198] on select "Please select your Chapter 13 Plan National Form Plan - Official Form 113 Natio…" at bounding box center [1234, 213] width 526 height 31
click at [1516, 213] on icon "submit" at bounding box center [1515, 213] width 12 height 12
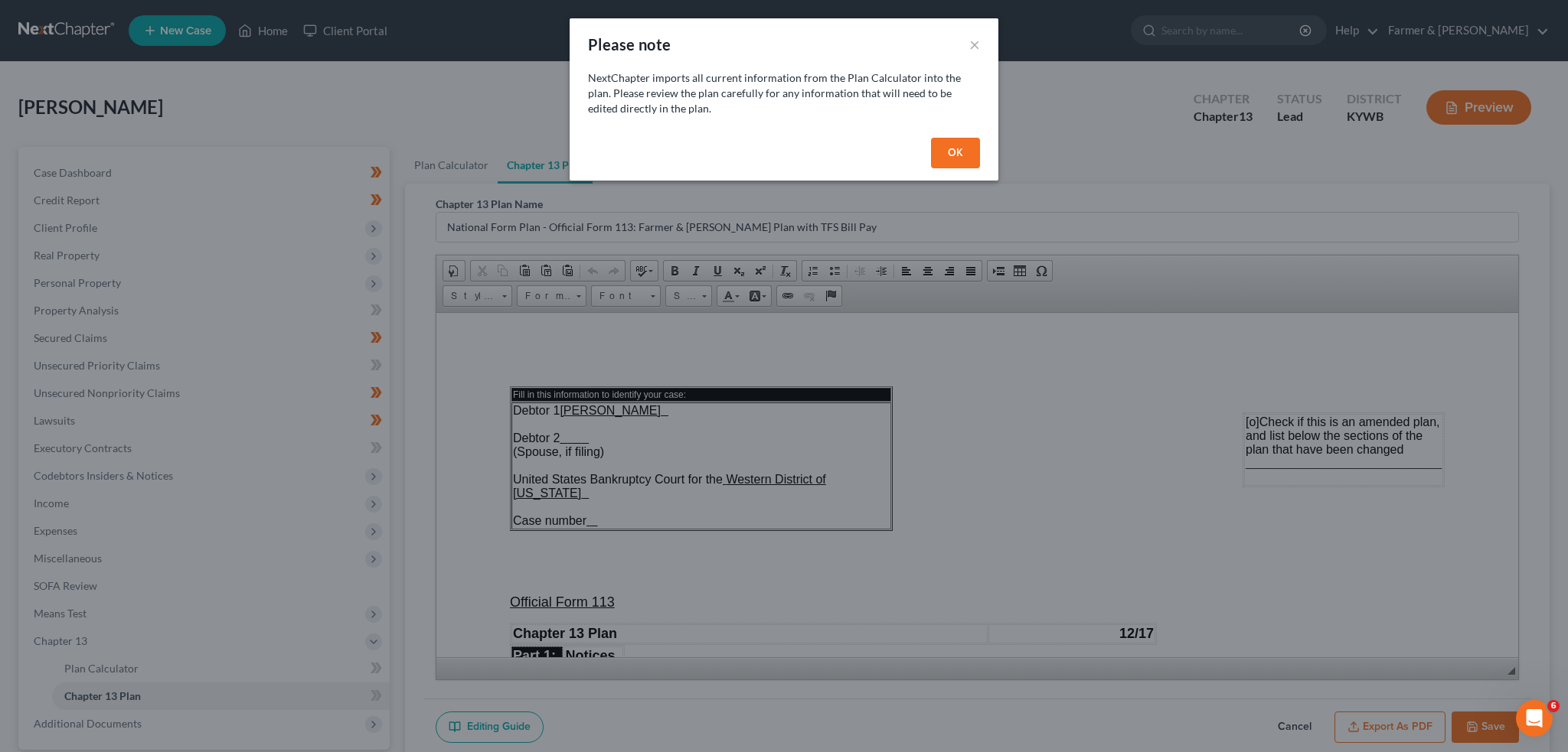
click at [943, 159] on button "OK" at bounding box center [955, 153] width 49 height 31
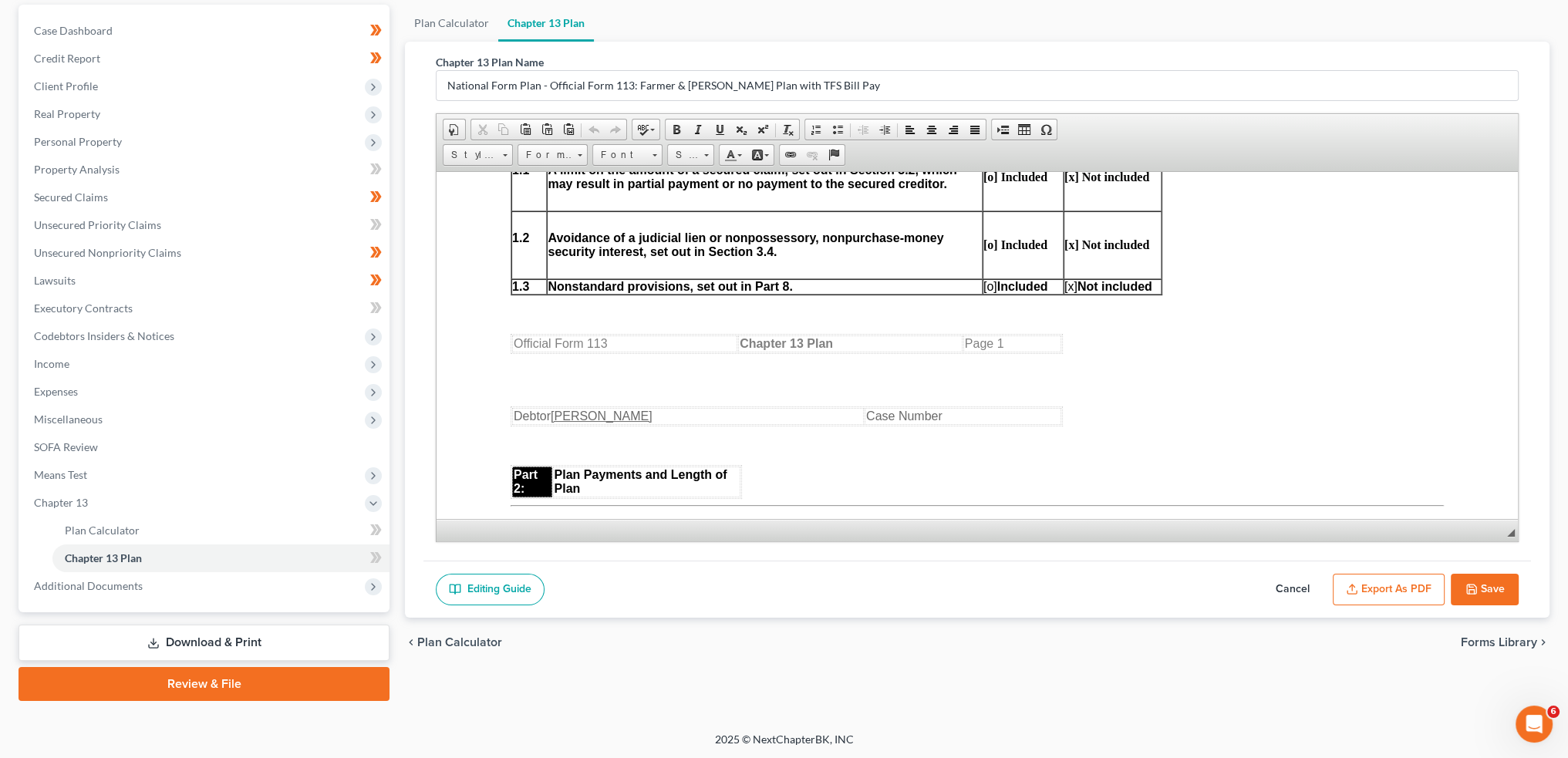
scroll to position [900, 0]
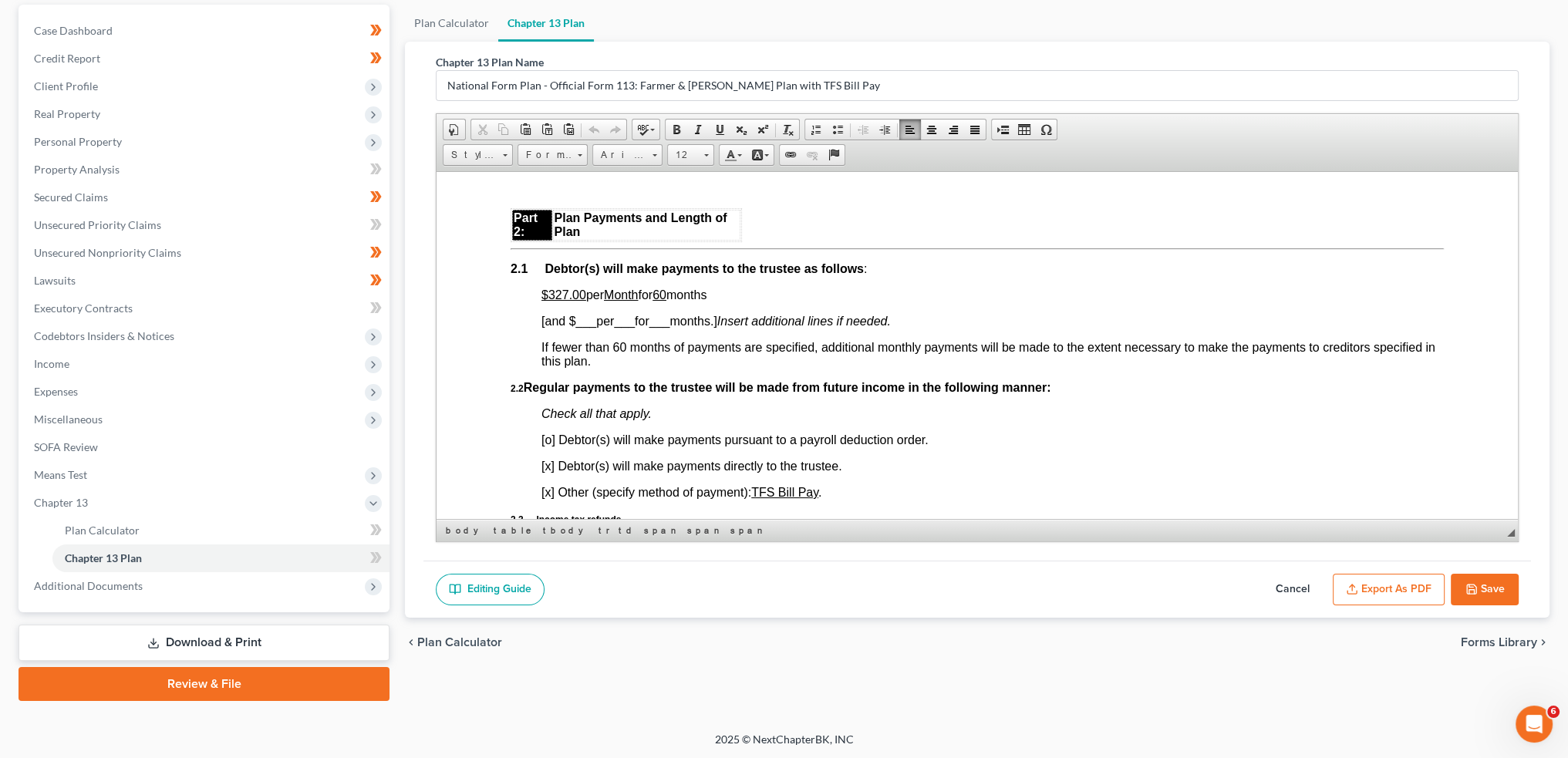
drag, startPoint x: 588, startPoint y: 299, endPoint x: 670, endPoint y: 309, distance: 82.6
click at [707, 298] on span "$327.00 per Month for 60 months" at bounding box center [624, 294] width 165 height 13
drag, startPoint x: 577, startPoint y: 303, endPoint x: 731, endPoint y: 302, distance: 154.0
click at [731, 302] on p "$327.00 per Month for 60 months" at bounding box center [992, 295] width 903 height 14
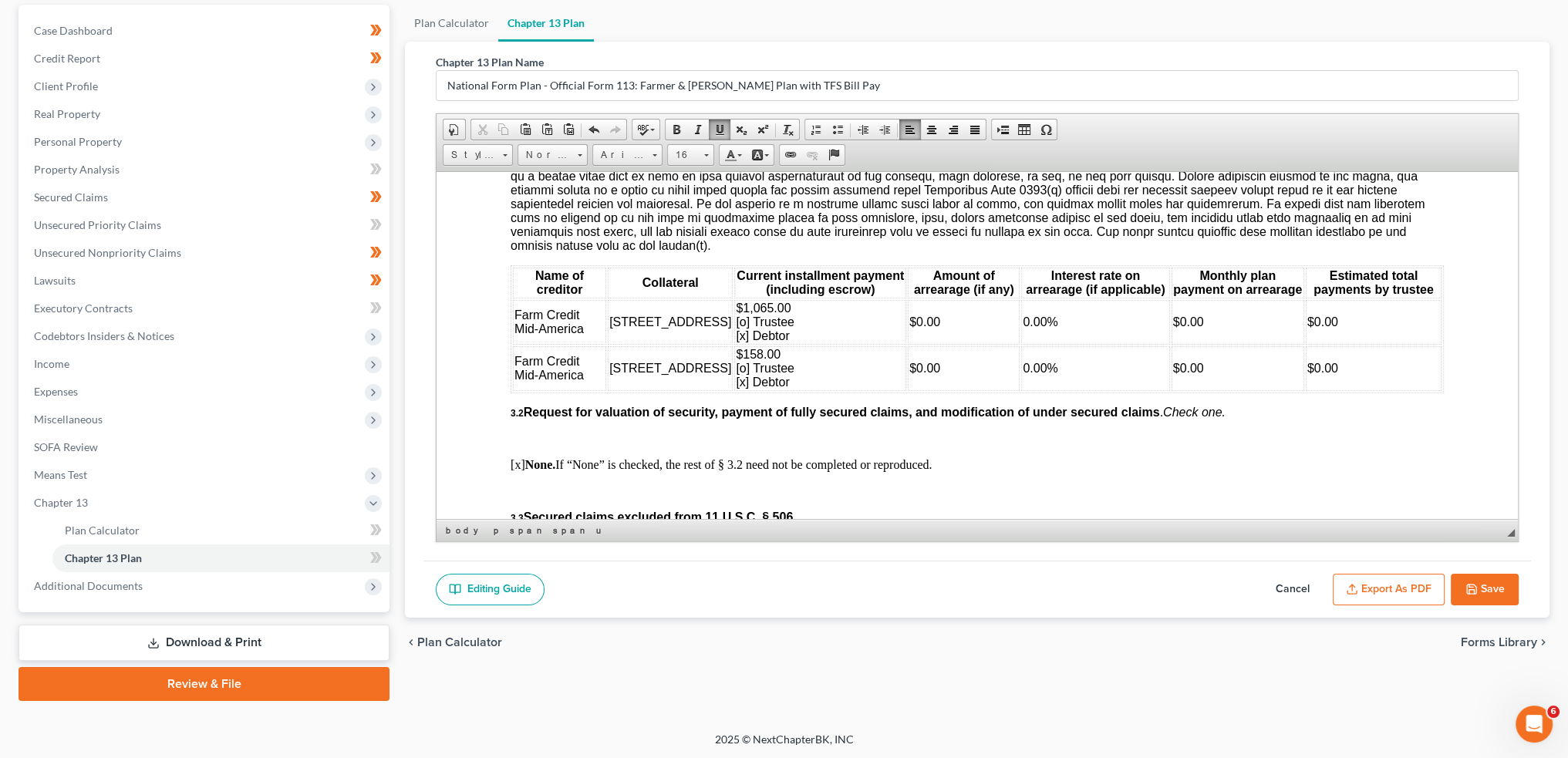
scroll to position [1800, 0]
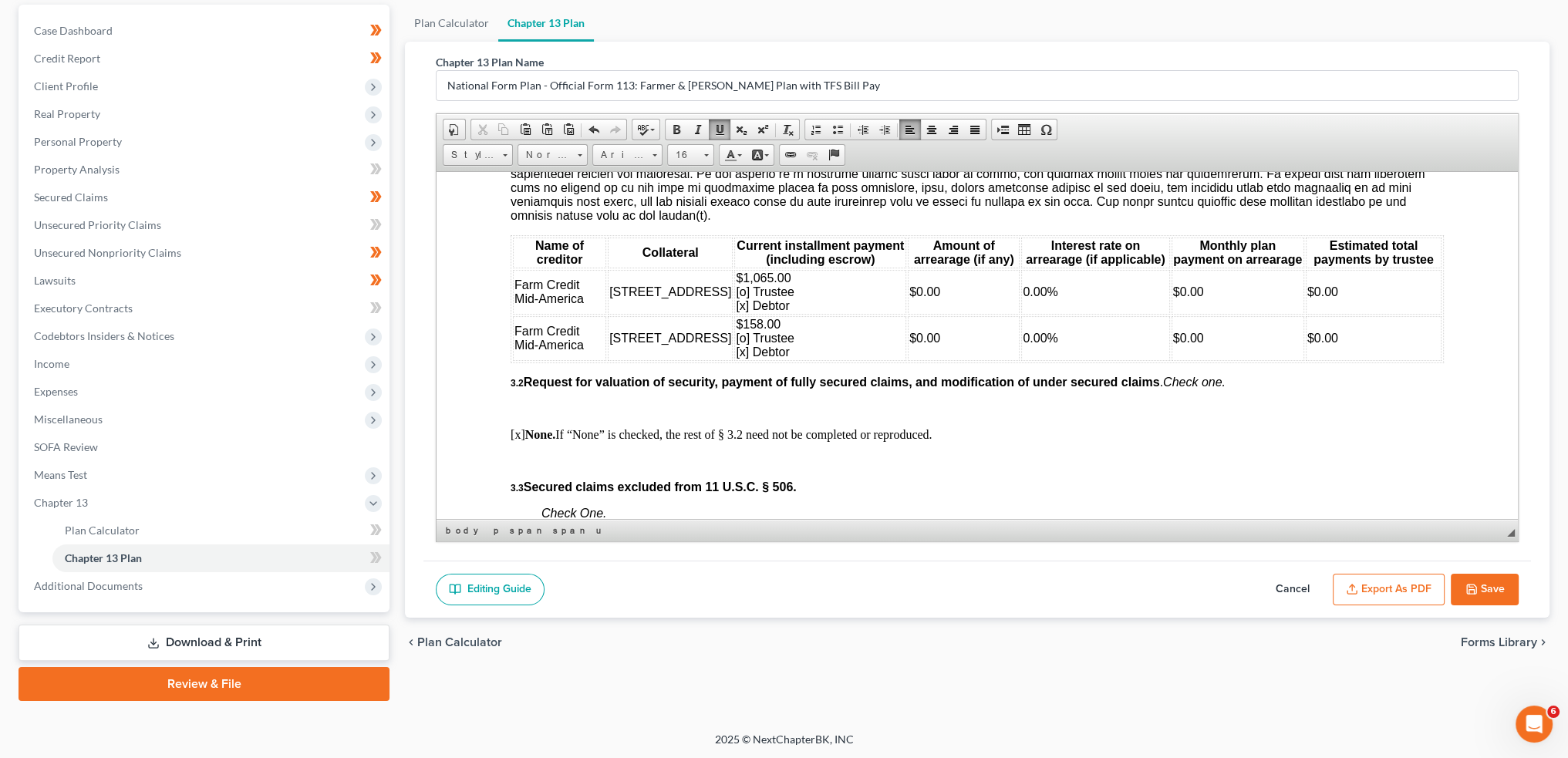
click at [548, 351] on span "Farm Credit Mid-America" at bounding box center [548, 337] width 69 height 27
click at [681, 418] on span "Insert Row After" at bounding box center [713, 421] width 90 height 19
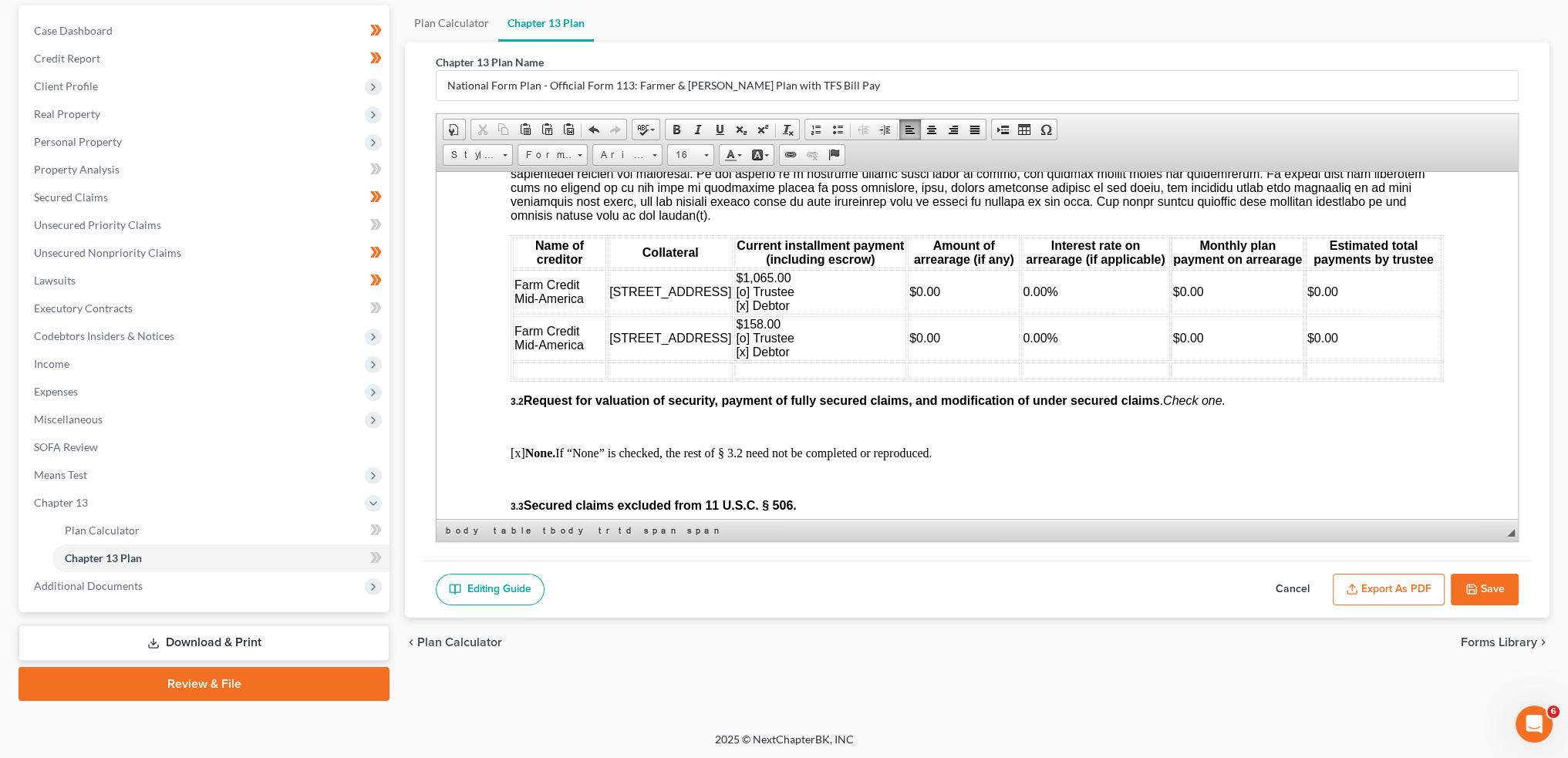
click at [578, 379] on td at bounding box center [559, 369] width 93 height 17
click at [609, 426] on span "Row" at bounding box center [635, 432] width 75 height 19
click at [702, 448] on span "Insert Row After" at bounding box center [743, 452] width 90 height 19
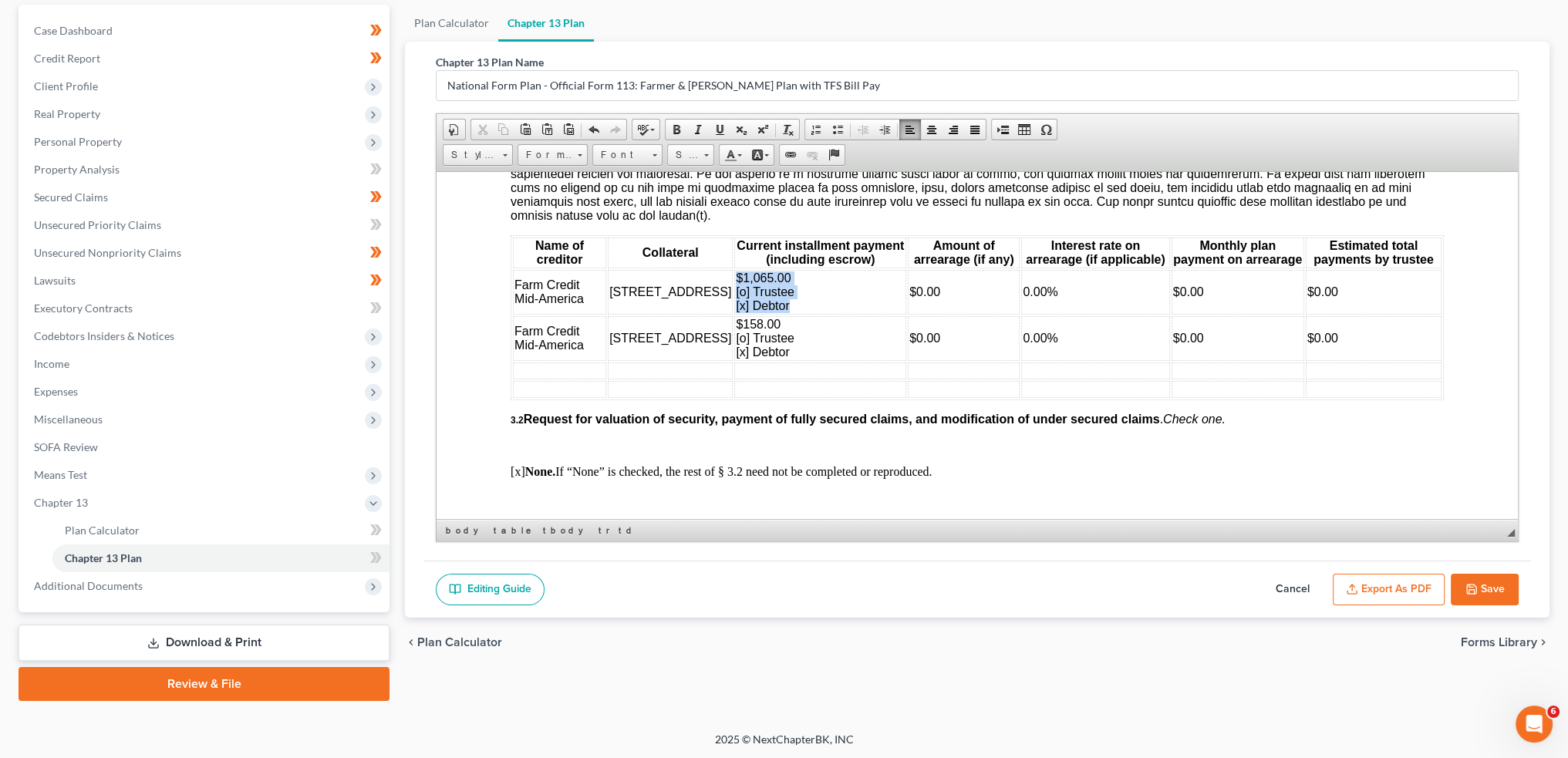
drag, startPoint x: 703, startPoint y: 292, endPoint x: 759, endPoint y: 317, distance: 61.3
click at [759, 314] on td "$1,065.00 [o] Trustee [x] Debtor" at bounding box center [820, 291] width 172 height 45
copy span "$1,065.00 [o] Trustee [x] Debtor"
click at [763, 379] on td at bounding box center [820, 369] width 172 height 17
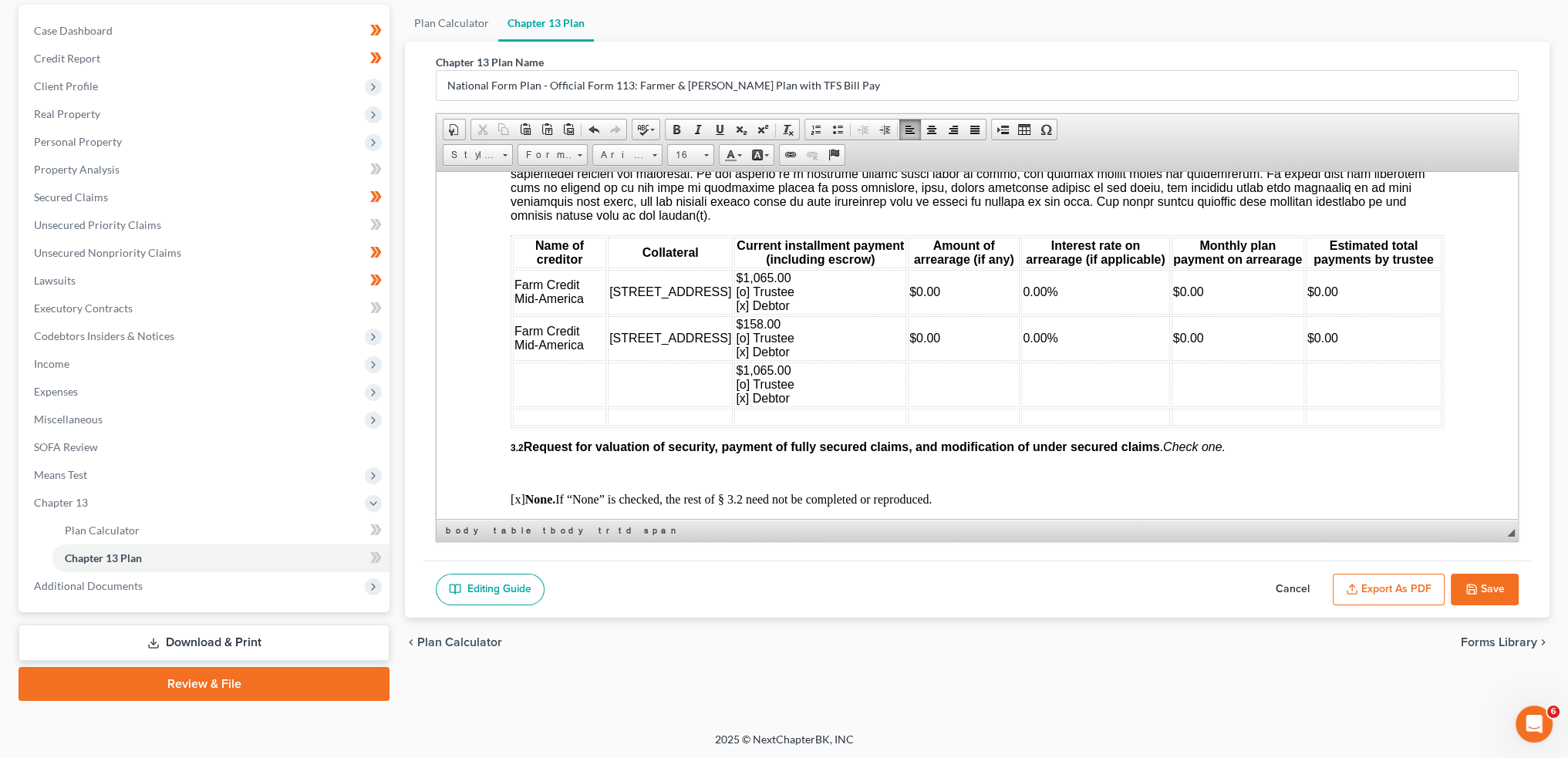
click at [759, 425] on td at bounding box center [820, 416] width 172 height 17
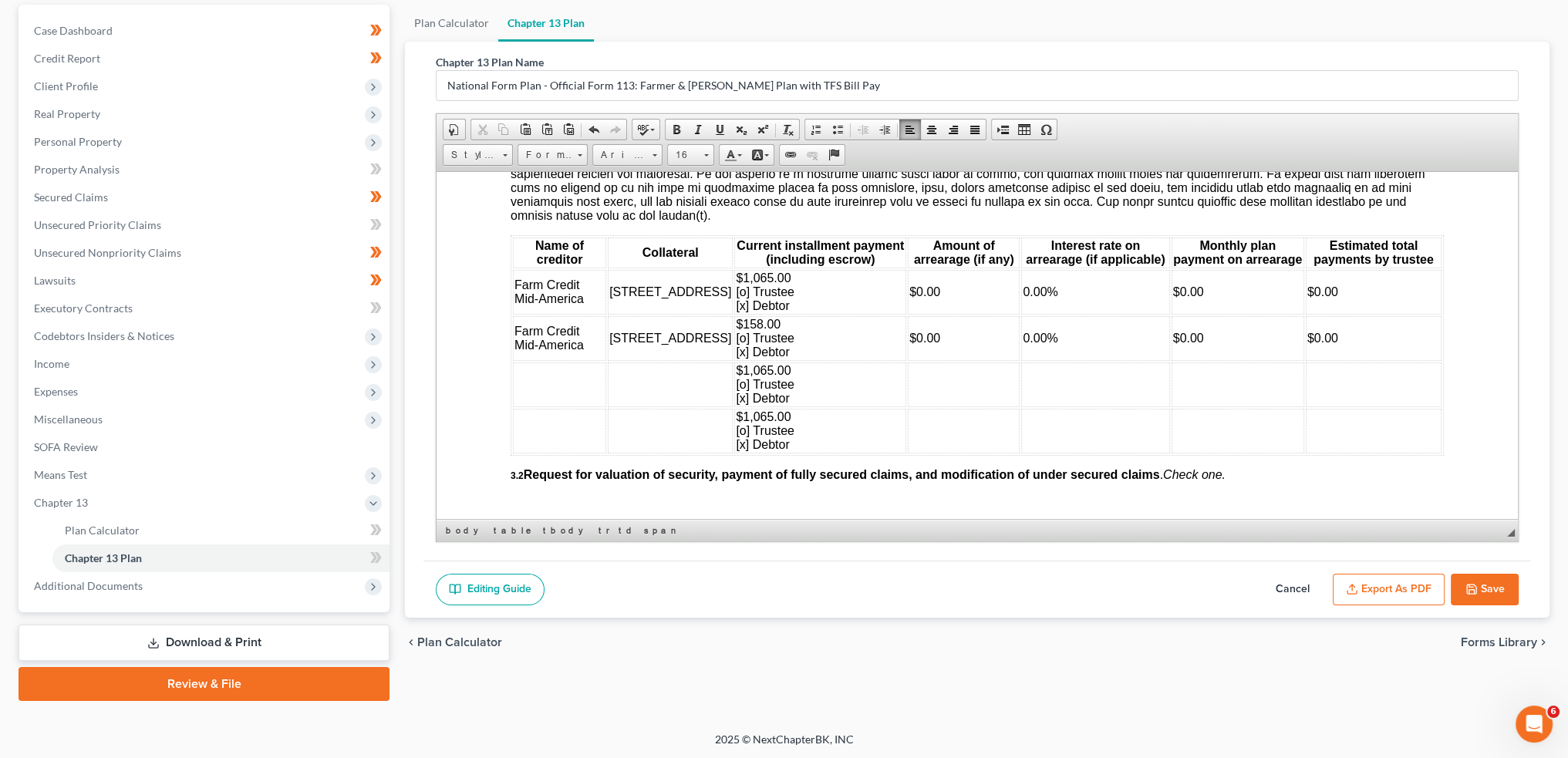
click at [556, 389] on td at bounding box center [559, 383] width 93 height 45
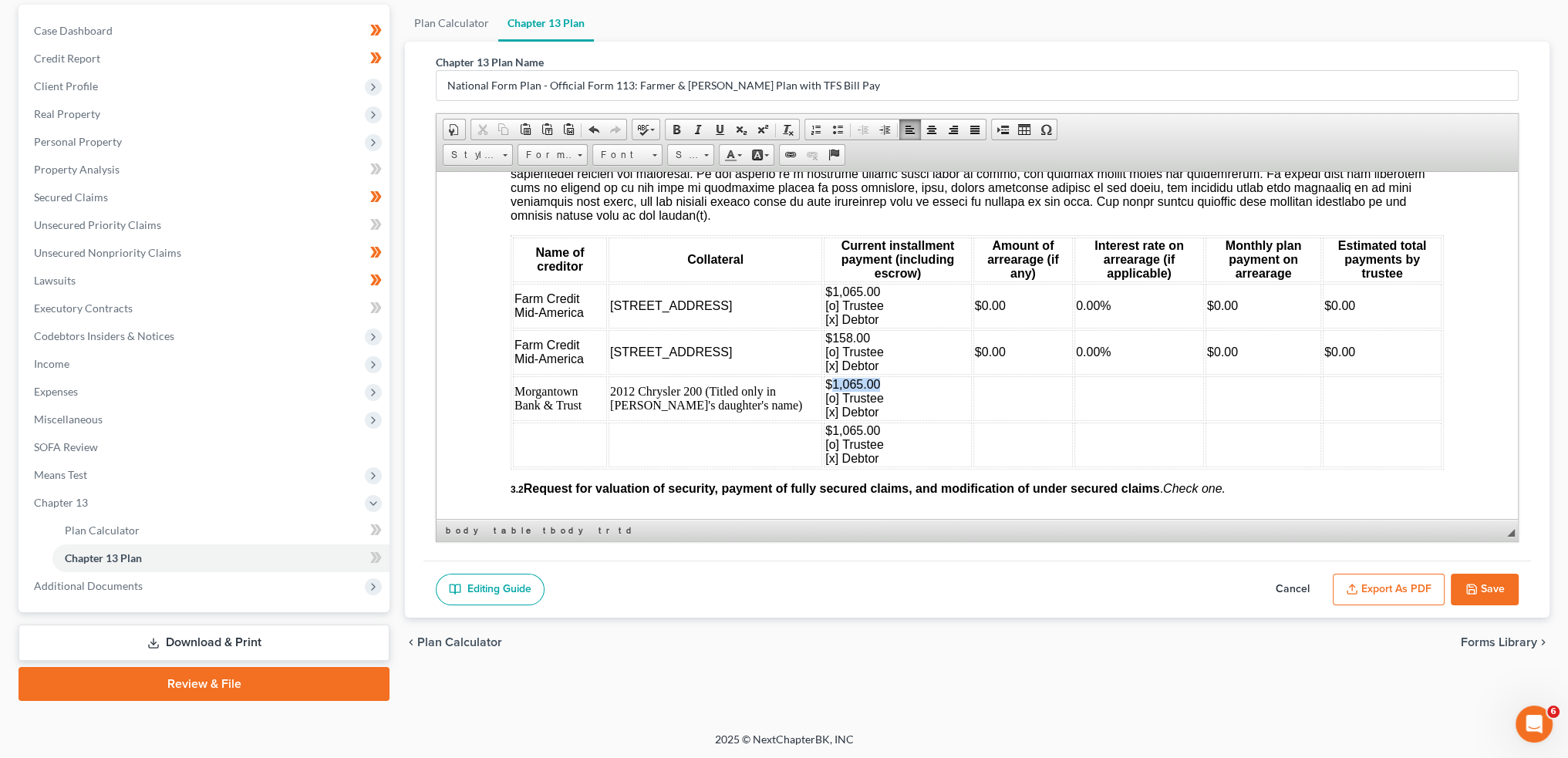
drag, startPoint x: 783, startPoint y: 399, endPoint x: 833, endPoint y: 397, distance: 50.0
click at [833, 397] on td "$1,065.00 [o] Trustee [x] Debtor" at bounding box center [897, 397] width 148 height 45
click at [825, 419] on span "[x] Debtor" at bounding box center [852, 412] width 54 height 13
click at [889, 420] on td "$116.00 [o] Trustee [o] Debtor" at bounding box center [897, 397] width 148 height 45
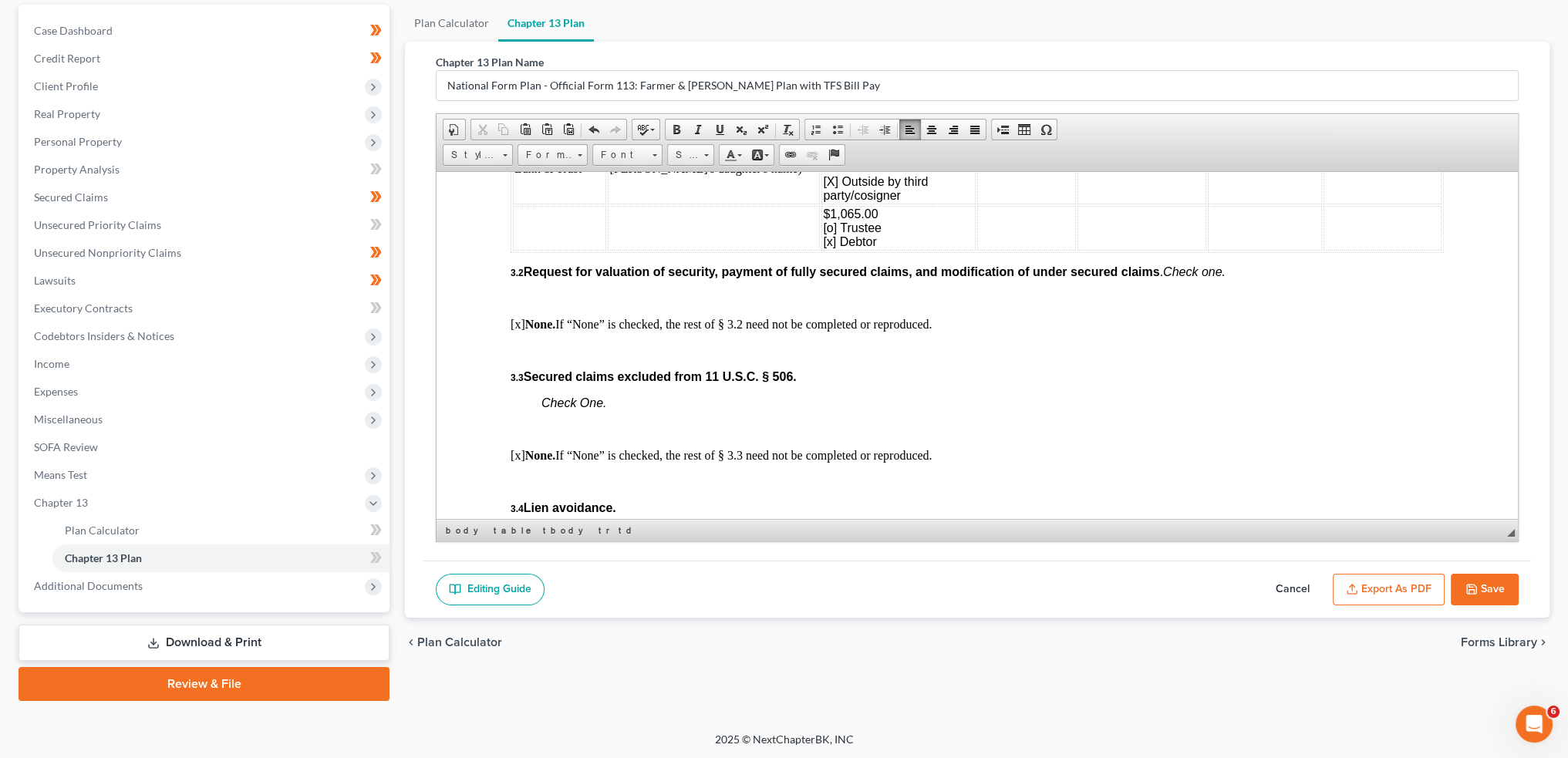
scroll to position [1928, 0]
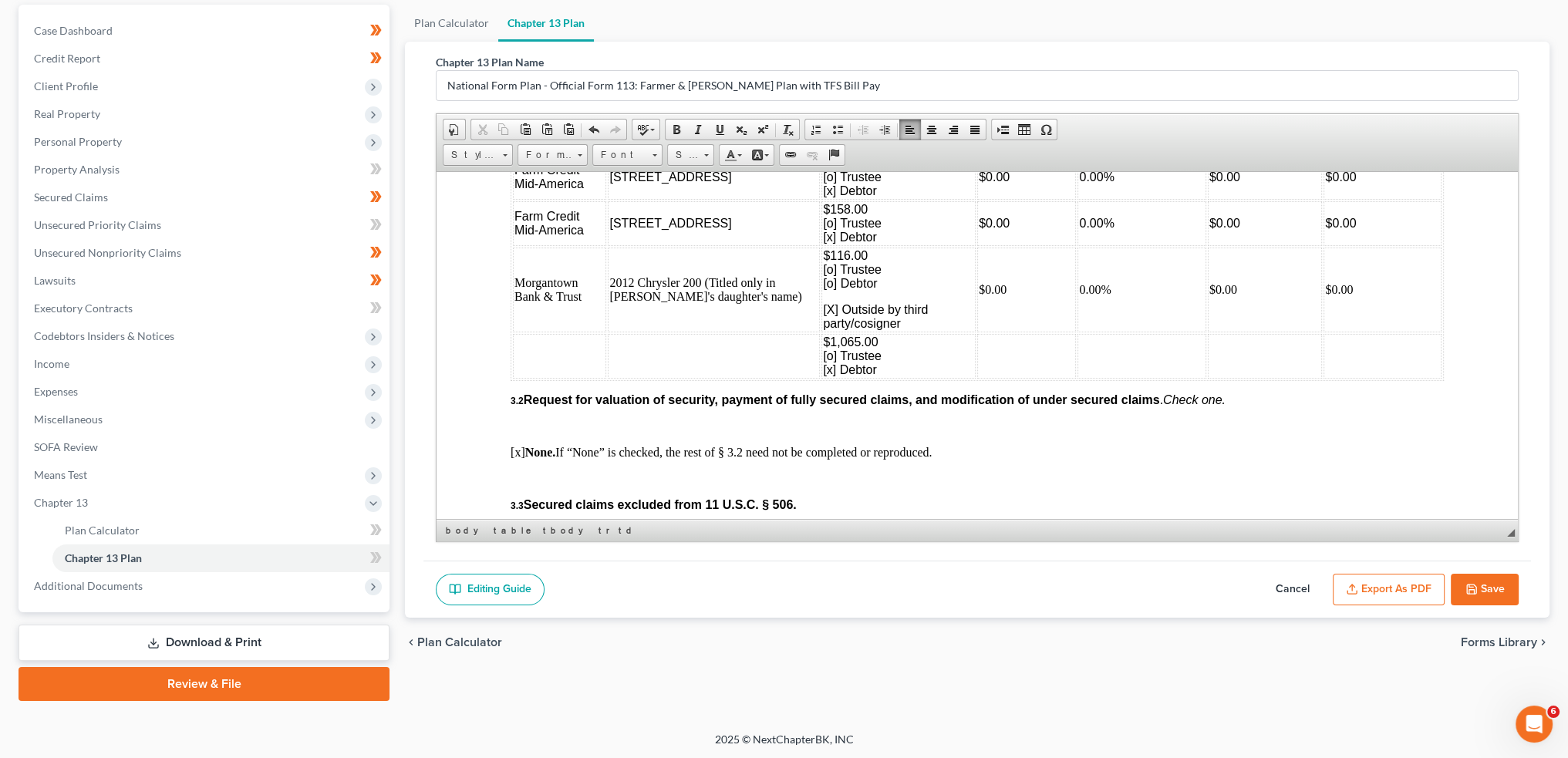
click at [553, 355] on td at bounding box center [559, 355] width 93 height 45
drag, startPoint x: 785, startPoint y: 360, endPoint x: 830, endPoint y: 361, distance: 45.0
click at [830, 361] on td "$1,065.00 [o] Trustee [x] Debtor" at bounding box center [899, 355] width 154 height 45
click at [824, 375] on span "[x] Debtor" at bounding box center [851, 368] width 54 height 13
click at [848, 378] on td "$201.00 [o] Trustee [o] Debtor" at bounding box center [899, 355] width 154 height 45
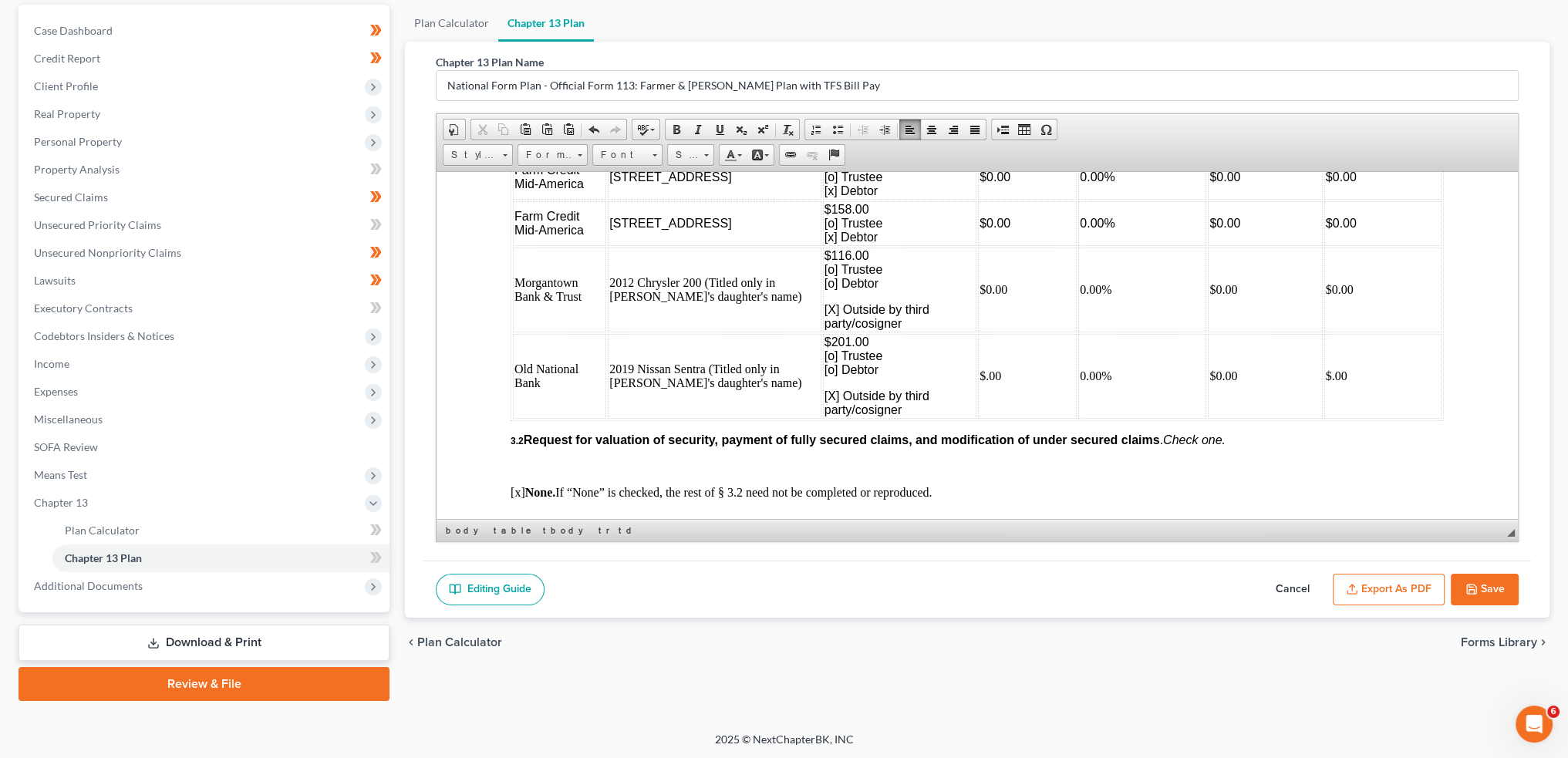
click at [977, 393] on td "$.00" at bounding box center [1027, 375] width 98 height 85
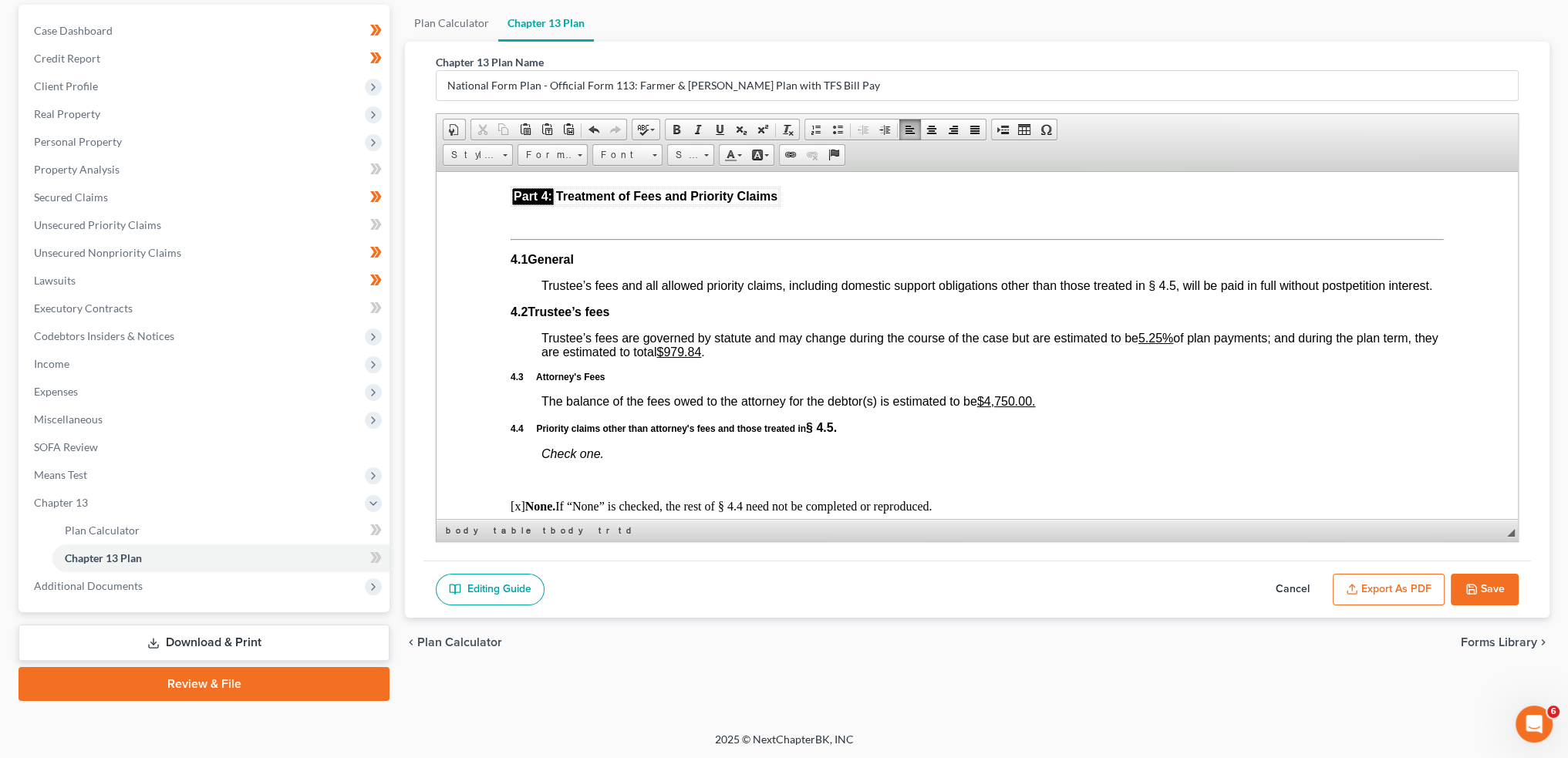
scroll to position [2828, 0]
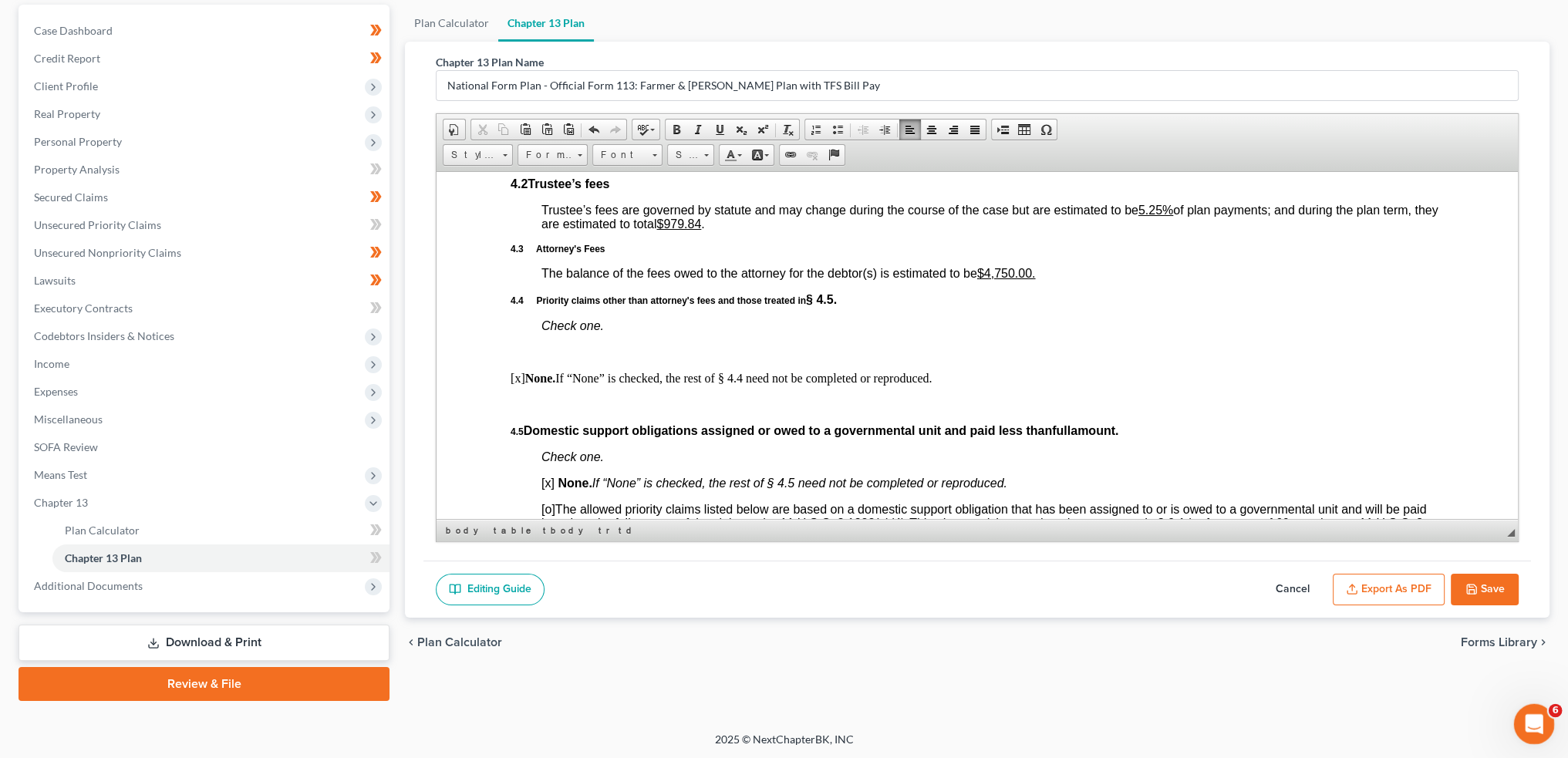
click at [1550, 720] on html at bounding box center [1531, 722] width 37 height 37
click at [1521, 727] on div "Open Intercom Messenger" at bounding box center [1531, 722] width 51 height 51
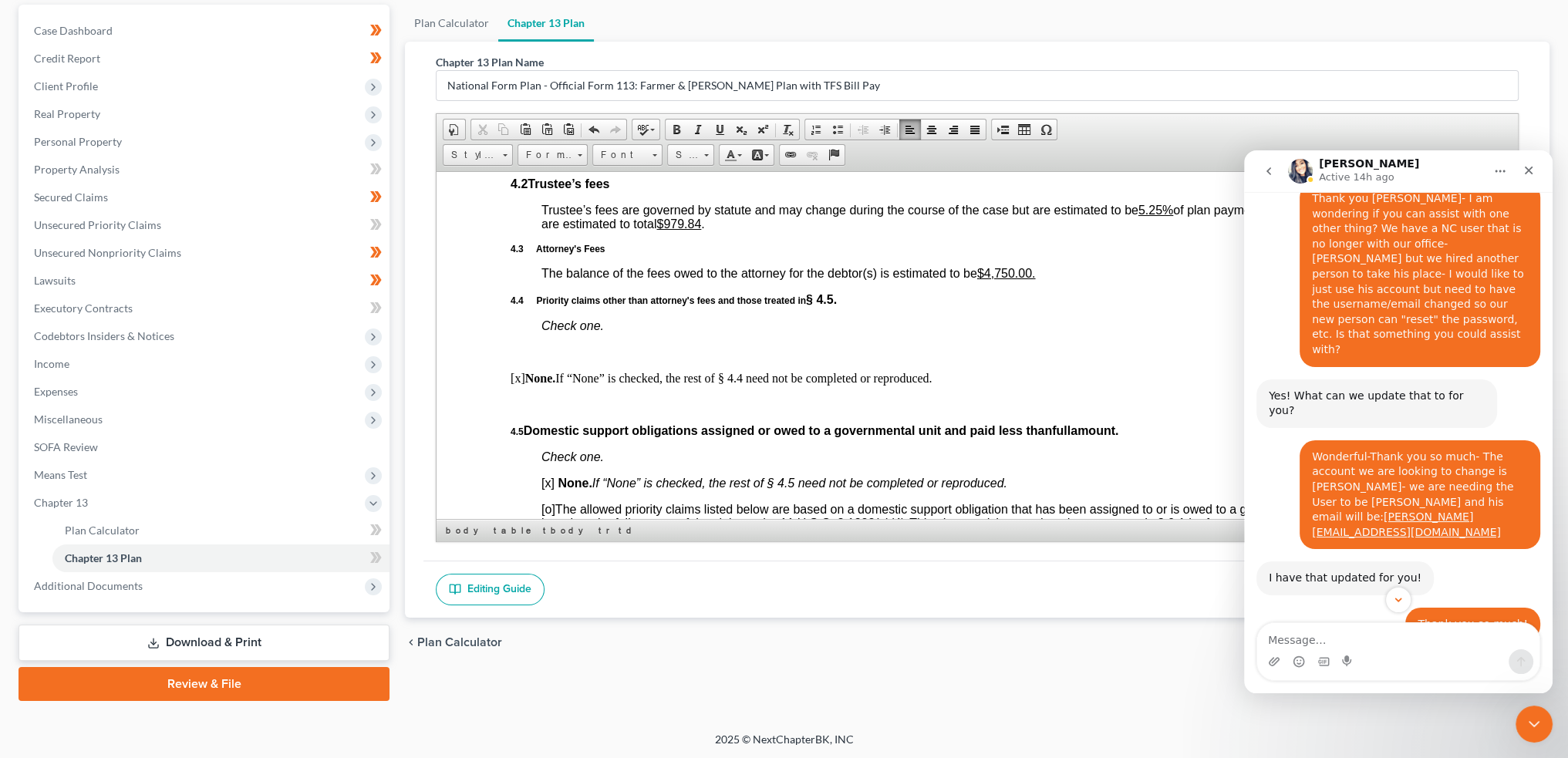
scroll to position [19490, 0]
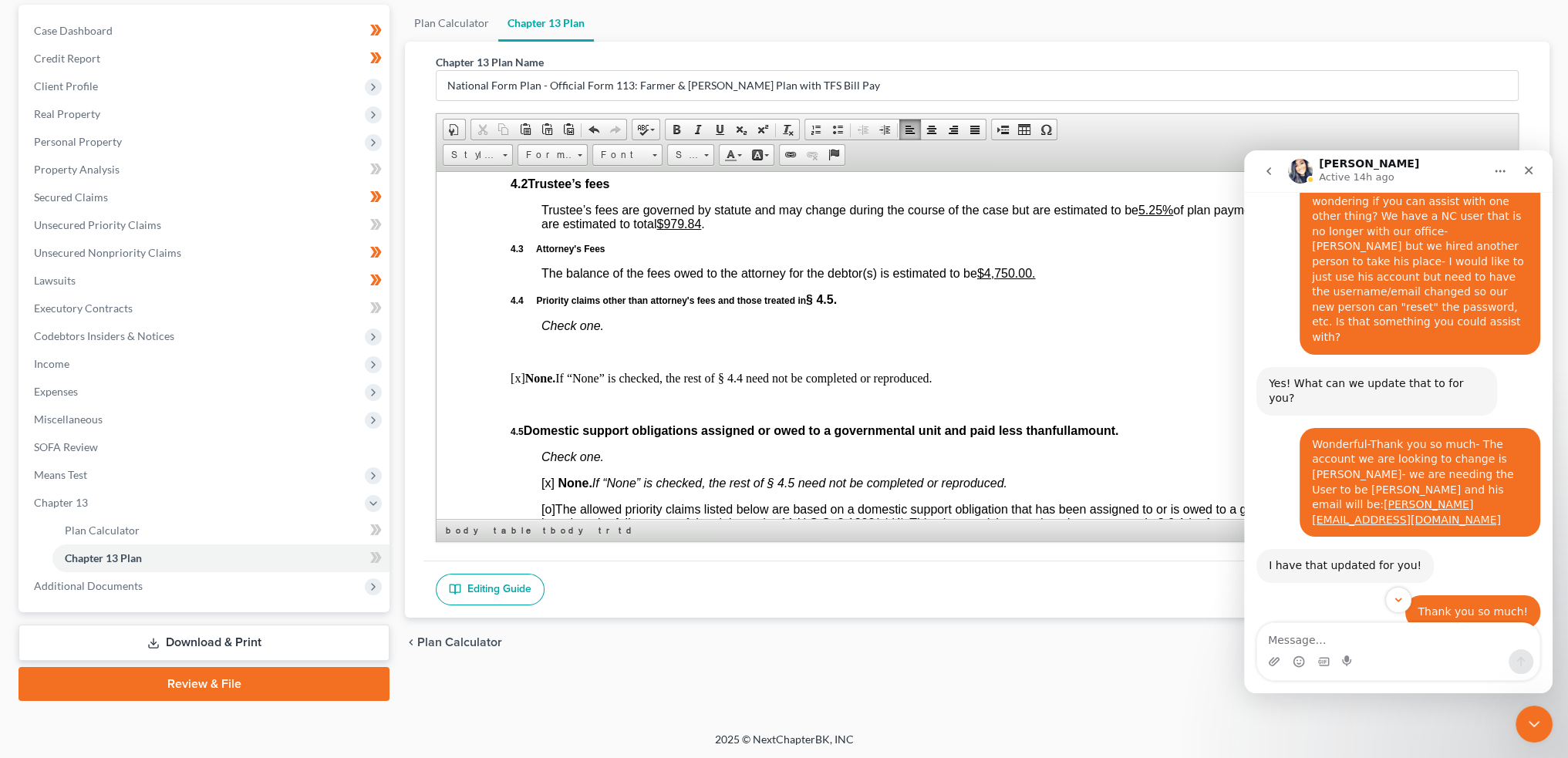
click at [1361, 641] on textarea "Message…" at bounding box center [1397, 637] width 282 height 26
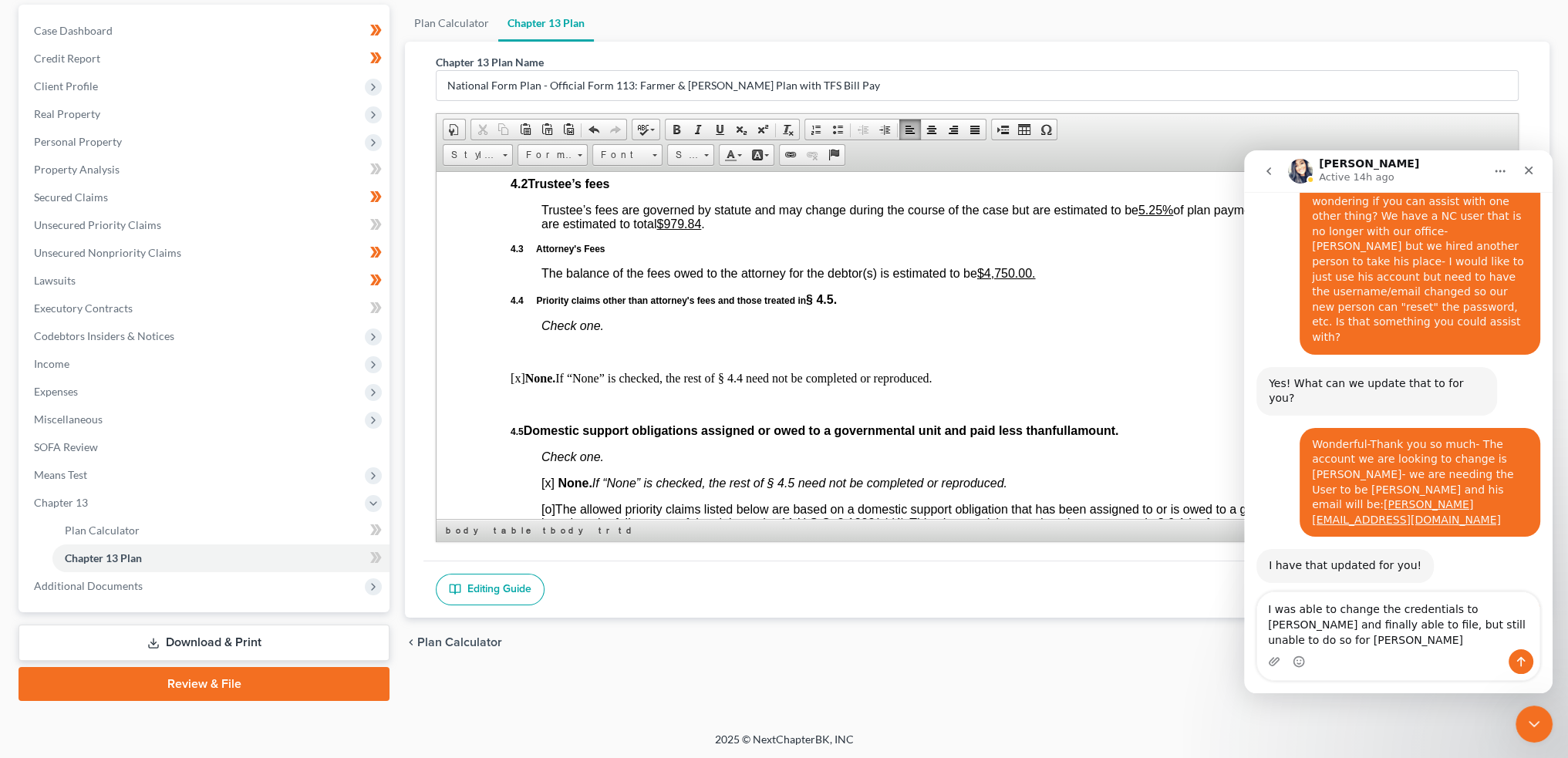
type textarea "I was able to change the credentials to [PERSON_NAME] and finally able to file,…"
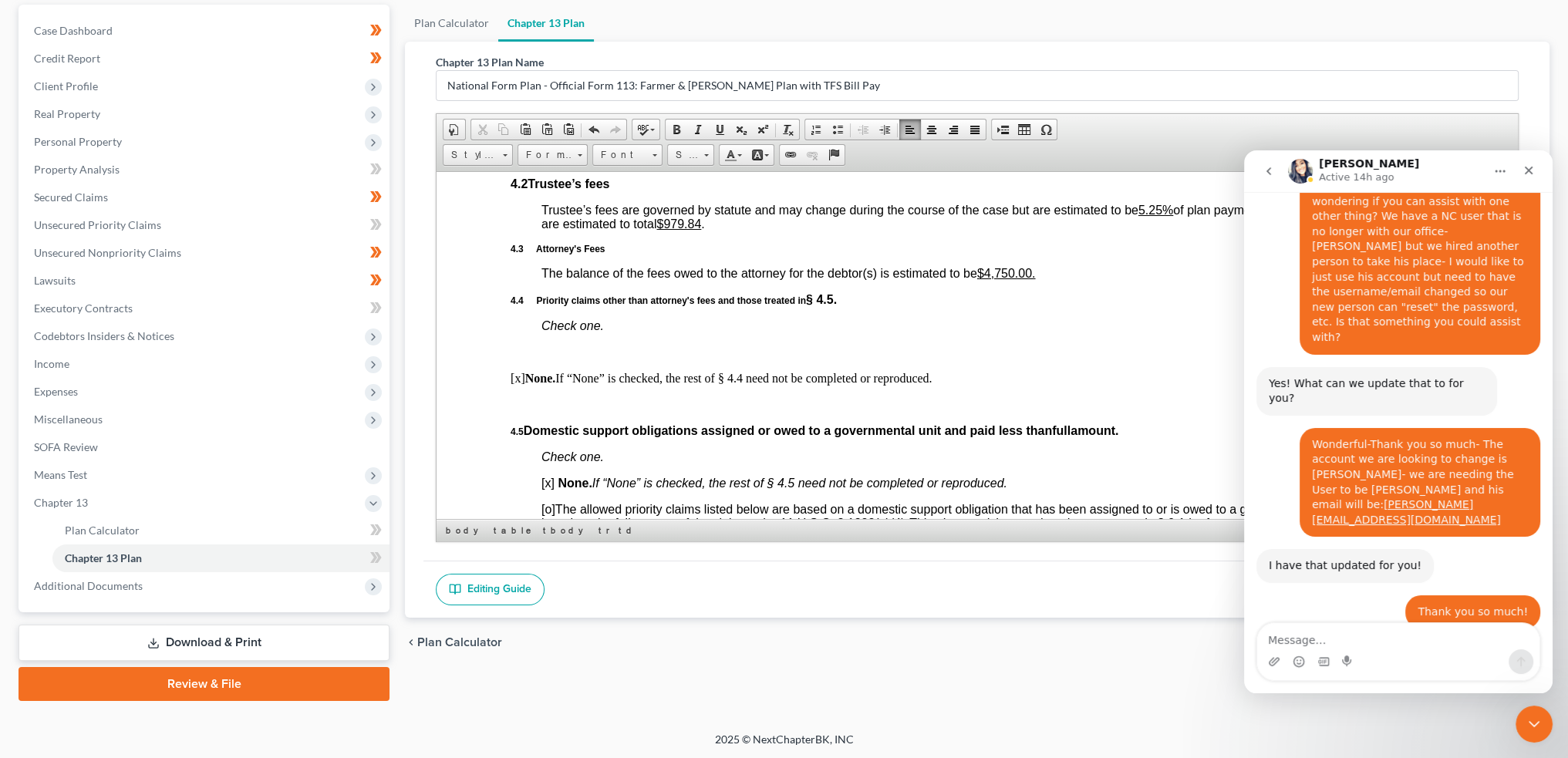
scroll to position [19555, 0]
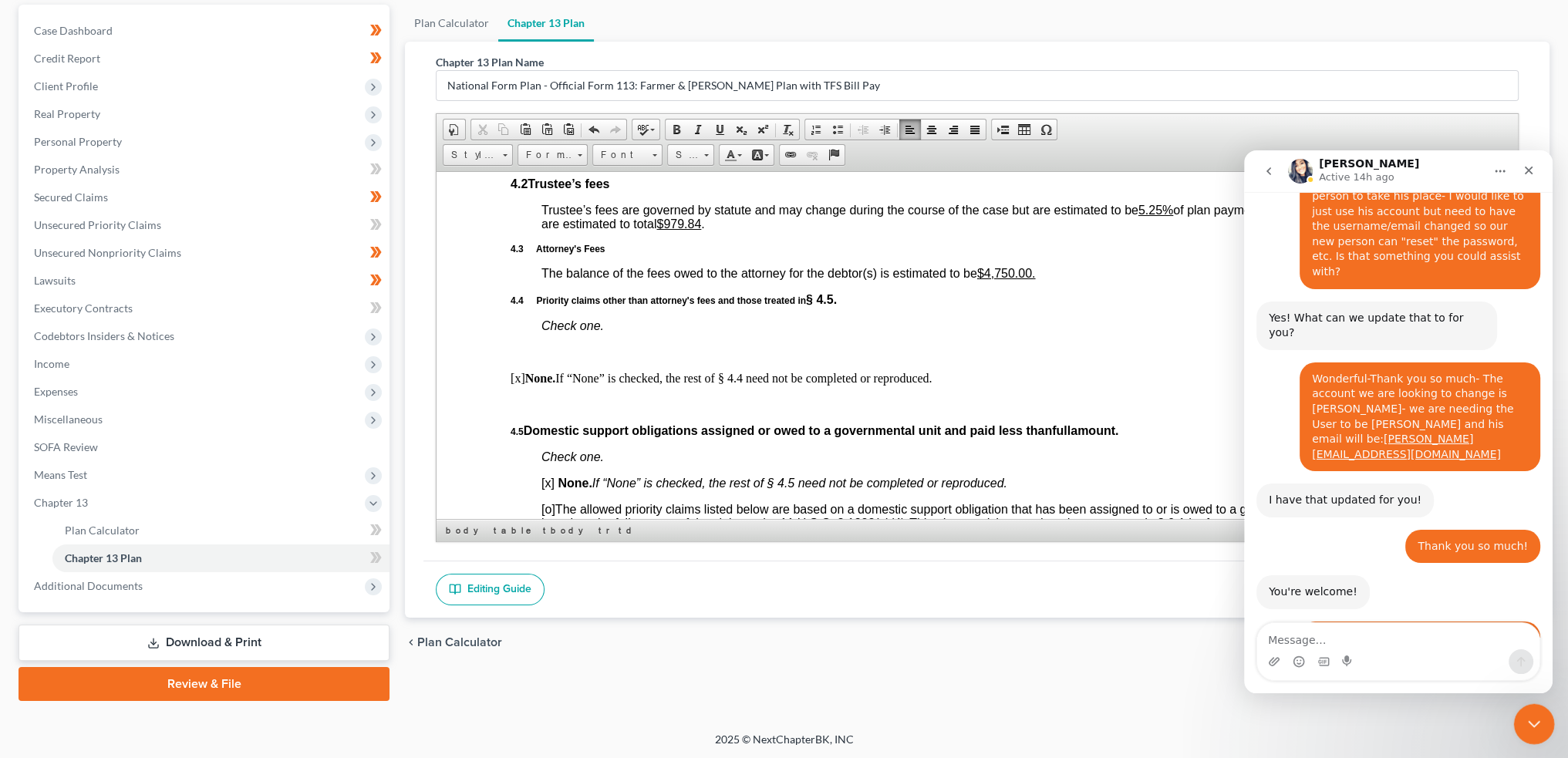
click at [1529, 724] on icon "Close Intercom Messenger" at bounding box center [1531, 722] width 18 height 18
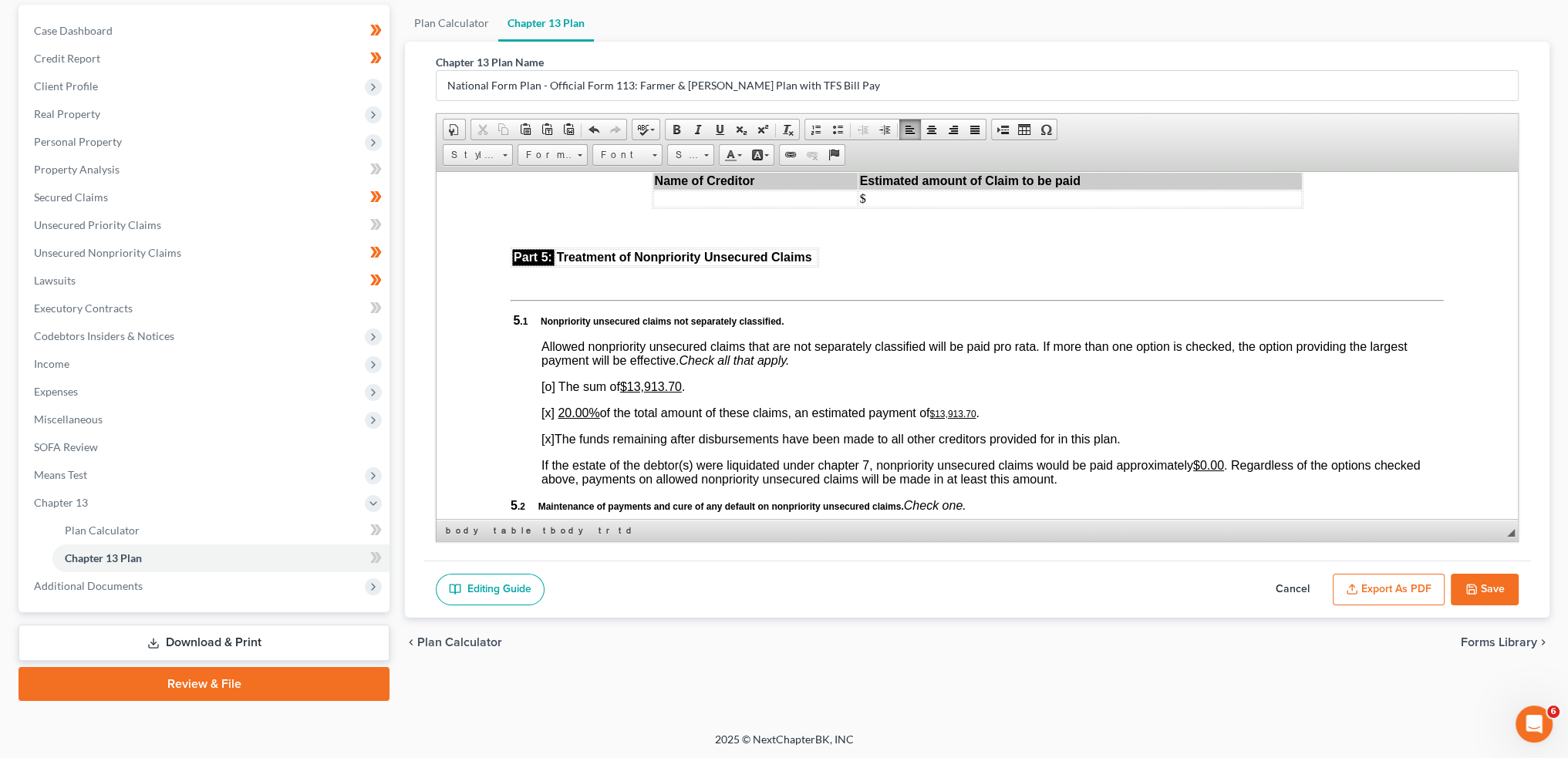
scroll to position [3343, 0]
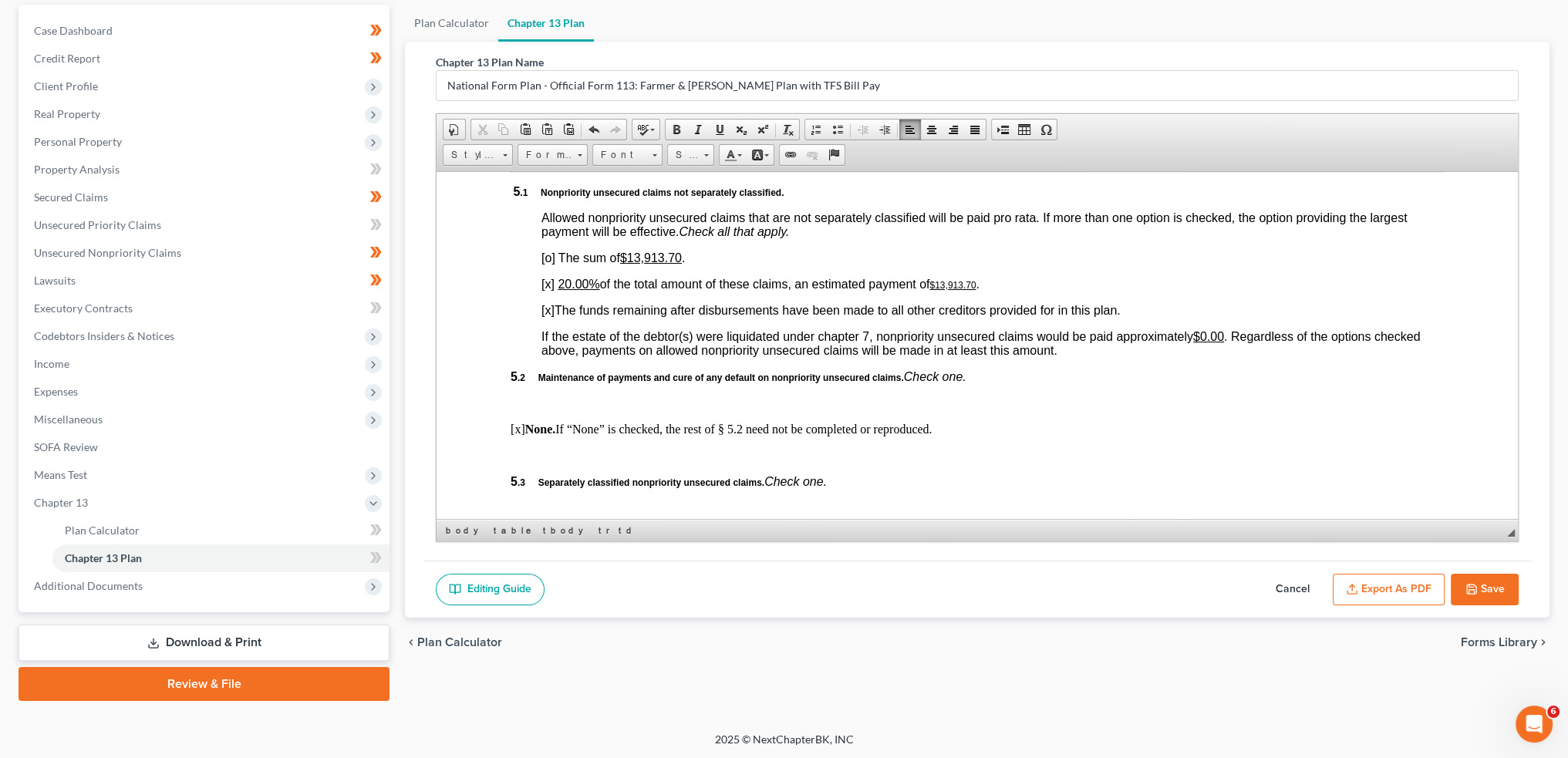
click at [562, 291] on p "[x] 20.00% of the total amount of these claims, an estimated payment of $13,913…" at bounding box center [992, 284] width 903 height 14
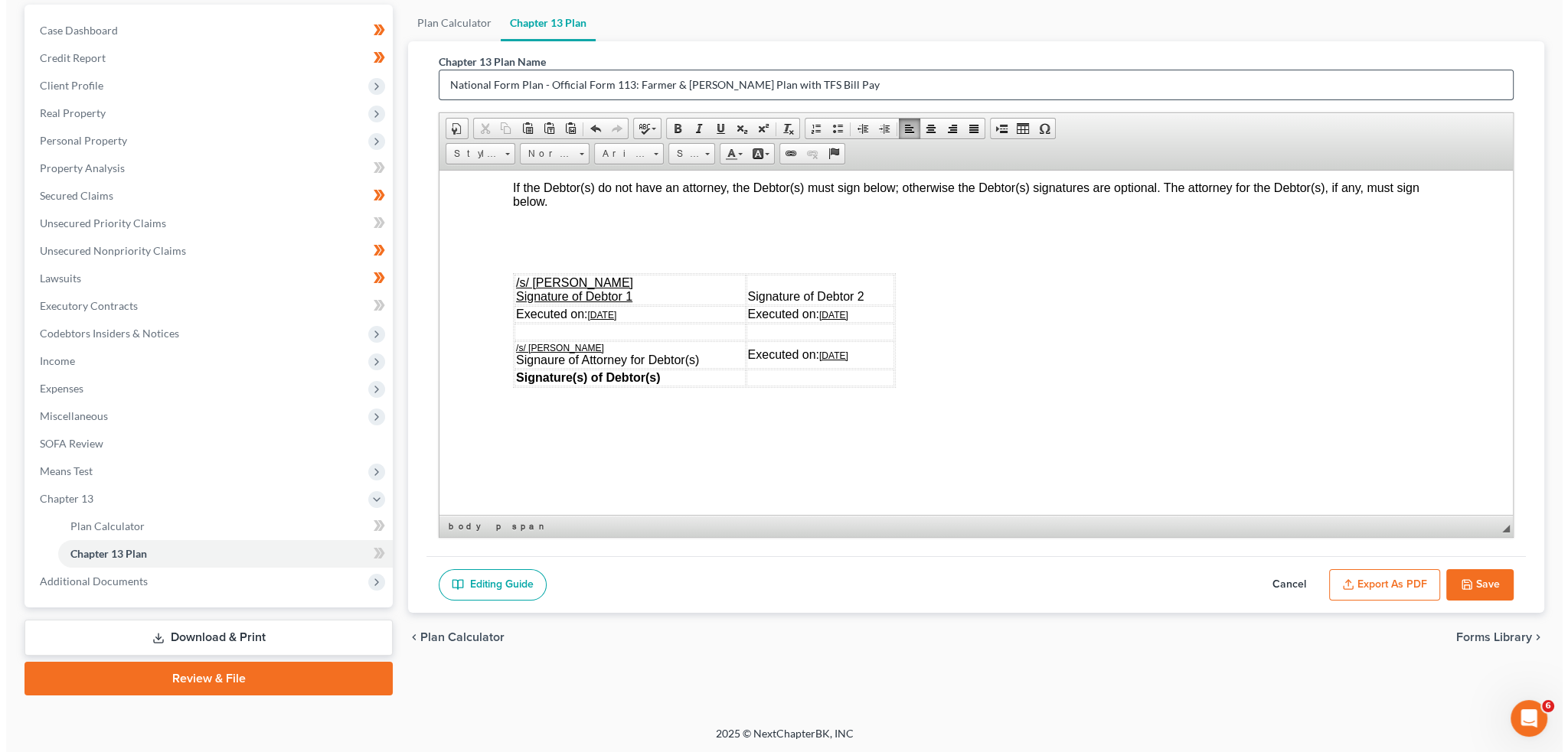
scroll to position [4592, 0]
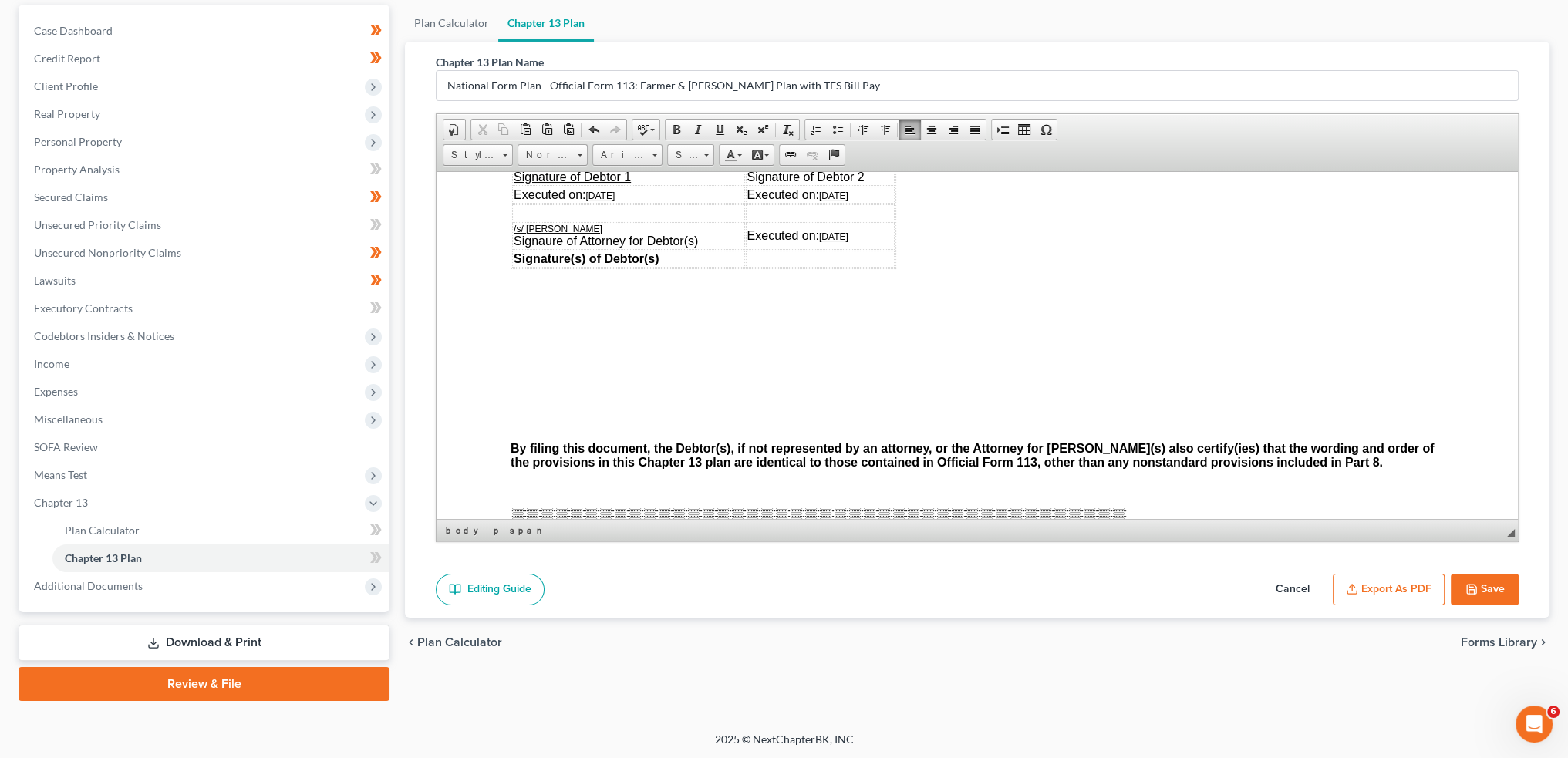
click at [1366, 577] on button "Export as PDF" at bounding box center [1388, 590] width 112 height 33
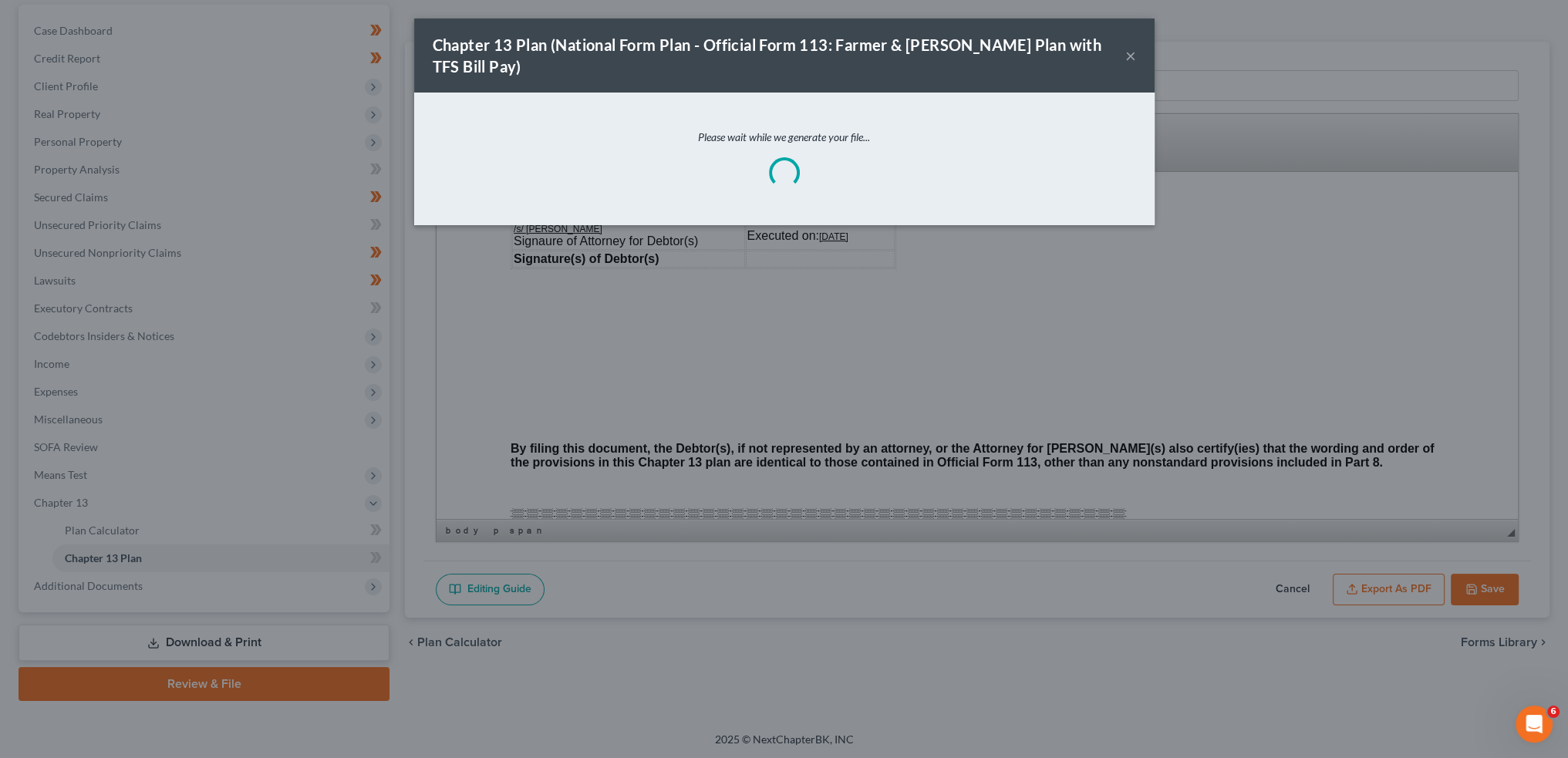
scroll to position [4614, 0]
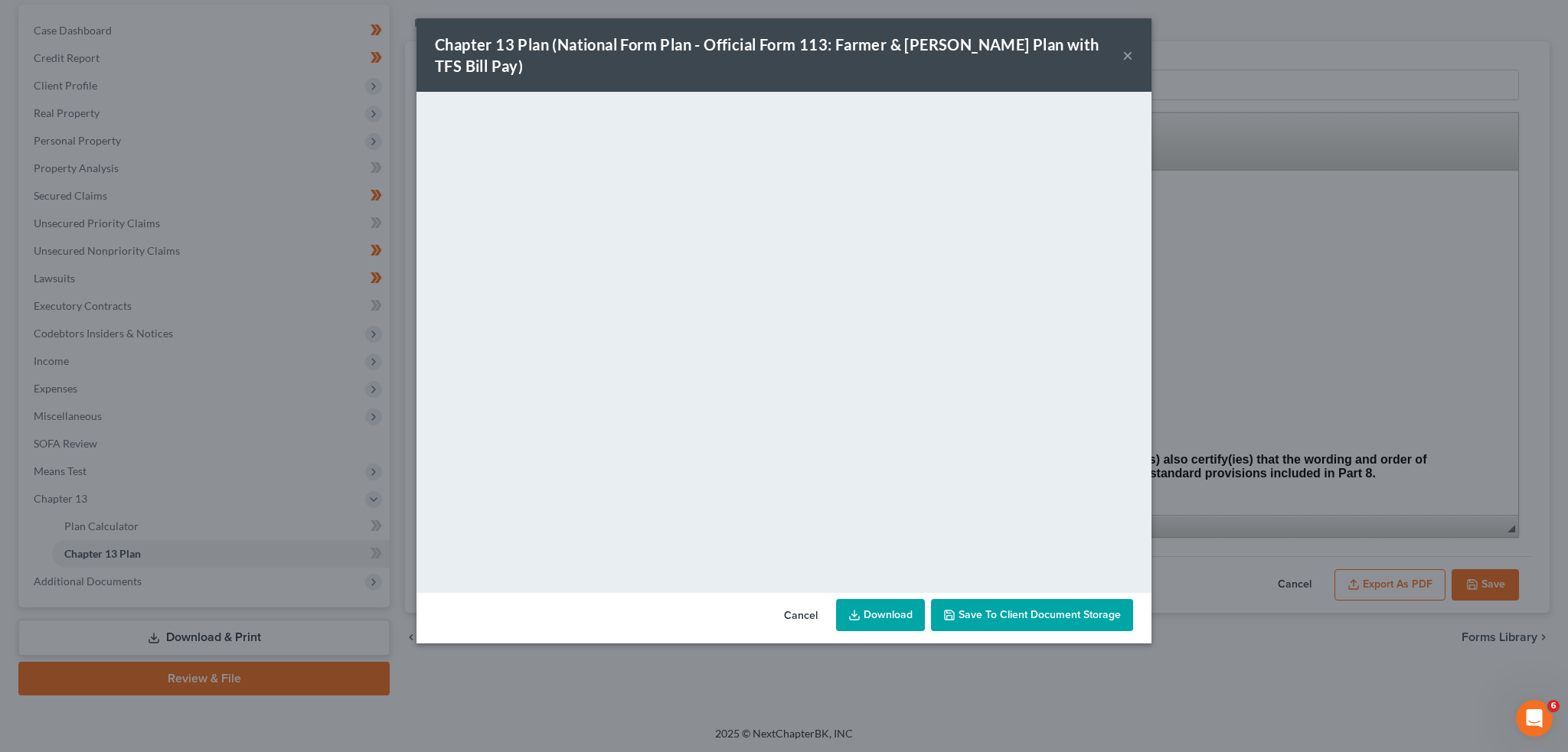
click at [1045, 608] on span "Save to Client Document Storage" at bounding box center [1039, 614] width 162 height 13
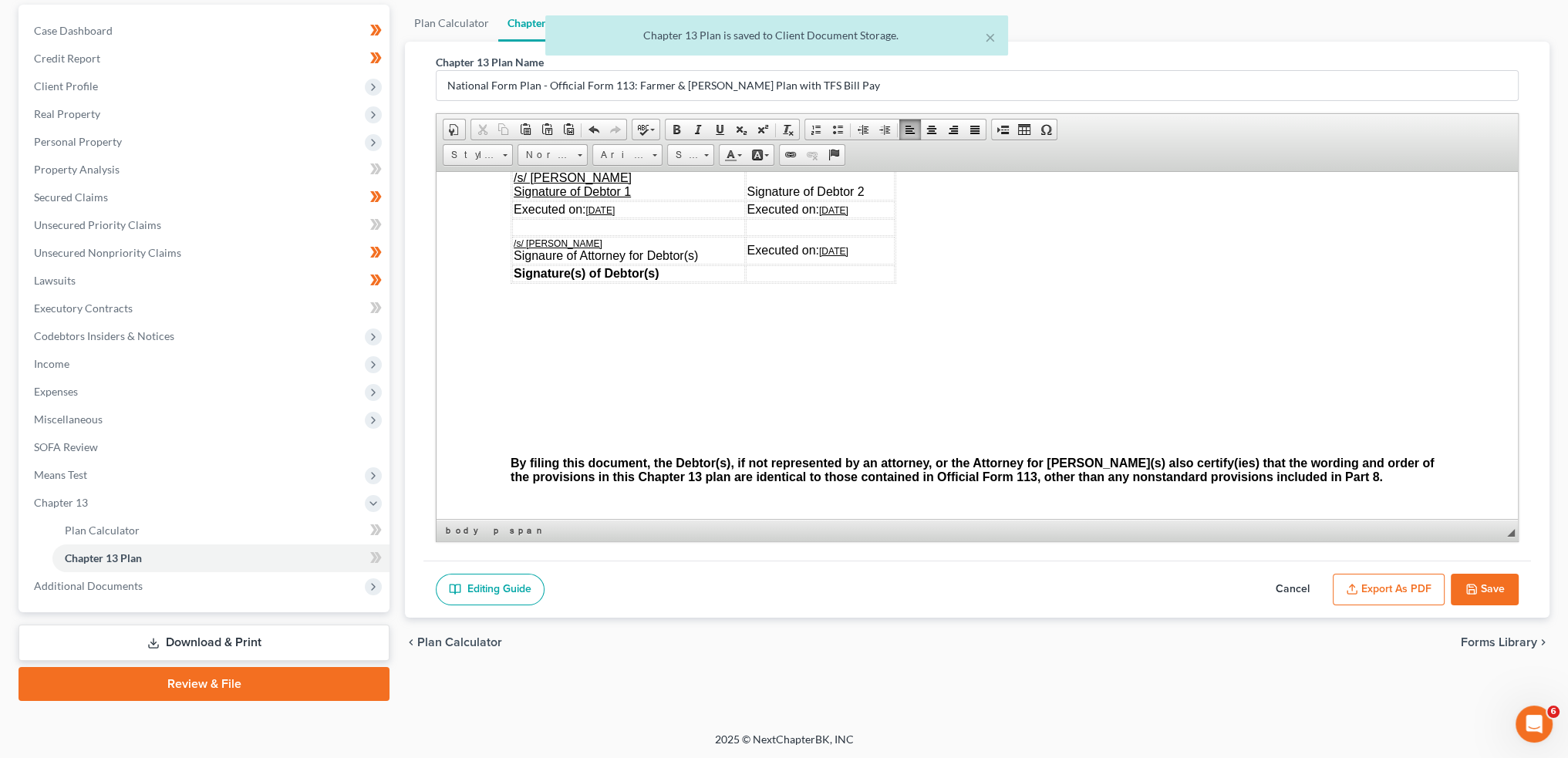
scroll to position [4629, 0]
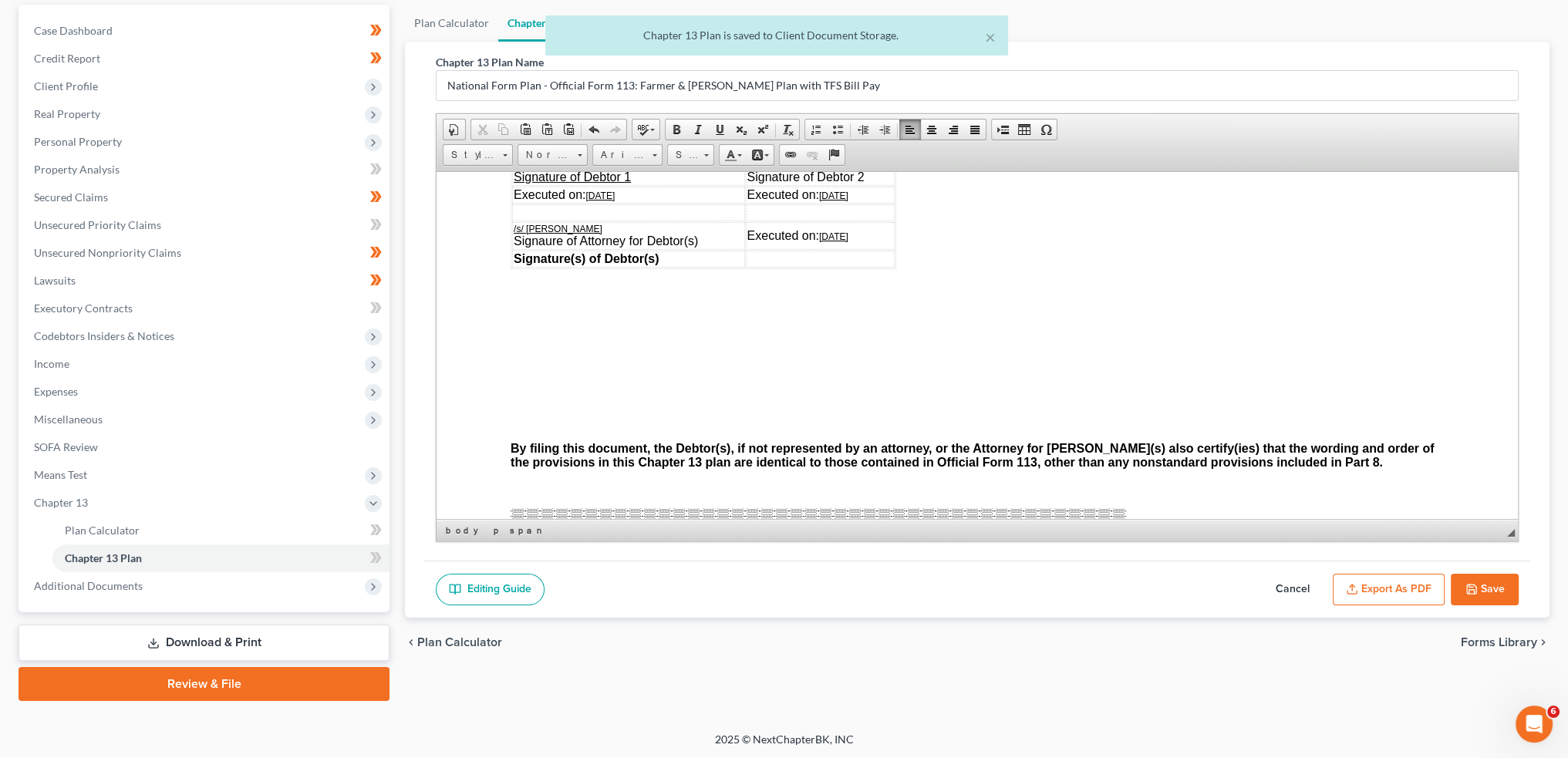
click at [1475, 583] on icon "button" at bounding box center [1471, 589] width 12 height 12
select select "3"
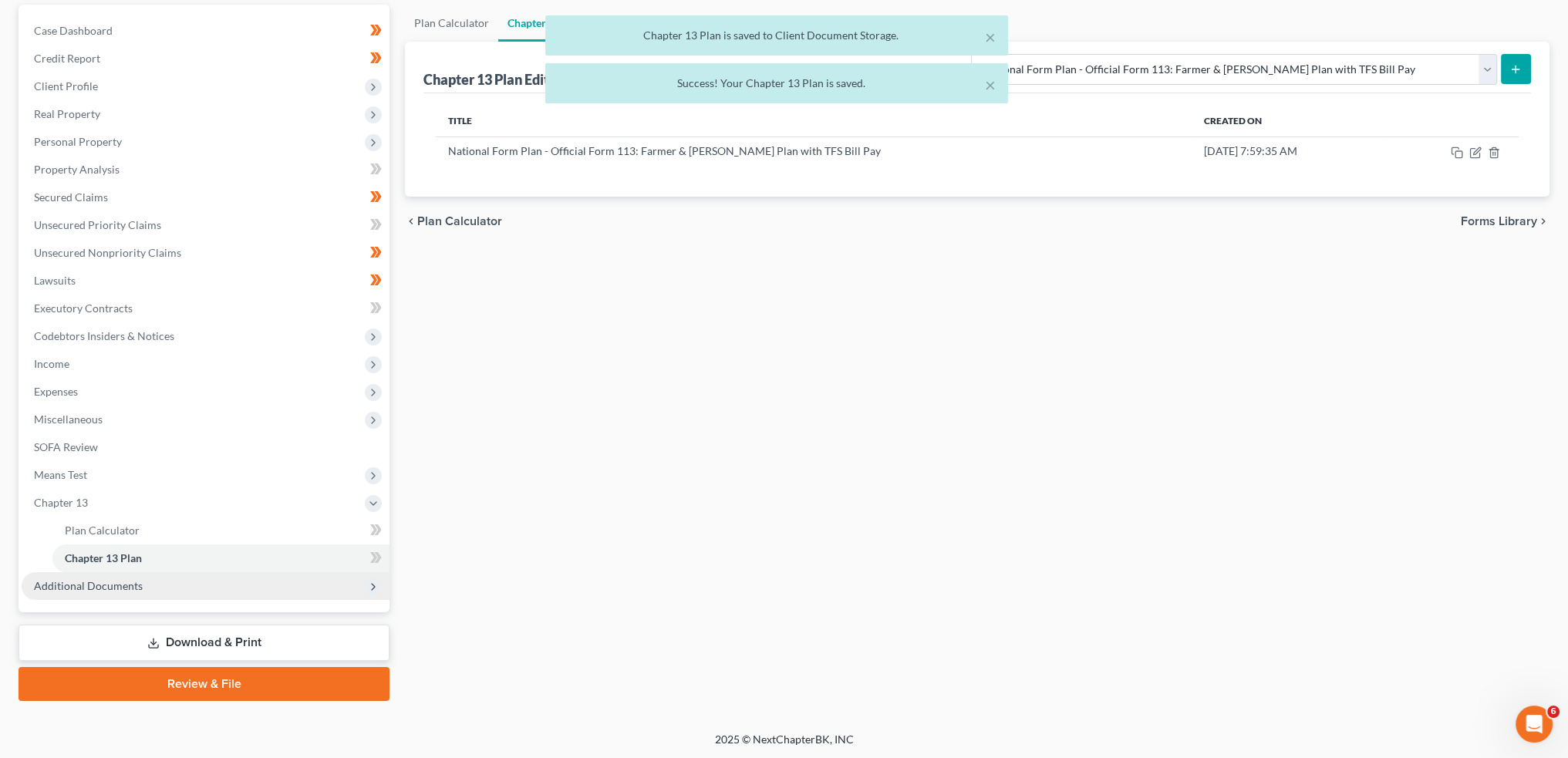
click at [258, 582] on span "Additional Documents" at bounding box center [206, 587] width 367 height 28
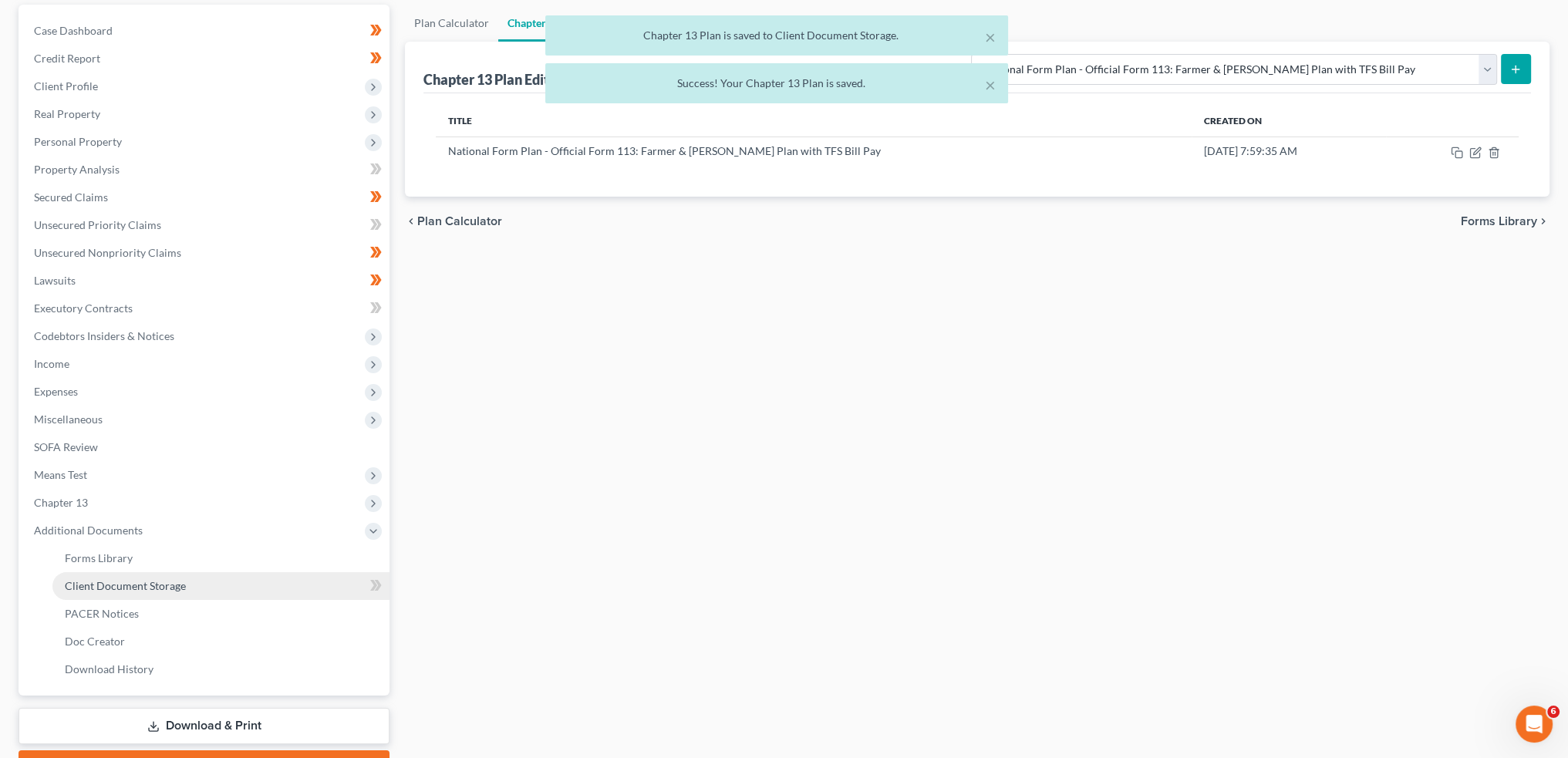
click at [256, 585] on link "Client Document Storage" at bounding box center [221, 587] width 337 height 28
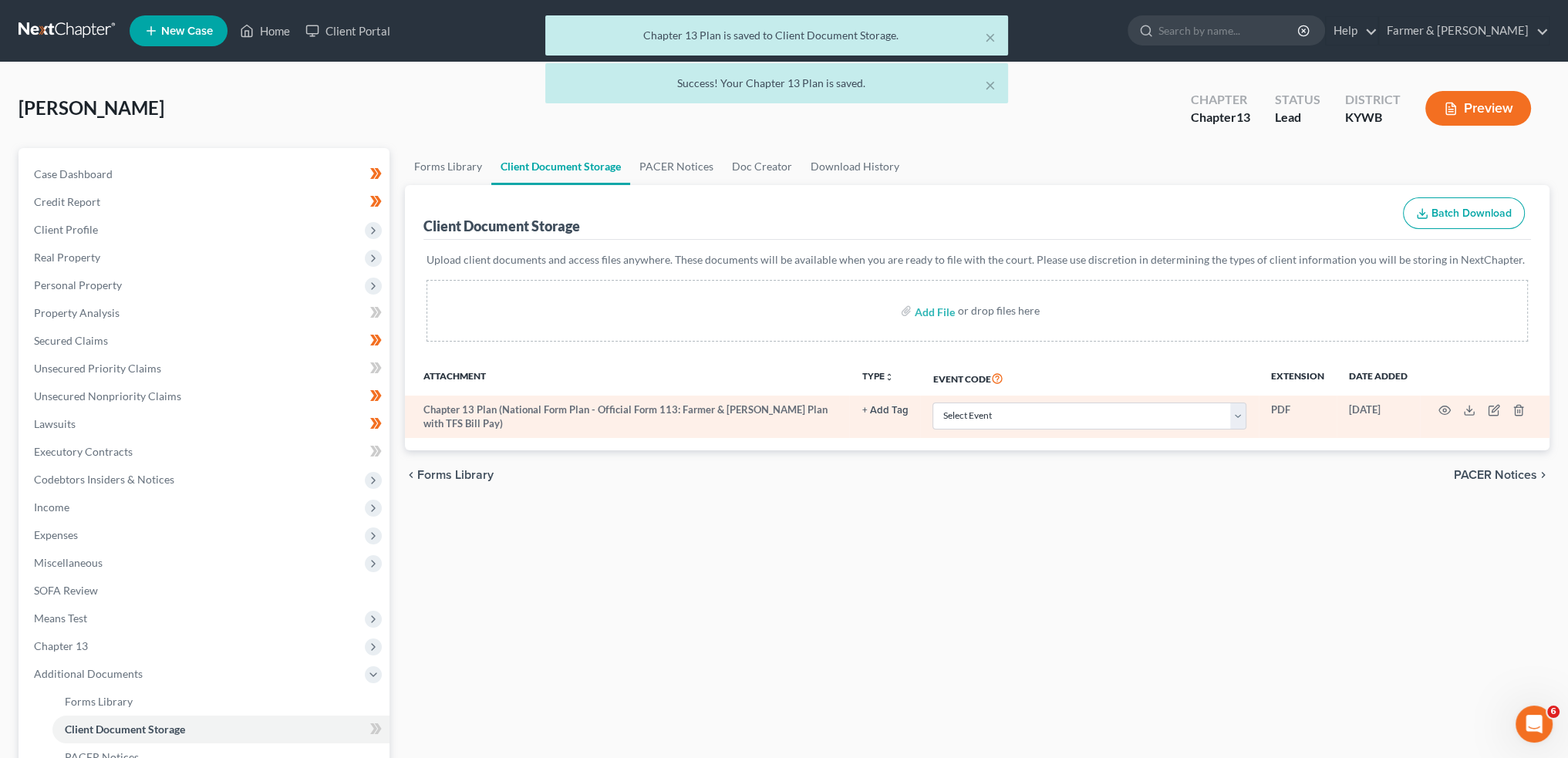
click at [1011, 431] on td "Select Event Amended Answer Amended Complaint Amended List of Creditors (Fee) A…" at bounding box center [1089, 417] width 338 height 42
click at [1010, 421] on select "Select Event Amended Answer Amended Complaint Amended List of Creditors (Fee) A…" at bounding box center [1089, 416] width 314 height 27
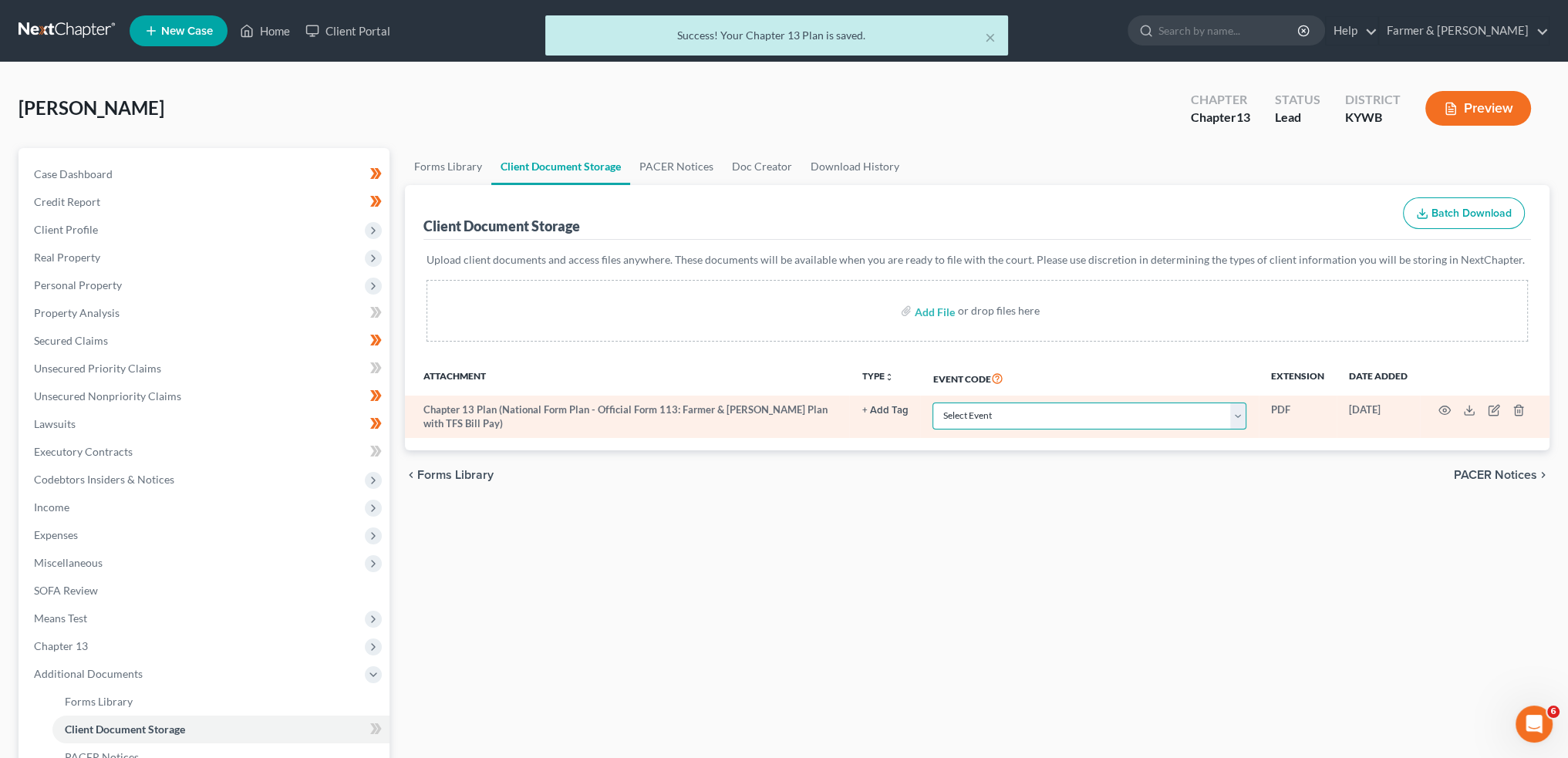
select select "16"
click at [933, 403] on select "Select Event Amended Answer Amended Complaint Amended List of Creditors (Fee) A…" at bounding box center [1089, 416] width 314 height 27
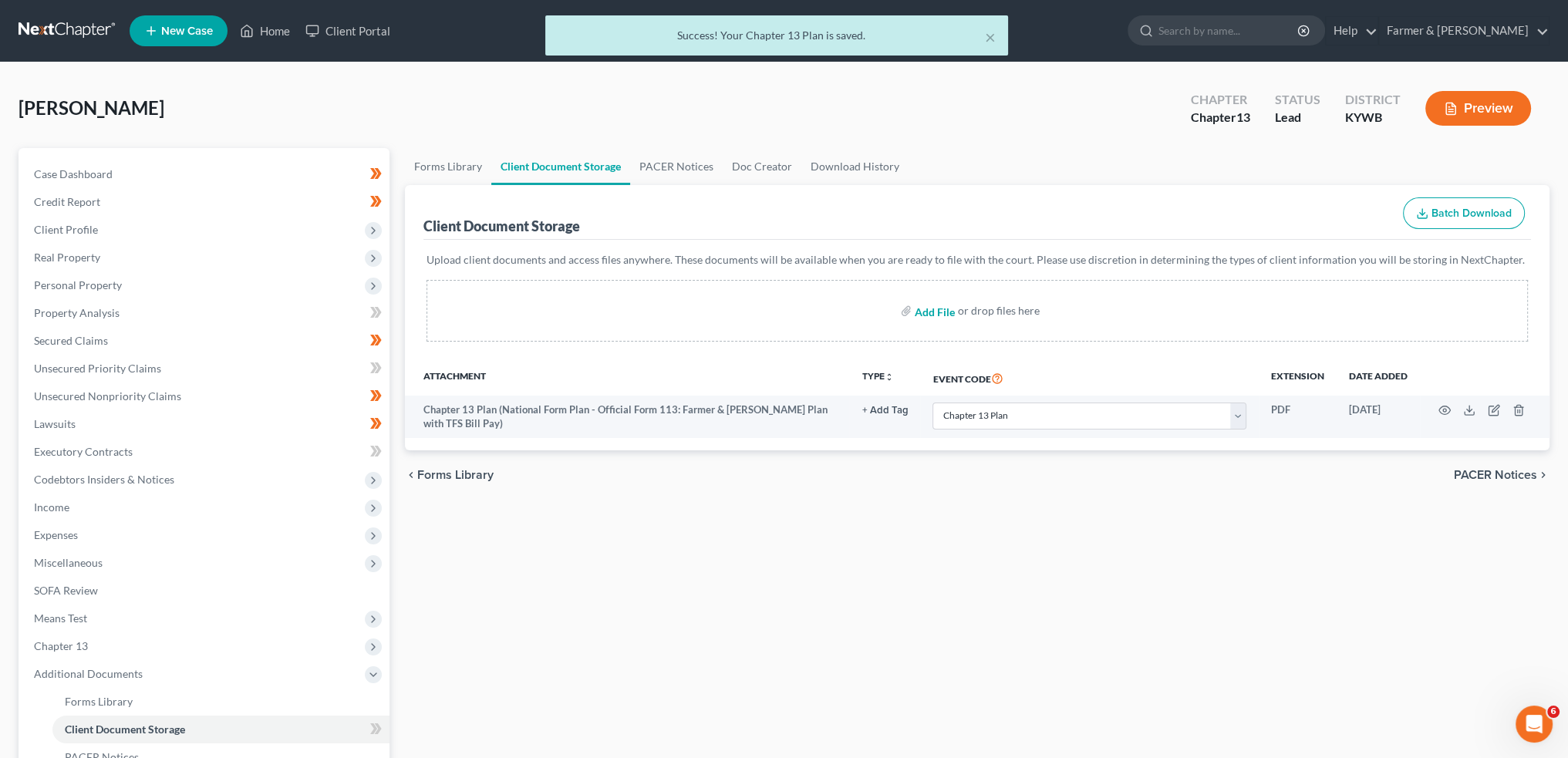
click at [935, 305] on input "file" at bounding box center [933, 311] width 37 height 28
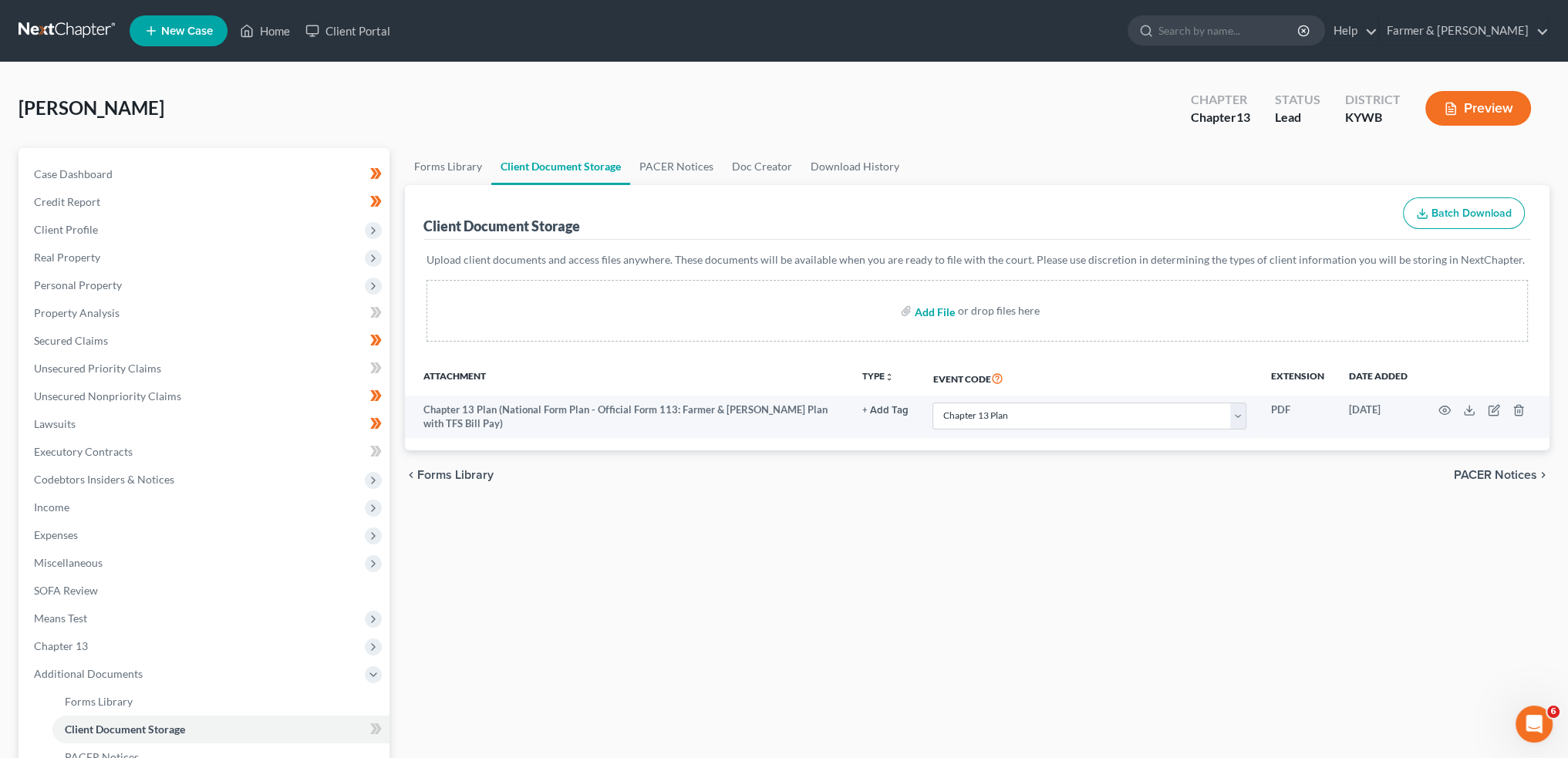
type input "C:\fakepath\CCC (44).pdf"
select select "16"
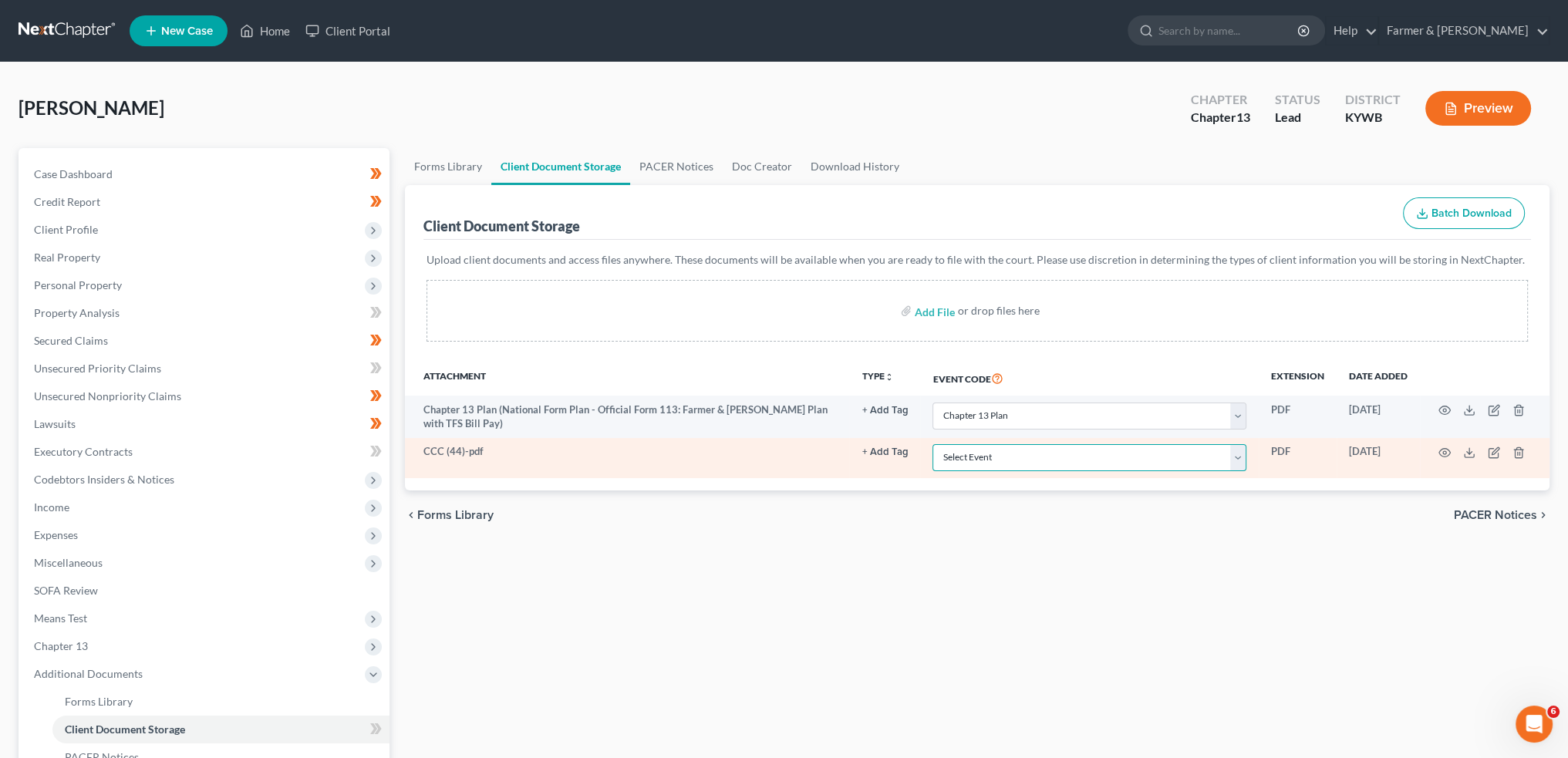
click at [1024, 456] on select "Select Event Amended Answer Amended Complaint Amended List of Creditors (Fee) A…" at bounding box center [1089, 457] width 314 height 27
select select "7"
click at [933, 444] on select "Select Event Amended Answer Amended Complaint Amended List of Creditors (Fee) A…" at bounding box center [1089, 457] width 314 height 27
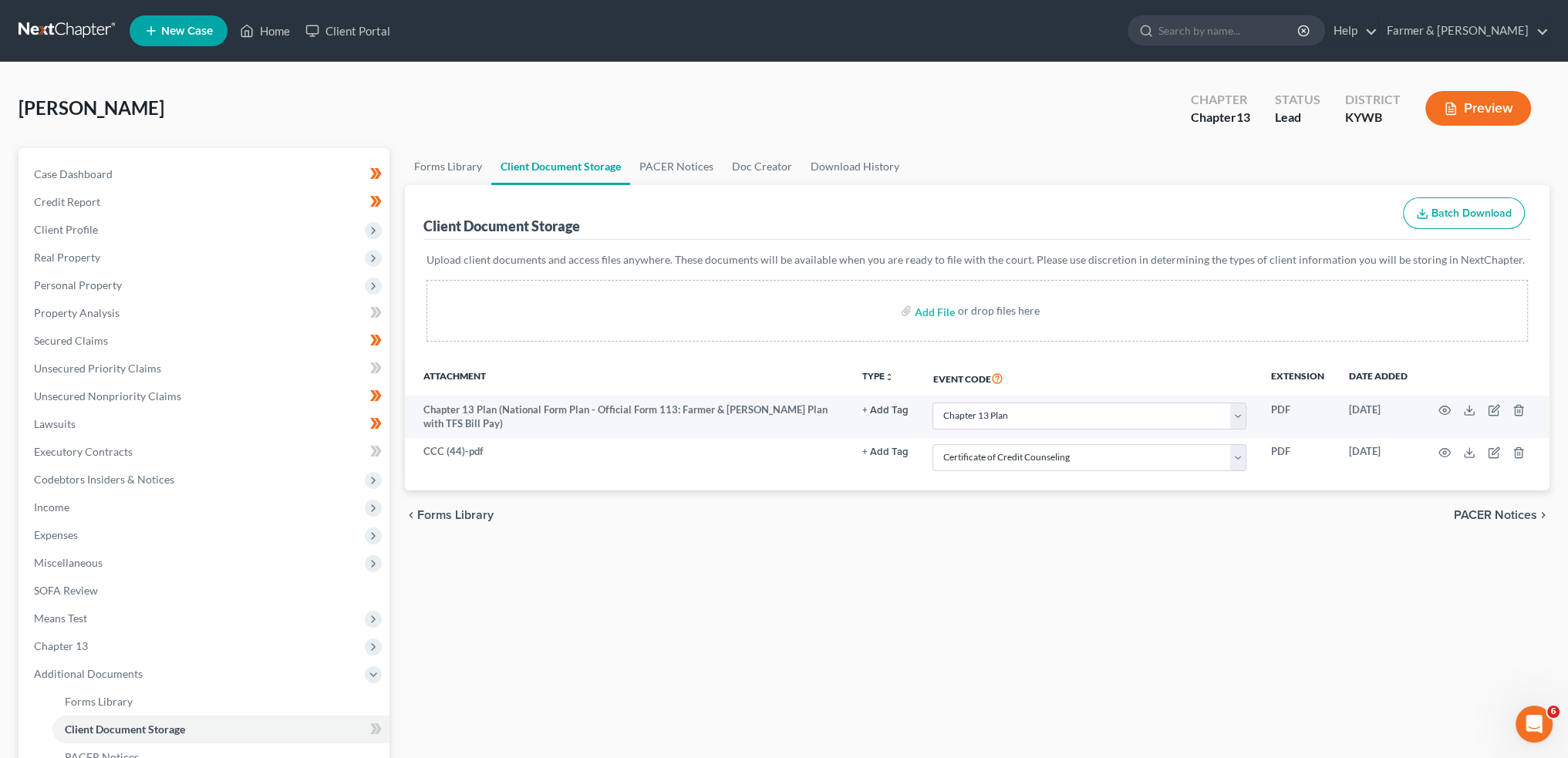
click at [913, 546] on div "Forms Library Client Document Storage PACER Notices Doc Creator Download Histor…" at bounding box center [977, 537] width 1160 height 780
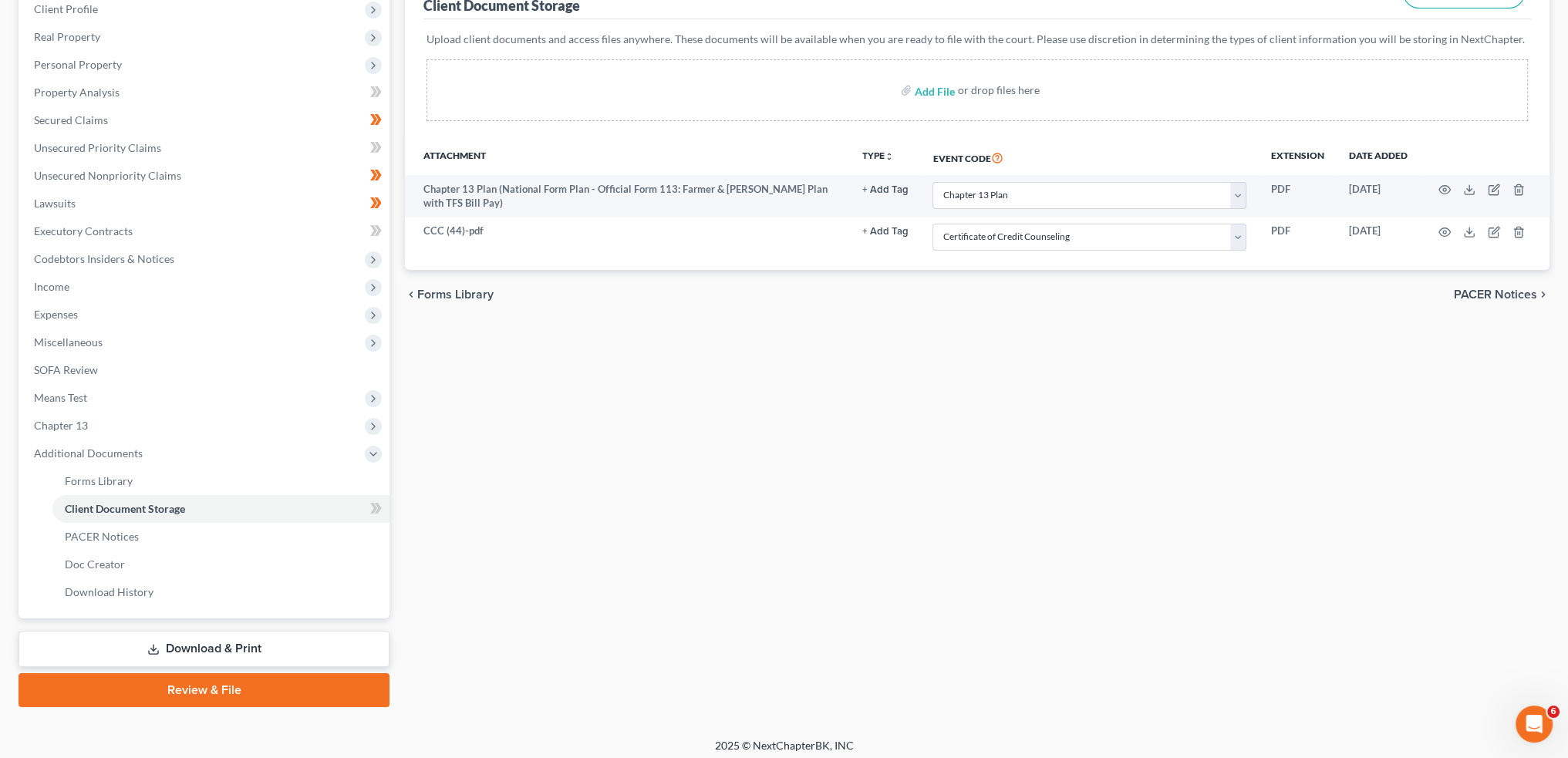
scroll to position [227, 0]
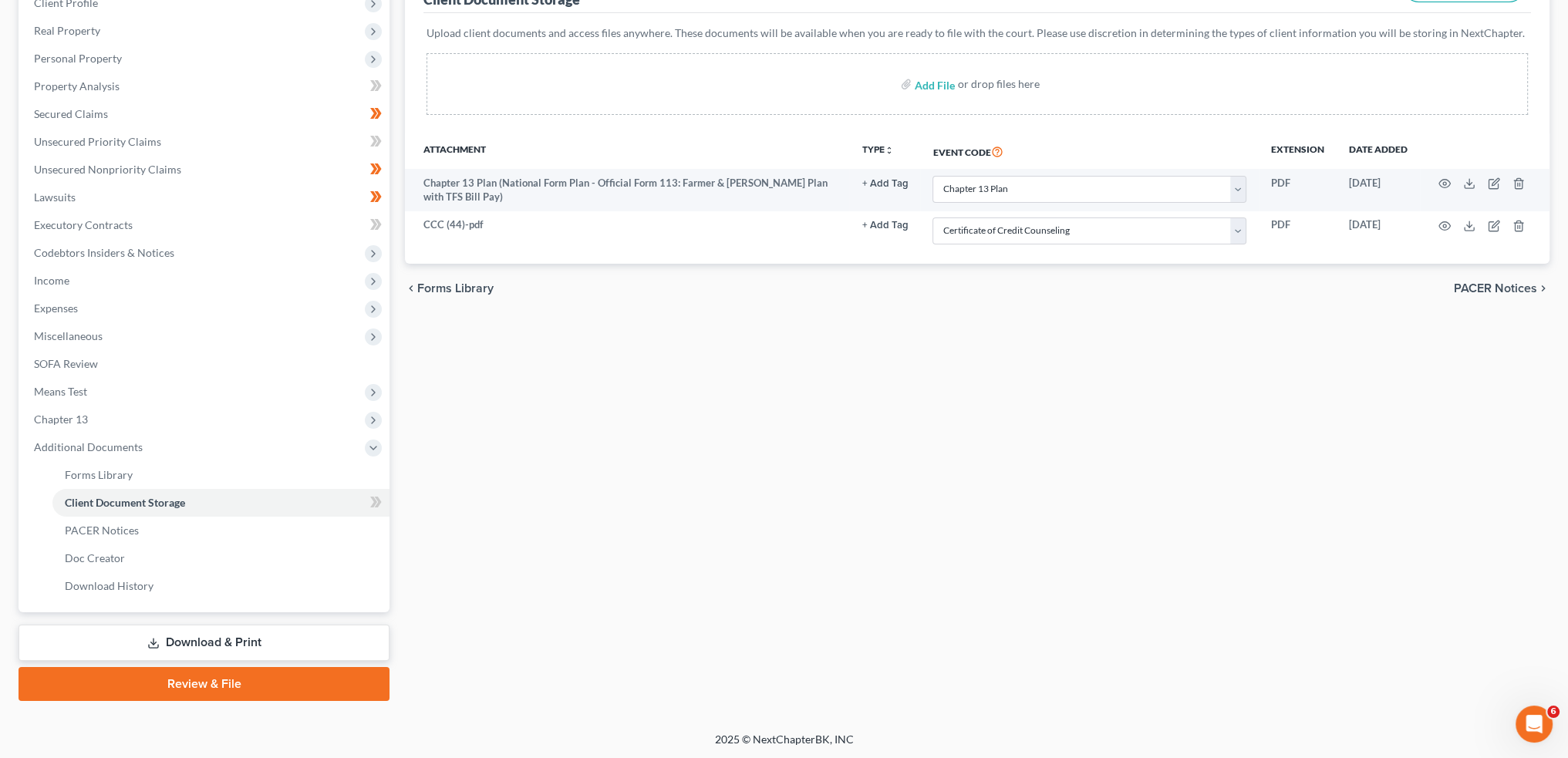
click at [311, 684] on link "Review & File" at bounding box center [204, 684] width 371 height 34
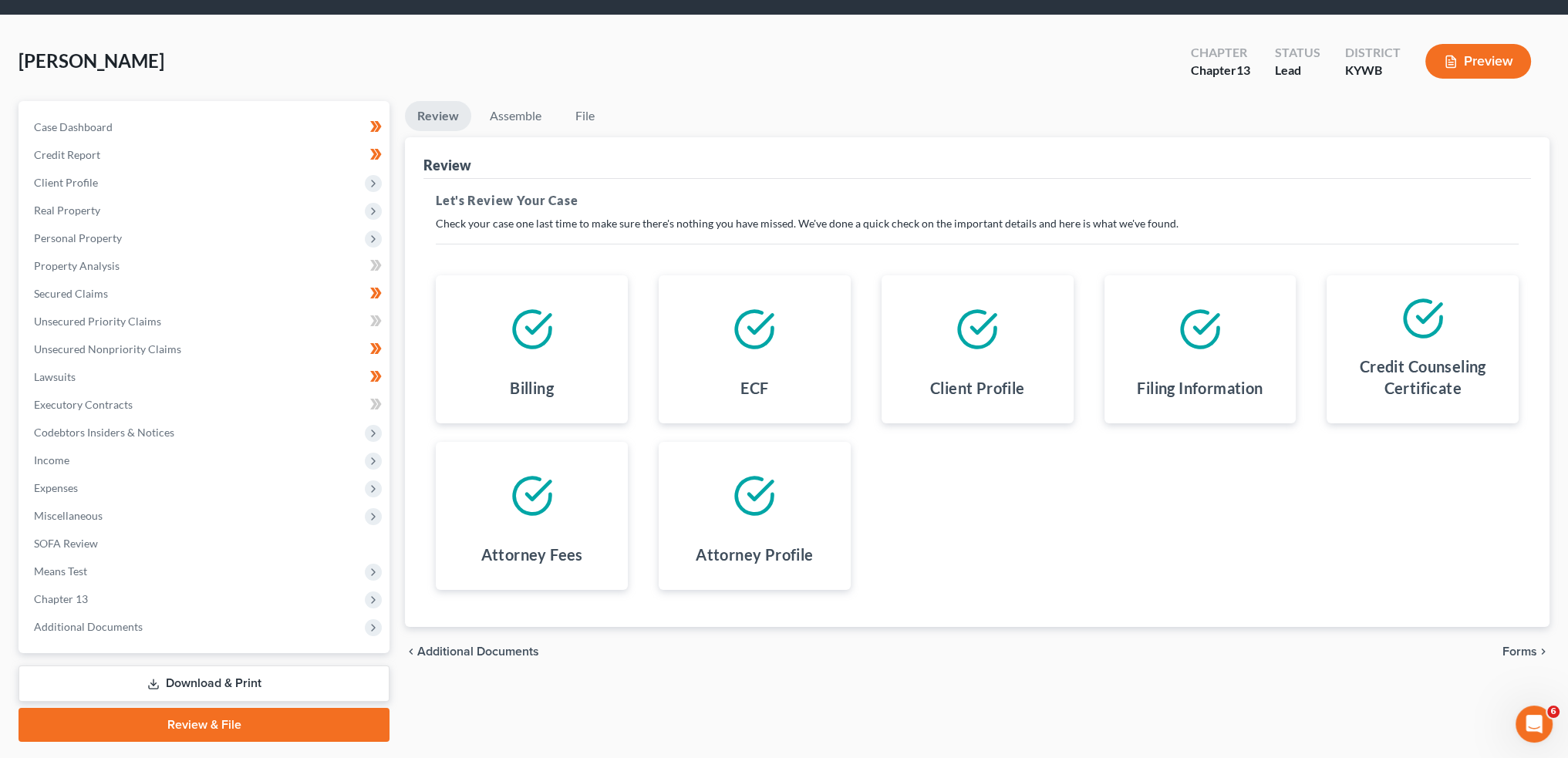
scroll to position [88, 0]
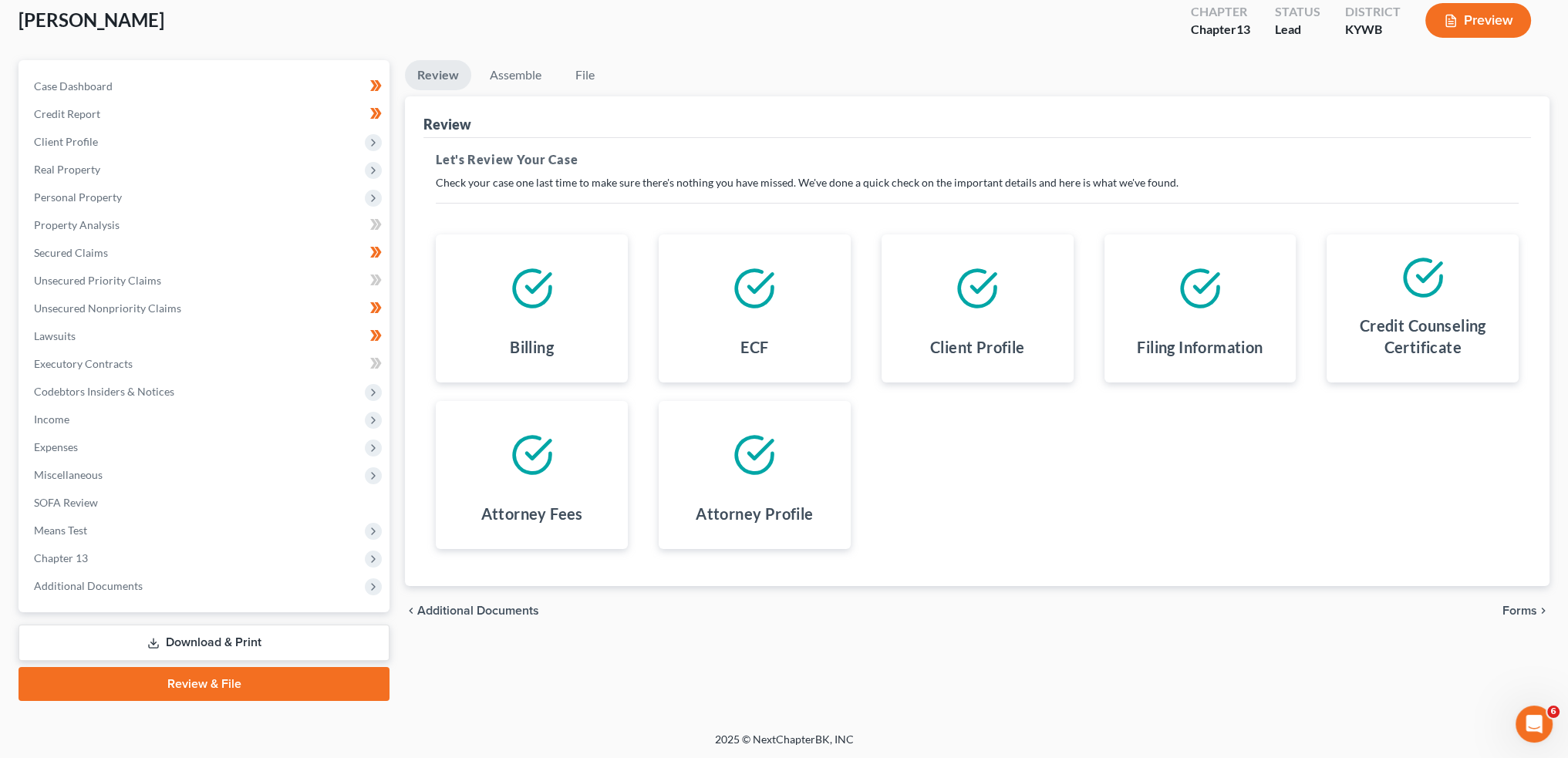
drag, startPoint x: 1514, startPoint y: 607, endPoint x: 1237, endPoint y: 456, distance: 315.5
click at [1514, 607] on span "Forms" at bounding box center [1519, 611] width 34 height 12
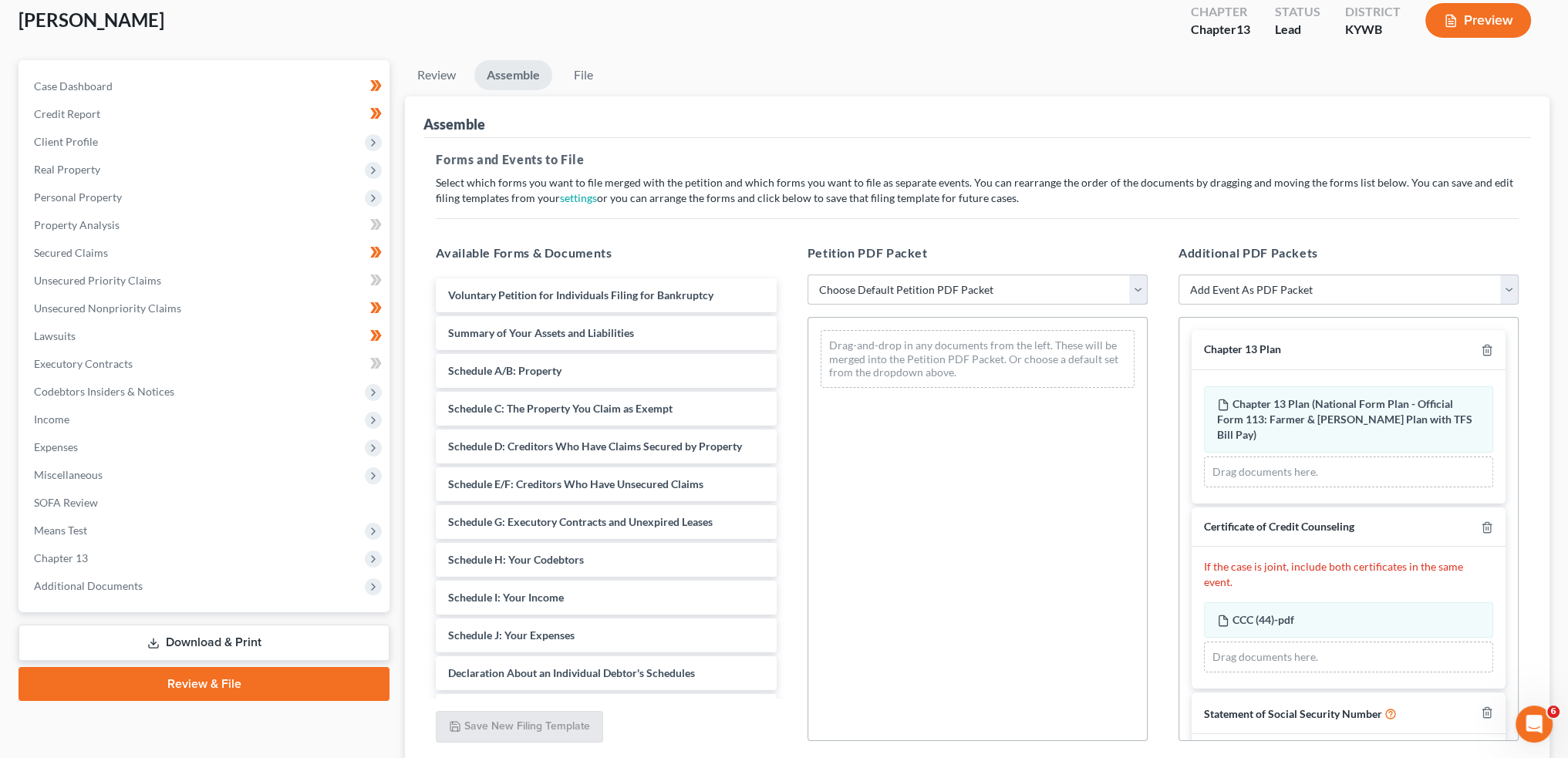
drag, startPoint x: 1025, startPoint y: 291, endPoint x: 978, endPoint y: 302, distance: 48.3
click at [1025, 291] on select "Choose Default Petition PDF Packet Emergency Filing (Voluntary Petition and Cre…" at bounding box center [977, 289] width 340 height 31
select select "1"
click at [808, 274] on select "Choose Default Petition PDF Packet Emergency Filing (Voluntary Petition and Cre…" at bounding box center [977, 289] width 340 height 31
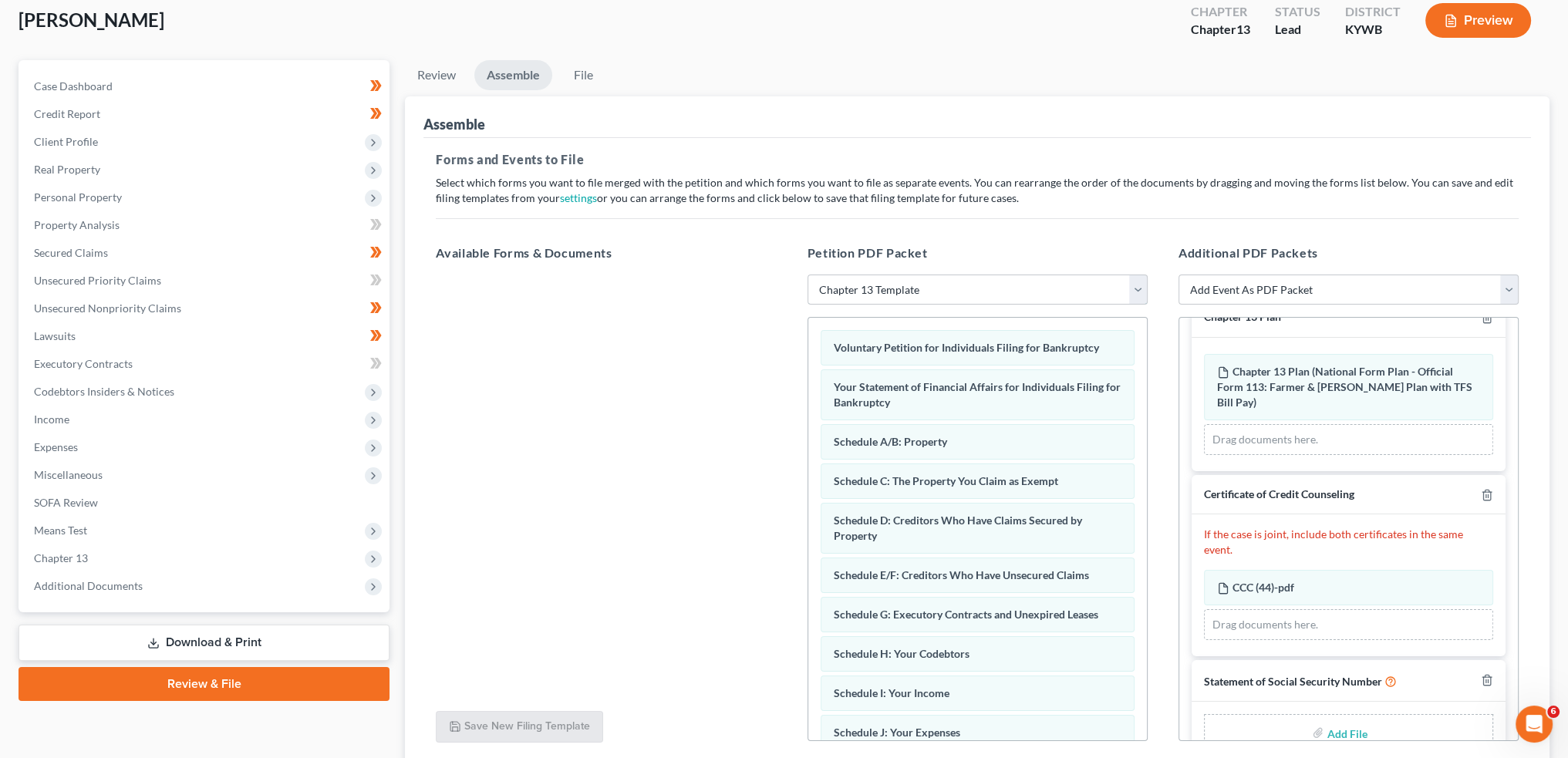
scroll to position [49, 0]
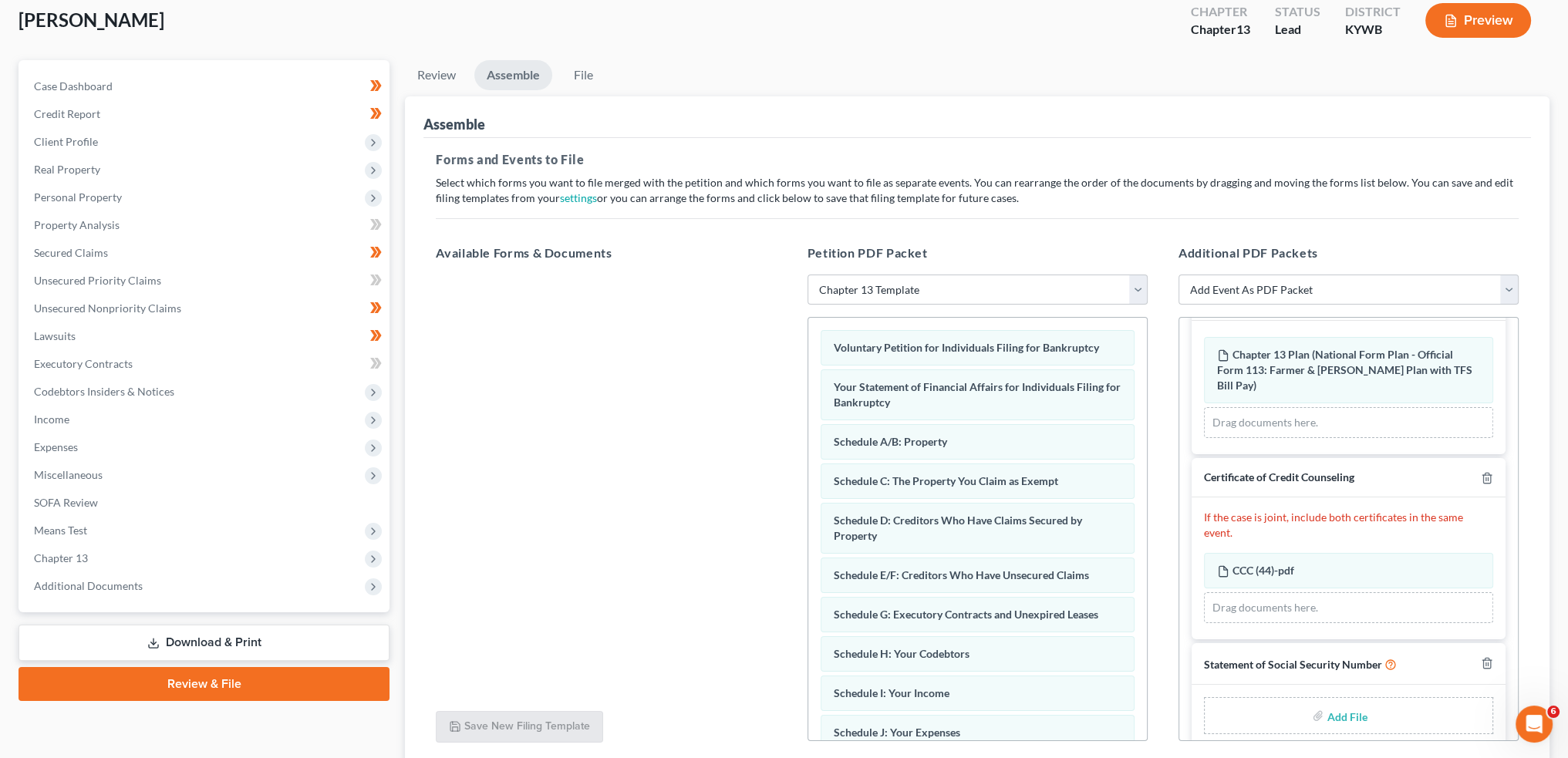
drag, startPoint x: 1342, startPoint y: 698, endPoint x: 1369, endPoint y: 697, distance: 27.0
click at [1342, 702] on input "file" at bounding box center [1345, 716] width 37 height 28
type input "C:\fakepath\SSN to sign (4).pdf"
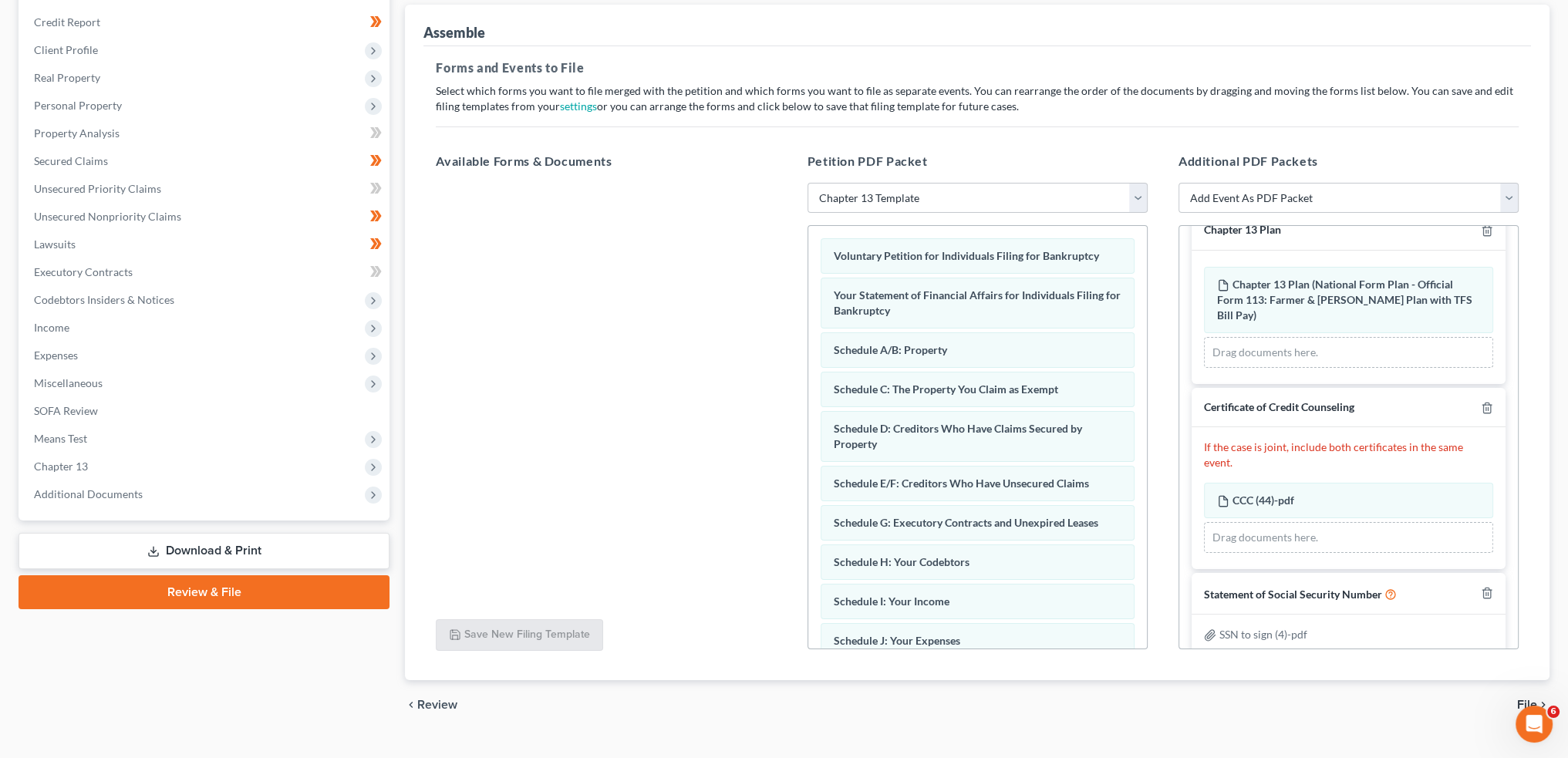
scroll to position [208, 0]
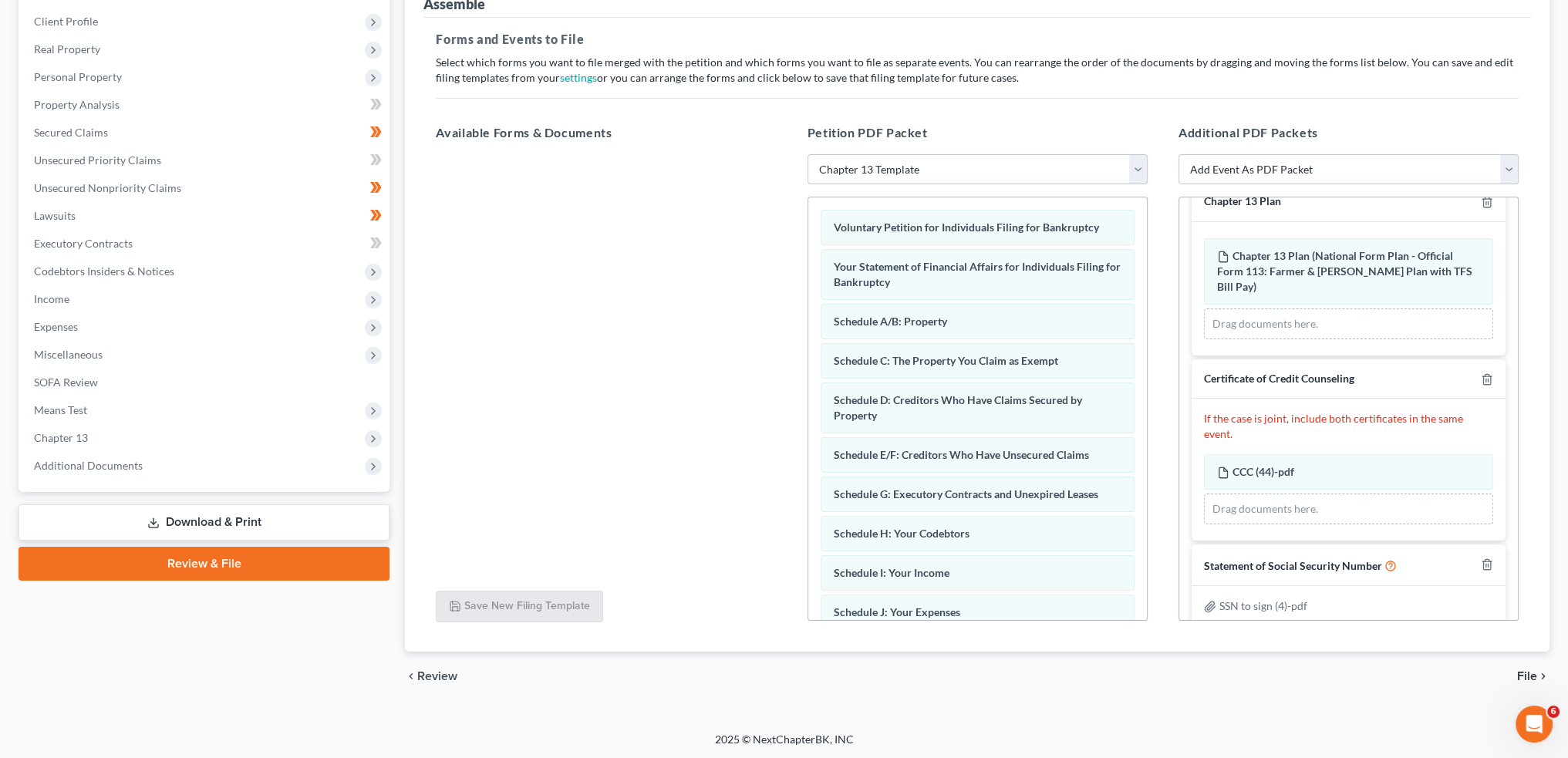
click at [1525, 672] on span "File" at bounding box center [1527, 676] width 20 height 12
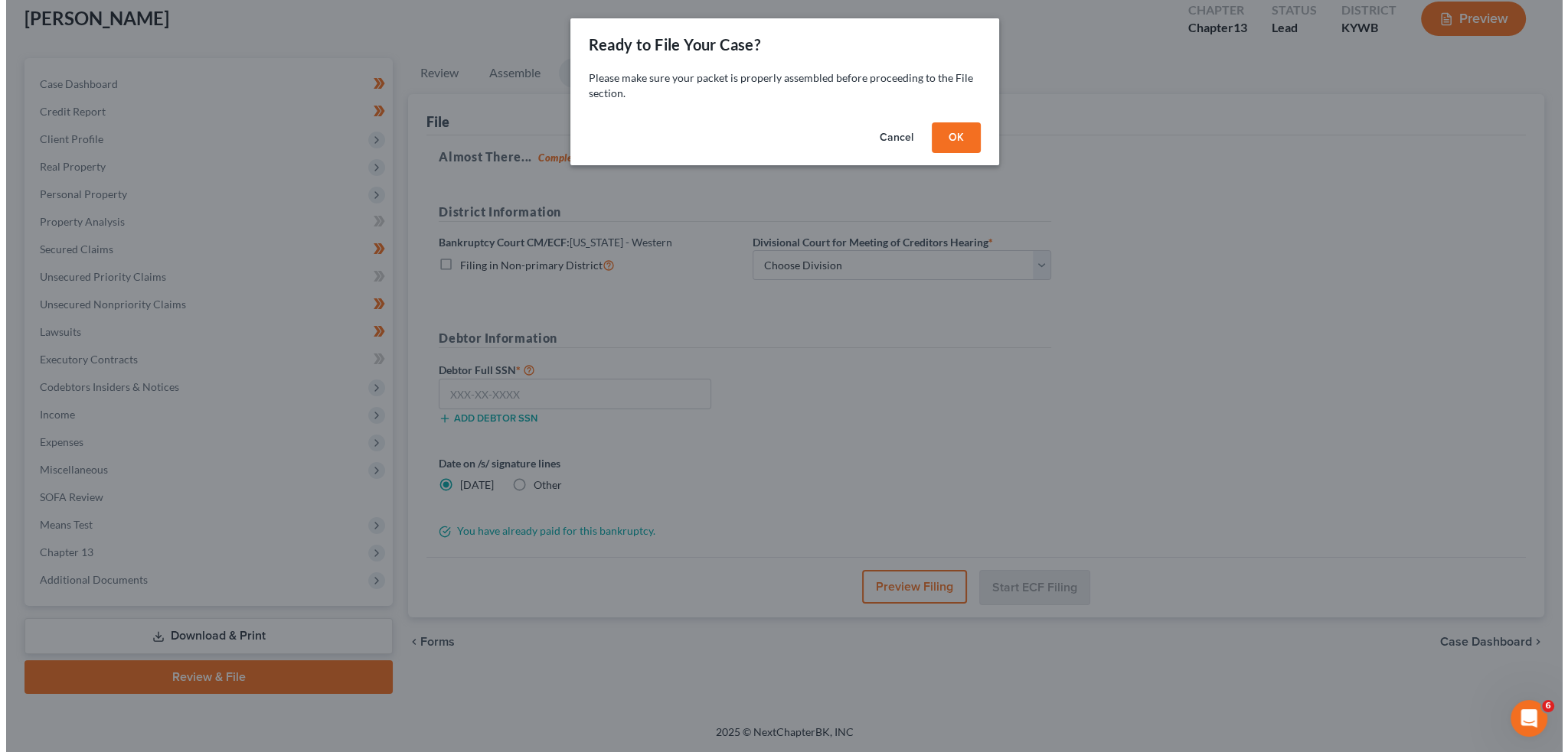
scroll to position [87, 0]
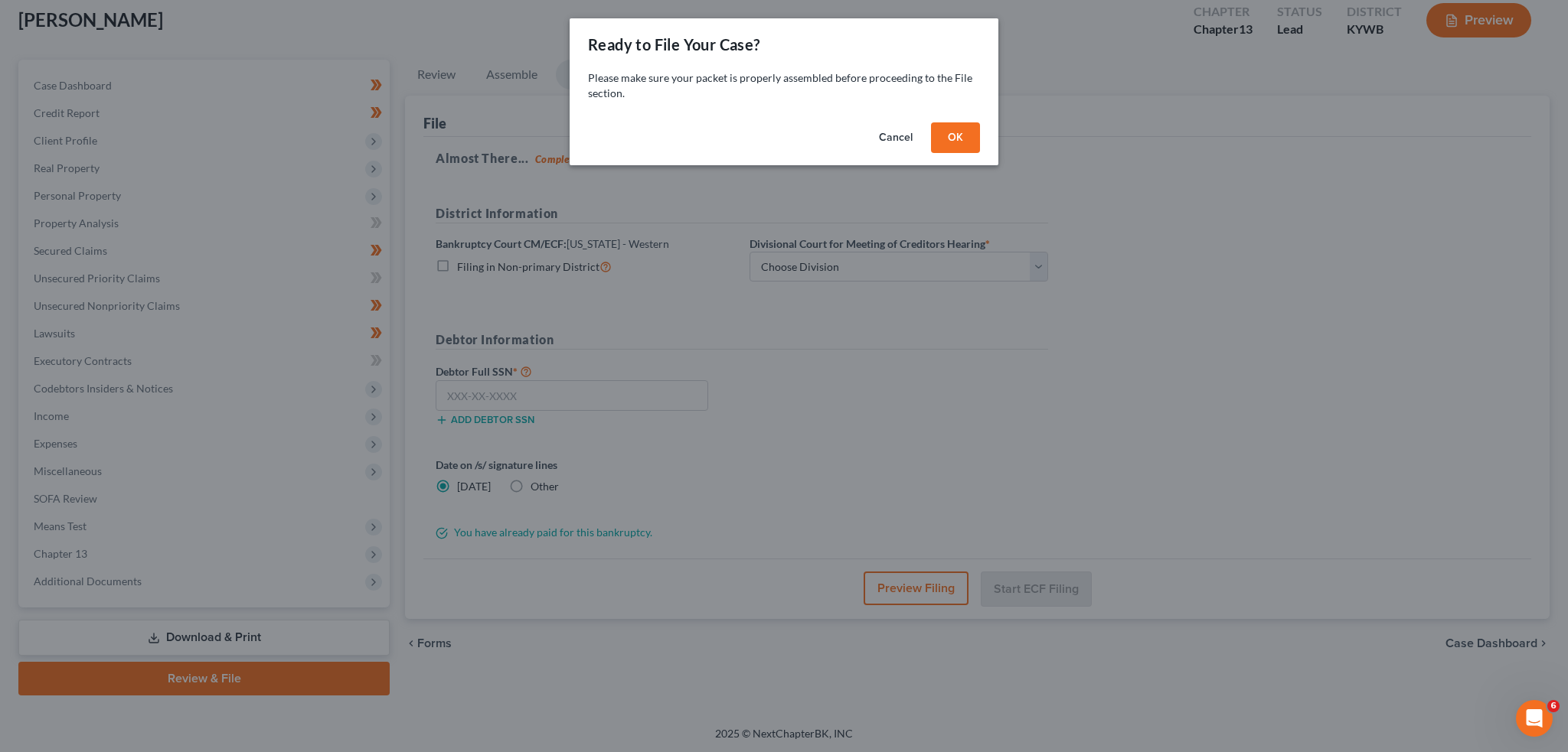
click at [951, 137] on button "OK" at bounding box center [955, 137] width 49 height 31
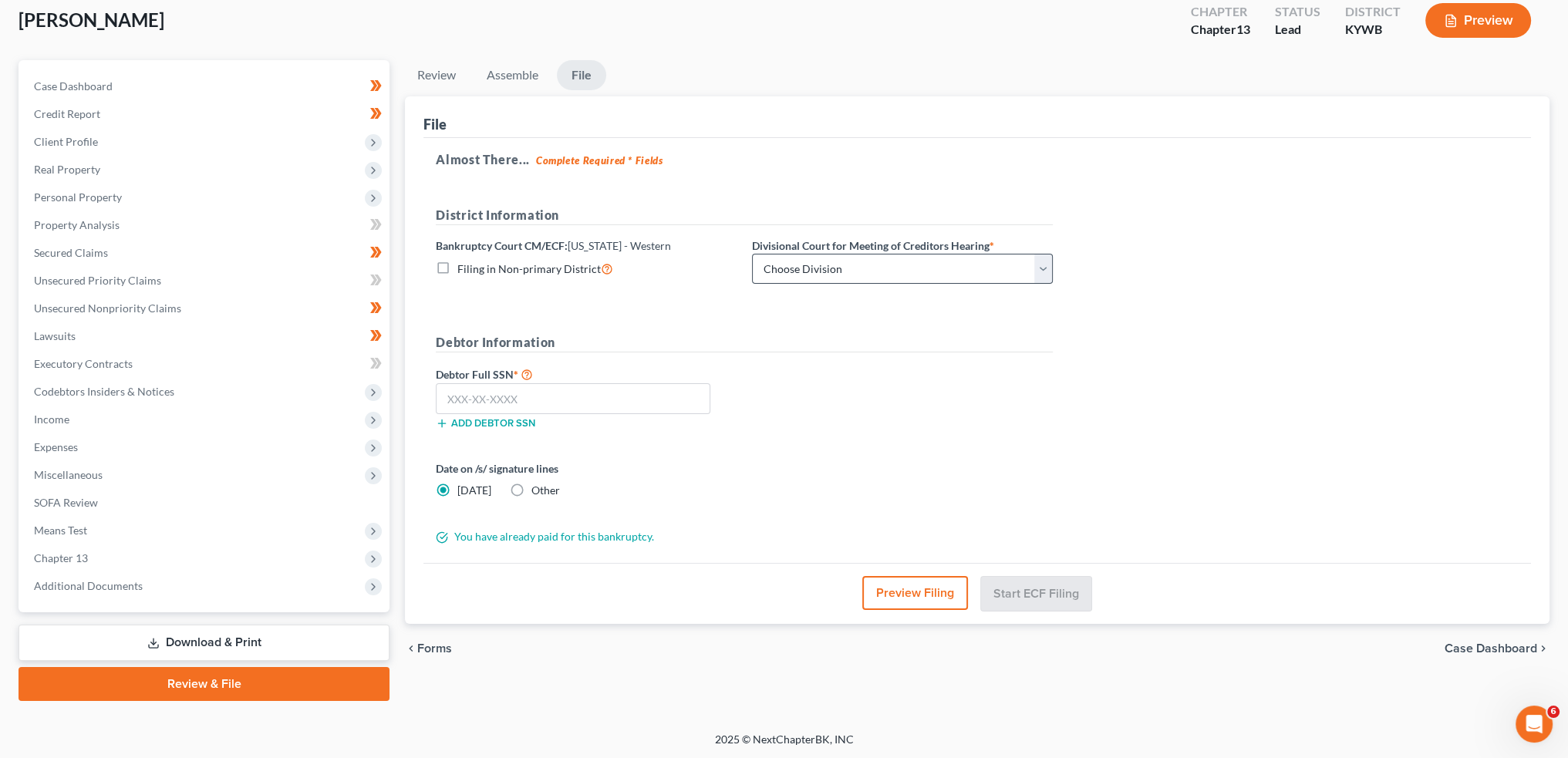
click at [1010, 355] on div "Debtor Information Debtor Full SSN * Add debtor SSN" at bounding box center [744, 388] width 632 height 109
drag, startPoint x: 901, startPoint y: 267, endPoint x: 897, endPoint y: 277, distance: 10.8
click at [901, 267] on select "Choose Division Bowling Green Louisville Owensboro Paducah" at bounding box center [902, 269] width 301 height 31
select select "0"
click at [751, 254] on select "Choose Division Bowling Green Louisville Owensboro Paducah" at bounding box center [902, 269] width 301 height 31
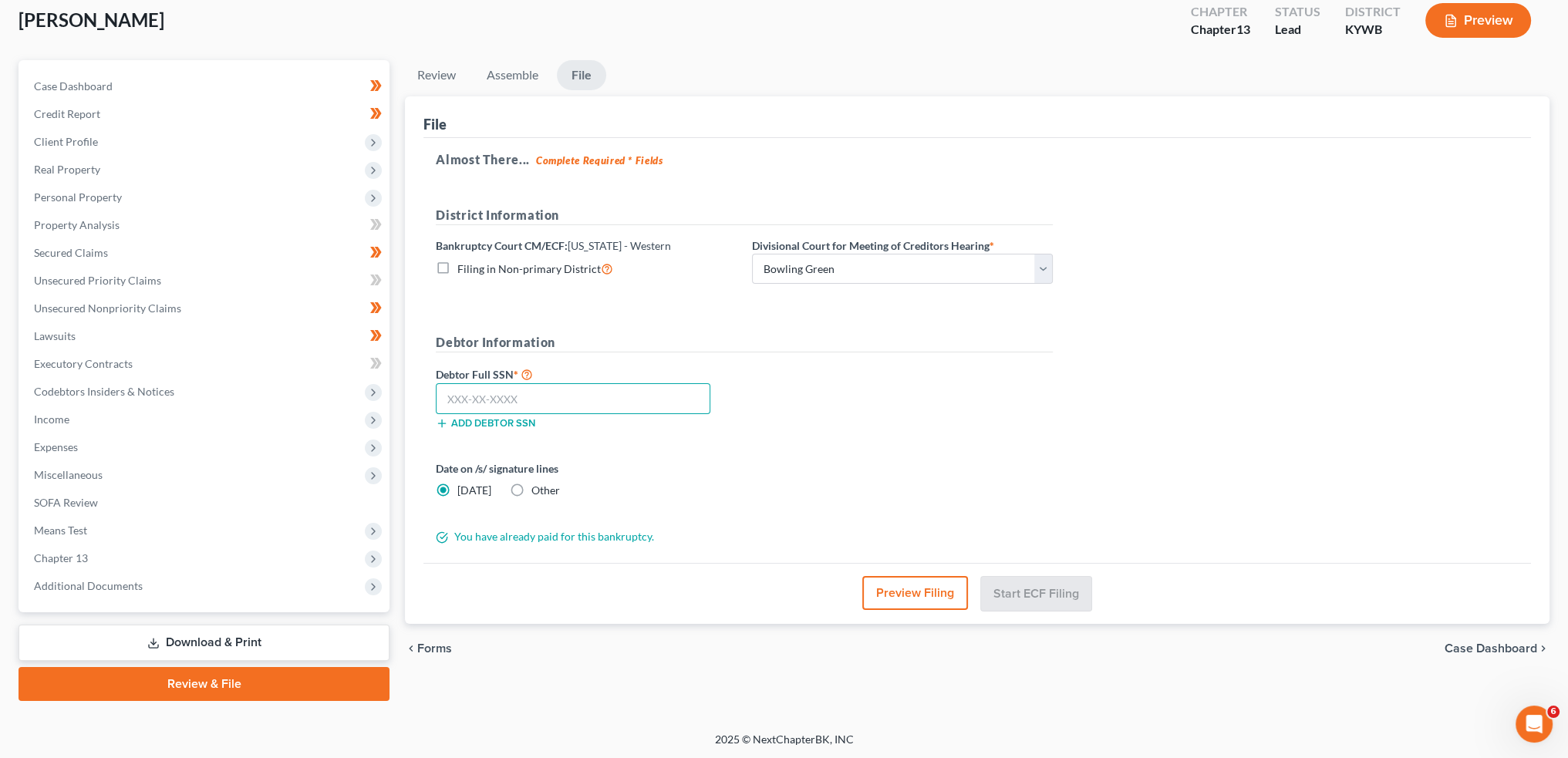
click at [621, 401] on input "text" at bounding box center [573, 398] width 274 height 31
paste input "405-21-5018"
type input "405-21-5018"
click at [1006, 587] on button "Start ECF Filing" at bounding box center [1035, 593] width 110 height 34
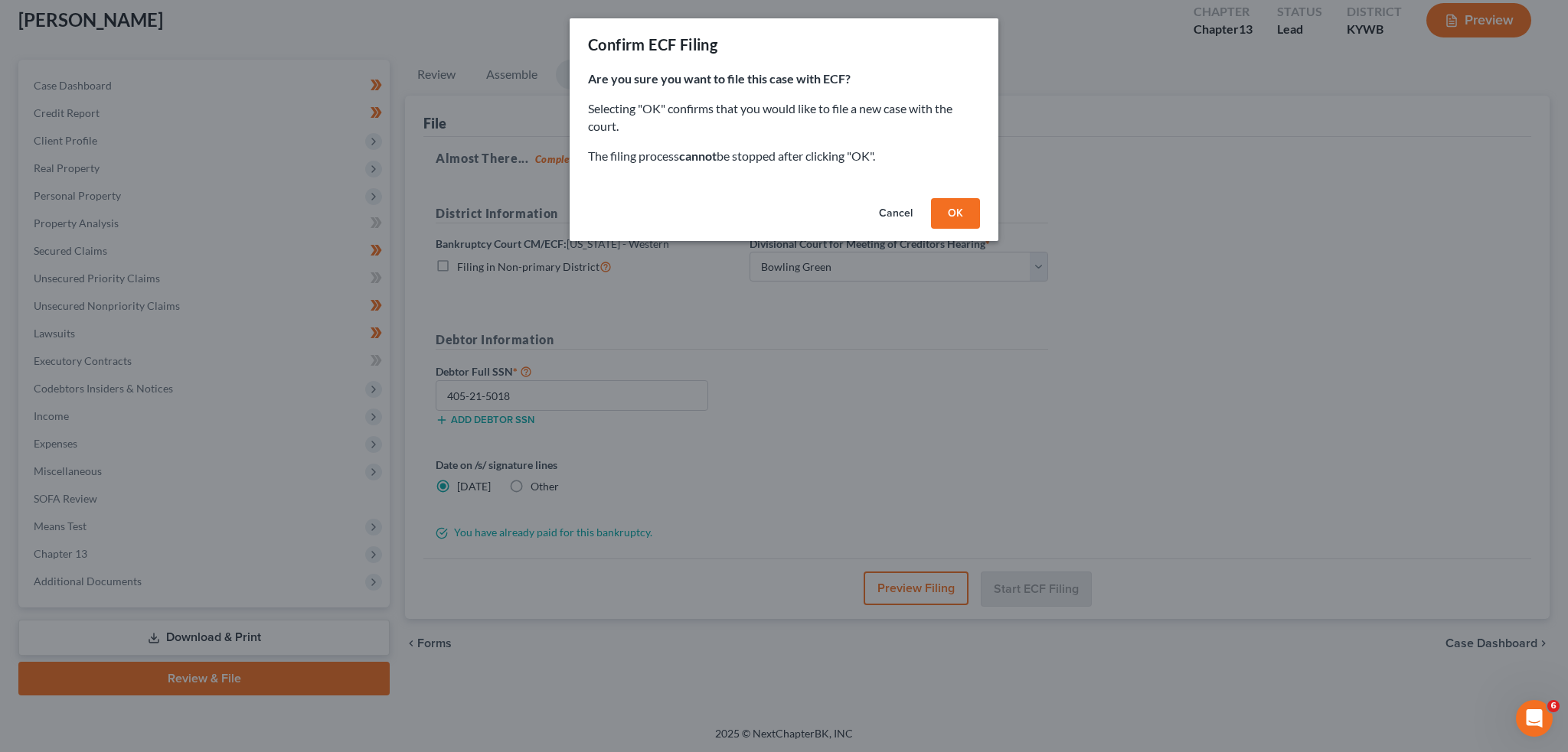
click at [953, 210] on button "OK" at bounding box center [955, 213] width 49 height 31
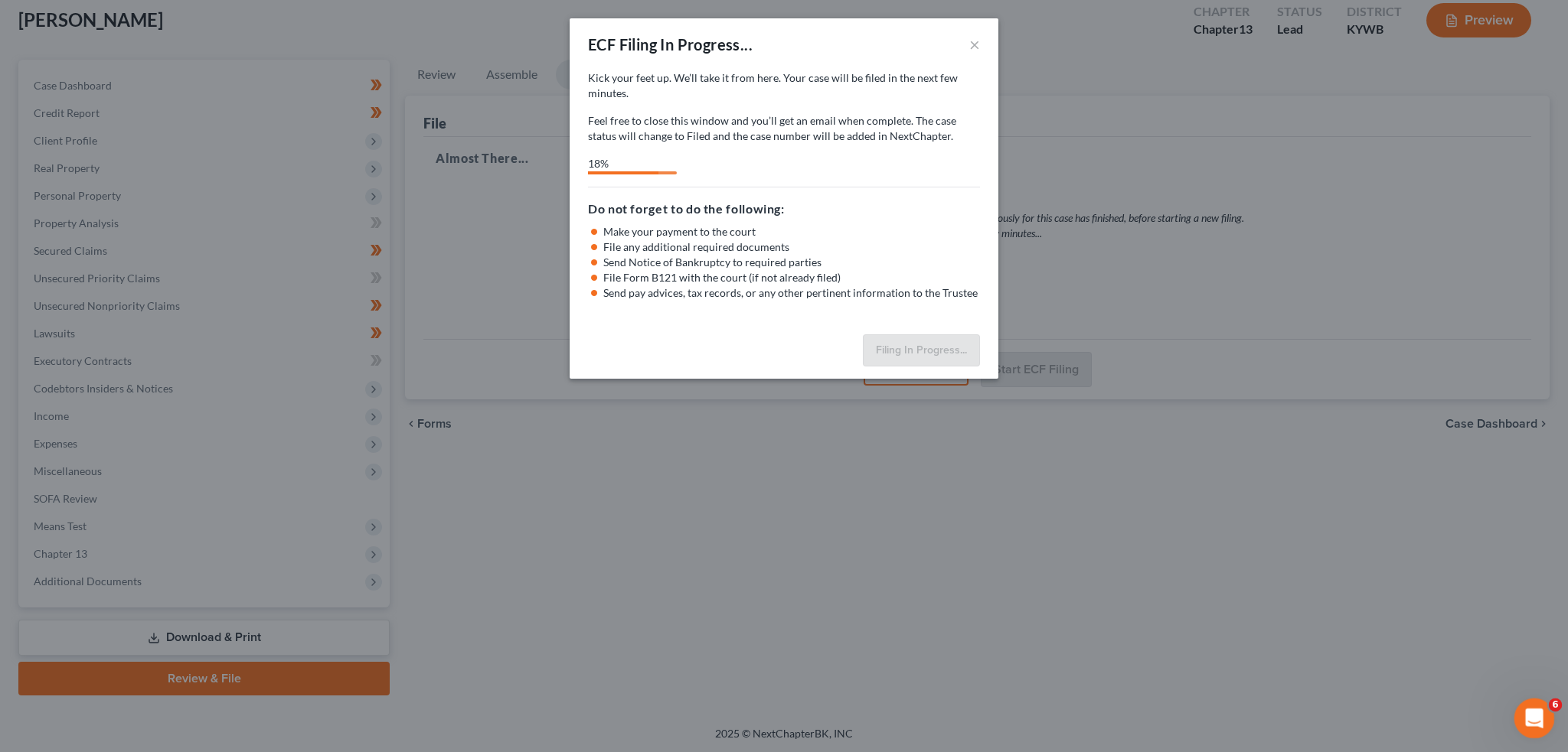
click at [1518, 725] on div "Open Intercom Messenger" at bounding box center [1532, 716] width 51 height 51
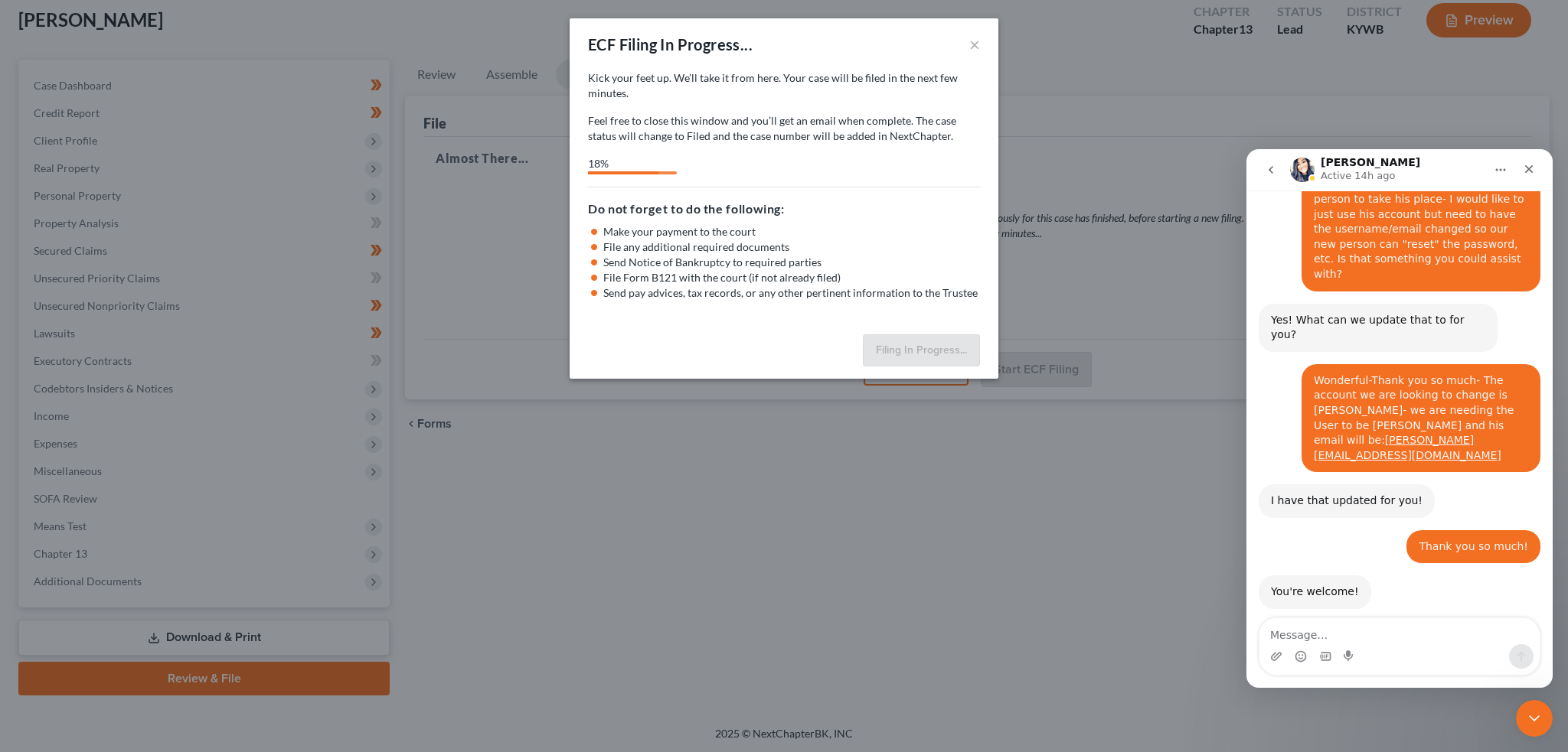
scroll to position [19400, 0]
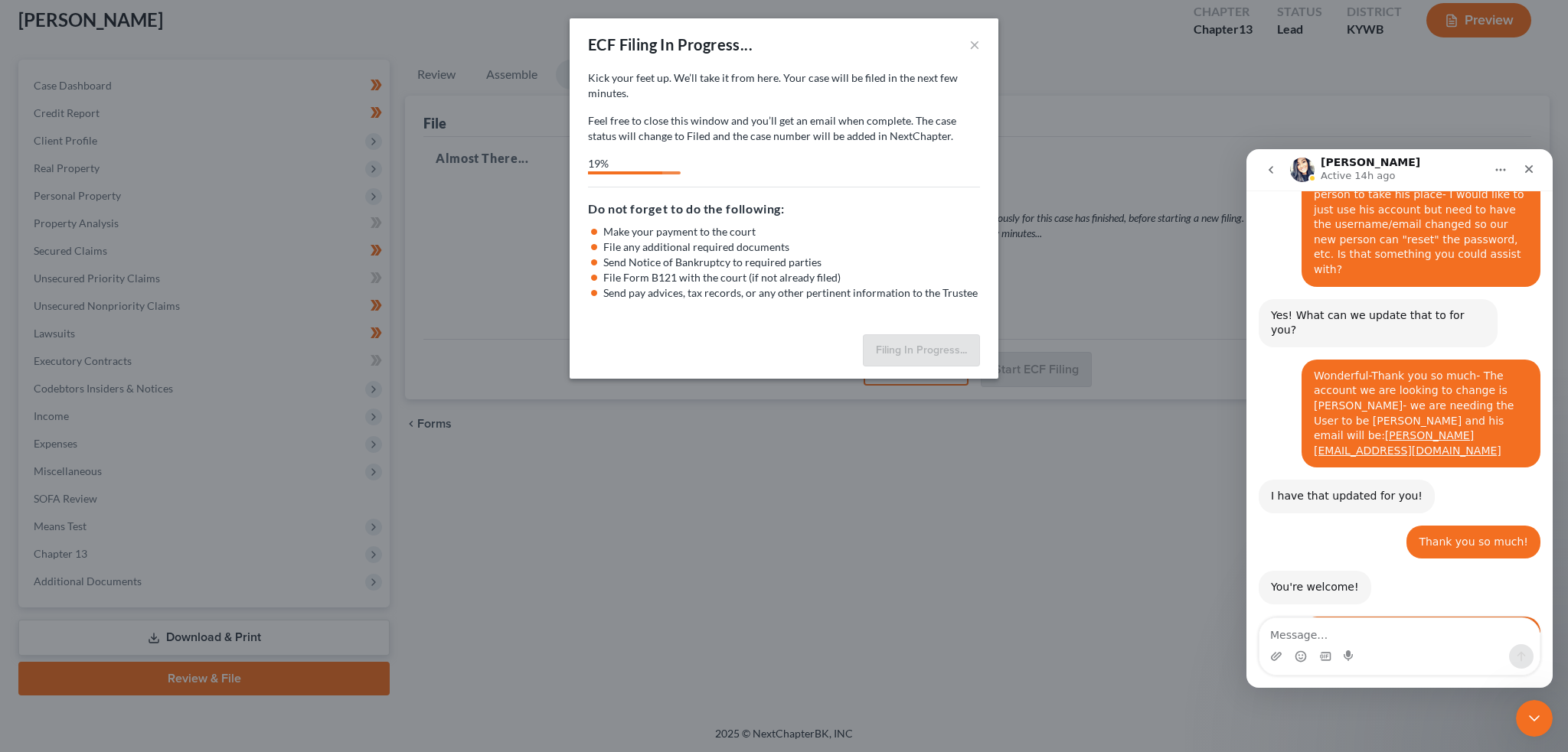
click at [1345, 629] on textarea "Message…" at bounding box center [1399, 632] width 280 height 26
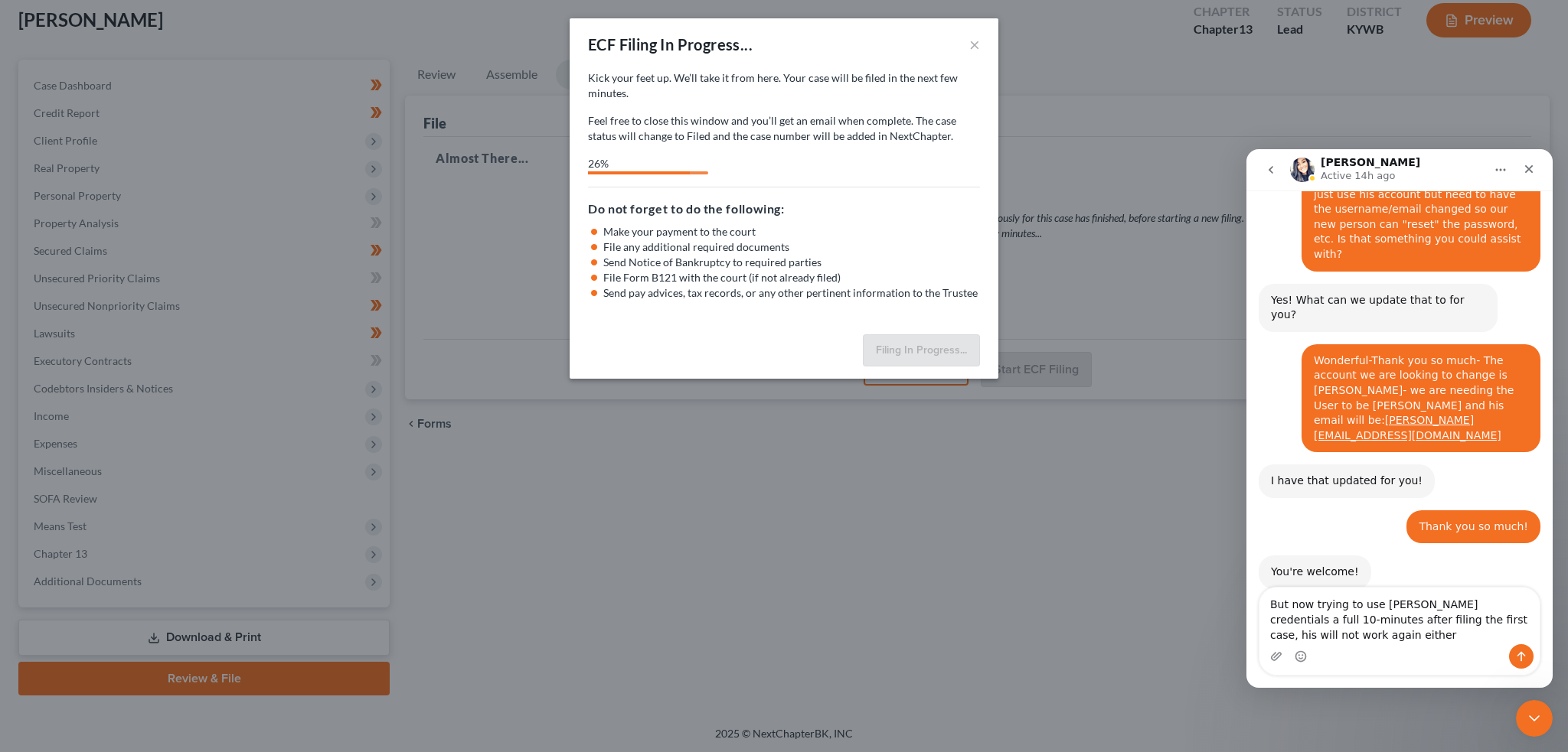
scroll to position [19431, 0]
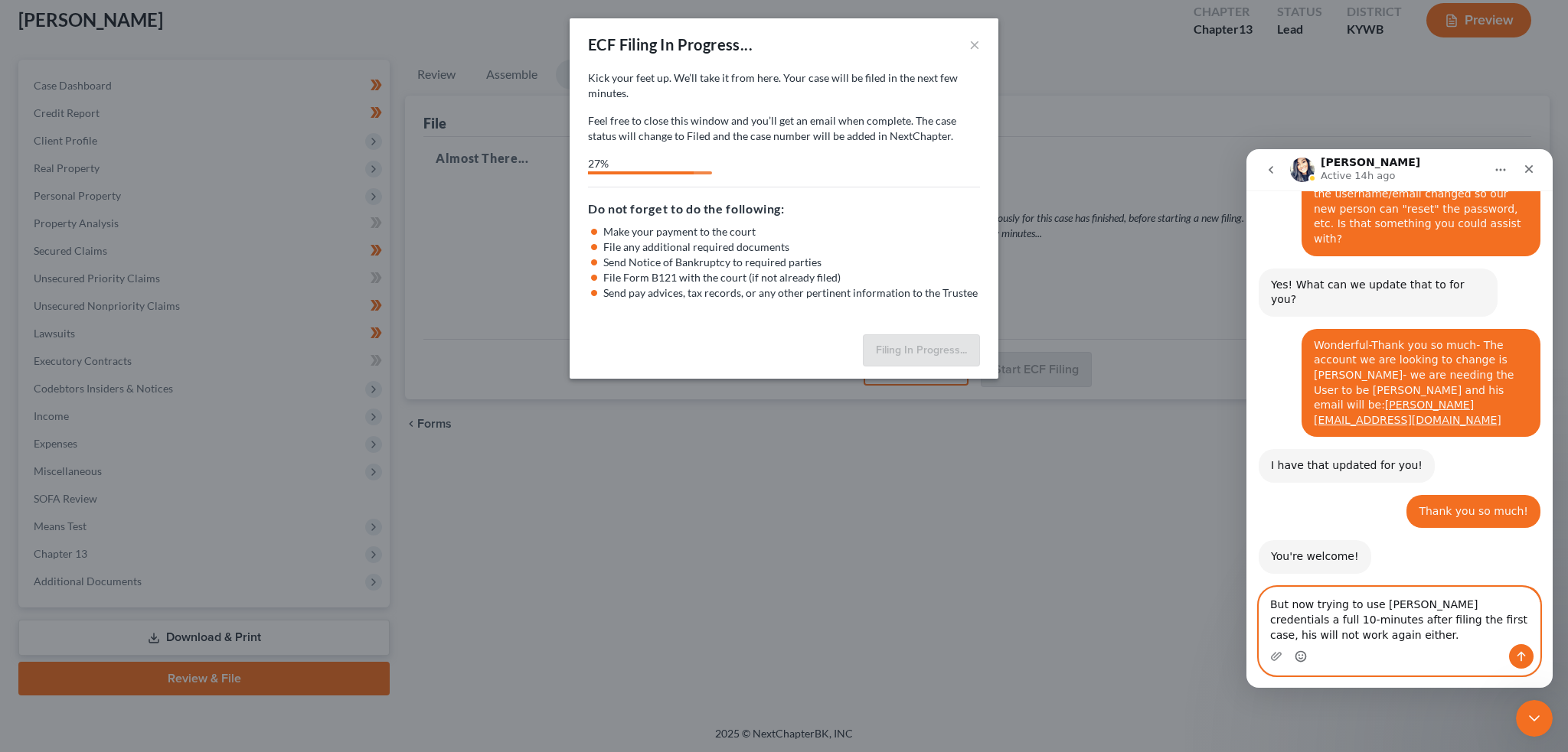
click at [1304, 658] on icon "Emoji picker" at bounding box center [1301, 657] width 12 height 12
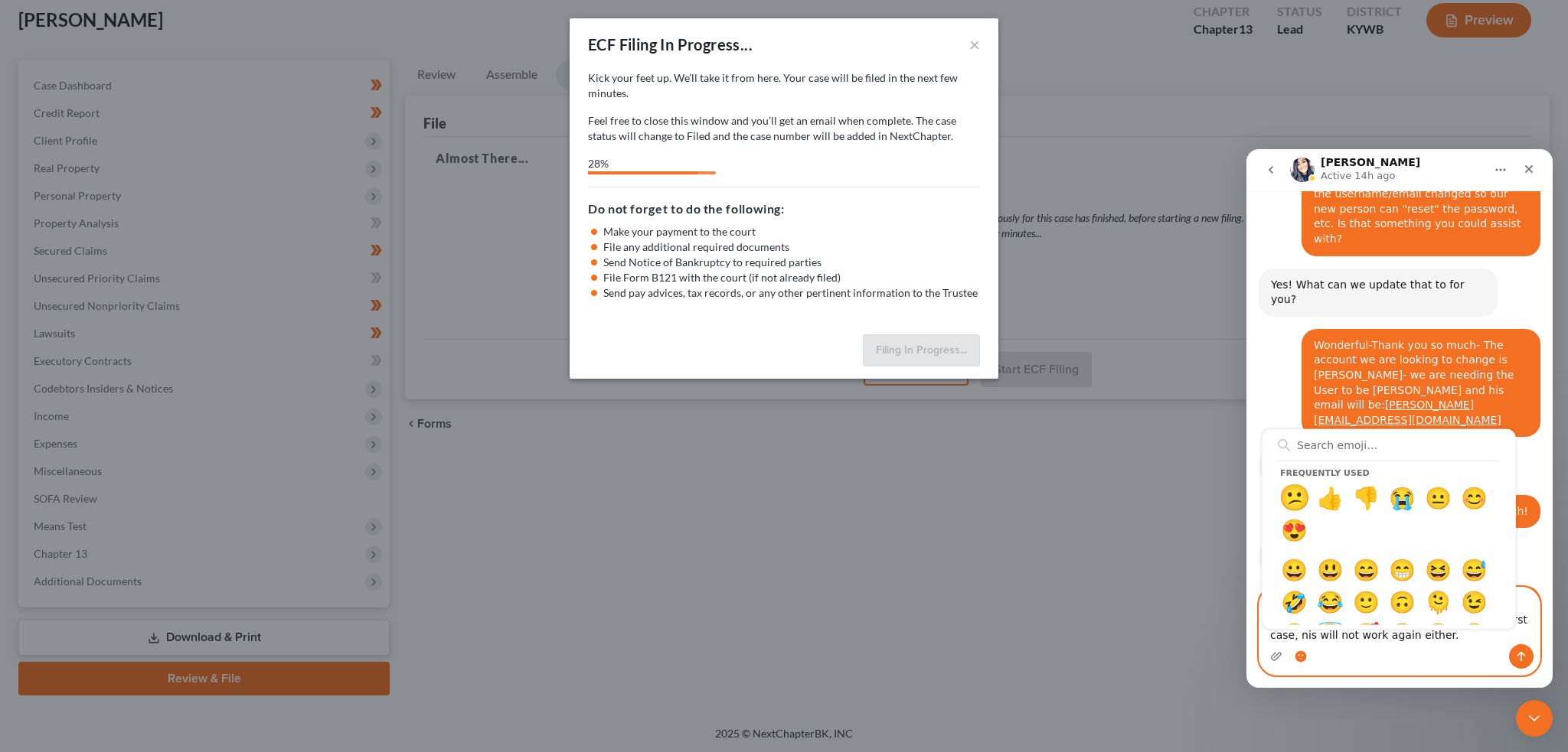
type textarea "But now trying to use [PERSON_NAME] credentials a full 10-minutes after filing …"
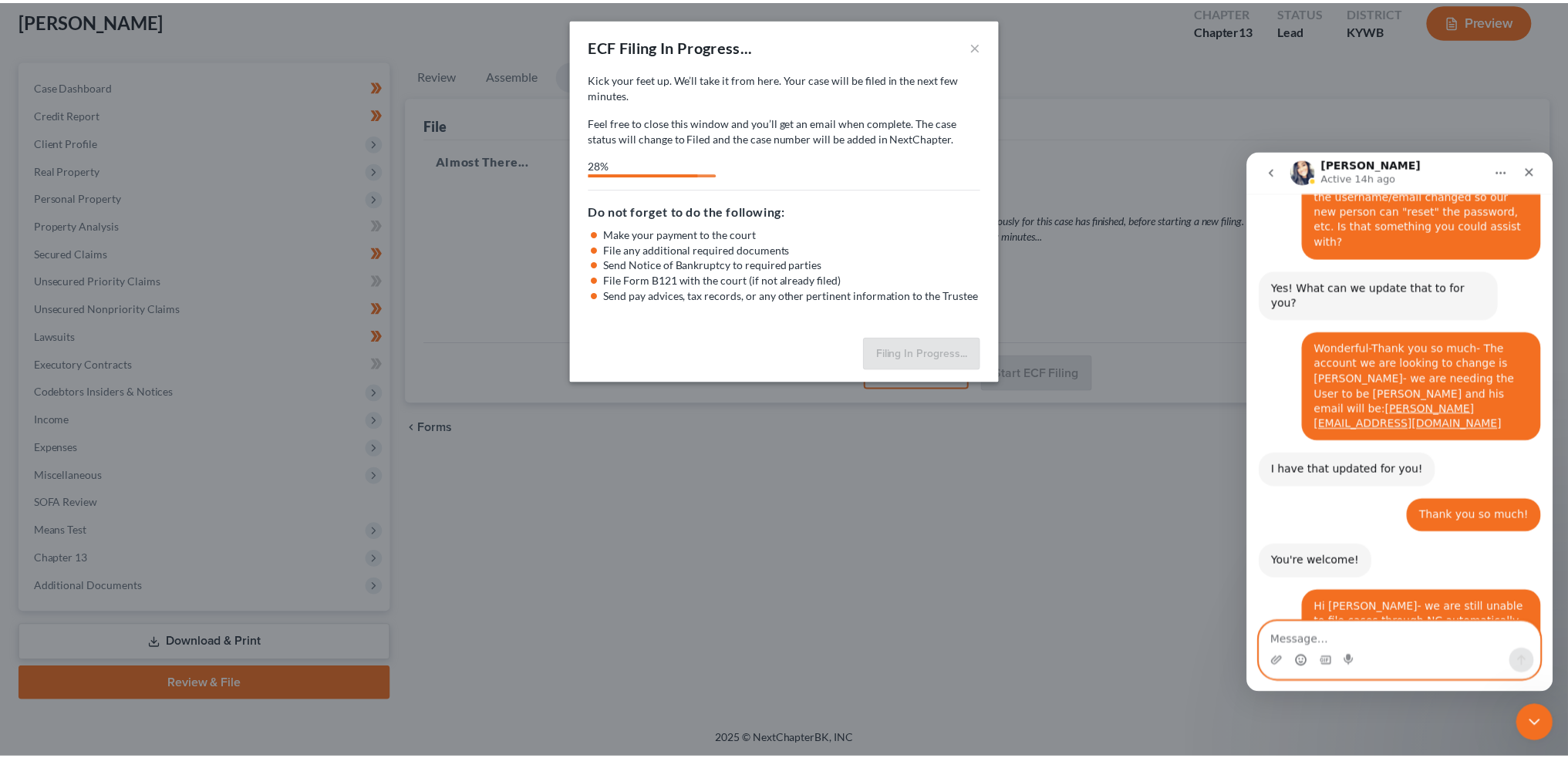
scroll to position [19621, 0]
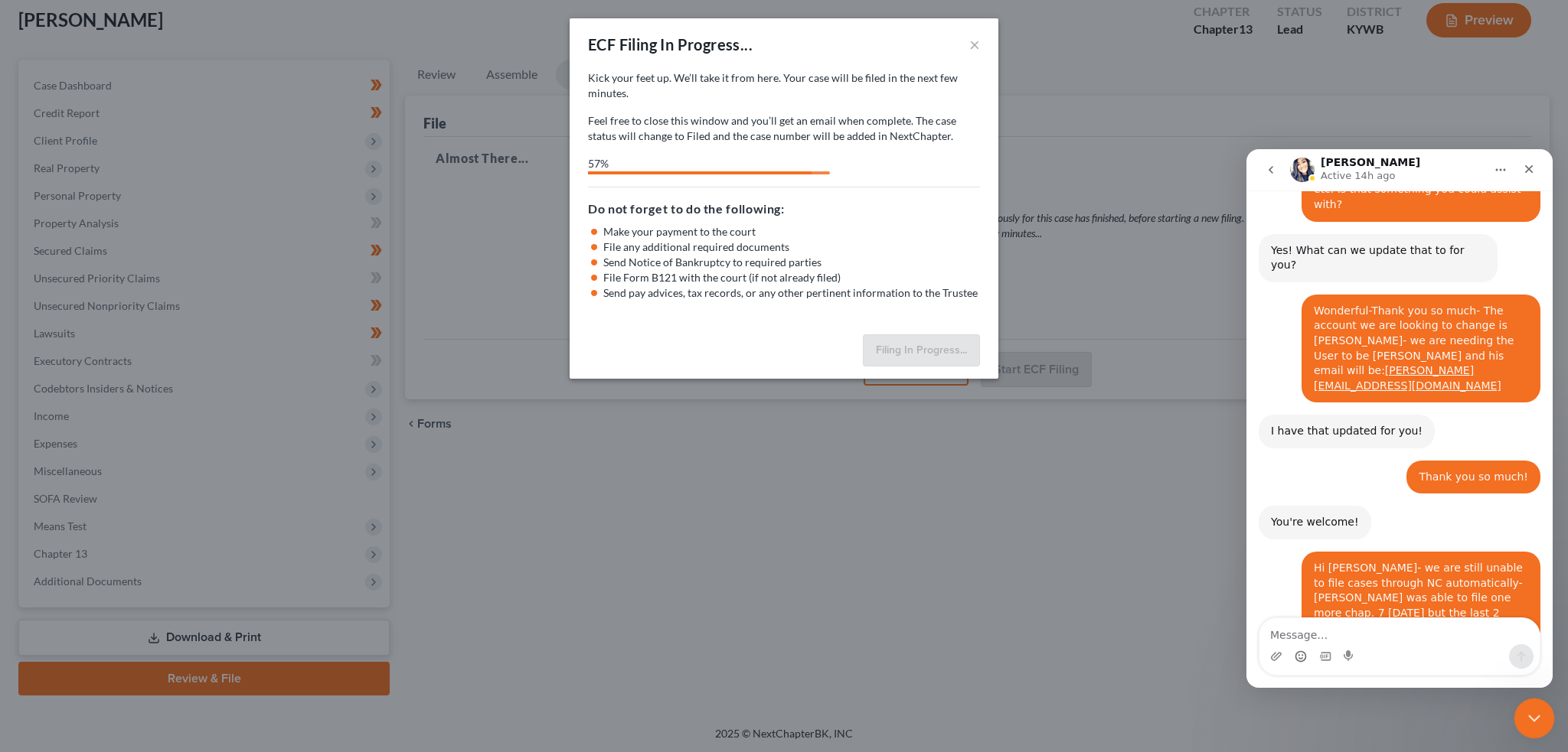
click at [1540, 708] on icon "Close Intercom Messenger" at bounding box center [1531, 716] width 18 height 18
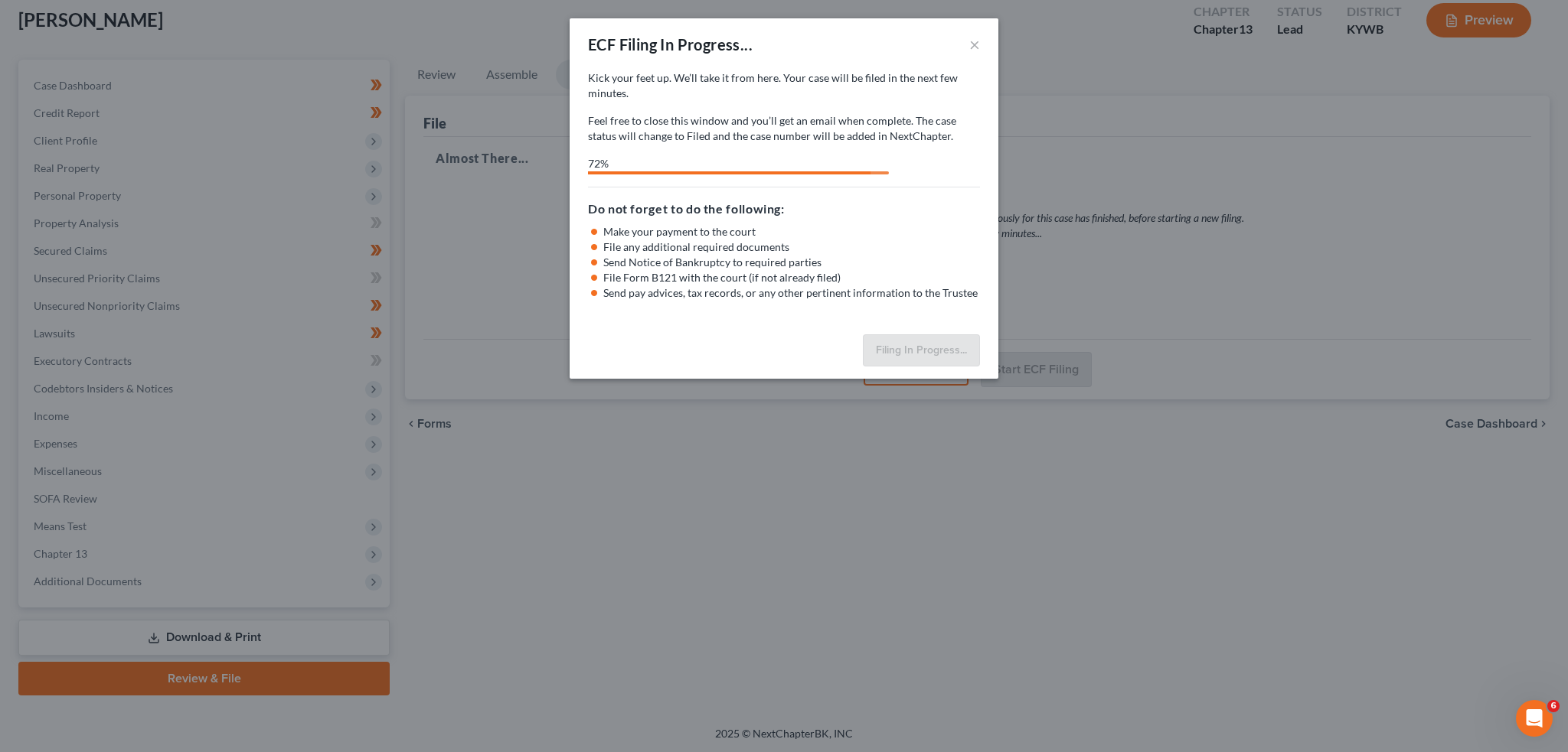
select select "0"
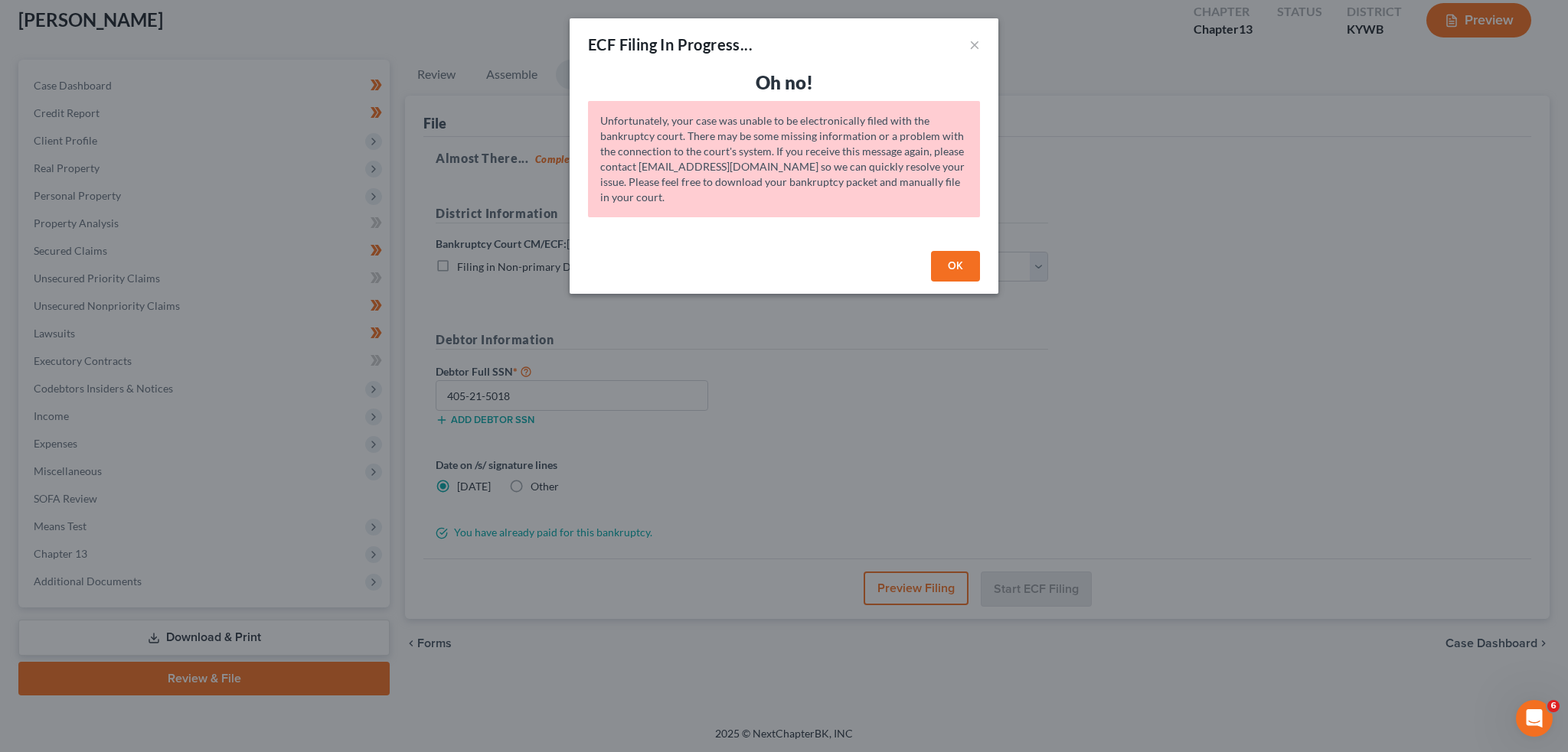
click at [947, 265] on button "OK" at bounding box center [955, 266] width 49 height 31
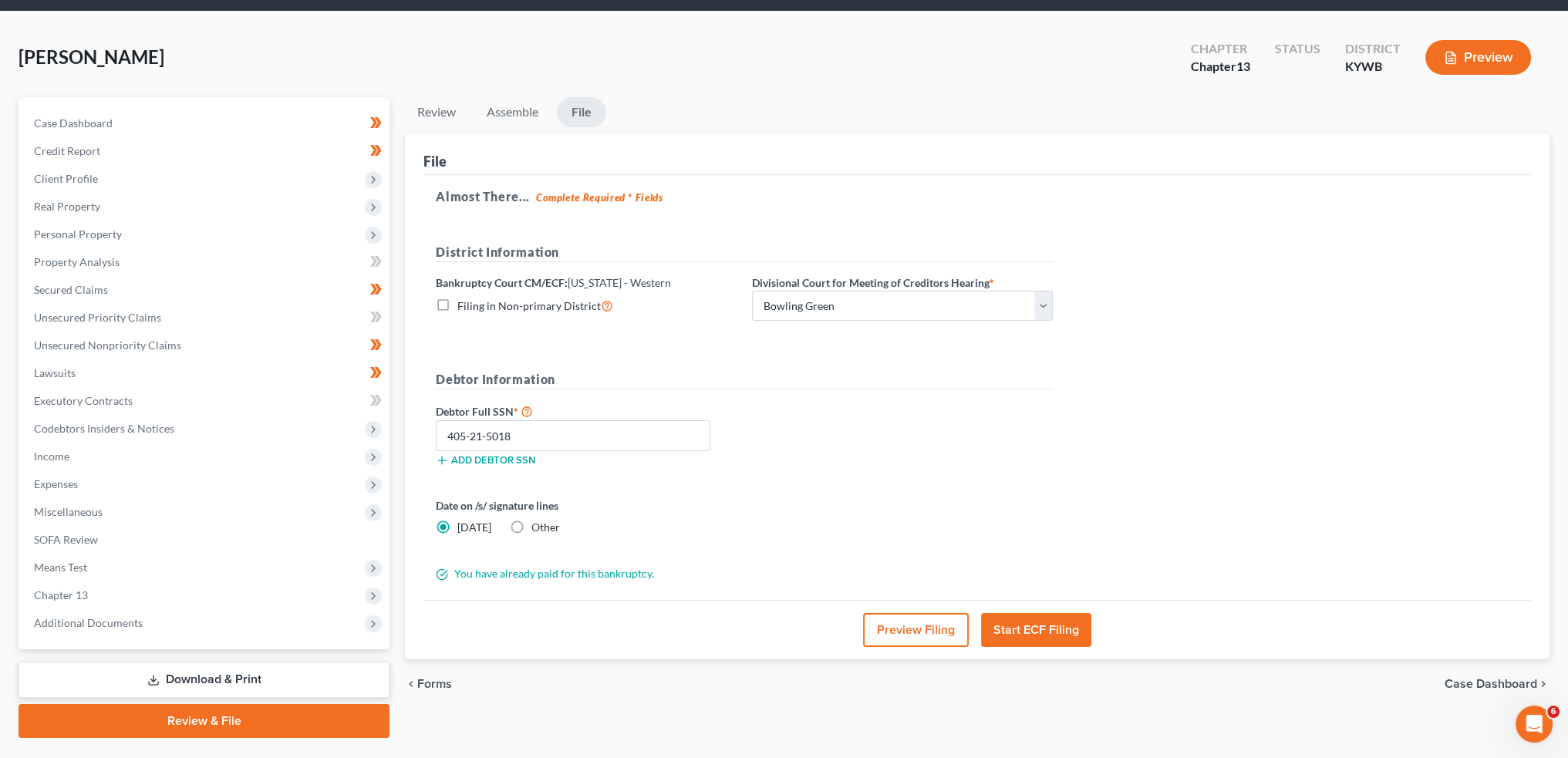
scroll to position [0, 0]
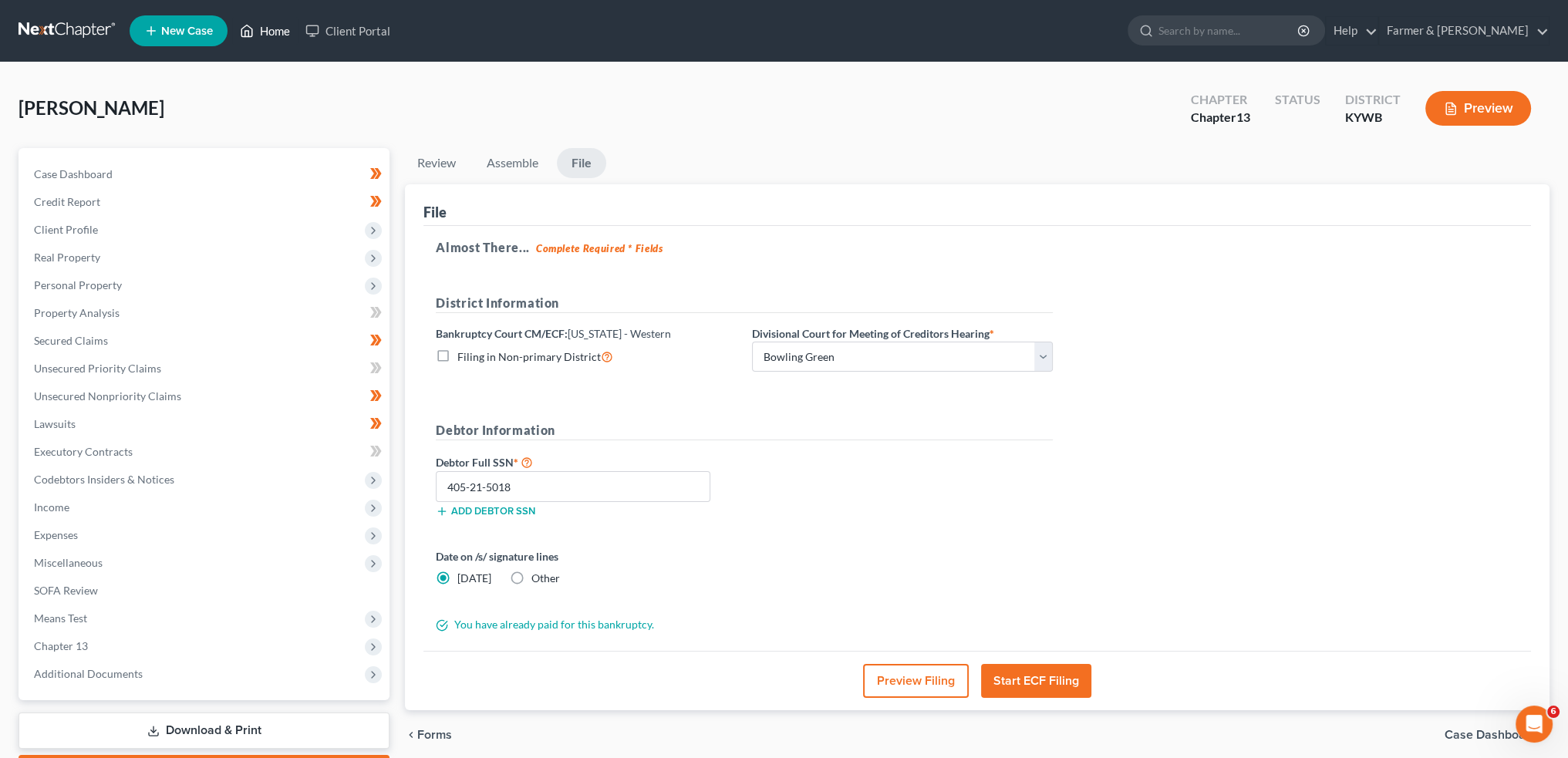
click at [259, 31] on link "Home" at bounding box center [265, 31] width 66 height 28
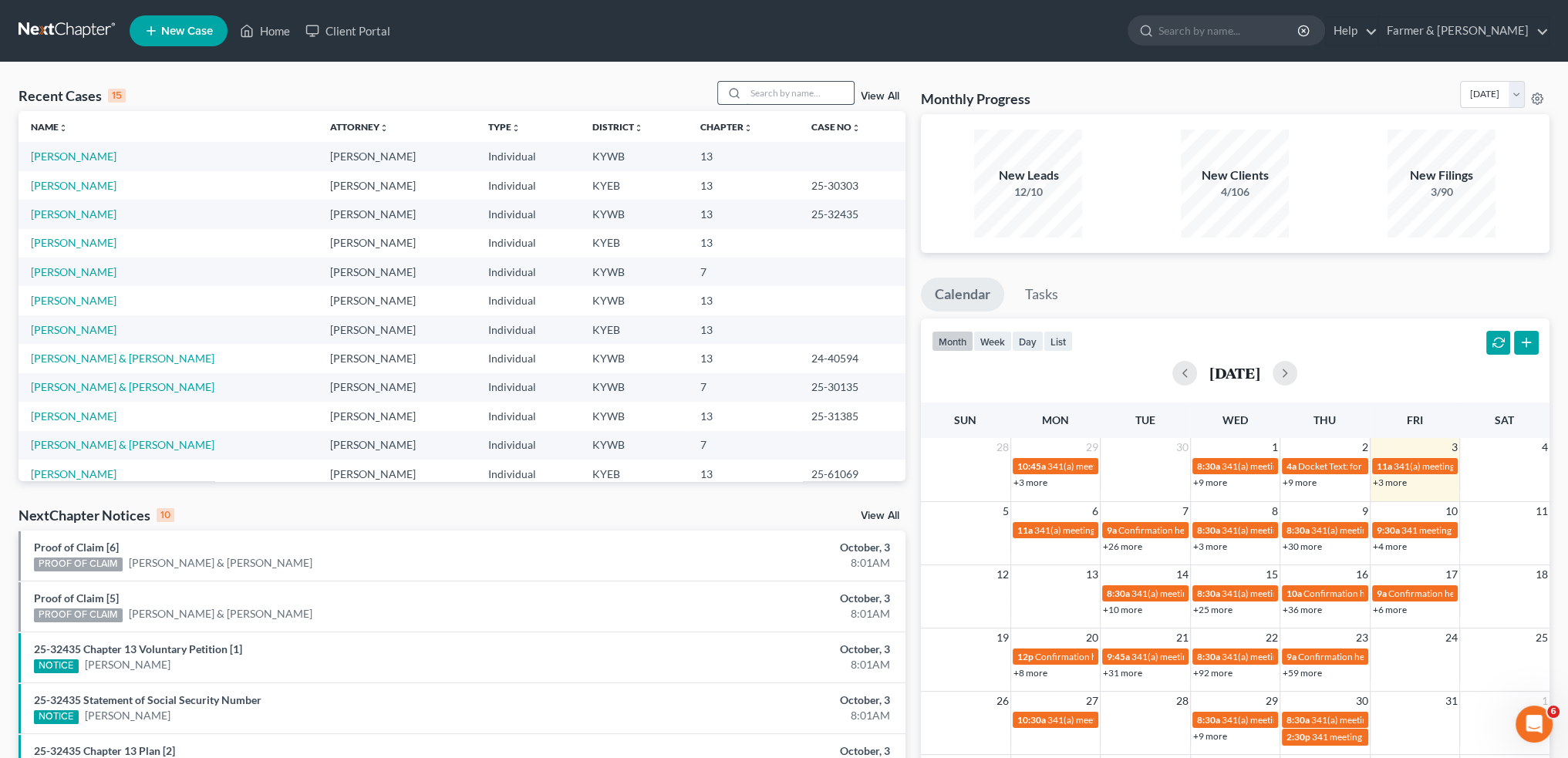
click at [771, 101] on input "search" at bounding box center [799, 92] width 108 height 22
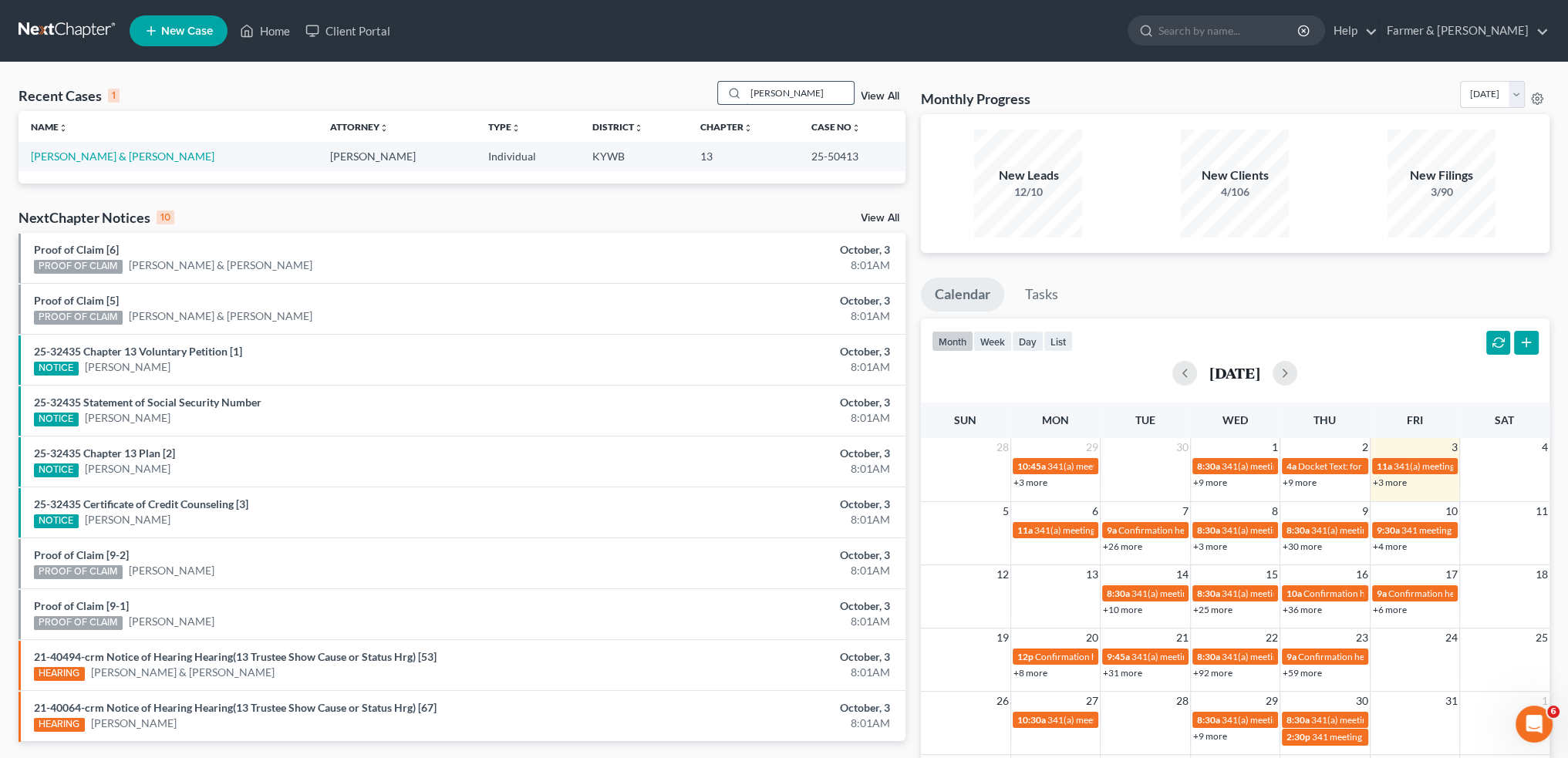
drag, startPoint x: 848, startPoint y: 104, endPoint x: 828, endPoint y: 95, distance: 21.9
click at [848, 104] on input "amber davis" at bounding box center [799, 92] width 108 height 22
drag, startPoint x: 827, startPoint y: 93, endPoint x: 574, endPoint y: 97, distance: 253.0
click at [574, 97] on div "Recent Cases 1 amber davis View All" at bounding box center [461, 96] width 887 height 30
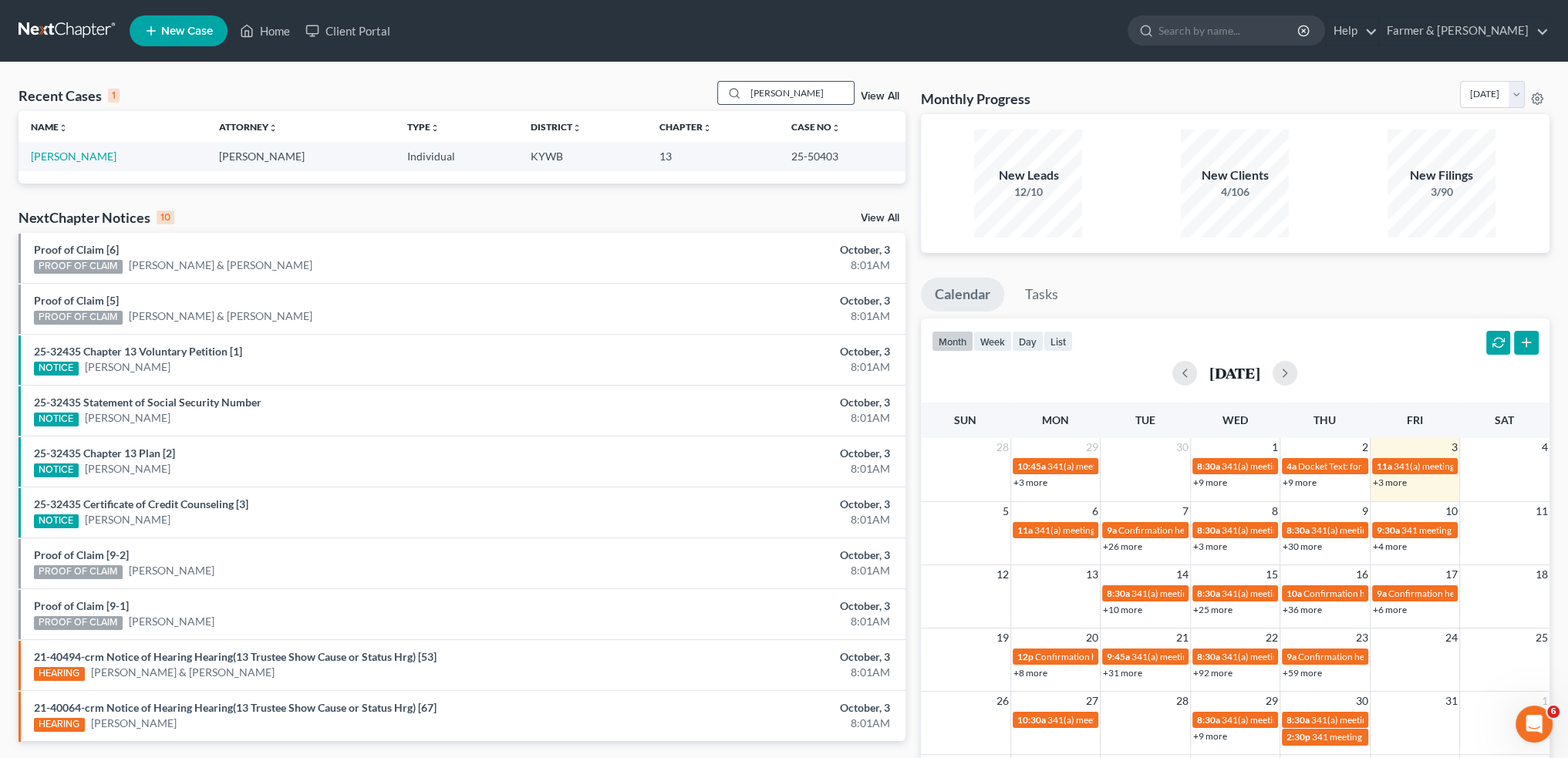
drag, startPoint x: 821, startPoint y: 91, endPoint x: 840, endPoint y: 95, distance: 19.4
click at [821, 91] on input "TC CAMPBELL" at bounding box center [799, 92] width 108 height 22
drag, startPoint x: 840, startPoint y: 95, endPoint x: 569, endPoint y: 87, distance: 271.1
click at [570, 86] on div "Recent Cases 1 TC CAMPBELL View All" at bounding box center [461, 96] width 887 height 30
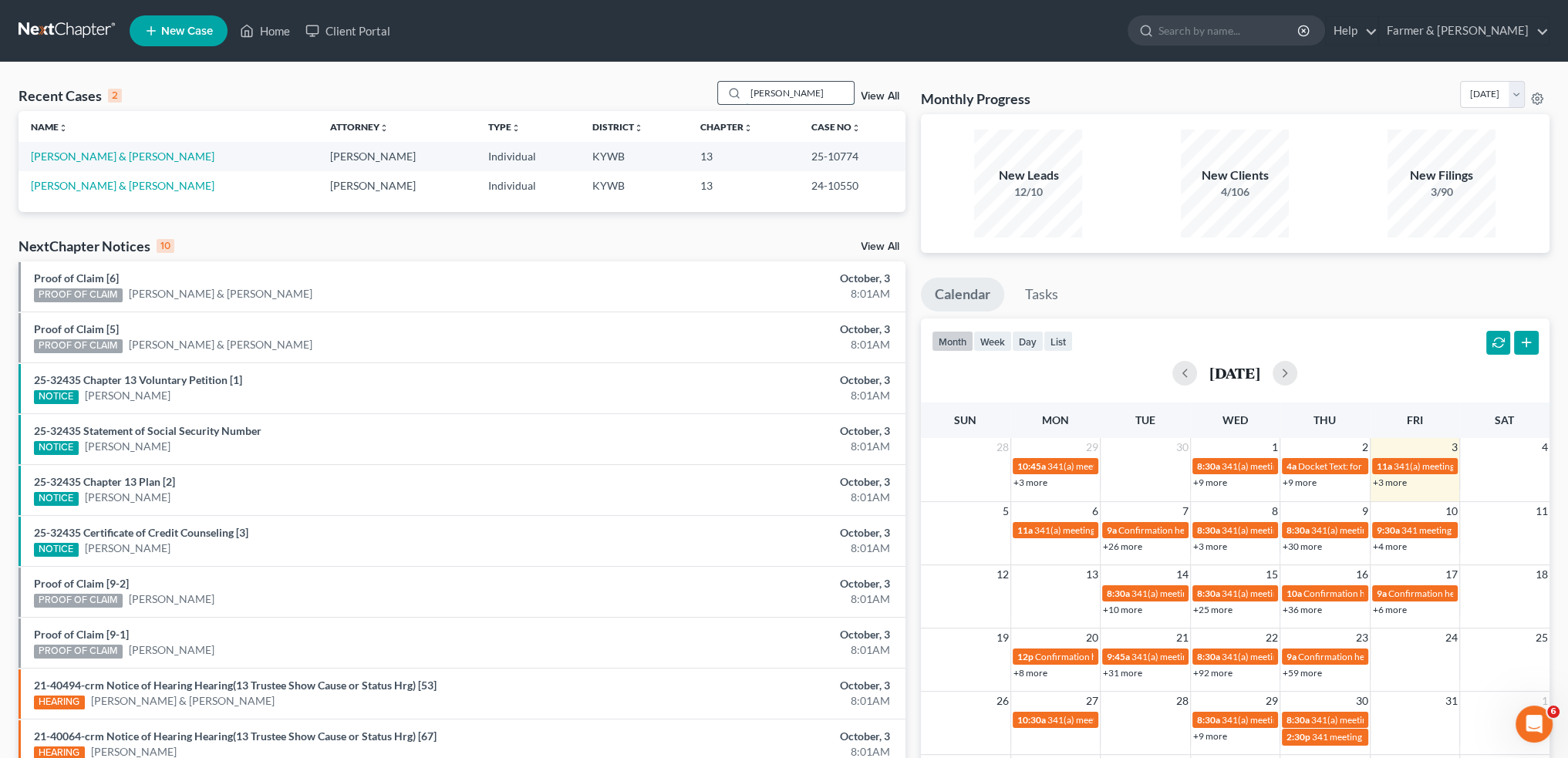
drag, startPoint x: 809, startPoint y: 85, endPoint x: 824, endPoint y: 91, distance: 16.2
click at [809, 85] on input "VICTOR GOINS" at bounding box center [799, 92] width 108 height 22
drag, startPoint x: 826, startPoint y: 93, endPoint x: 594, endPoint y: 90, distance: 232.0
click at [594, 90] on div "Recent Cases 2 VICTOR GOINS View All" at bounding box center [461, 96] width 887 height 30
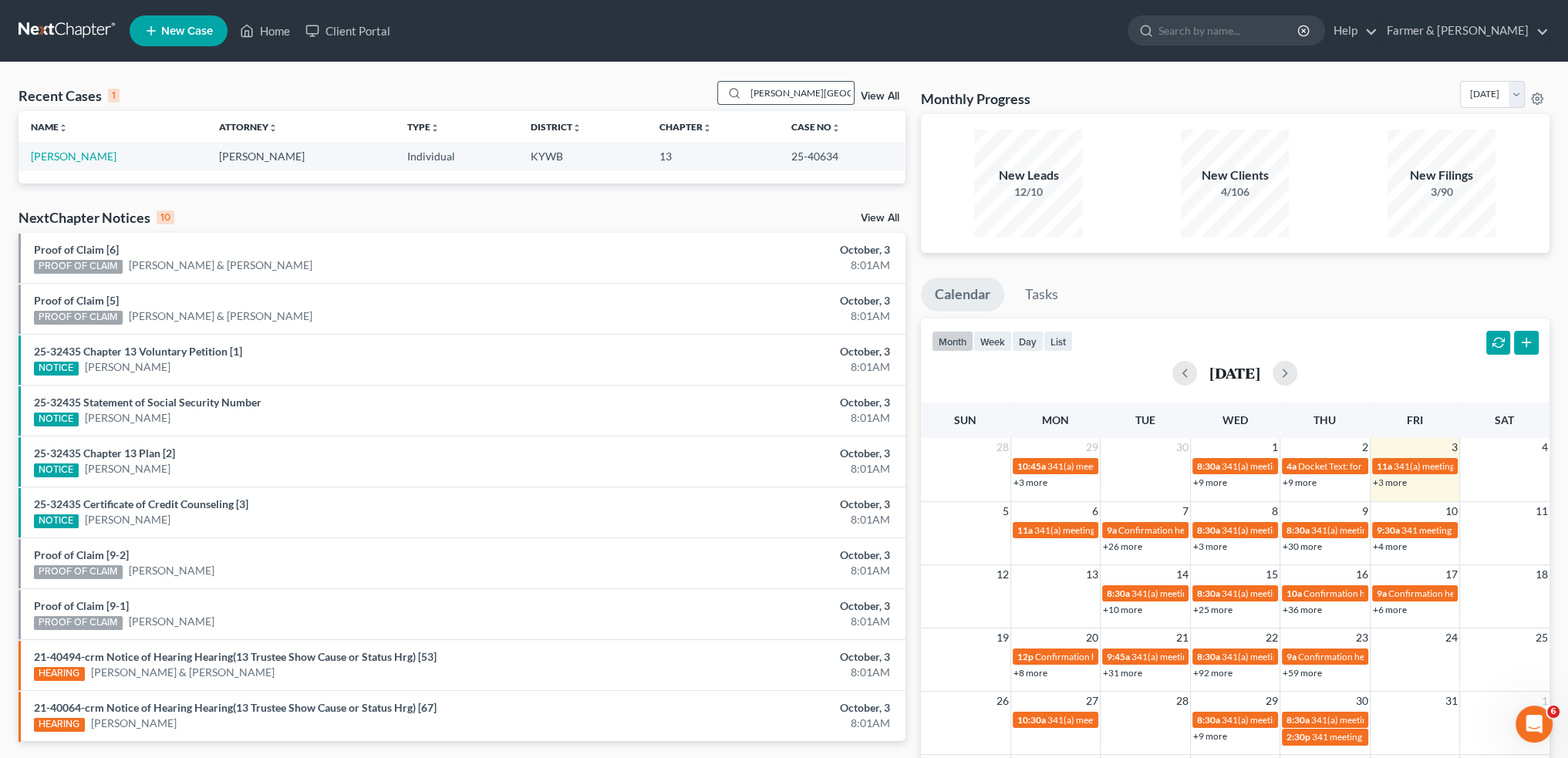
click at [827, 93] on input "APRIL GRIGSBY" at bounding box center [799, 92] width 108 height 22
drag, startPoint x: 832, startPoint y: 93, endPoint x: 581, endPoint y: 91, distance: 251.0
click at [581, 91] on div "Recent Cases 1 APRIL GRIGSBY View All" at bounding box center [461, 96] width 887 height 30
drag, startPoint x: 817, startPoint y: 90, endPoint x: 829, endPoint y: 90, distance: 12.0
click at [817, 90] on input "manuel gordian" at bounding box center [799, 92] width 108 height 22
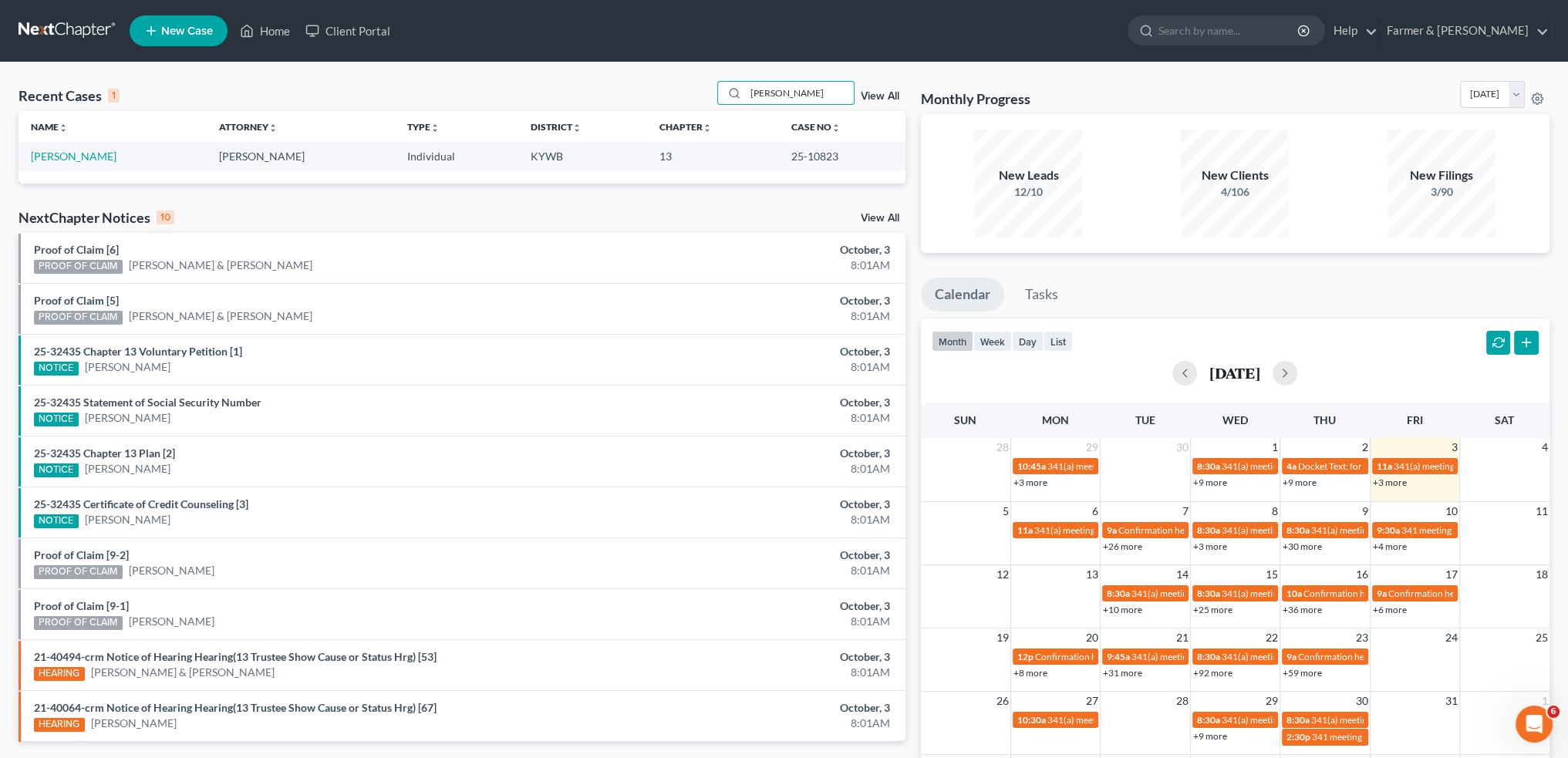
drag, startPoint x: 829, startPoint y: 90, endPoint x: 657, endPoint y: 85, distance: 172.1
click at [657, 85] on div "Recent Cases 1 manuel gordian View All" at bounding box center [461, 96] width 887 height 30
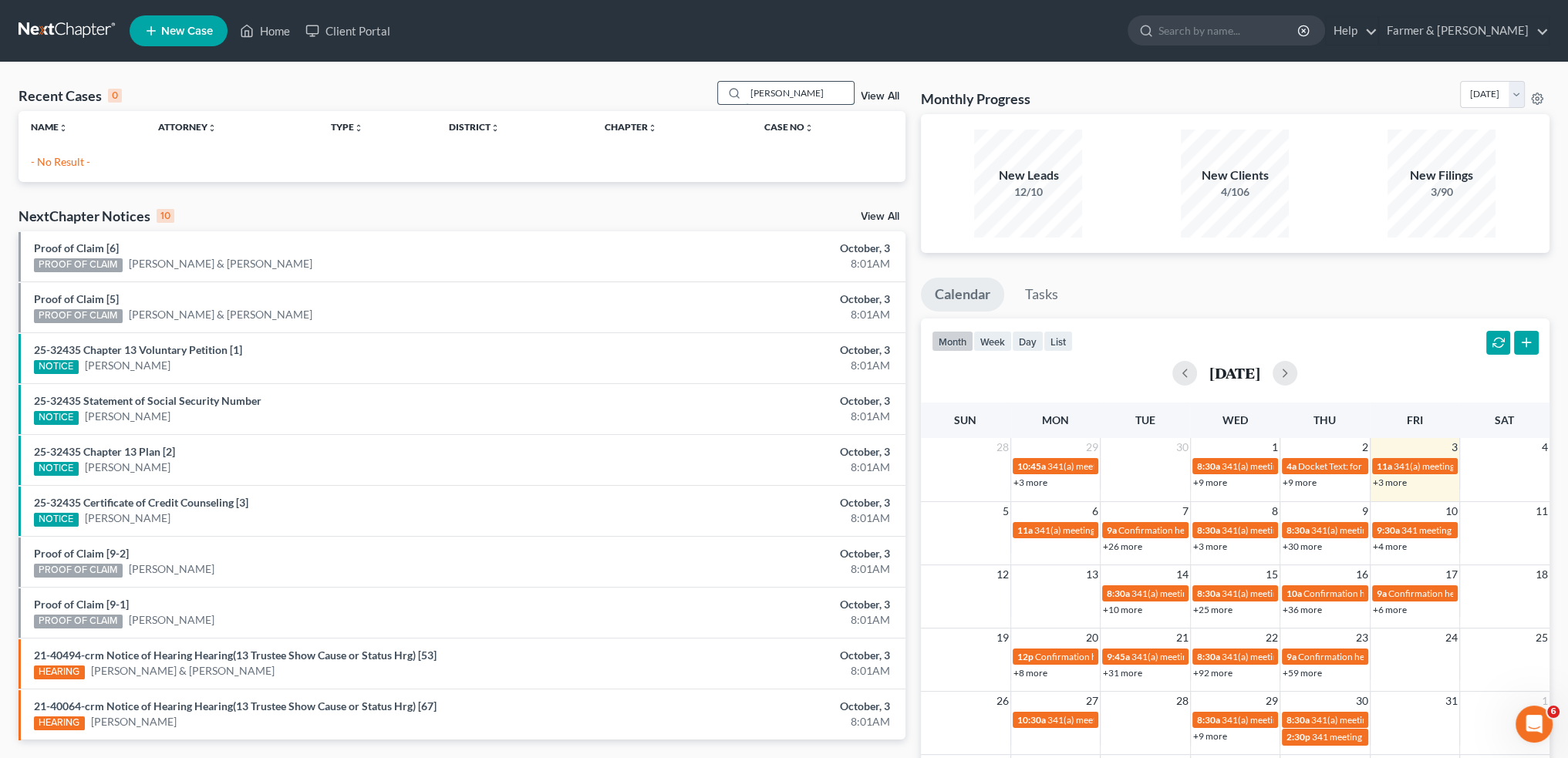
click at [756, 89] on input "THERESA FORD" at bounding box center [799, 92] width 108 height 22
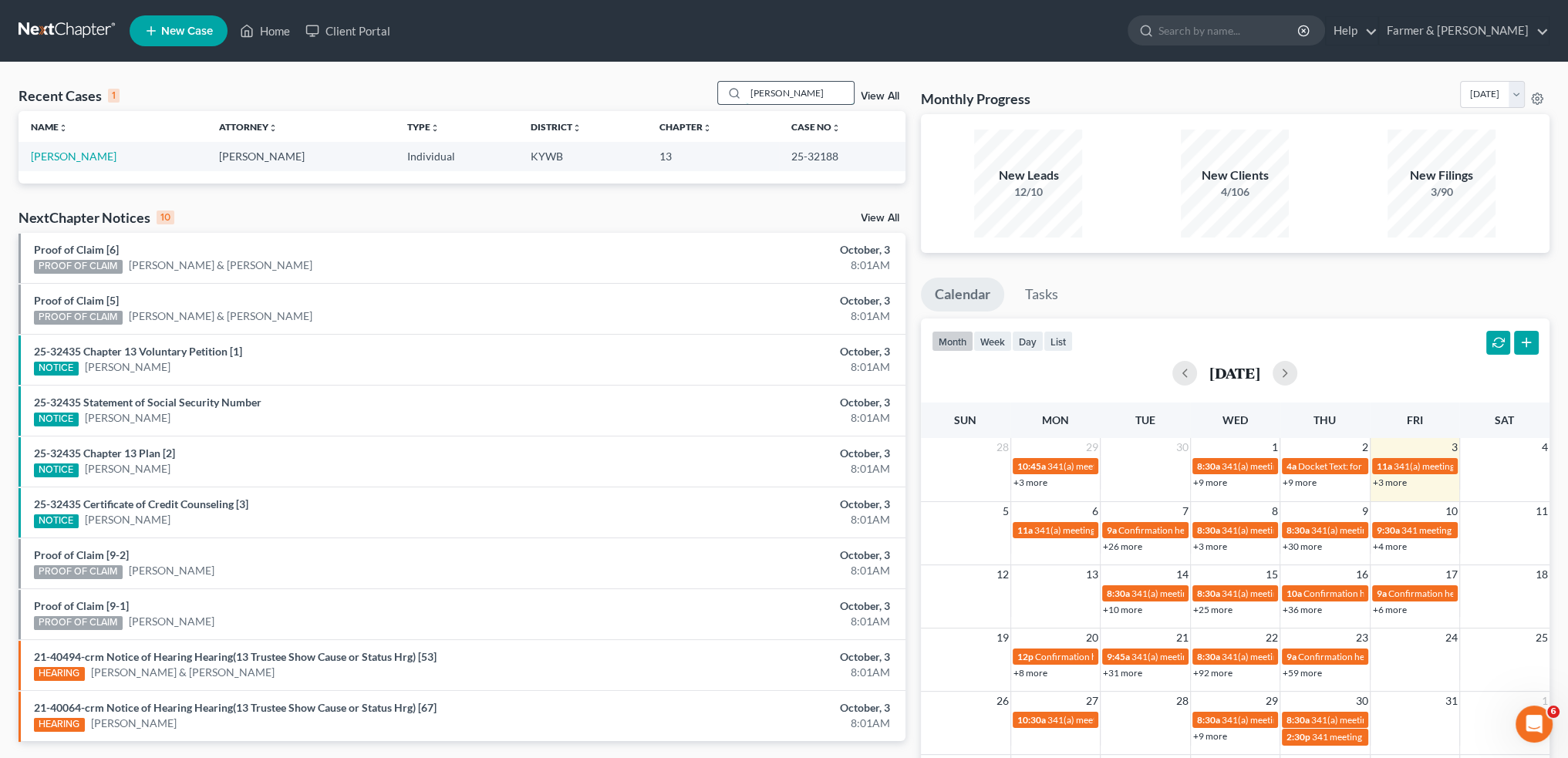
drag, startPoint x: 802, startPoint y: 96, endPoint x: 820, endPoint y: 95, distance: 18.0
click at [802, 96] on input "TERESA FORD" at bounding box center [799, 92] width 108 height 22
drag, startPoint x: 822, startPoint y: 91, endPoint x: 678, endPoint y: 85, distance: 144.1
click at [678, 85] on div "Recent Cases 1 TERESA FORD View All" at bounding box center [461, 96] width 887 height 30
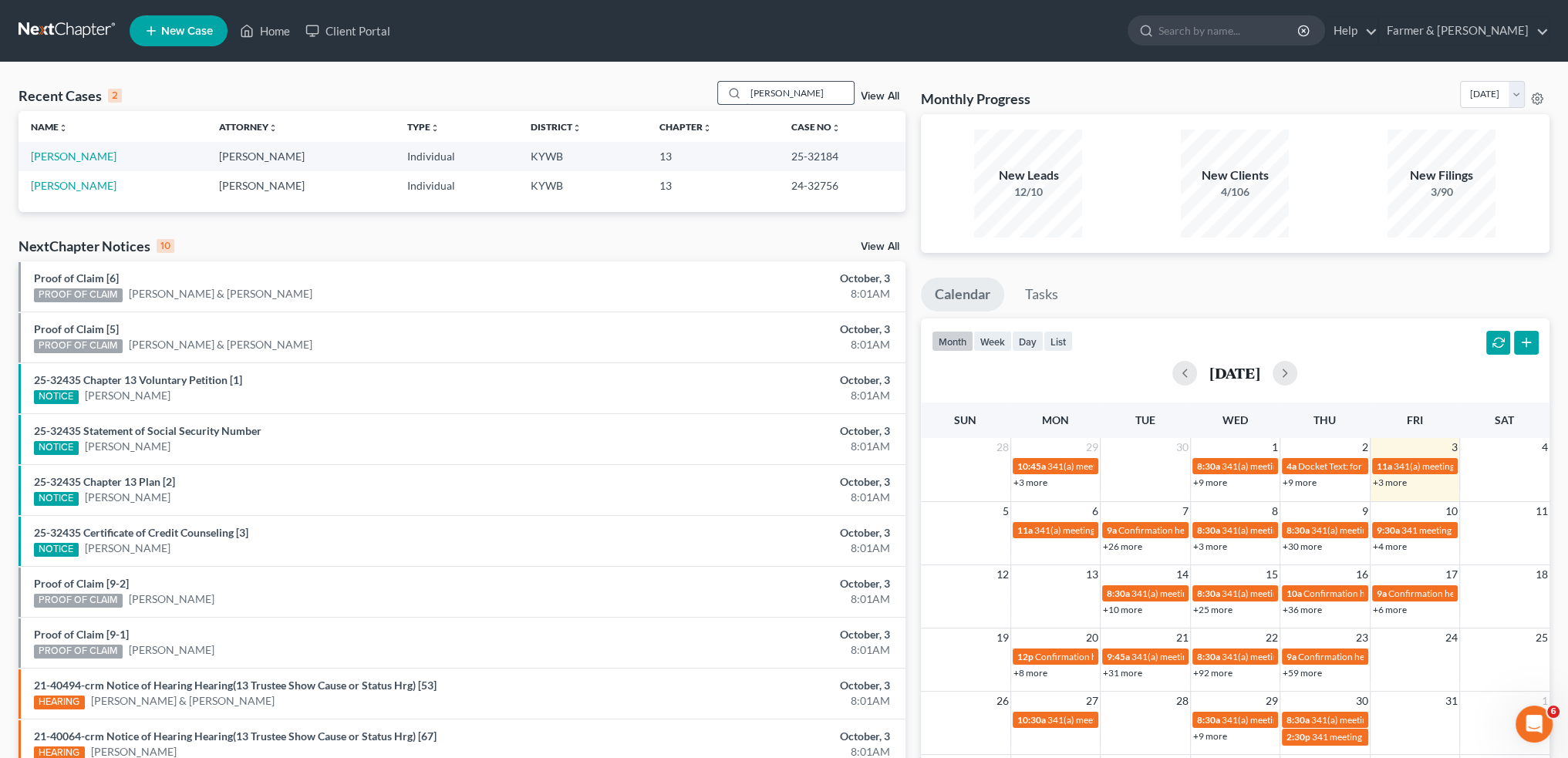
click at [830, 87] on input "PATRICIA SILVER" at bounding box center [799, 92] width 108 height 22
drag, startPoint x: 835, startPoint y: 90, endPoint x: 594, endPoint y: 67, distance: 242.1
click at [594, 67] on div "Recent Cases 2 PATRICIA SILVER View All Name unfold_more expand_more expand_les…" at bounding box center [784, 463] width 1568 height 801
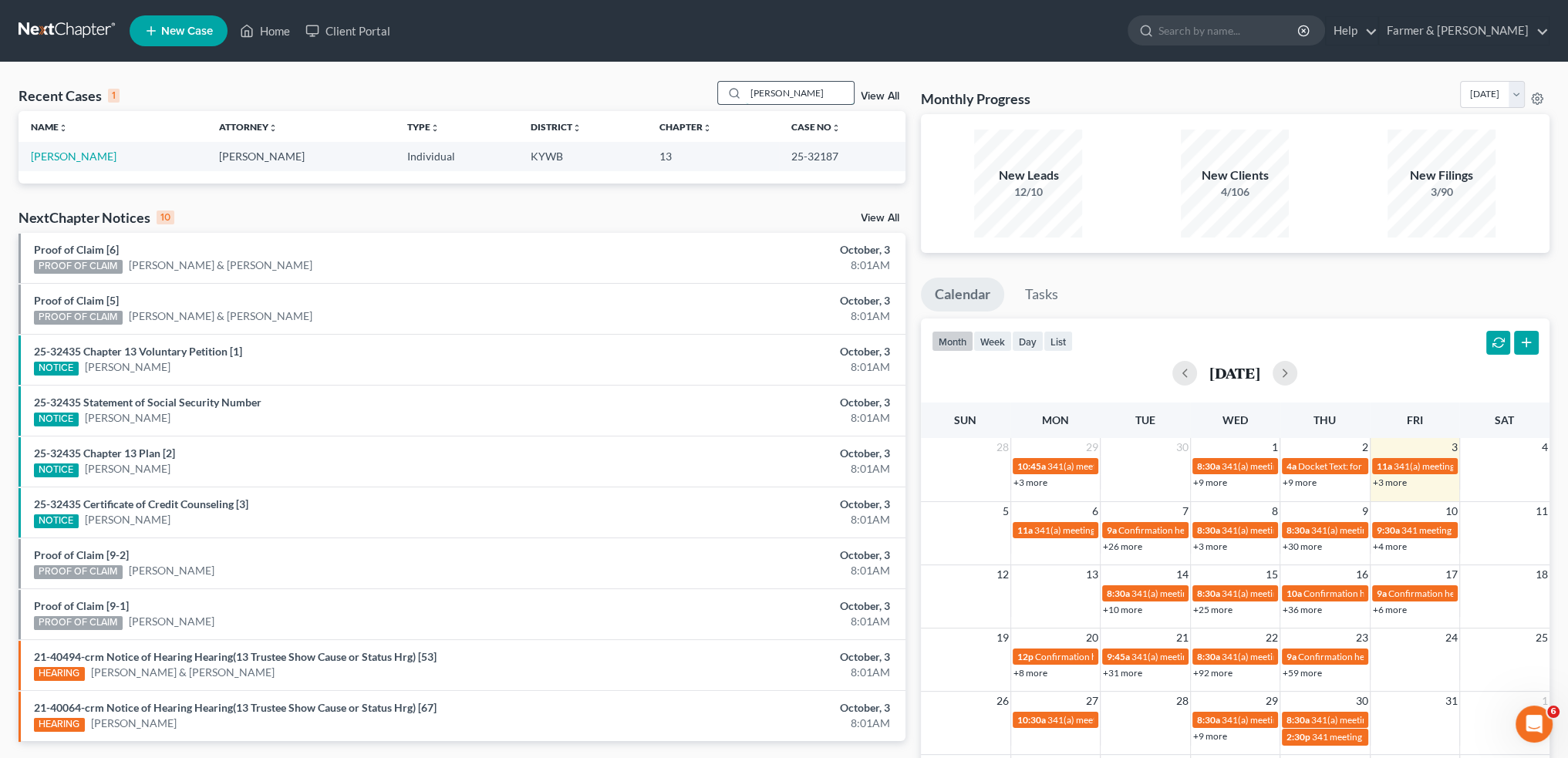
click at [842, 88] on input "JUSTIN FOGLE" at bounding box center [799, 92] width 108 height 22
drag, startPoint x: 846, startPoint y: 91, endPoint x: 613, endPoint y: 62, distance: 234.8
click at [613, 62] on main "Recent Cases 1 JUSTIN FOGLE View All Name unfold_more expand_more expand_less A…" at bounding box center [784, 463] width 1568 height 802
type input "RAYMON GREEN"
click at [43, 157] on link "Green, Raymon" at bounding box center [73, 156] width 85 height 13
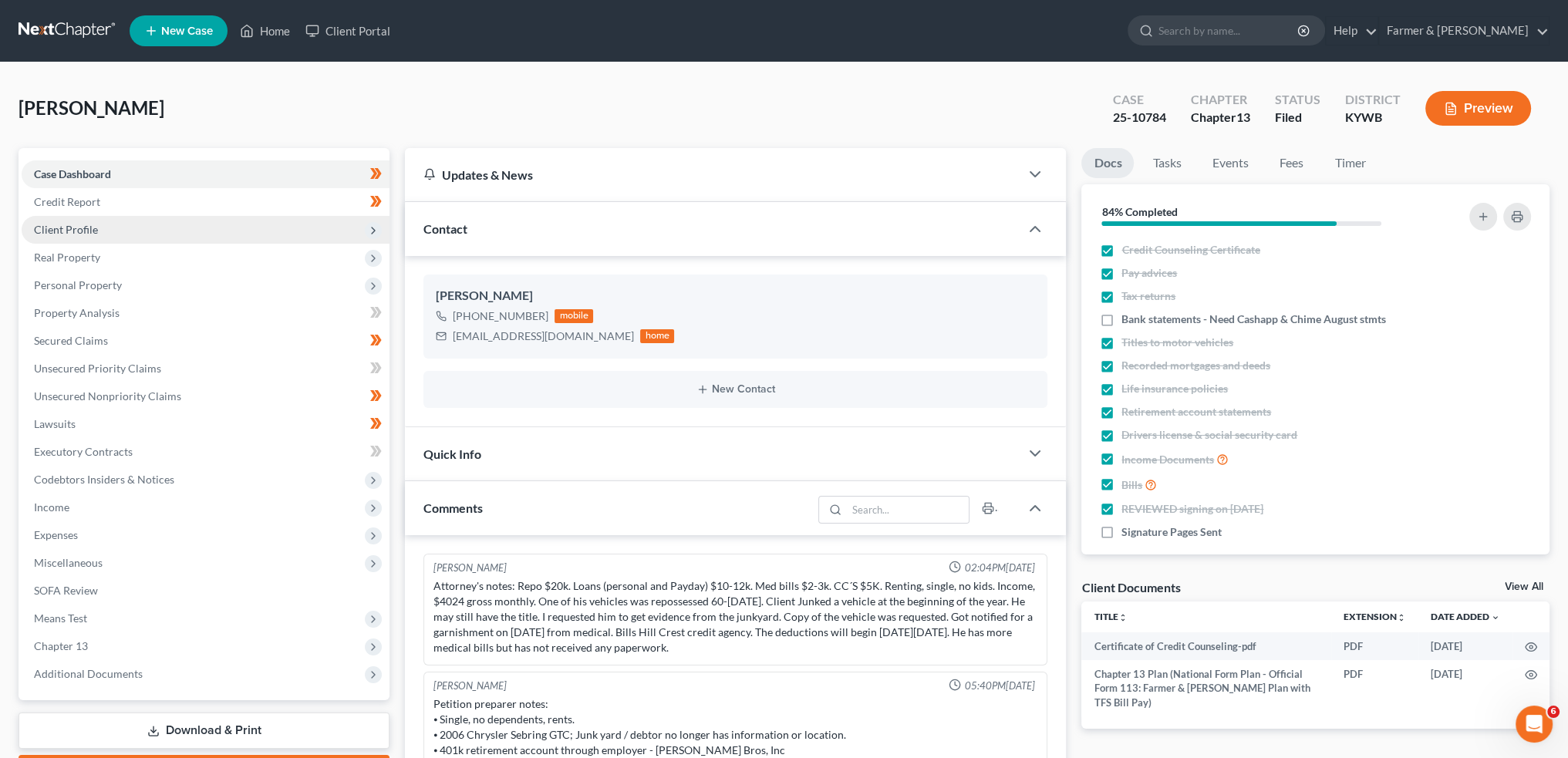
click at [134, 226] on span "Client Profile" at bounding box center [206, 230] width 367 height 28
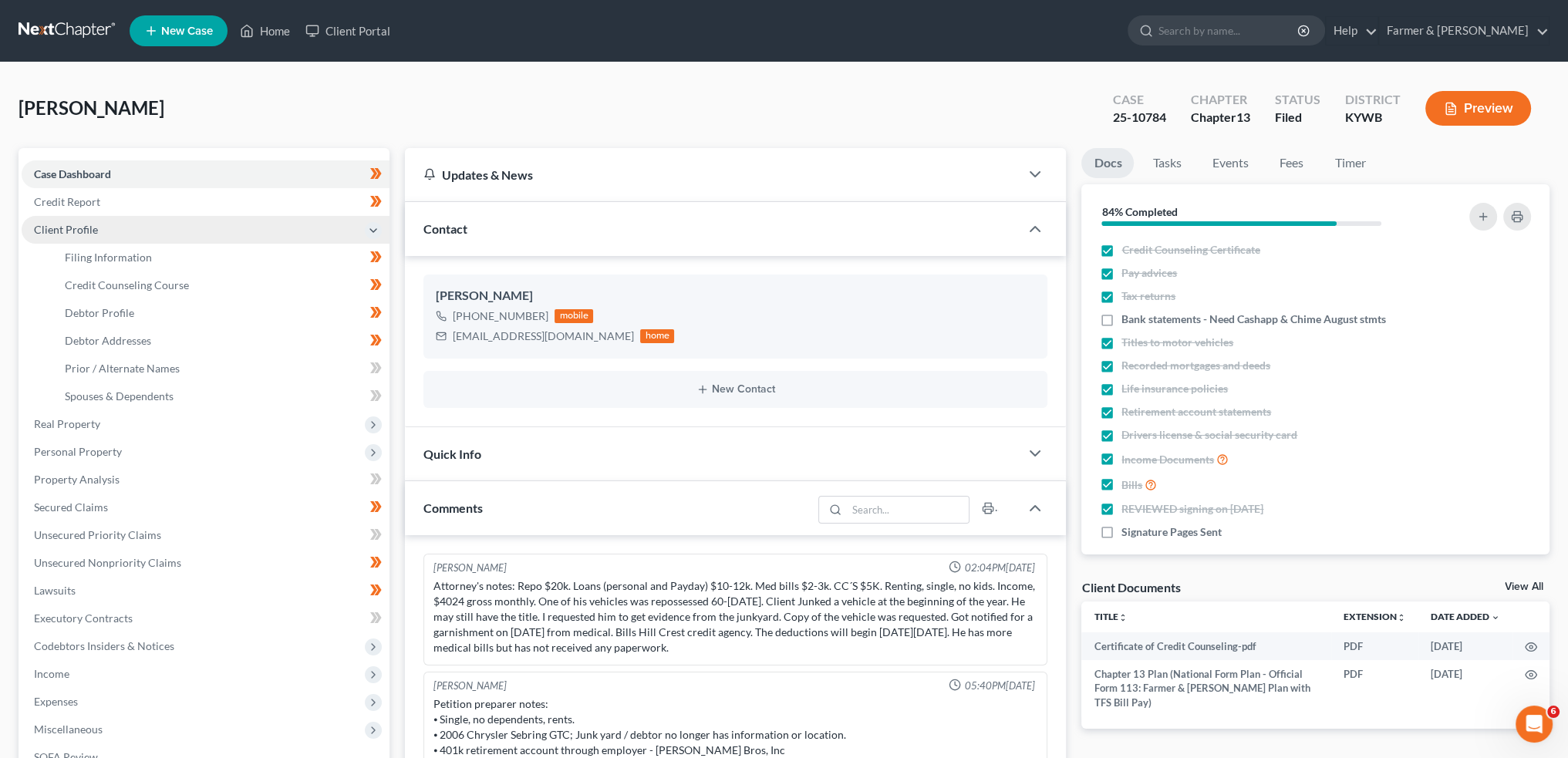
scroll to position [90, 0]
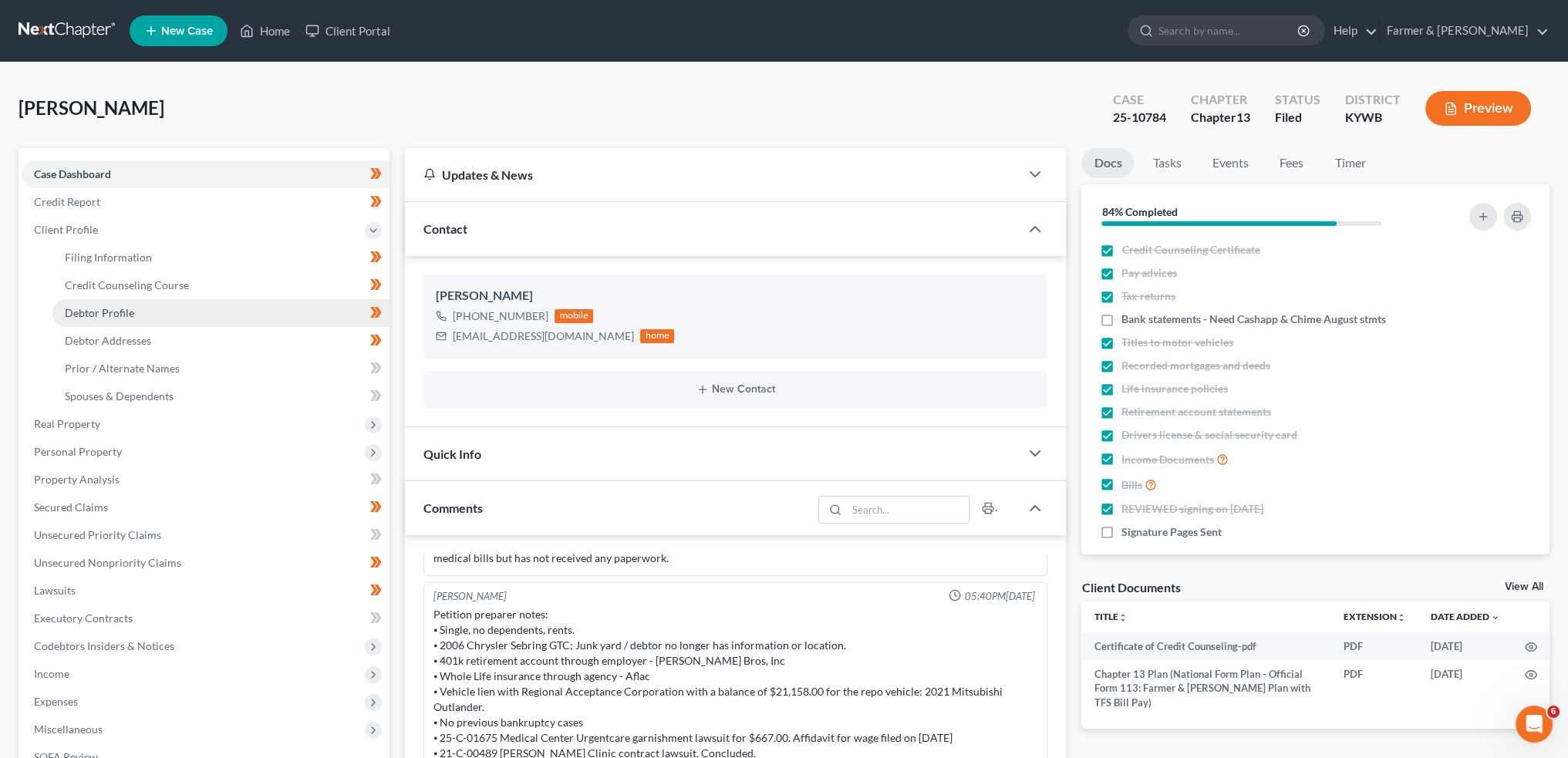
click at [171, 304] on link "Debtor Profile" at bounding box center [221, 313] width 337 height 28
select select "0"
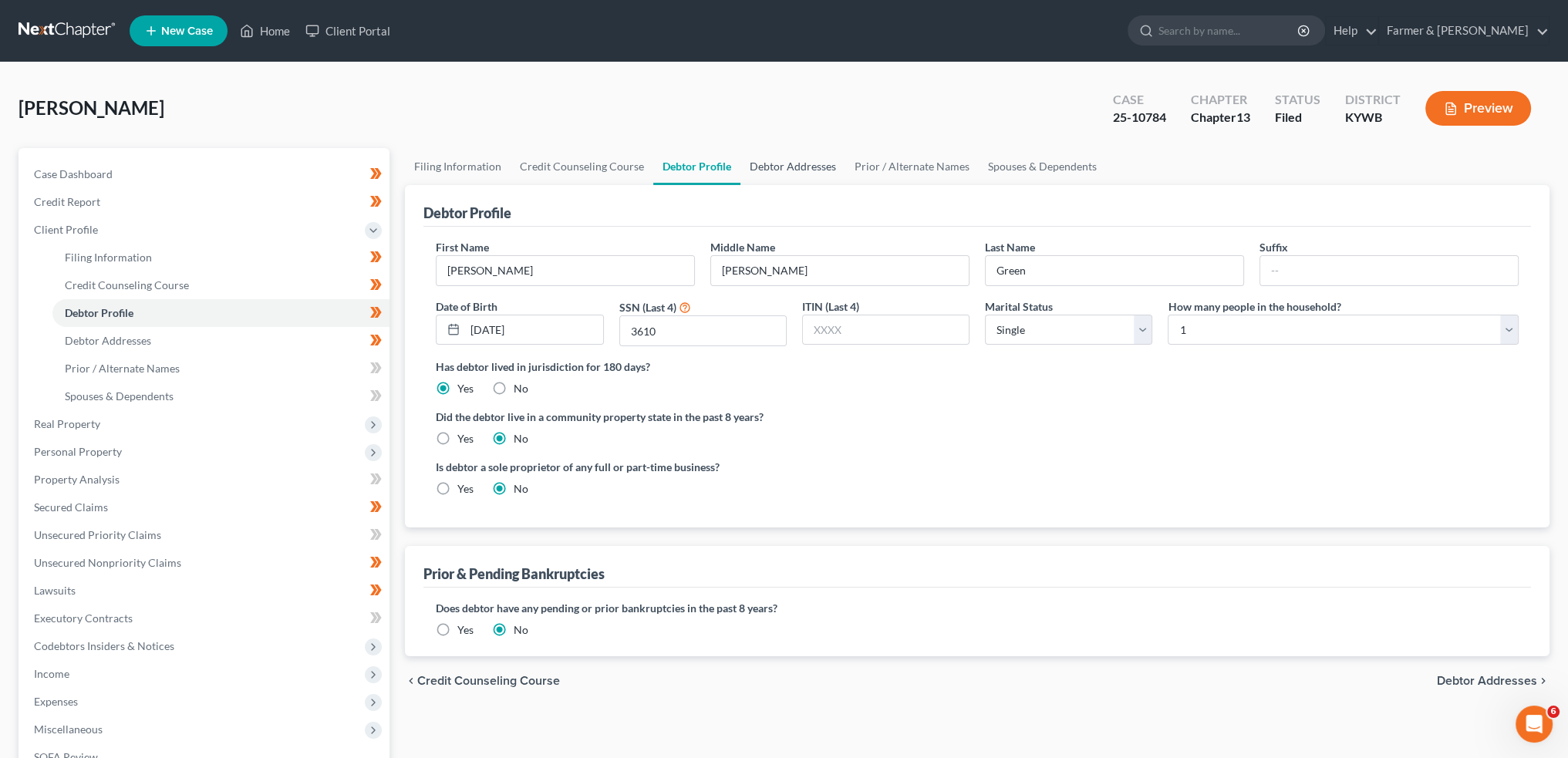
click at [774, 173] on link "Debtor Addresses" at bounding box center [792, 166] width 105 height 37
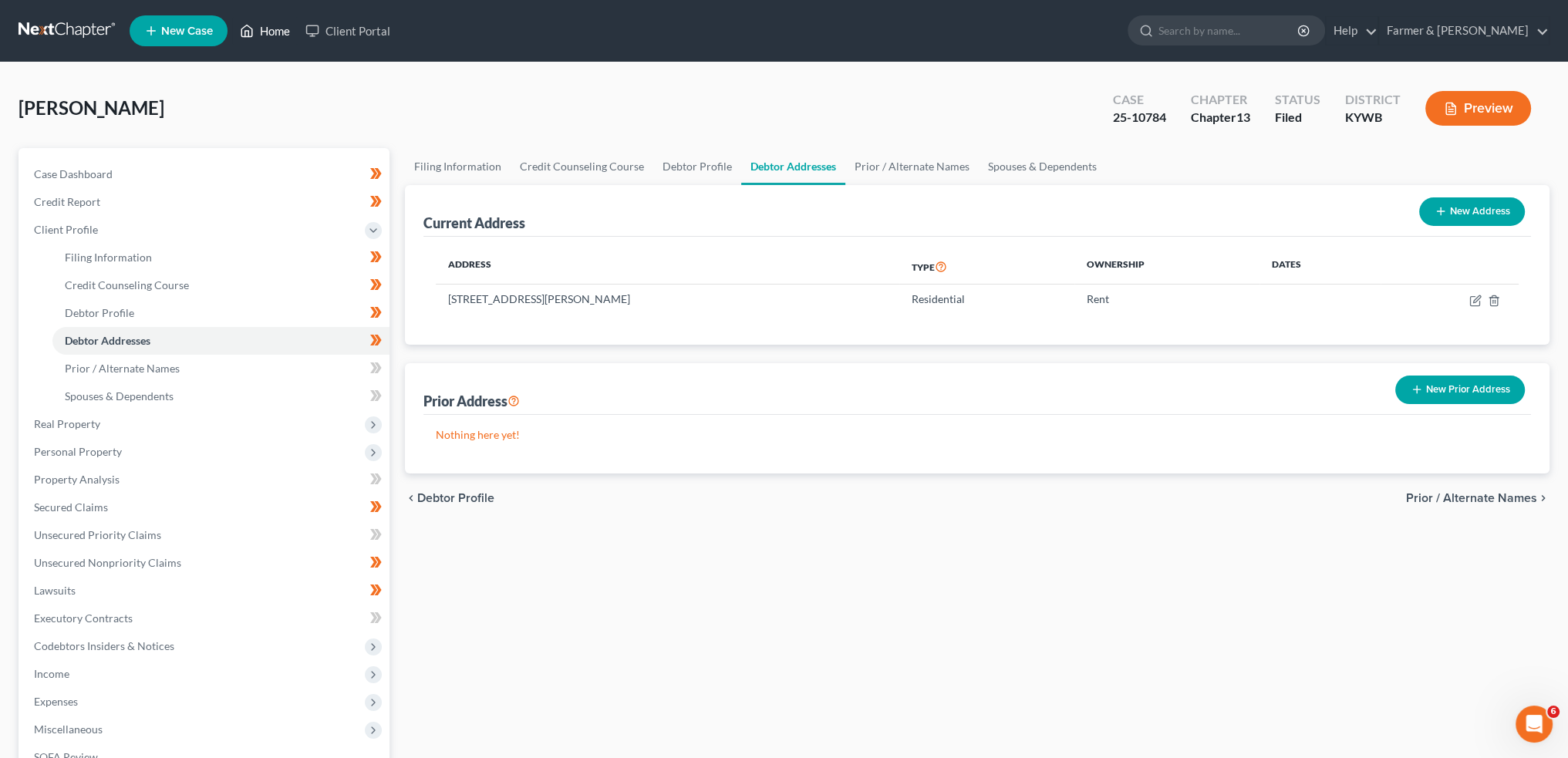
click at [270, 27] on link "Home" at bounding box center [265, 31] width 66 height 28
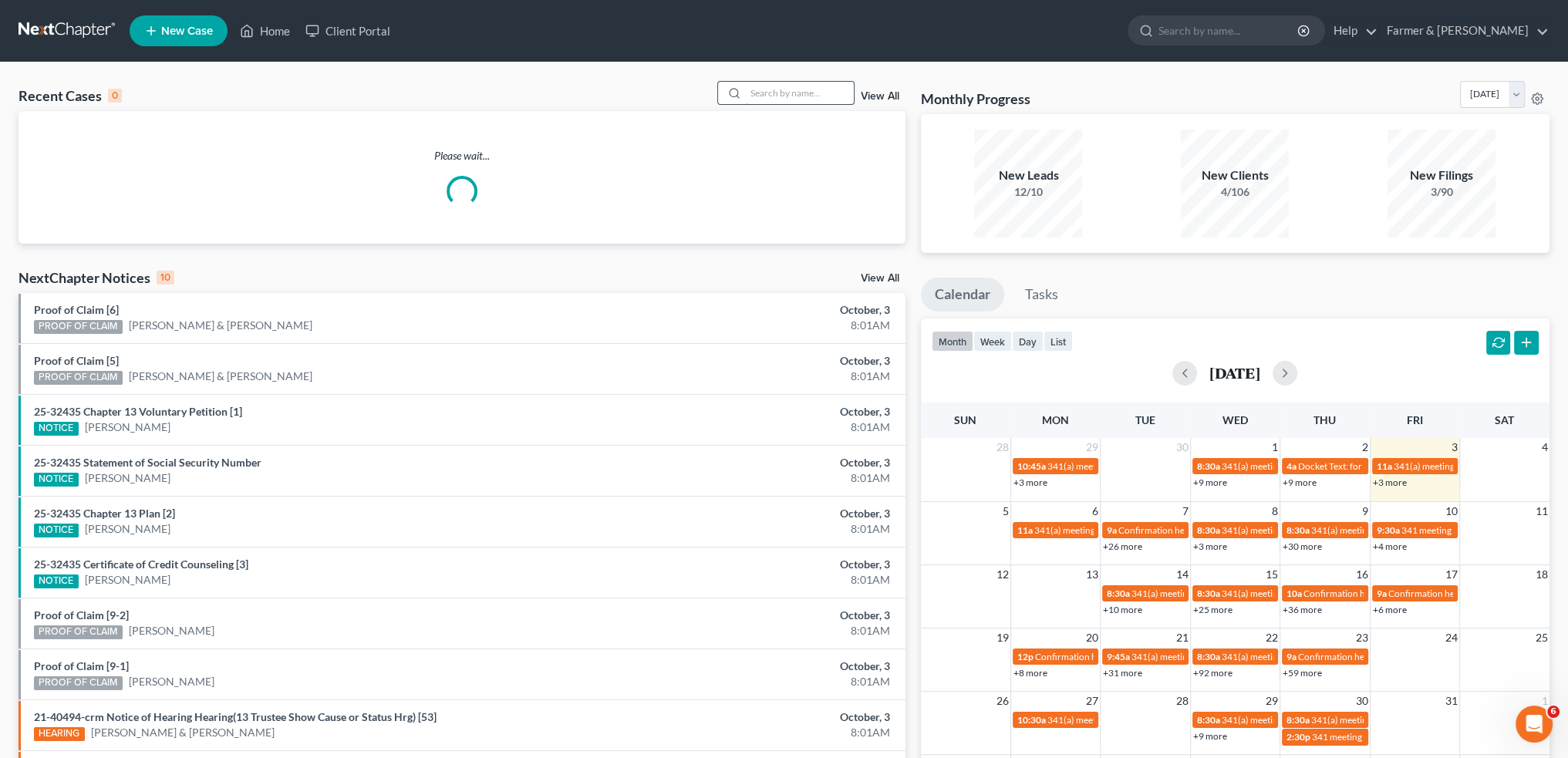
click at [772, 91] on input "search" at bounding box center [799, 92] width 108 height 22
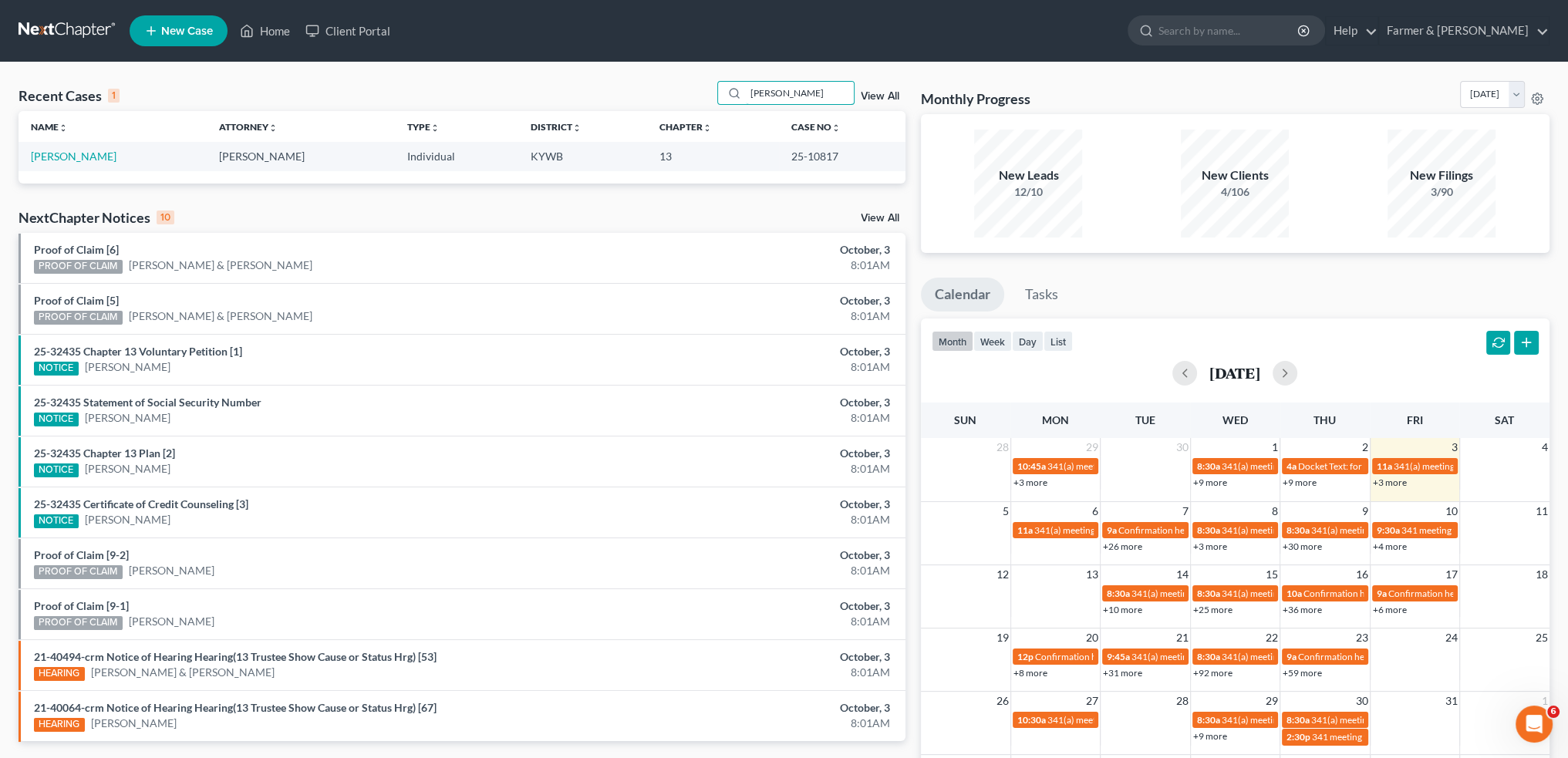
drag, startPoint x: 828, startPoint y: 92, endPoint x: 456, endPoint y: 74, distance: 372.4
click at [456, 74] on div "Recent Cases 1 SPENGEL View All Name unfold_more expand_more expand_less Attorn…" at bounding box center [784, 463] width 1568 height 801
type input "b"
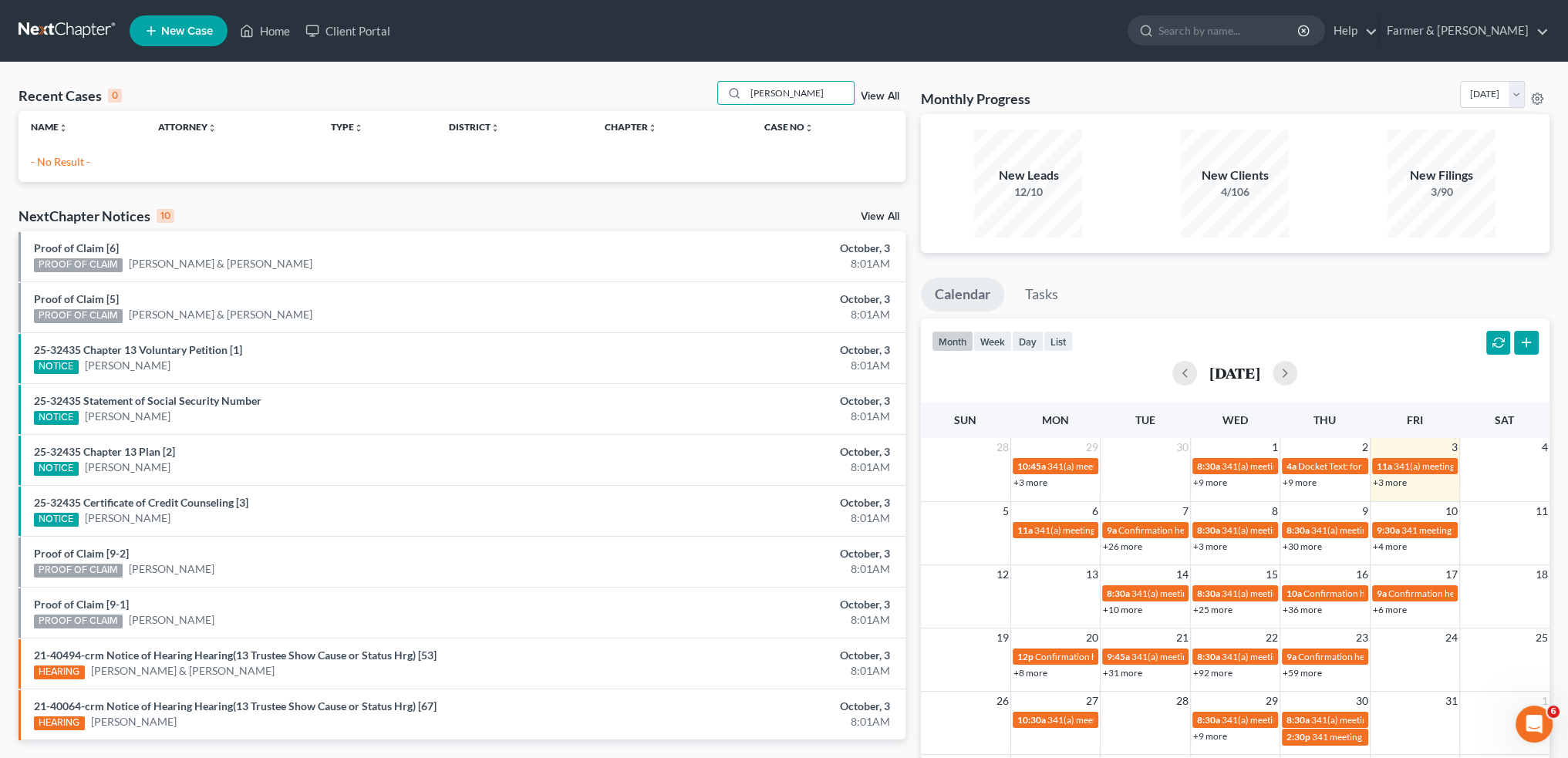
drag, startPoint x: 836, startPoint y: 89, endPoint x: 558, endPoint y: 80, distance: 278.1
click at [558, 81] on div "Recent Cases 0 venderra anderson View All" at bounding box center [461, 96] width 887 height 30
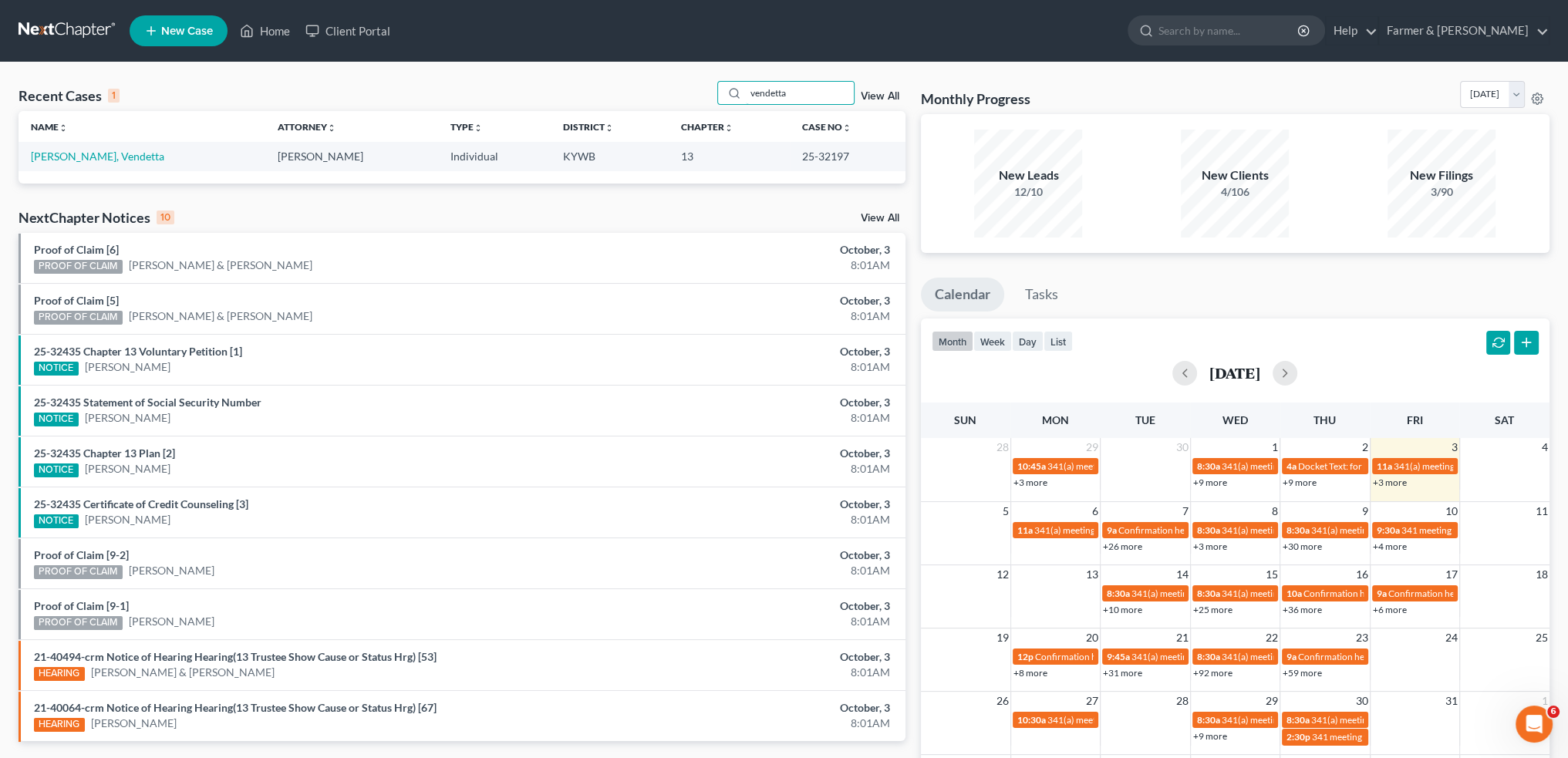
drag, startPoint x: 824, startPoint y: 92, endPoint x: 657, endPoint y: 85, distance: 167.1
click at [657, 85] on div "Recent Cases 1 vendetta View All" at bounding box center [461, 96] width 887 height 30
drag, startPoint x: 643, startPoint y: 65, endPoint x: 497, endPoint y: 75, distance: 146.3
click at [503, 73] on div "Recent Cases 1 PUMPHREY View All Name unfold_more expand_more expand_less Attor…" at bounding box center [784, 463] width 1568 height 801
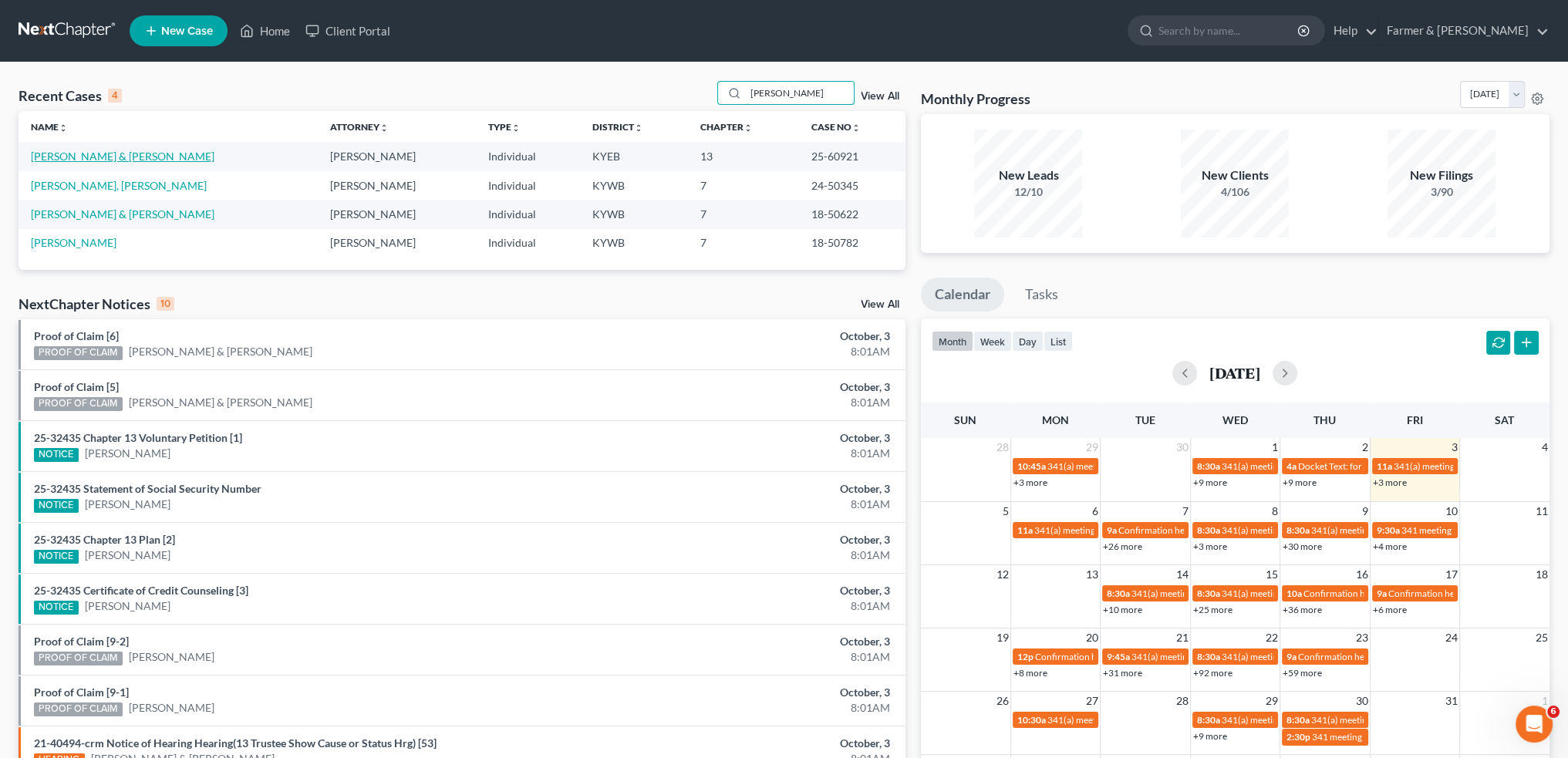
type input "hammond"
click at [107, 157] on link "Hammond, Earl & Roxanne" at bounding box center [122, 156] width 184 height 13
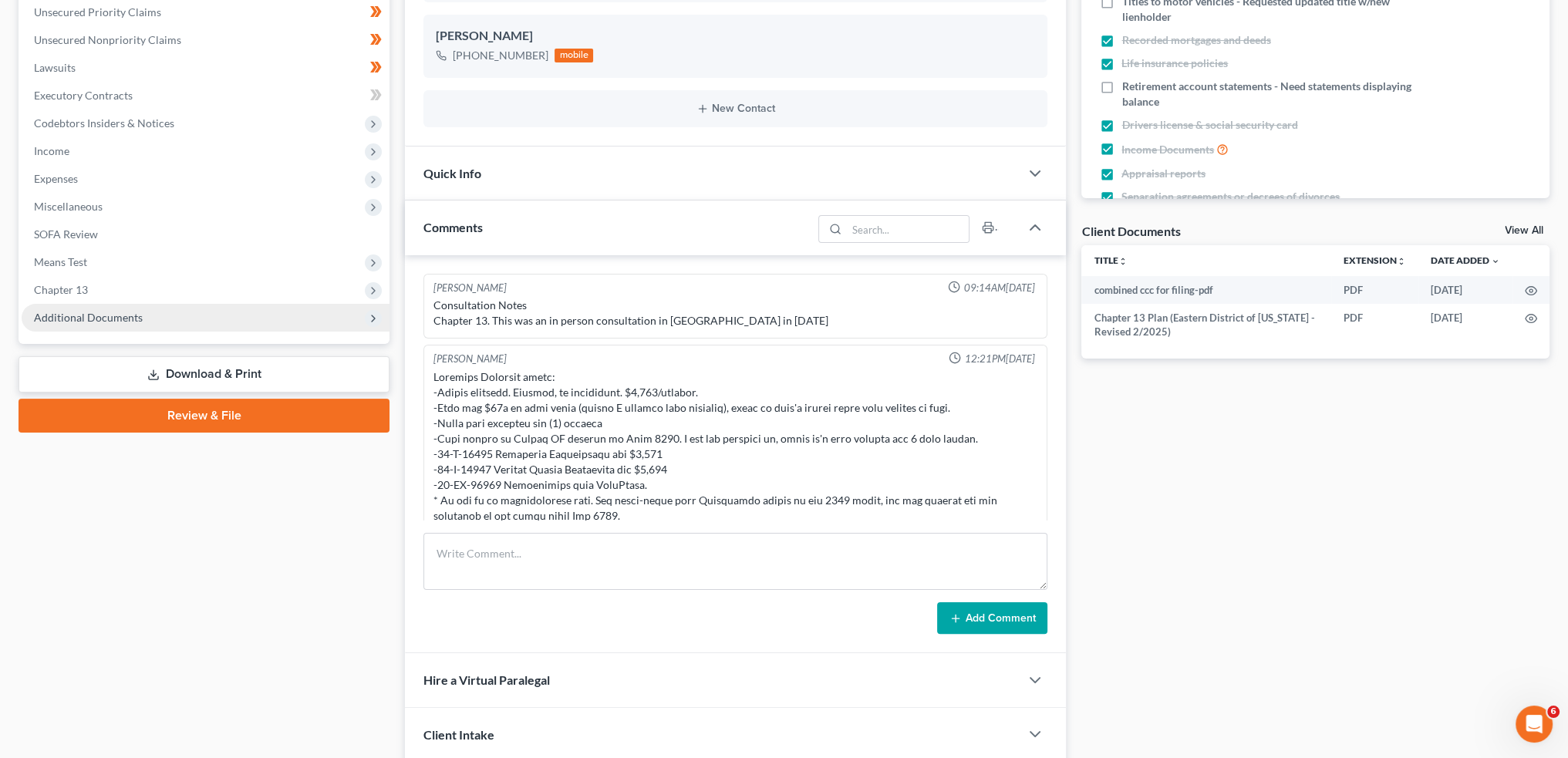
scroll to position [105, 0]
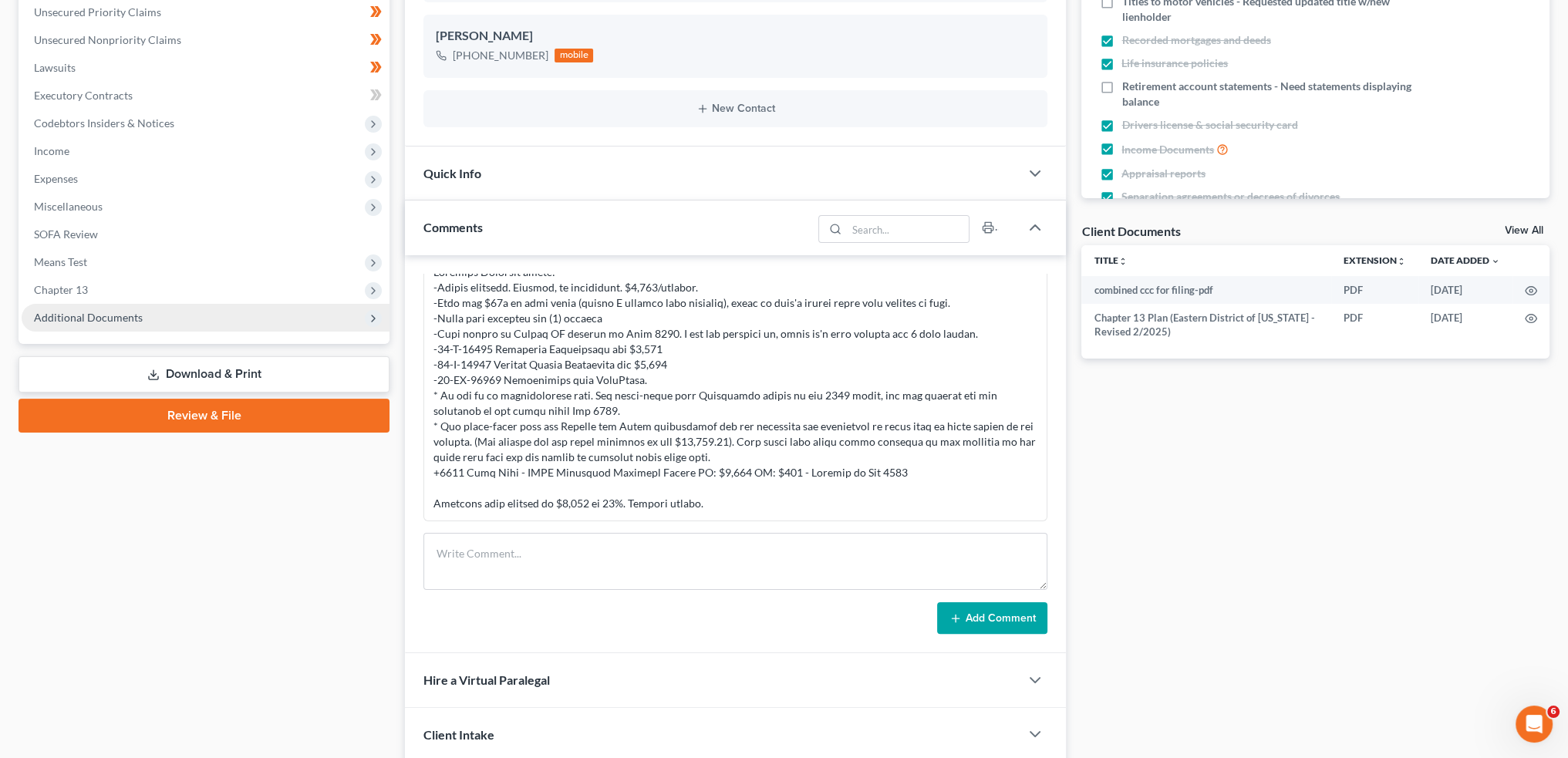
click at [78, 324] on span "Additional Documents" at bounding box center [89, 317] width 109 height 13
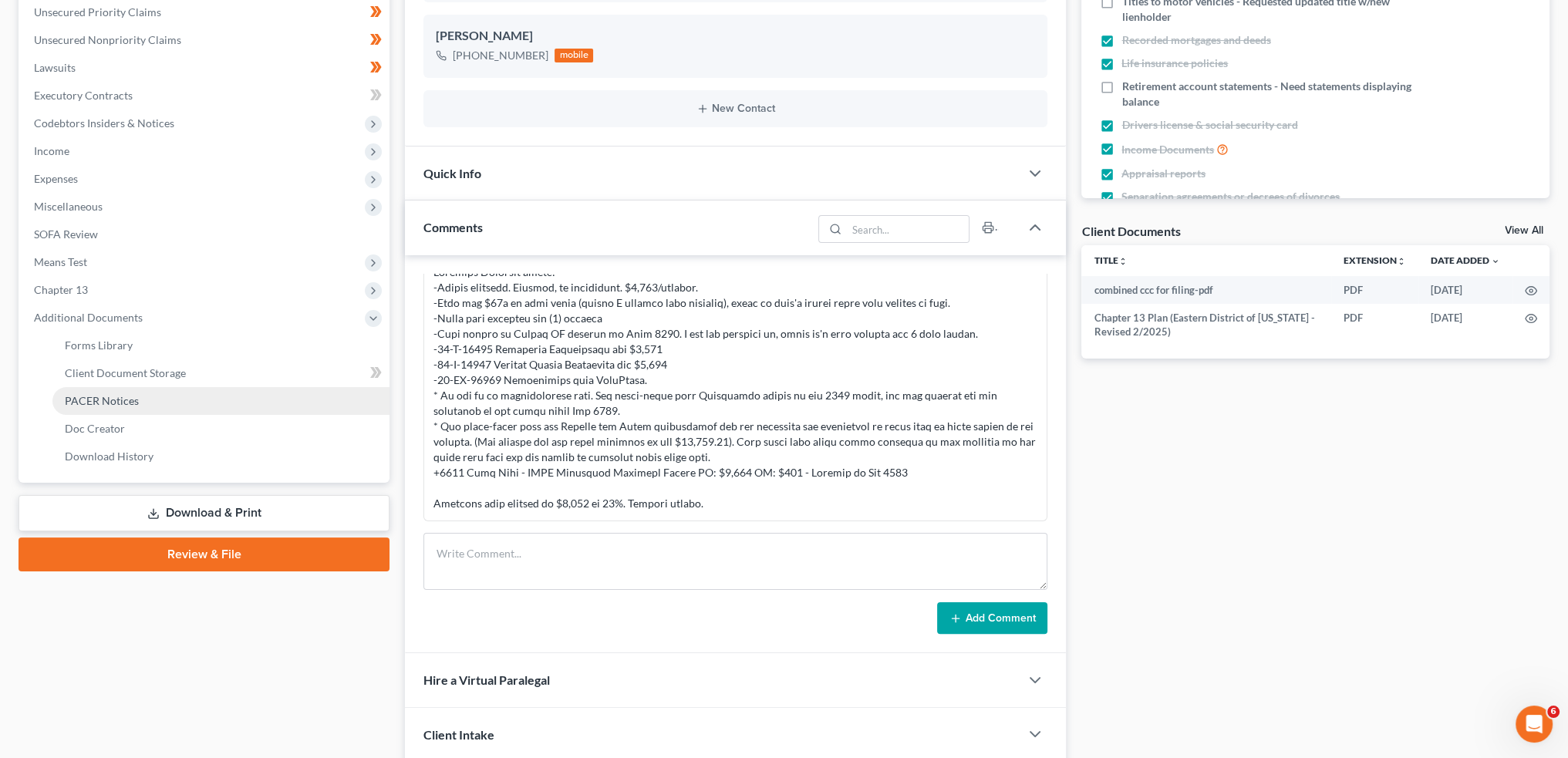
click at [91, 397] on span "PACER Notices" at bounding box center [102, 400] width 74 height 13
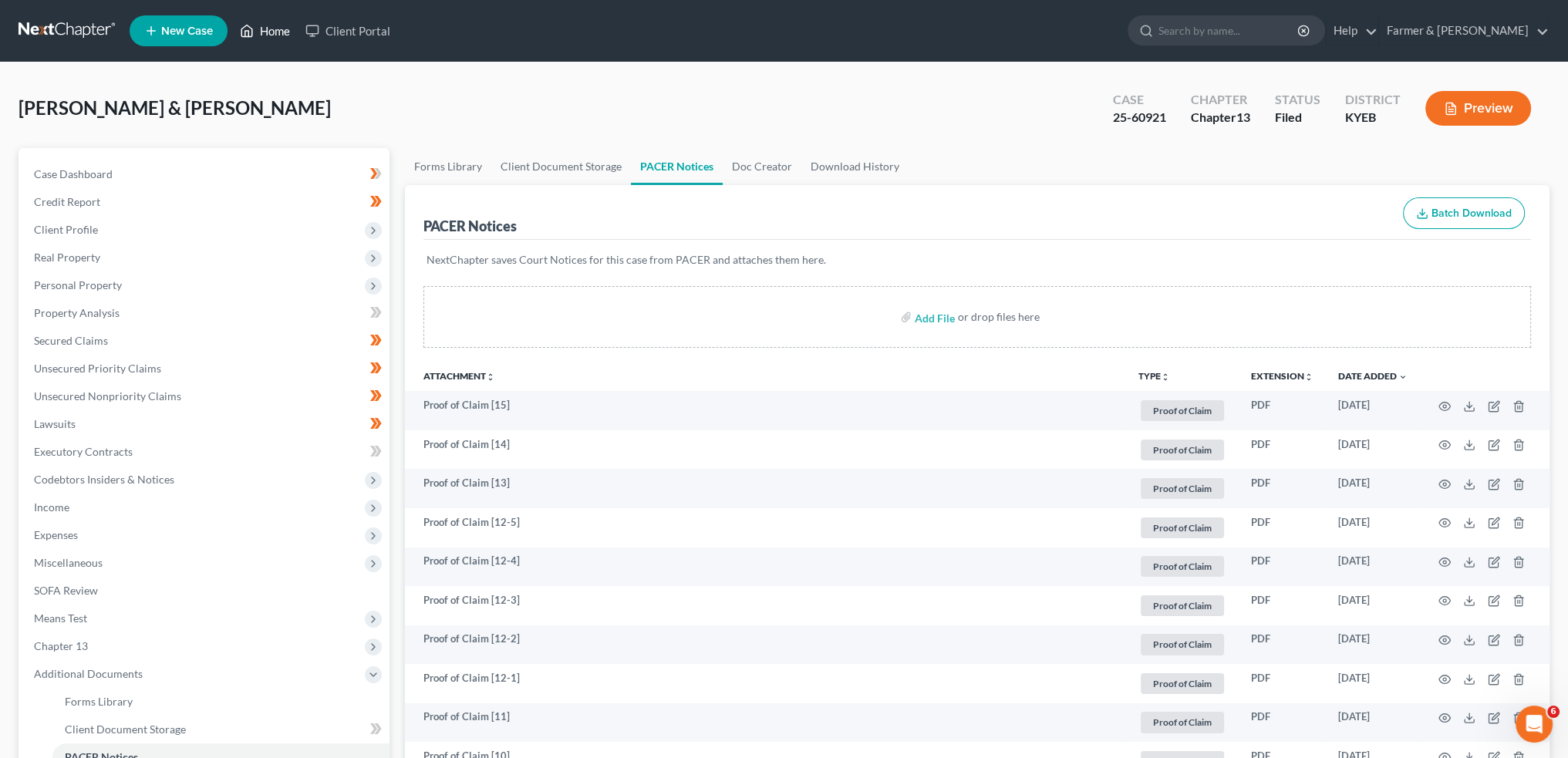
click at [269, 19] on link "Home" at bounding box center [265, 31] width 66 height 28
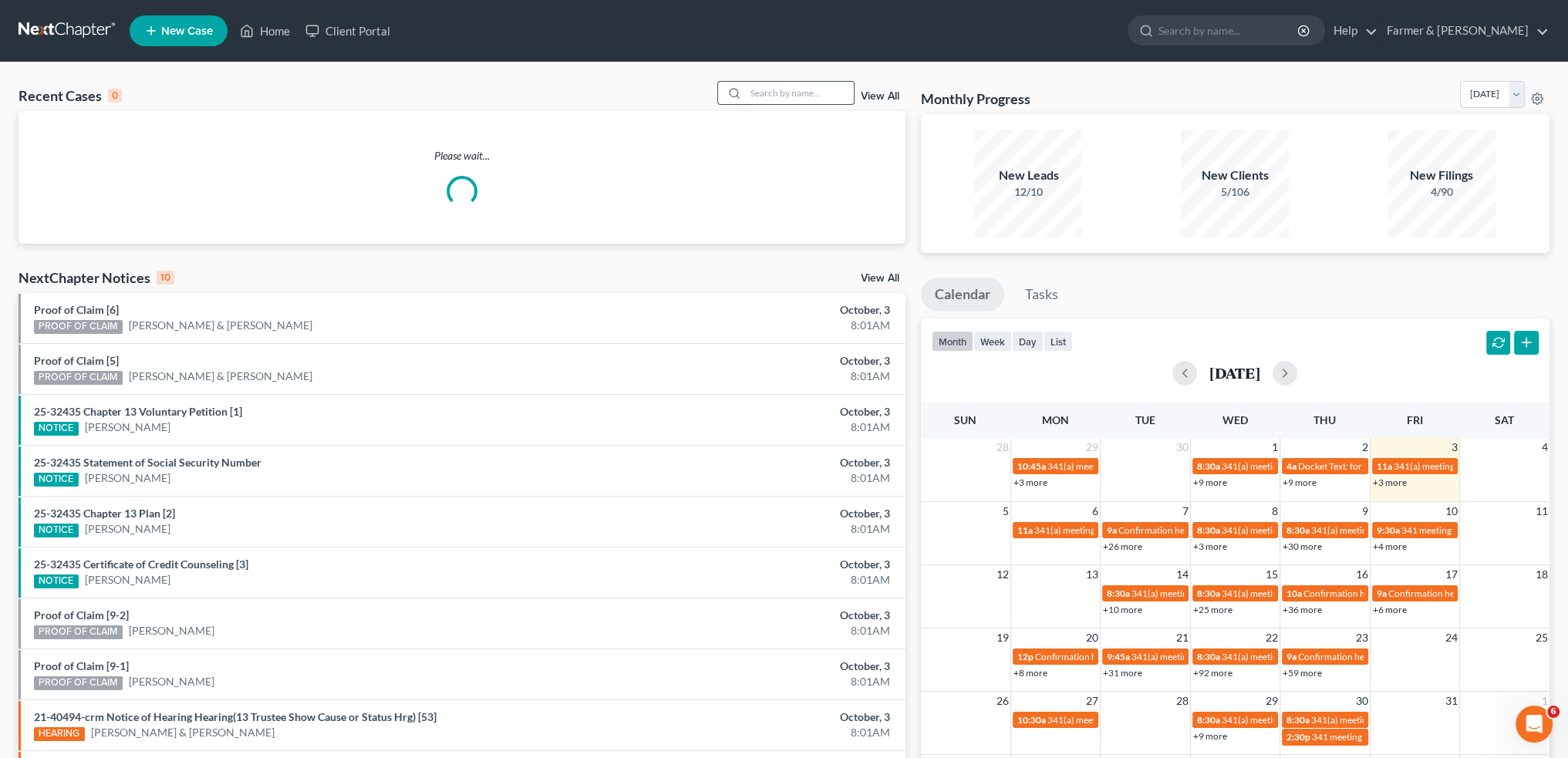
click at [796, 98] on input "search" at bounding box center [799, 92] width 108 height 22
type input "j"
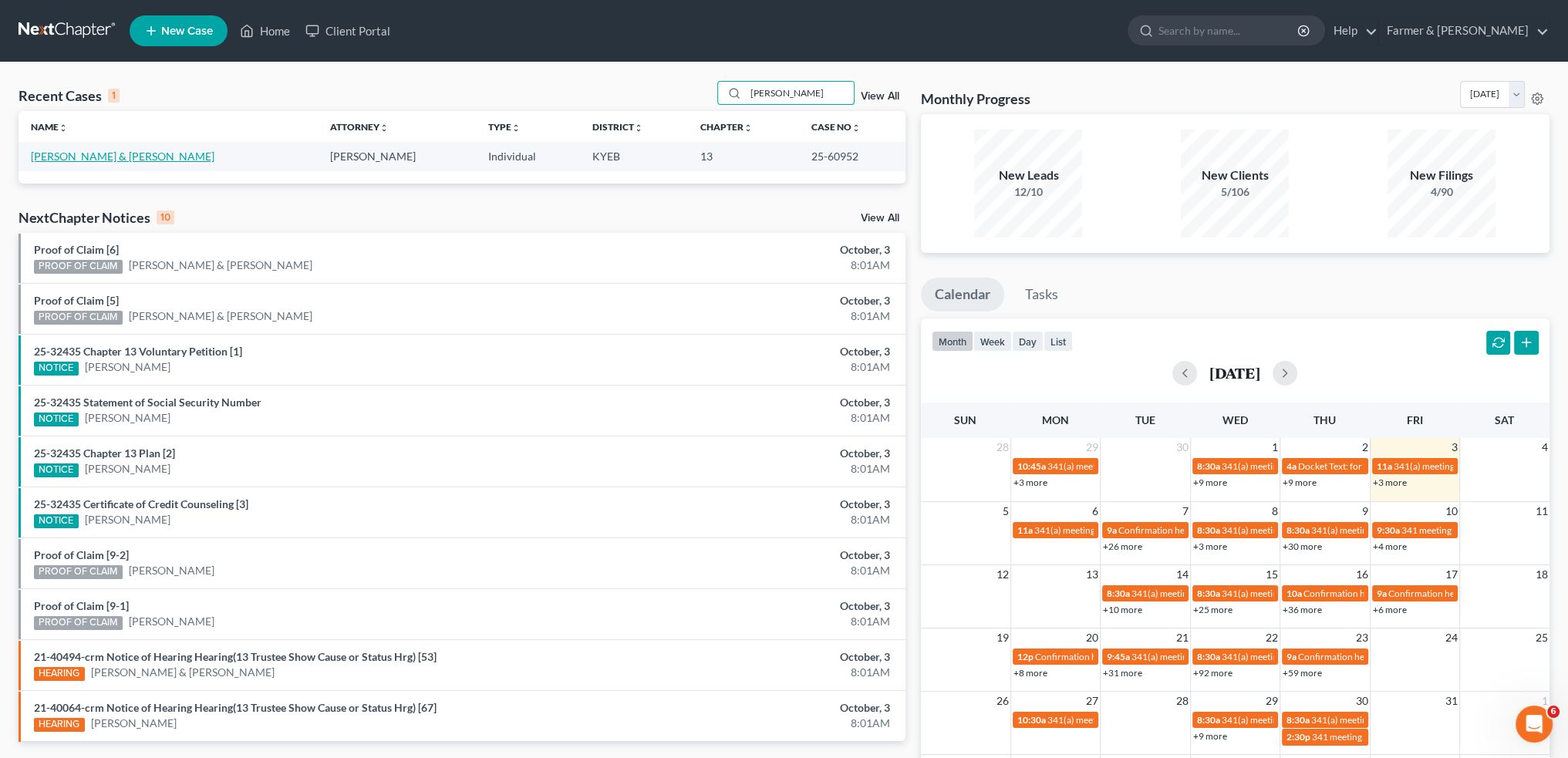
type input "passini"
click at [84, 159] on link "Passini, Laurie & Frank" at bounding box center [122, 156] width 184 height 13
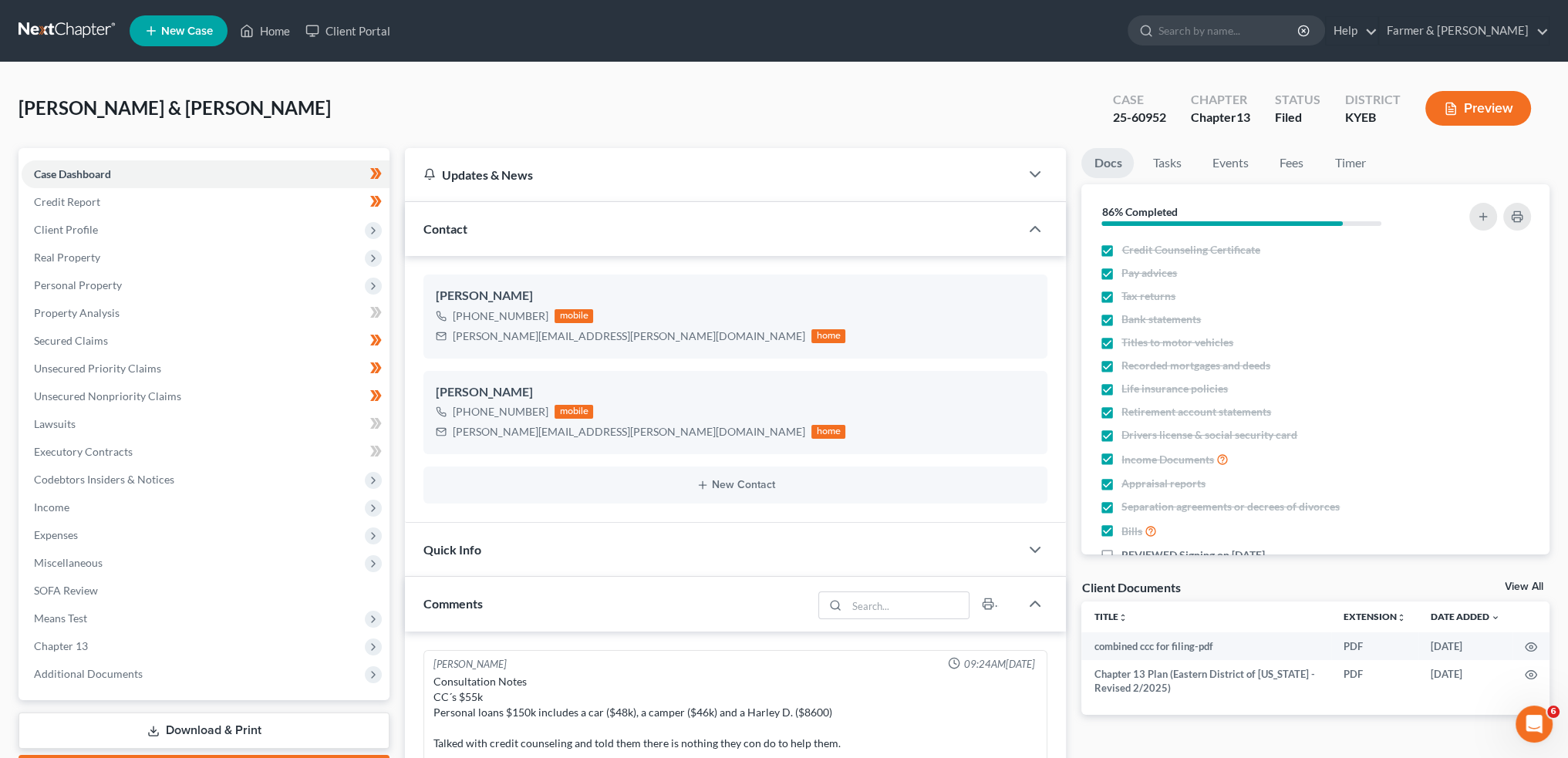
scroll to position [654, 0]
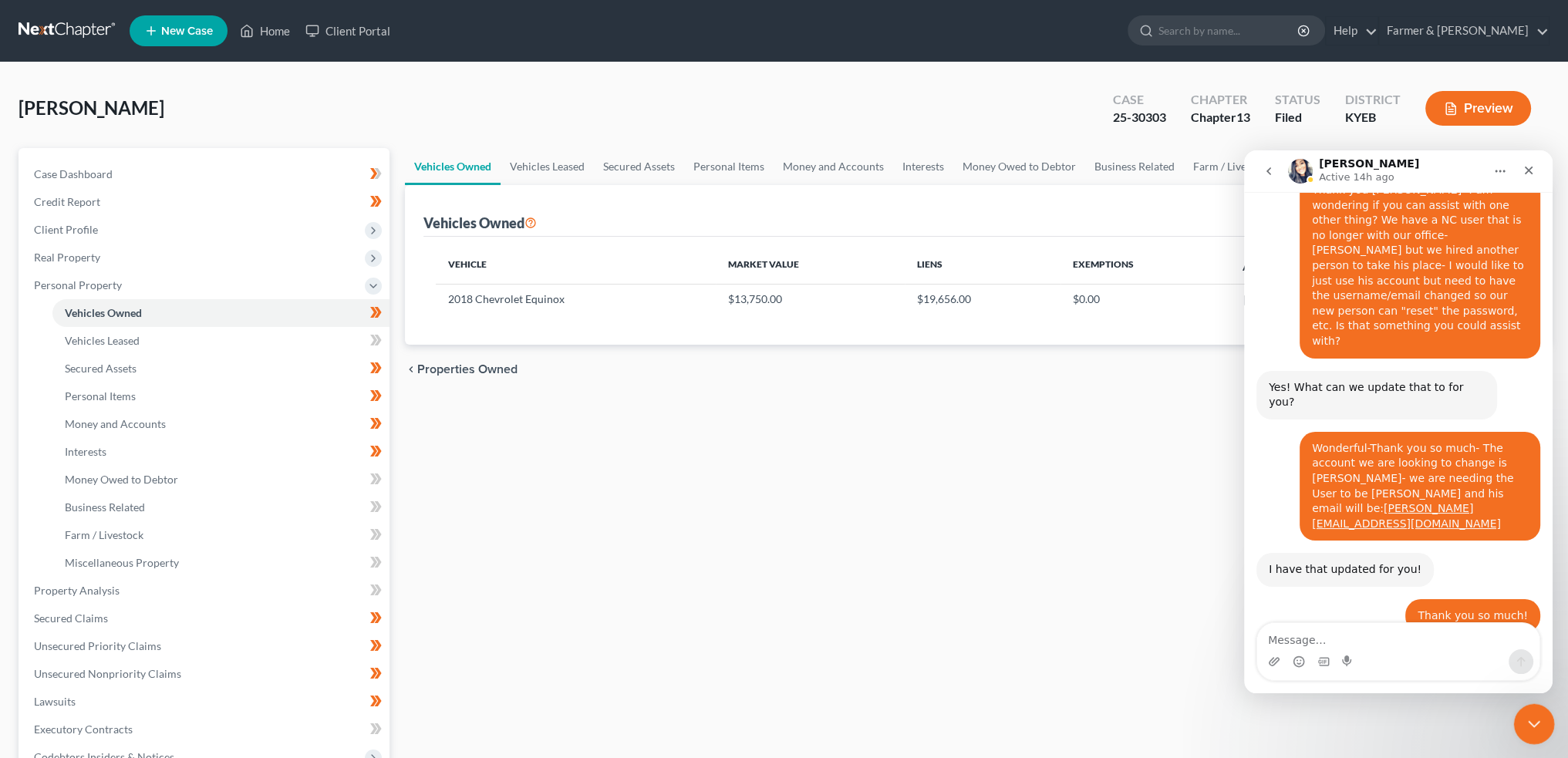
scroll to position [19490, 0]
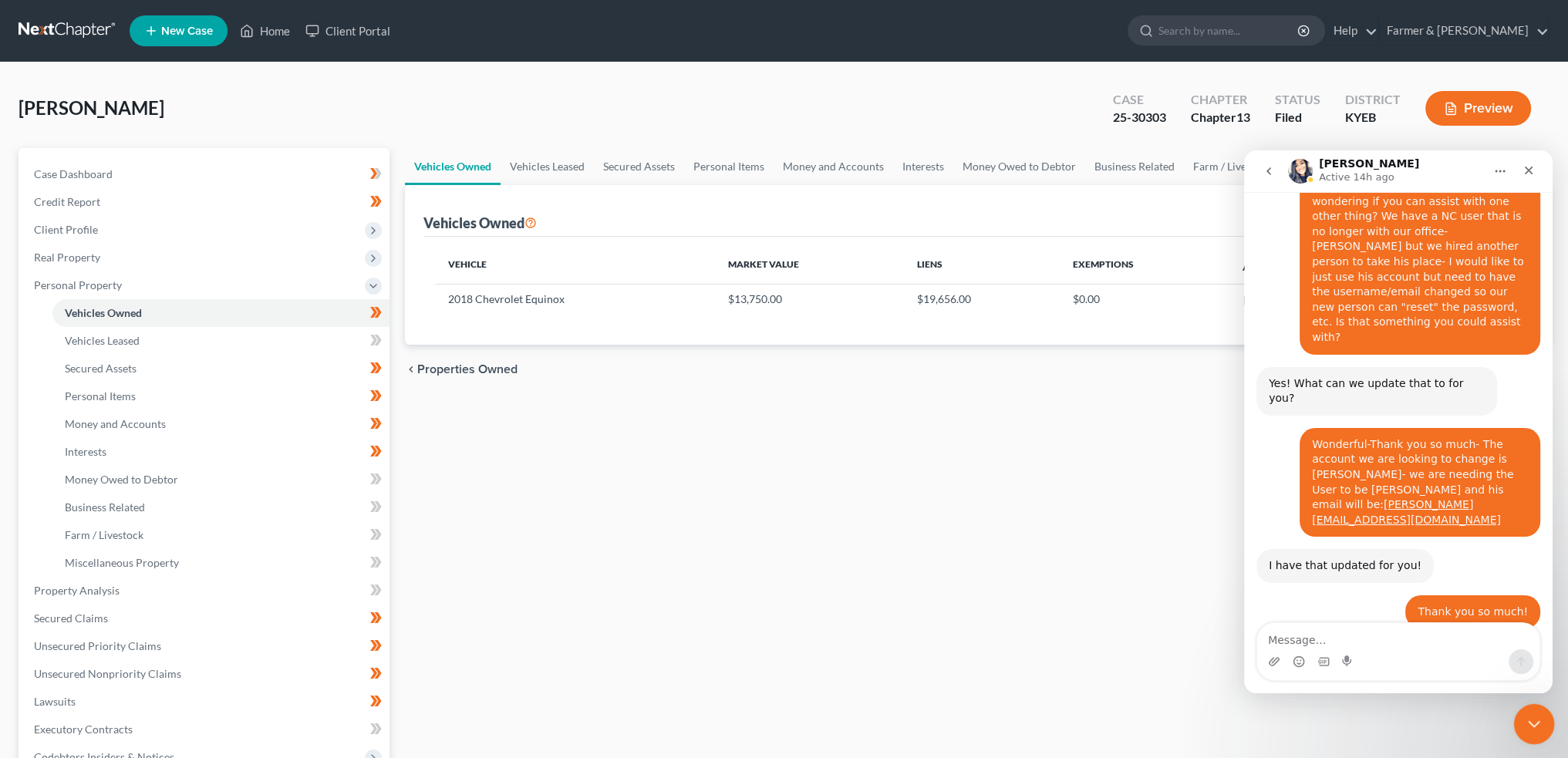
click at [1528, 718] on icon "Close Intercom Messenger" at bounding box center [1531, 722] width 18 height 18
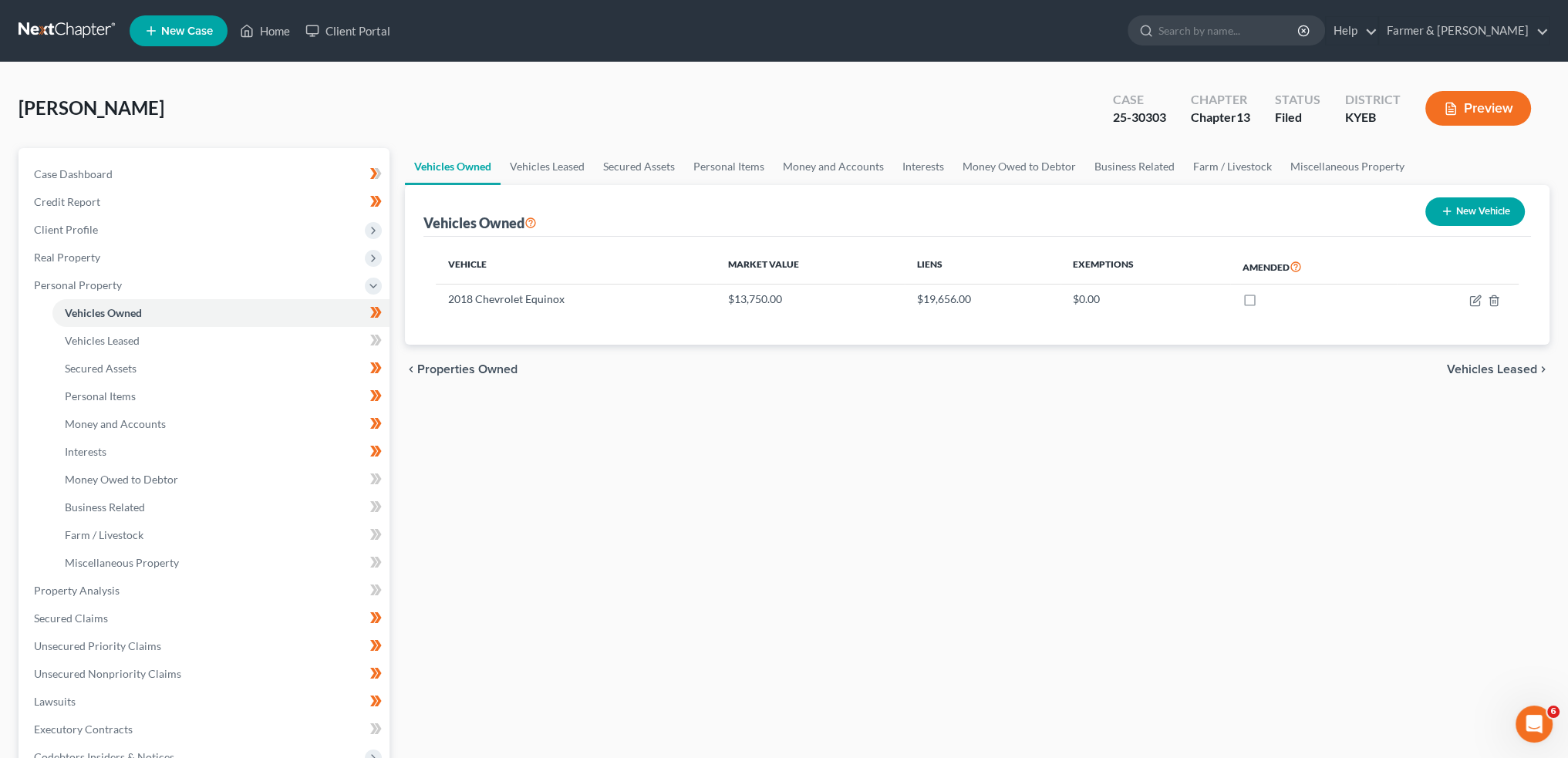
scroll to position [19489, 0]
click at [261, 22] on link "Home" at bounding box center [265, 31] width 66 height 28
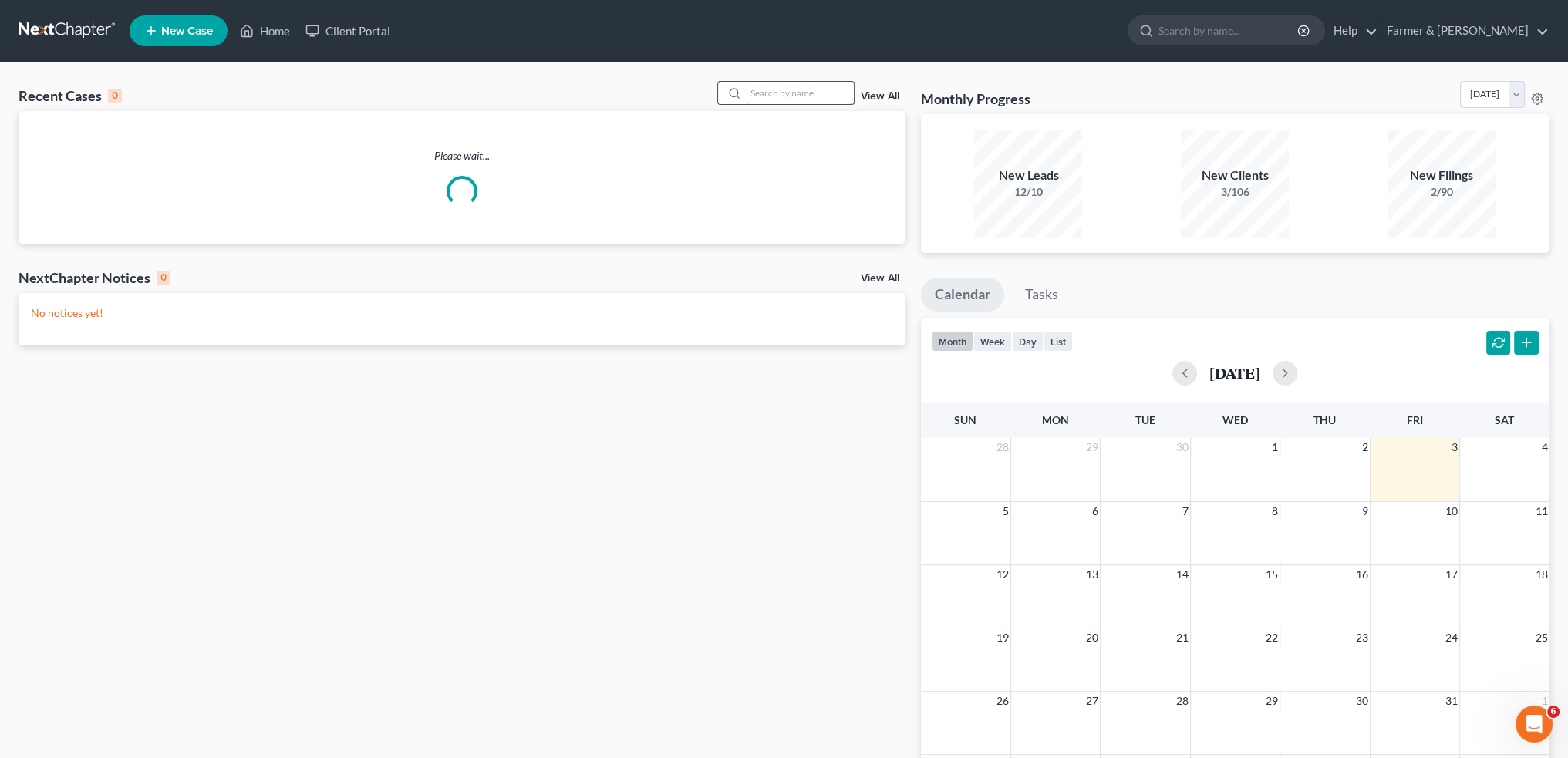
click at [833, 97] on input "search" at bounding box center [799, 92] width 108 height 22
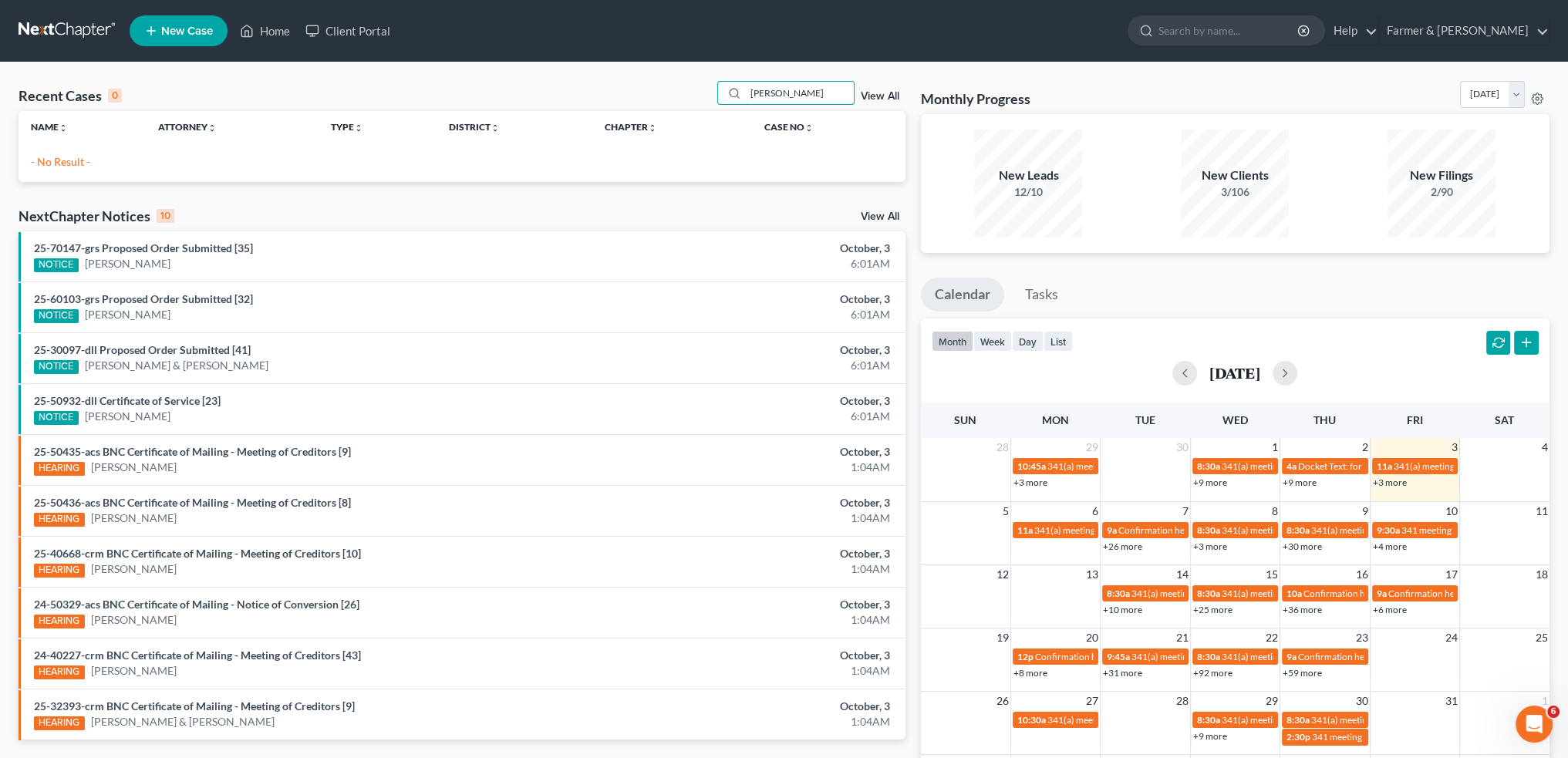
drag, startPoint x: 833, startPoint y: 97, endPoint x: 618, endPoint y: 98, distance: 215.0
click at [618, 98] on div "Recent Cases 0 tabitha daughtry View All" at bounding box center [461, 96] width 887 height 30
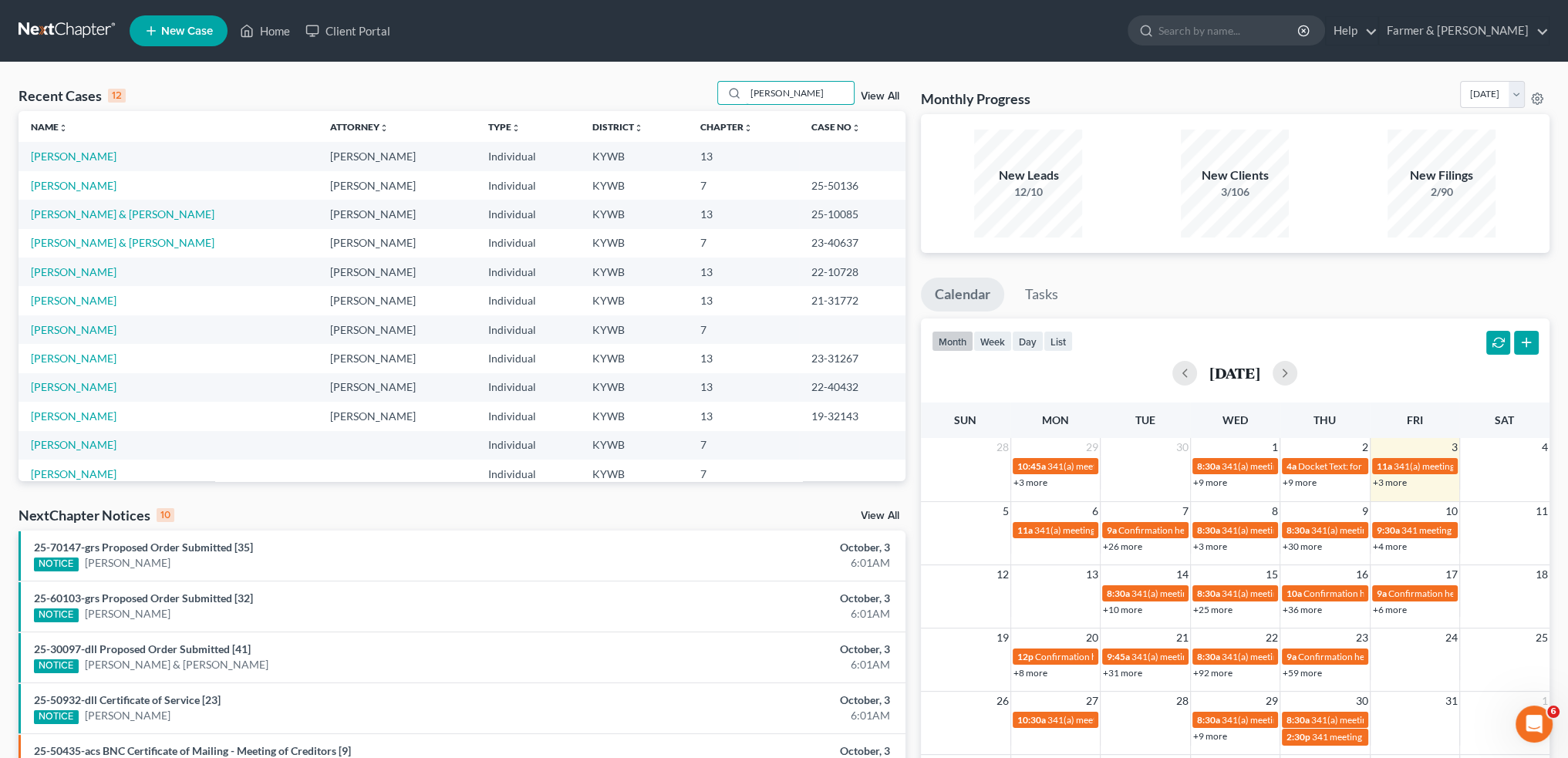
type input "Tabitha"
click at [74, 148] on td "[PERSON_NAME]" at bounding box center [168, 156] width 299 height 28
click at [75, 156] on link "[PERSON_NAME]" at bounding box center [73, 156] width 85 height 13
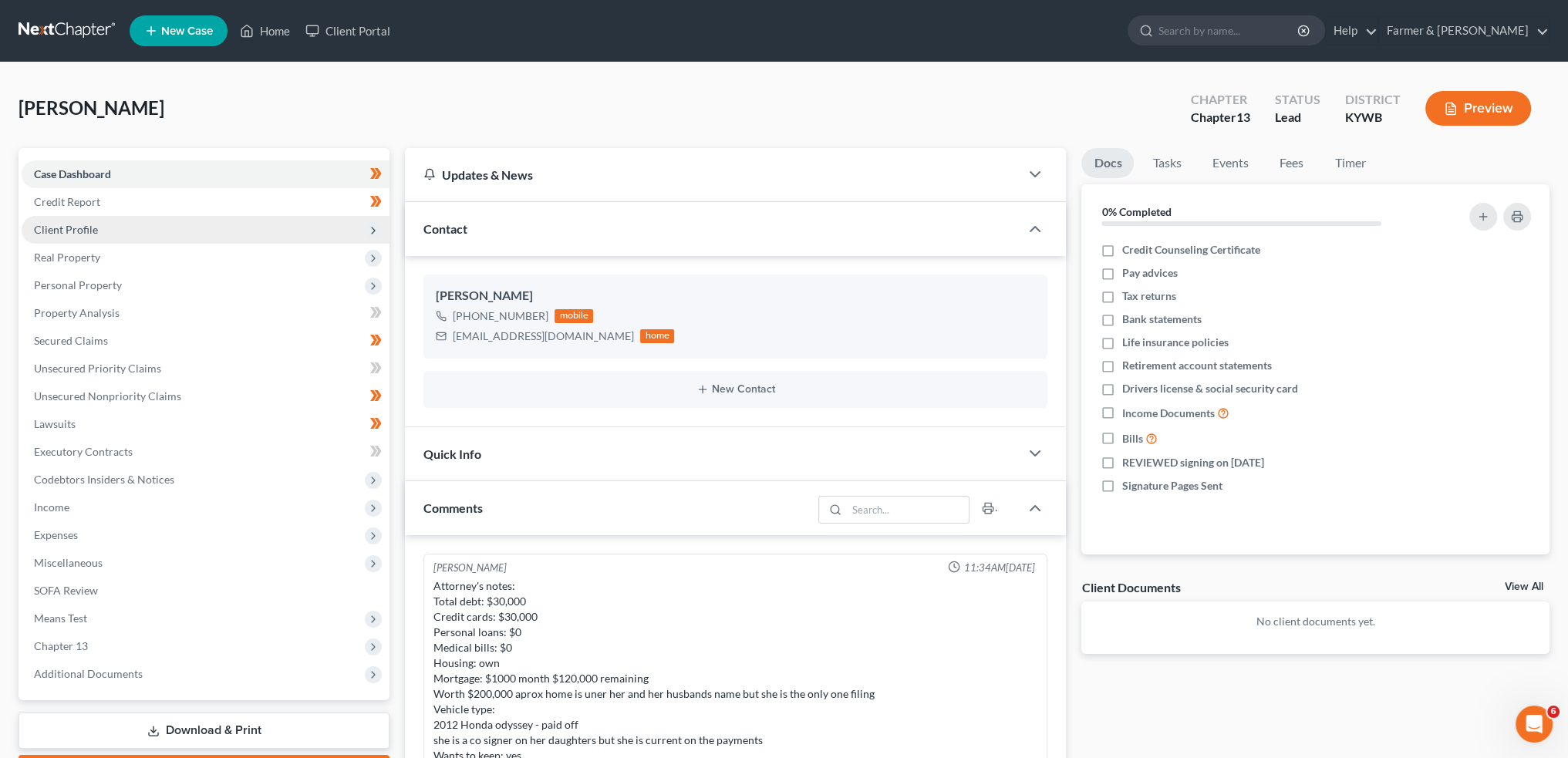
scroll to position [413, 0]
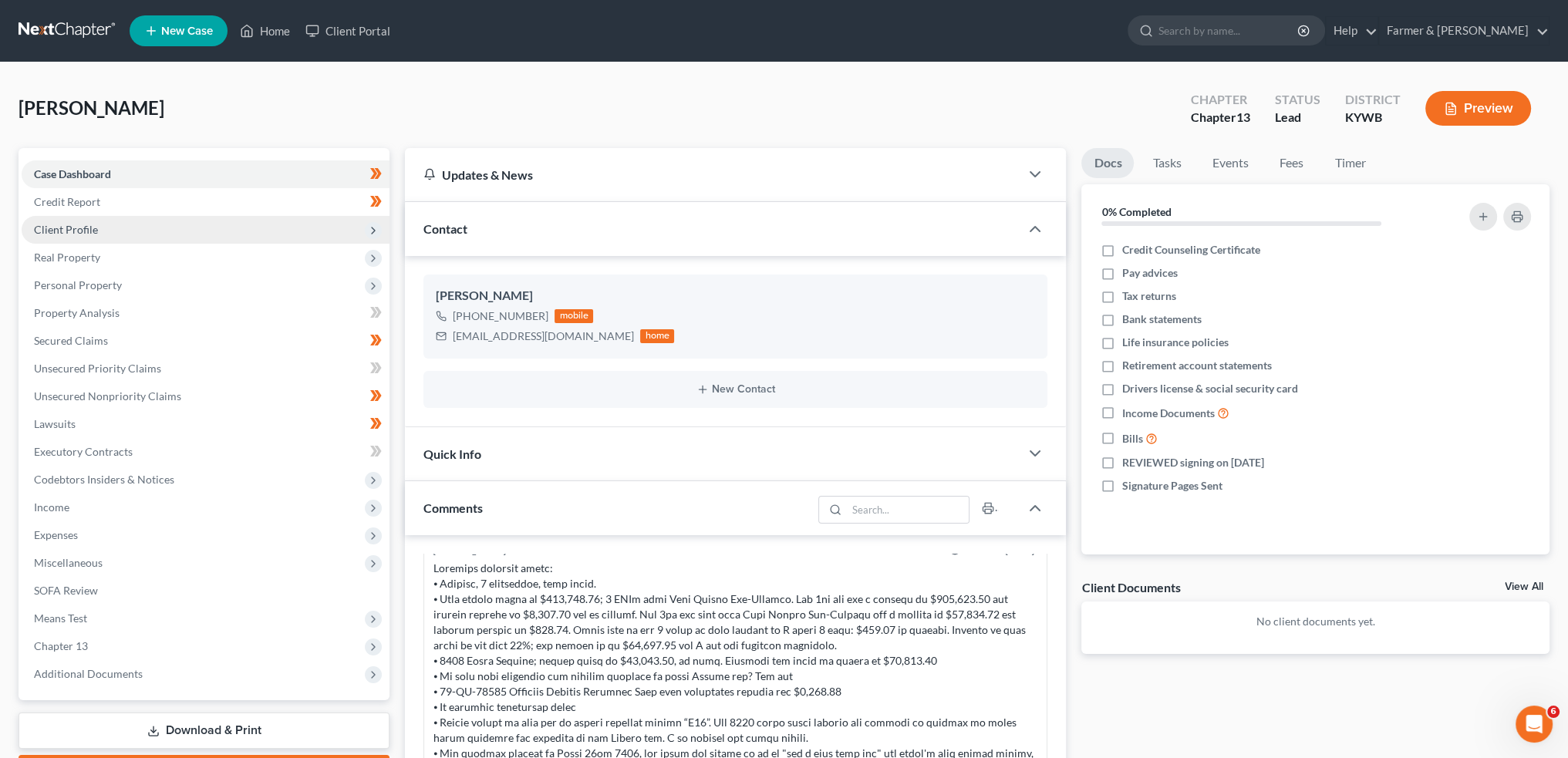
click at [142, 227] on span "Client Profile" at bounding box center [206, 230] width 367 height 28
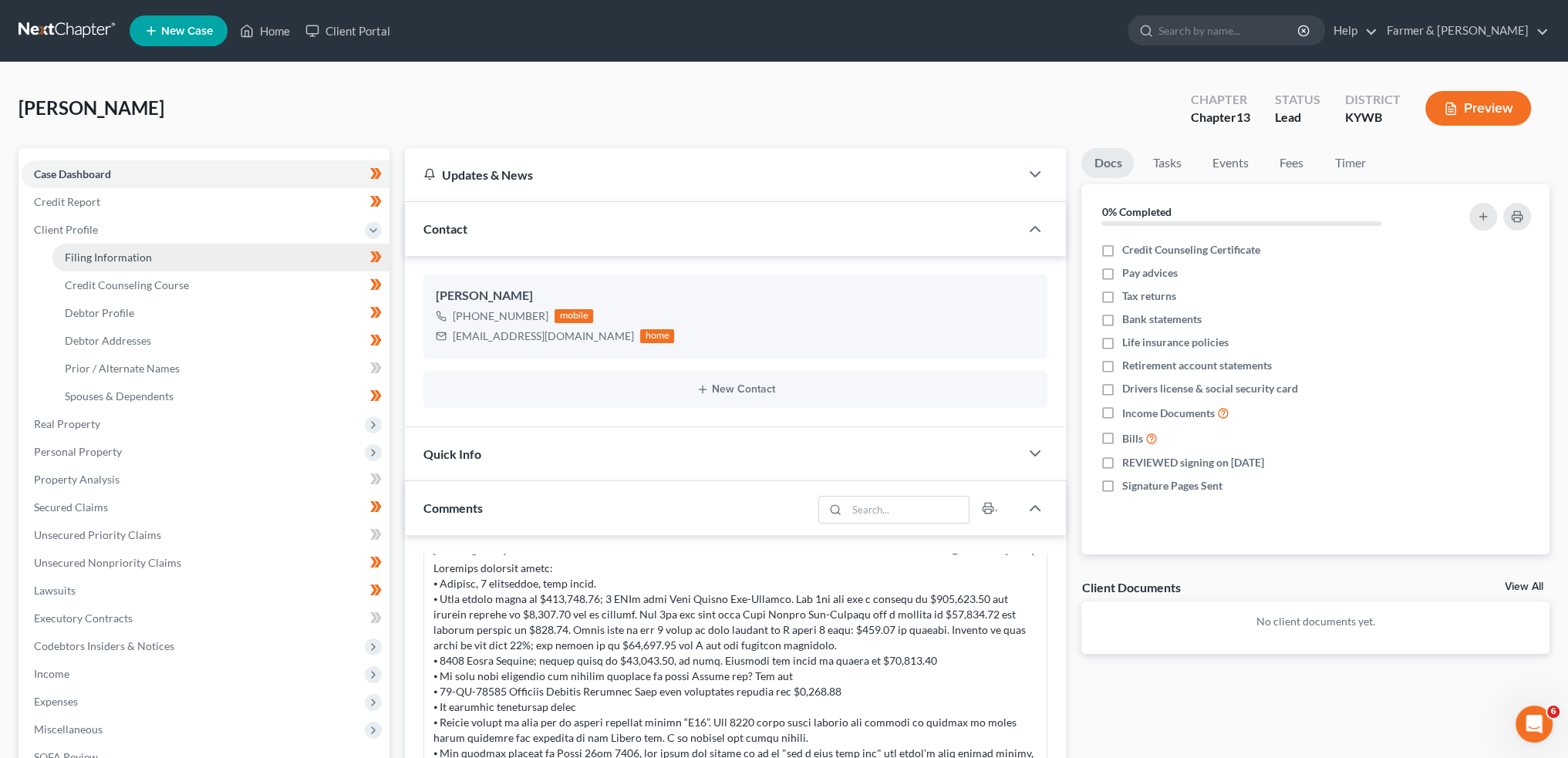
click at [134, 249] on link "Filing Information" at bounding box center [221, 258] width 337 height 28
select select "1"
select select "0"
select select "3"
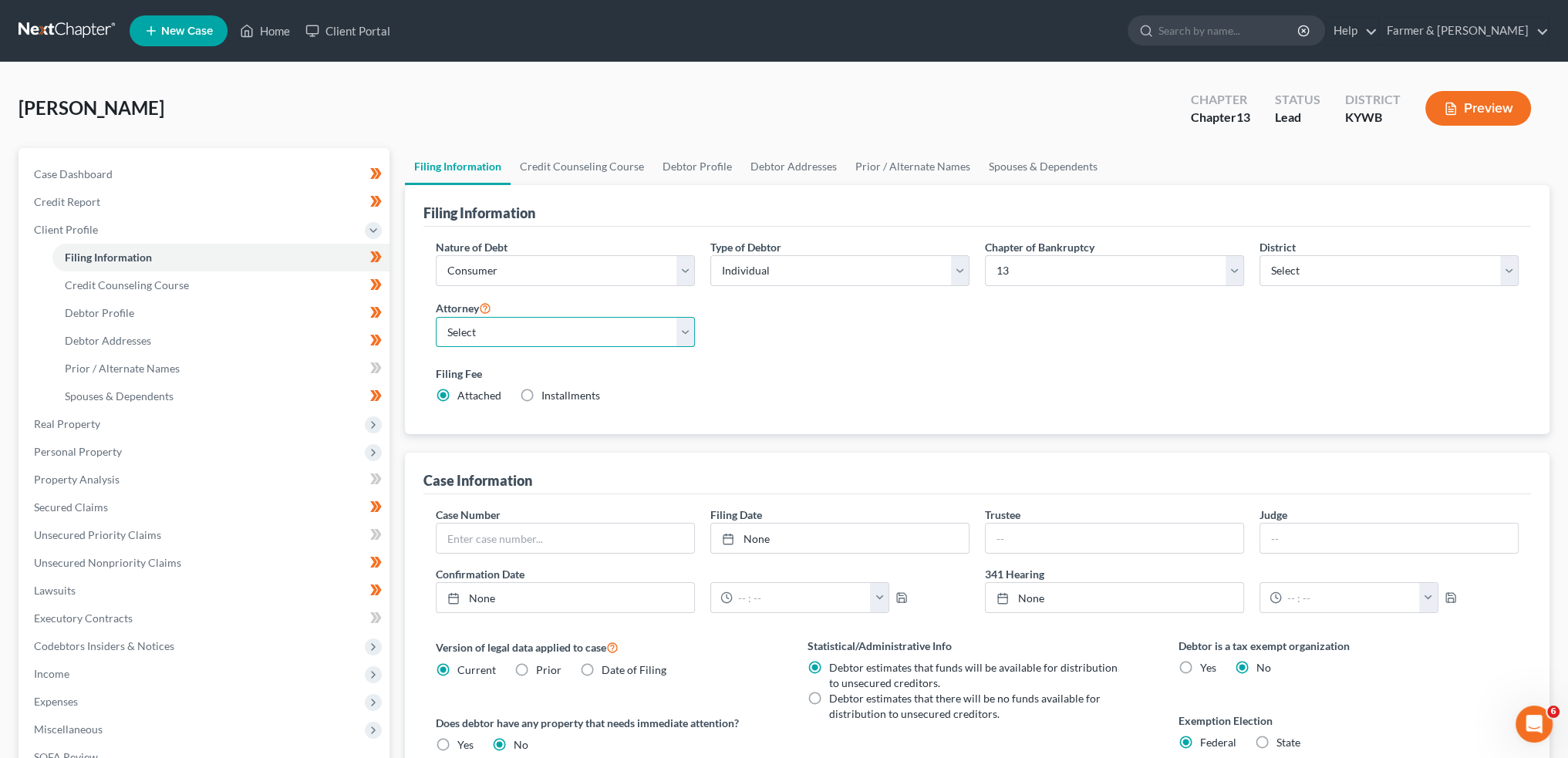
click at [515, 329] on select "Select Todd Farmer - KYWB Todd Farmer - KYEB Samuel Wright - KYWB" at bounding box center [565, 332] width 259 height 31
select select "2"
click at [436, 317] on select "Select Todd Farmer - KYWB Todd Farmer - KYEB Samuel Wright - KYWB" at bounding box center [565, 332] width 259 height 31
click at [762, 362] on div "Filing Fee Attached Installments Installments" at bounding box center [976, 388] width 1098 height 56
click at [588, 157] on link "Credit Counseling Course" at bounding box center [582, 166] width 142 height 37
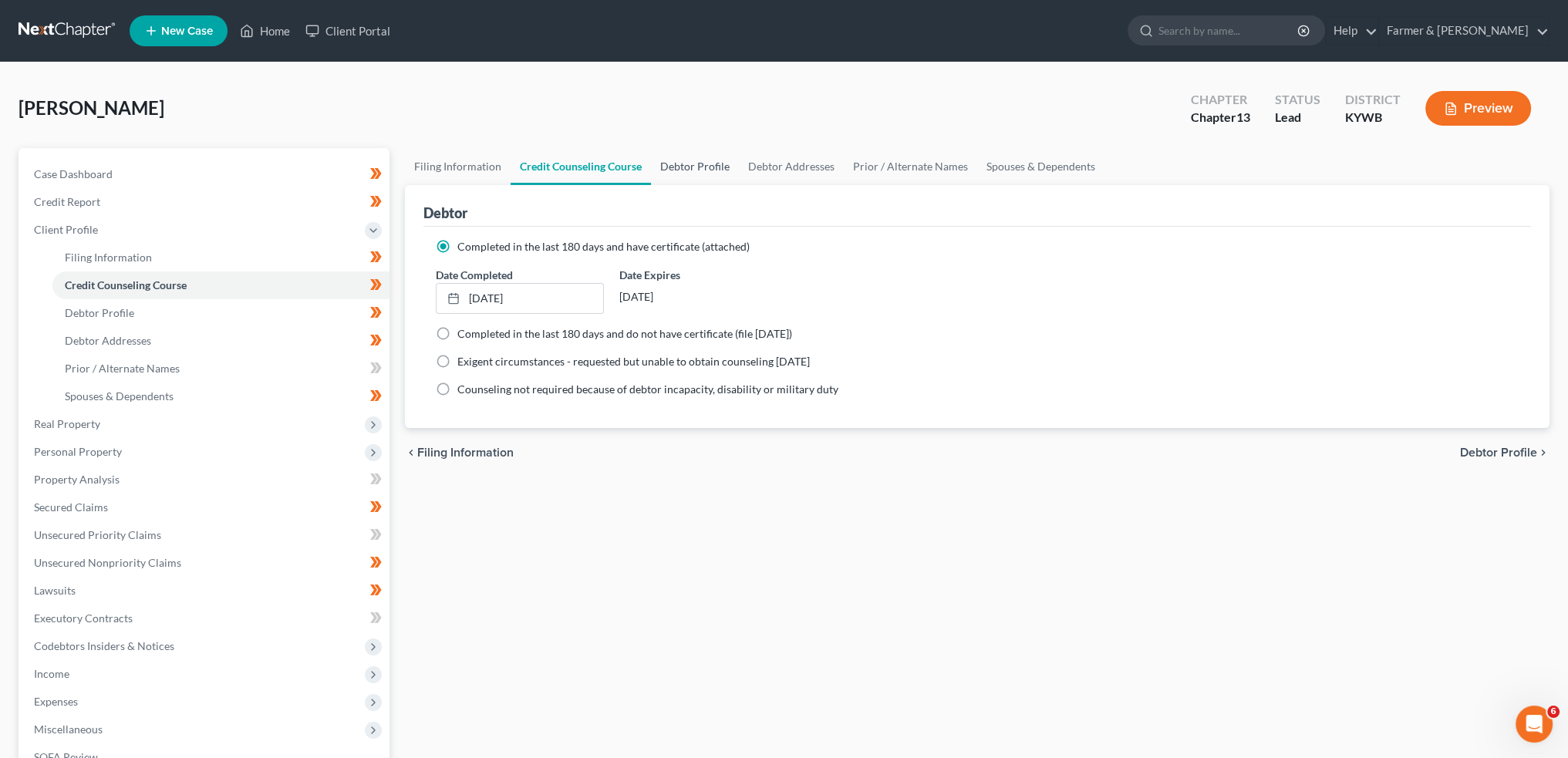
click at [694, 166] on link "Debtor Profile" at bounding box center [694, 166] width 88 height 37
select select "1"
select select "5"
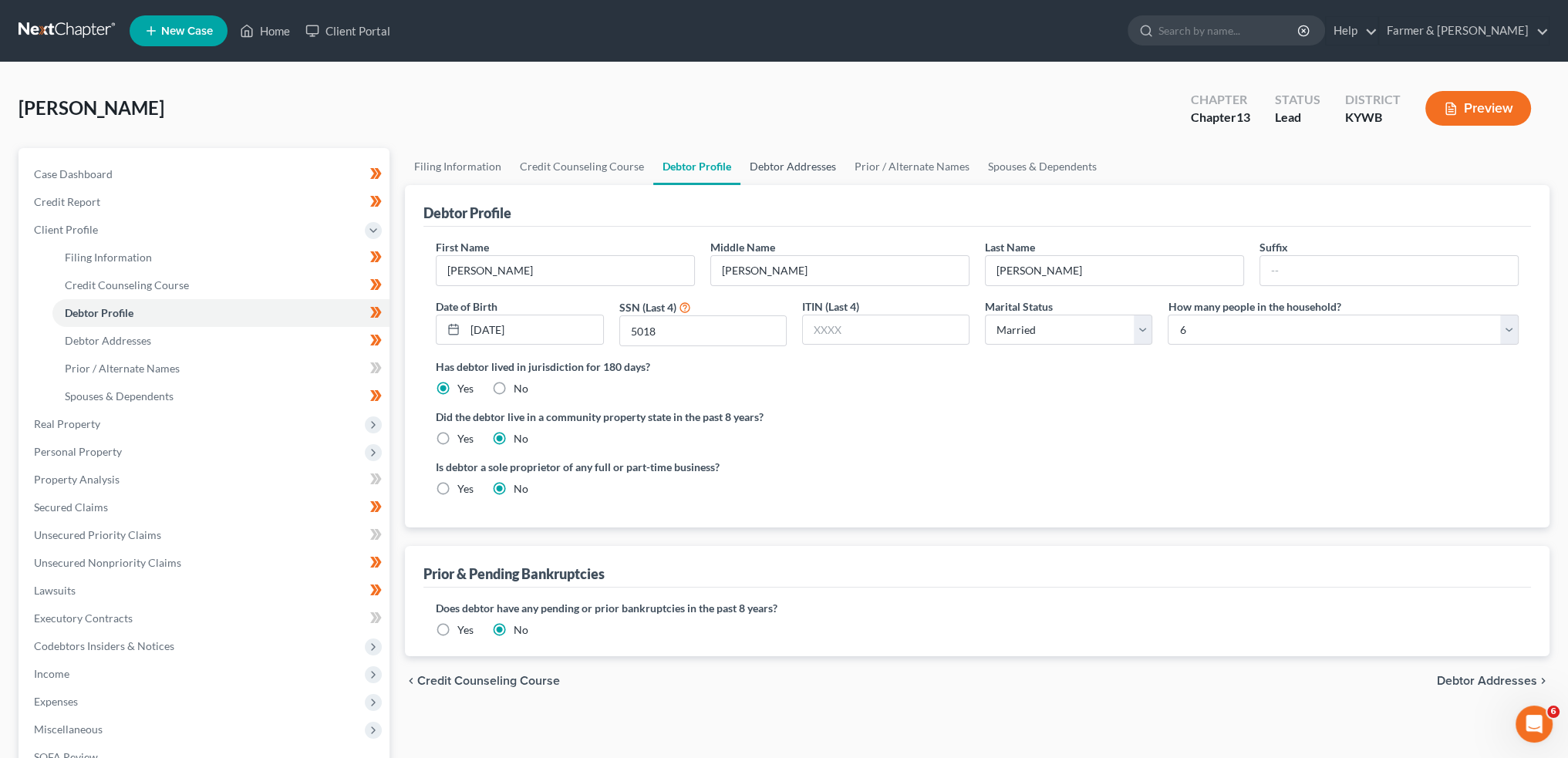
click at [766, 163] on link "Debtor Addresses" at bounding box center [792, 166] width 105 height 37
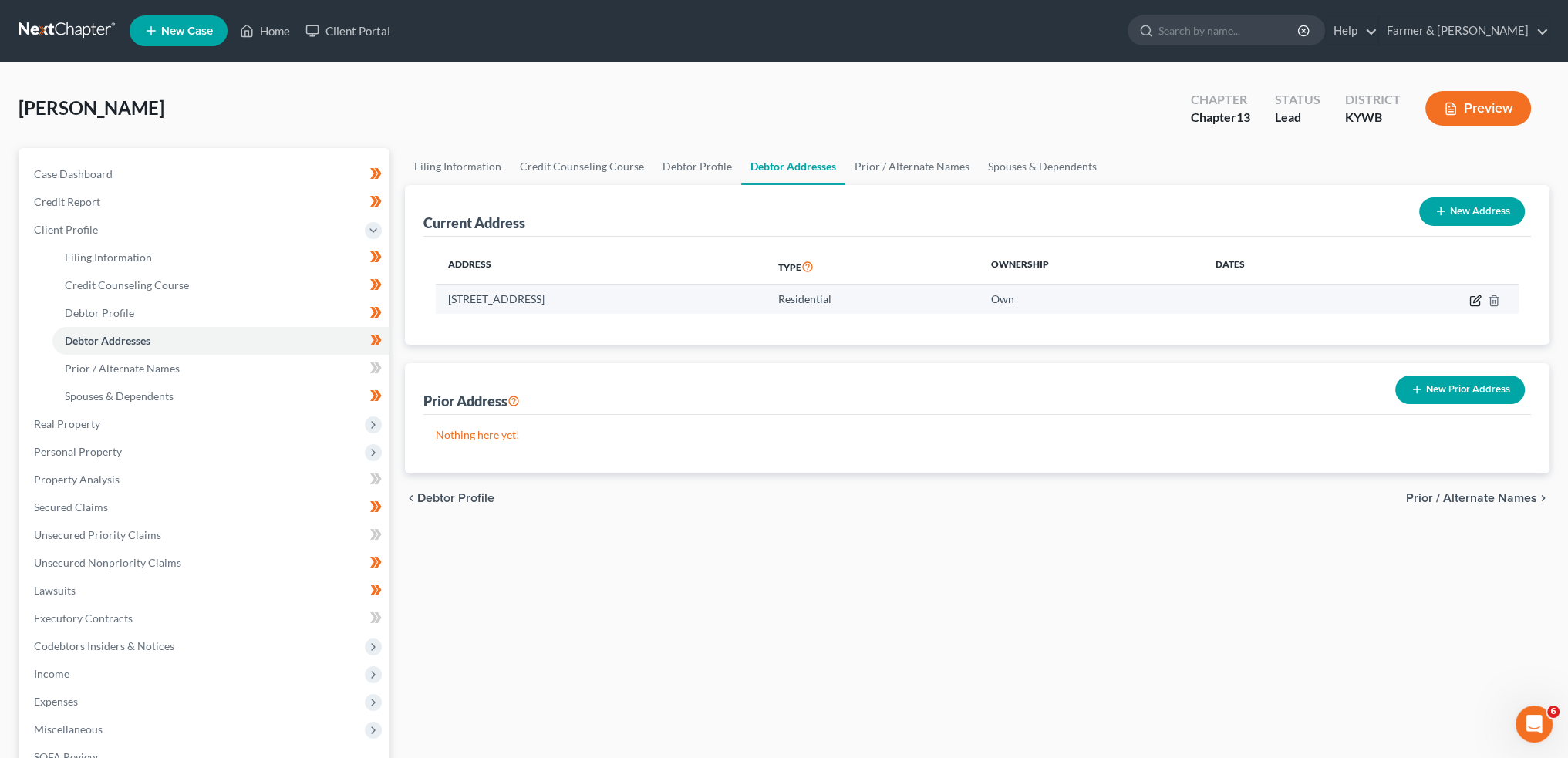
click at [1477, 299] on icon "button" at bounding box center [1477, 299] width 7 height 7
select select "18"
select select "0"
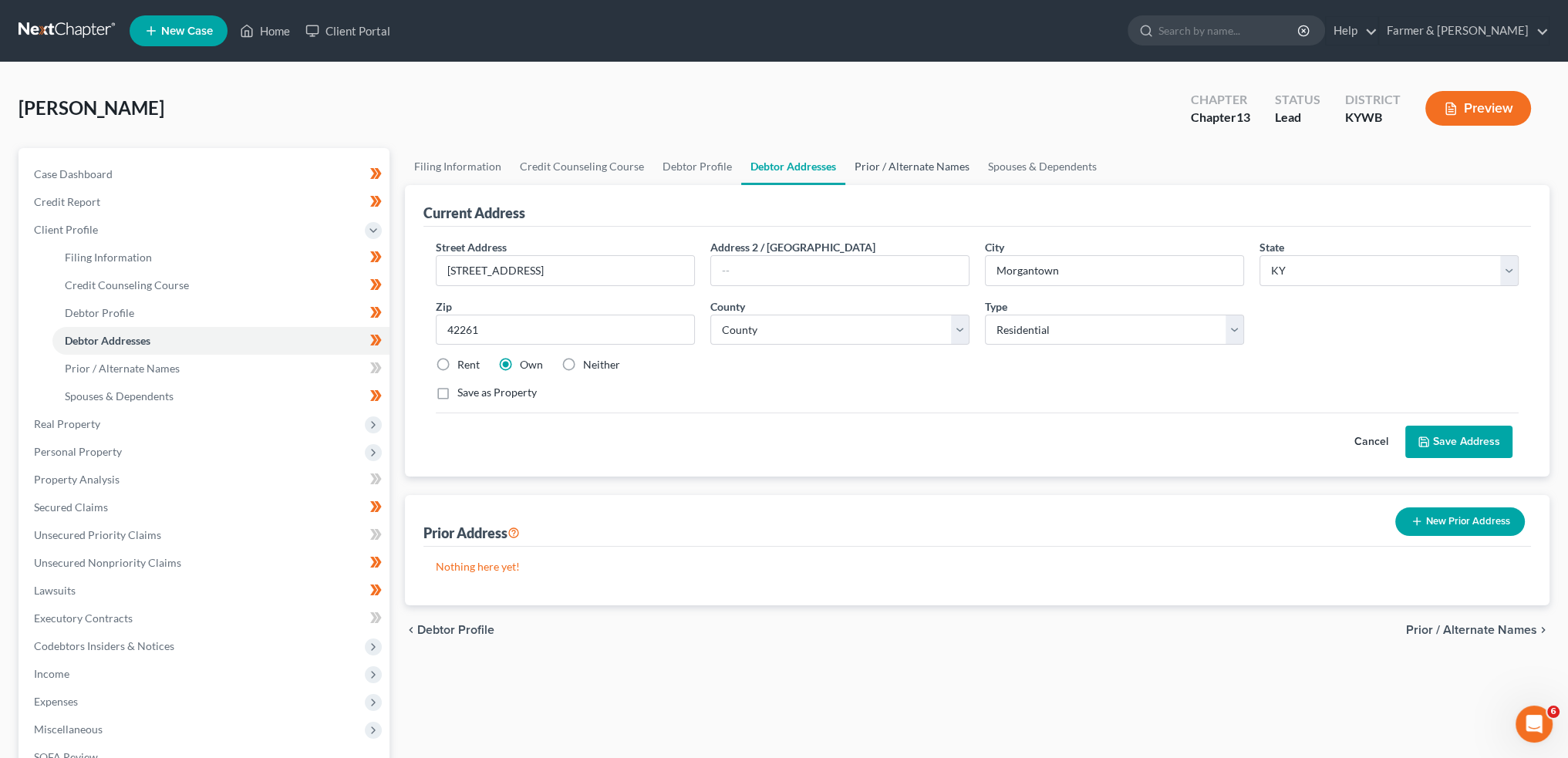
click at [867, 162] on link "Prior / Alternate Names" at bounding box center [912, 166] width 134 height 37
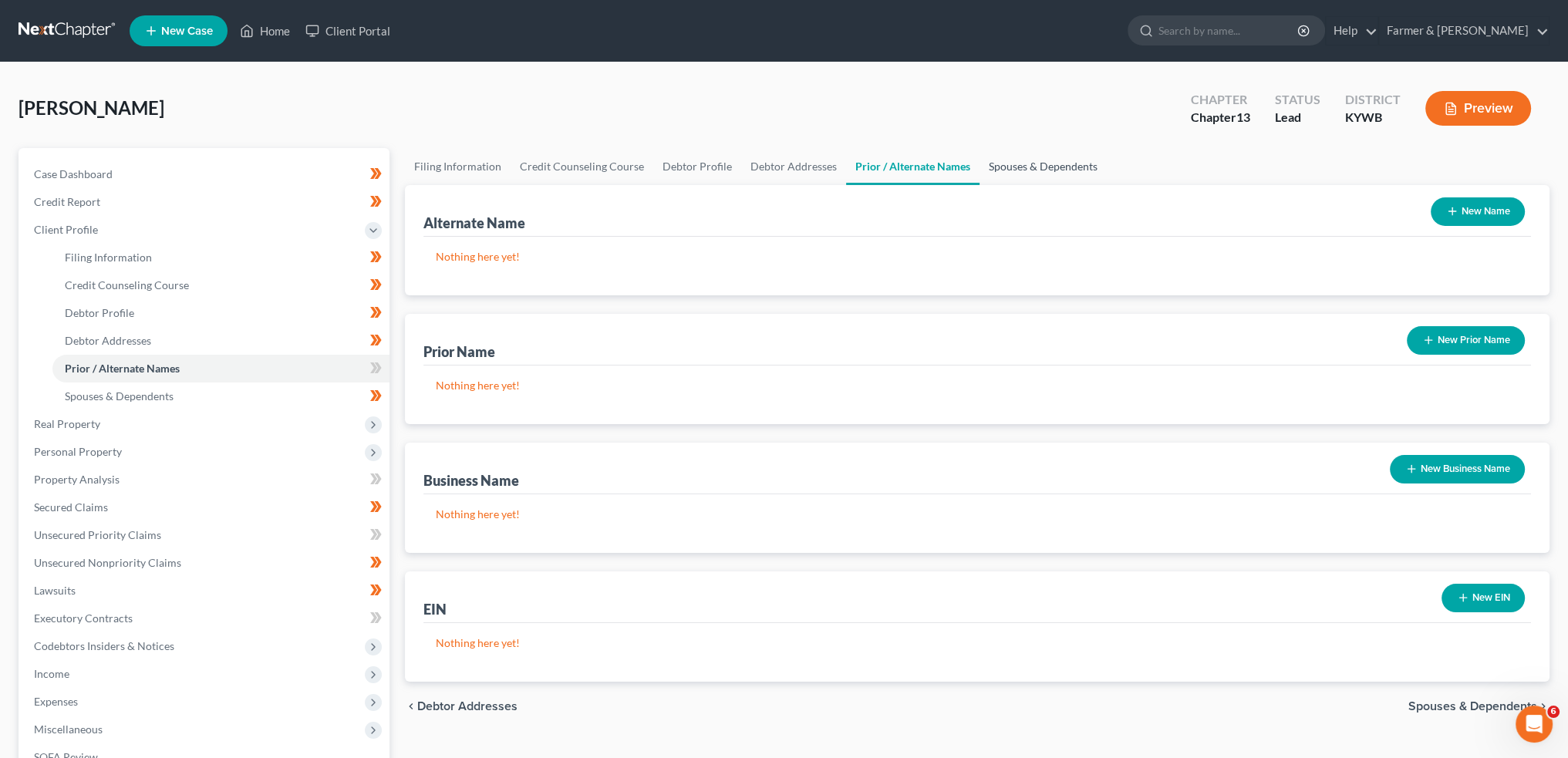
click at [985, 167] on link "Spouses & Dependents" at bounding box center [1042, 166] width 127 height 37
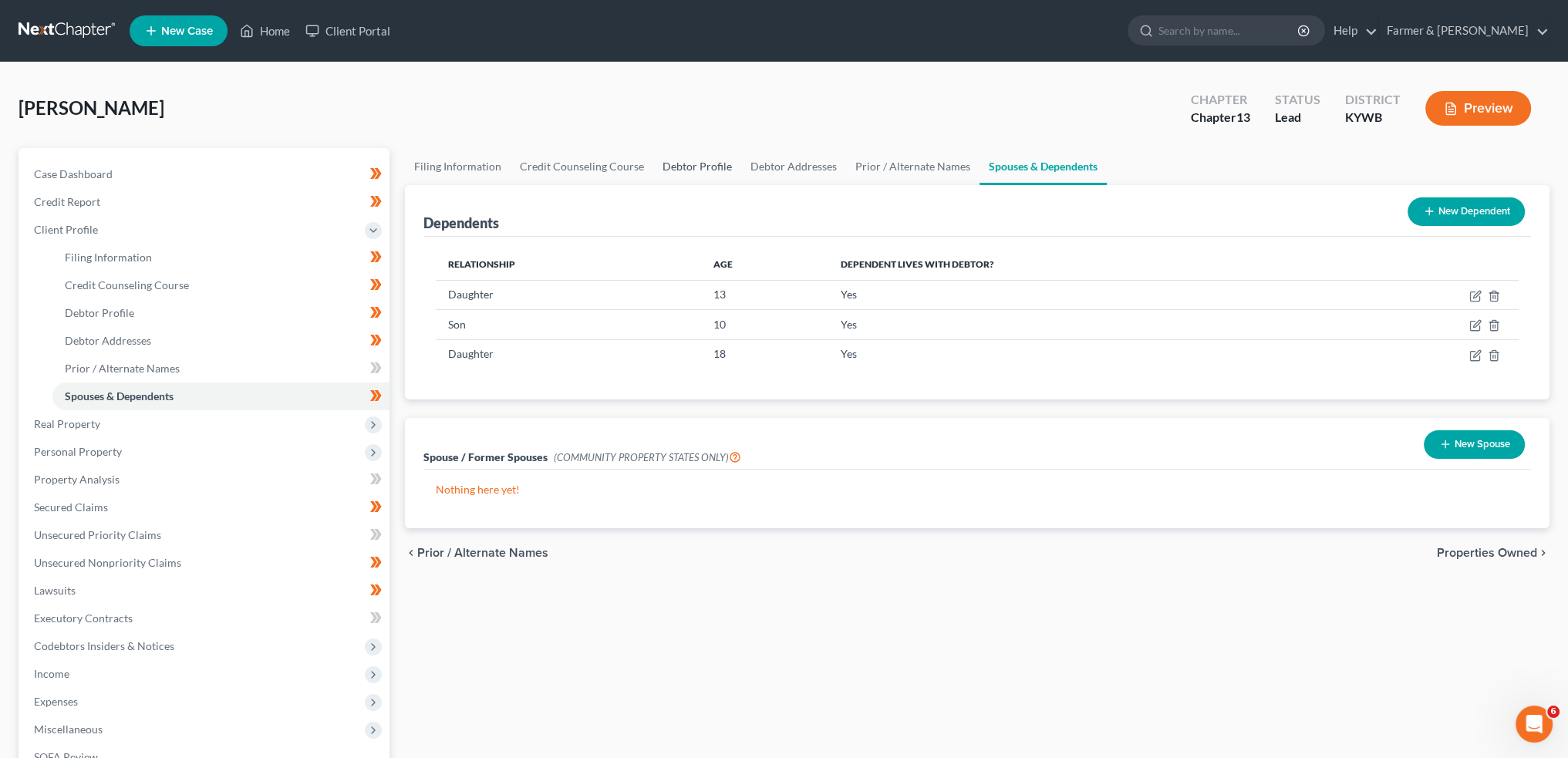
click at [697, 166] on link "Debtor Profile" at bounding box center [697, 166] width 88 height 37
select select "1"
select select "5"
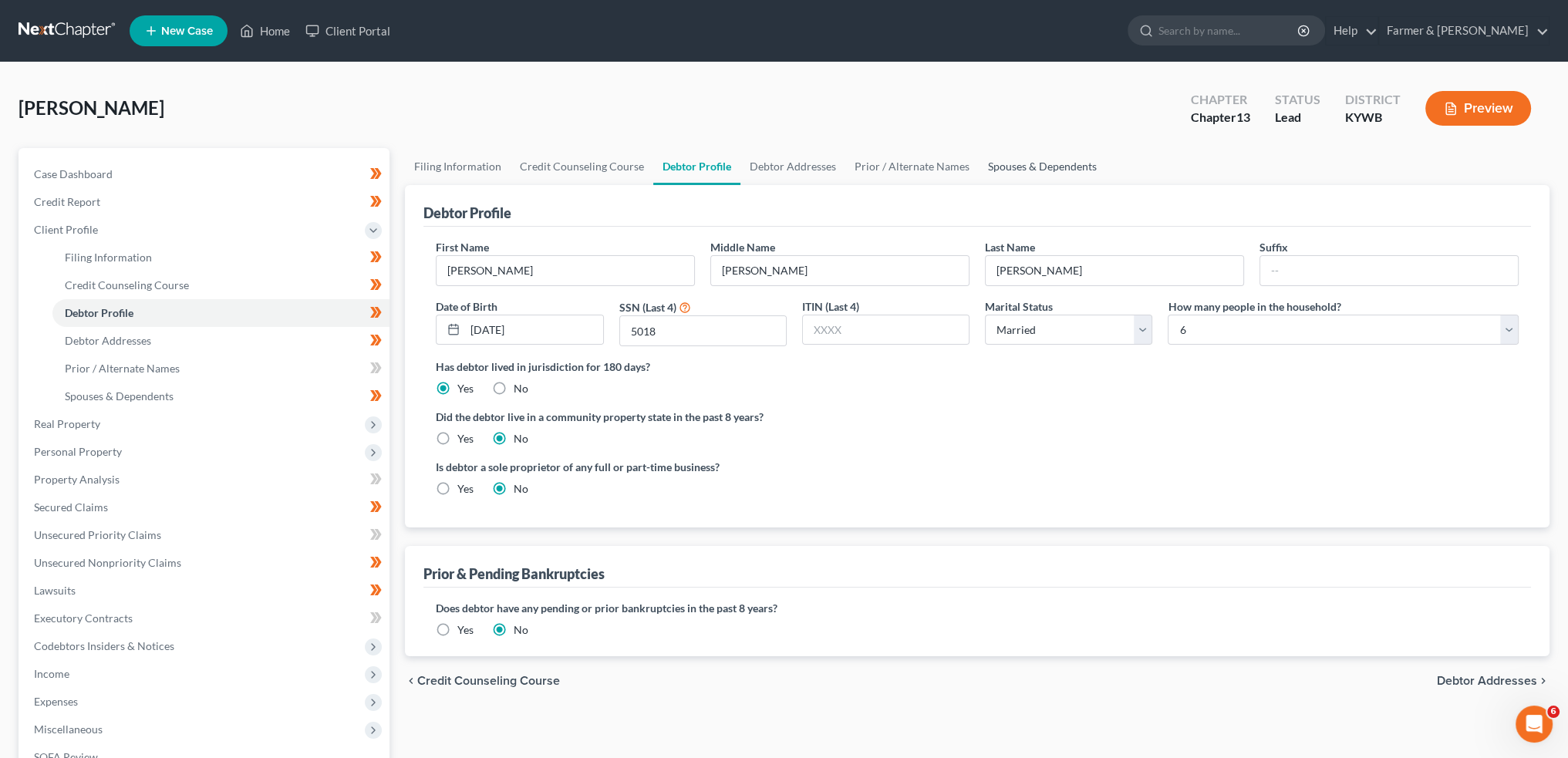
click at [1060, 162] on link "Spouses & Dependents" at bounding box center [1042, 166] width 127 height 37
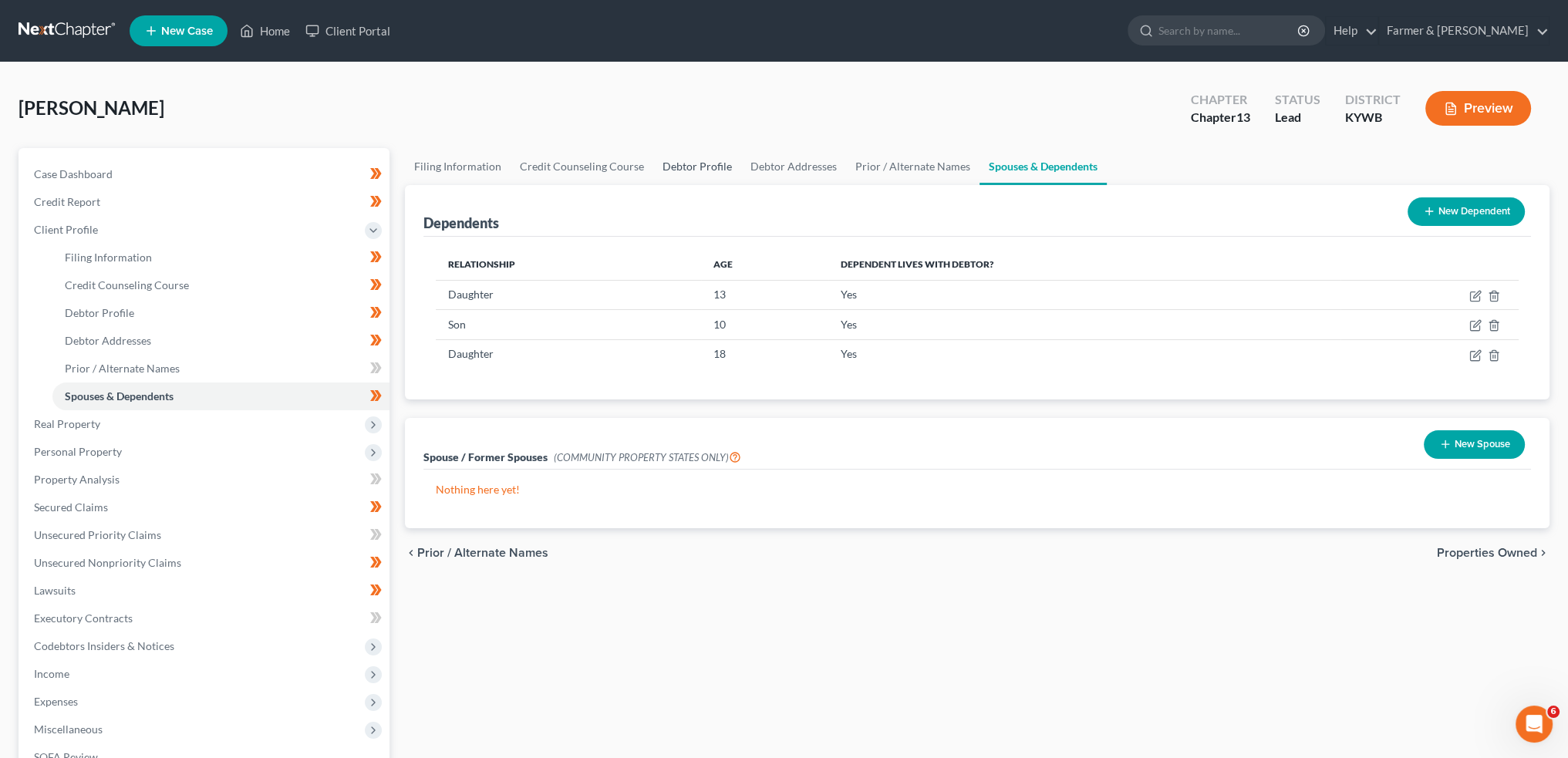
click at [707, 174] on link "Debtor Profile" at bounding box center [697, 166] width 88 height 37
select select "1"
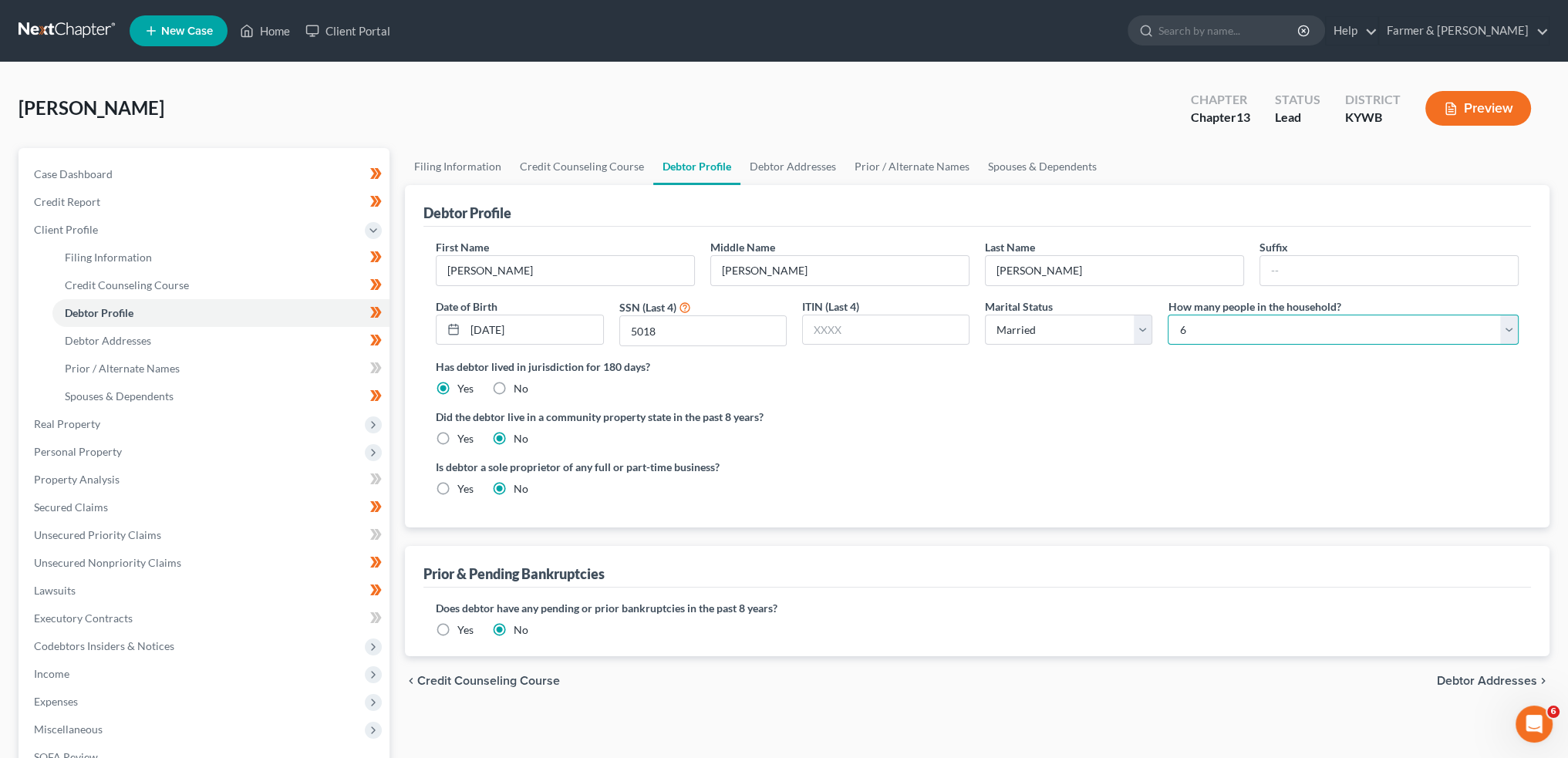
click at [1265, 326] on select "Select 1 2 3 4 5 6 7 8 9 10 11 12 13 14 15 16 17 18 19 20" at bounding box center [1342, 330] width 351 height 31
select select "4"
click at [1167, 315] on select "Select 1 2 3 4 5 6 7 8 9 10 11 12 13 14 15 16 17 18 19 20" at bounding box center [1342, 330] width 351 height 31
drag, startPoint x: 105, startPoint y: 507, endPoint x: 258, endPoint y: 521, distance: 153.6
click at [105, 507] on span "Secured Claims" at bounding box center [71, 507] width 74 height 13
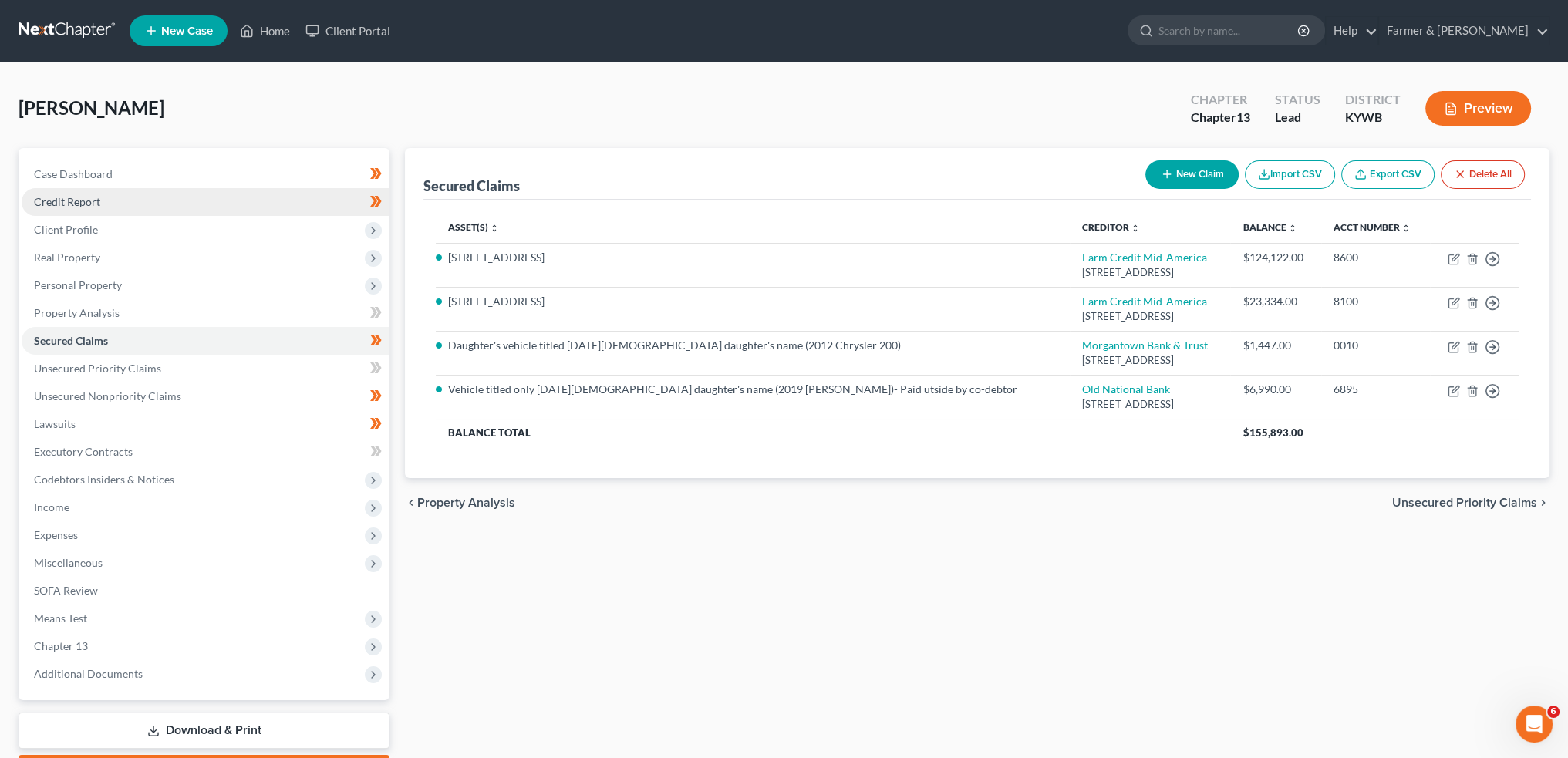
scroll to position [19554, 0]
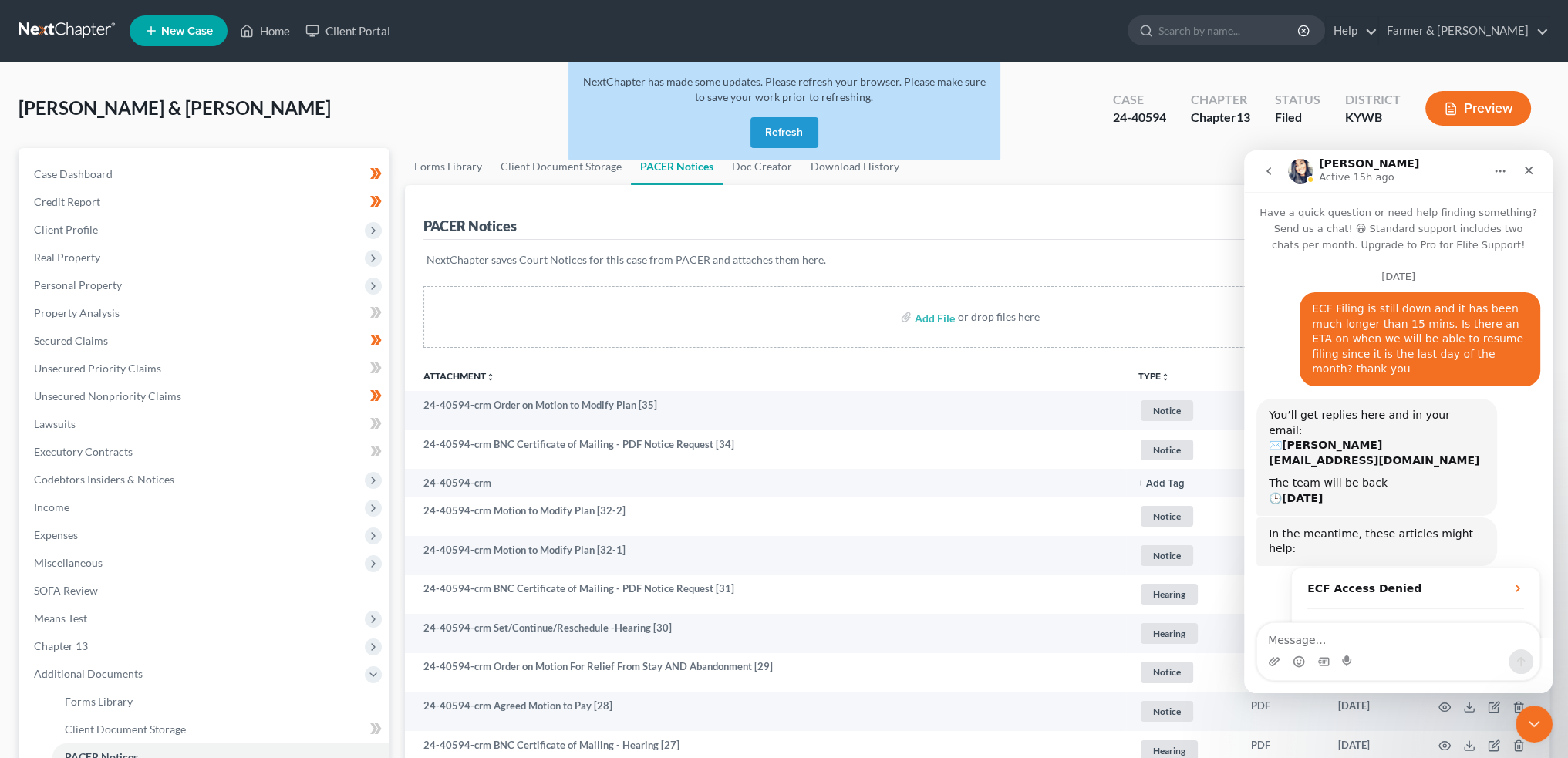
scroll to position [19621, 0]
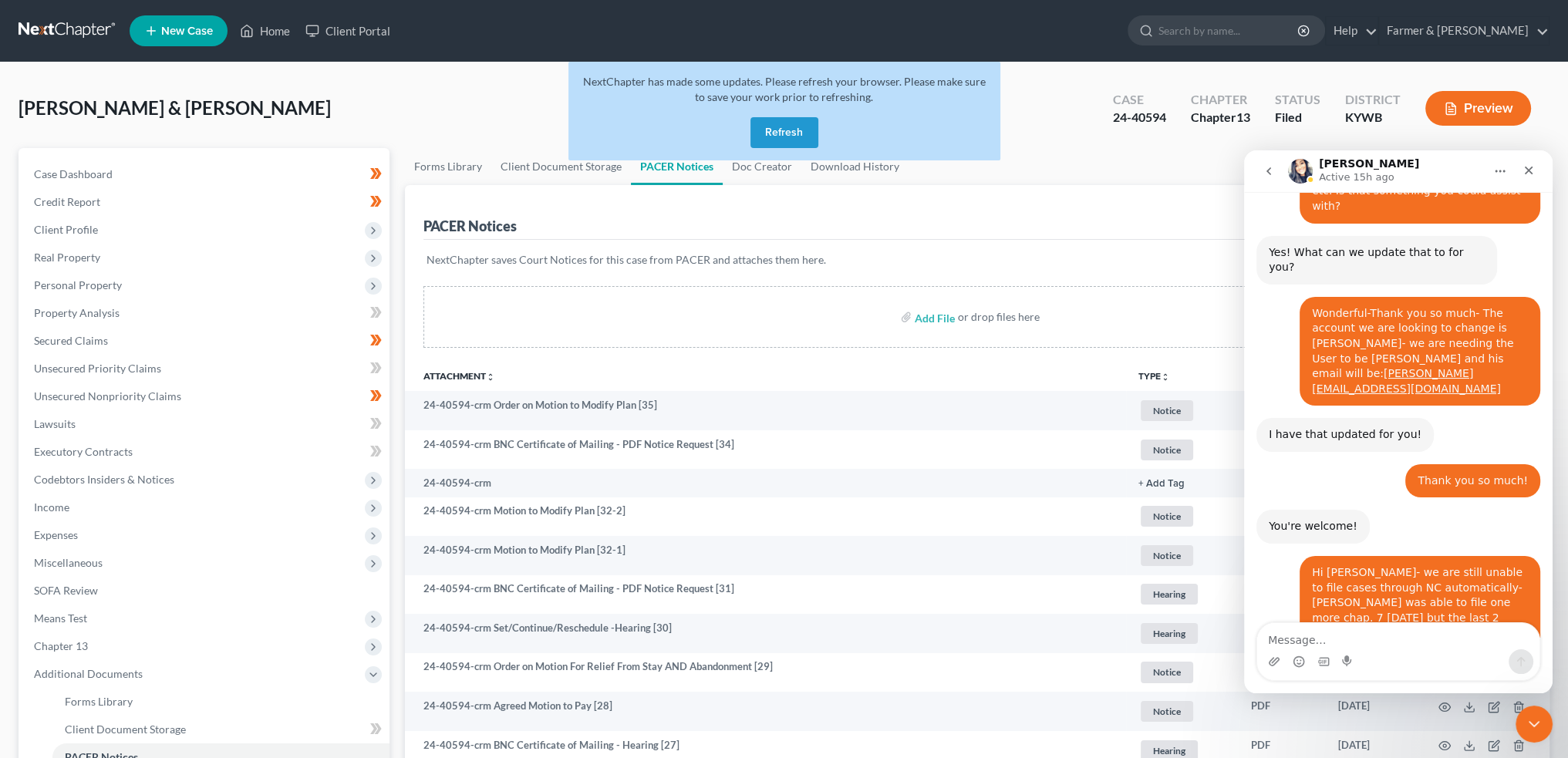
click at [791, 132] on button "Refresh" at bounding box center [784, 132] width 68 height 31
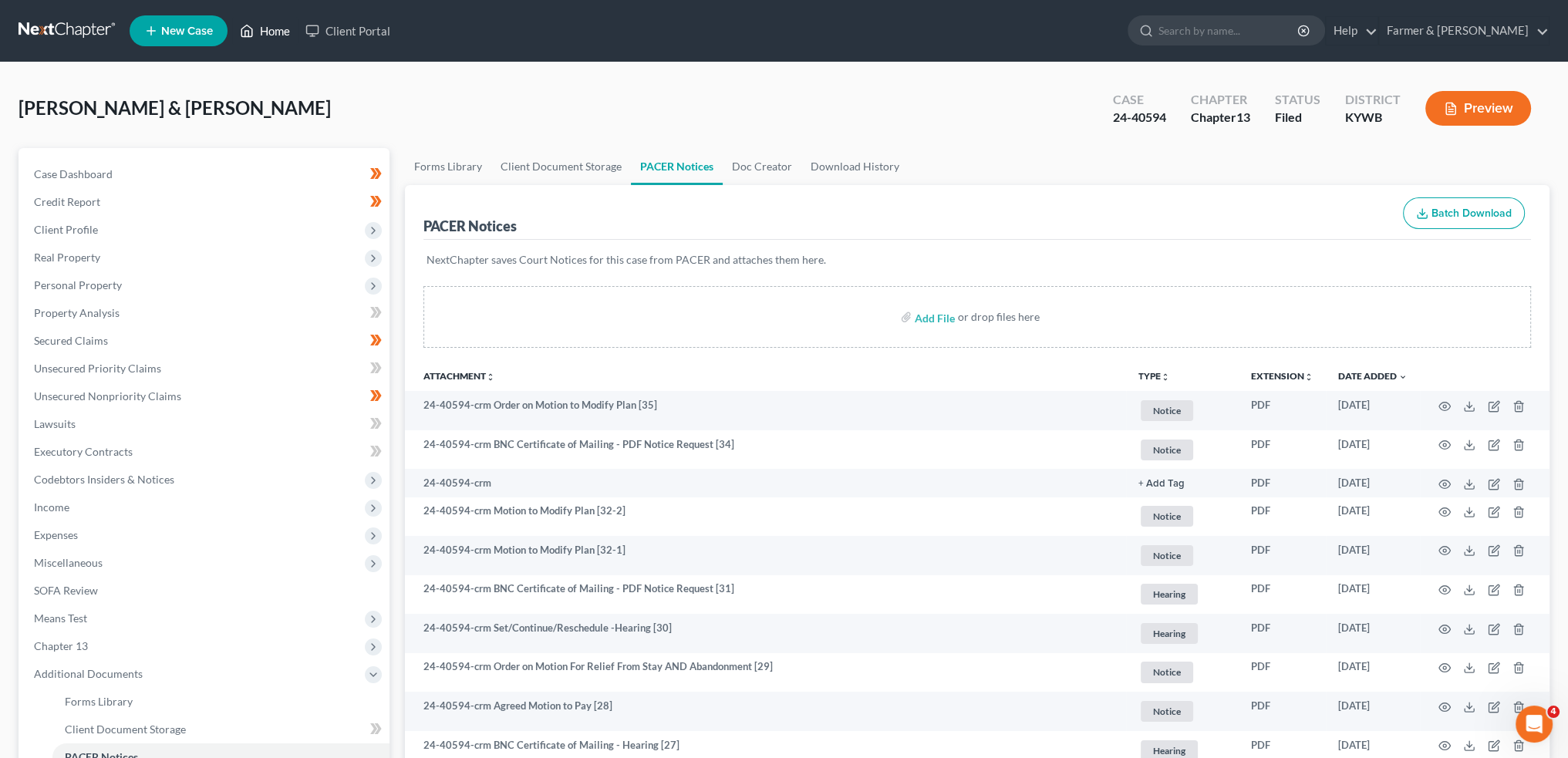
click at [267, 28] on link "Home" at bounding box center [265, 31] width 66 height 28
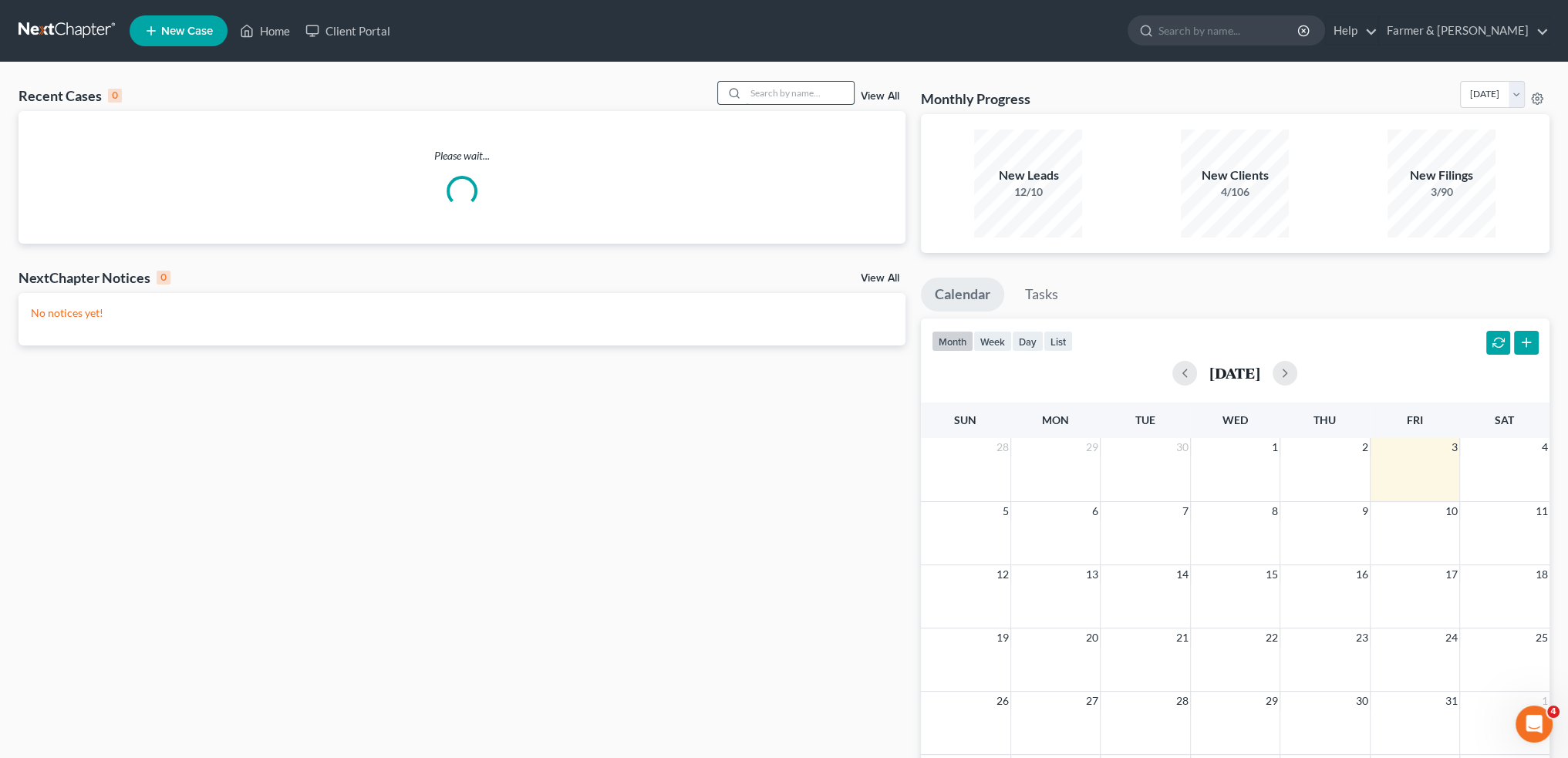
click at [768, 91] on input "search" at bounding box center [799, 92] width 108 height 22
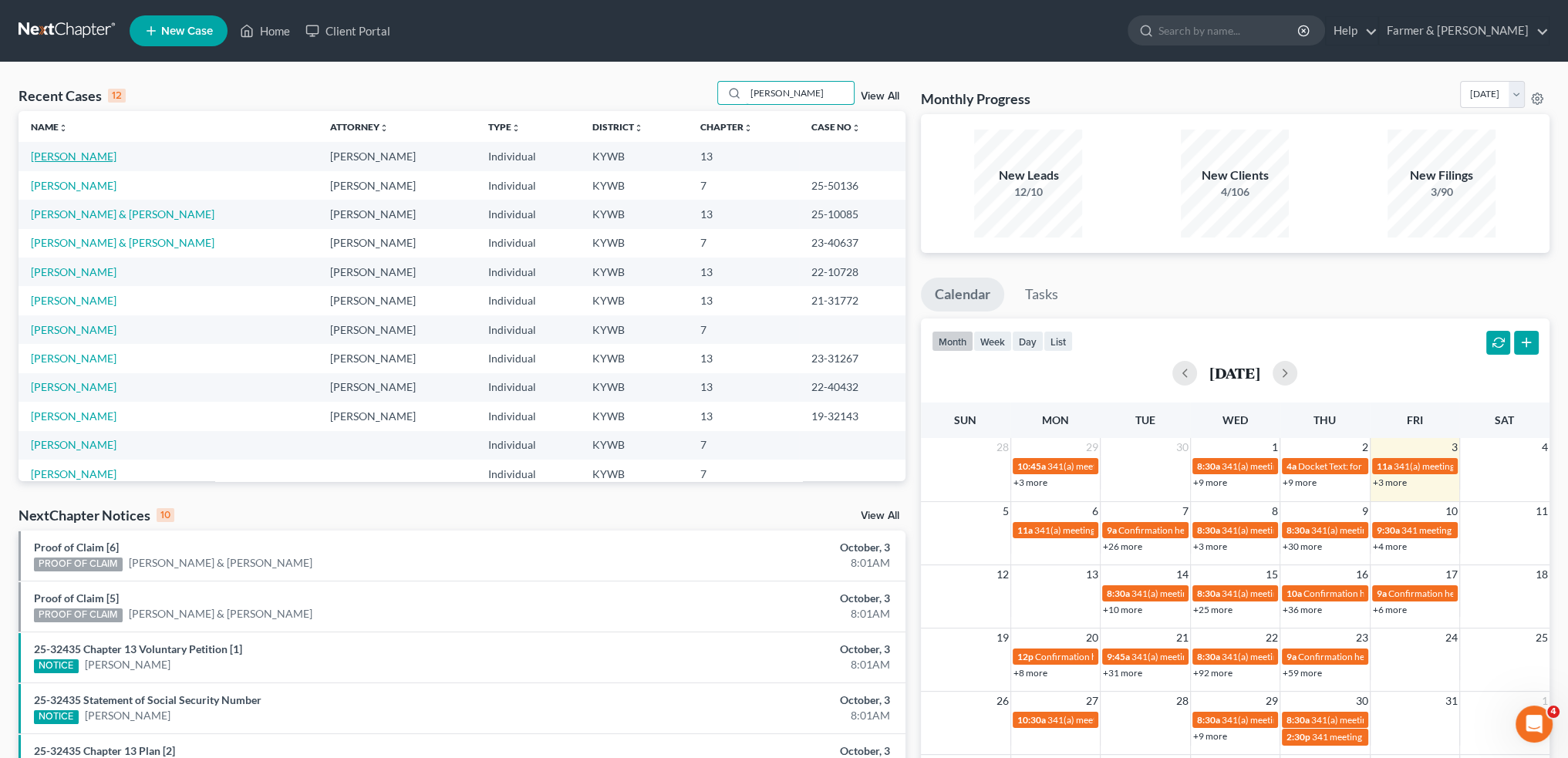
type input "TABITHA"
click at [96, 153] on link "[PERSON_NAME]" at bounding box center [73, 156] width 85 height 13
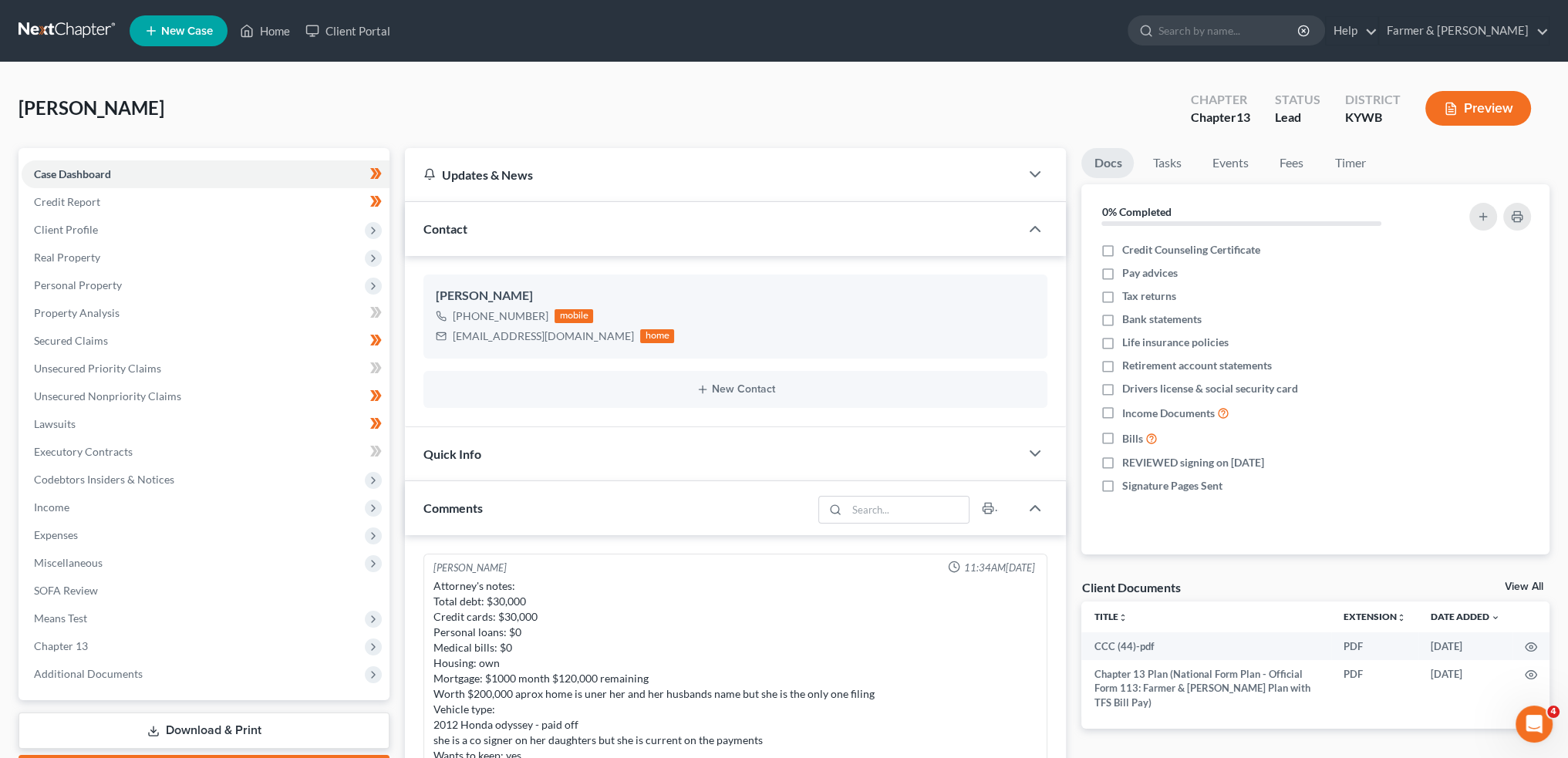
scroll to position [413, 0]
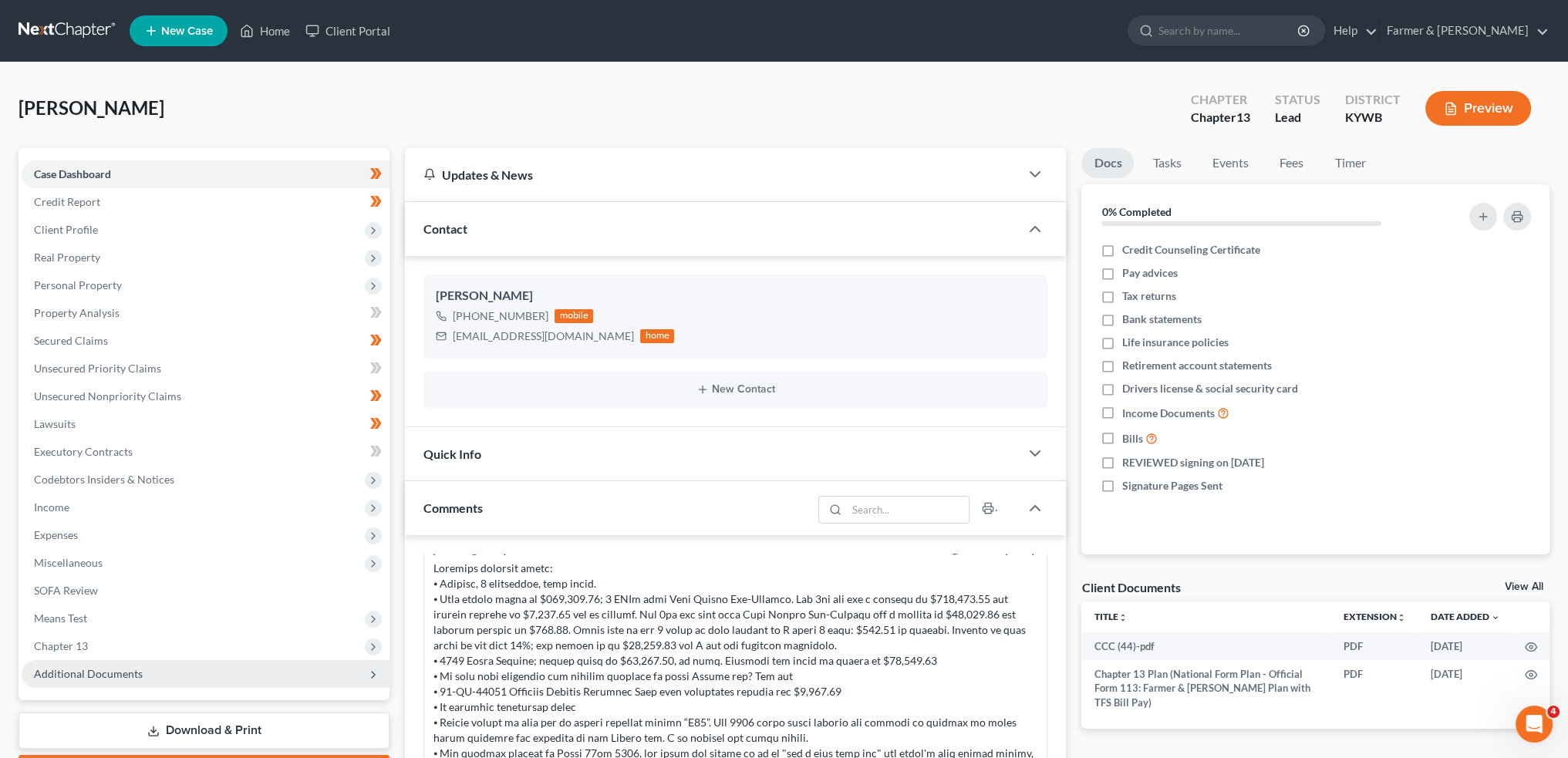
click at [168, 675] on span "Additional Documents" at bounding box center [206, 674] width 367 height 28
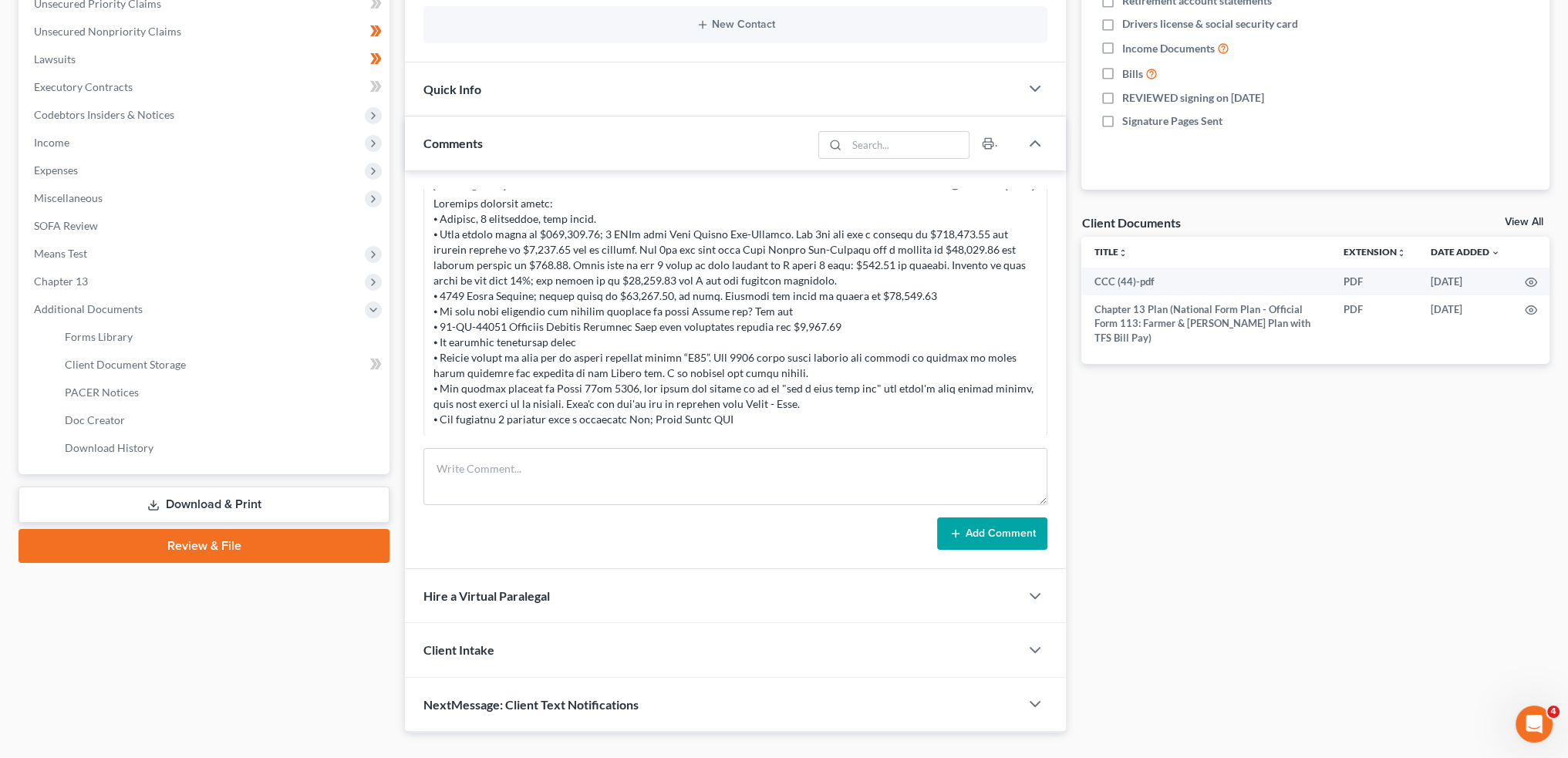
scroll to position [395, 0]
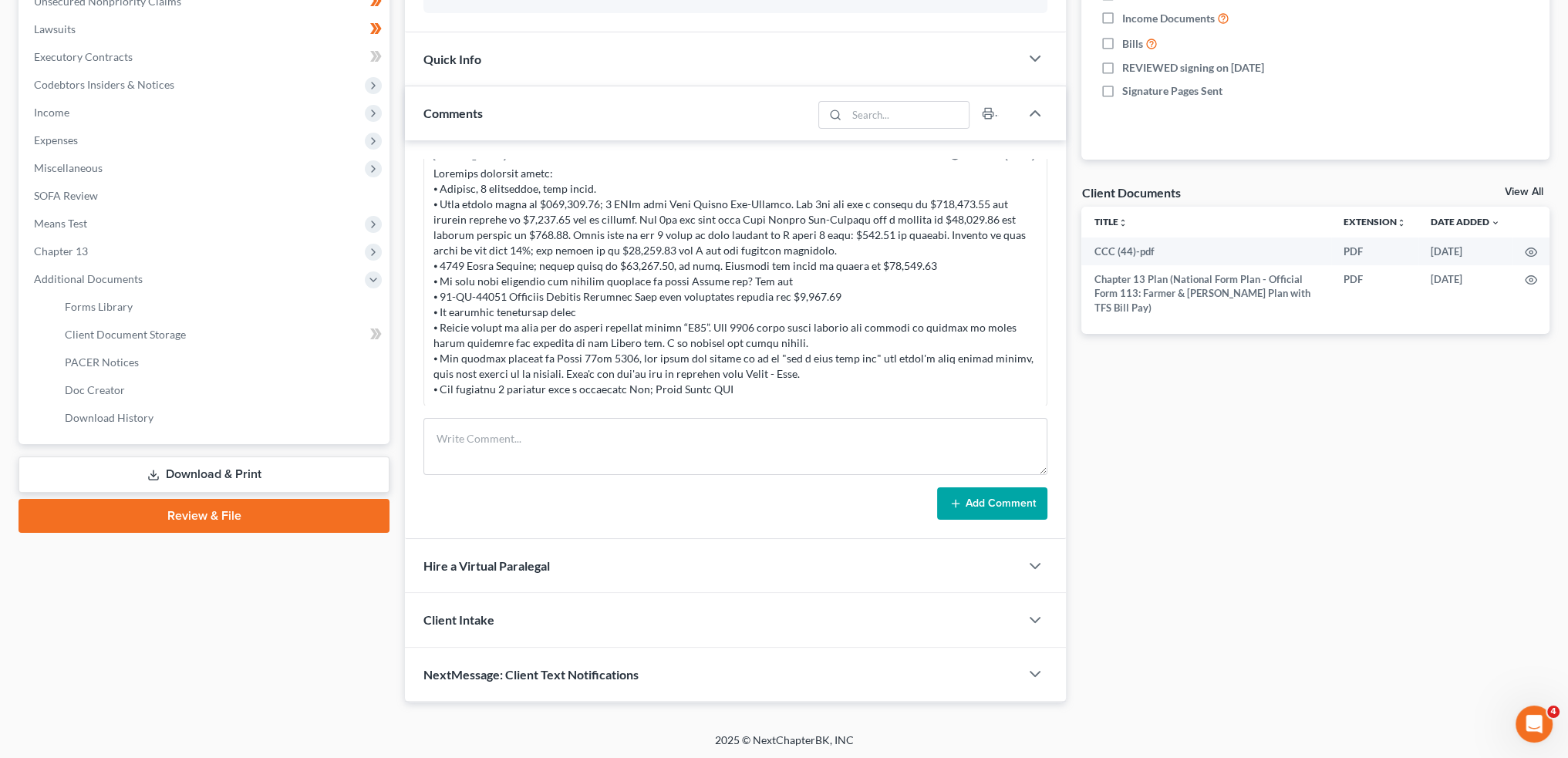
click at [241, 519] on link "Review & File" at bounding box center [204, 516] width 371 height 34
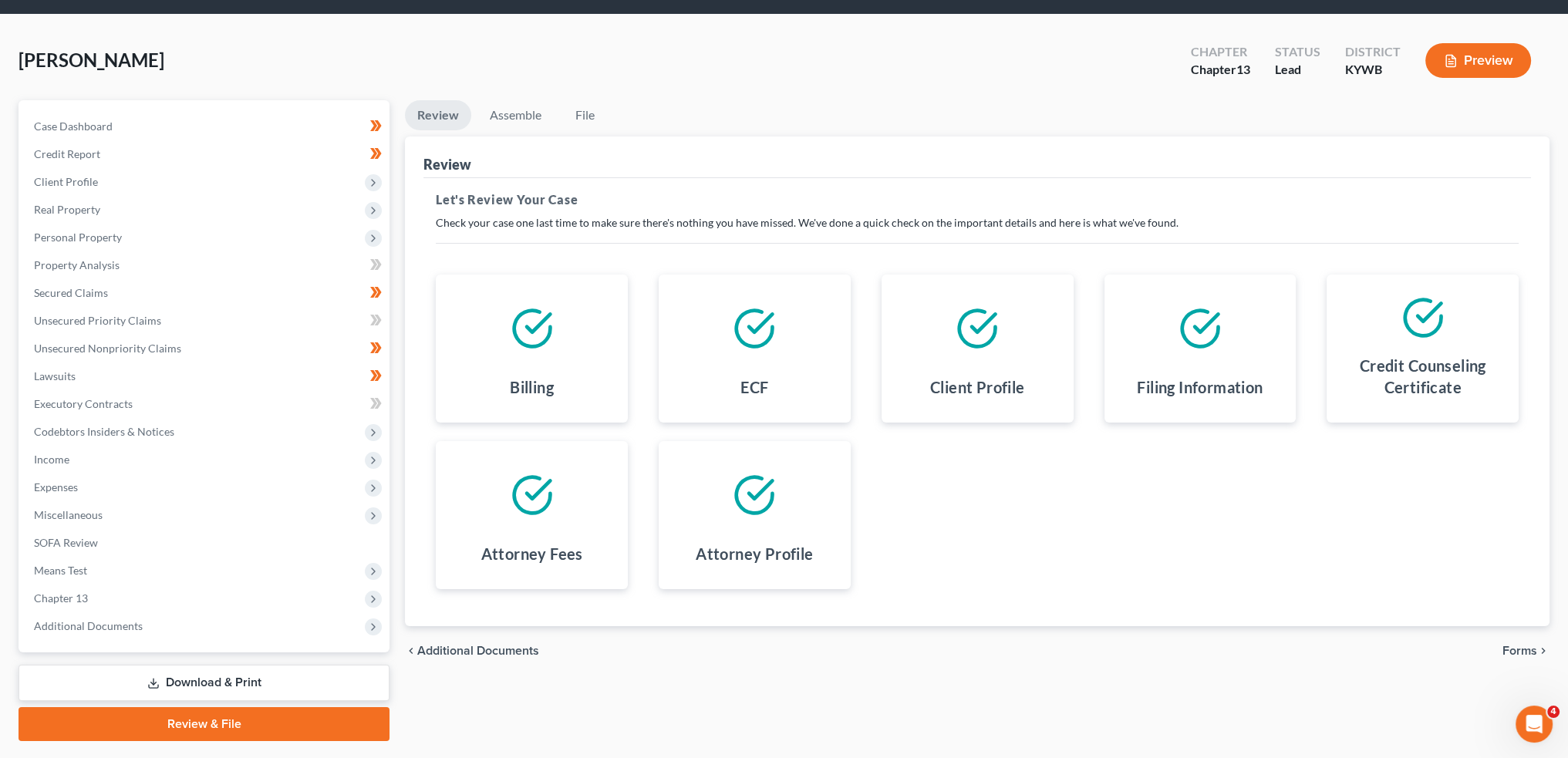
scroll to position [88, 0]
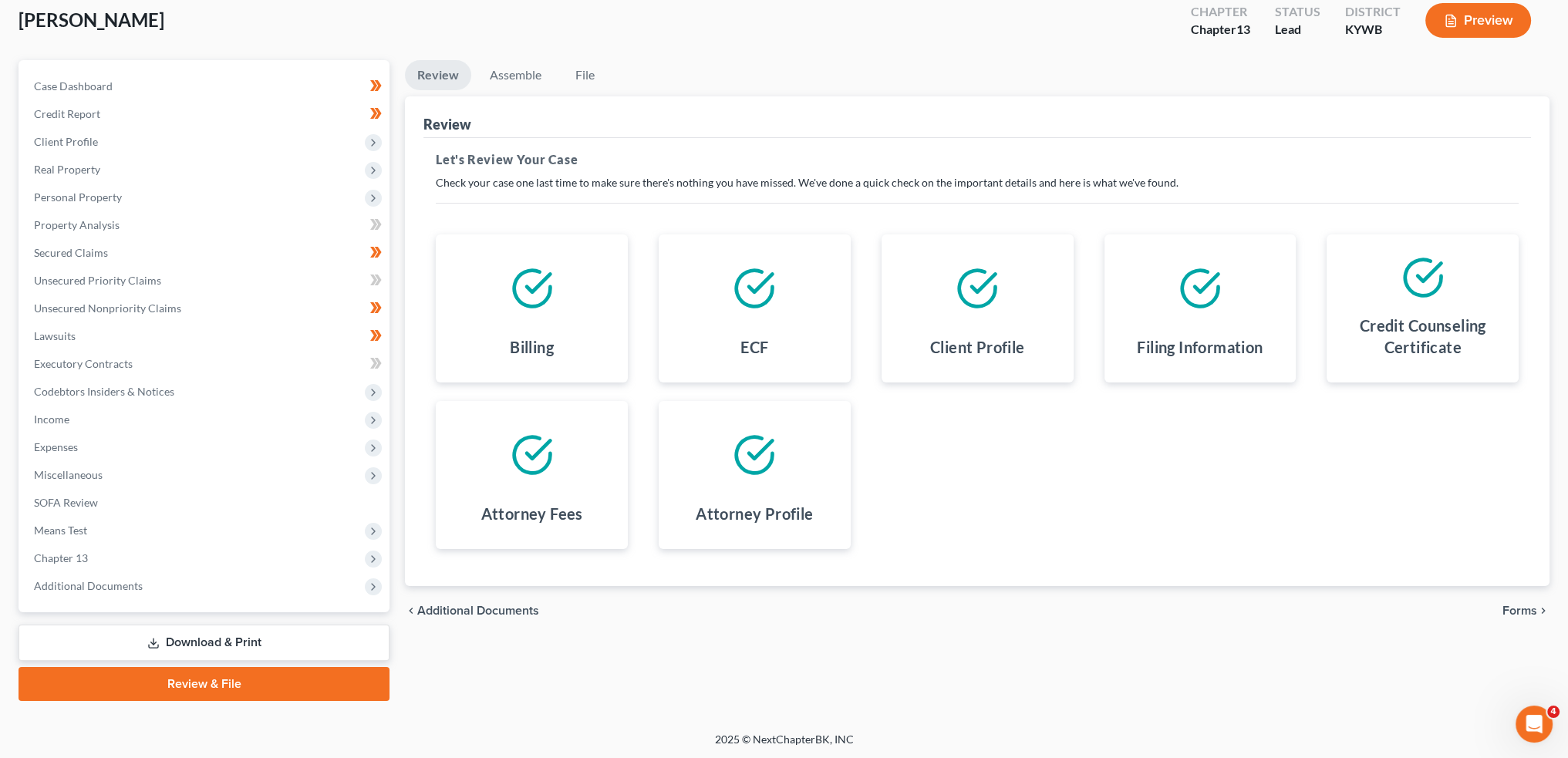
click at [1533, 608] on span "Forms" at bounding box center [1519, 611] width 34 height 12
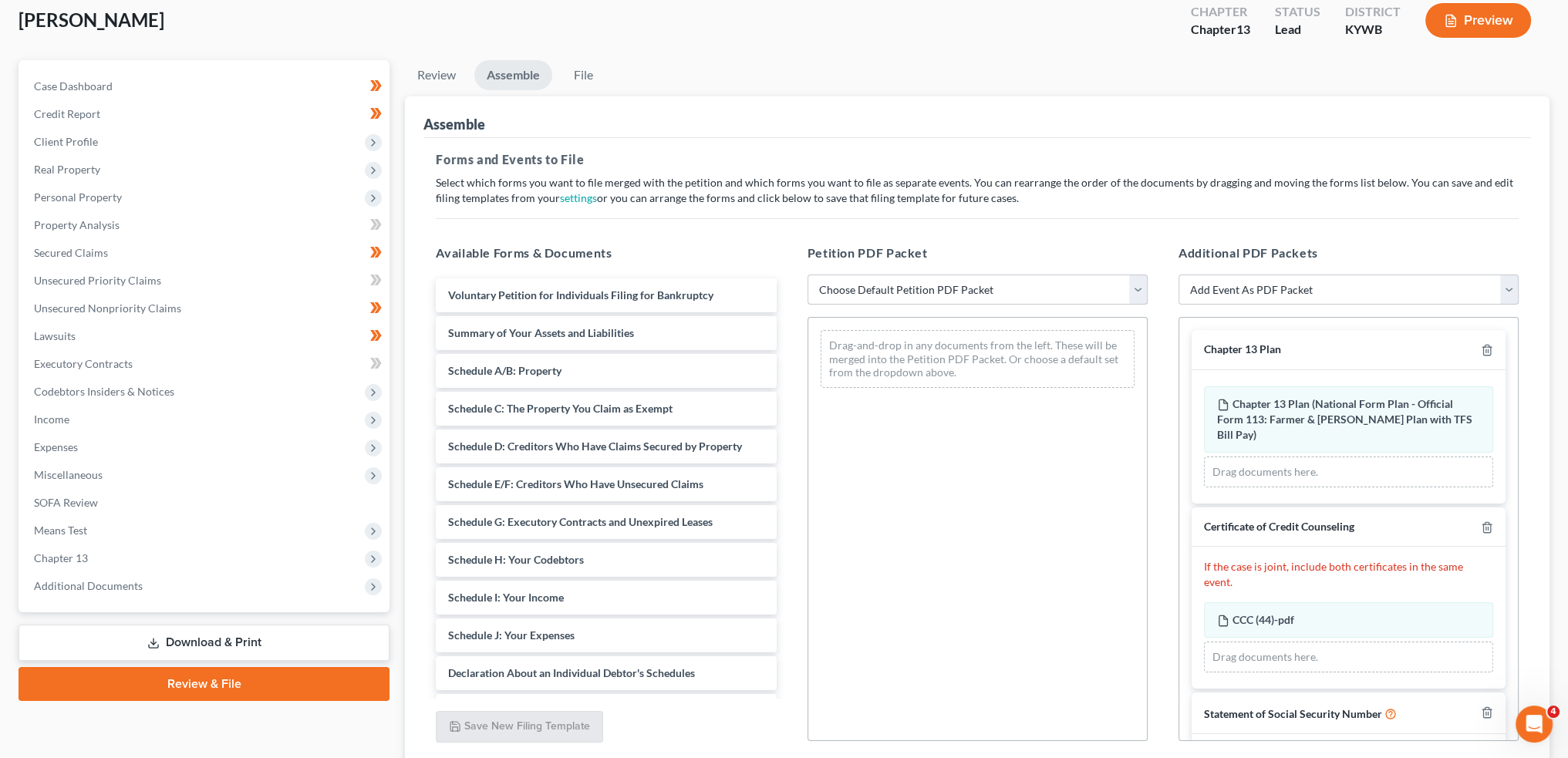
click at [960, 287] on select "Choose Default Petition PDF Packet Emergency Filing (Voluntary Petition and Cre…" at bounding box center [977, 289] width 340 height 31
select select "1"
click at [808, 274] on select "Choose Default Petition PDF Packet Emergency Filing (Voluntary Petition and Cre…" at bounding box center [977, 289] width 340 height 31
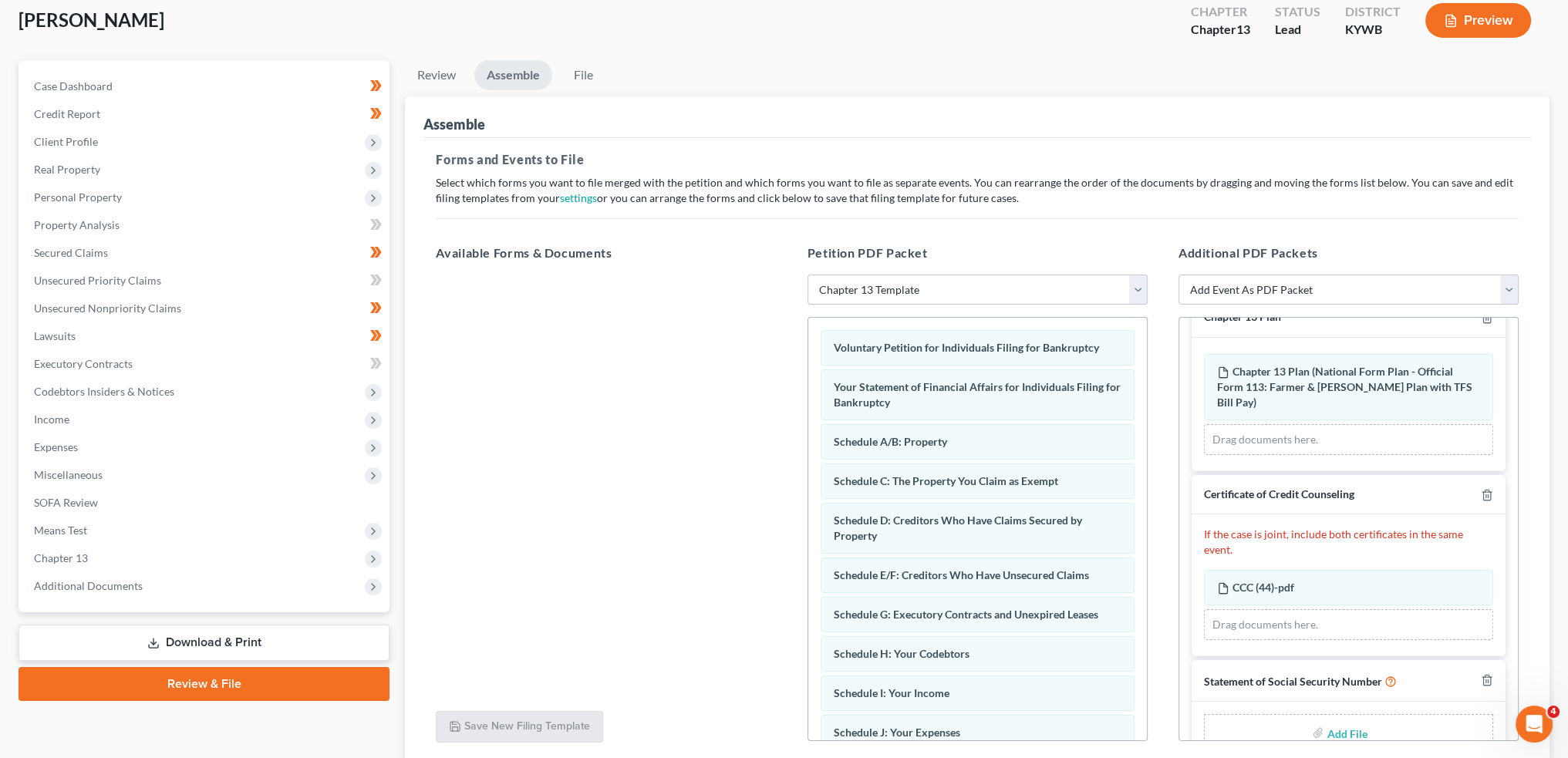
scroll to position [49, 0]
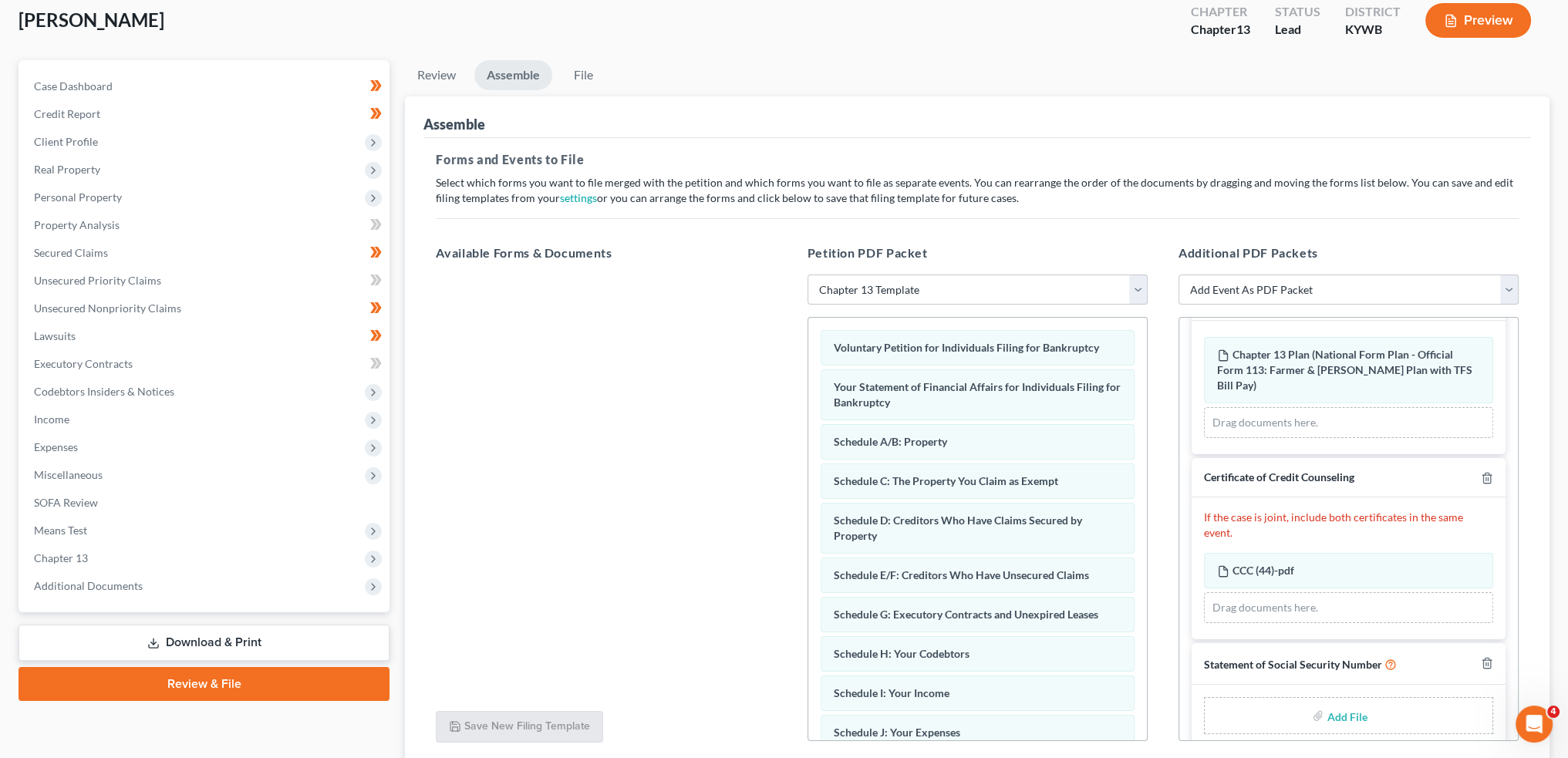
click at [1330, 702] on input "file" at bounding box center [1345, 716] width 37 height 28
type input "C:\fakepath\SSN to sign (4).pdf"
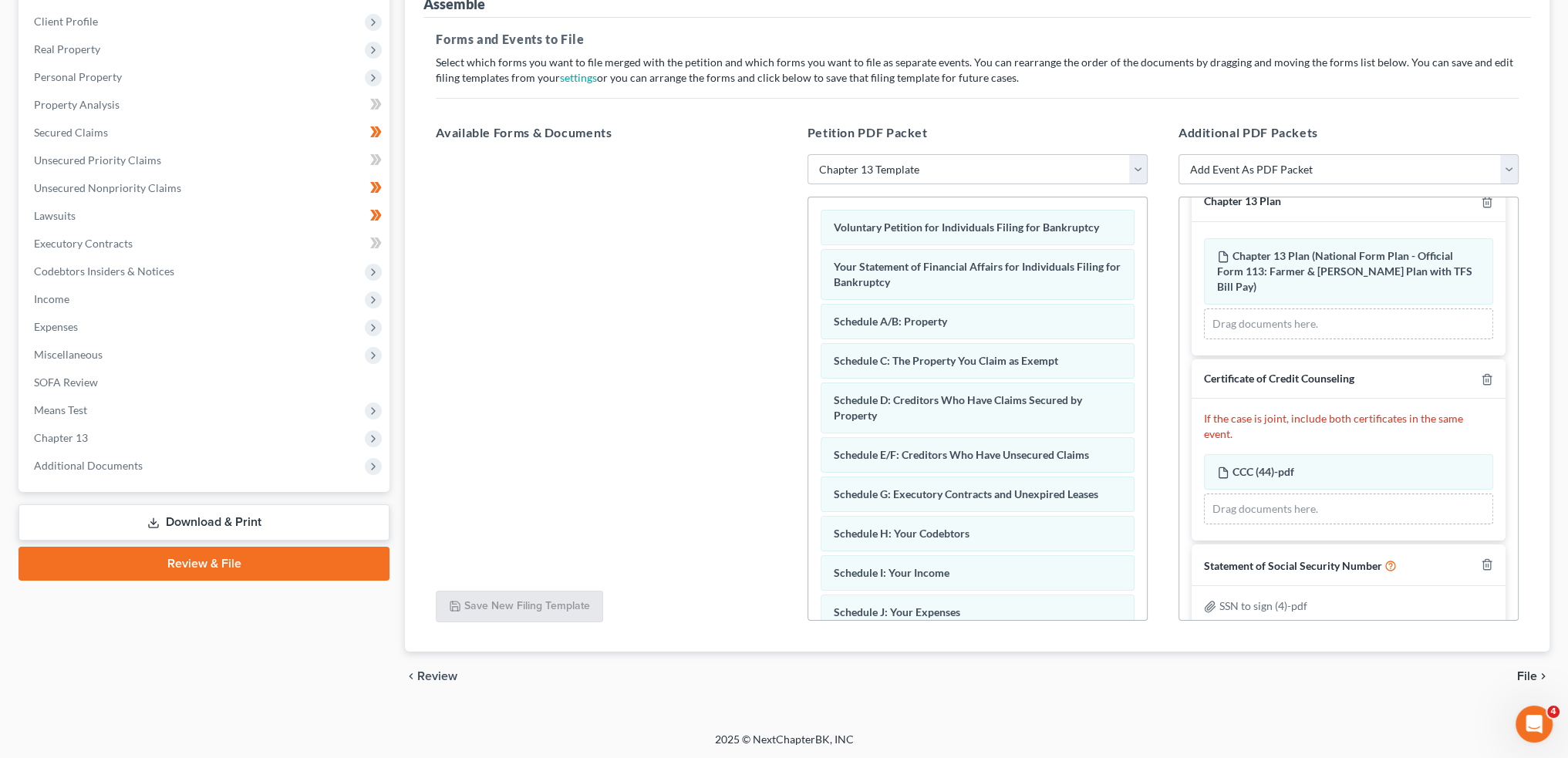
click at [1537, 676] on icon "chevron_right" at bounding box center [1543, 676] width 12 height 12
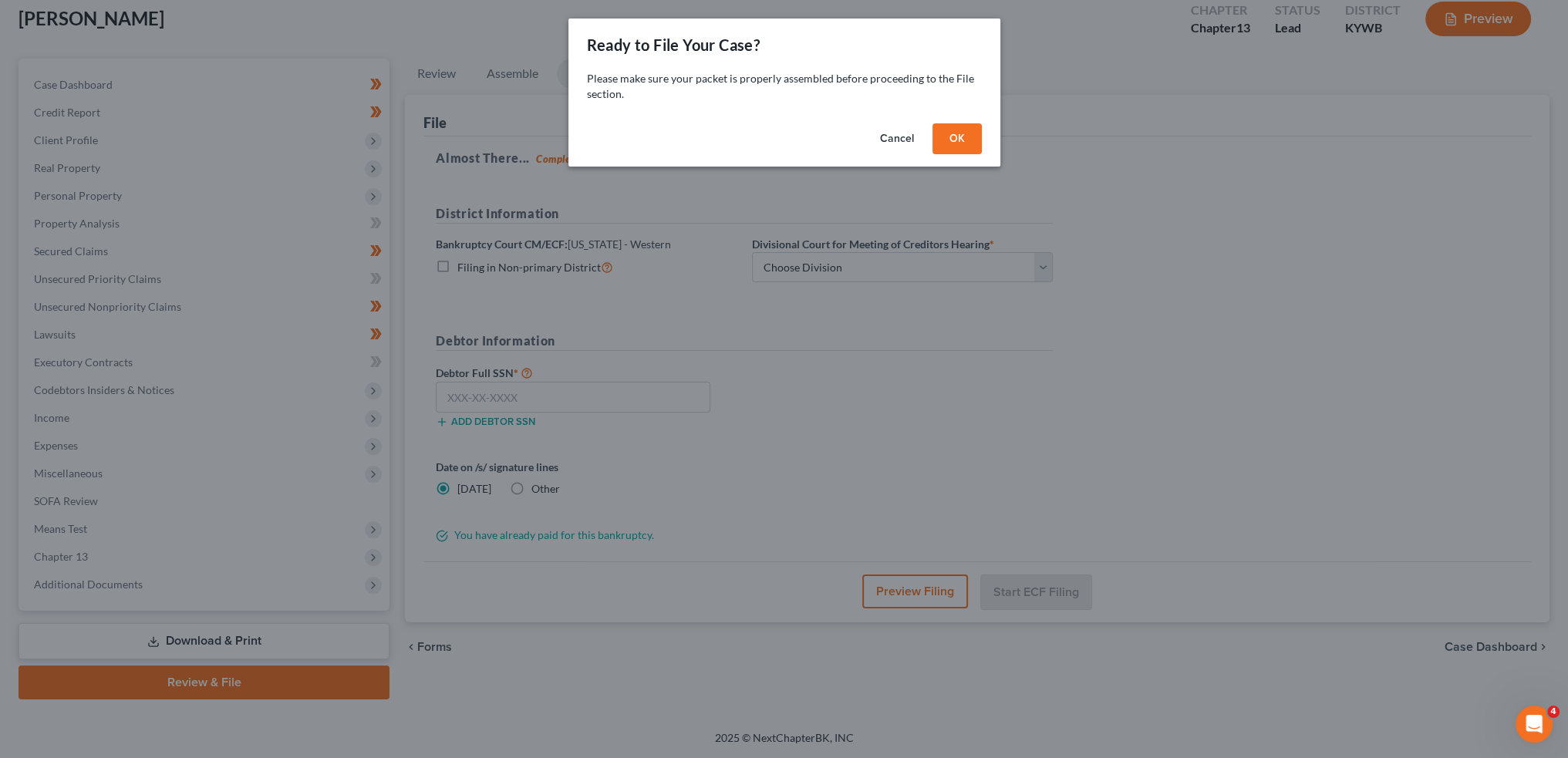
scroll to position [88, 0]
click at [971, 142] on button "OK" at bounding box center [962, 138] width 49 height 31
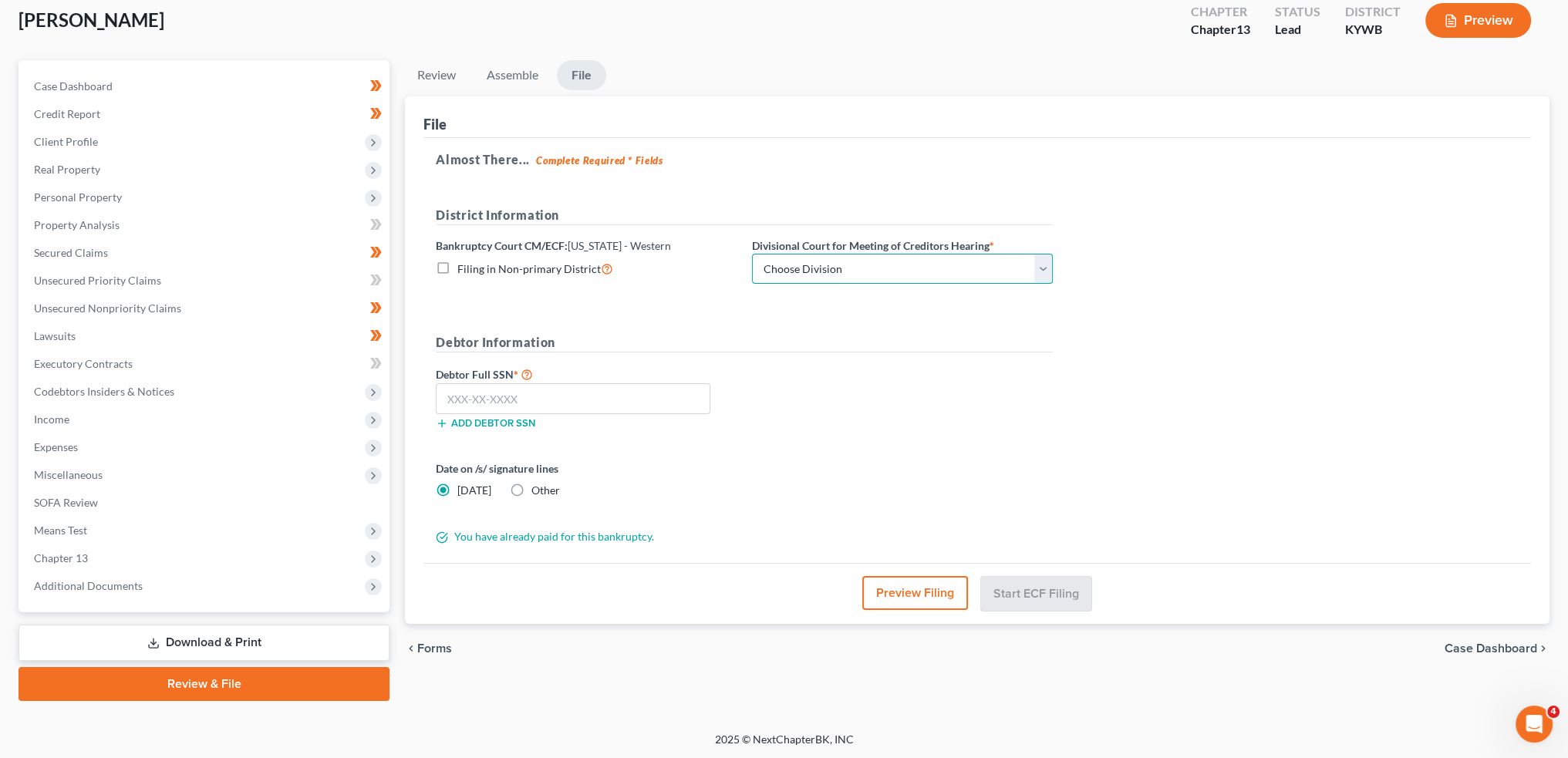
click at [842, 268] on select "Choose Division Bowling Green Louisville Owensboro Paducah" at bounding box center [902, 269] width 301 height 31
select select "0"
click at [751, 254] on select "Choose Division Bowling Green Louisville Owensboro Paducah" at bounding box center [902, 269] width 301 height 31
click at [621, 392] on input "text" at bounding box center [573, 398] width 274 height 31
paste input "405-21-5018"
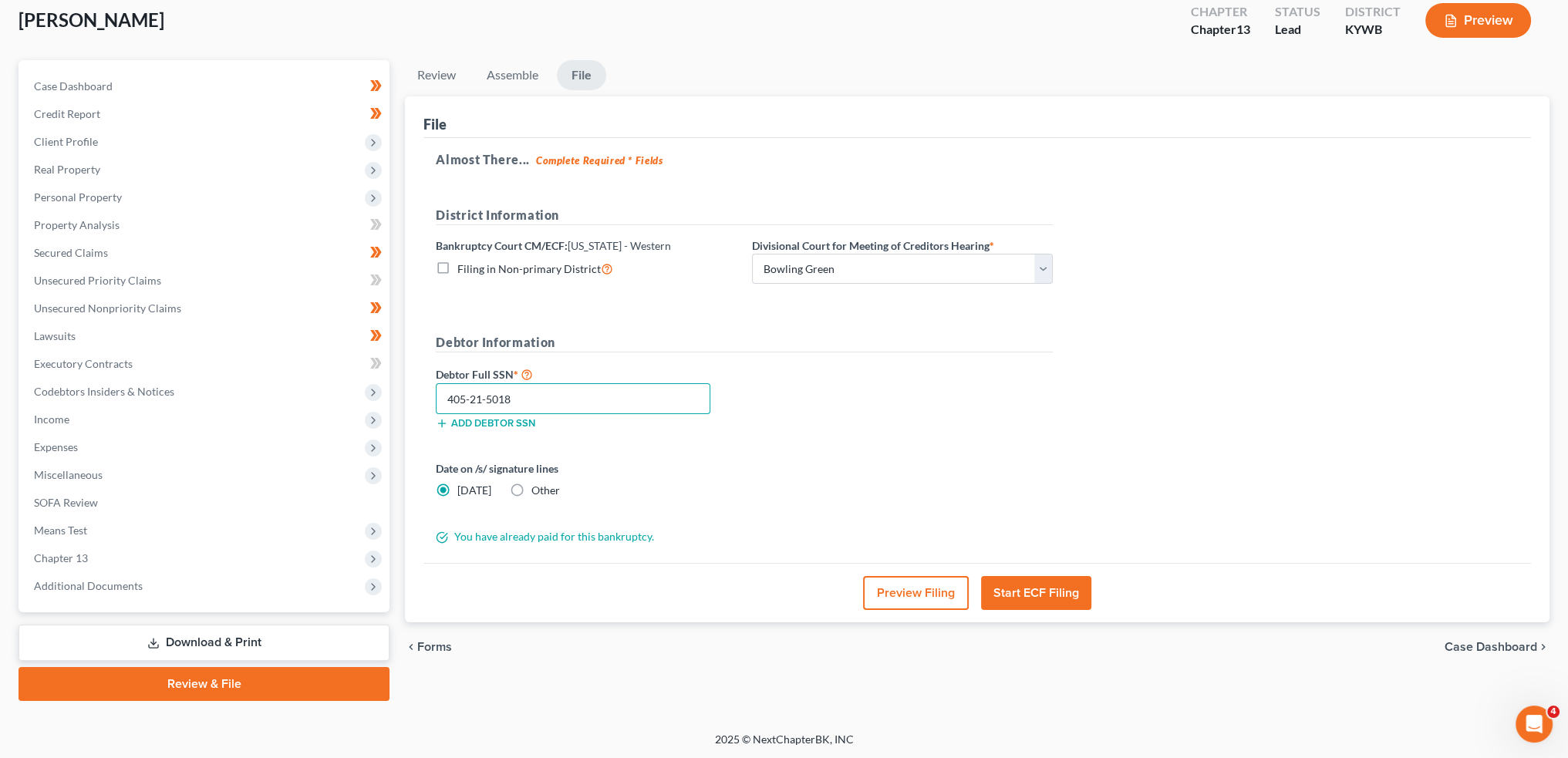
type input "405-21-5018"
click at [1038, 591] on button "Start ECF Filing" at bounding box center [1035, 593] width 110 height 34
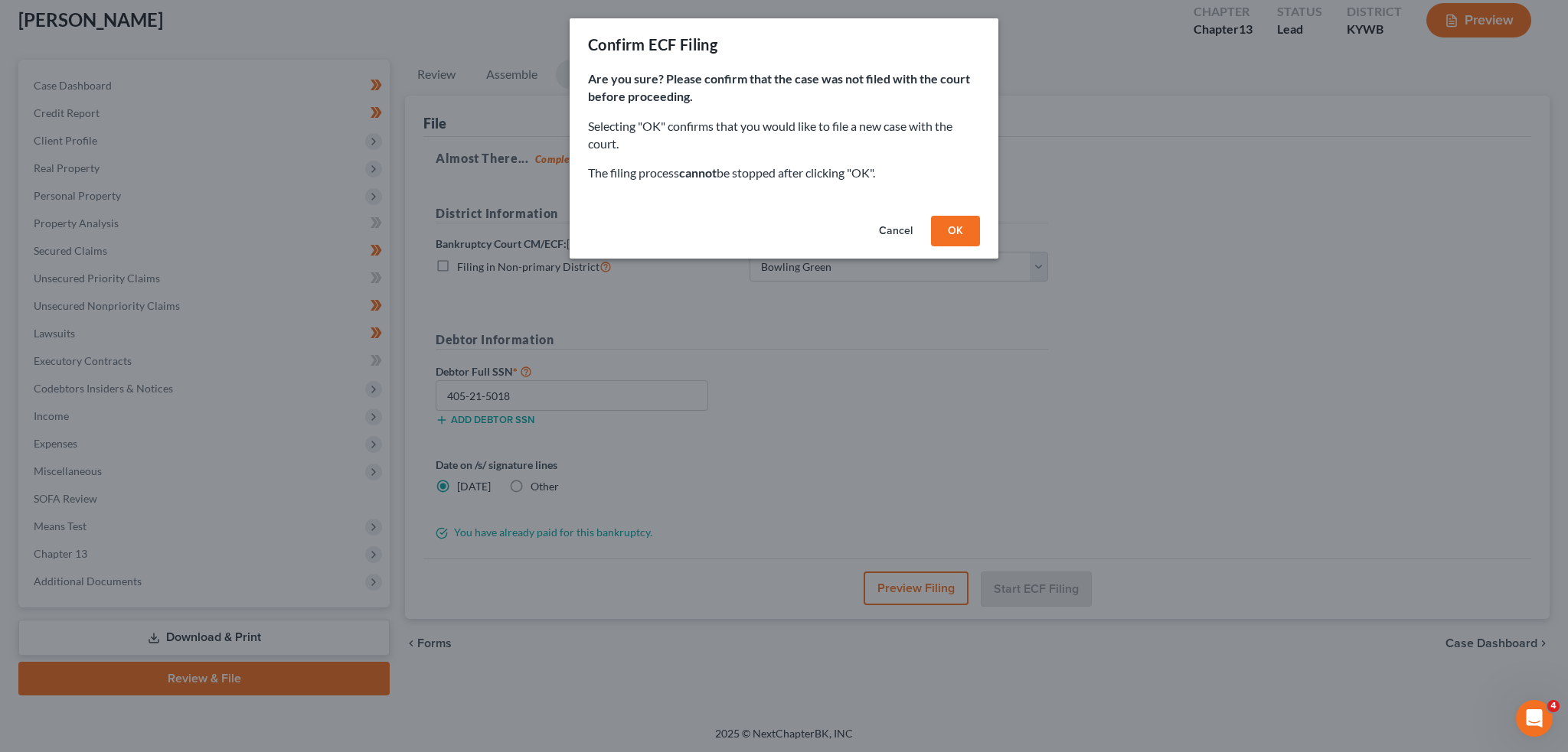
click at [952, 229] on button "OK" at bounding box center [955, 230] width 49 height 31
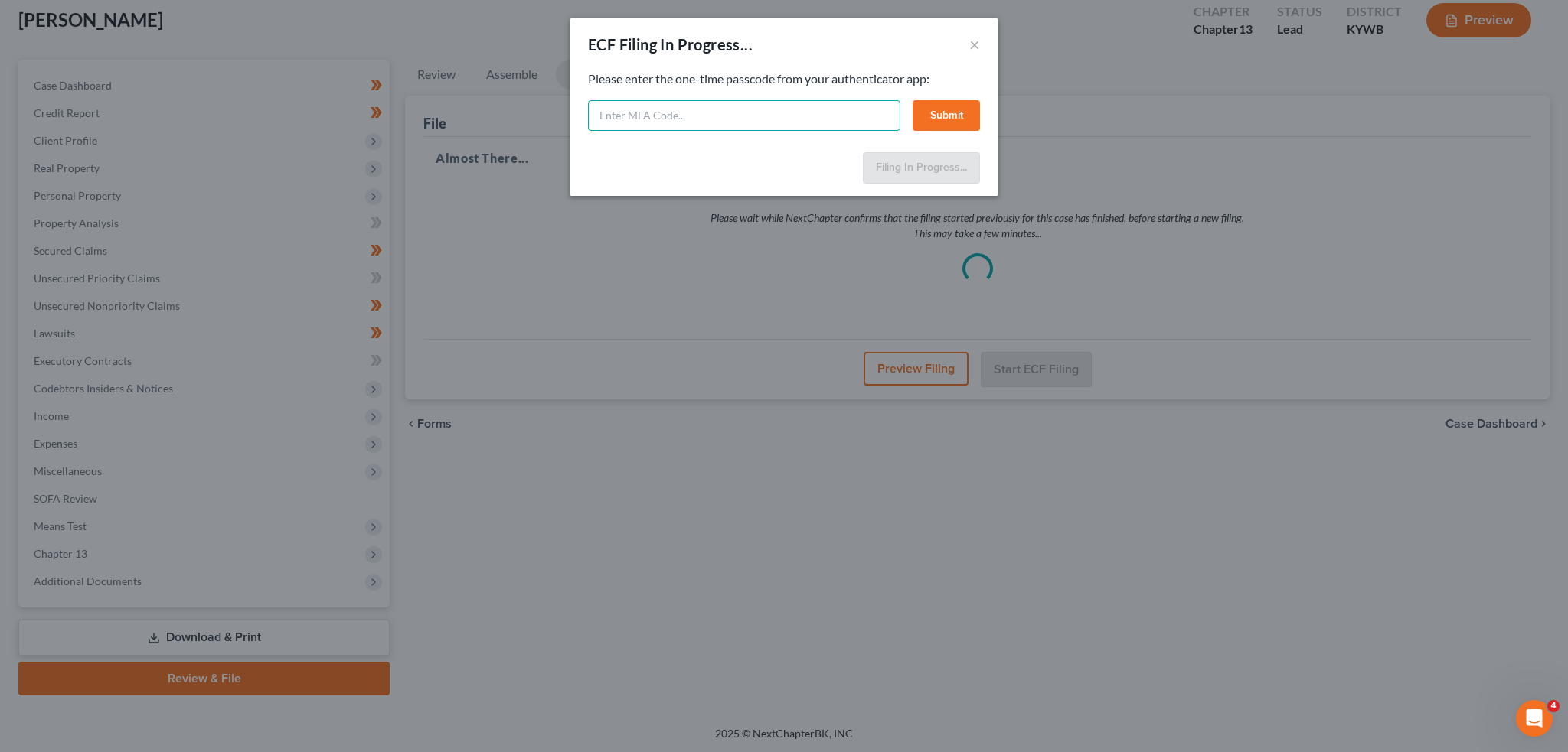
click at [748, 121] on input "text" at bounding box center [744, 115] width 312 height 31
type input "416812"
click at [955, 109] on button "Submit" at bounding box center [946, 115] width 67 height 31
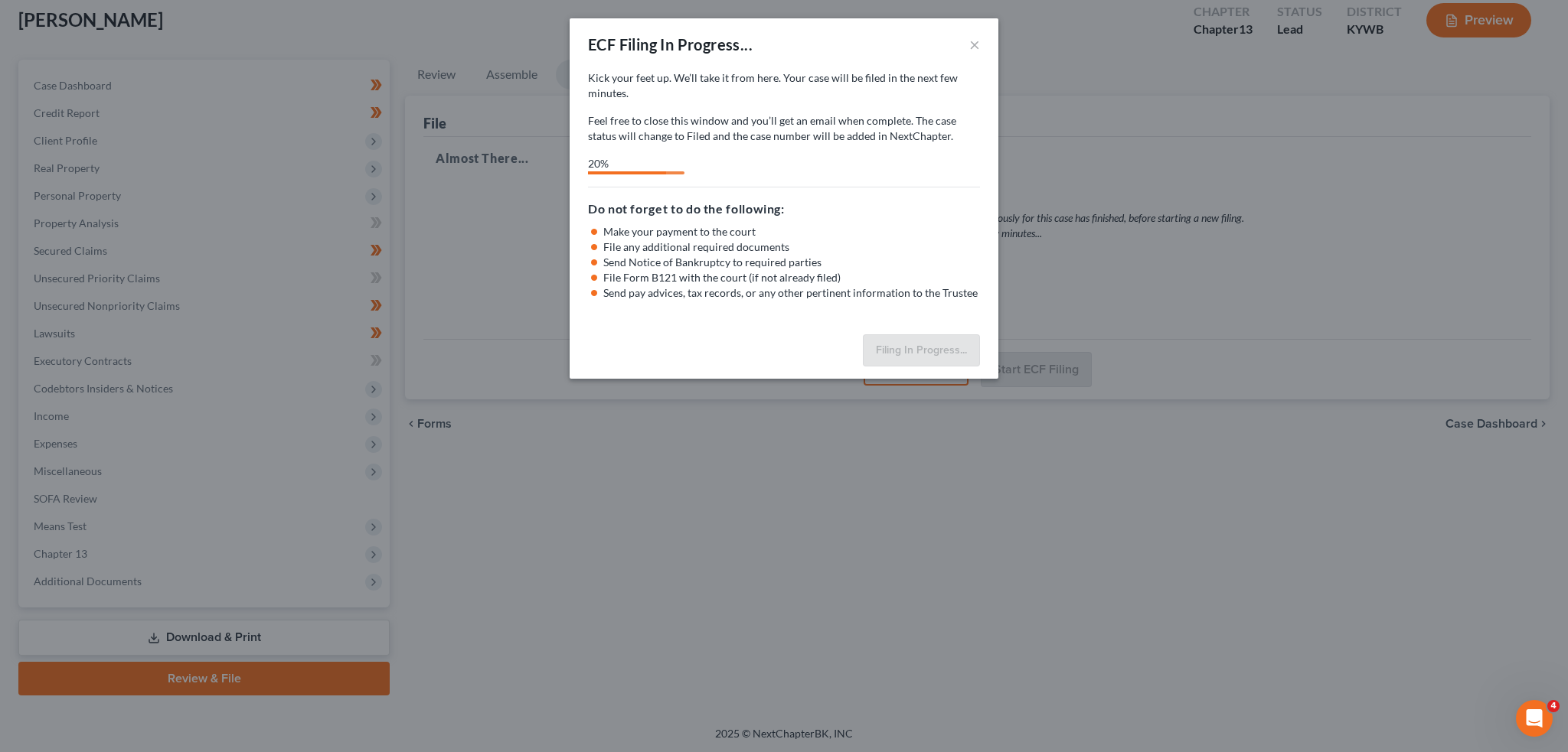
select select "0"
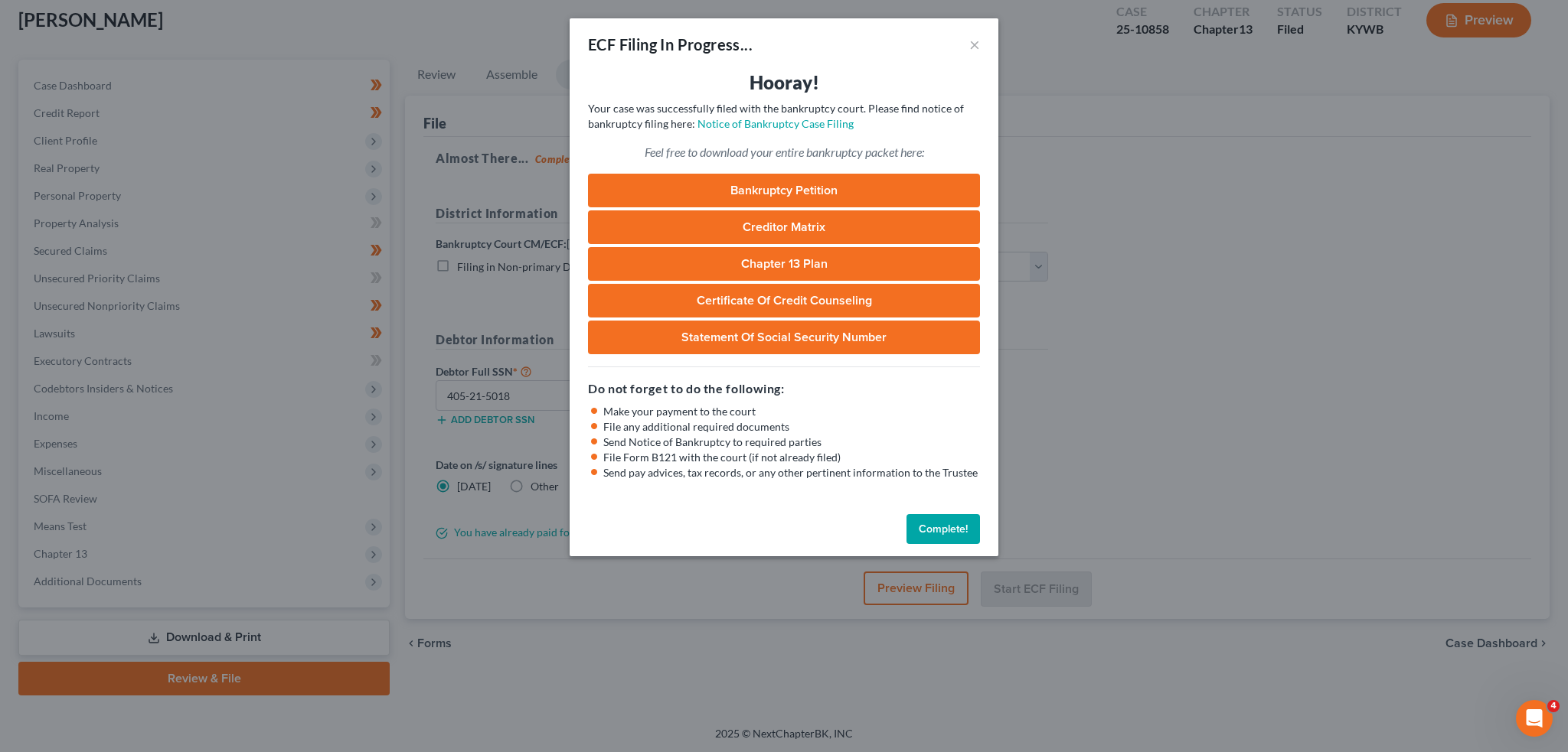
click at [958, 523] on button "Complete!" at bounding box center [943, 530] width 73 height 31
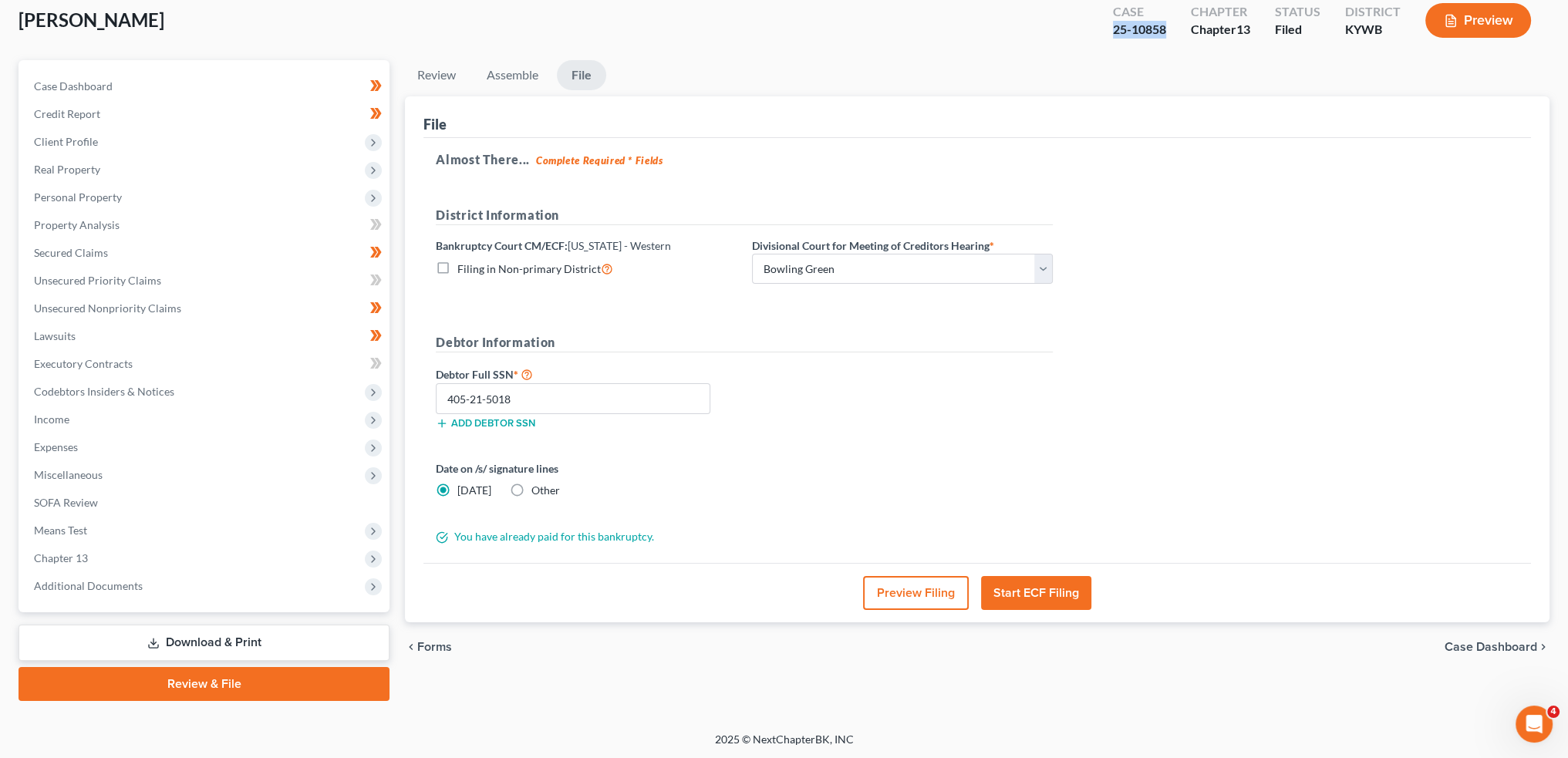
drag, startPoint x: 1171, startPoint y: 33, endPoint x: 1110, endPoint y: 33, distance: 61.0
click at [1110, 33] on div "Case 25-10858" at bounding box center [1139, 22] width 78 height 46
copy div "25-10858"
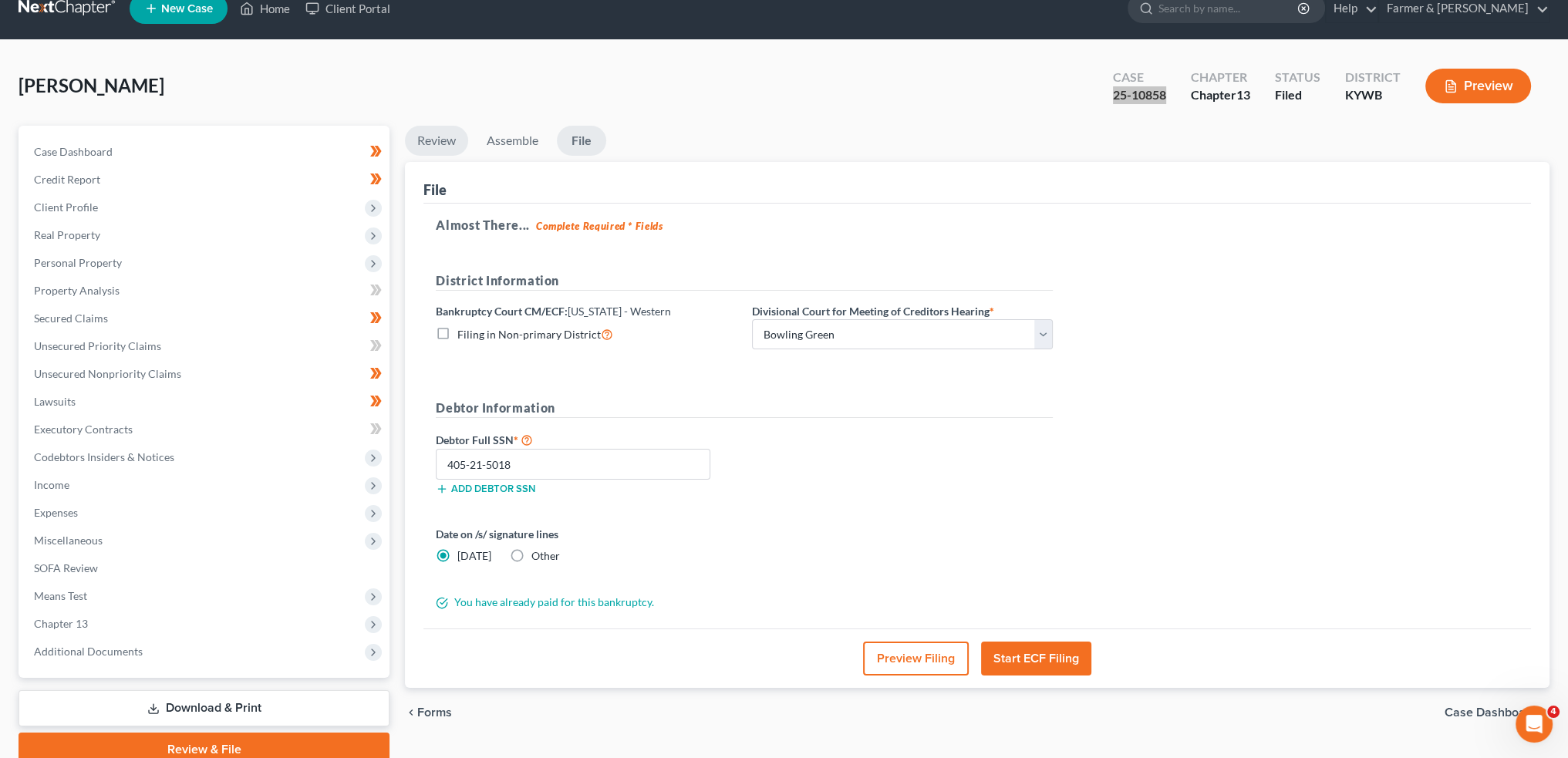
scroll to position [0, 0]
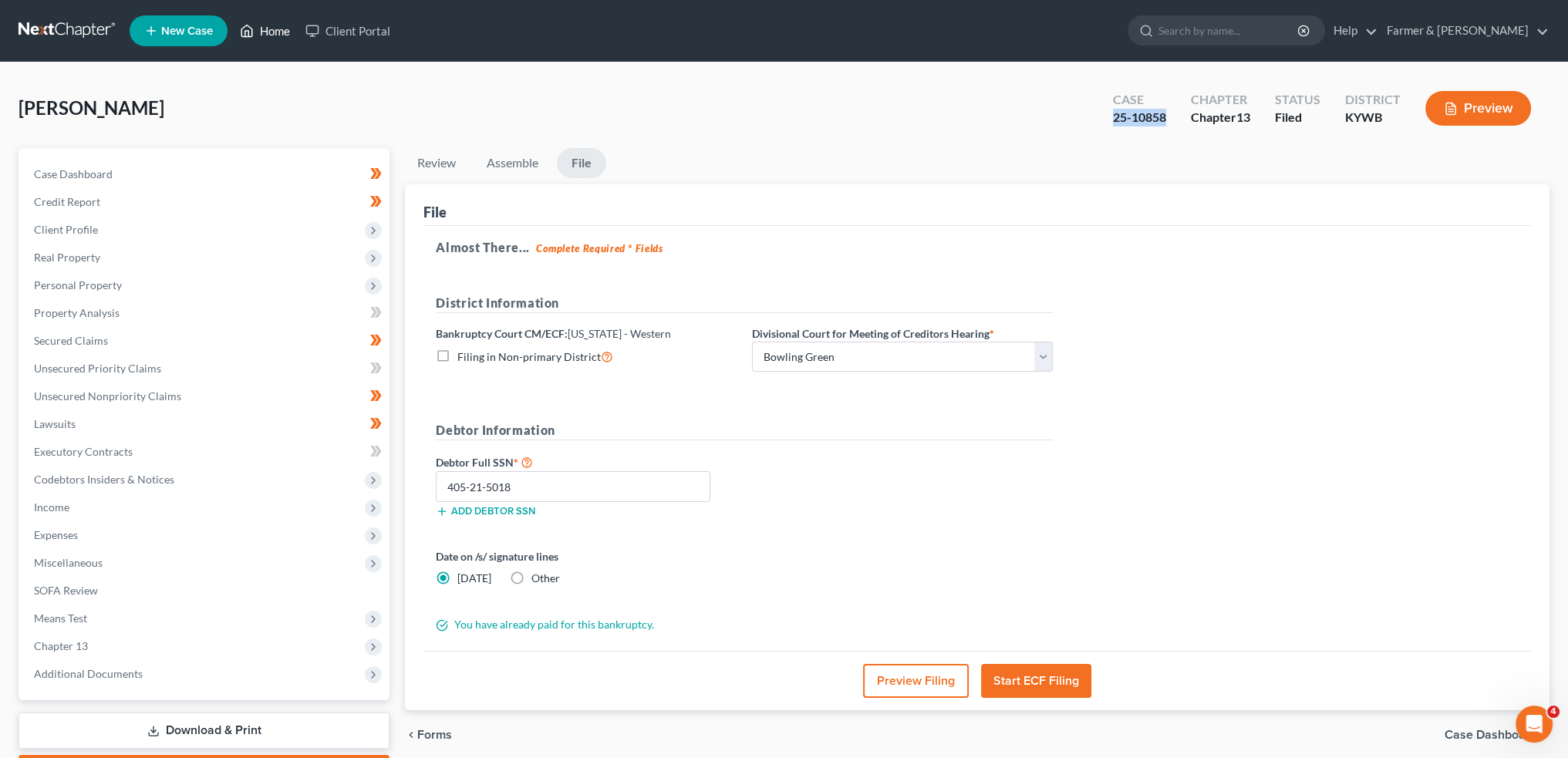
click at [248, 17] on link "Home" at bounding box center [265, 31] width 66 height 28
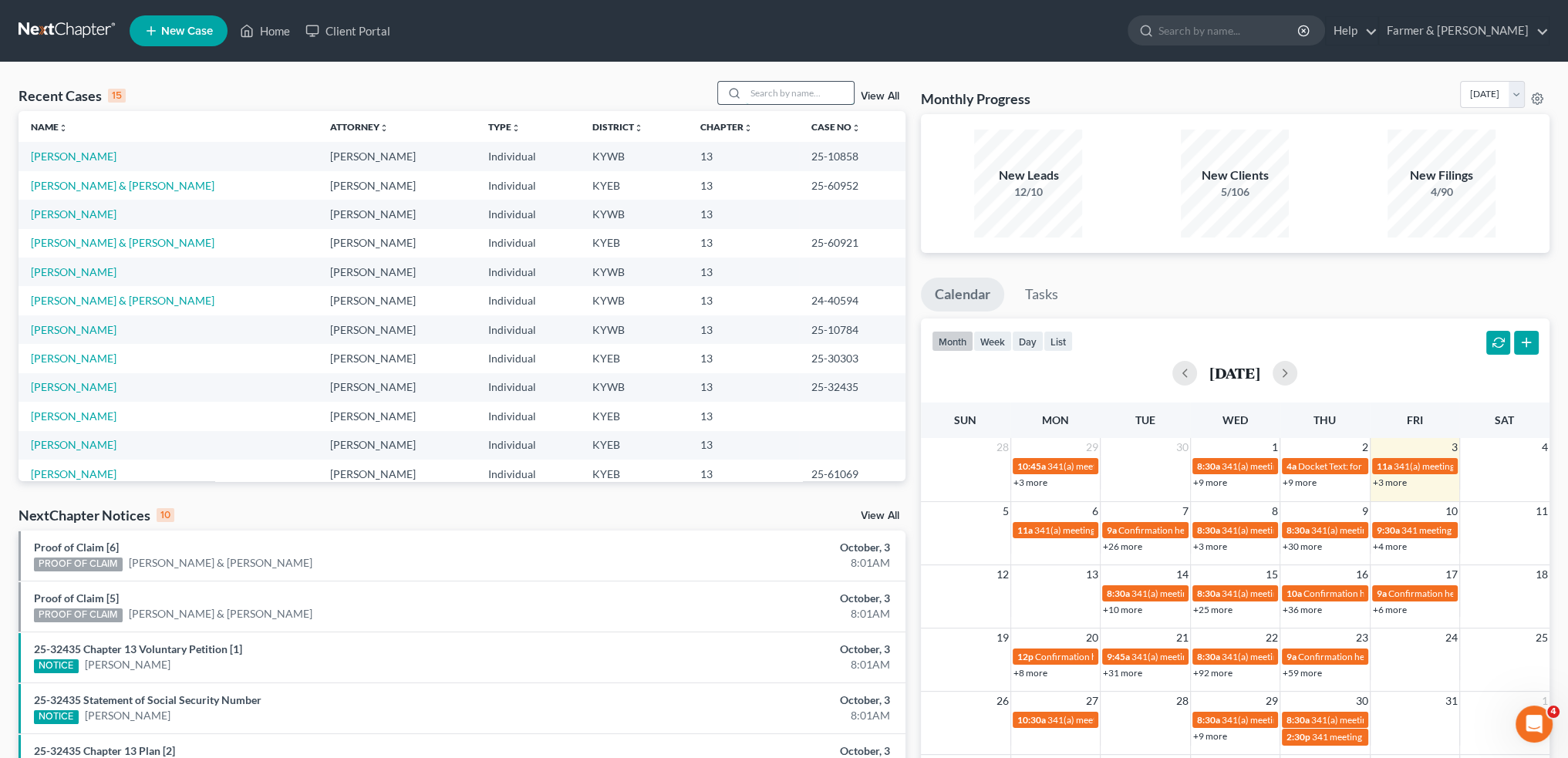
drag, startPoint x: 789, startPoint y: 95, endPoint x: 798, endPoint y: 86, distance: 12.7
click at [798, 86] on input "search" at bounding box center [799, 92] width 108 height 22
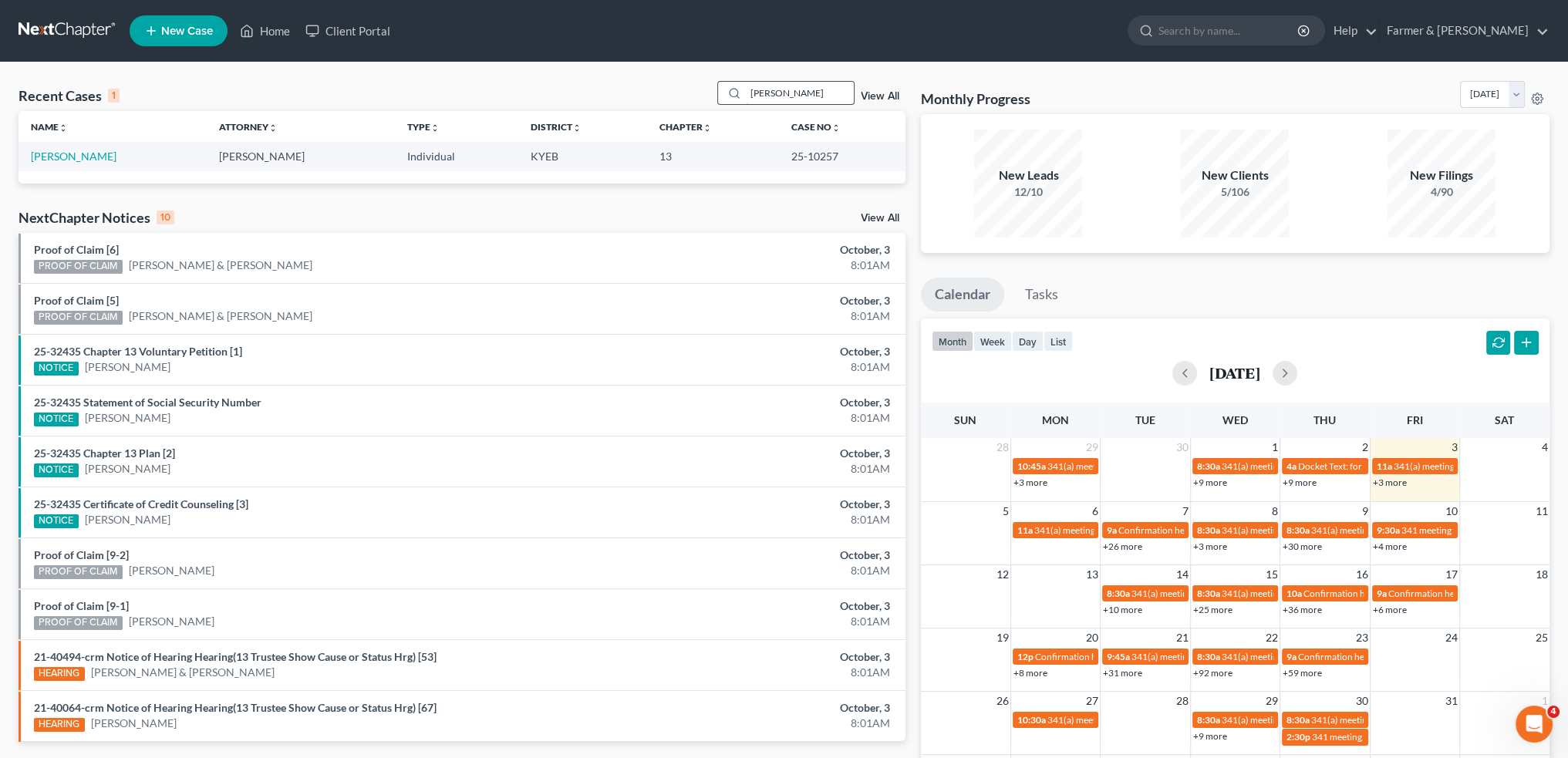
click at [836, 87] on input "cassie hinton" at bounding box center [799, 92] width 108 height 22
drag, startPoint x: 839, startPoint y: 91, endPoint x: 468, endPoint y: 135, distance: 373.6
click at [468, 133] on div "Recent Cases 1 cassie hinton View All Name unfold_more expand_more expand_less …" at bounding box center [461, 132] width 887 height 103
click at [832, 101] on input "amanda brewer" at bounding box center [799, 92] width 108 height 22
drag, startPoint x: 836, startPoint y: 98, endPoint x: 626, endPoint y: 85, distance: 210.4
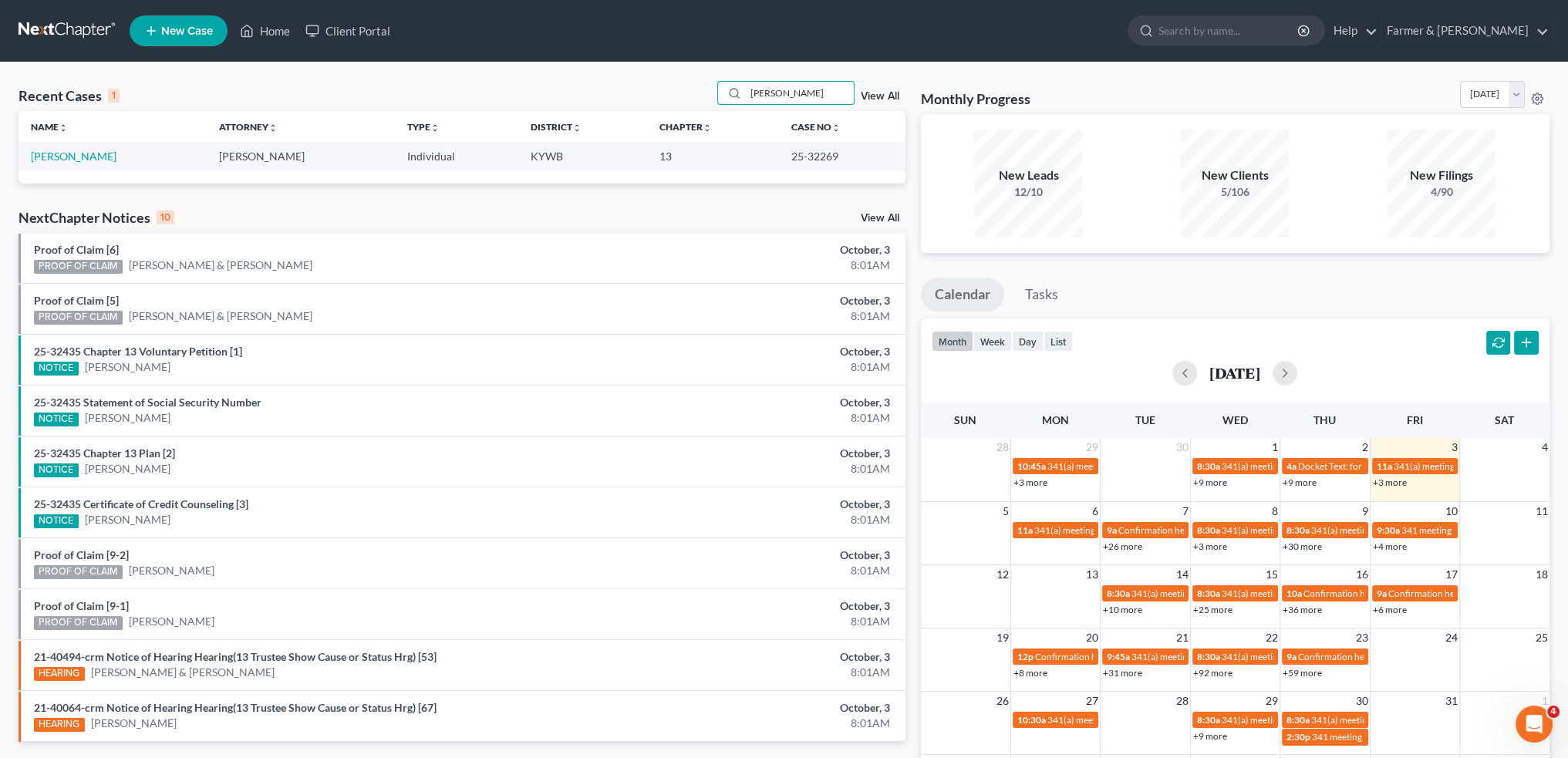
click at [626, 85] on div "Recent Cases 1 amanda brewer View All" at bounding box center [461, 96] width 887 height 30
type input "MARTIN COLEMAN"
click at [105, 154] on link "[PERSON_NAME]" at bounding box center [73, 156] width 85 height 13
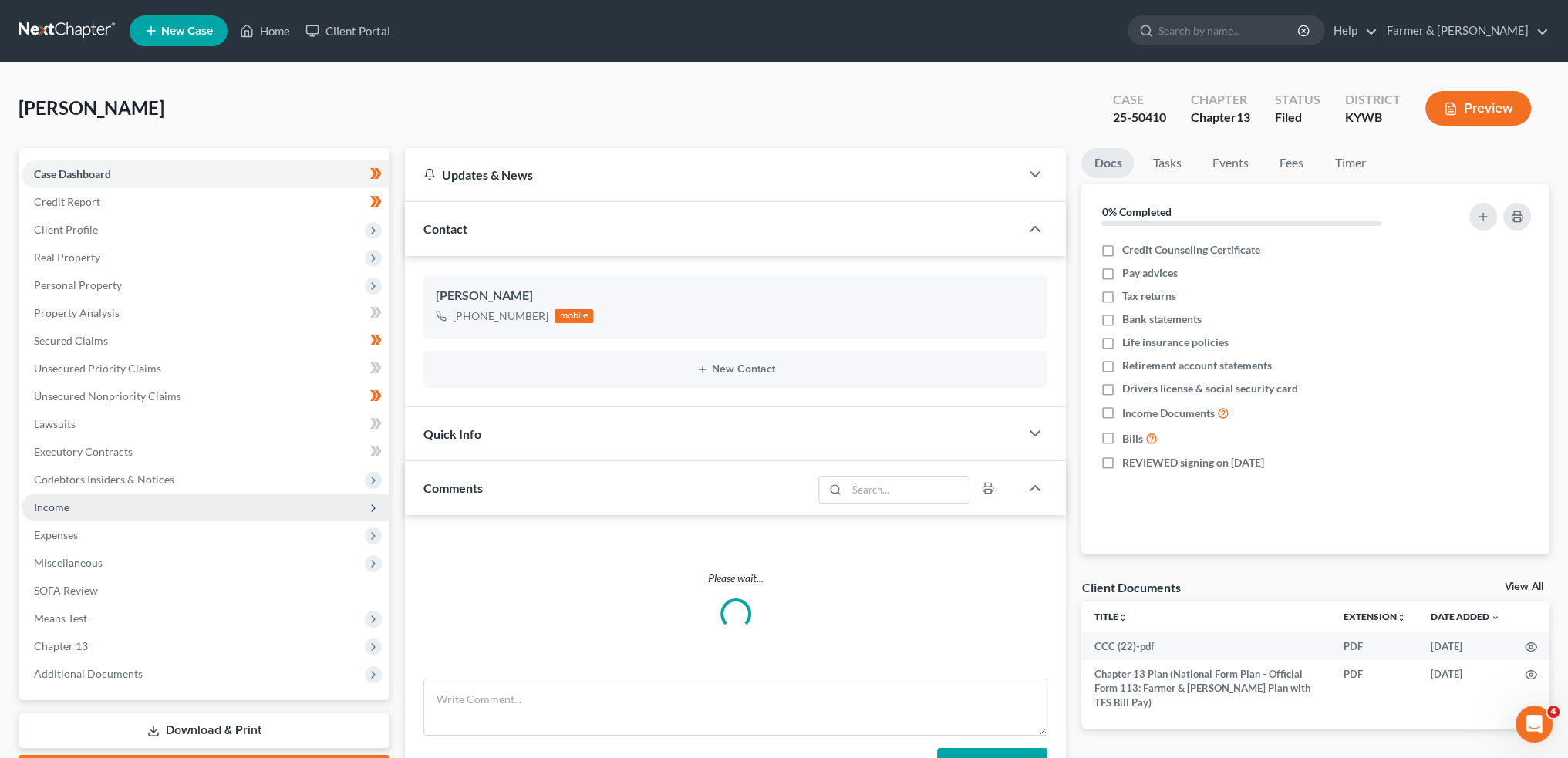
click at [135, 506] on span "Income" at bounding box center [206, 508] width 367 height 28
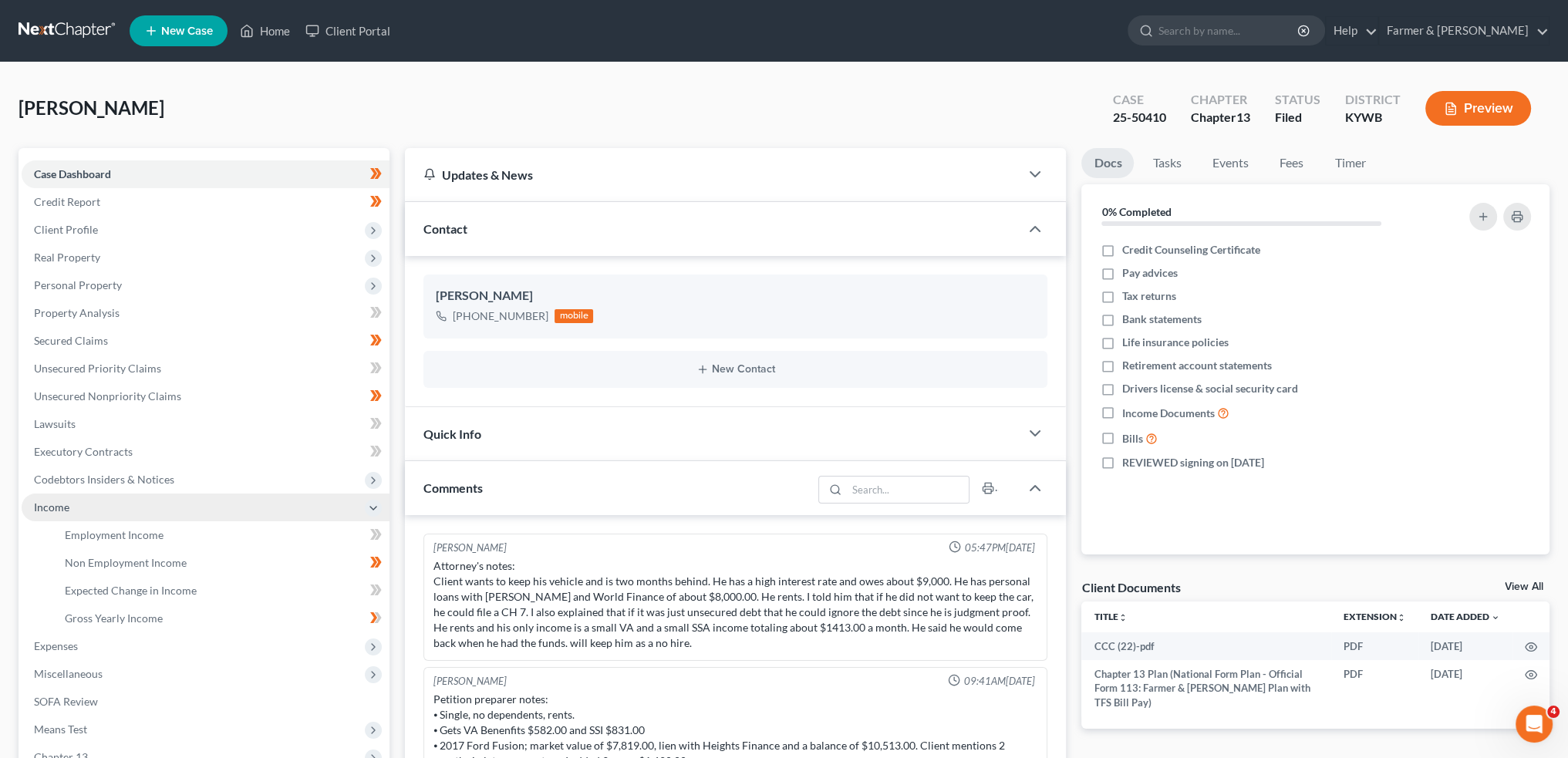
scroll to position [114, 0]
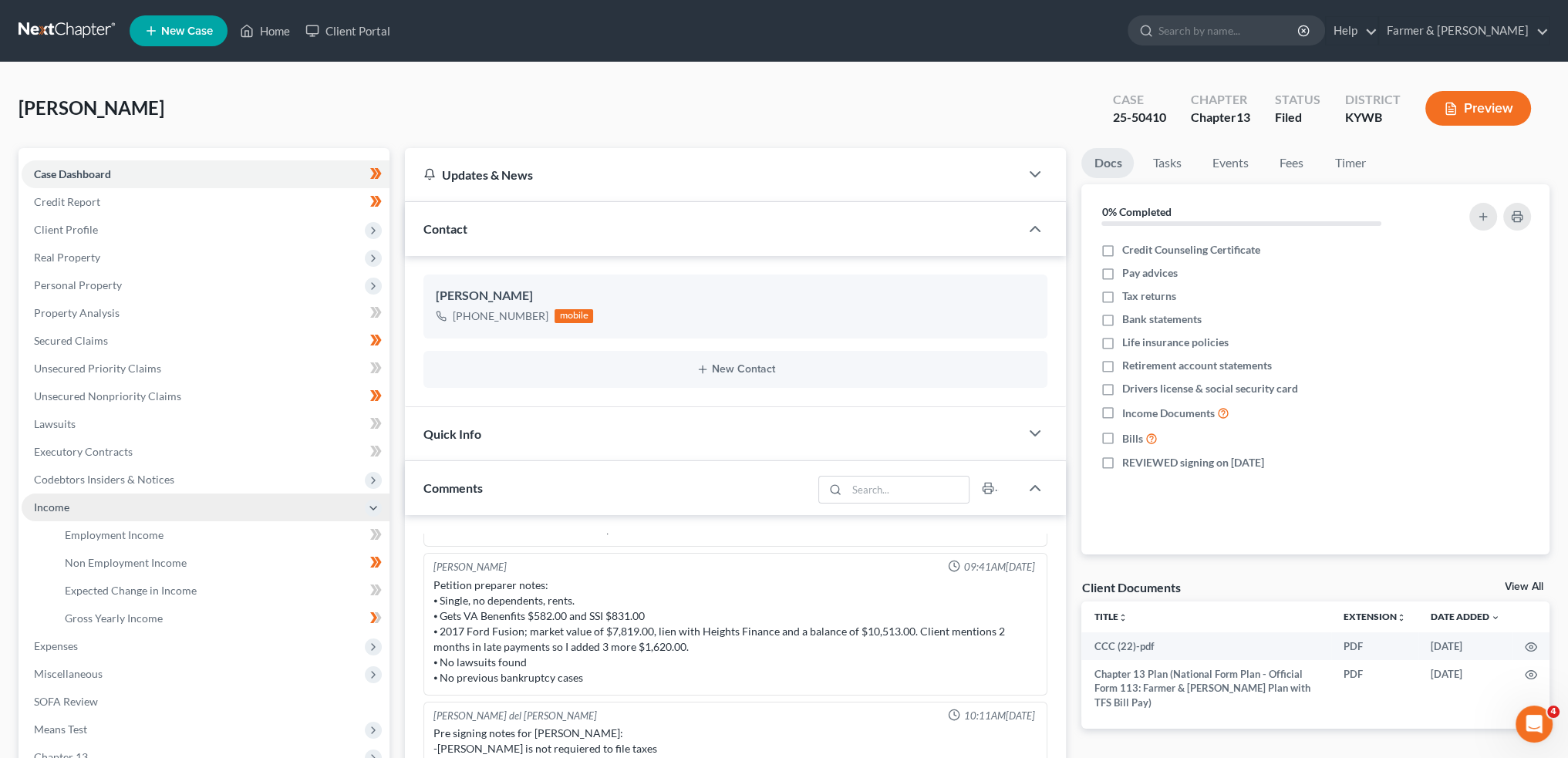
click at [135, 506] on span "Income" at bounding box center [206, 508] width 367 height 28
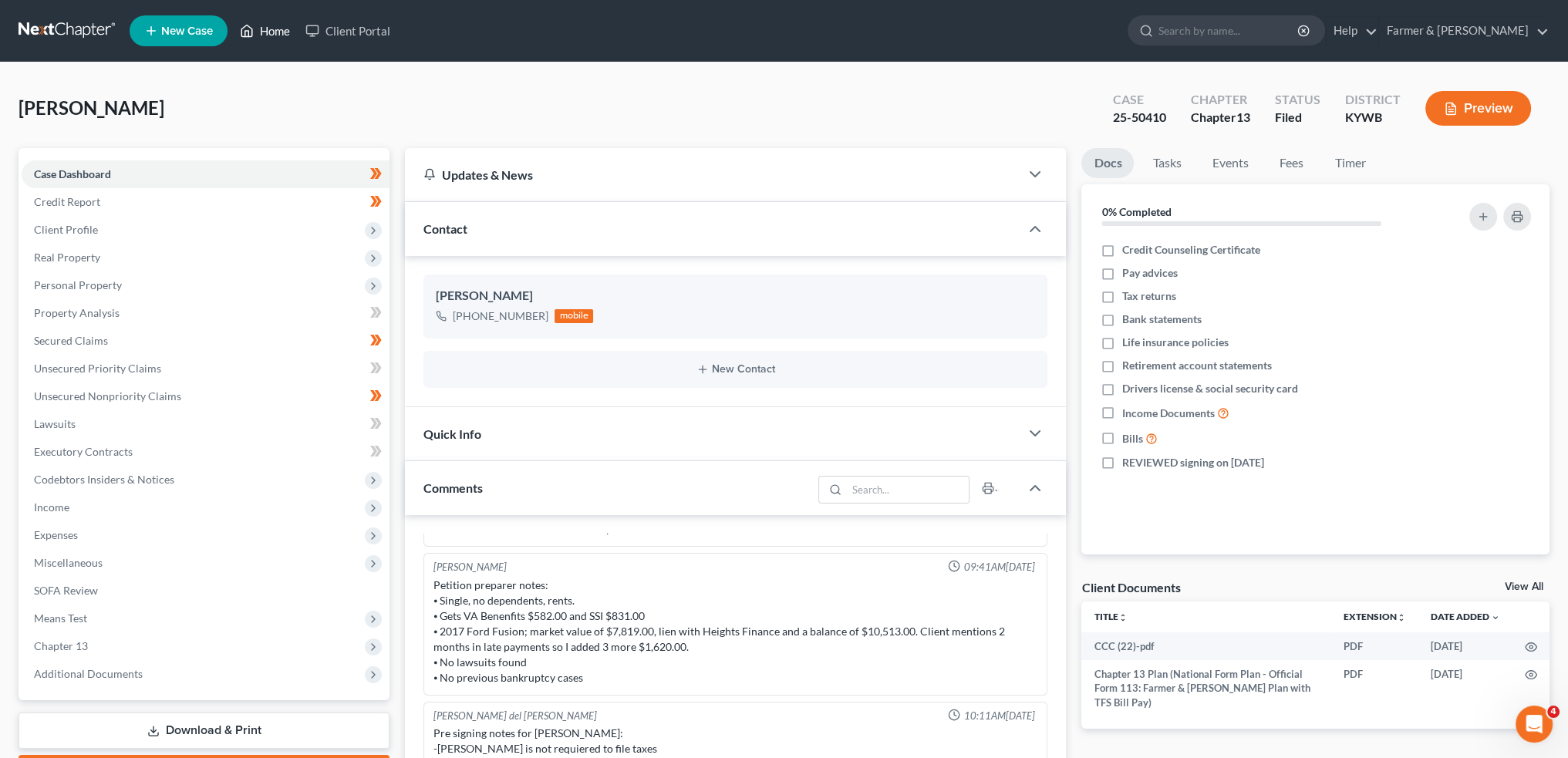
click at [264, 30] on link "Home" at bounding box center [265, 31] width 66 height 28
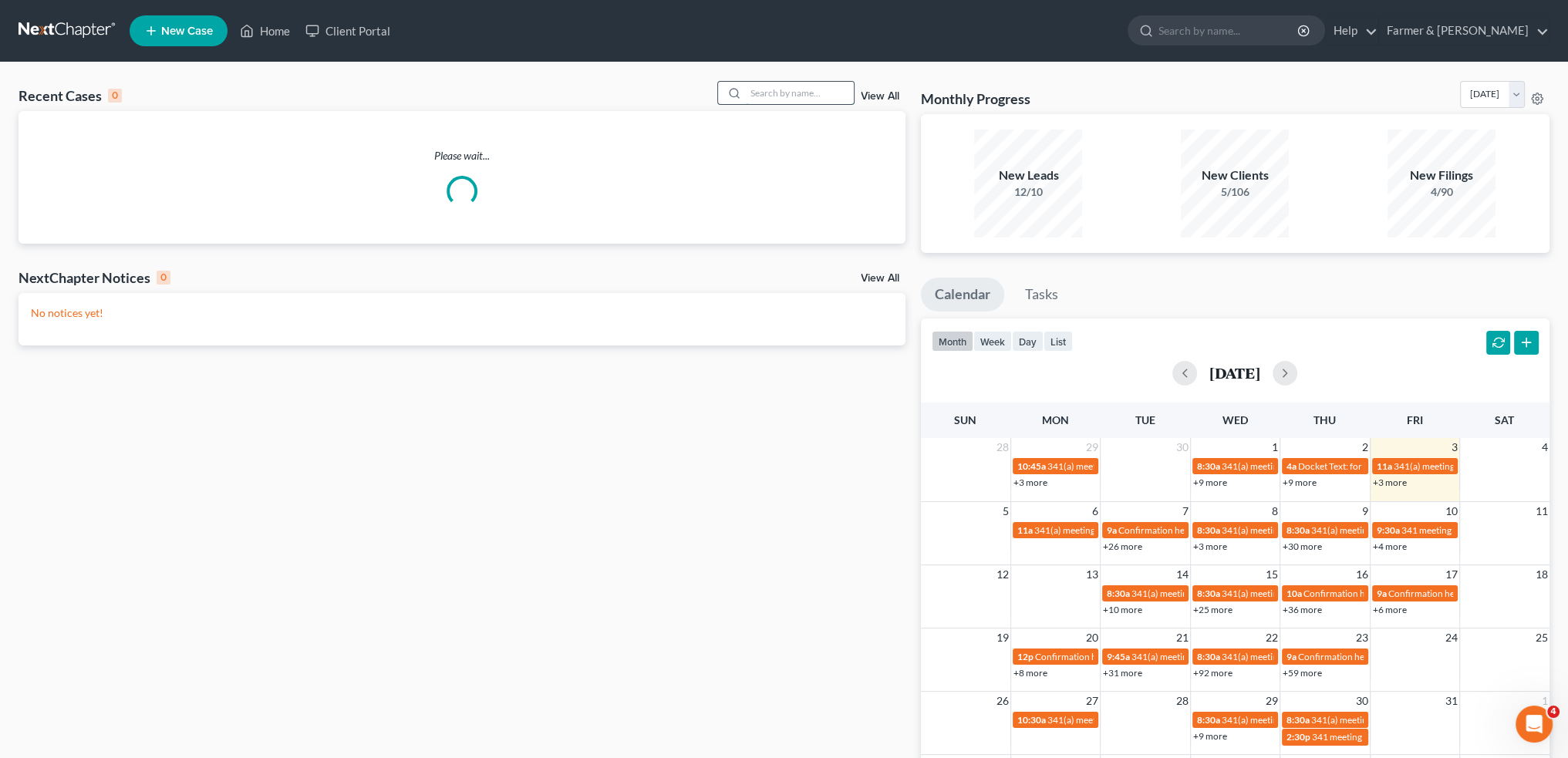
click at [780, 98] on input "search" at bounding box center [799, 92] width 108 height 22
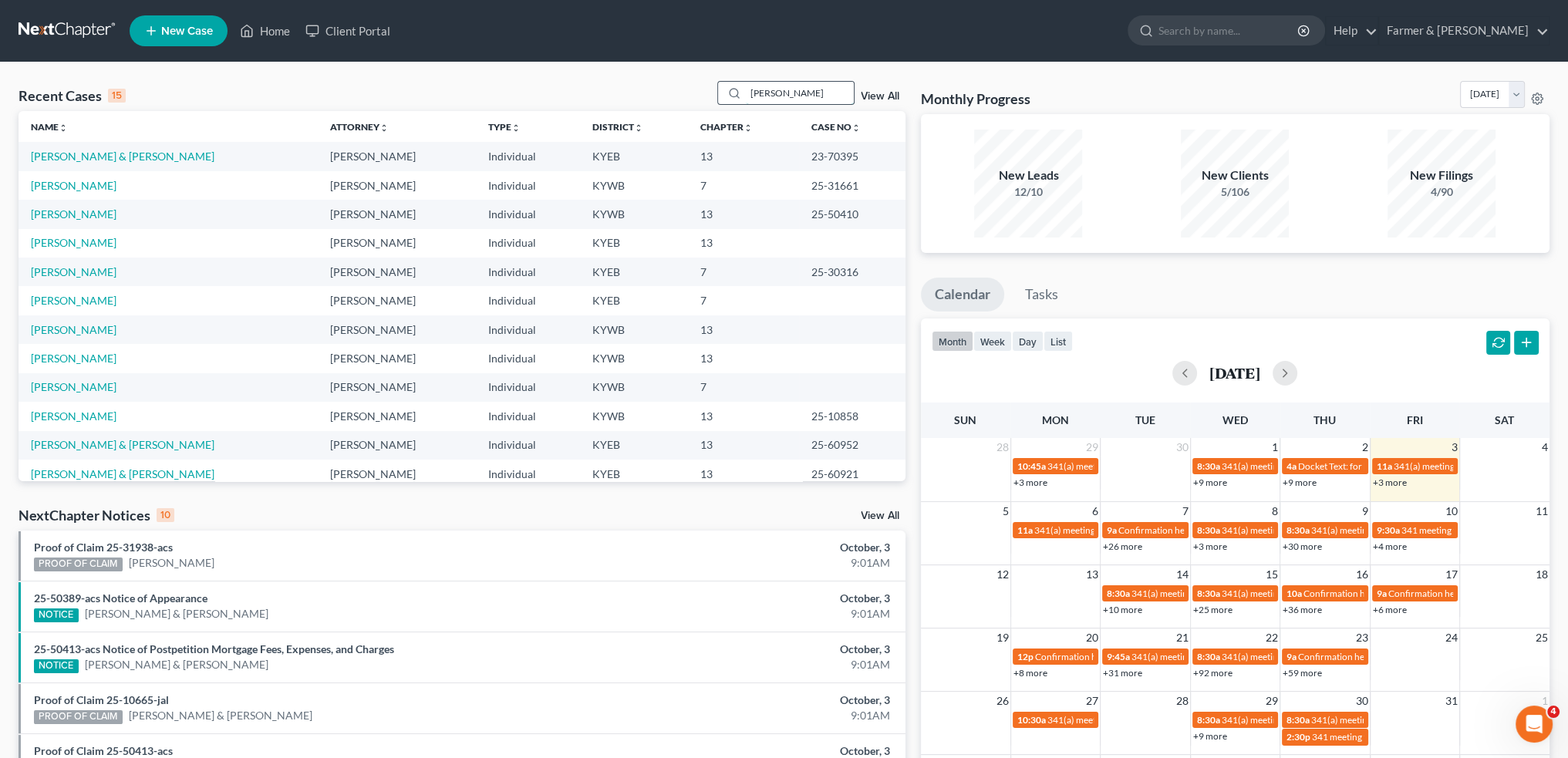
click at [818, 91] on input "CHARLES GREEN" at bounding box center [799, 92] width 108 height 22
drag, startPoint x: 826, startPoint y: 92, endPoint x: 650, endPoint y: 85, distance: 176.1
click at [650, 85] on div "Recent Cases 15 CHARLES GREEN View All" at bounding box center [461, 96] width 887 height 30
type input "x"
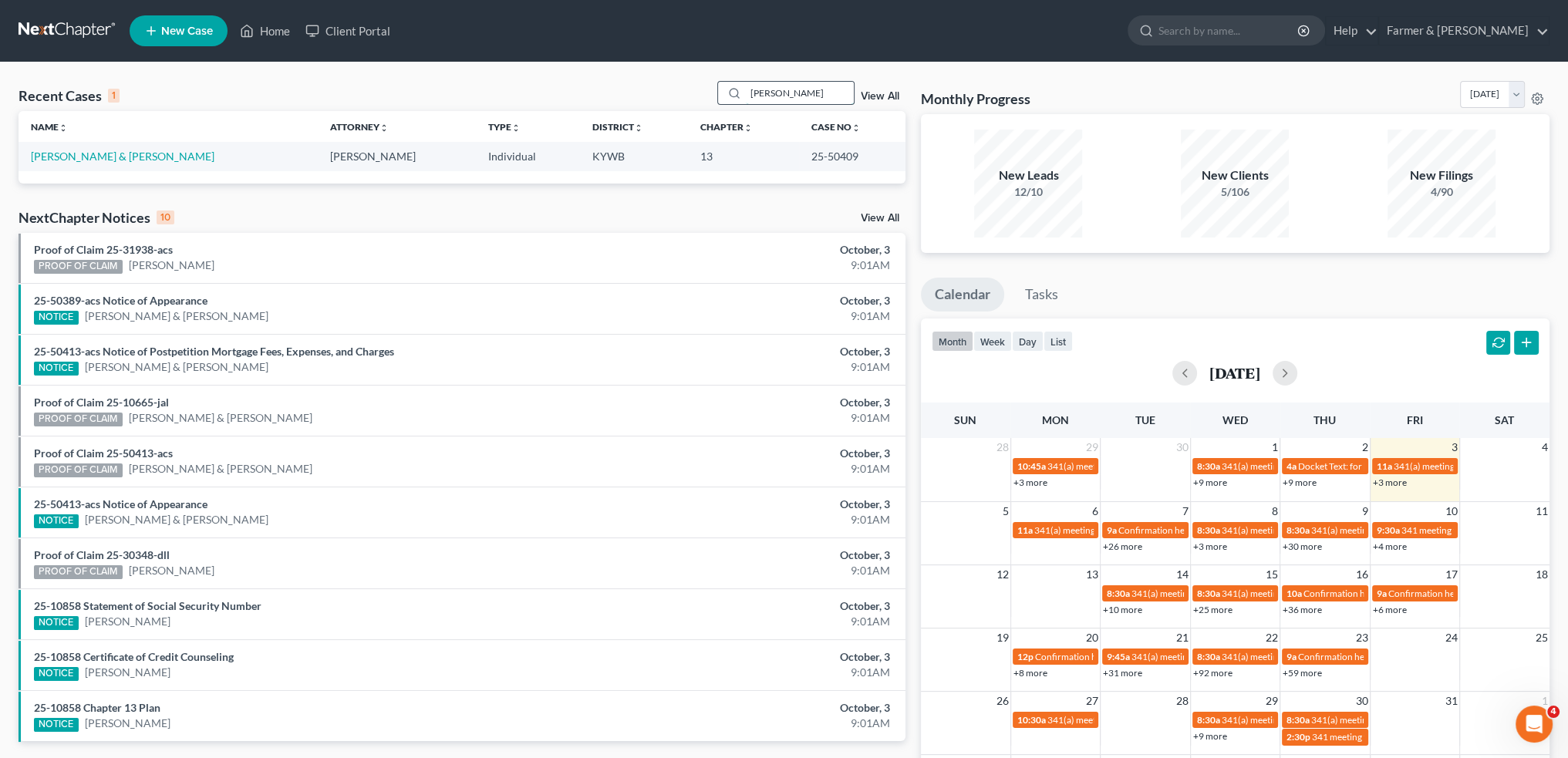
click at [825, 92] on input "charles green" at bounding box center [799, 92] width 108 height 22
drag, startPoint x: 827, startPoint y: 94, endPoint x: 550, endPoint y: 83, distance: 277.2
click at [557, 77] on div "Recent Cases 1 charles green View All Name unfold_more expand_more expand_less …" at bounding box center [784, 463] width 1568 height 801
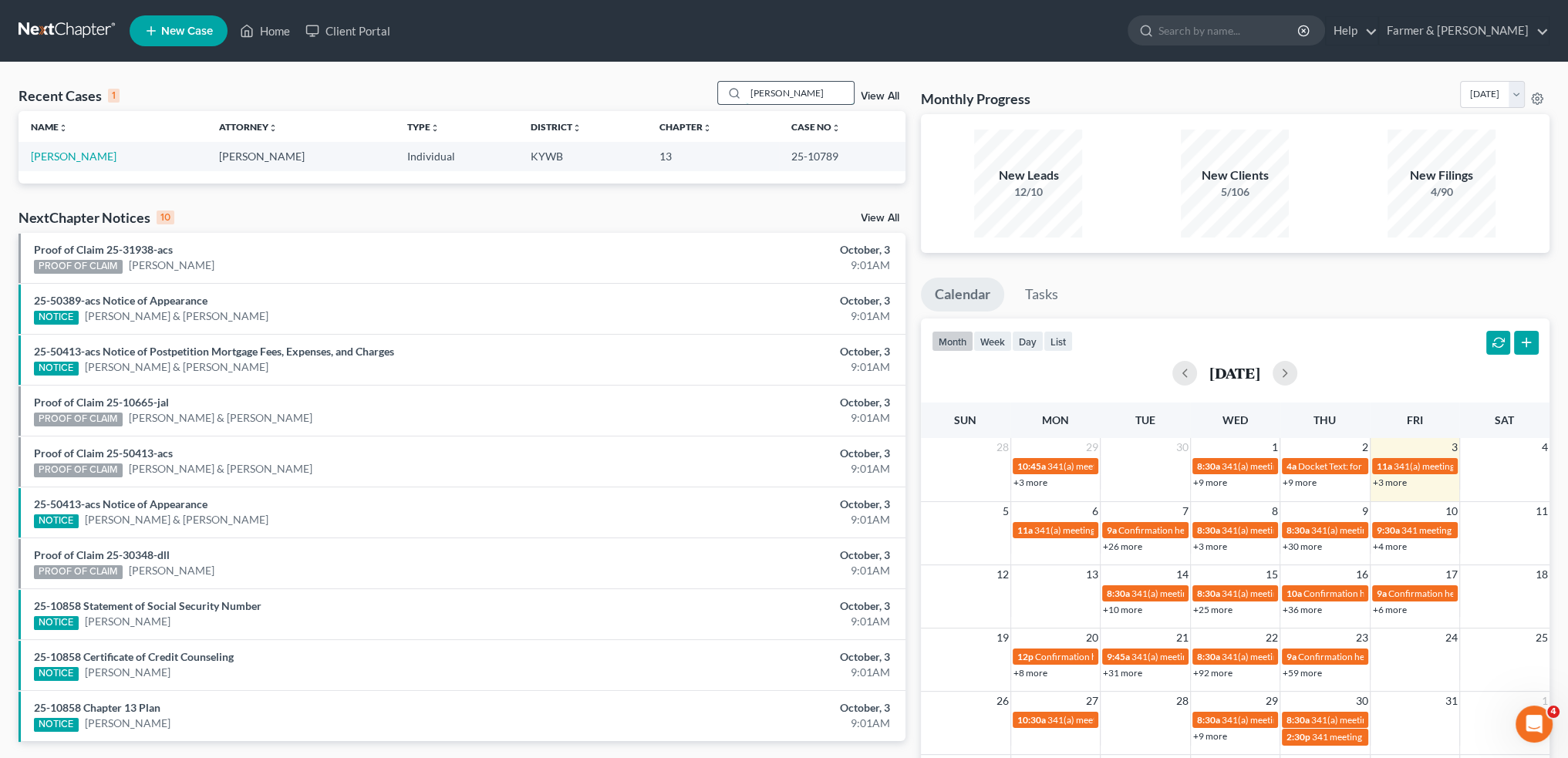
click at [819, 89] on input "SYLVIA STINSON" at bounding box center [799, 92] width 108 height 22
drag, startPoint x: 829, startPoint y: 93, endPoint x: 641, endPoint y: 103, distance: 188.3
click at [644, 101] on div "Recent Cases 1 SYLVIA STINSON View All" at bounding box center [461, 96] width 887 height 30
click at [817, 89] on input "thomas bates" at bounding box center [799, 92] width 108 height 22
drag, startPoint x: 830, startPoint y: 95, endPoint x: 626, endPoint y: 88, distance: 204.1
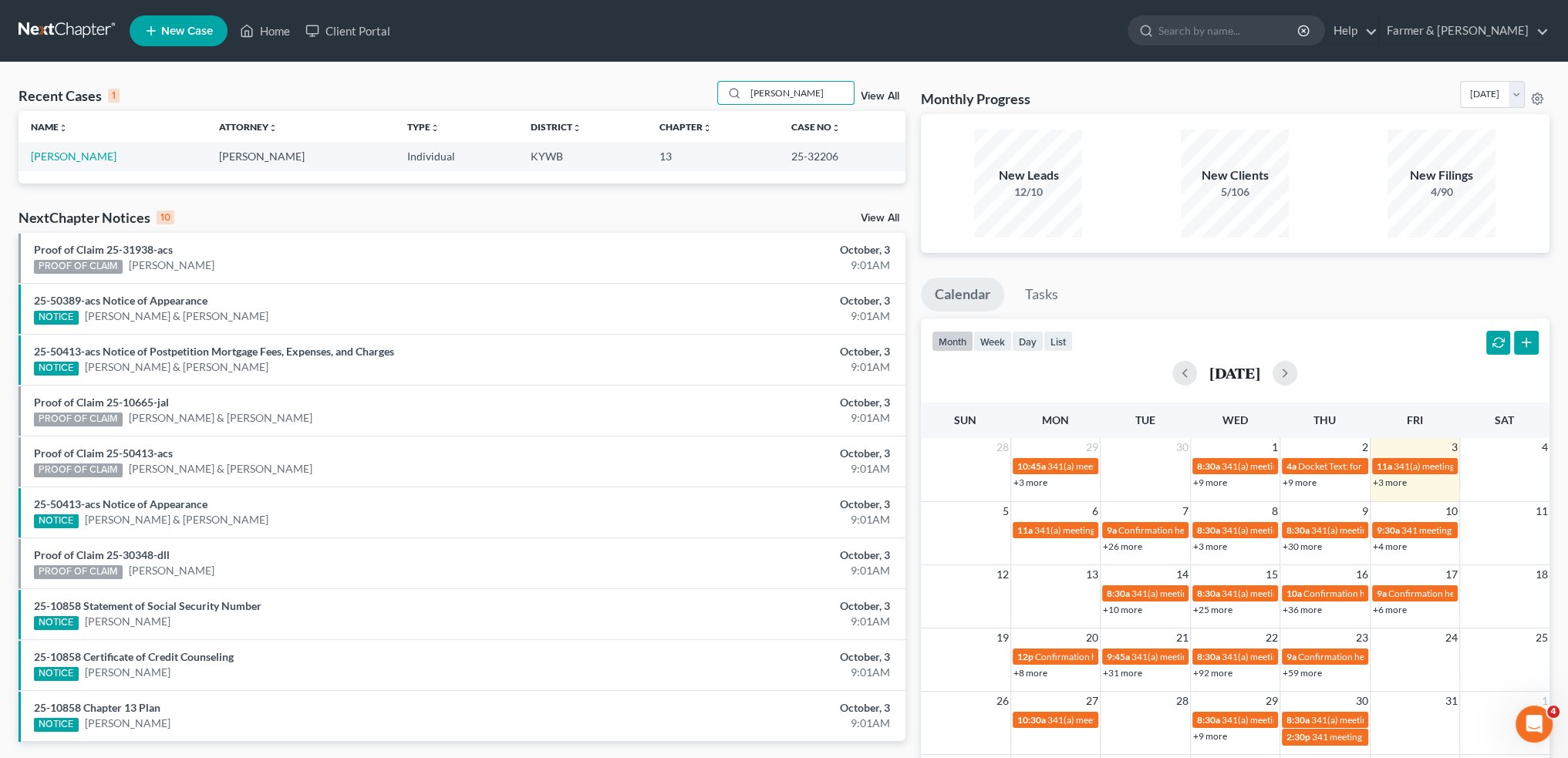
click at [626, 86] on div "Recent Cases 1 thomas bates View All" at bounding box center [461, 96] width 887 height 30
click at [824, 84] on input "SAMUEL PARKER" at bounding box center [799, 92] width 108 height 22
drag, startPoint x: 833, startPoint y: 91, endPoint x: 642, endPoint y: 107, distance: 191.7
click at [642, 107] on div "Recent Cases 1 SAMUEL PARKER View All" at bounding box center [461, 96] width 887 height 30
click at [795, 96] on input "SARAH DAUGHERTY" at bounding box center [799, 92] width 108 height 22
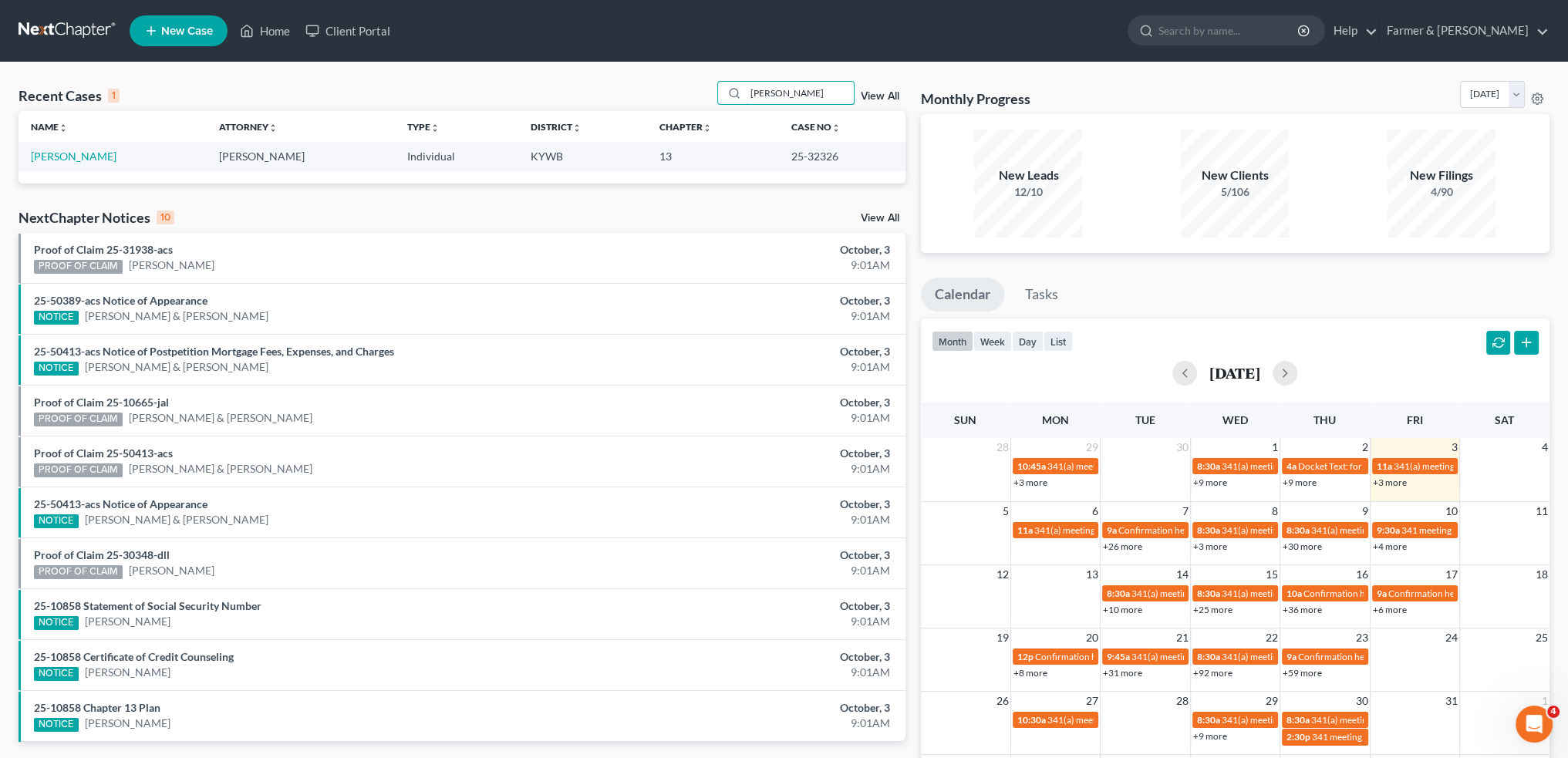
drag, startPoint x: 838, startPoint y: 91, endPoint x: 475, endPoint y: 87, distance: 363.0
click at [487, 88] on div "Recent Cases 1 SARAH DAUGHERTY View All" at bounding box center [461, 96] width 887 height 30
type input "JAMES BLAND"
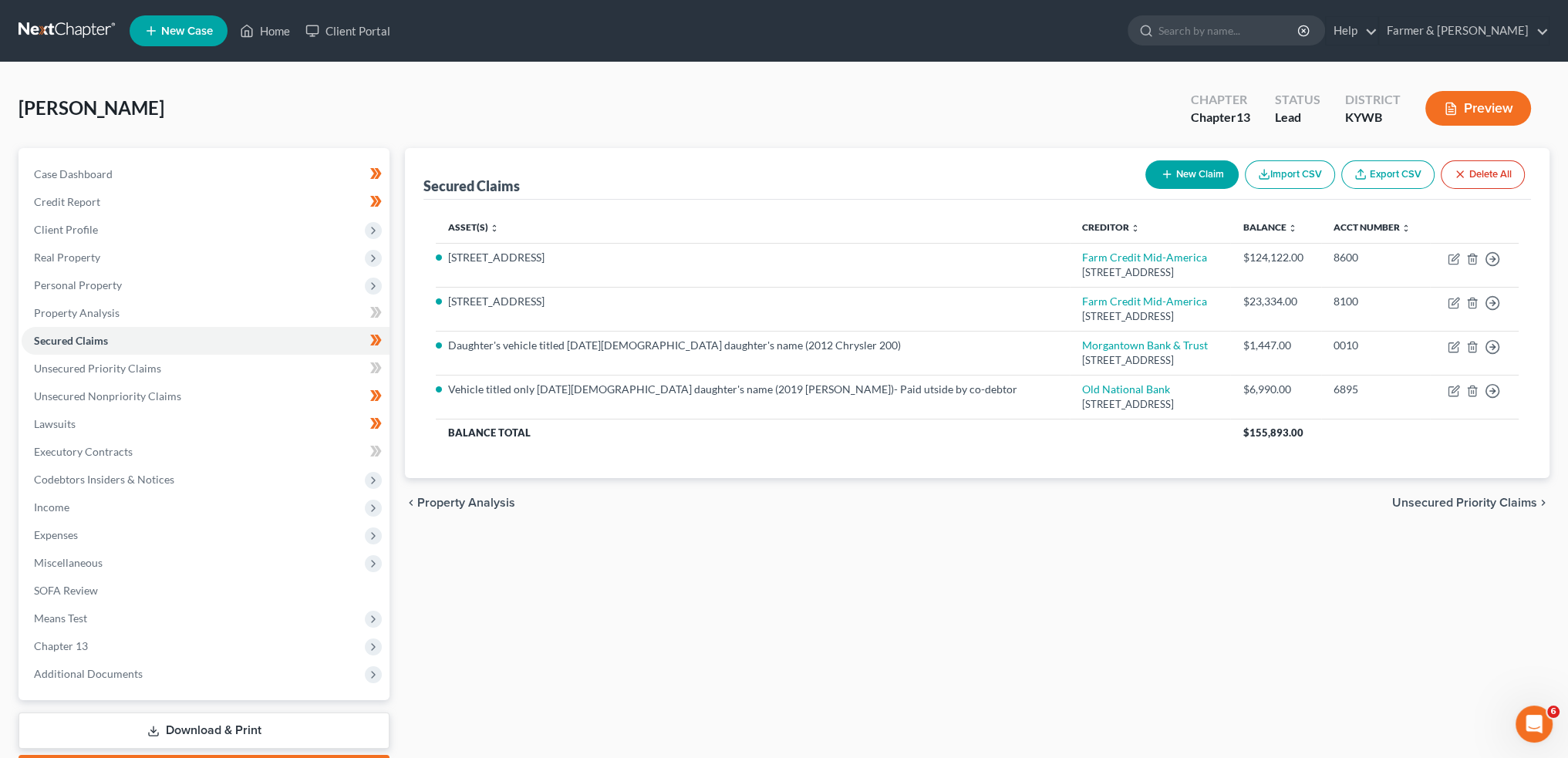
scroll to position [19620, 0]
click at [244, 28] on icon at bounding box center [247, 31] width 14 height 18
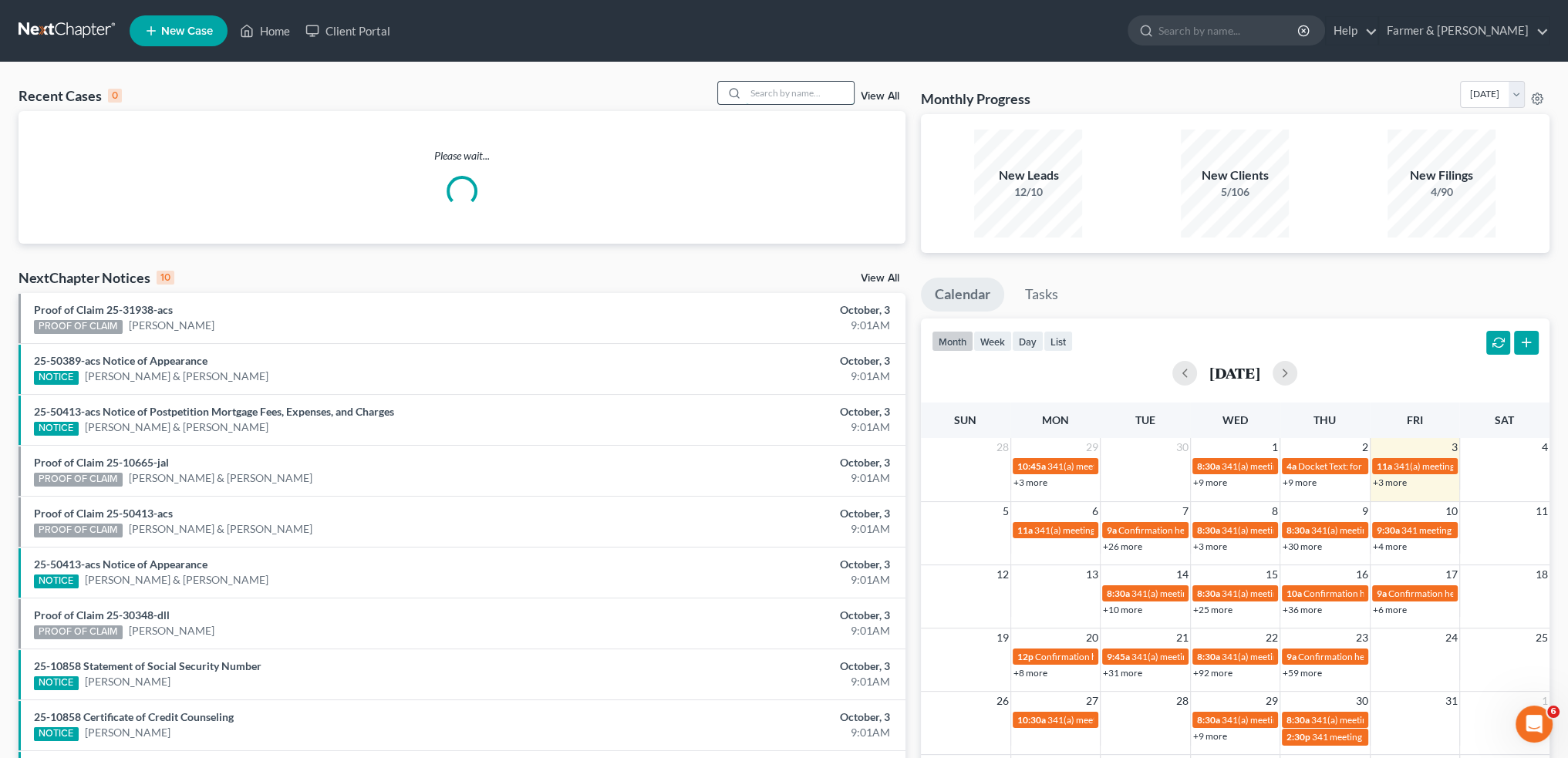
click at [780, 89] on input "search" at bounding box center [799, 92] width 108 height 22
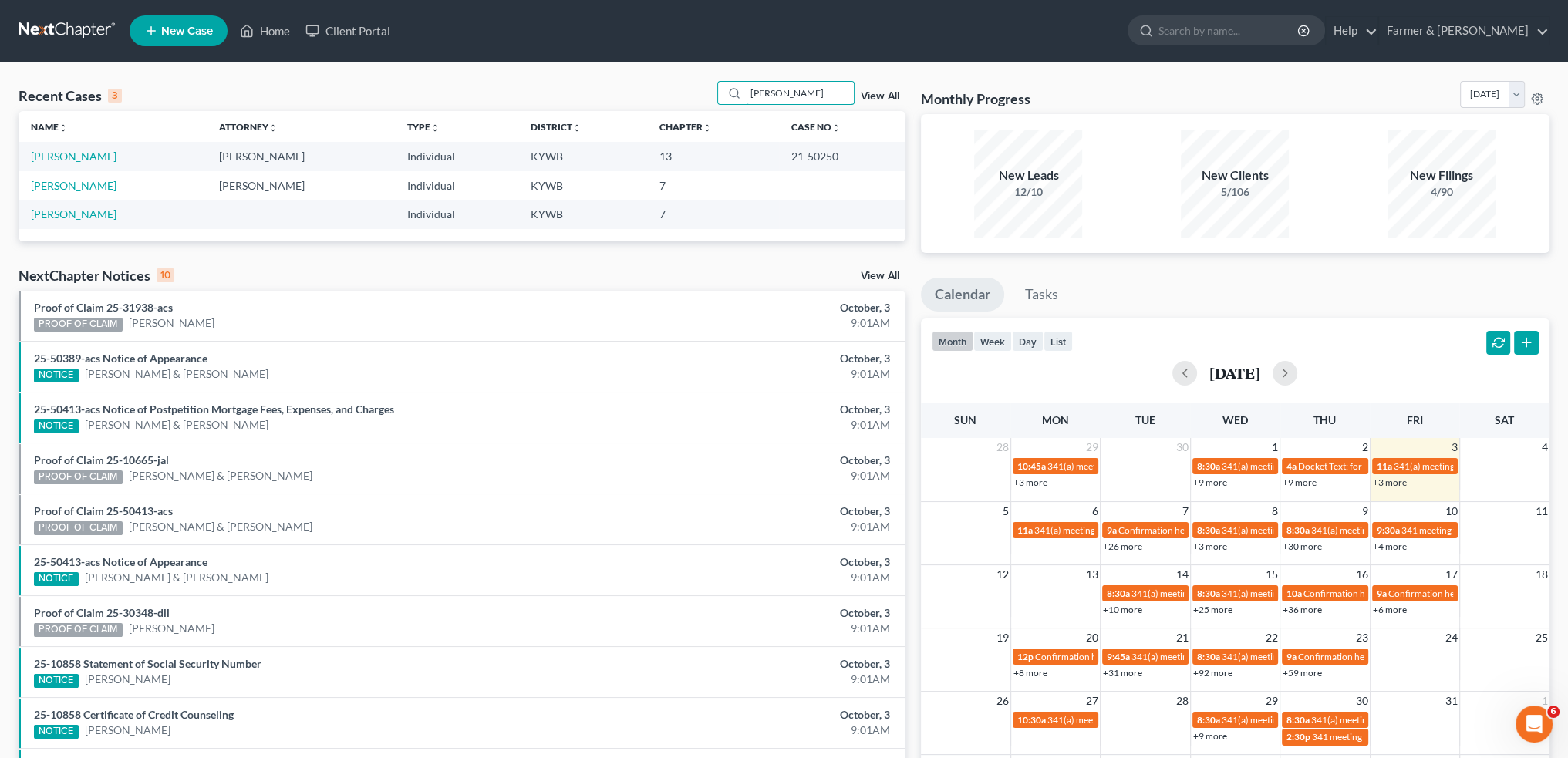
drag, startPoint x: 799, startPoint y: 94, endPoint x: 709, endPoint y: 94, distance: 90.0
click at [709, 94] on div "Recent Cases 3 [PERSON_NAME] View All" at bounding box center [461, 96] width 887 height 30
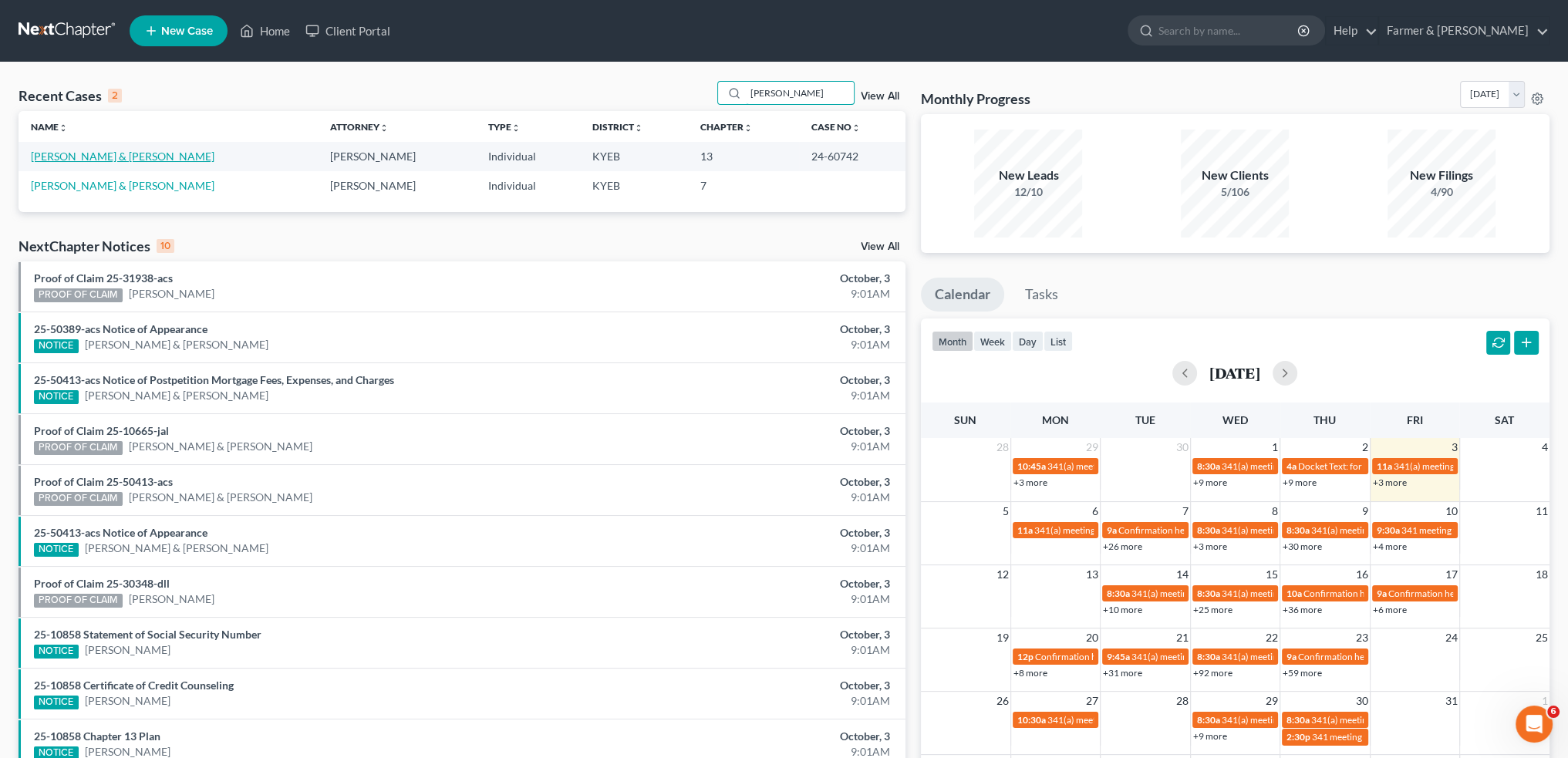
type input "[PERSON_NAME]"
click at [69, 154] on link "[PERSON_NAME] & [PERSON_NAME]" at bounding box center [122, 156] width 184 height 13
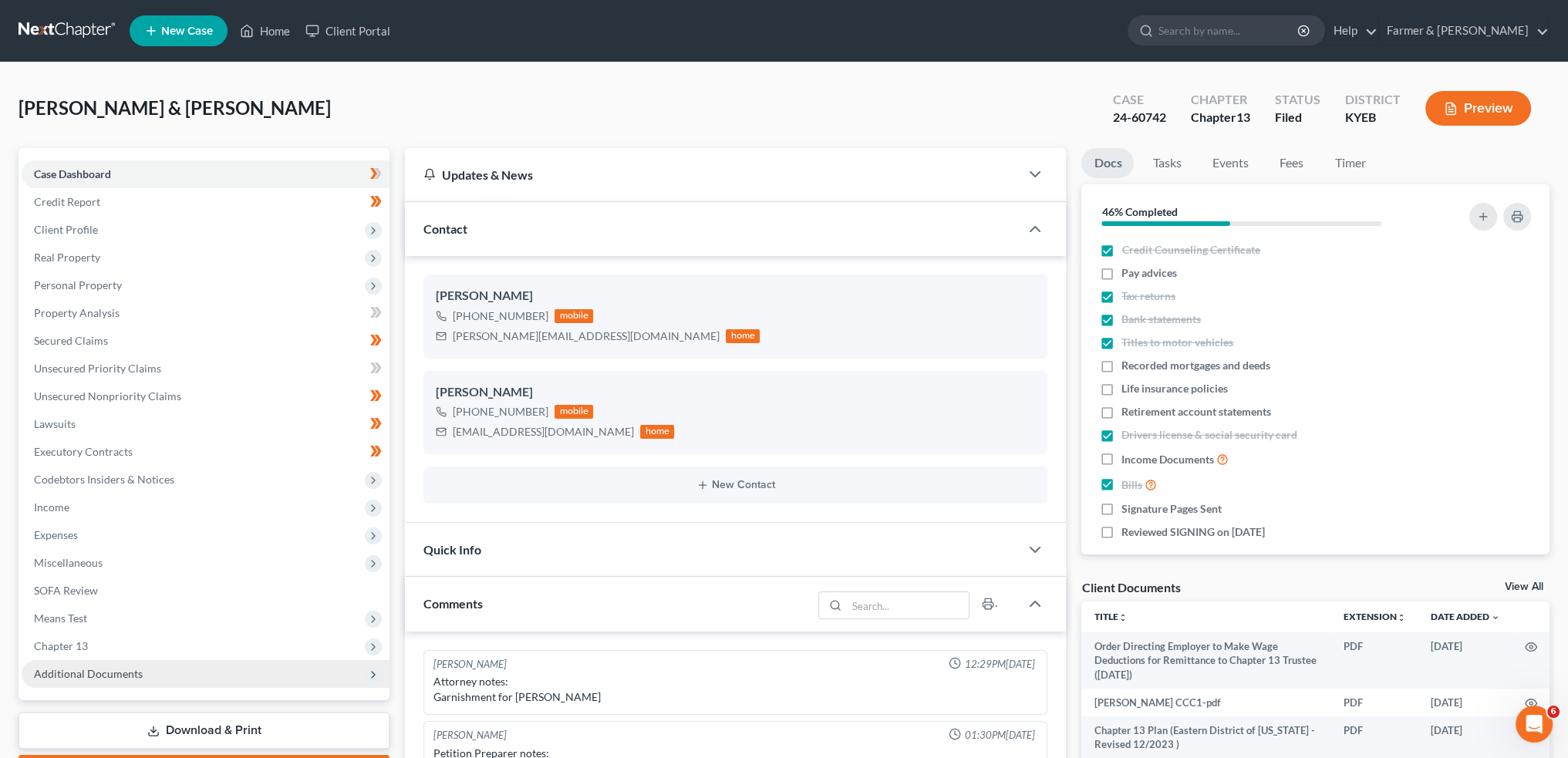
click at [101, 675] on span "Additional Documents" at bounding box center [89, 674] width 109 height 13
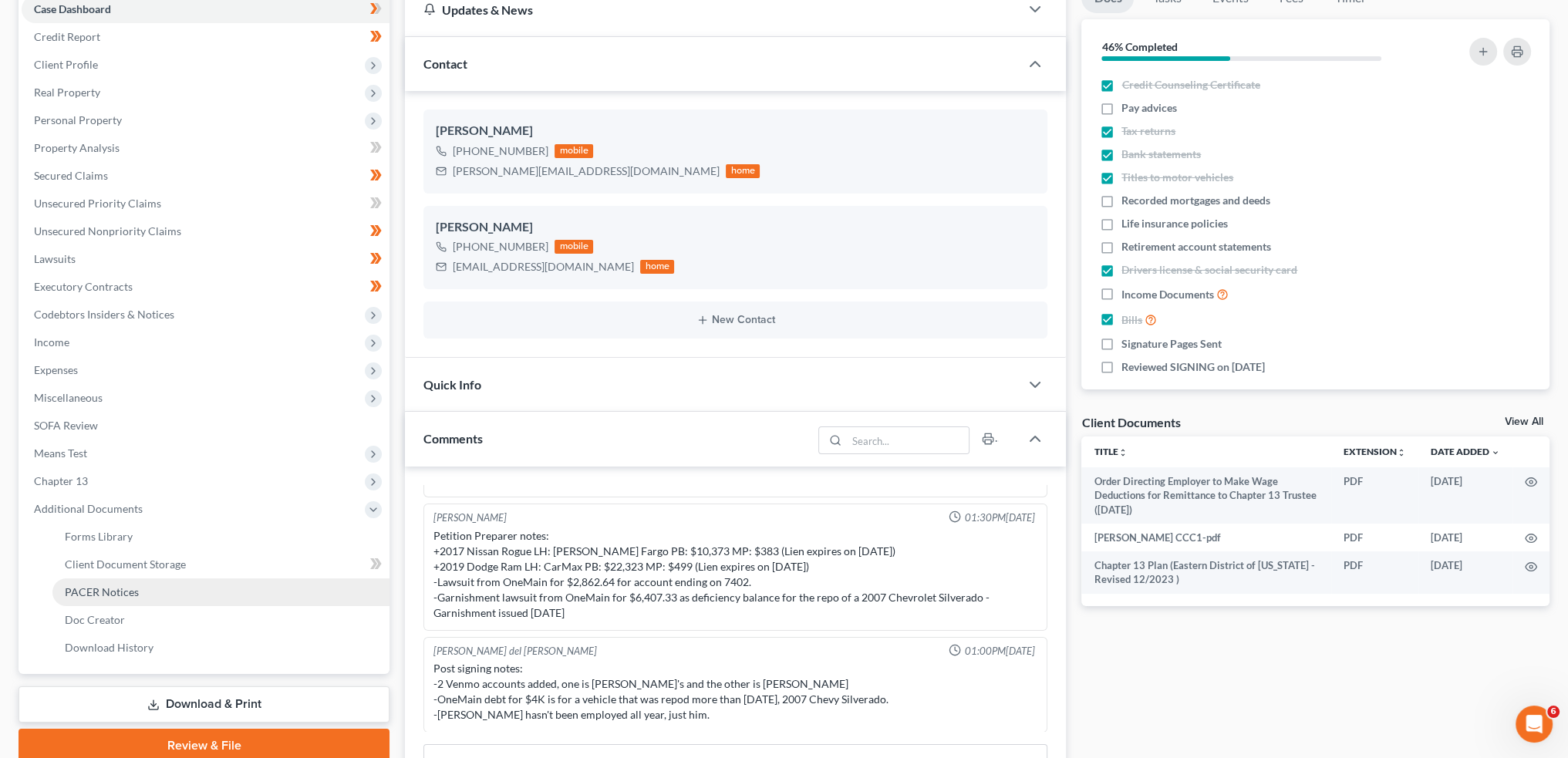
scroll to position [257, 0]
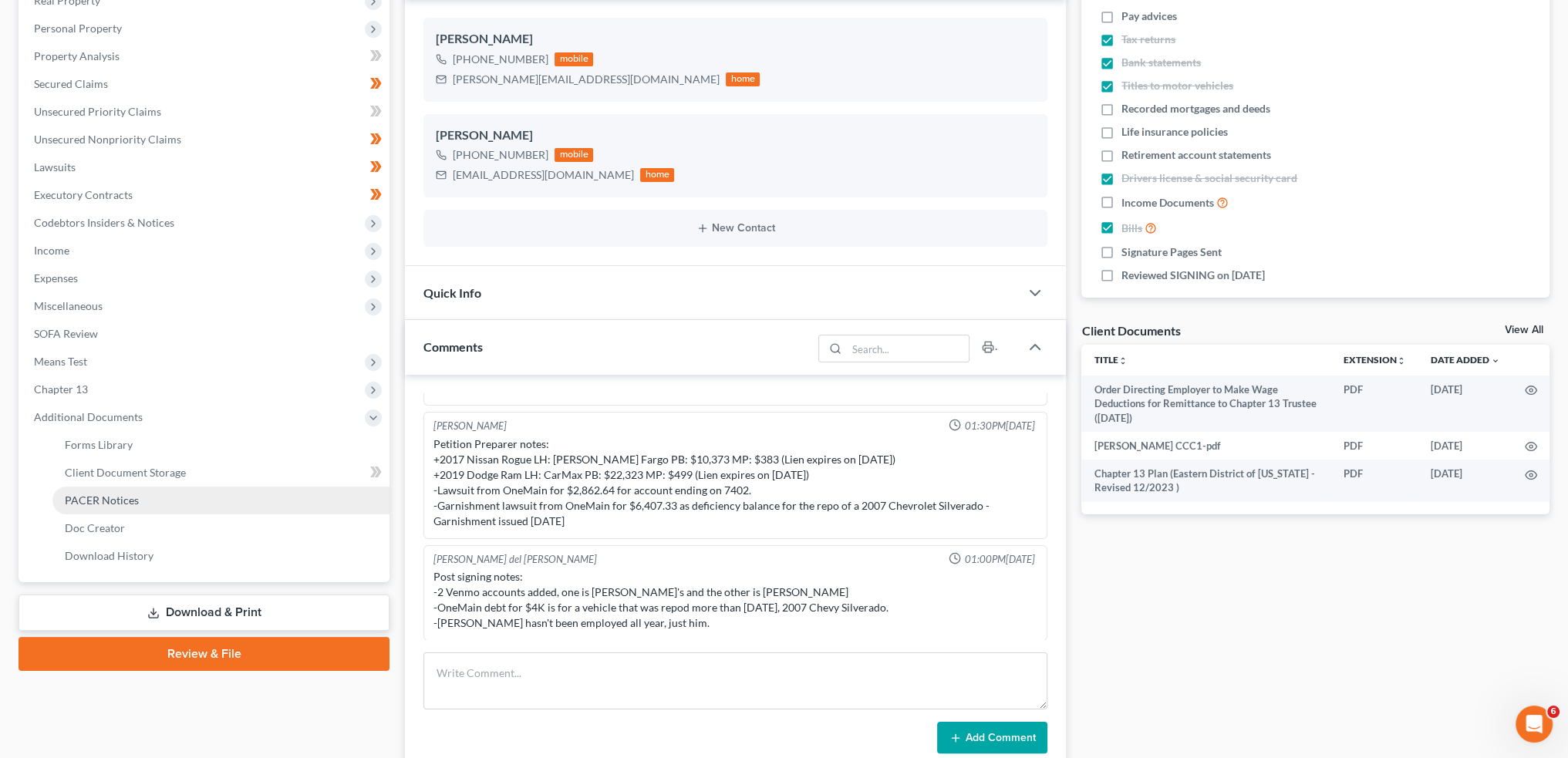
click at [160, 502] on link "PACER Notices" at bounding box center [221, 501] width 337 height 28
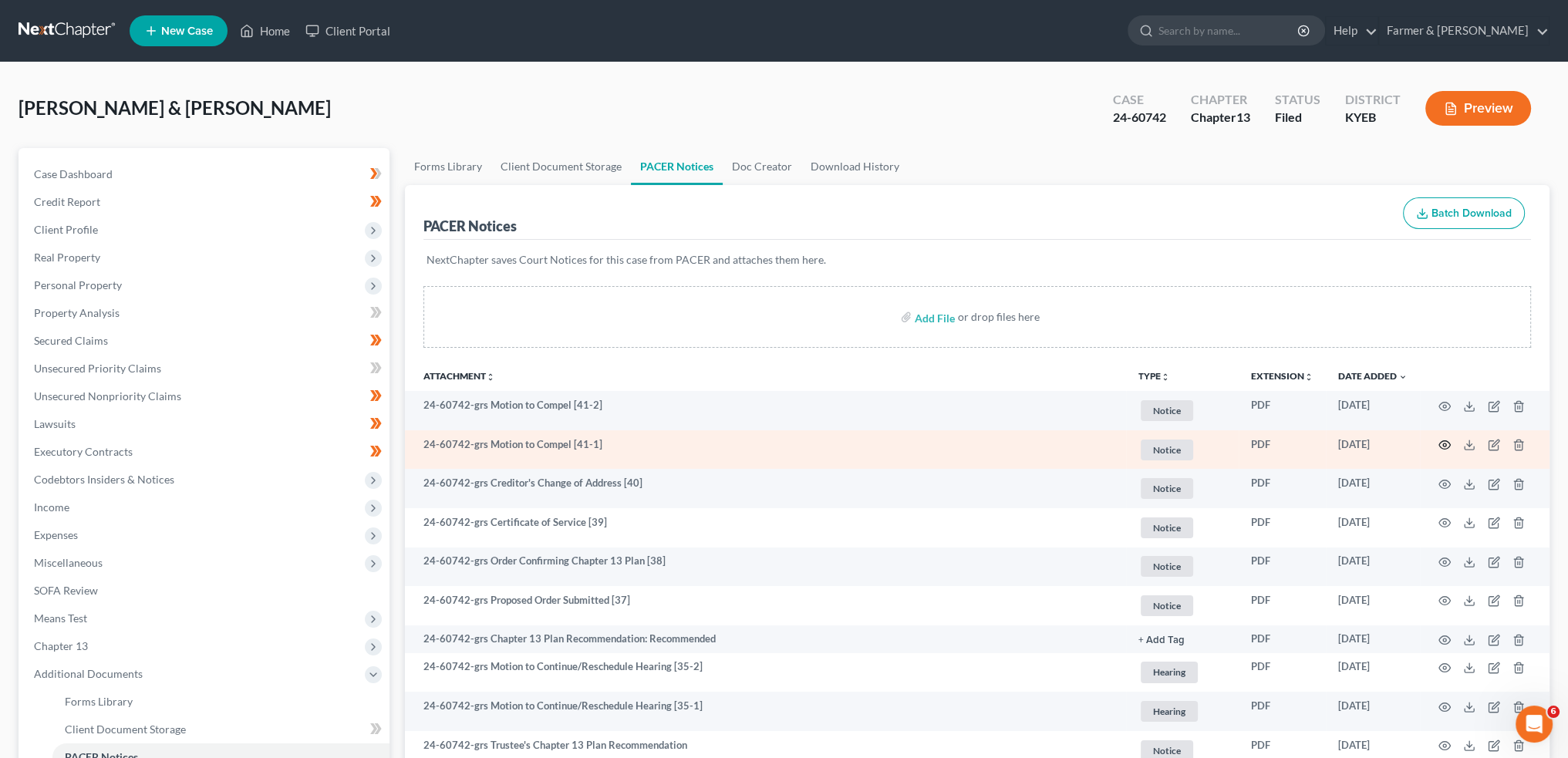
click at [1448, 443] on icon "button" at bounding box center [1444, 445] width 12 height 12
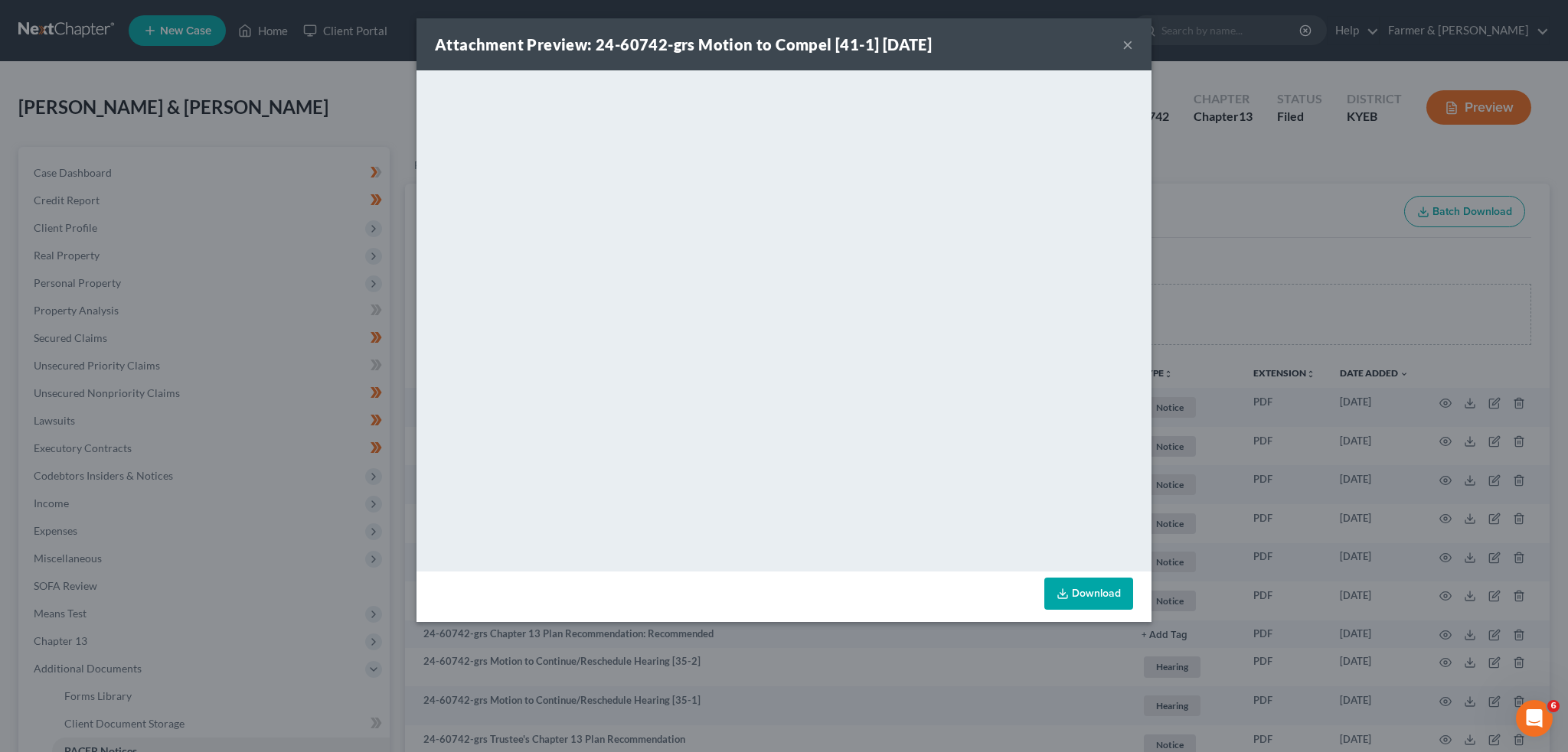
click at [1126, 42] on button "×" at bounding box center [1127, 44] width 10 height 18
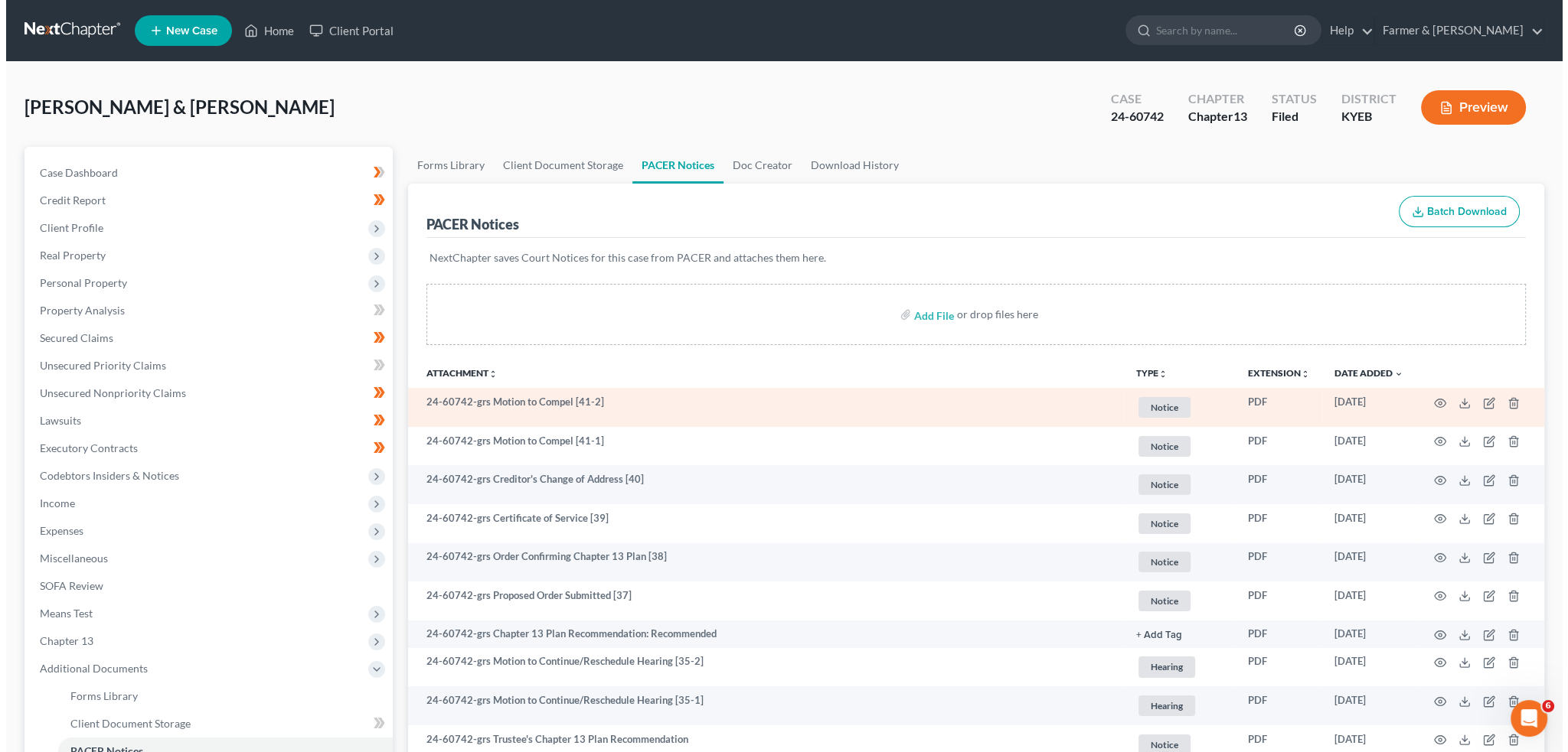
scroll to position [19505, 0]
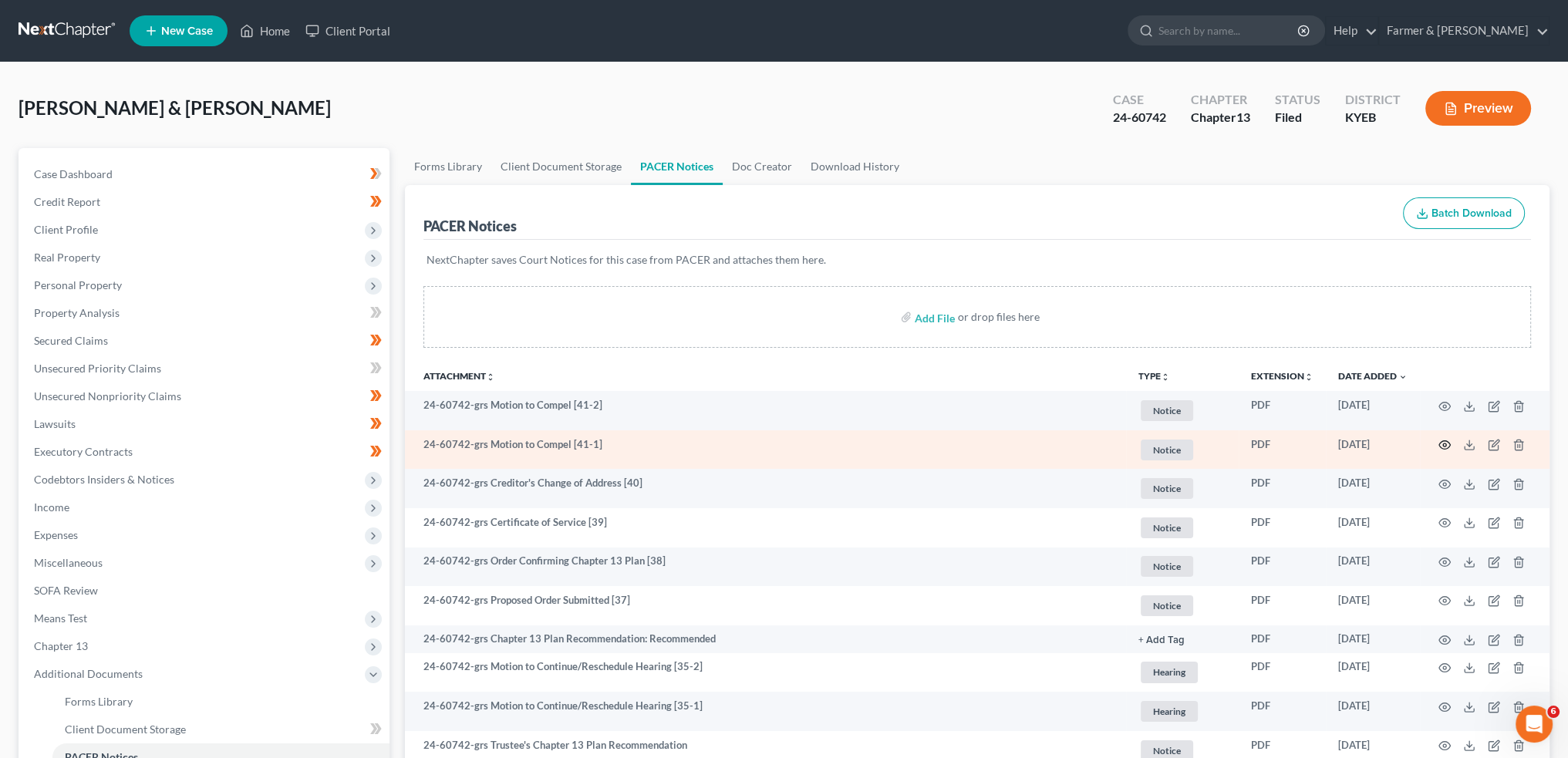
click at [1448, 443] on icon "button" at bounding box center [1444, 445] width 12 height 12
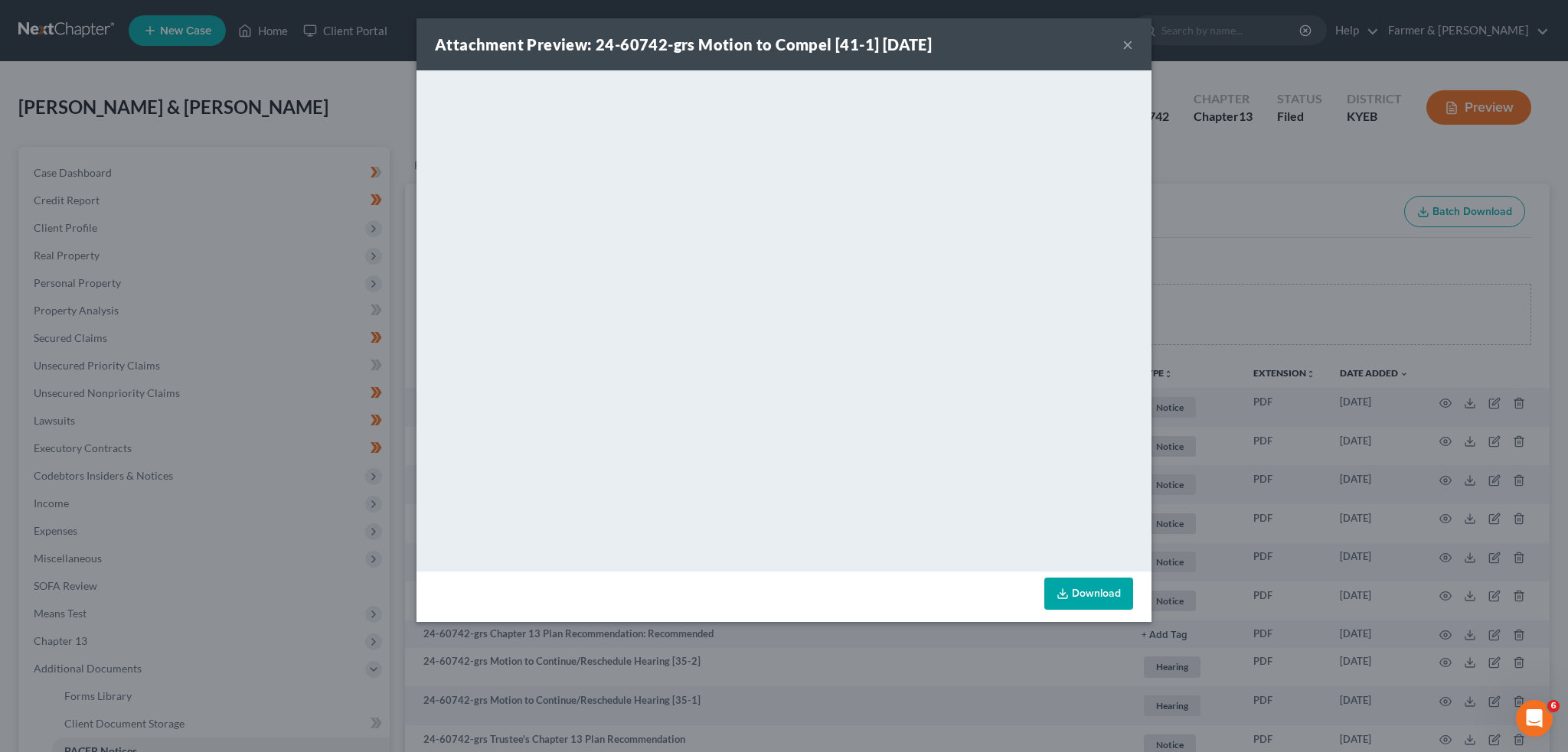
click at [1126, 44] on button "×" at bounding box center [1127, 44] width 10 height 18
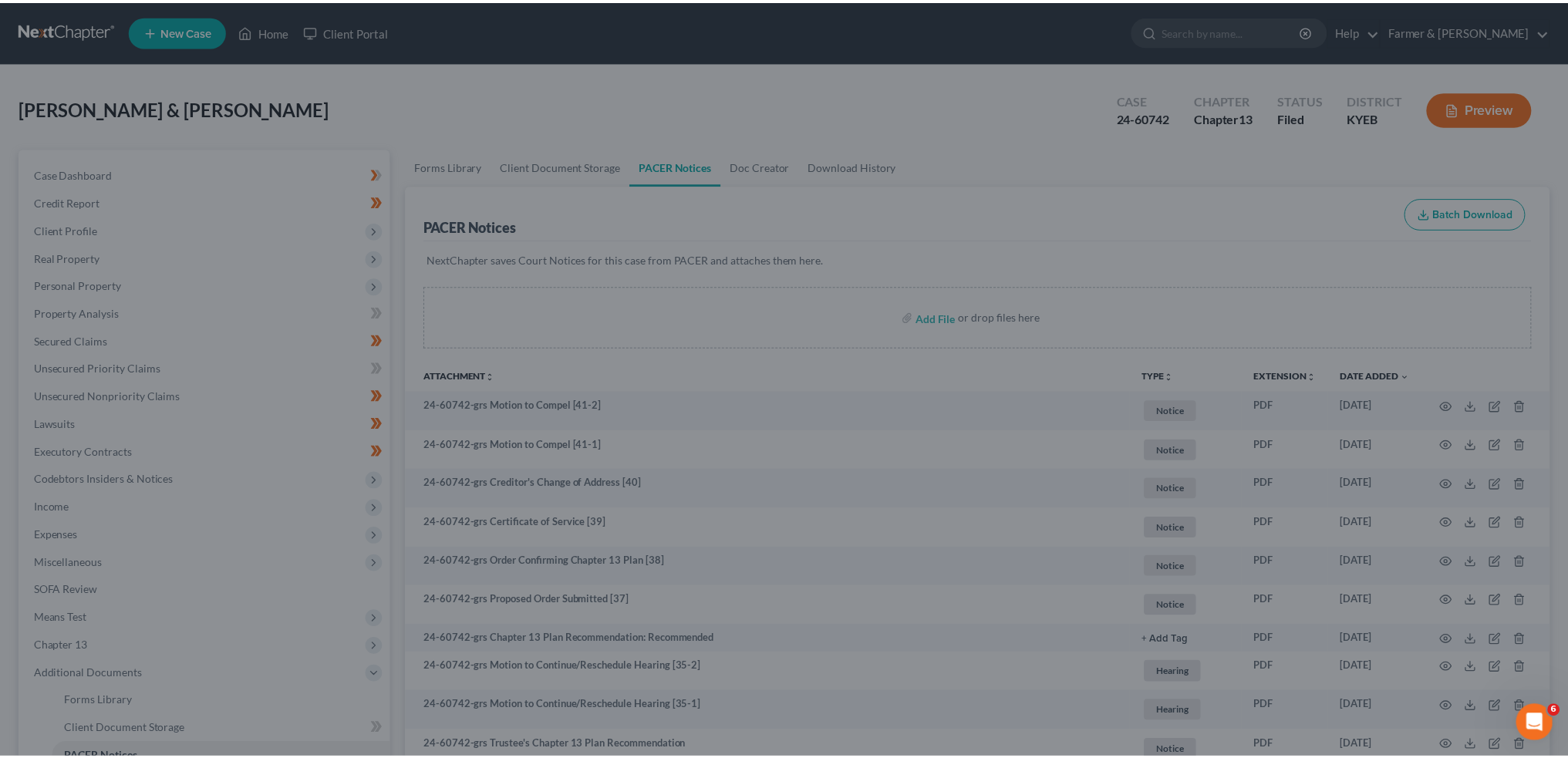
scroll to position [19621, 0]
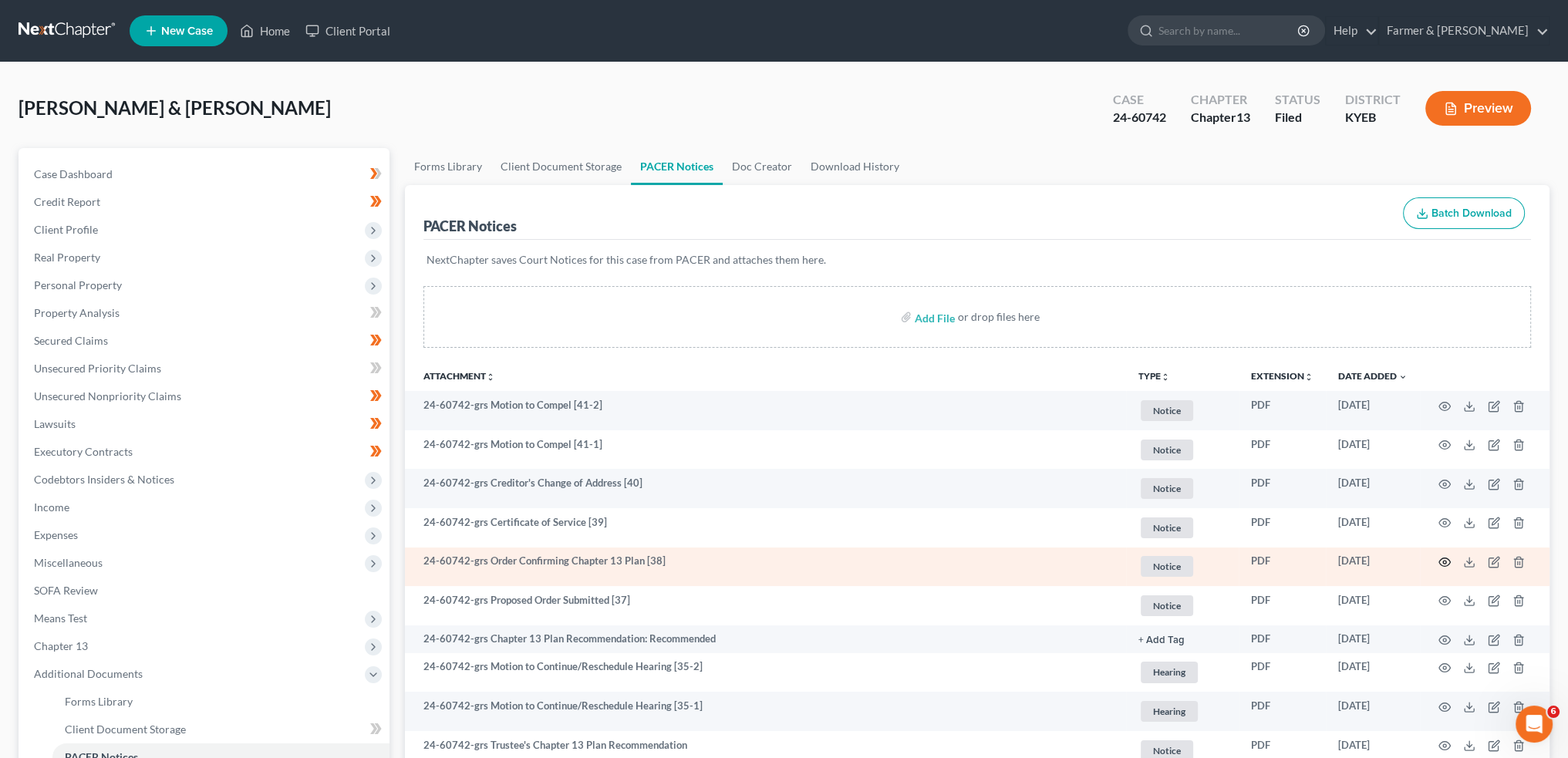
click at [1448, 558] on icon "button" at bounding box center [1444, 563] width 12 height 12
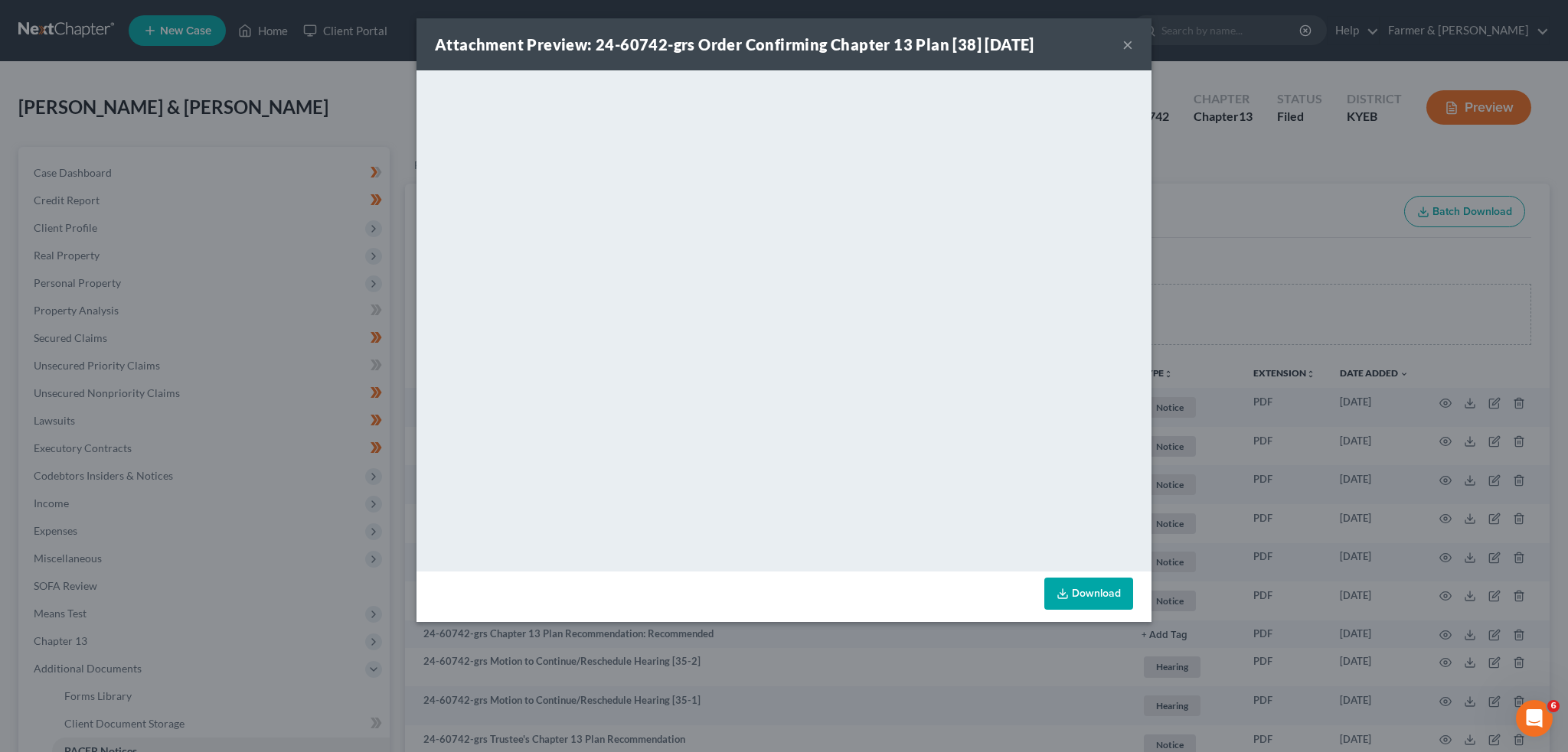
click at [1126, 45] on button "×" at bounding box center [1127, 44] width 10 height 18
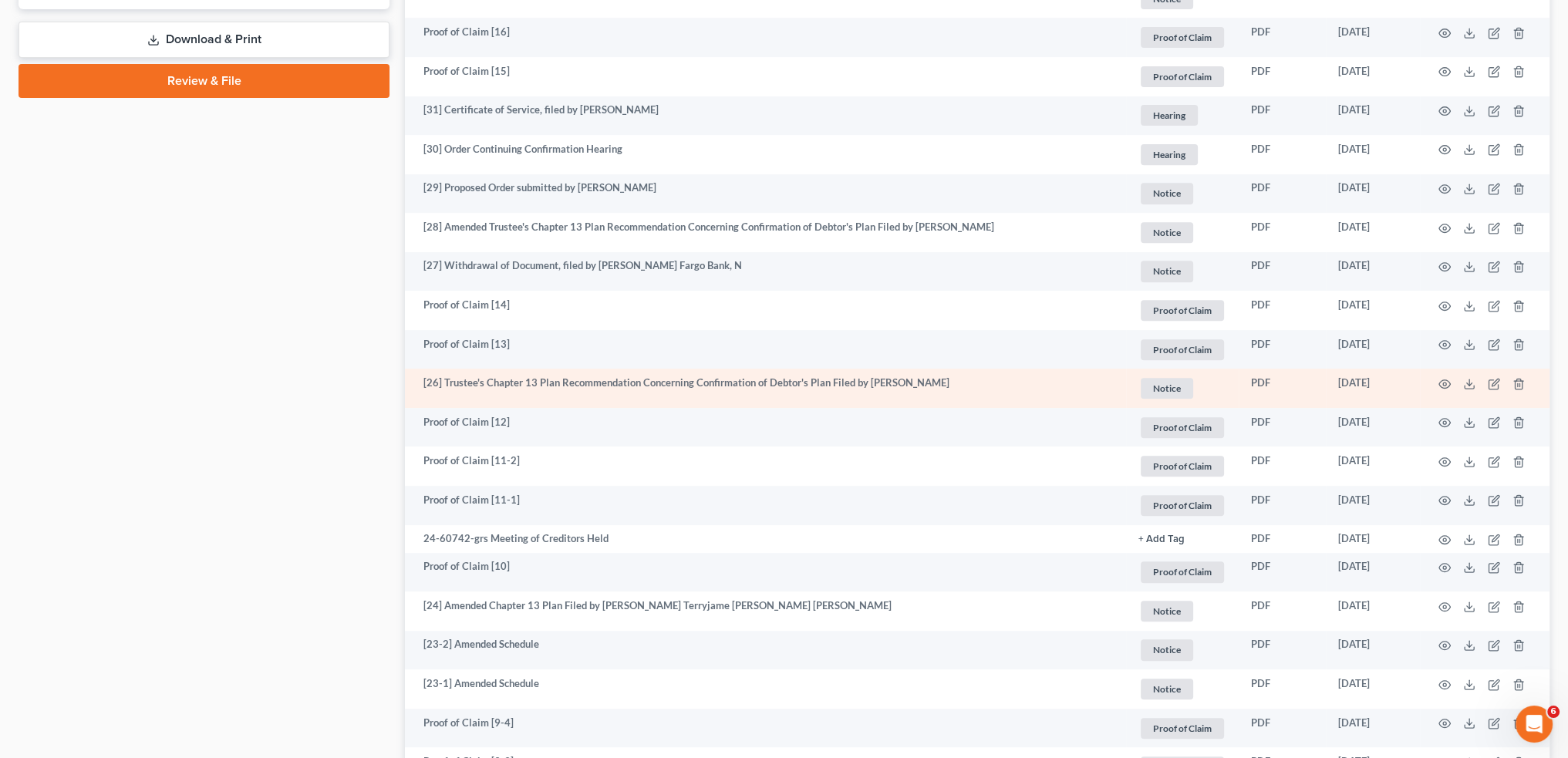
scroll to position [900, 0]
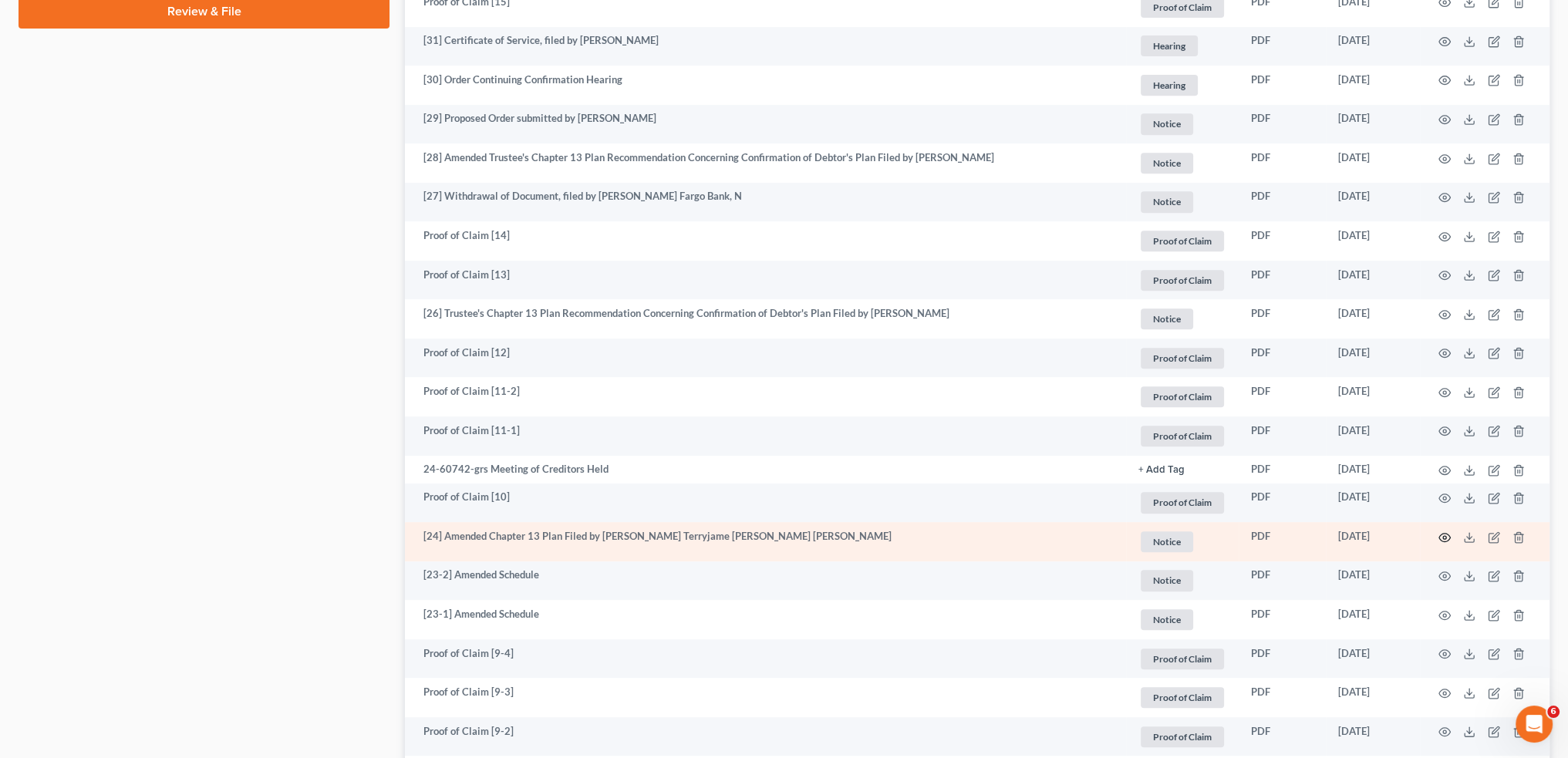
click at [1444, 533] on icon "button" at bounding box center [1444, 537] width 11 height 9
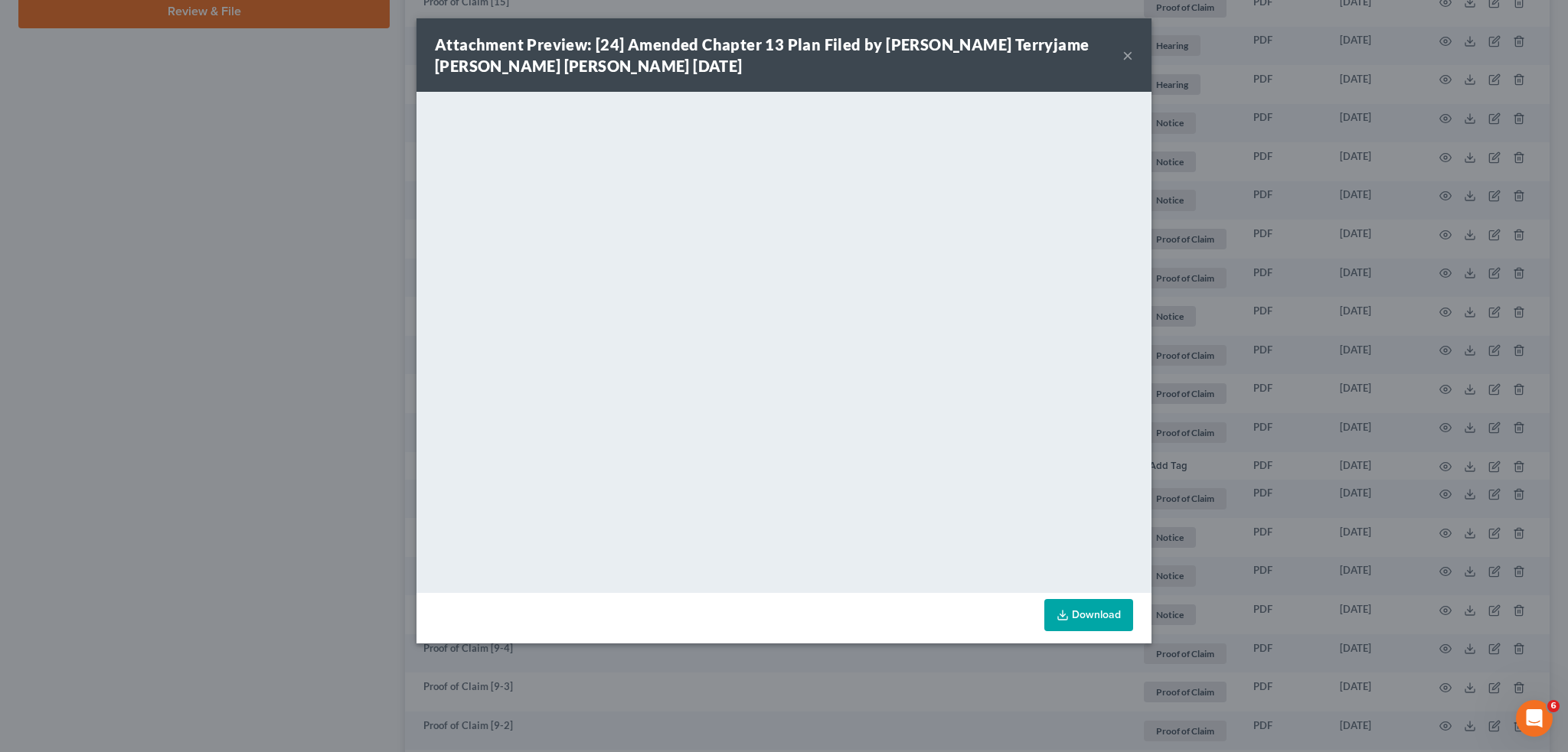
click at [1118, 62] on div "Attachment Preview: [24] Amended Chapter 13 Plan Filed by [PERSON_NAME] Terryja…" at bounding box center [778, 55] width 688 height 43
click at [1129, 51] on button "×" at bounding box center [1127, 55] width 10 height 18
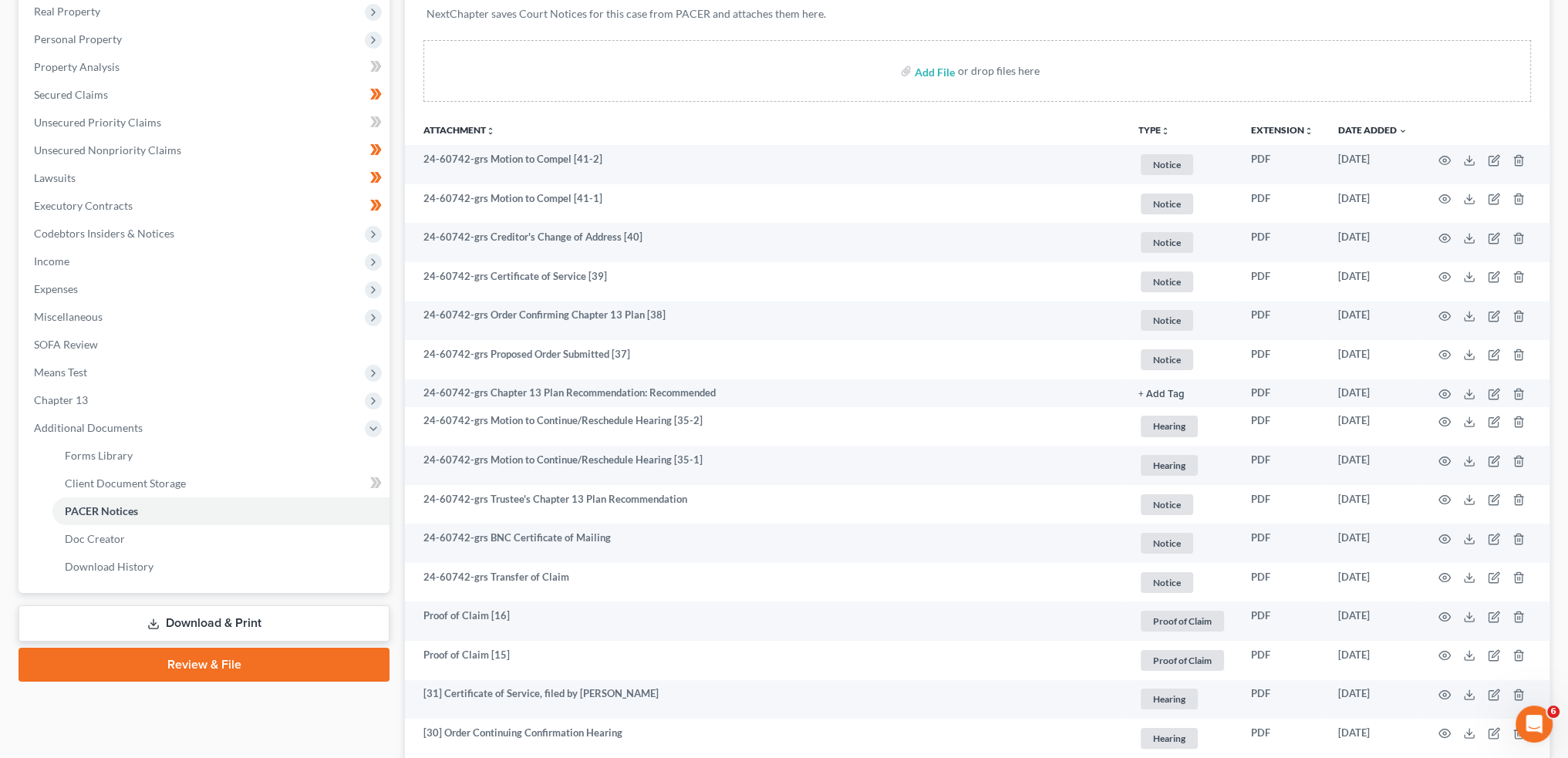
scroll to position [0, 0]
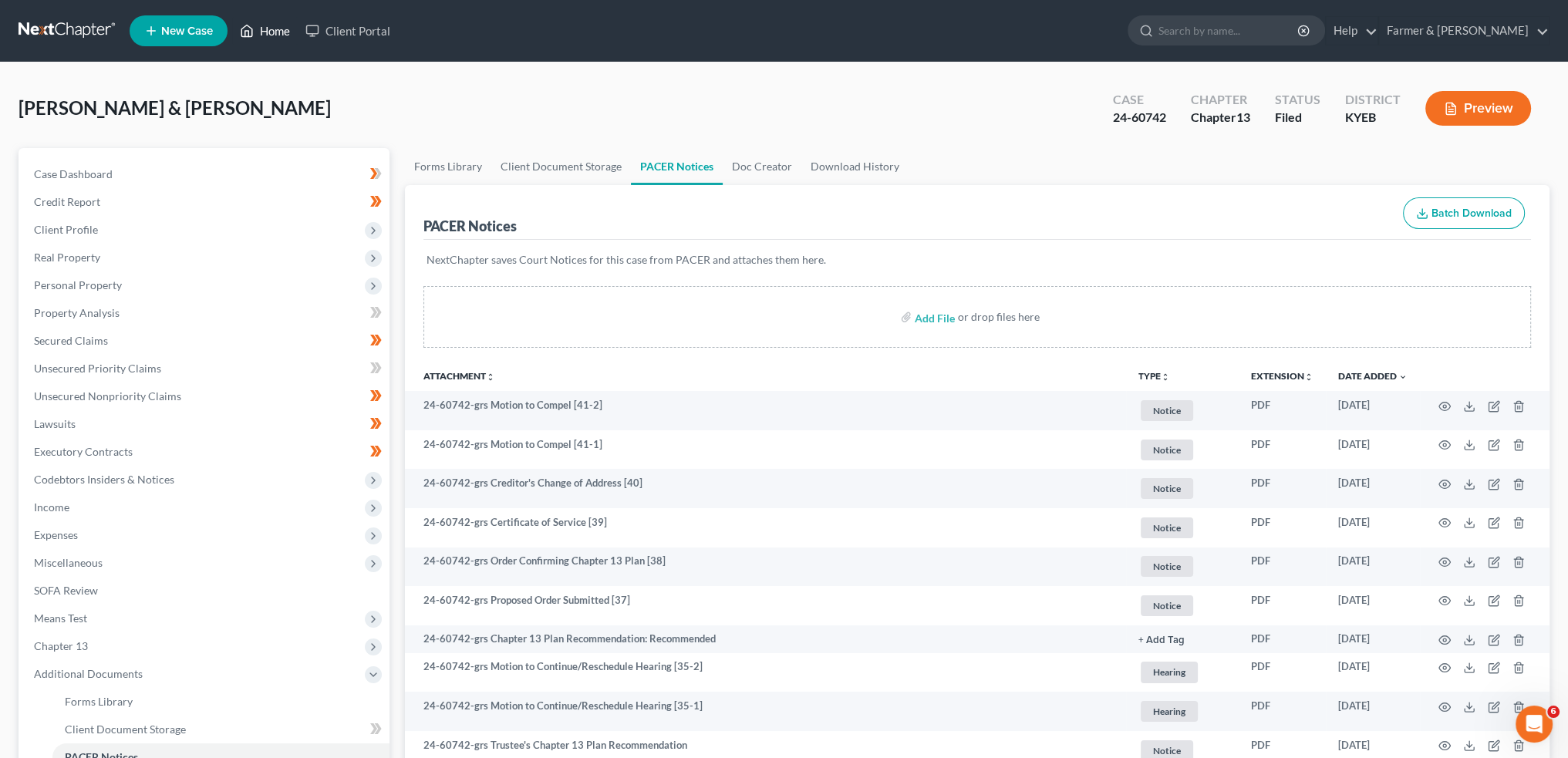
click at [259, 30] on link "Home" at bounding box center [265, 31] width 66 height 28
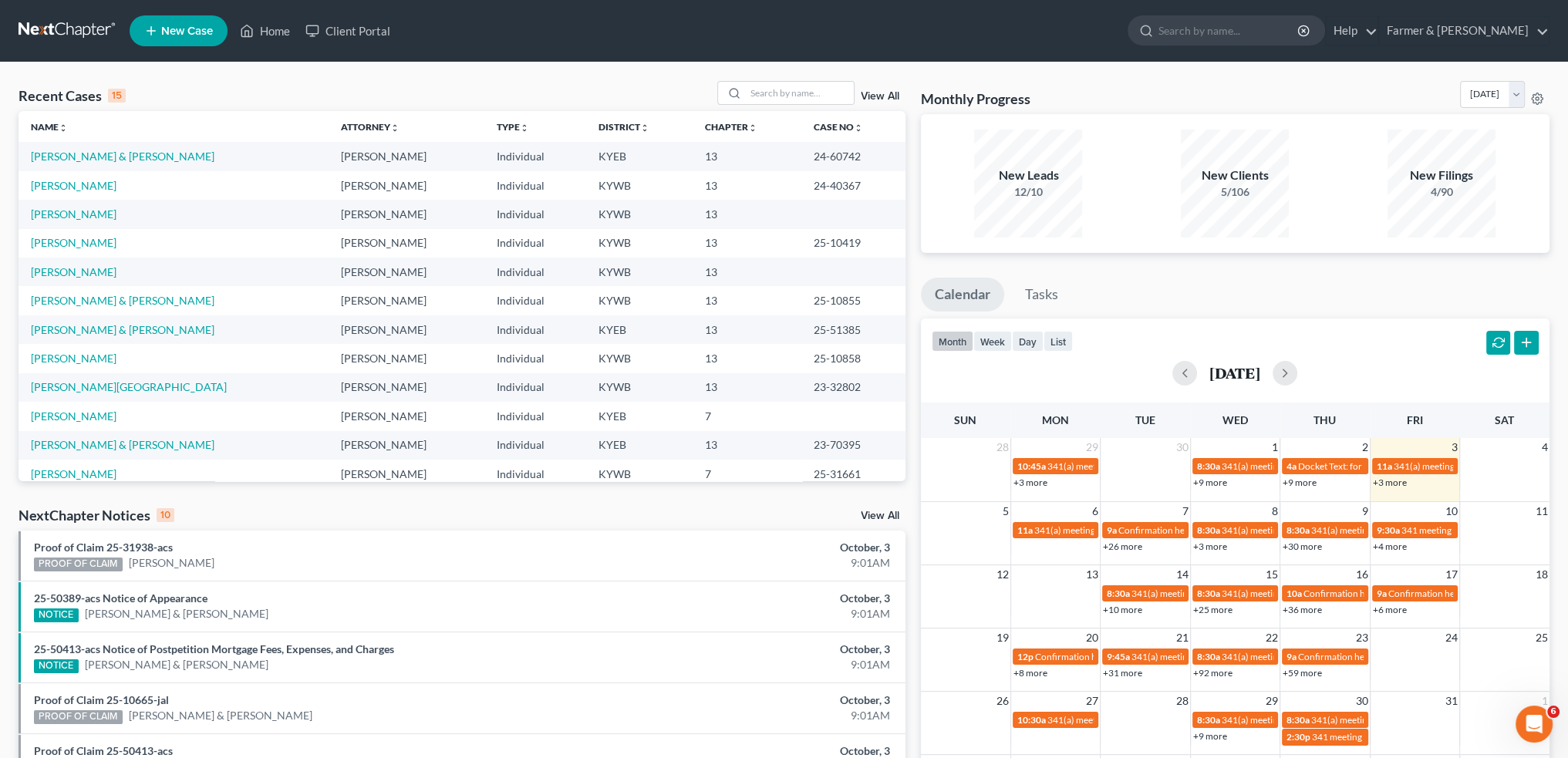
click at [239, 82] on div "Recent Cases 15 View All" at bounding box center [461, 96] width 887 height 30
